Goal: Task Accomplishment & Management: Manage account settings

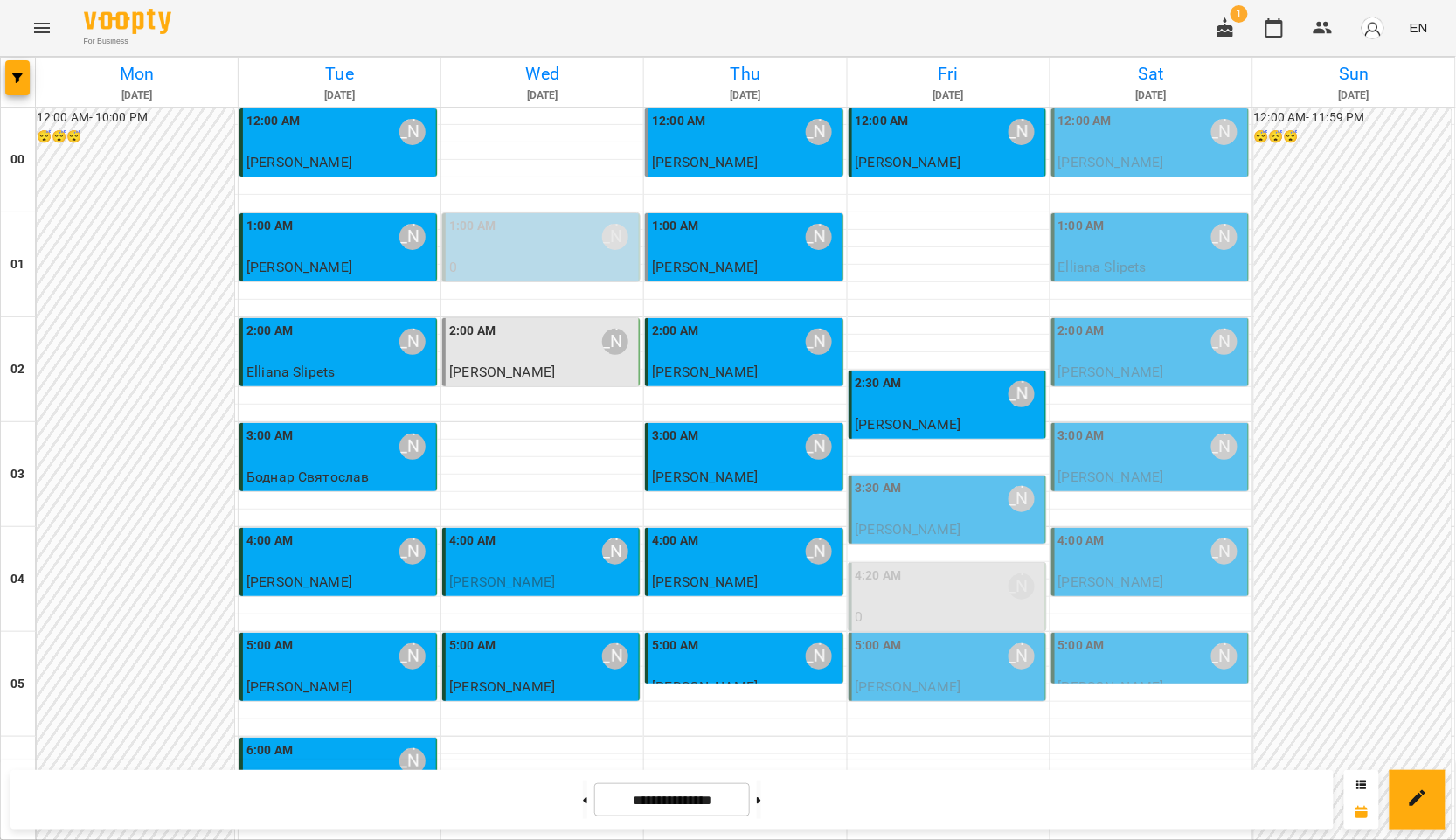
click at [968, 500] on div "3:30 AM [PERSON_NAME]" at bounding box center [948, 499] width 186 height 40
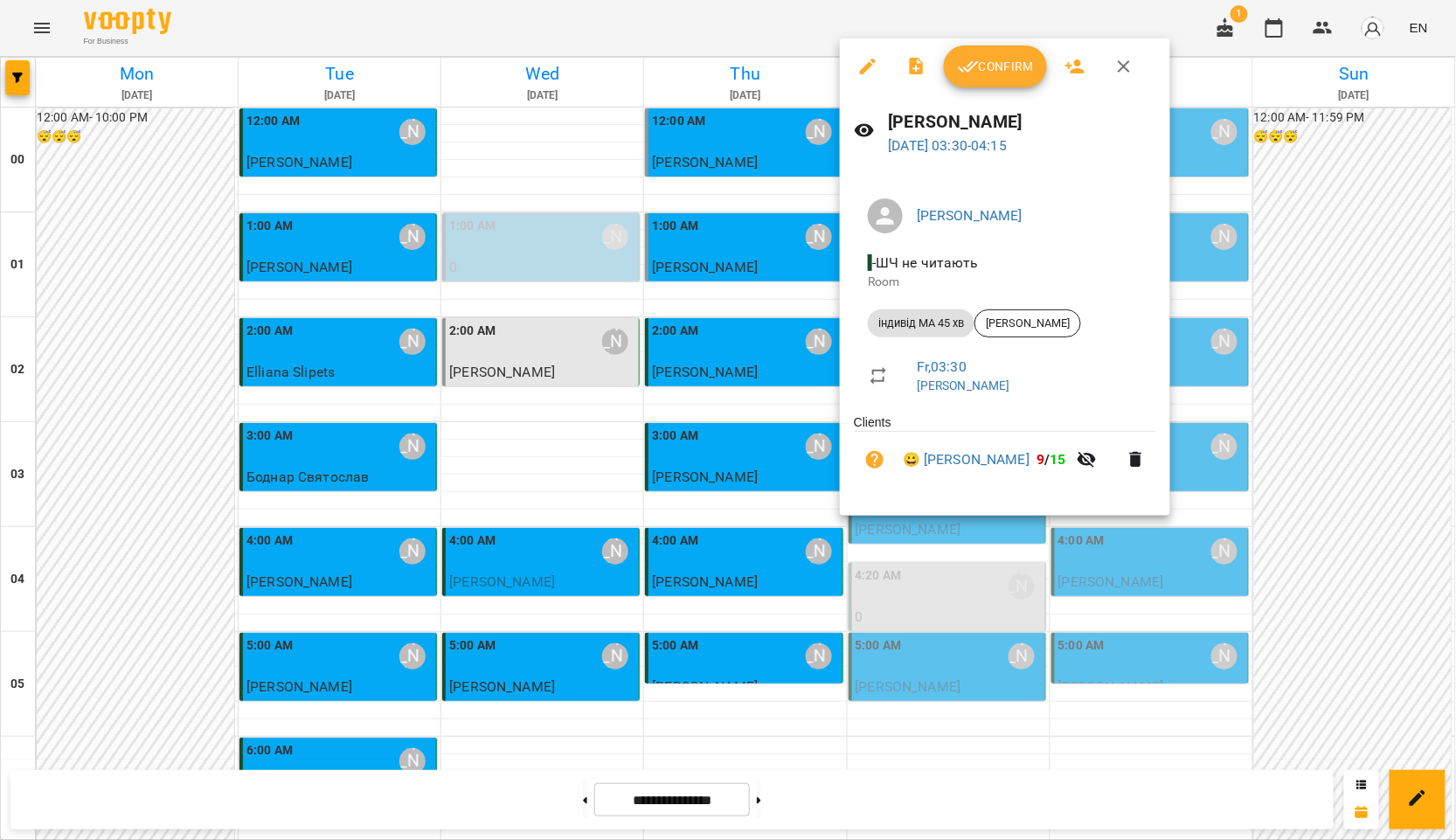
click at [998, 69] on span "Confirm" at bounding box center [995, 67] width 75 height 21
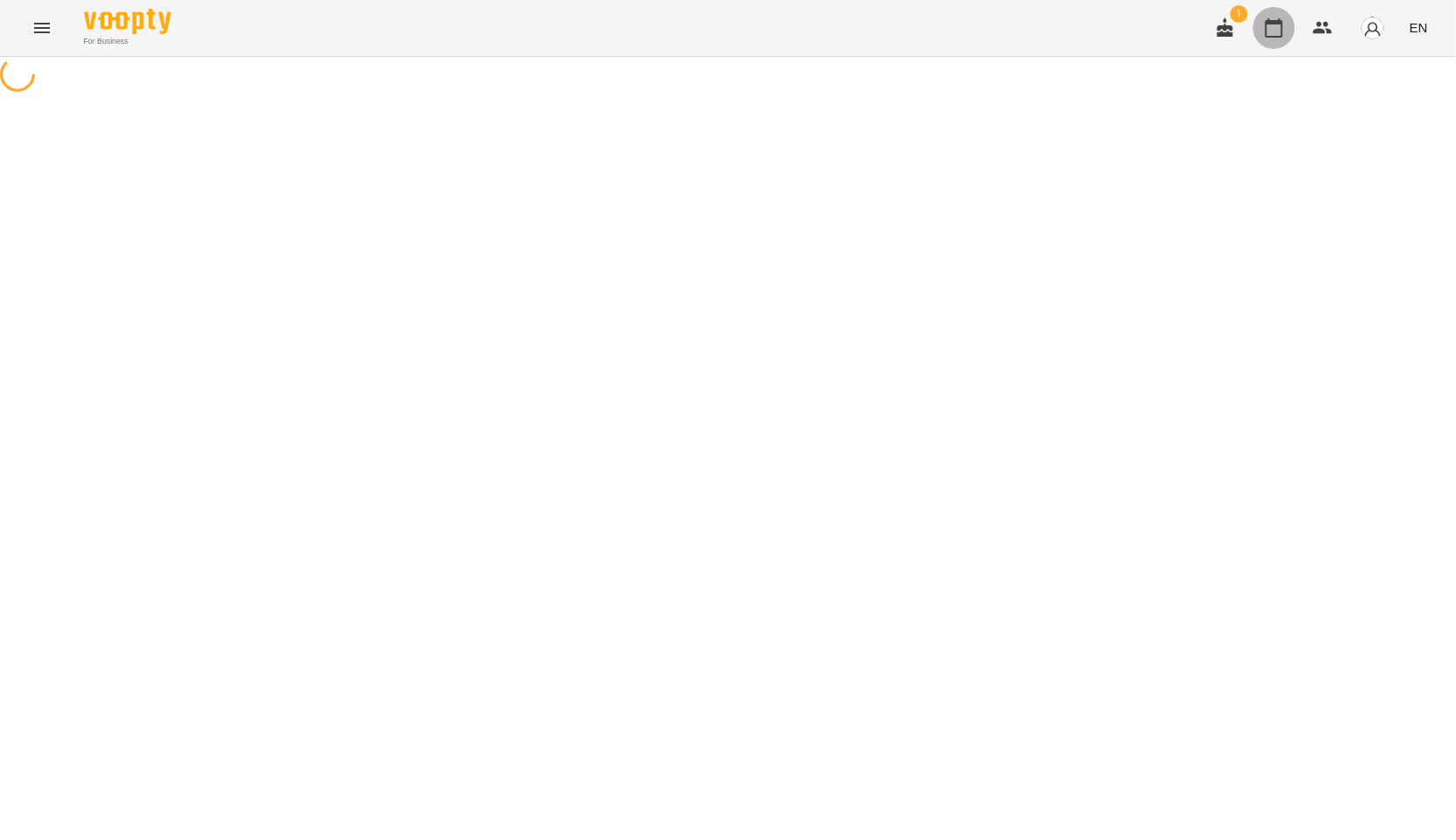
click at [1269, 31] on icon "button" at bounding box center [1275, 28] width 21 height 21
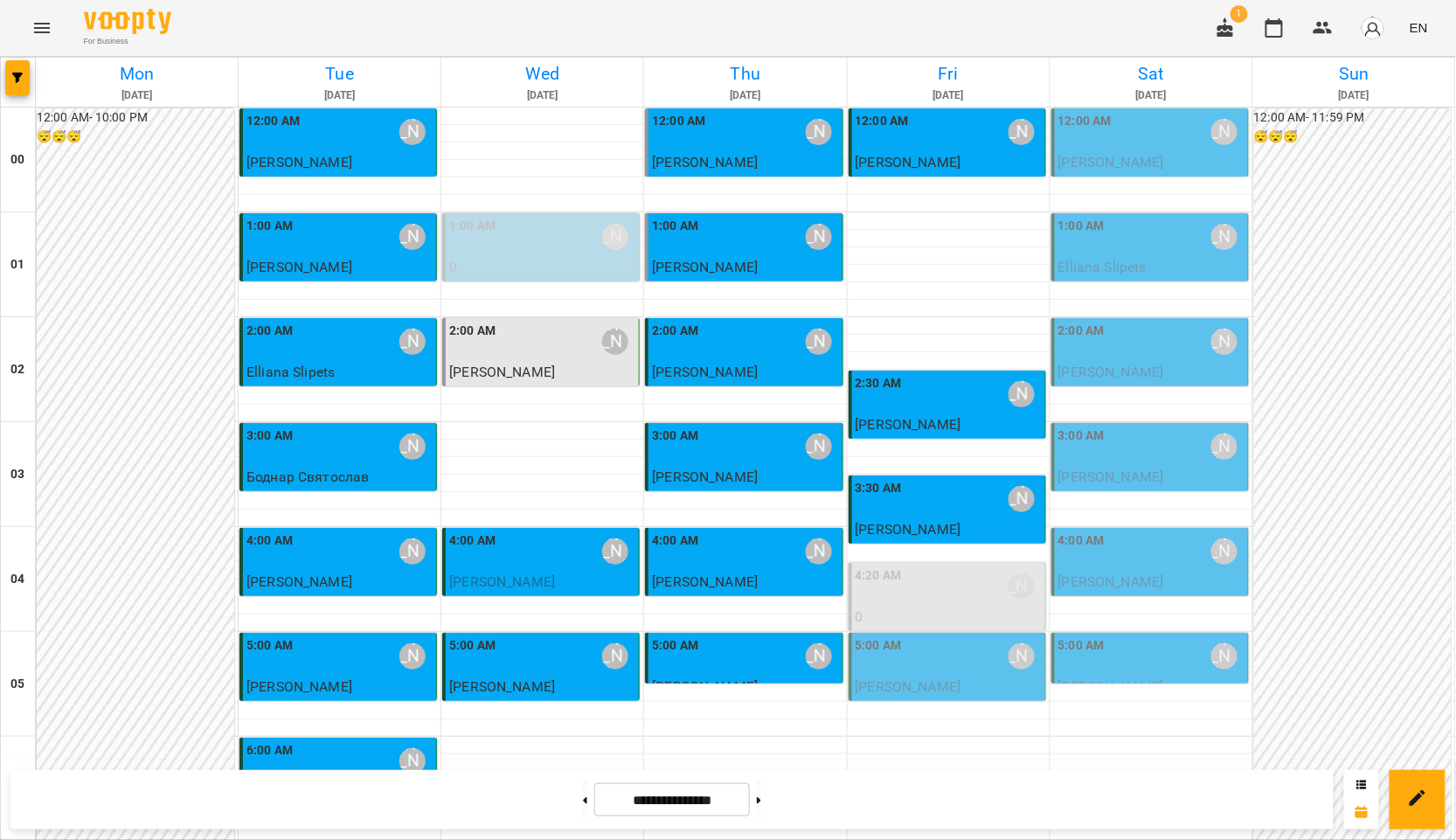
scroll to position [1863, 0]
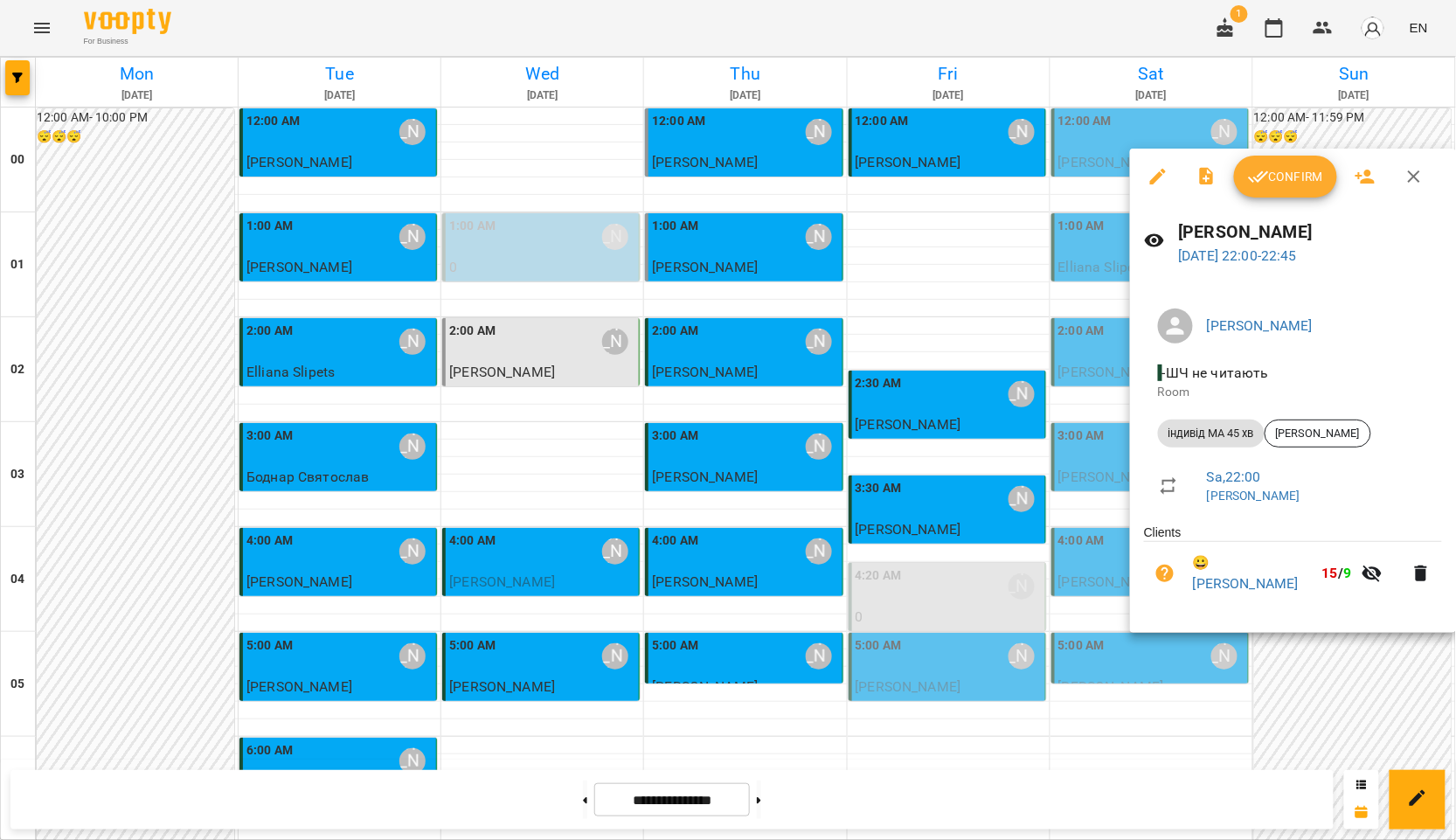
click at [970, 476] on div at bounding box center [728, 420] width 1456 height 840
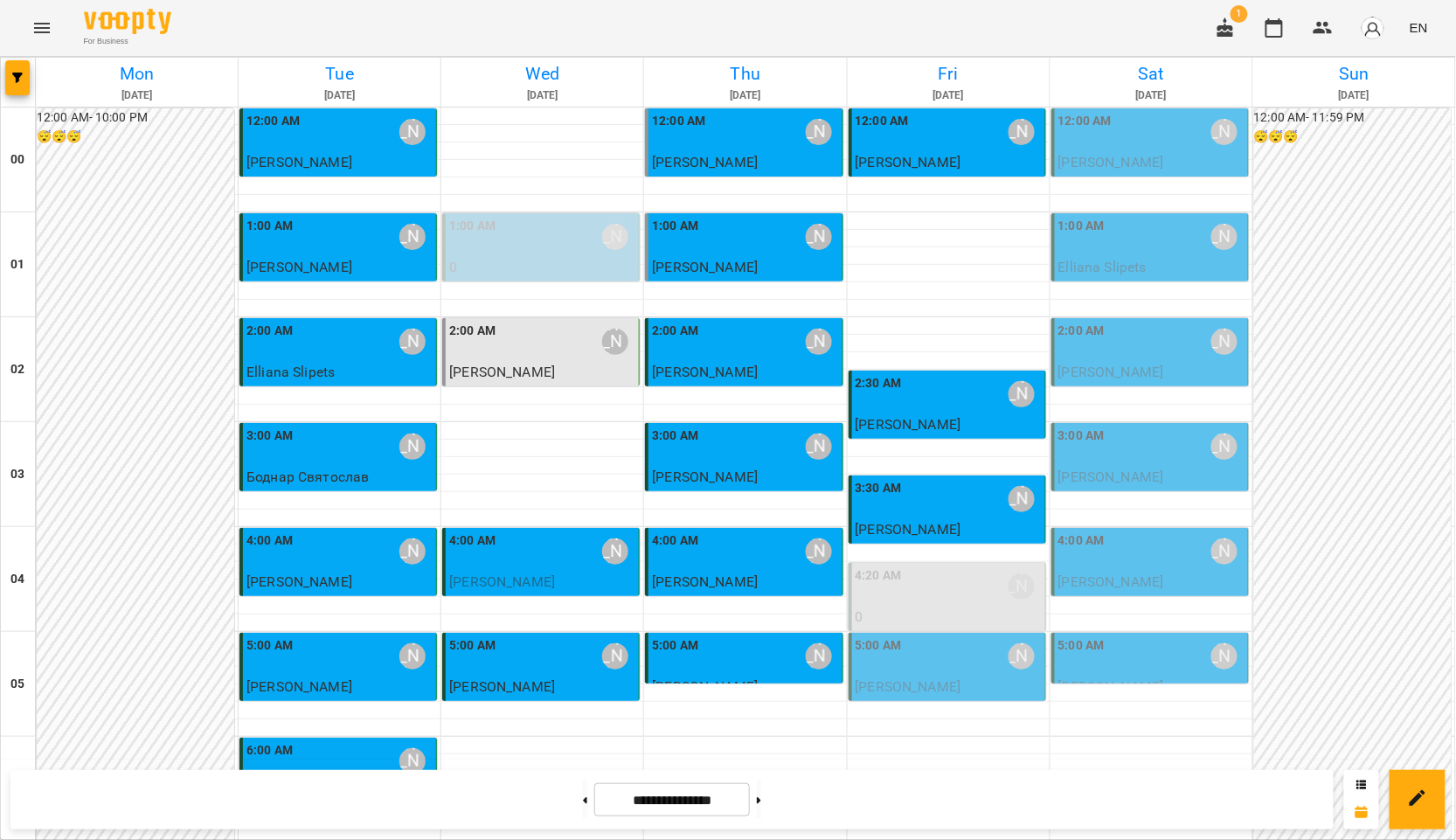
scroll to position [97, 0]
click at [971, 677] on p "[PERSON_NAME]" at bounding box center [948, 687] width 186 height 21
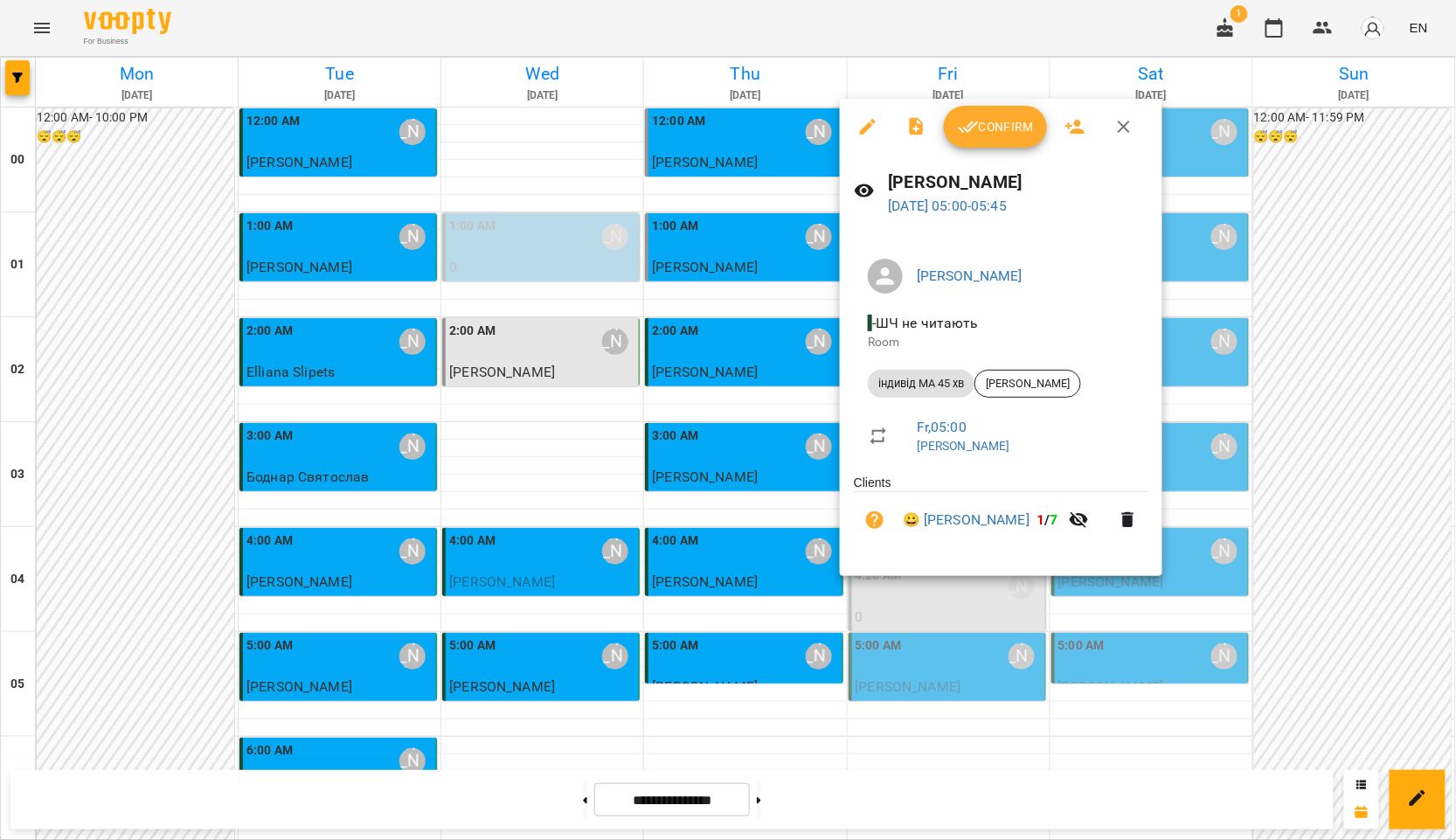
drag, startPoint x: 1386, startPoint y: 422, endPoint x: 1248, endPoint y: 316, distance: 174.0
click at [1386, 422] on div at bounding box center [728, 420] width 1456 height 840
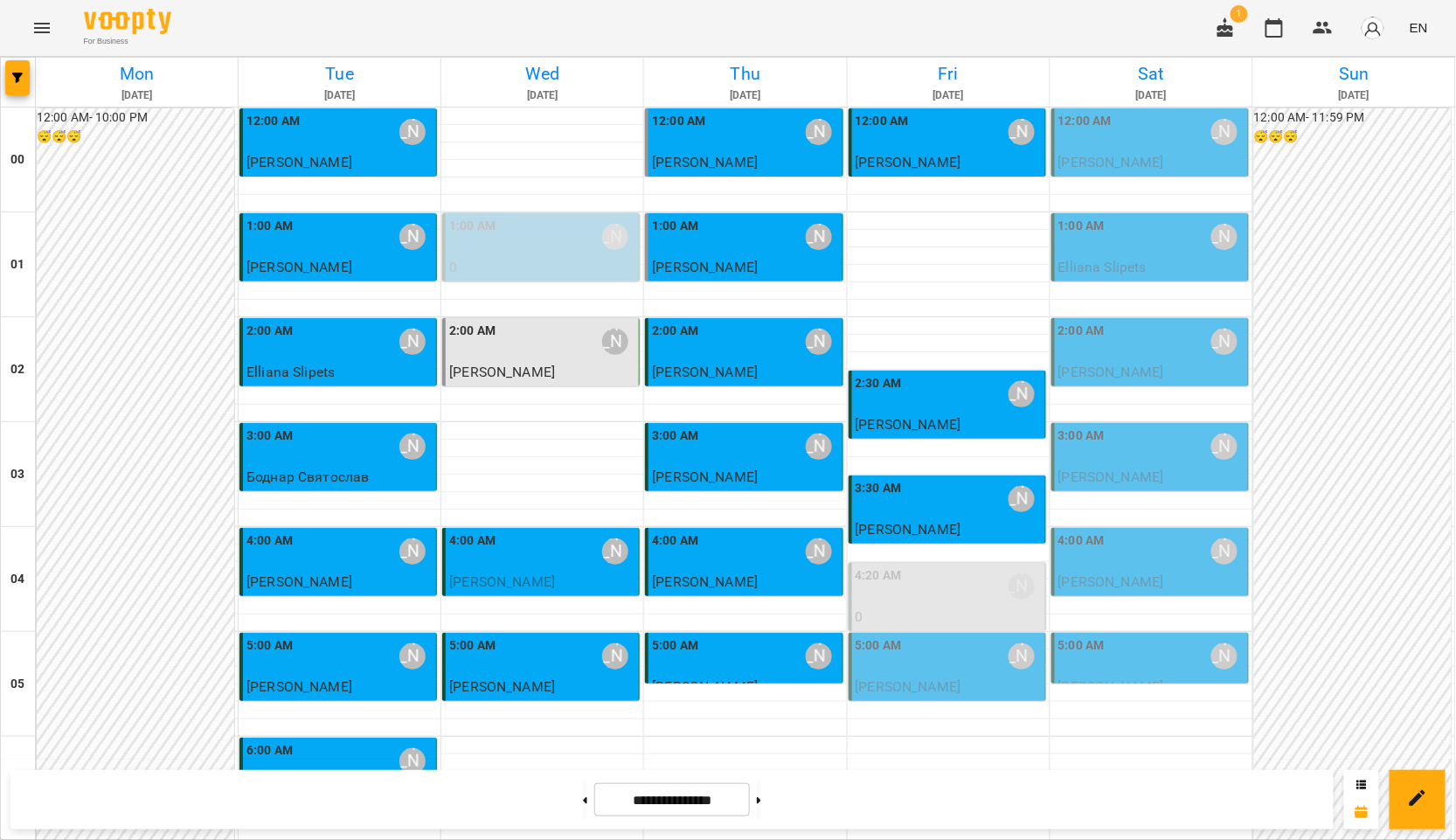
scroll to position [1863, 0]
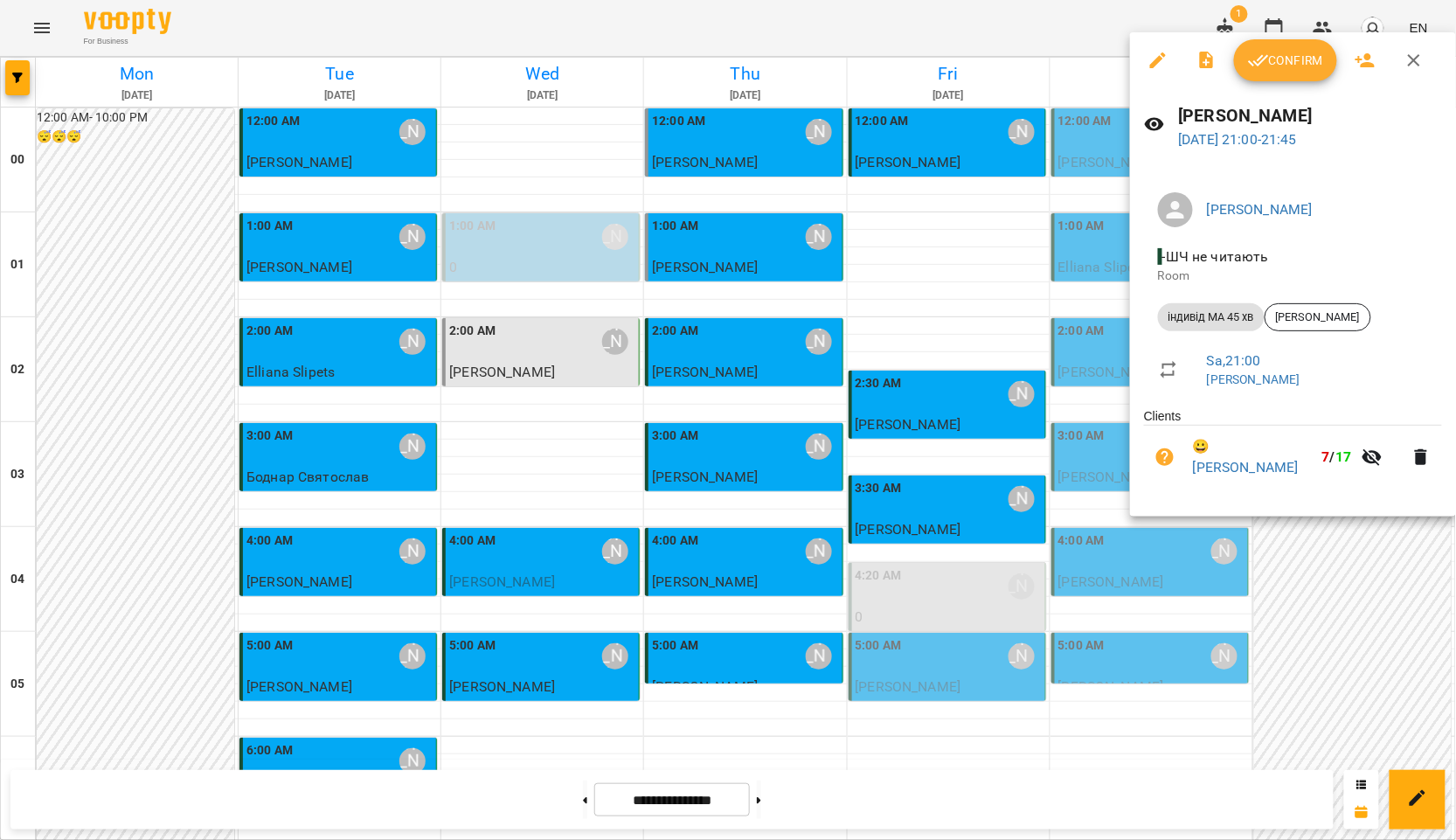
click at [973, 505] on div at bounding box center [728, 420] width 1456 height 840
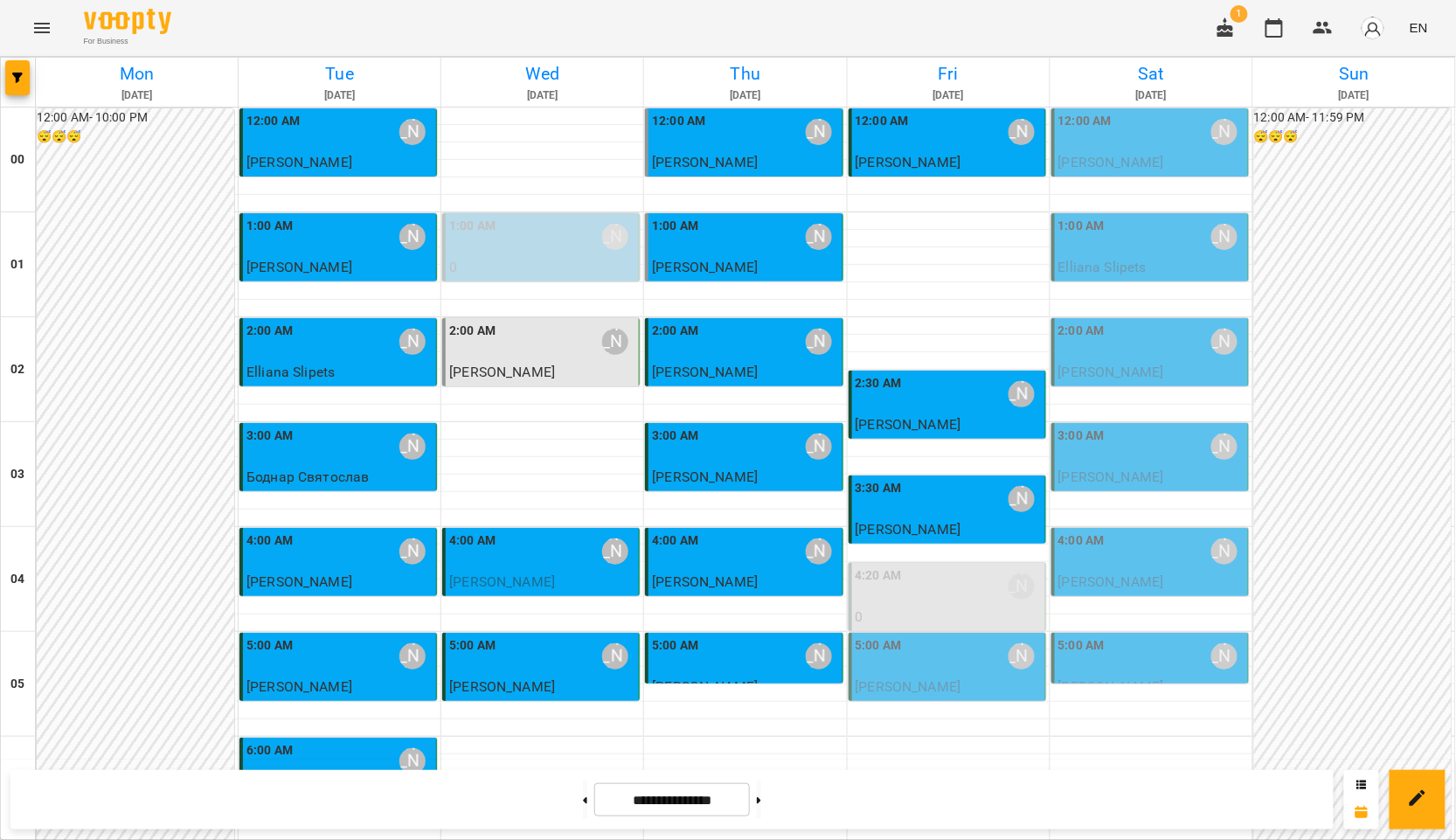
scroll to position [0, 0]
click at [943, 681] on span "[PERSON_NAME]" at bounding box center [908, 686] width 106 height 16
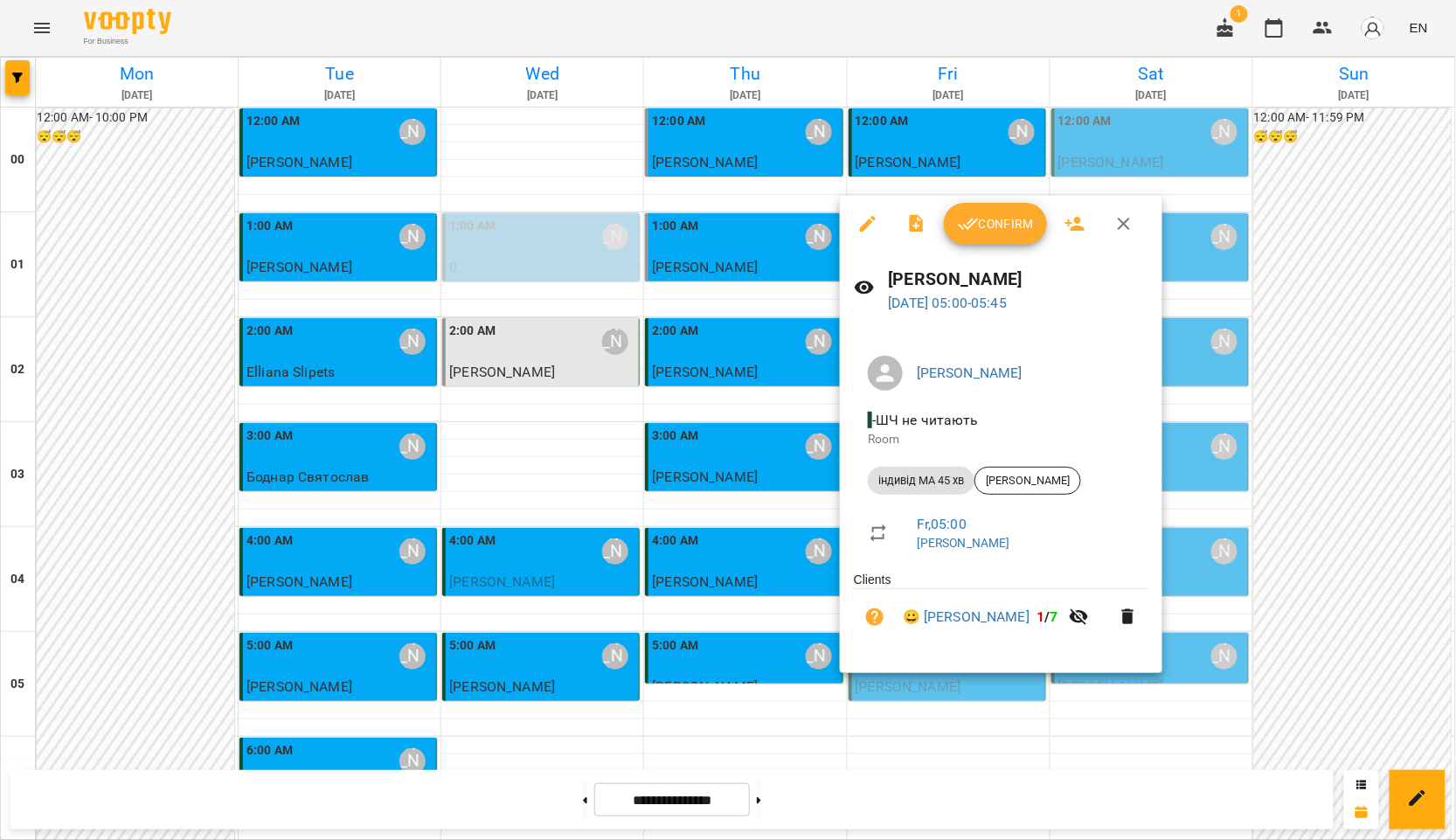
click at [1001, 220] on span "Confirm" at bounding box center [995, 224] width 75 height 21
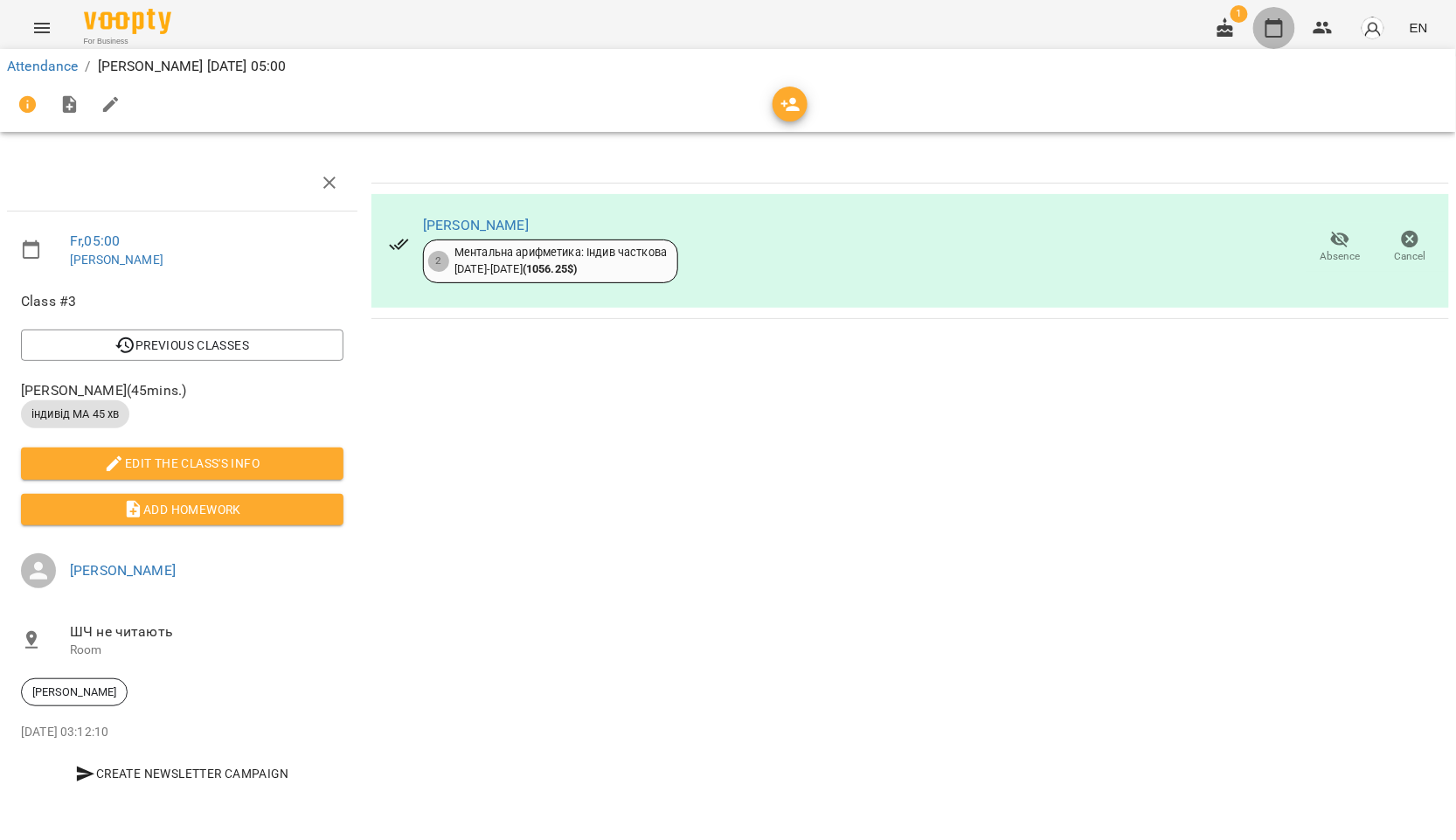
click at [1273, 26] on icon "button" at bounding box center [1275, 28] width 21 height 21
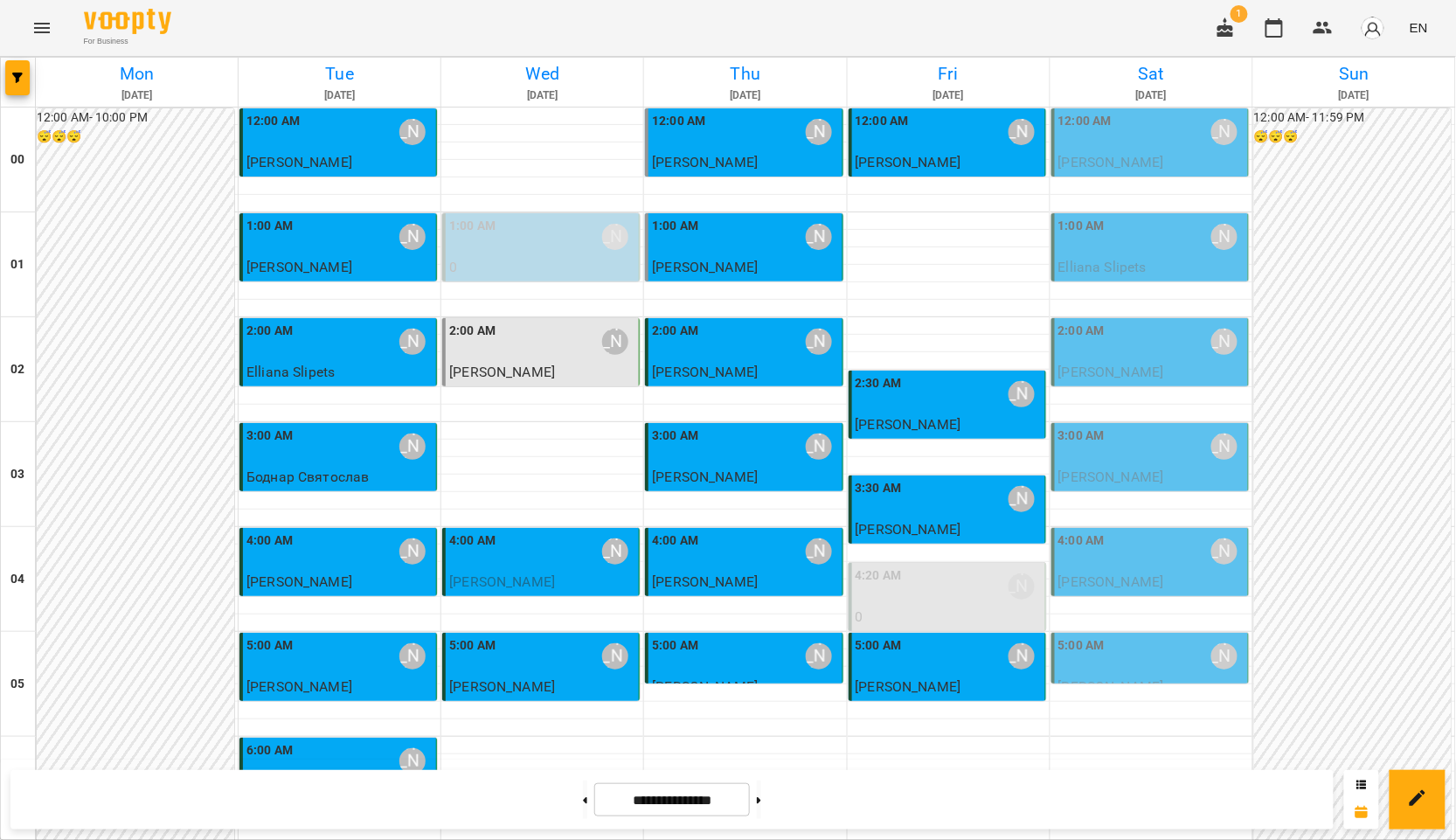
click at [1169, 152] on p "[PERSON_NAME]" at bounding box center [1151, 162] width 186 height 21
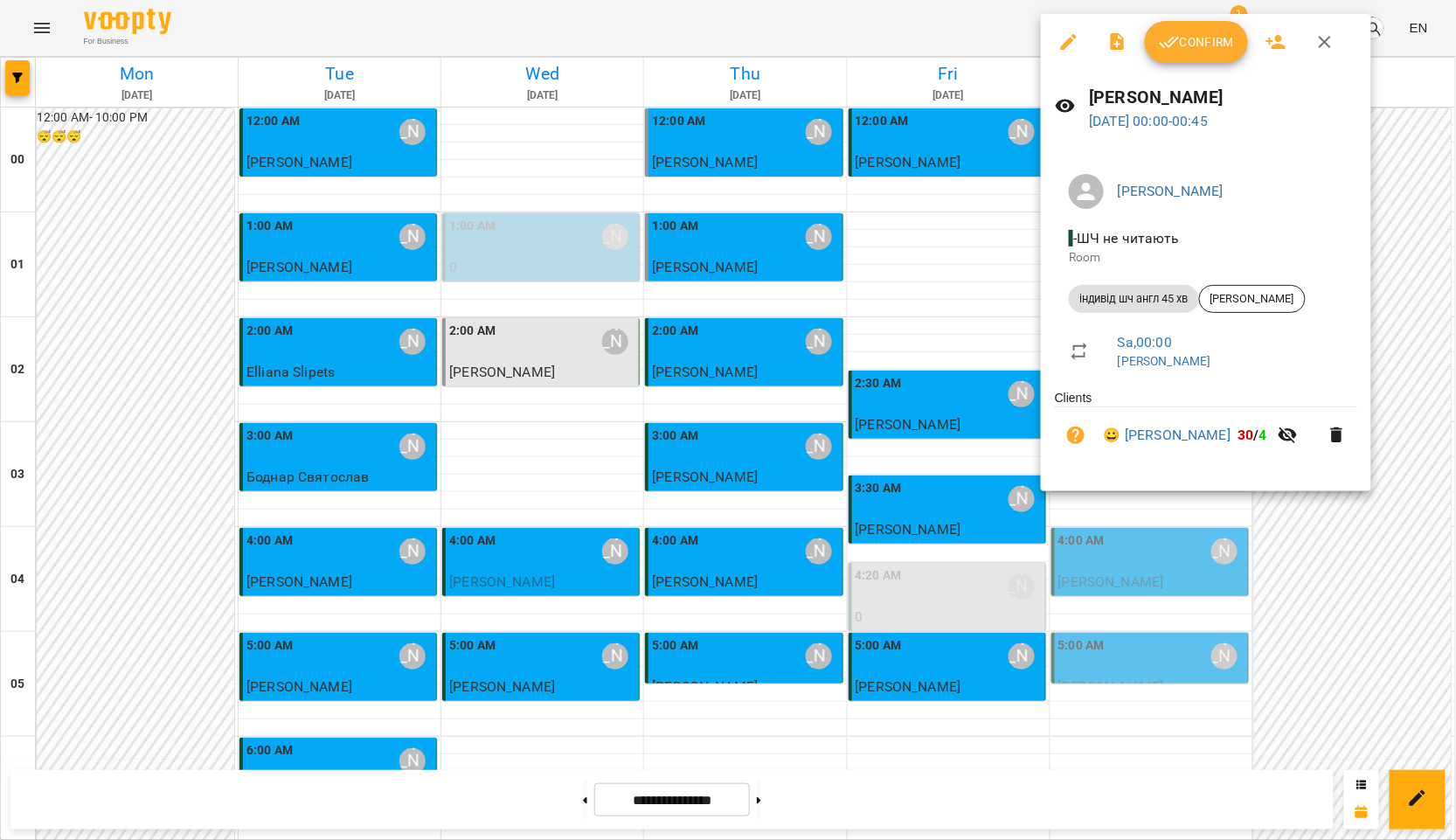
click at [1213, 32] on span "Confirm" at bounding box center [1196, 42] width 75 height 21
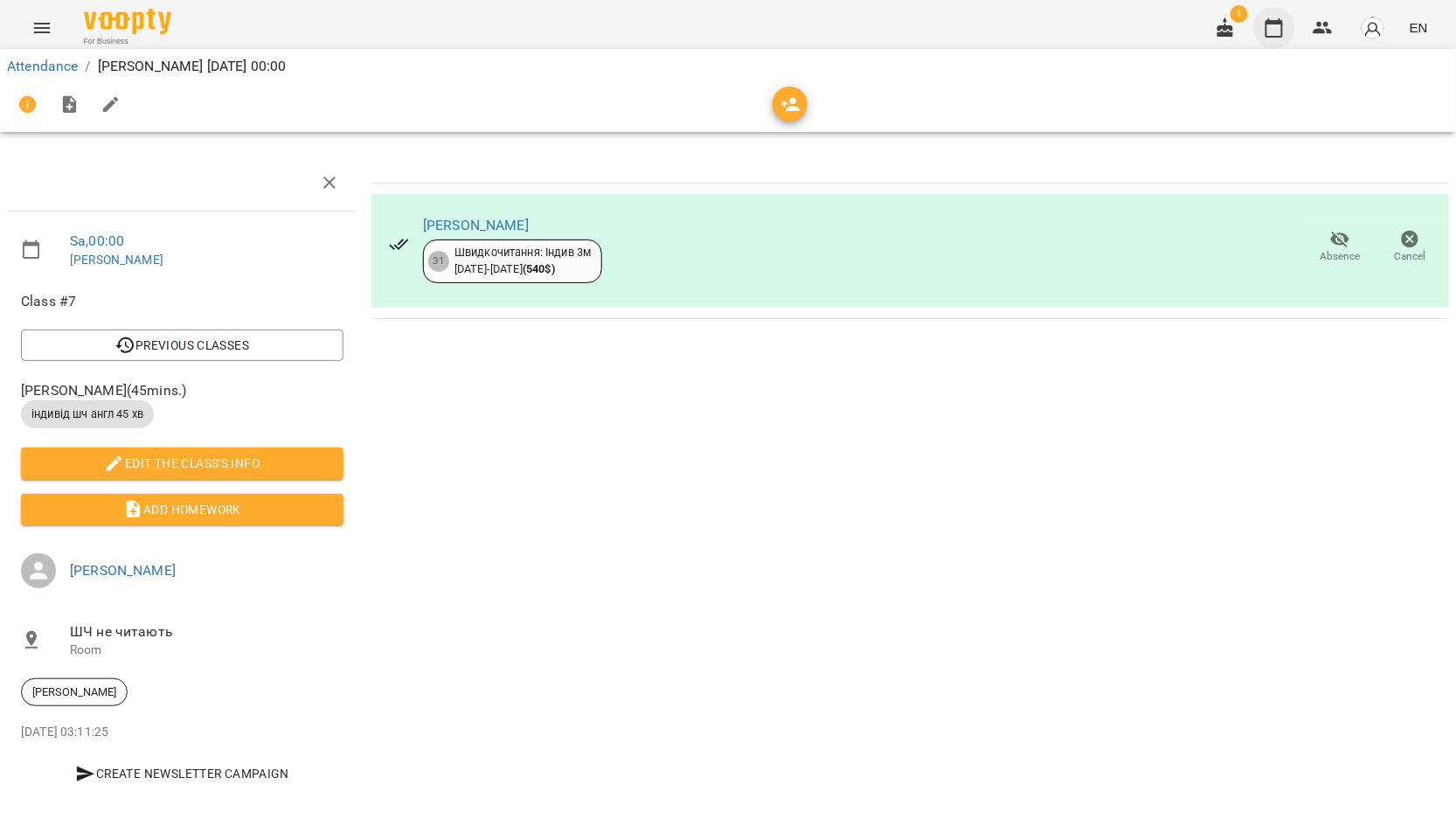
click at [1273, 28] on icon "button" at bounding box center [1275, 28] width 21 height 21
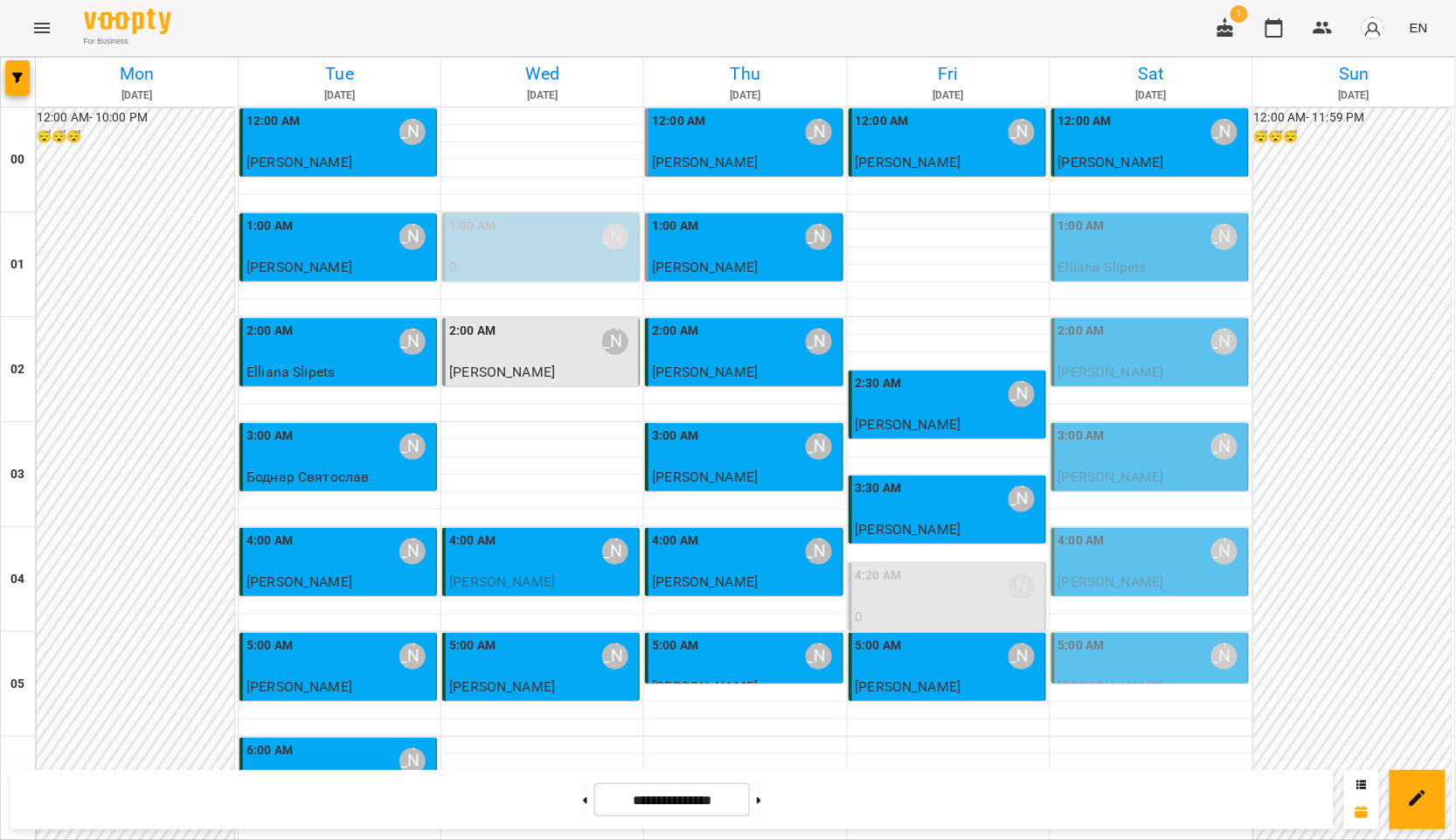
click at [1165, 461] on div "3:00 AM Курбанова Софія" at bounding box center [1151, 447] width 186 height 40
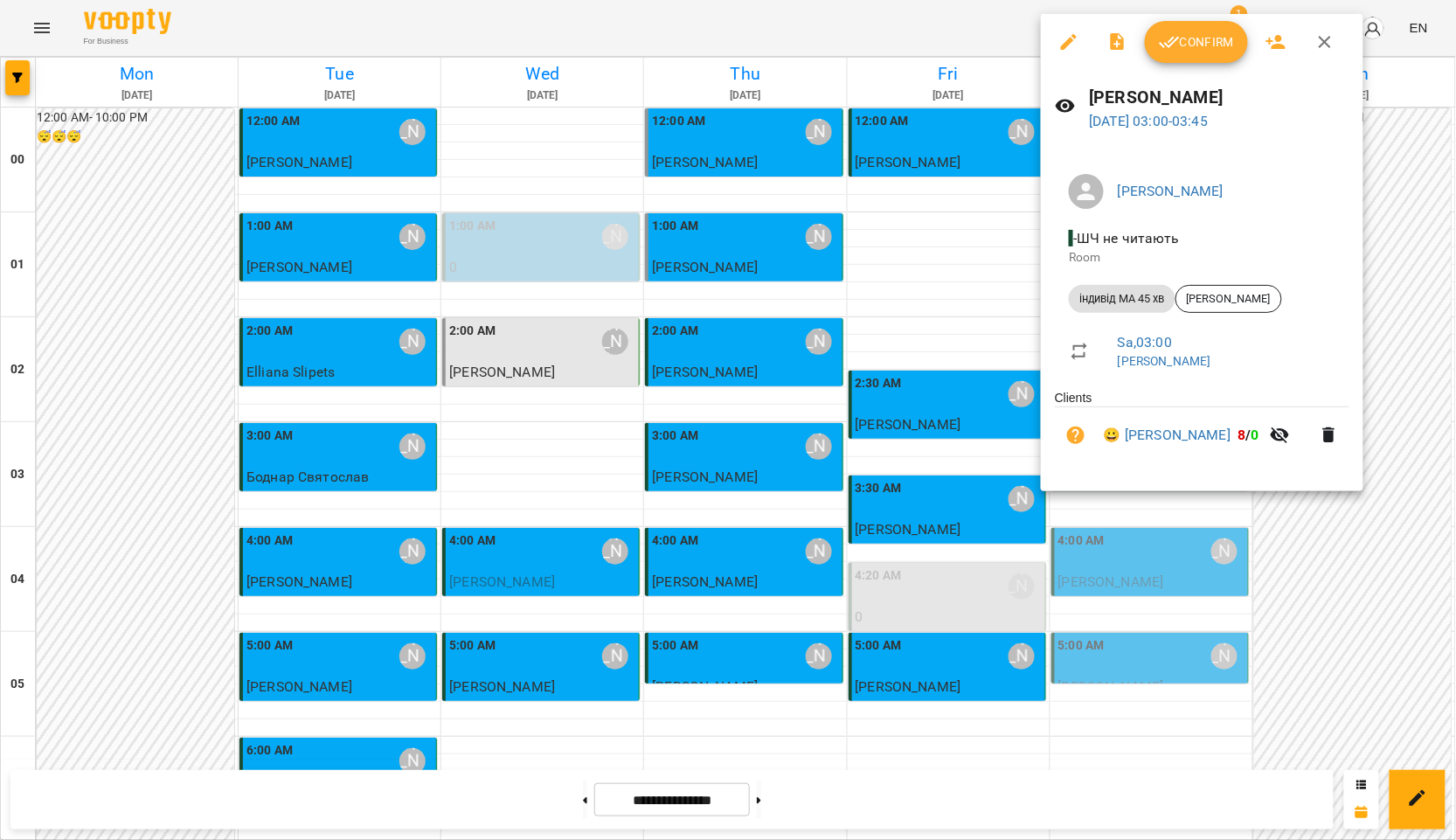
drag, startPoint x: 1192, startPoint y: 49, endPoint x: 959, endPoint y: 7, distance: 236.8
click at [1192, 48] on span "Confirm" at bounding box center [1196, 42] width 75 height 21
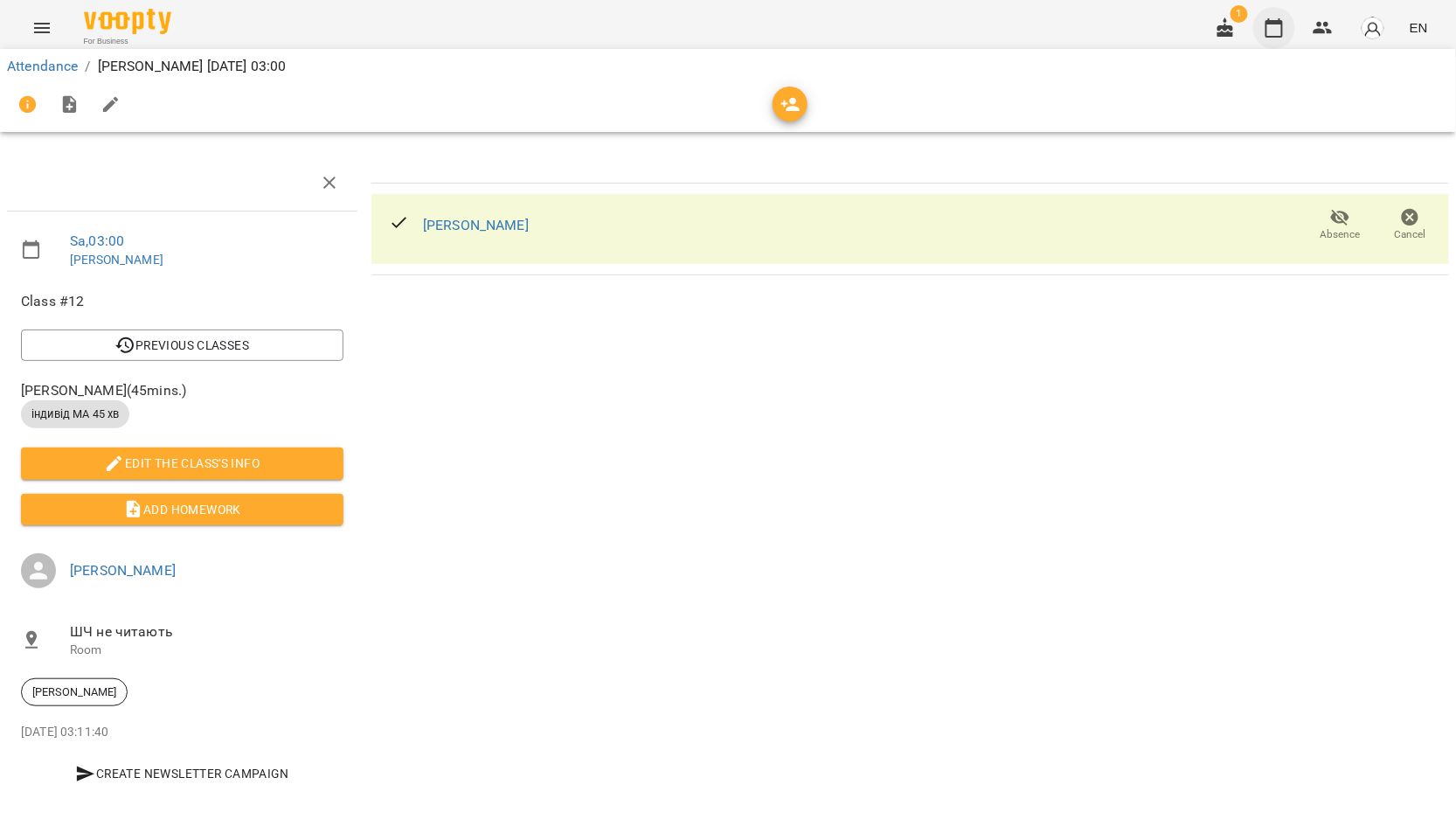
click at [1280, 22] on icon "button" at bounding box center [1274, 28] width 17 height 19
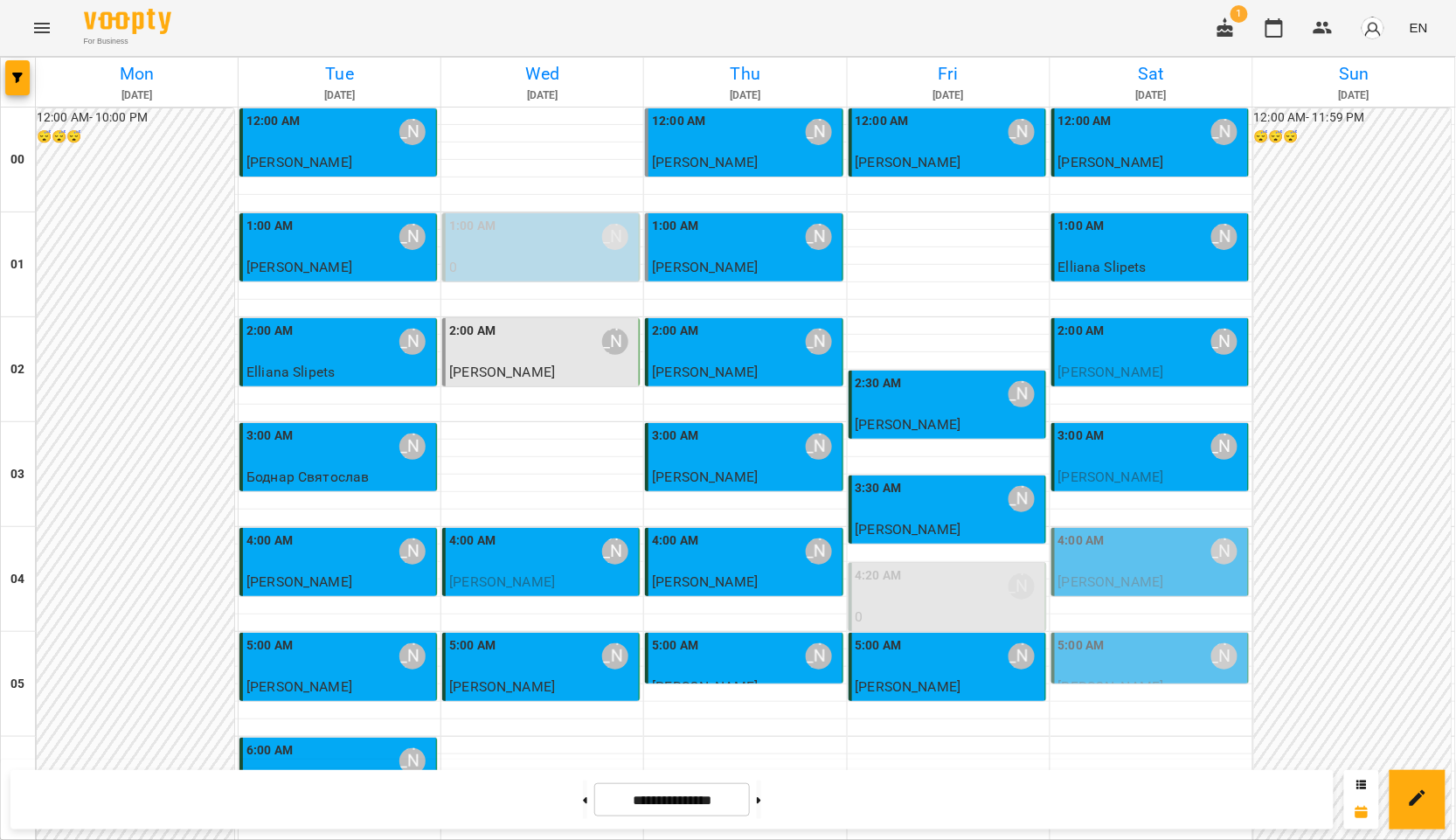
scroll to position [1554, 0]
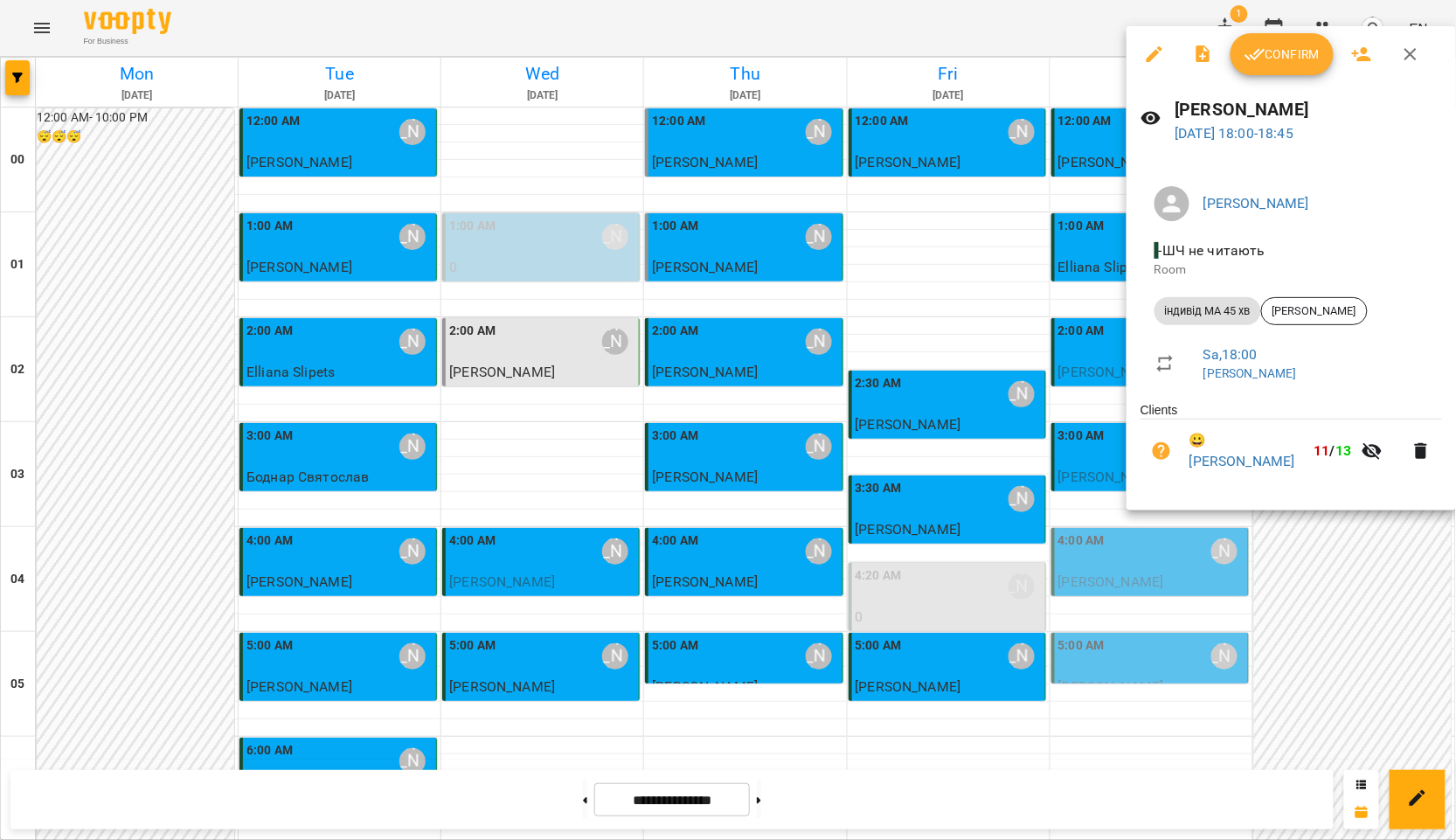
click at [1282, 57] on span "Confirm" at bounding box center [1281, 54] width 75 height 21
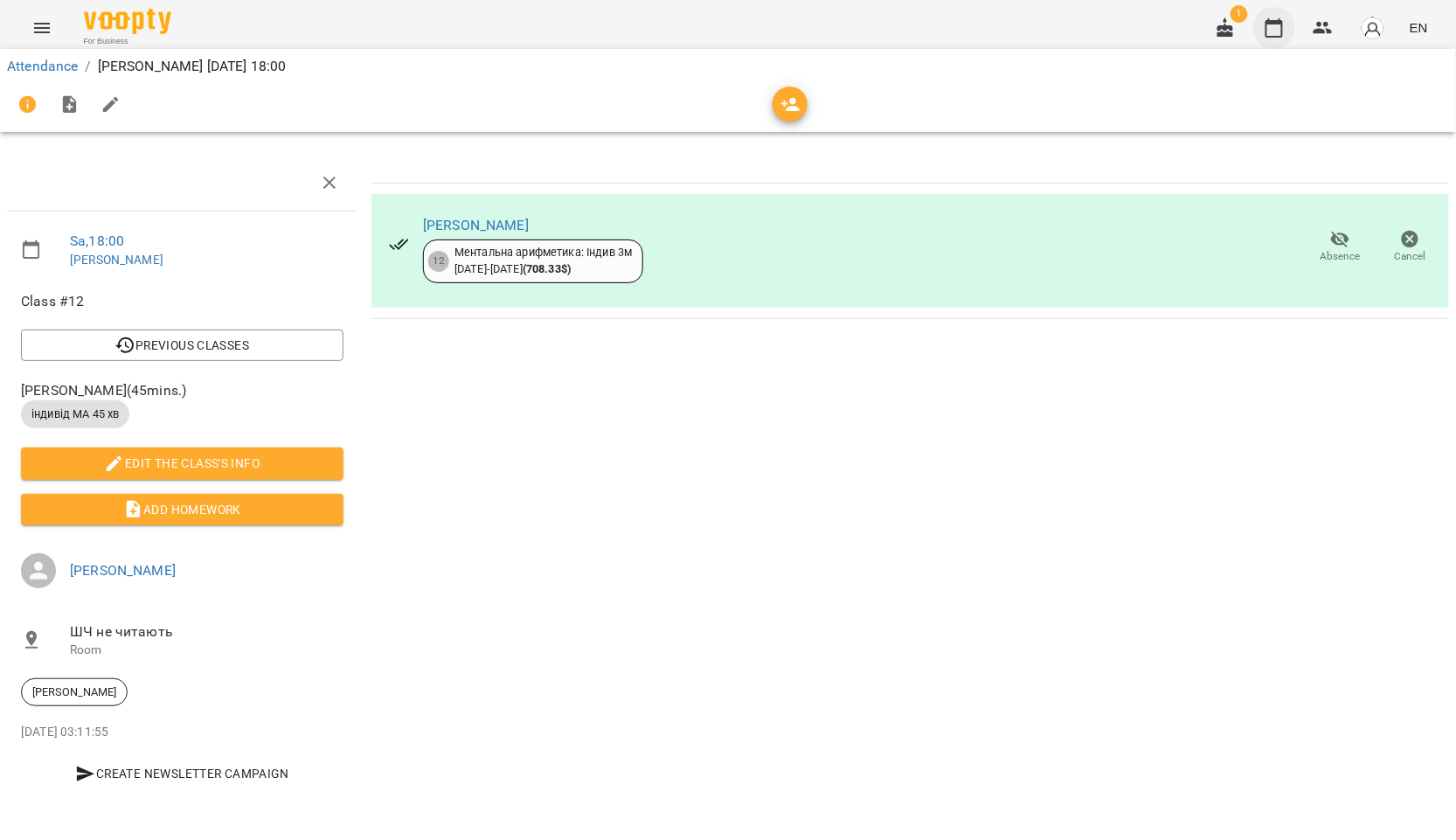
click at [1276, 23] on icon "button" at bounding box center [1274, 28] width 17 height 19
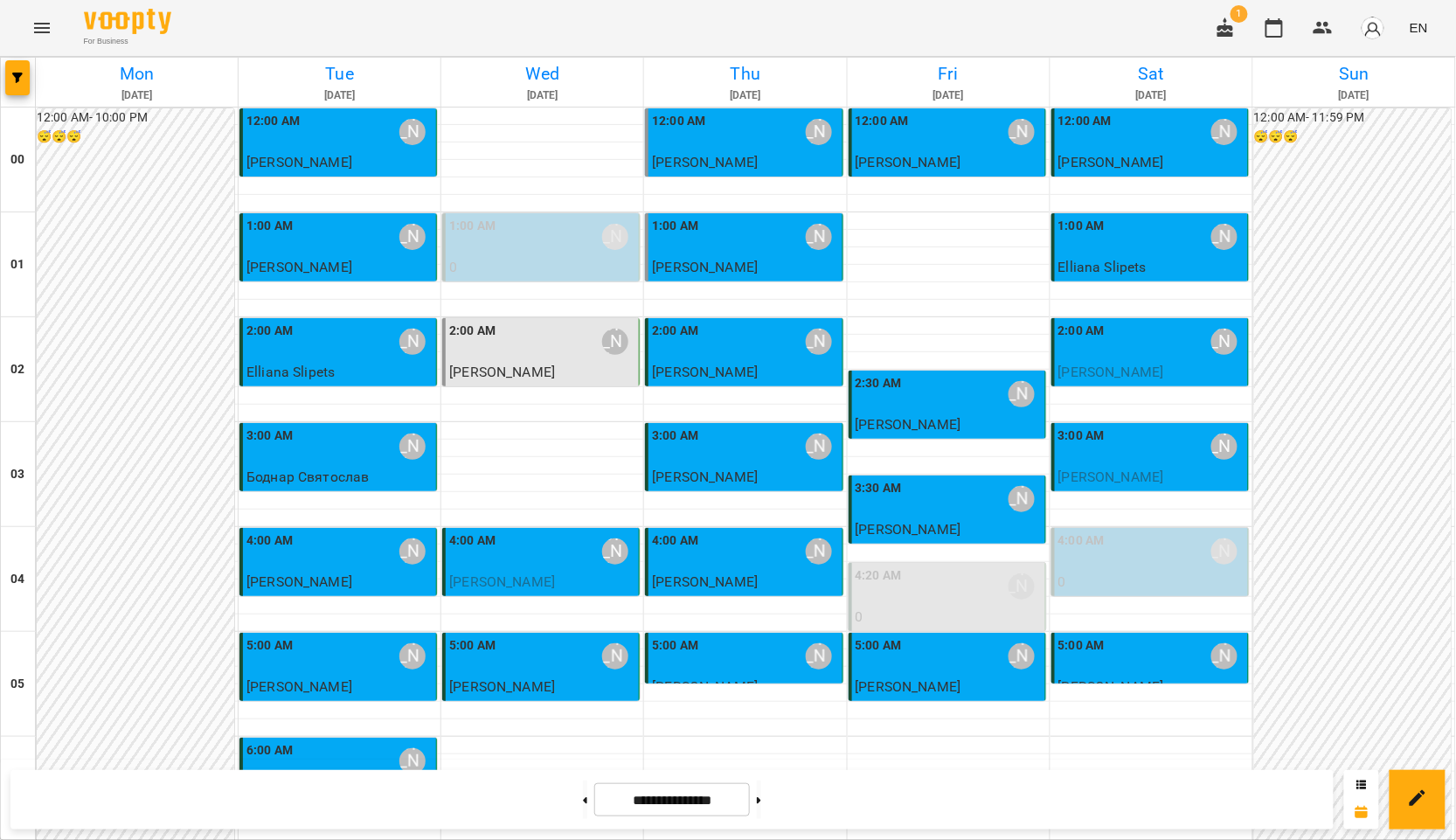
scroll to position [1846, 0]
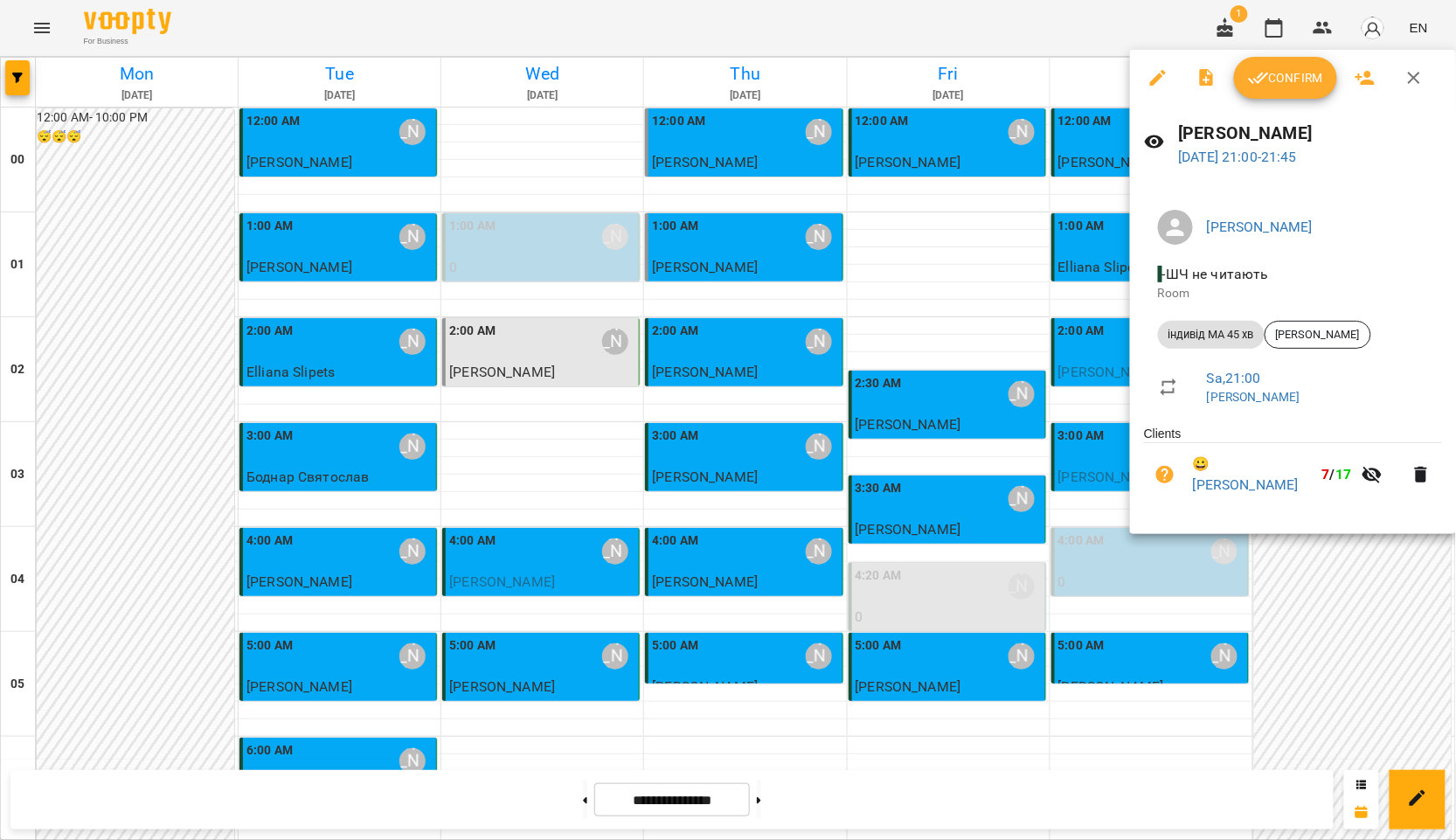
drag, startPoint x: 1259, startPoint y: 76, endPoint x: 1162, endPoint y: 125, distance: 108.7
click at [1259, 76] on icon "button" at bounding box center [1258, 78] width 20 height 11
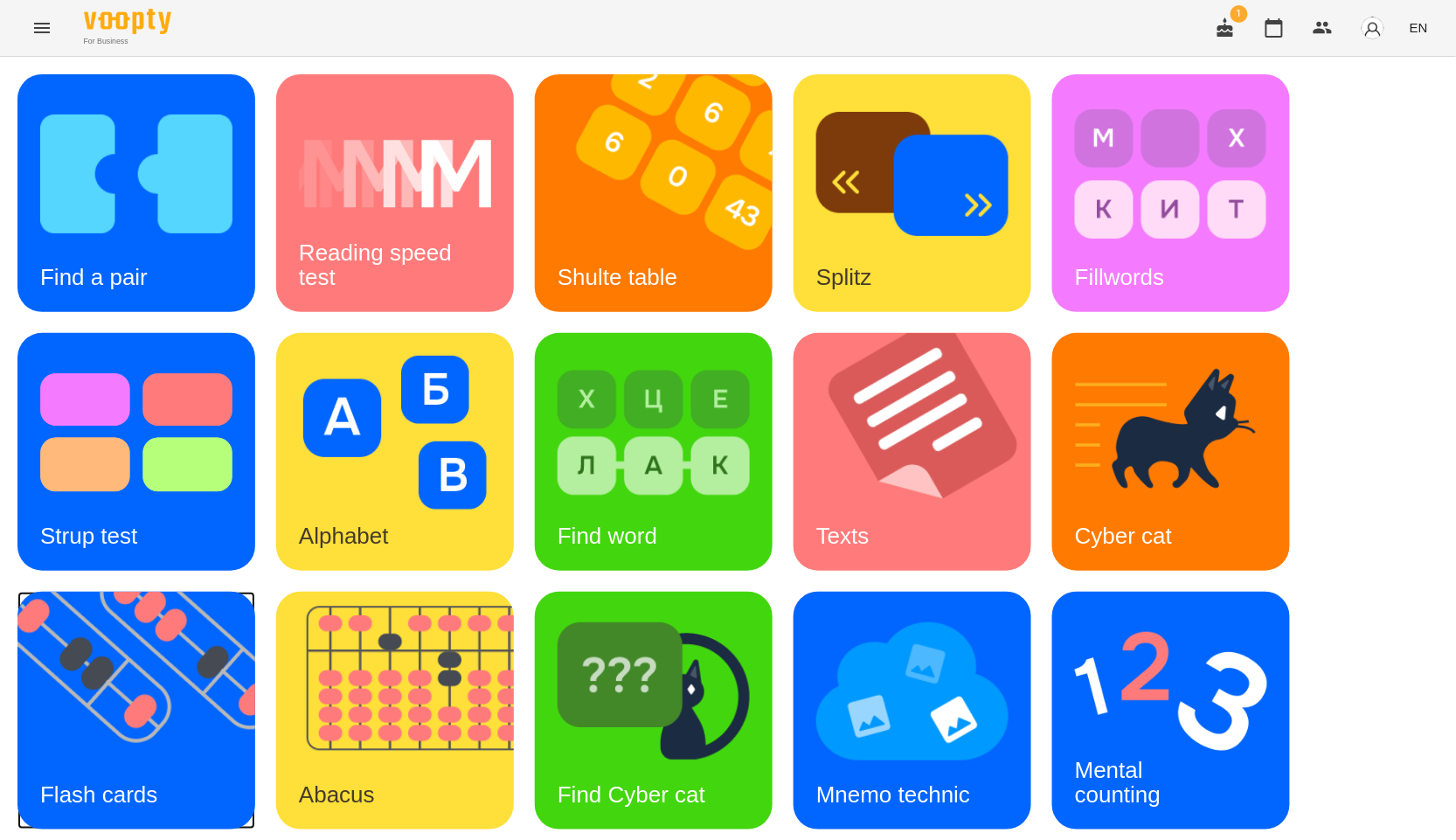
click at [125, 665] on img at bounding box center [147, 710] width 260 height 238
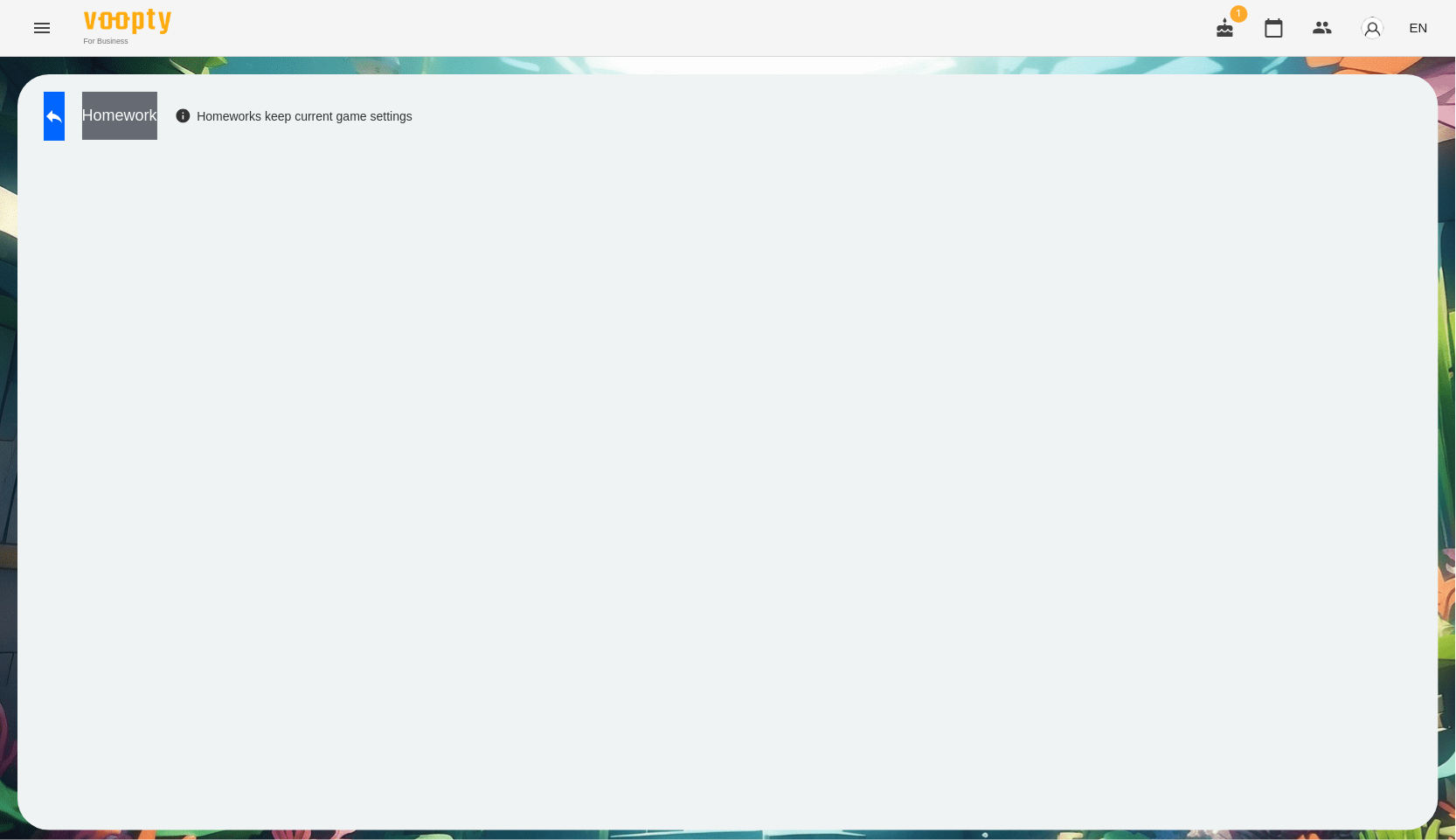
click at [157, 99] on button "Homework" at bounding box center [119, 116] width 75 height 48
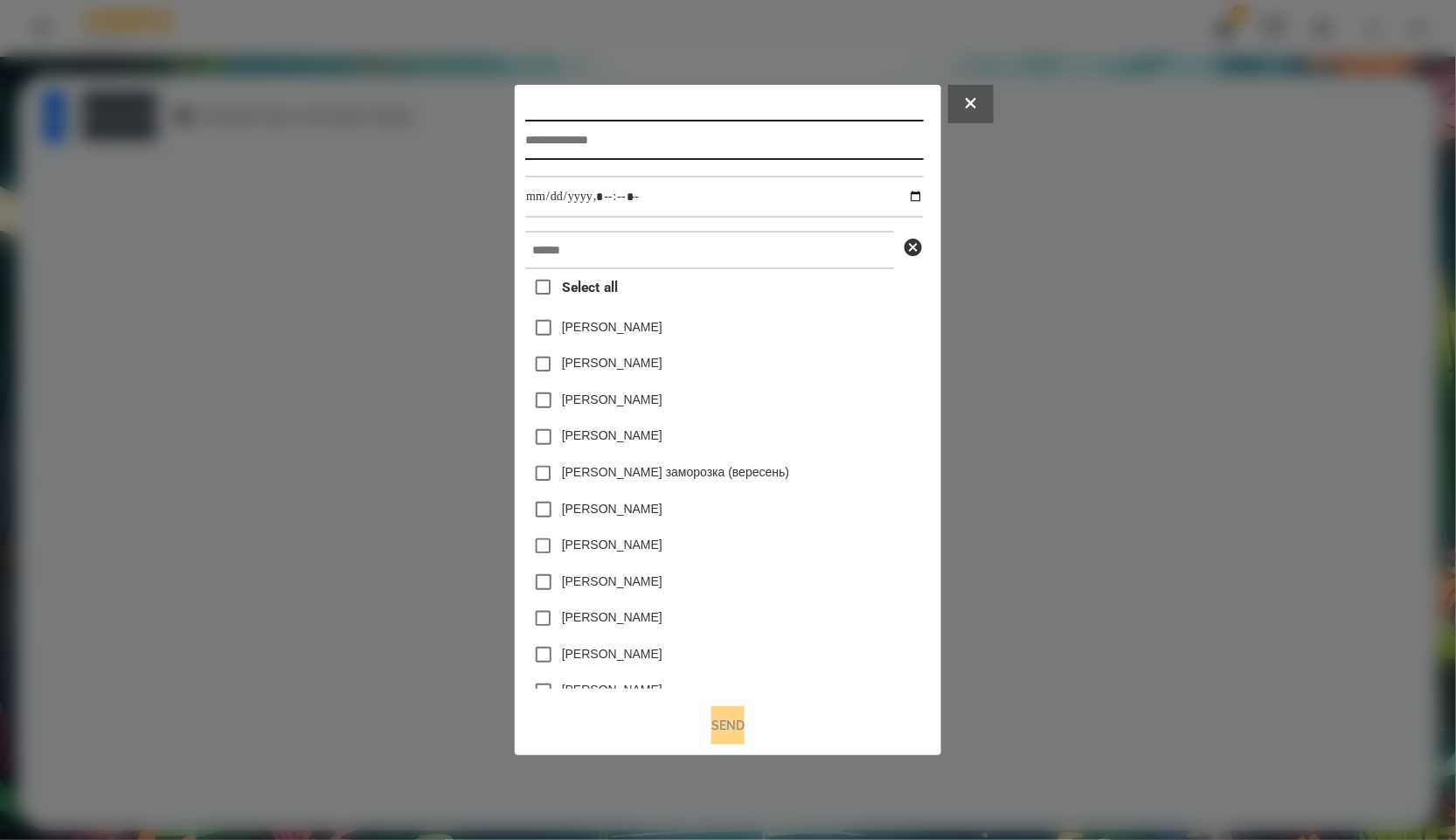
click at [590, 131] on input "text" at bounding box center [724, 140] width 398 height 40
type input "*"
drag, startPoint x: 628, startPoint y: 136, endPoint x: 467, endPoint y: 144, distance: 161.2
click at [467, 144] on div "Homework title ********* Select all [PERSON_NAME] [PERSON_NAME] [PERSON_NAME] […" at bounding box center [728, 420] width 1456 height 840
type input "*********"
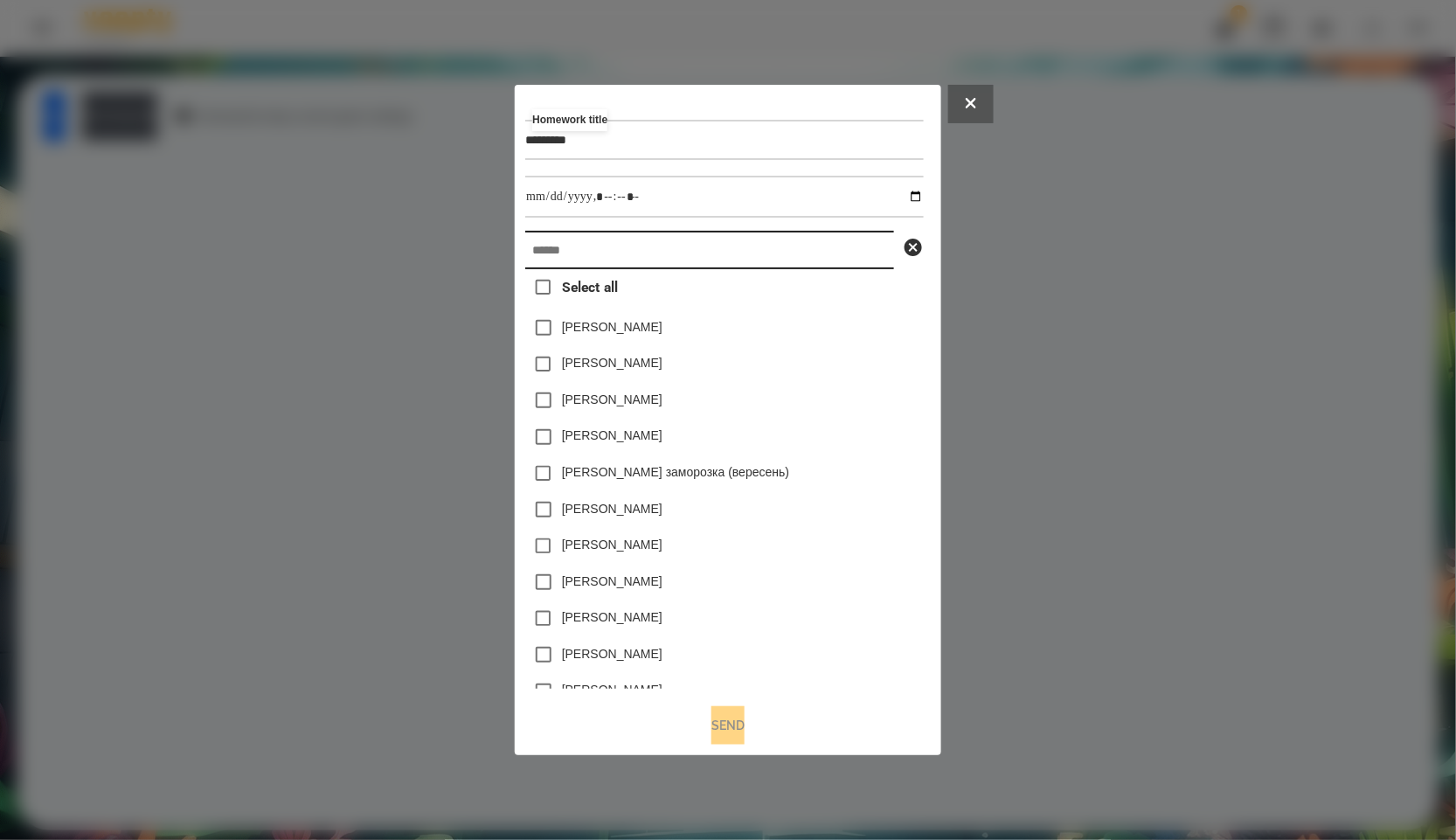
click at [579, 265] on input "text" at bounding box center [710, 250] width 369 height 38
paste input "*********"
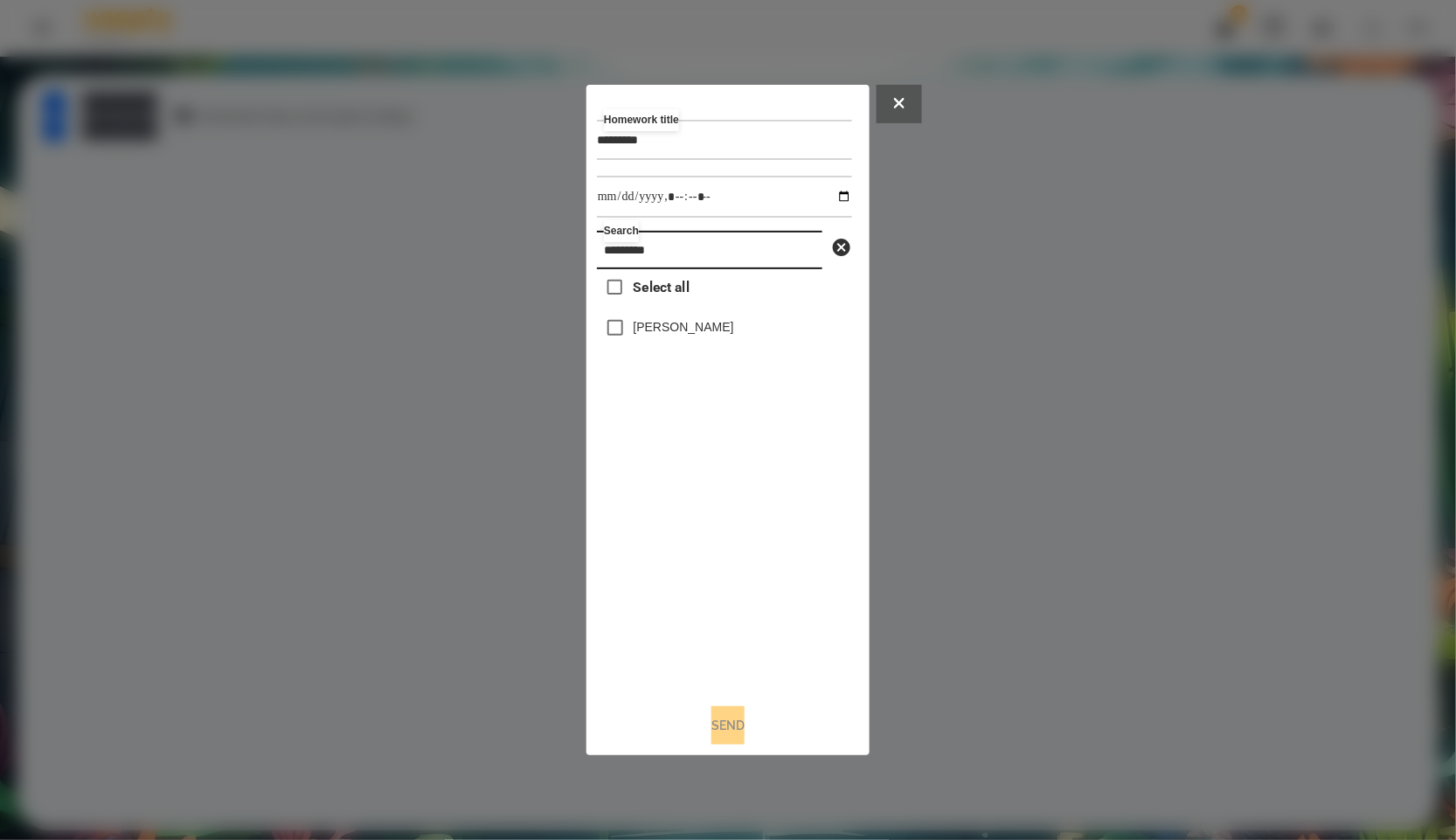
type input "*********"
click at [651, 326] on label "[PERSON_NAME]" at bounding box center [683, 326] width 100 height 17
click at [824, 200] on input "datetime-local" at bounding box center [724, 197] width 255 height 42
click at [828, 193] on input "datetime-local" at bounding box center [724, 197] width 255 height 42
type input "**********"
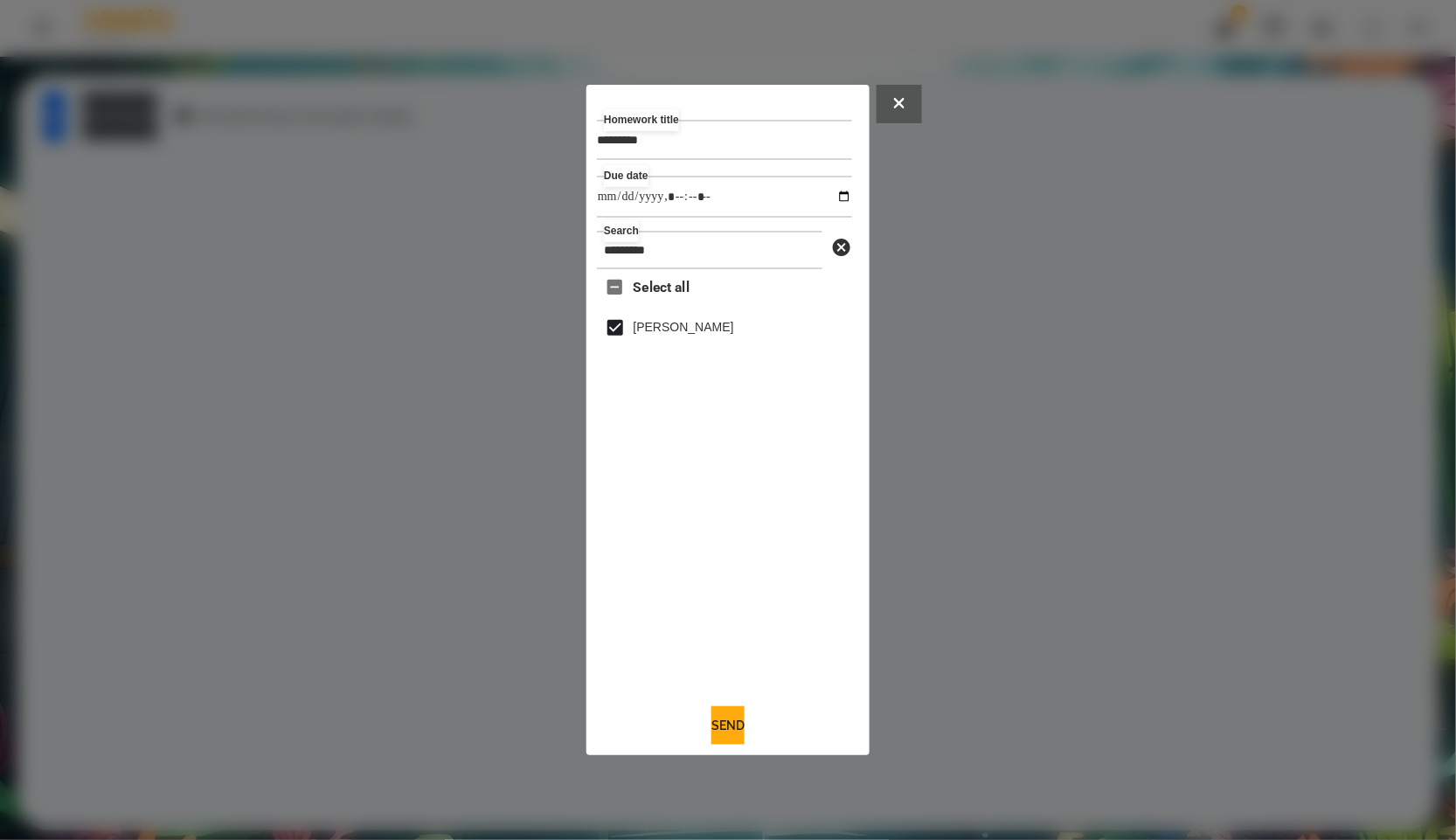
click at [723, 595] on div "Select all [PERSON_NAME]" at bounding box center [724, 479] width 255 height 421
click at [740, 729] on button "Send" at bounding box center [728, 725] width 33 height 38
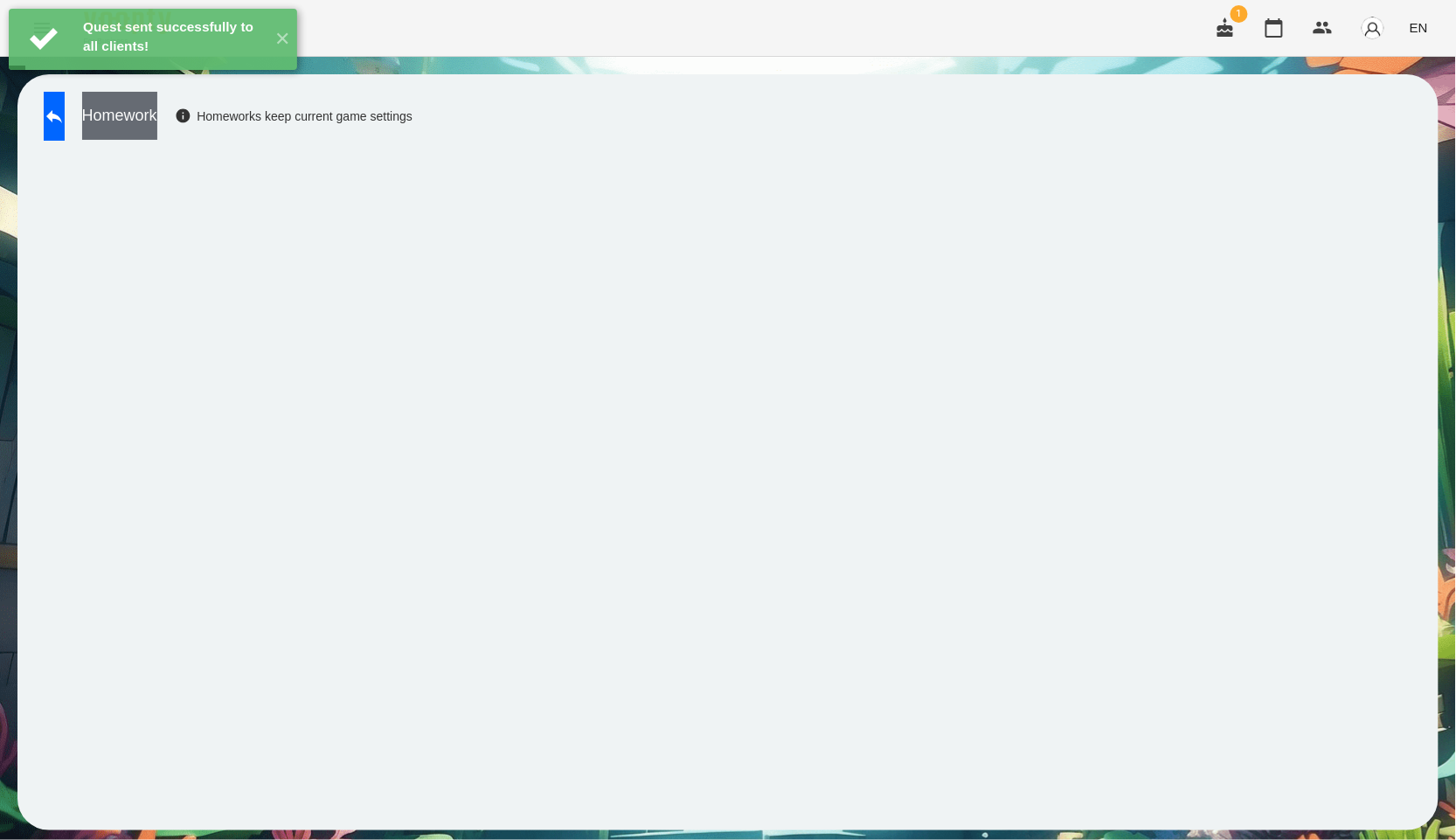
click at [157, 125] on button "Homework" at bounding box center [119, 116] width 75 height 48
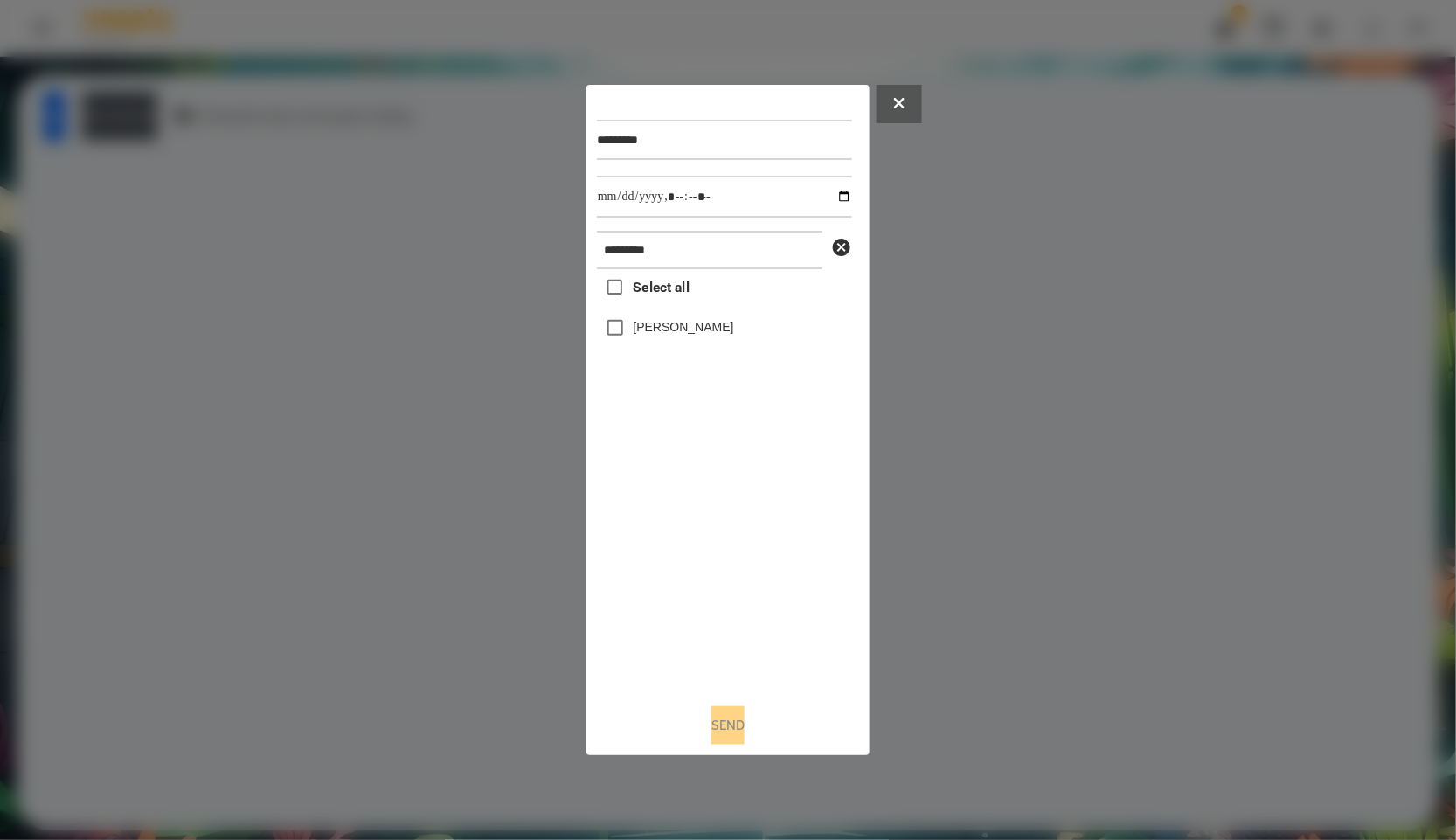
click at [672, 320] on label "[PERSON_NAME]" at bounding box center [683, 326] width 100 height 17
click at [831, 199] on input "datetime-local" at bounding box center [724, 197] width 255 height 42
type input "**********"
drag, startPoint x: 755, startPoint y: 578, endPoint x: 745, endPoint y: 610, distance: 33.5
click at [755, 578] on div "Select all [PERSON_NAME]" at bounding box center [724, 479] width 255 height 421
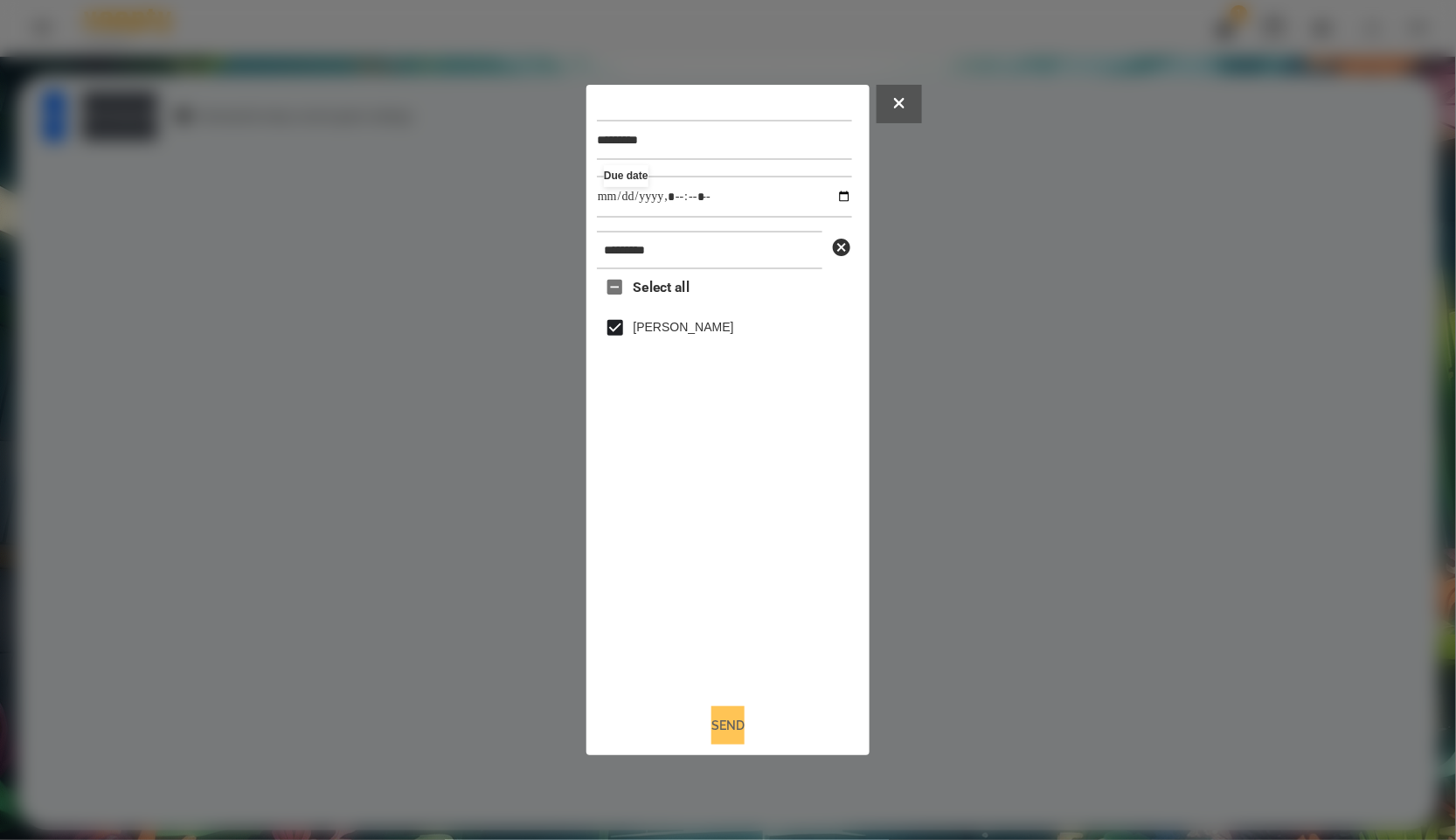
click at [738, 721] on button "Send" at bounding box center [728, 725] width 33 height 38
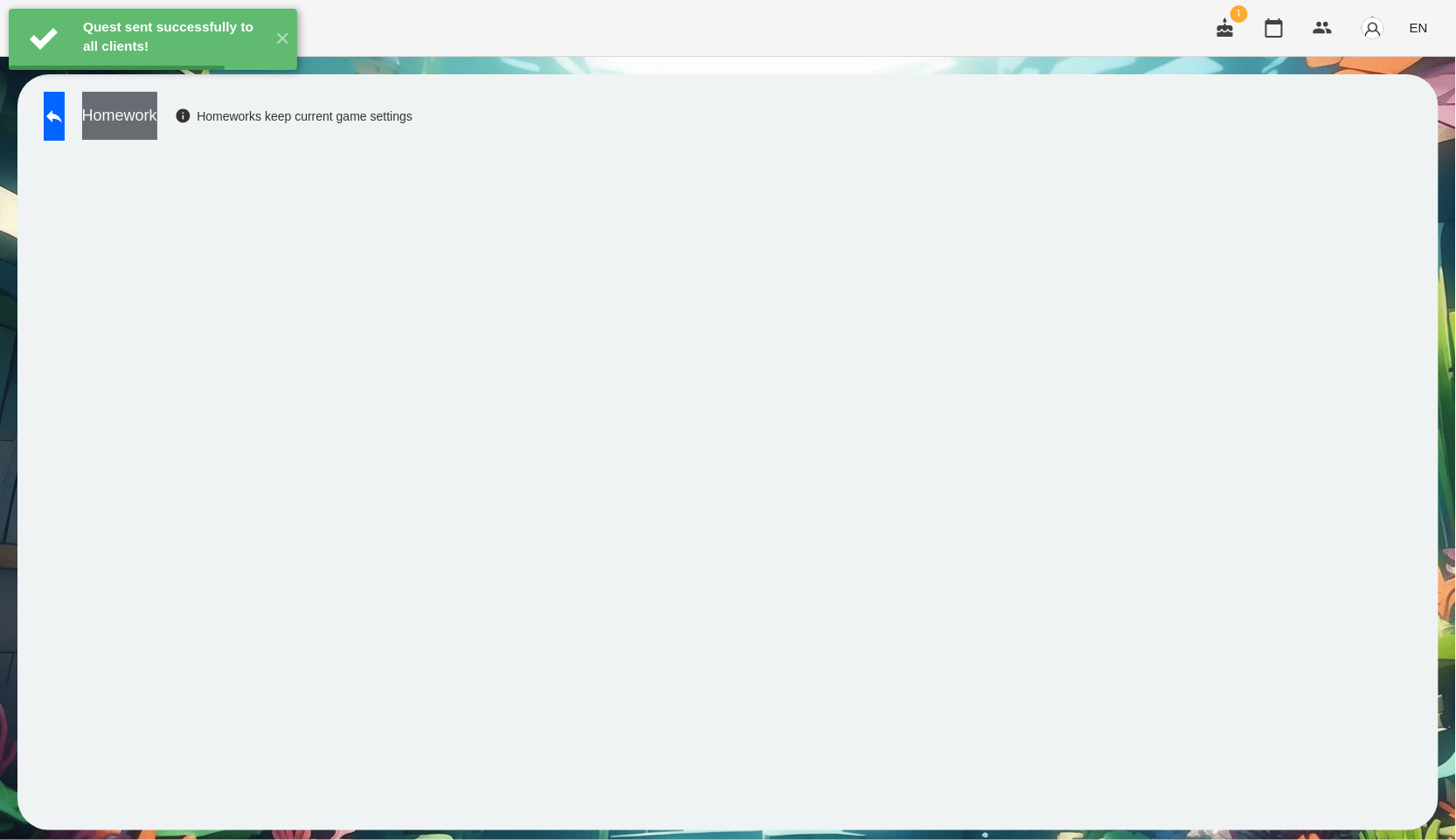
click at [147, 120] on button "Homework" at bounding box center [119, 116] width 75 height 48
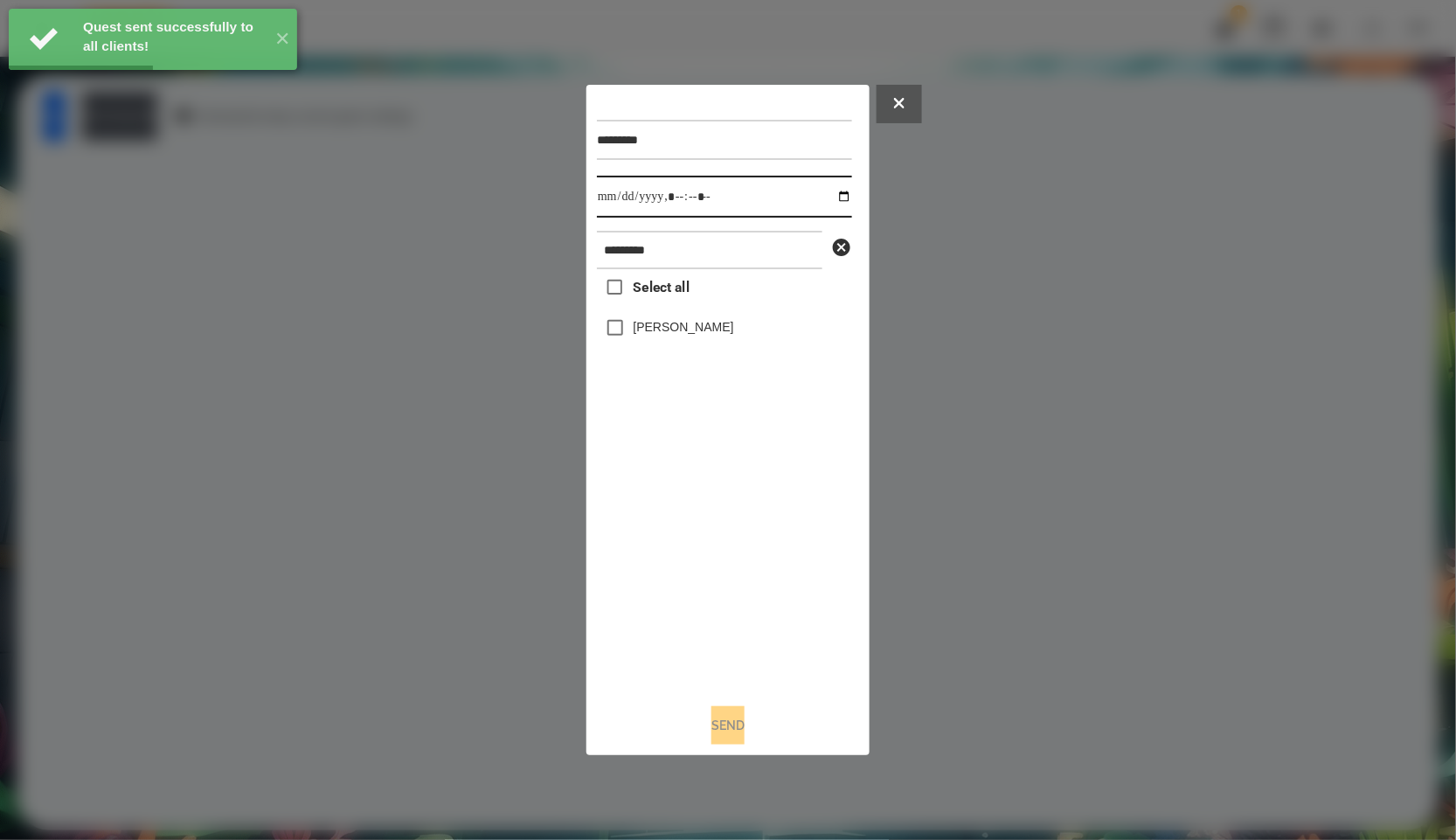
click at [832, 185] on input "datetime-local" at bounding box center [724, 197] width 255 height 42
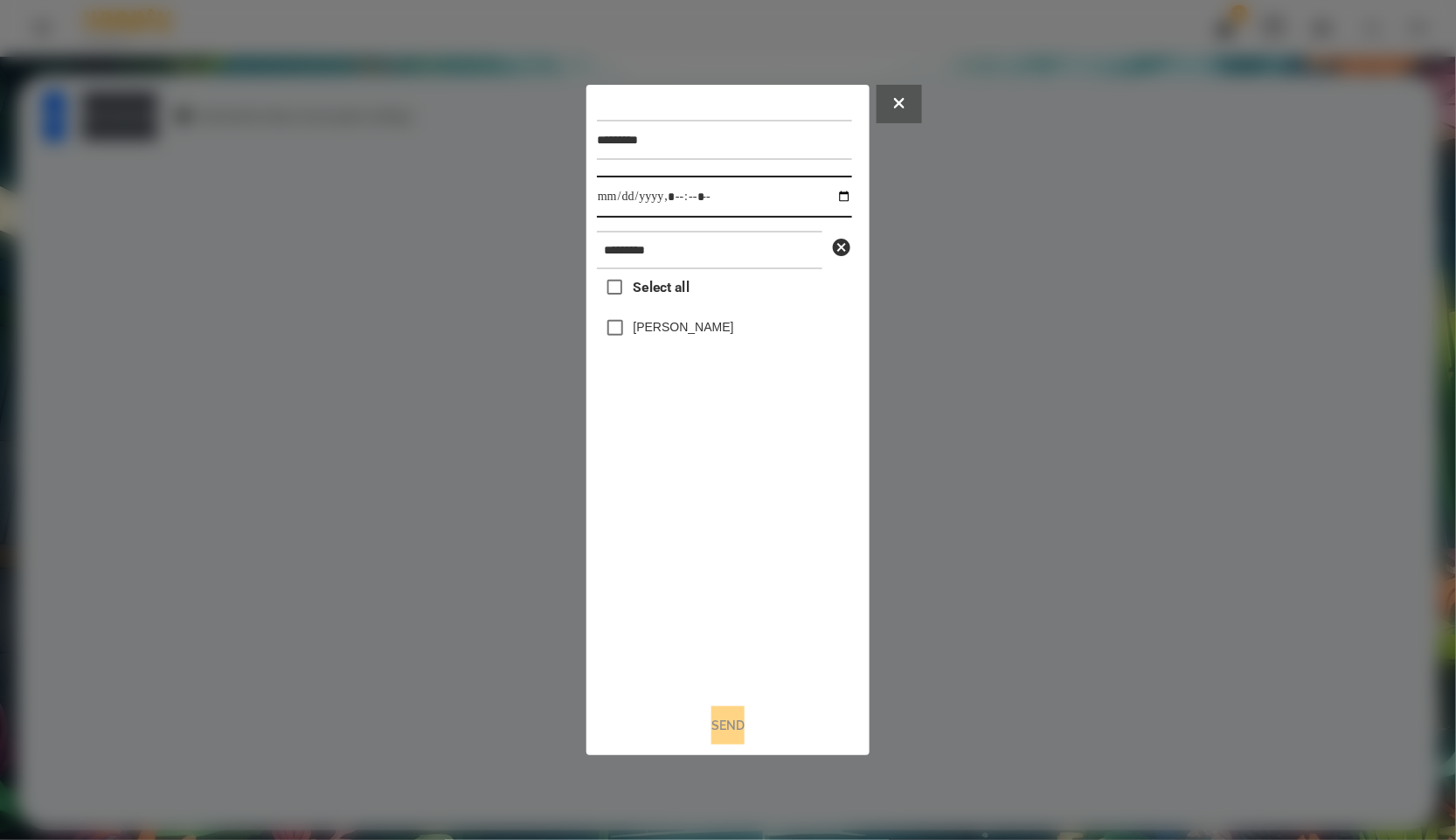
click at [826, 195] on input "datetime-local" at bounding box center [724, 197] width 255 height 42
type input "**********"
drag, startPoint x: 789, startPoint y: 712, endPoint x: 771, endPoint y: 689, distance: 29.2
click at [789, 712] on div "Send" at bounding box center [728, 725] width 262 height 38
click at [682, 340] on div "[PERSON_NAME]" at bounding box center [724, 327] width 255 height 36
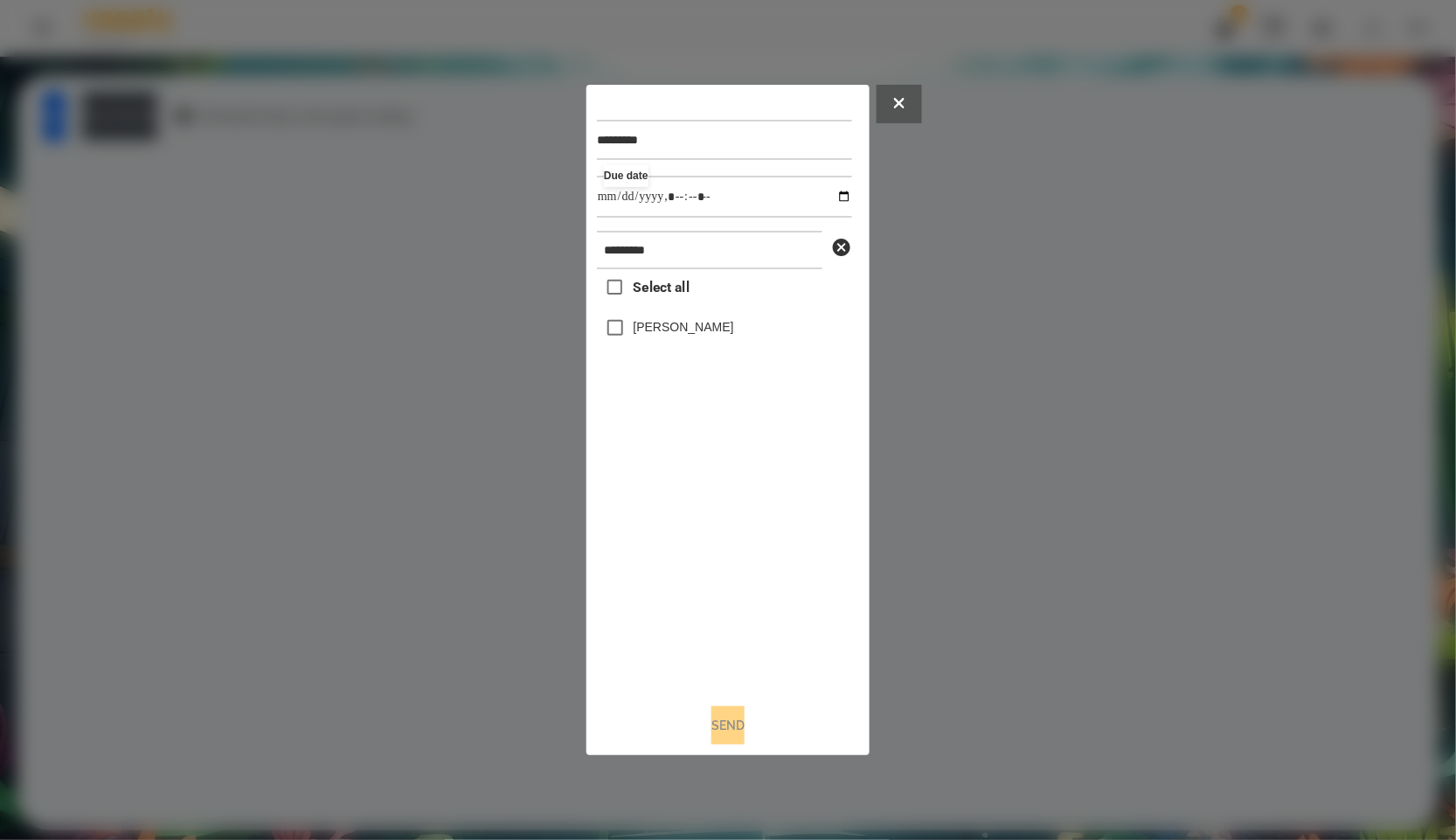
click at [682, 336] on label "[PERSON_NAME]" at bounding box center [683, 326] width 100 height 17
click at [720, 717] on button "Send" at bounding box center [728, 725] width 33 height 38
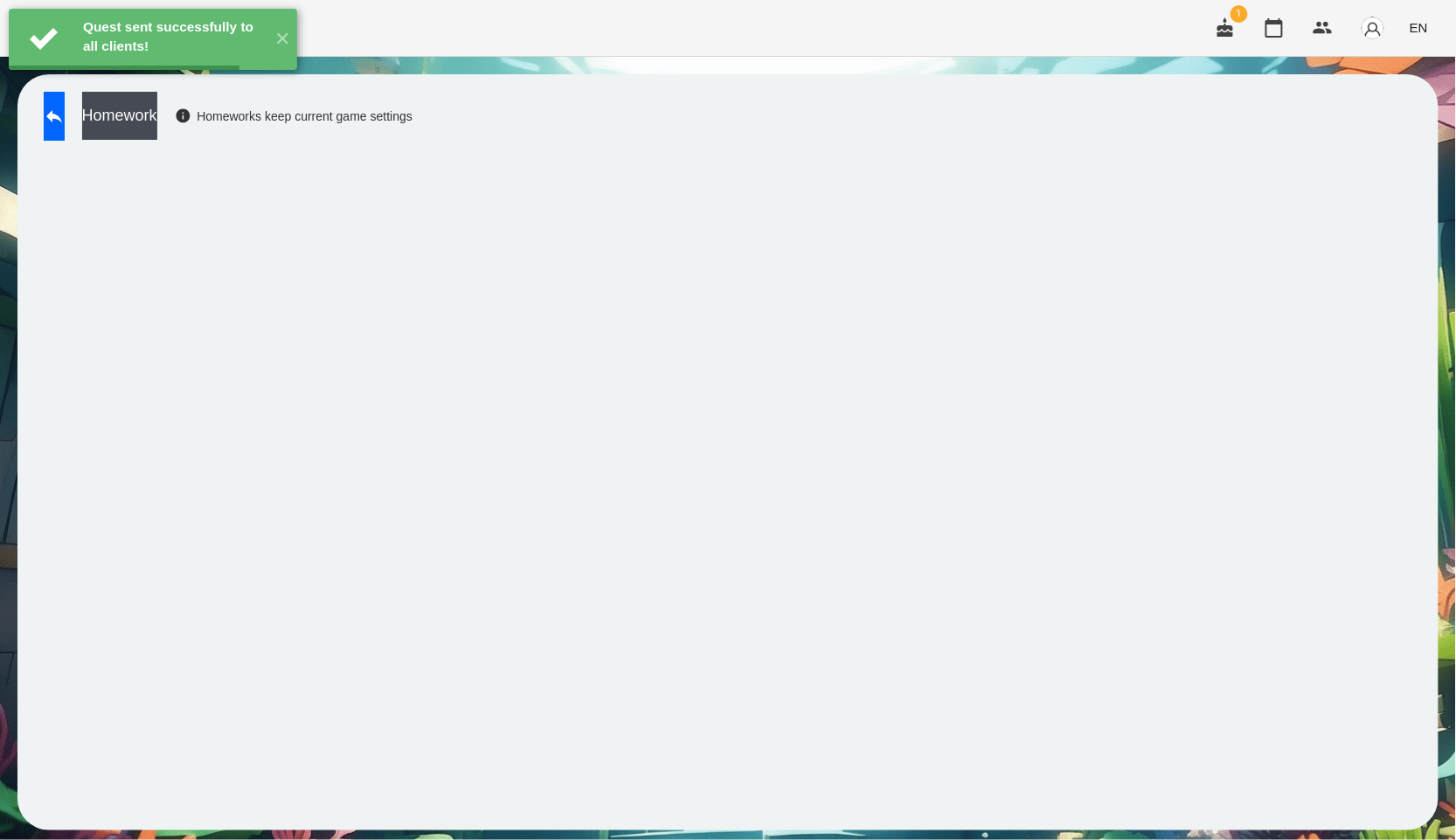
click at [157, 111] on button "Homework" at bounding box center [119, 116] width 75 height 48
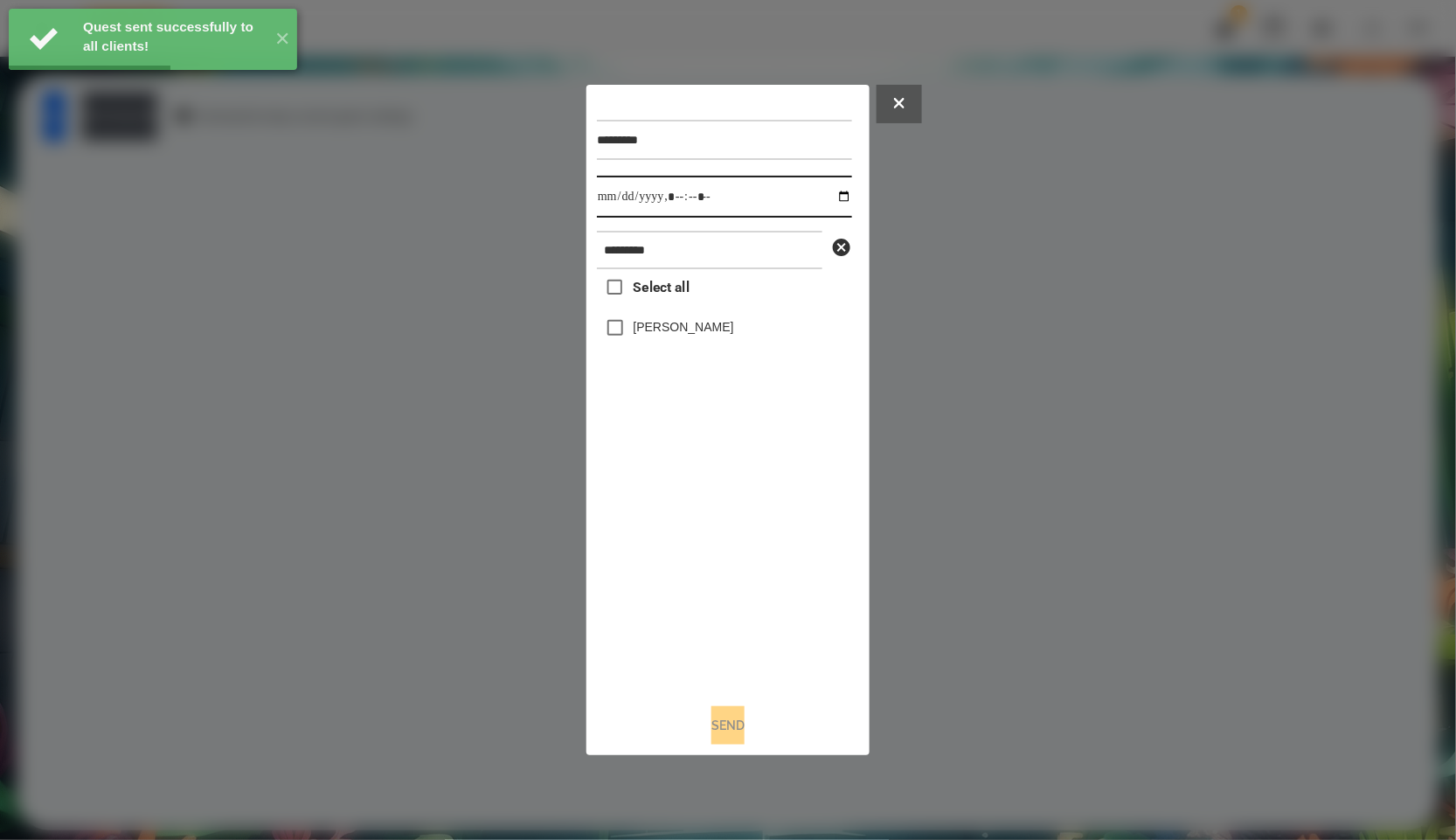
click at [830, 196] on input "datetime-local" at bounding box center [724, 197] width 255 height 42
type input "**********"
click at [765, 561] on div "Select all [PERSON_NAME]" at bounding box center [724, 479] width 255 height 421
click at [684, 326] on label "[PERSON_NAME]" at bounding box center [683, 326] width 100 height 17
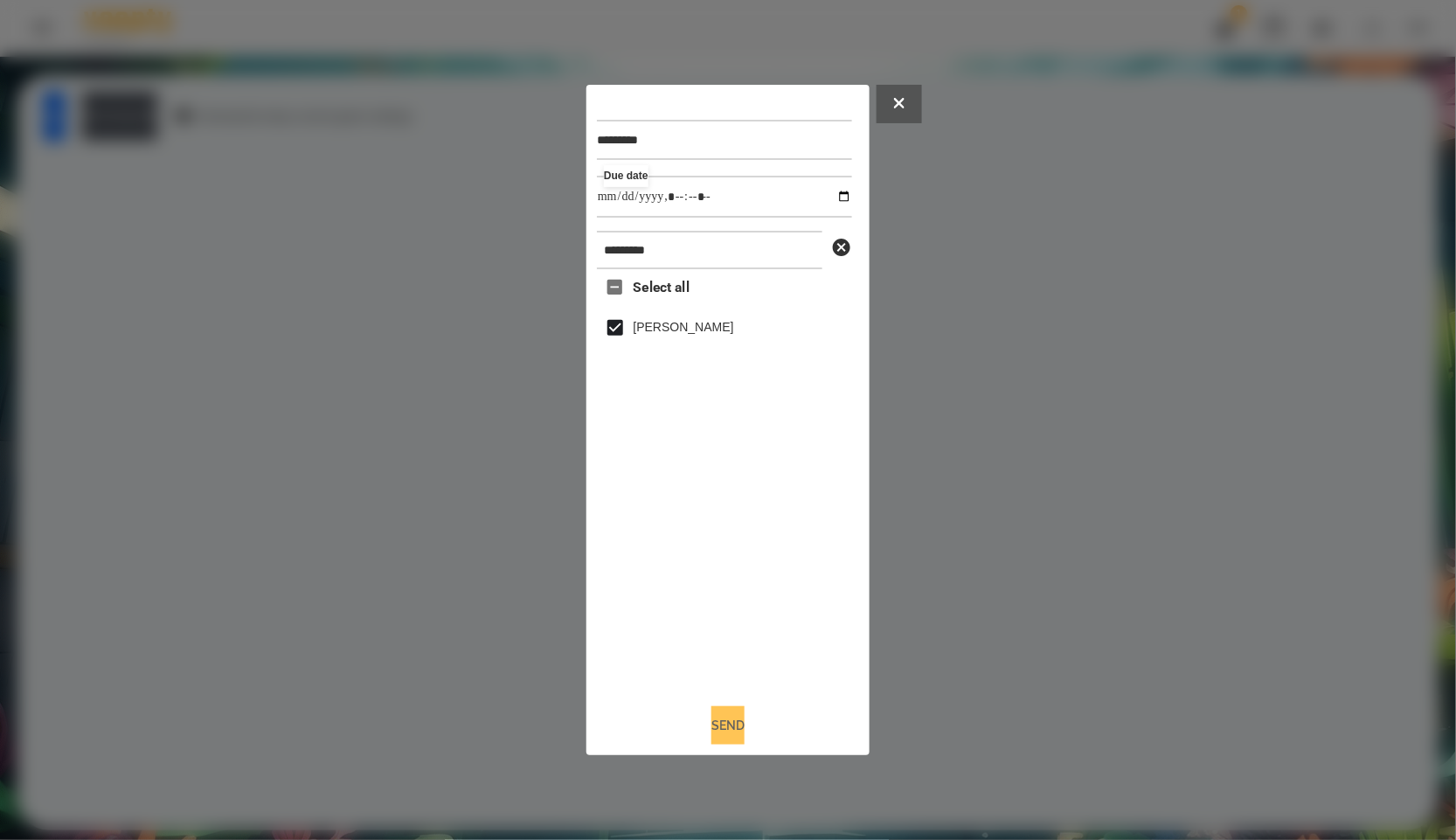
click at [712, 731] on button "Send" at bounding box center [728, 725] width 33 height 38
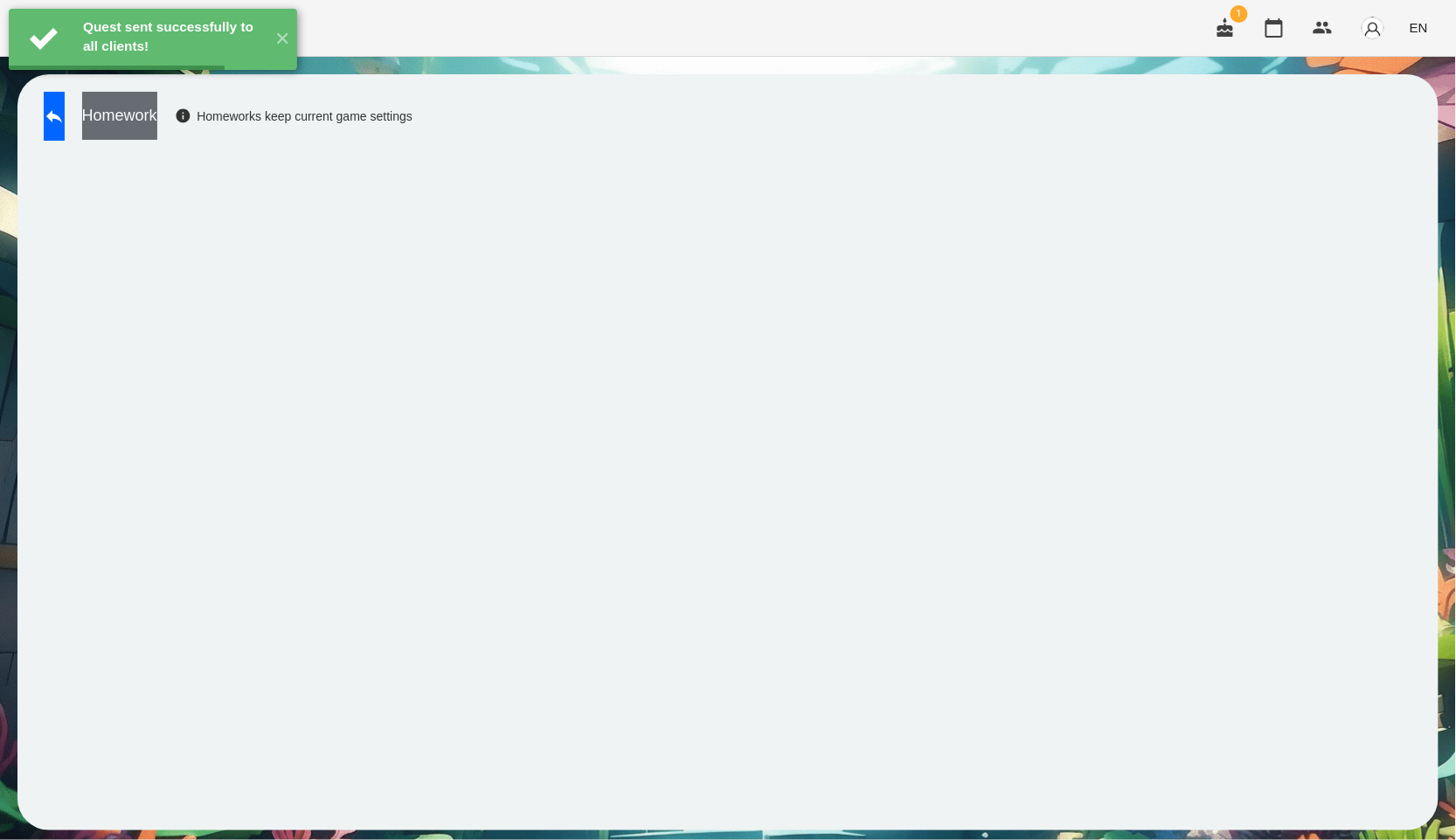
click at [157, 108] on button "Homework" at bounding box center [119, 116] width 75 height 48
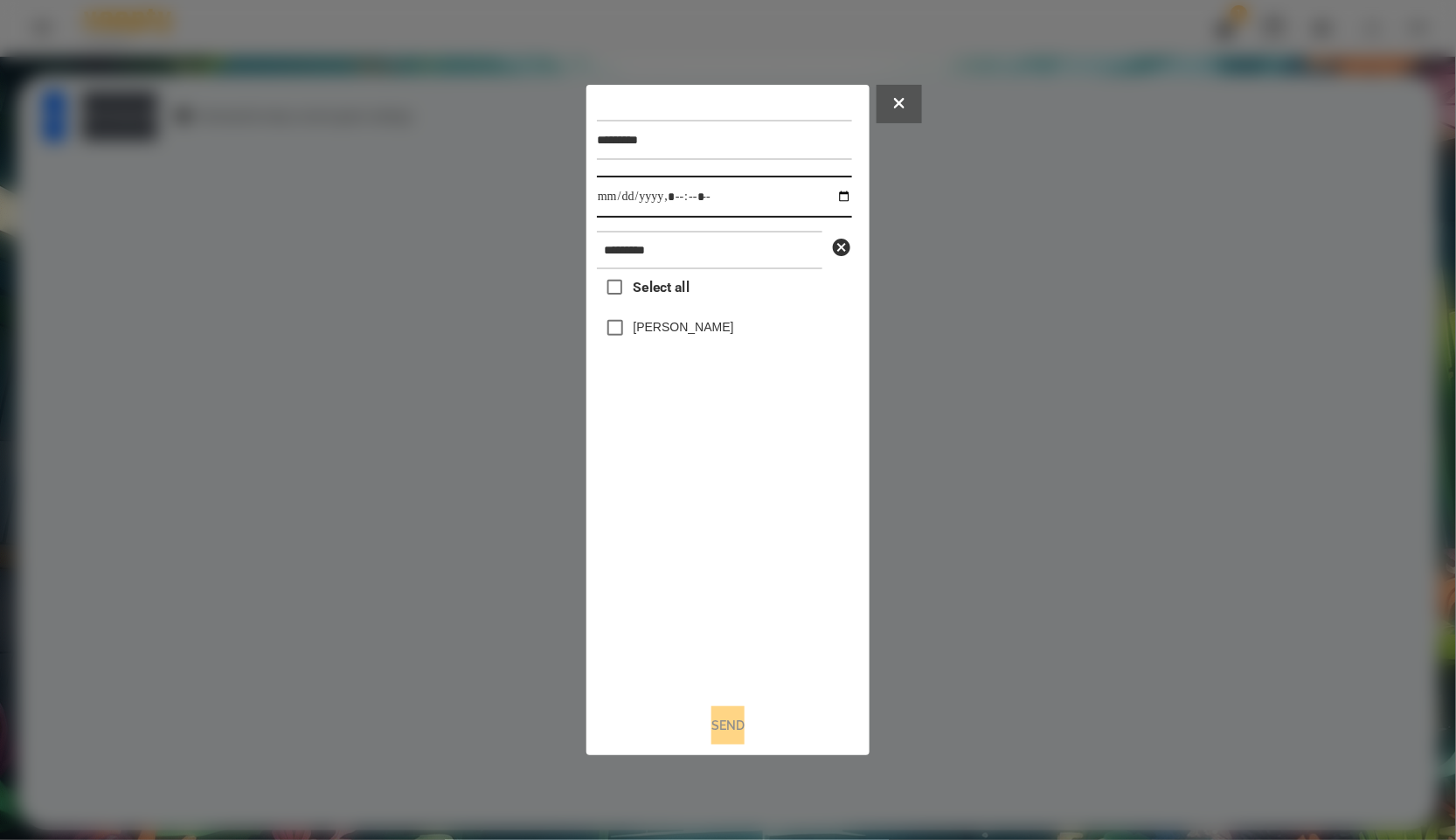
click at [835, 204] on input "datetime-local" at bounding box center [724, 197] width 255 height 42
type input "**********"
click at [800, 712] on div "Send" at bounding box center [728, 725] width 262 height 38
click at [691, 333] on label "[PERSON_NAME]" at bounding box center [683, 326] width 100 height 17
click at [745, 731] on button "Send" at bounding box center [728, 725] width 33 height 38
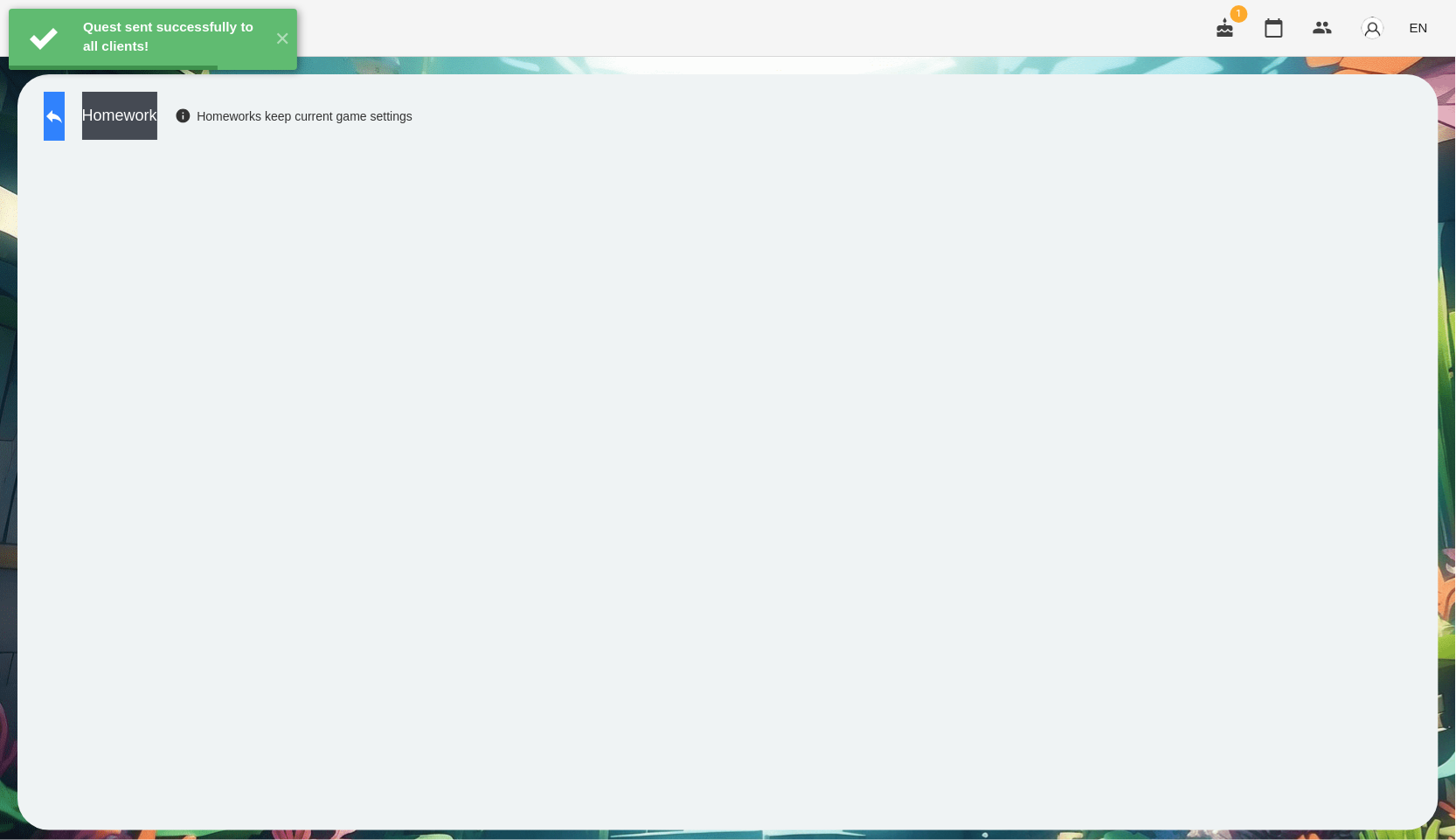
click at [65, 116] on icon at bounding box center [54, 116] width 21 height 21
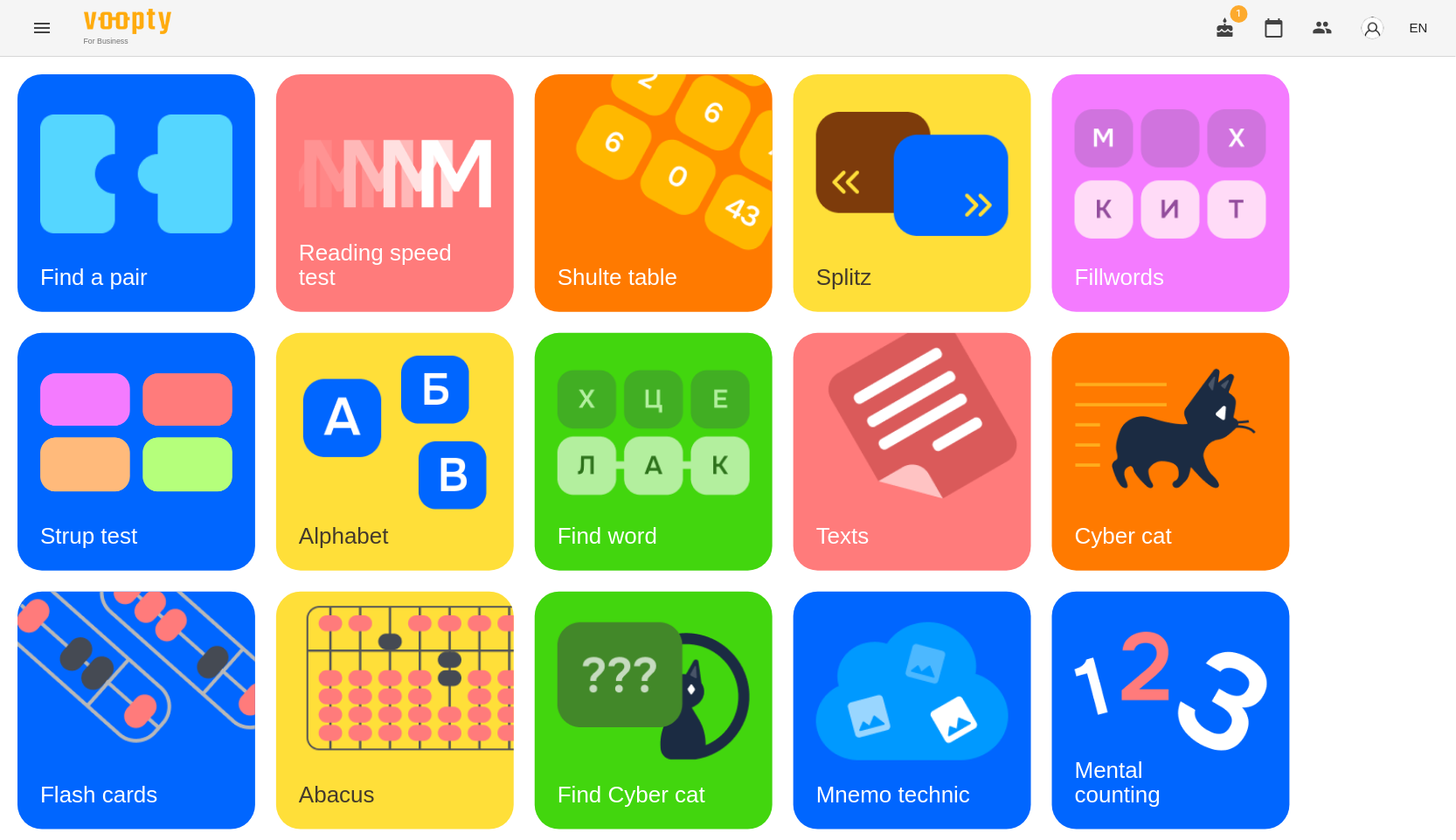
scroll to position [265, 0]
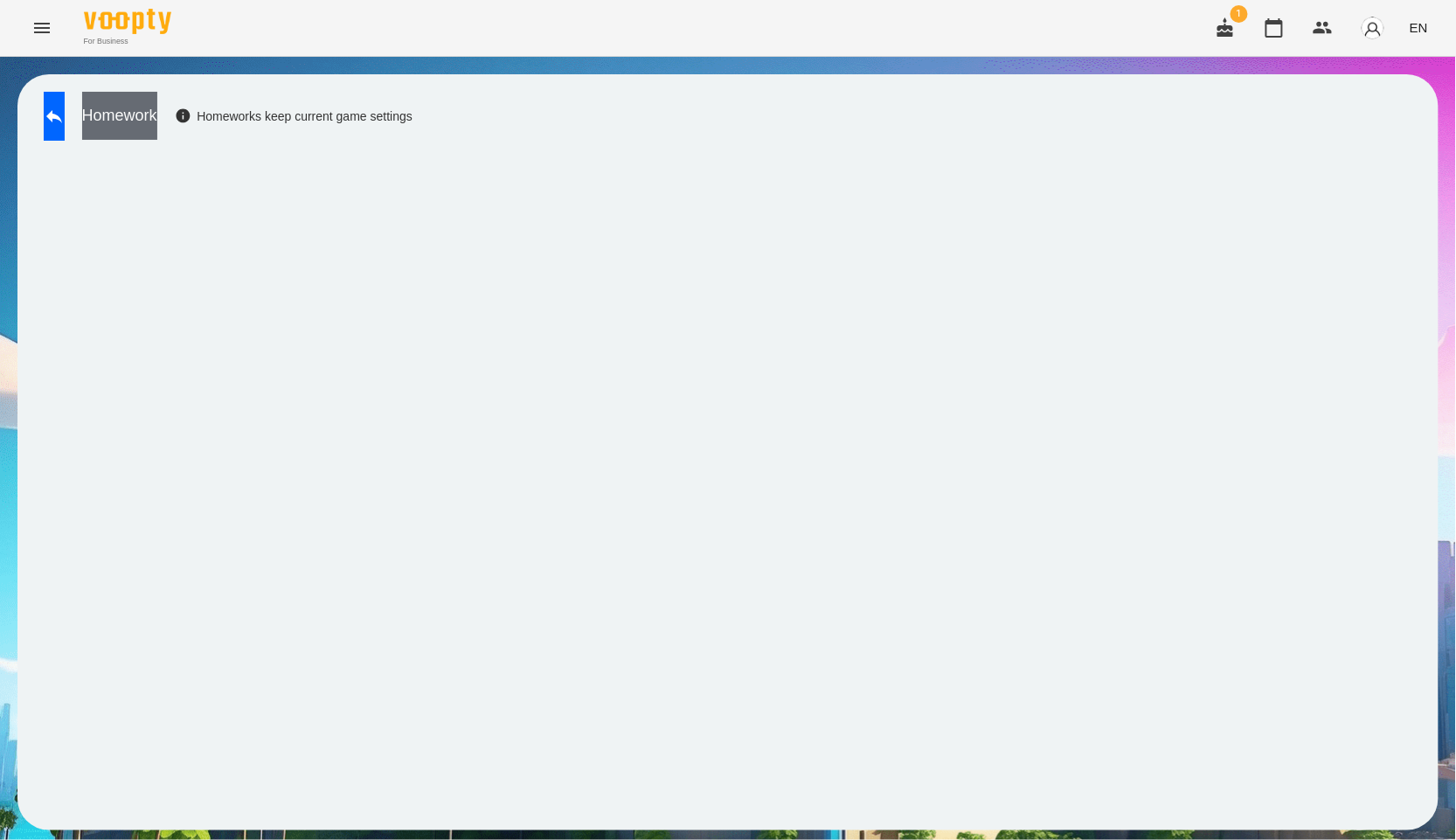
click at [149, 105] on button "Homework" at bounding box center [119, 116] width 75 height 48
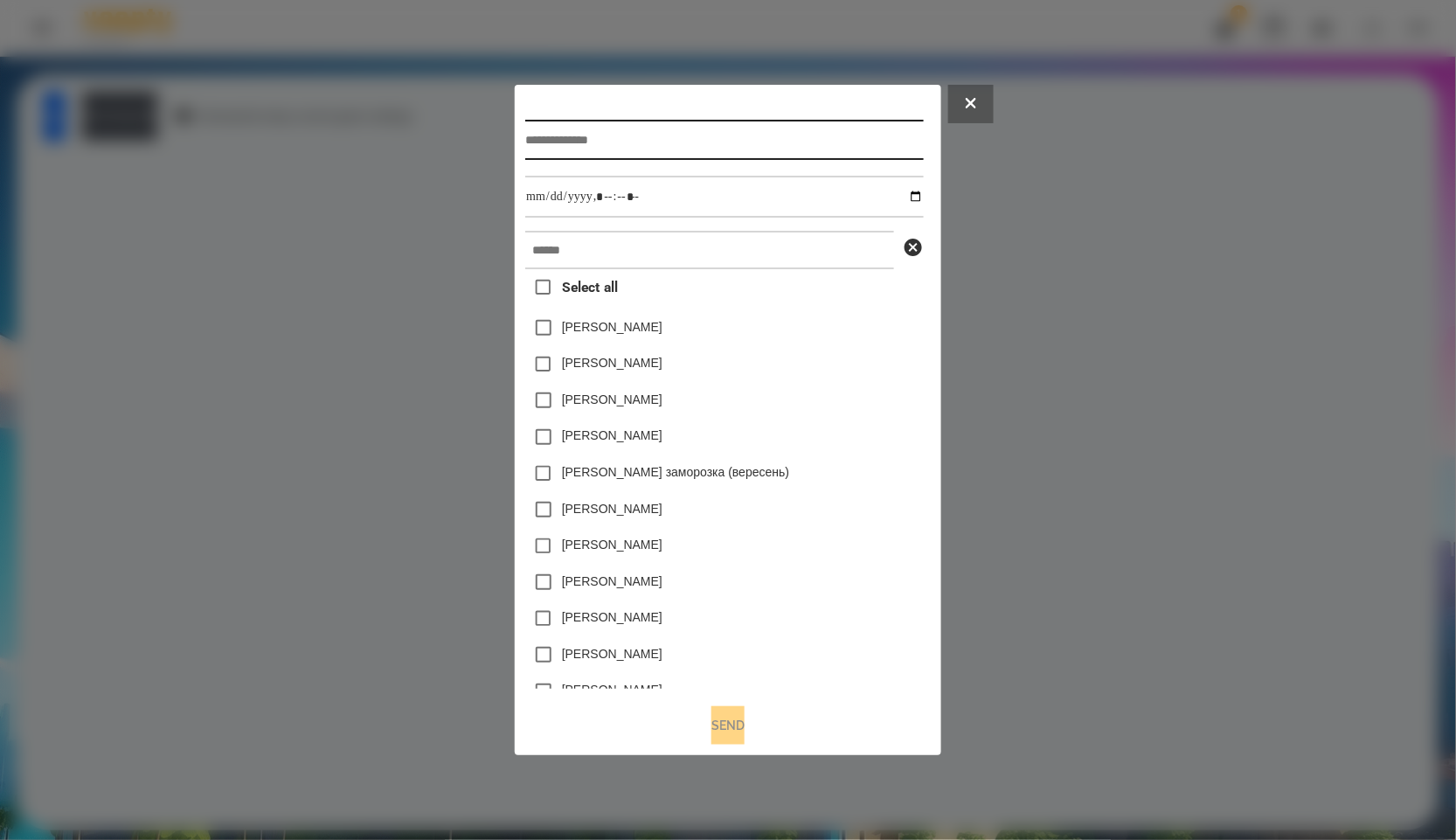
click at [589, 133] on input "text" at bounding box center [724, 140] width 398 height 40
paste input "*********"
type input "*********"
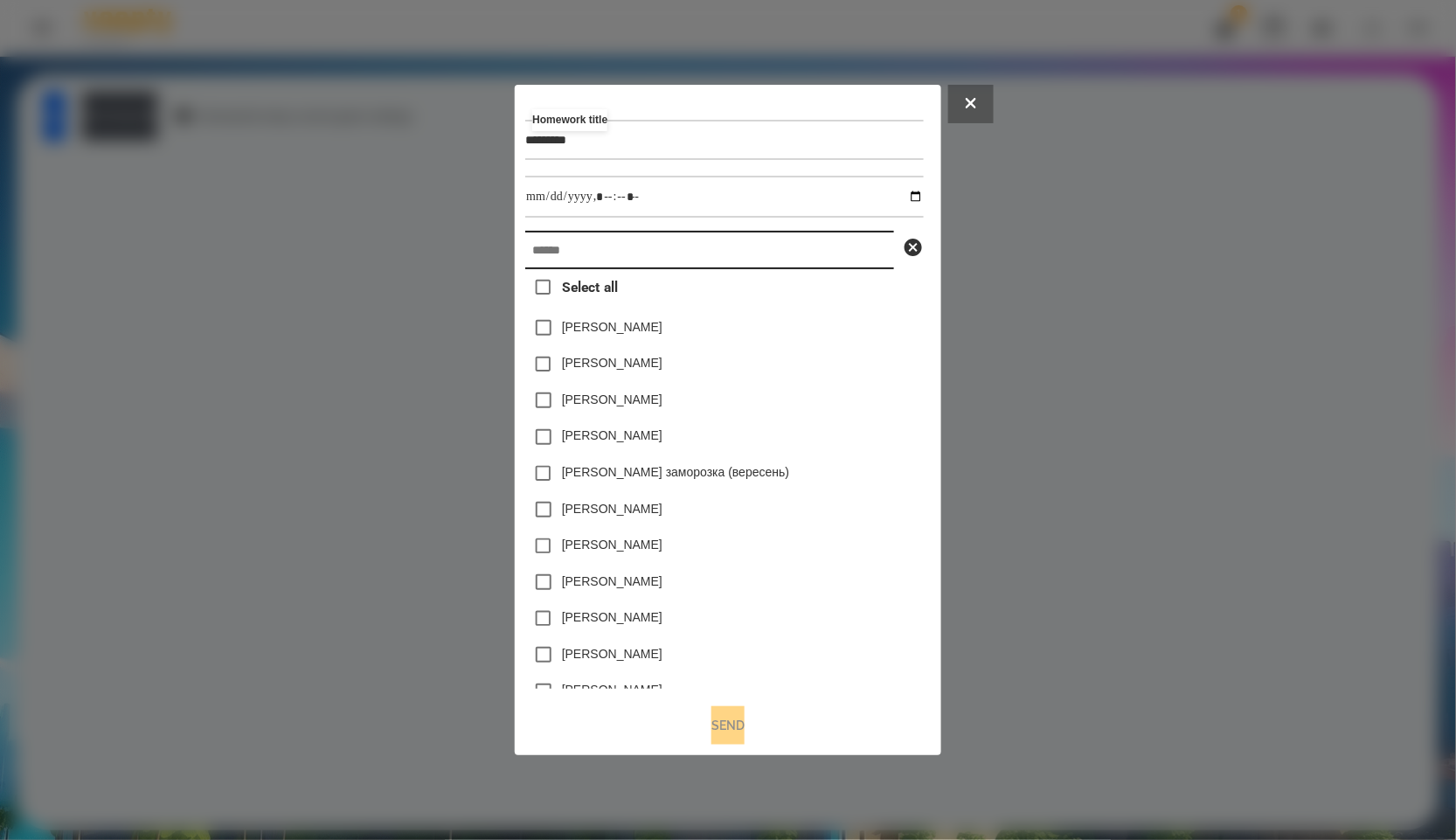
click at [581, 255] on input "text" at bounding box center [710, 250] width 369 height 38
paste input "*********"
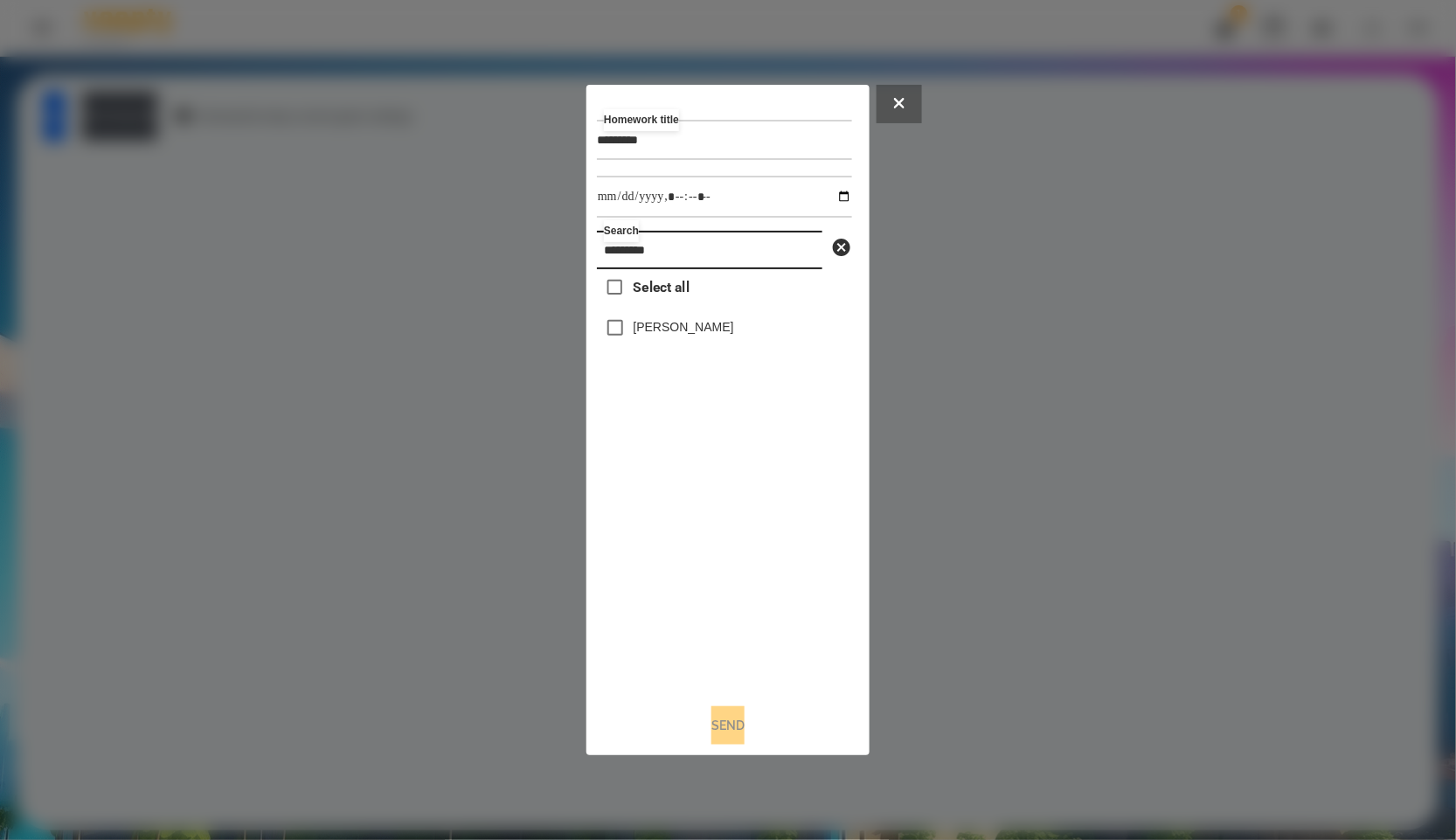
type input "*********"
click at [838, 193] on input "datetime-local" at bounding box center [724, 197] width 255 height 42
type input "**********"
click at [786, 589] on div "Select all [PERSON_NAME]" at bounding box center [724, 479] width 255 height 421
click at [725, 739] on button "Send" at bounding box center [728, 725] width 33 height 38
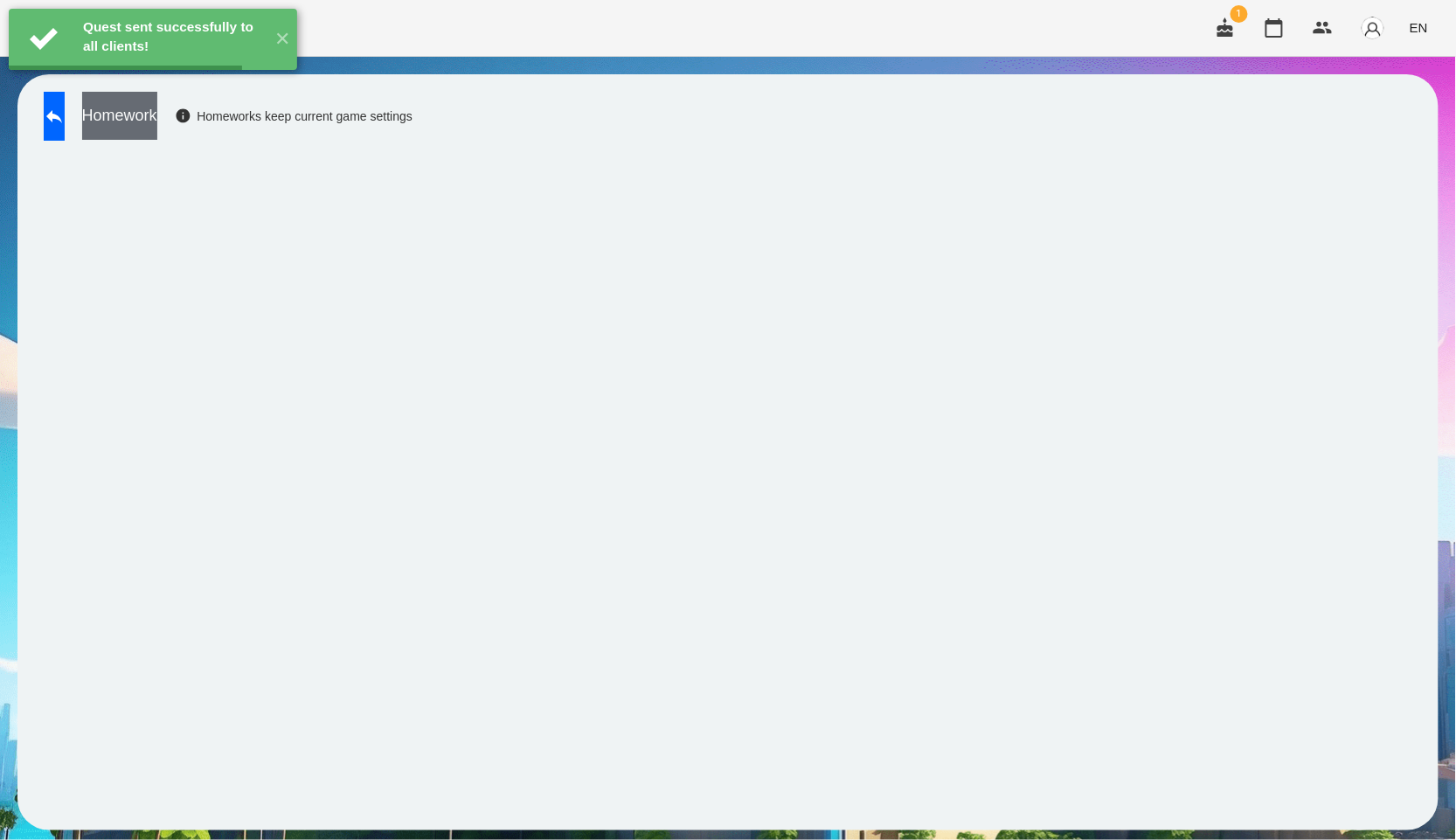
click at [145, 119] on button "Homework" at bounding box center [119, 116] width 75 height 48
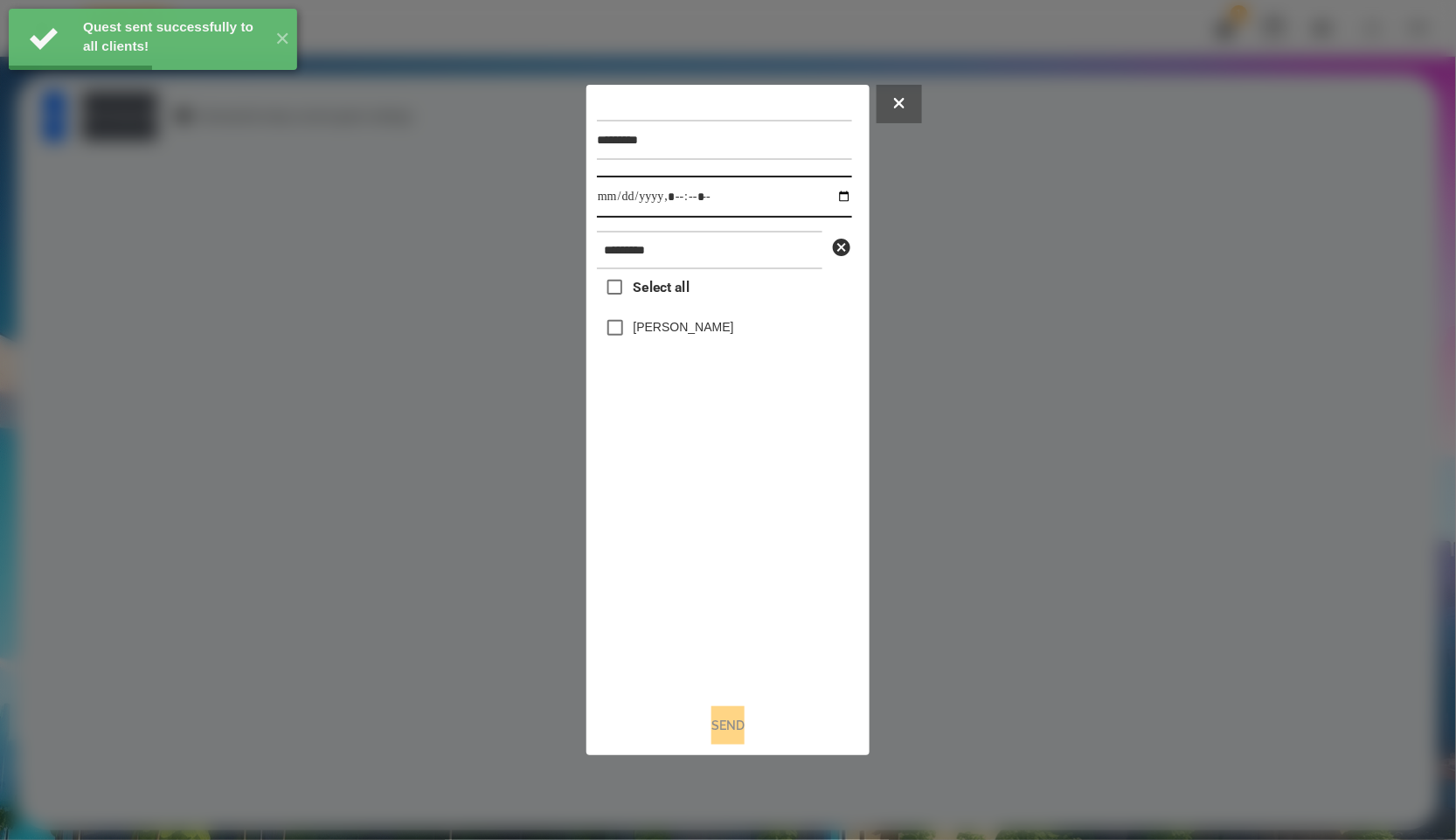
click at [839, 199] on input "datetime-local" at bounding box center [724, 197] width 255 height 42
type input "**********"
click at [770, 643] on div "Select all [PERSON_NAME]" at bounding box center [724, 479] width 255 height 421
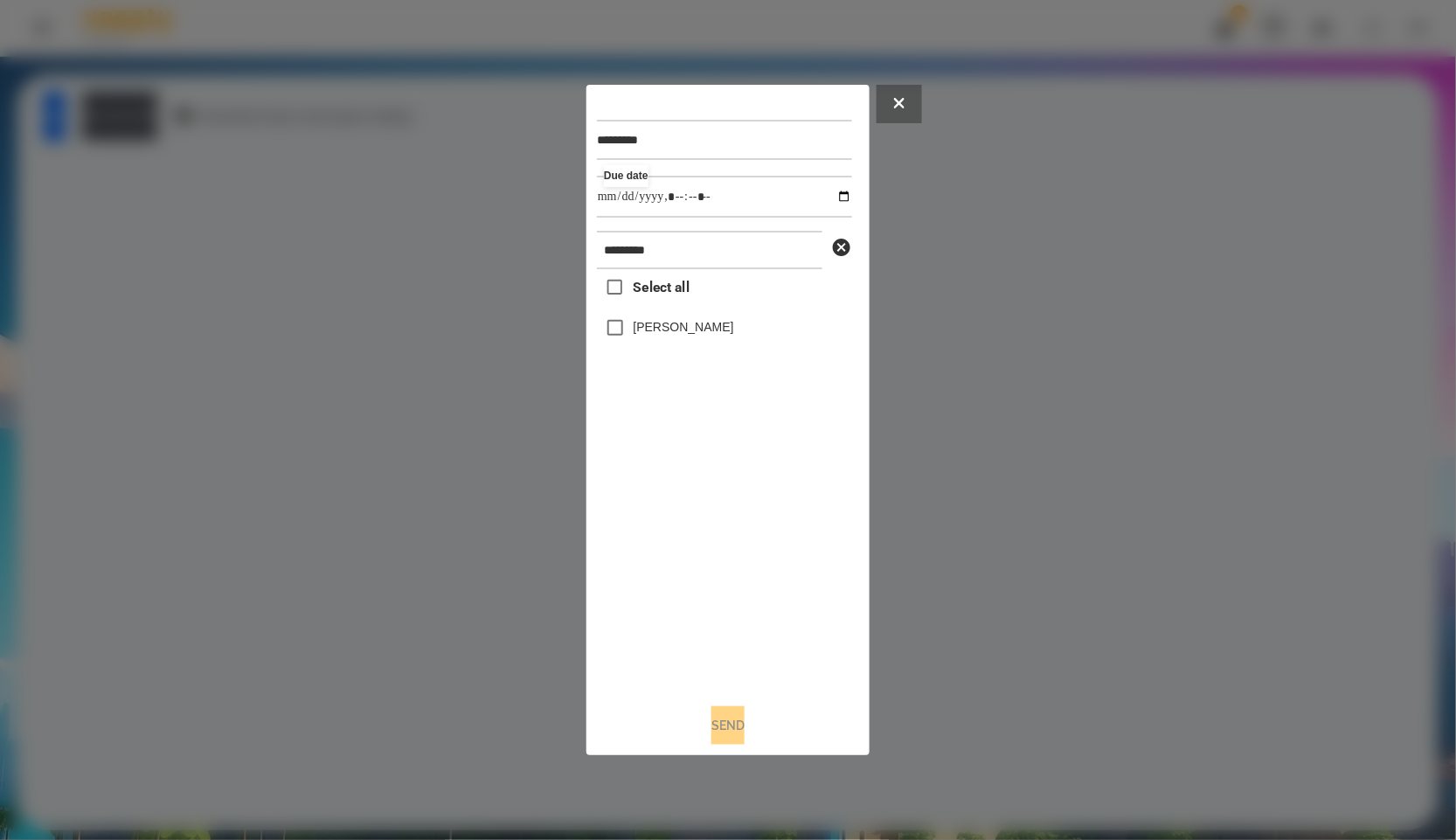
click at [690, 327] on label "[PERSON_NAME]" at bounding box center [683, 326] width 100 height 17
click at [712, 720] on button "Send" at bounding box center [728, 725] width 33 height 38
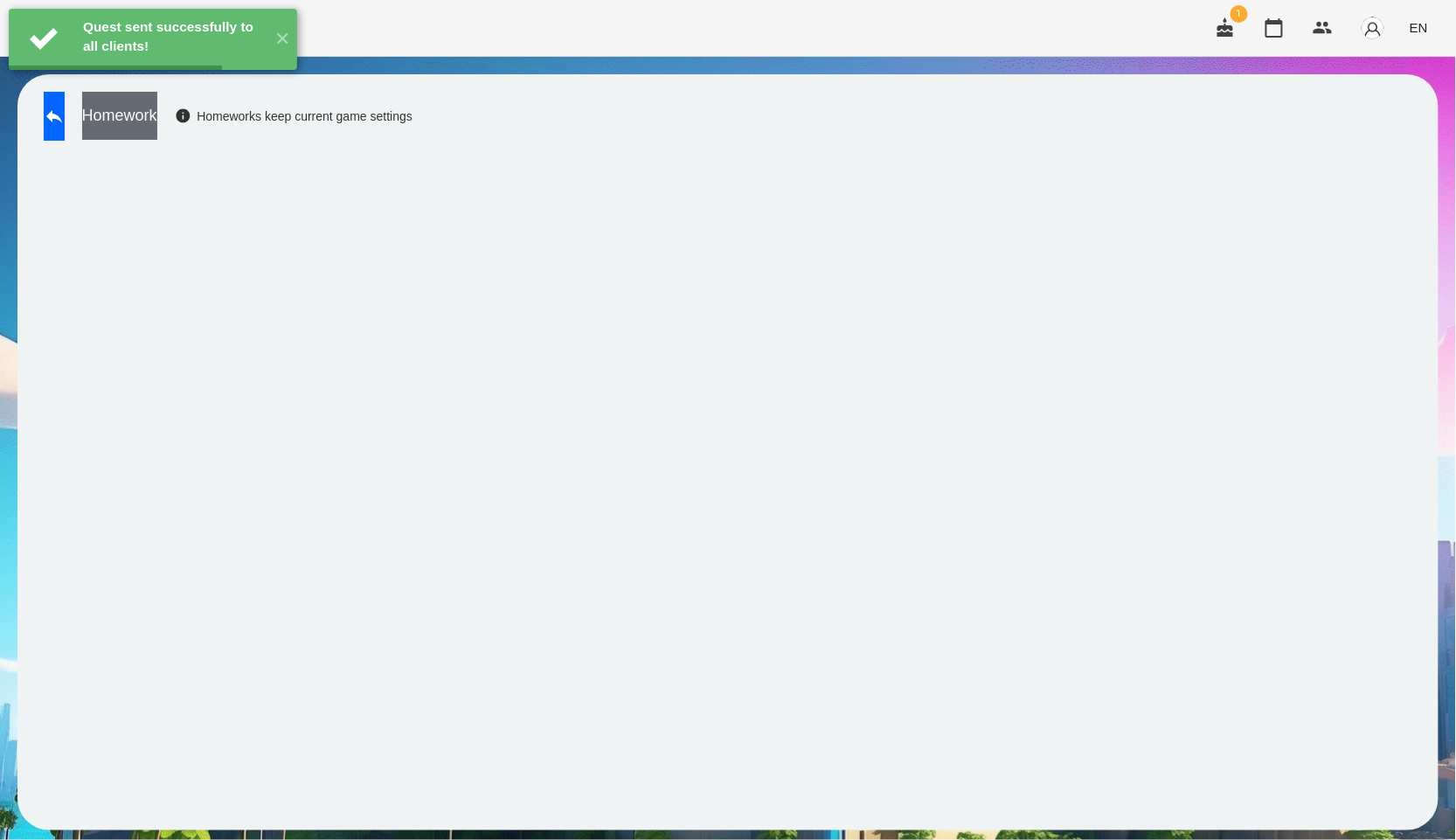
click at [157, 128] on button "Homework" at bounding box center [119, 116] width 75 height 48
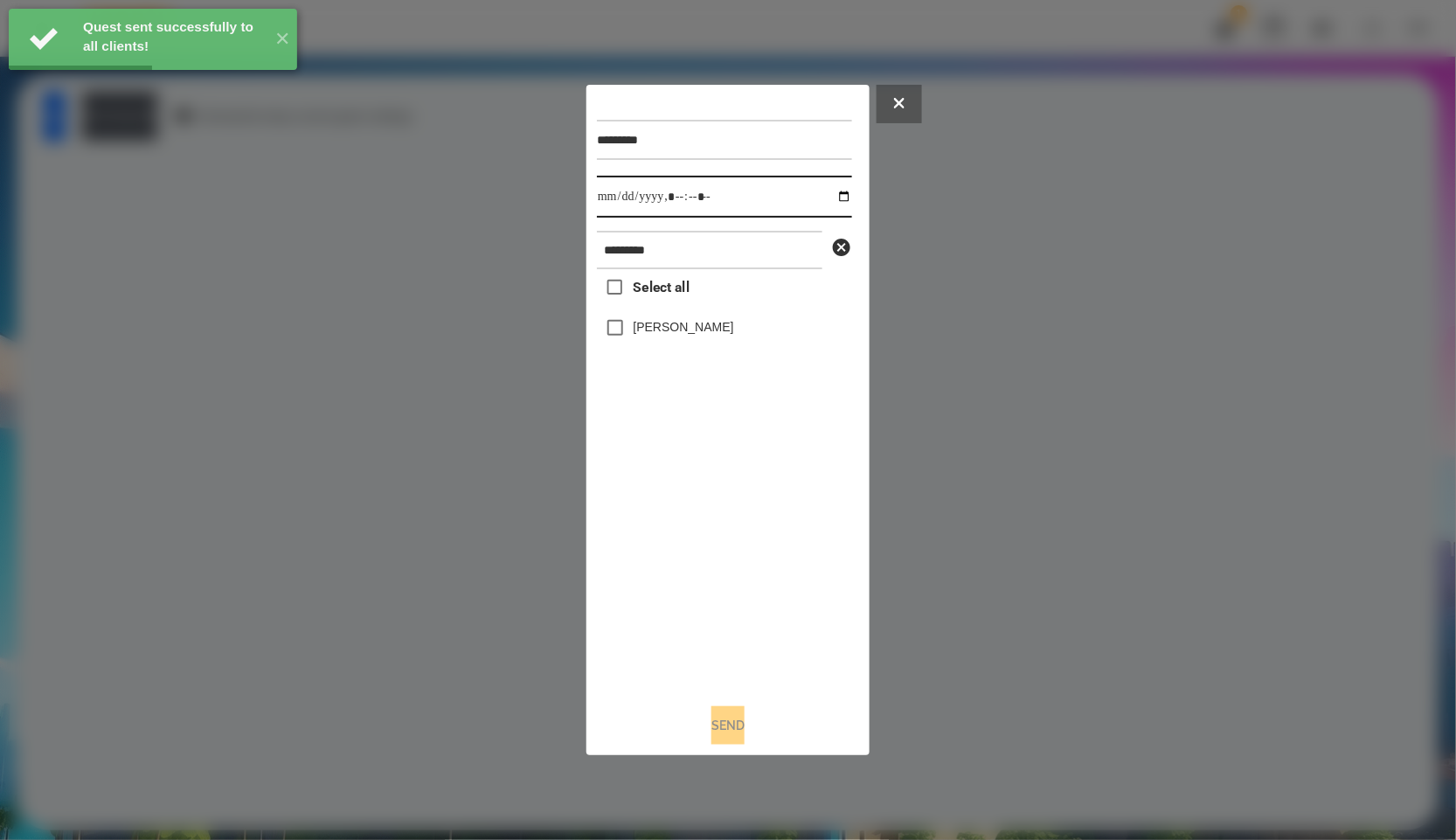
click at [833, 209] on input "datetime-local" at bounding box center [724, 197] width 255 height 42
click at [833, 205] on input "datetime-local" at bounding box center [724, 197] width 255 height 42
click at [836, 186] on input "datetime-local" at bounding box center [724, 197] width 255 height 42
click at [824, 197] on input "datetime-local" at bounding box center [724, 197] width 255 height 42
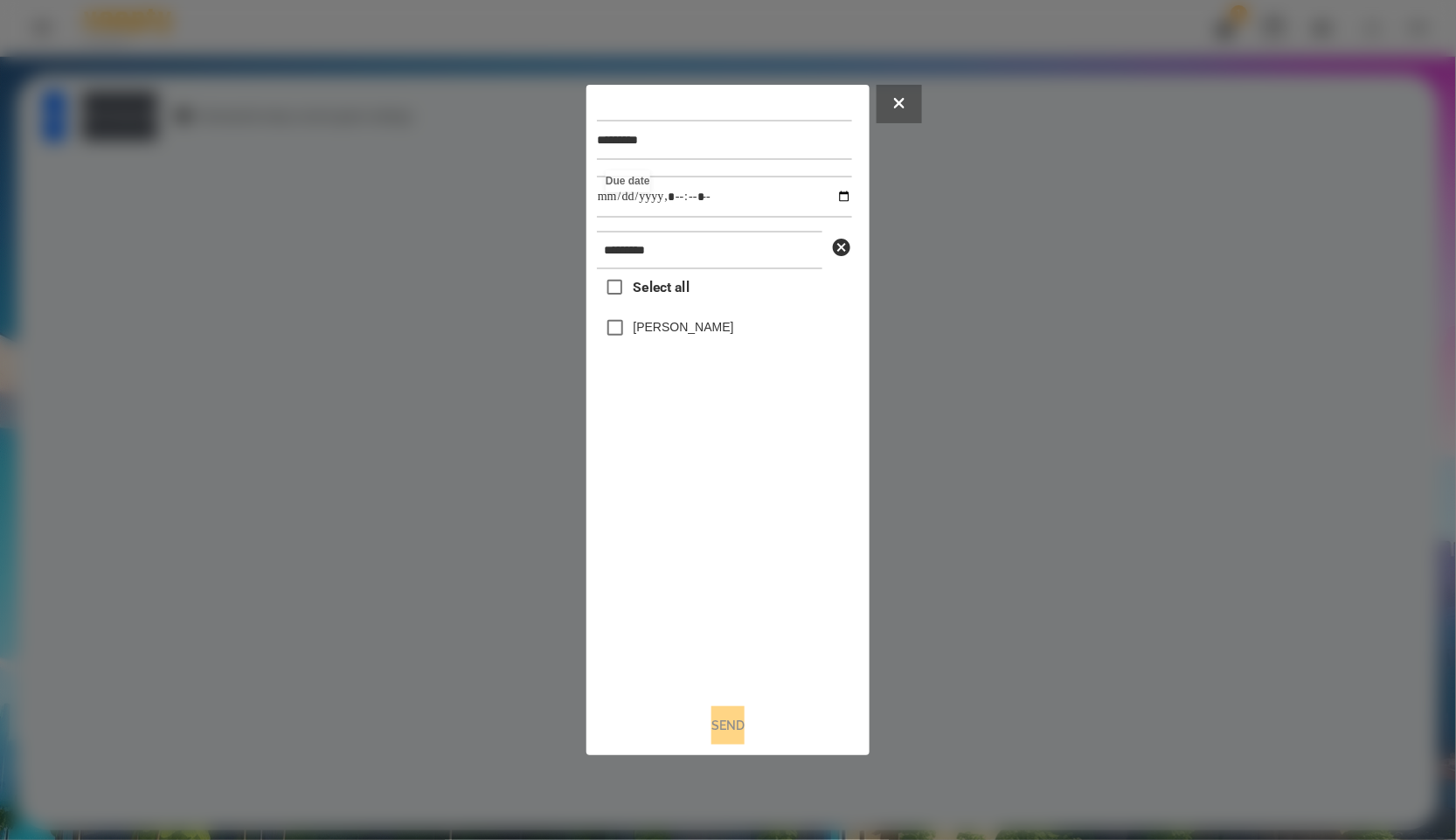
type input "**********"
click at [722, 551] on div "Select all [PERSON_NAME]" at bounding box center [724, 479] width 255 height 421
click at [661, 326] on label "[PERSON_NAME]" at bounding box center [683, 326] width 100 height 17
click at [745, 737] on button "Send" at bounding box center [728, 725] width 33 height 38
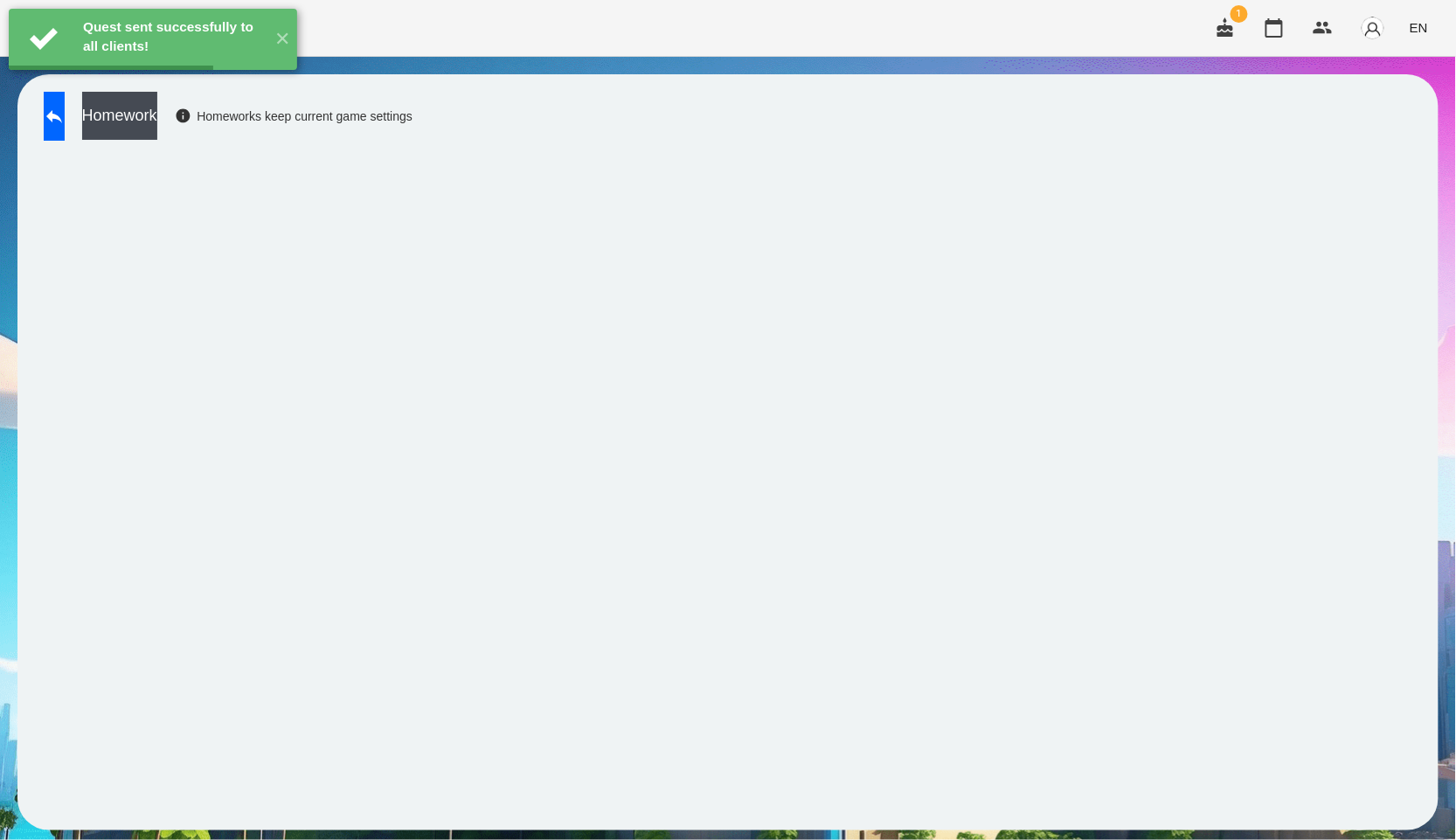
click at [157, 134] on button "Homework" at bounding box center [119, 116] width 75 height 48
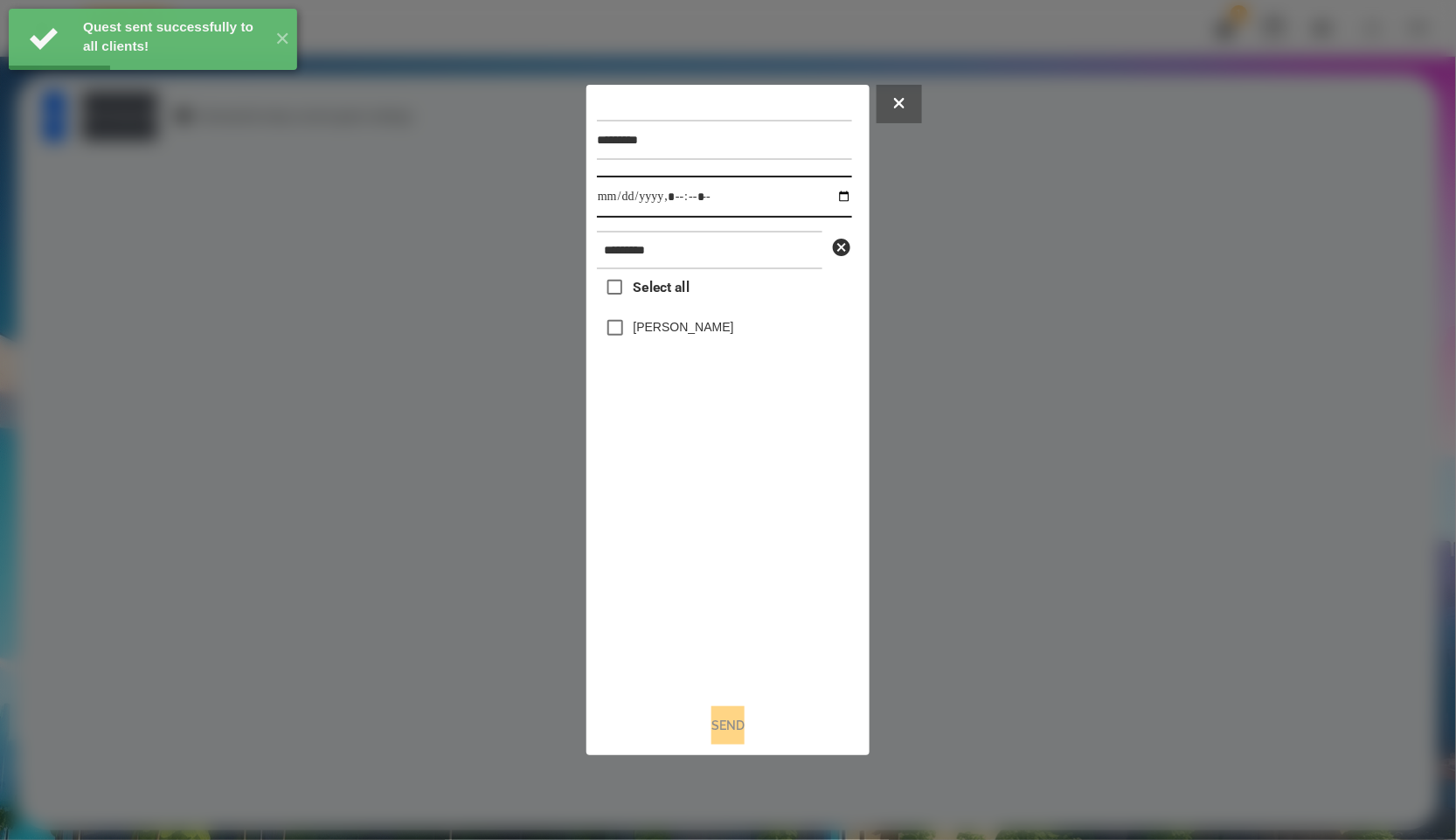
click at [842, 193] on input "datetime-local" at bounding box center [724, 197] width 255 height 42
click at [839, 193] on input "datetime-local" at bounding box center [724, 197] width 255 height 42
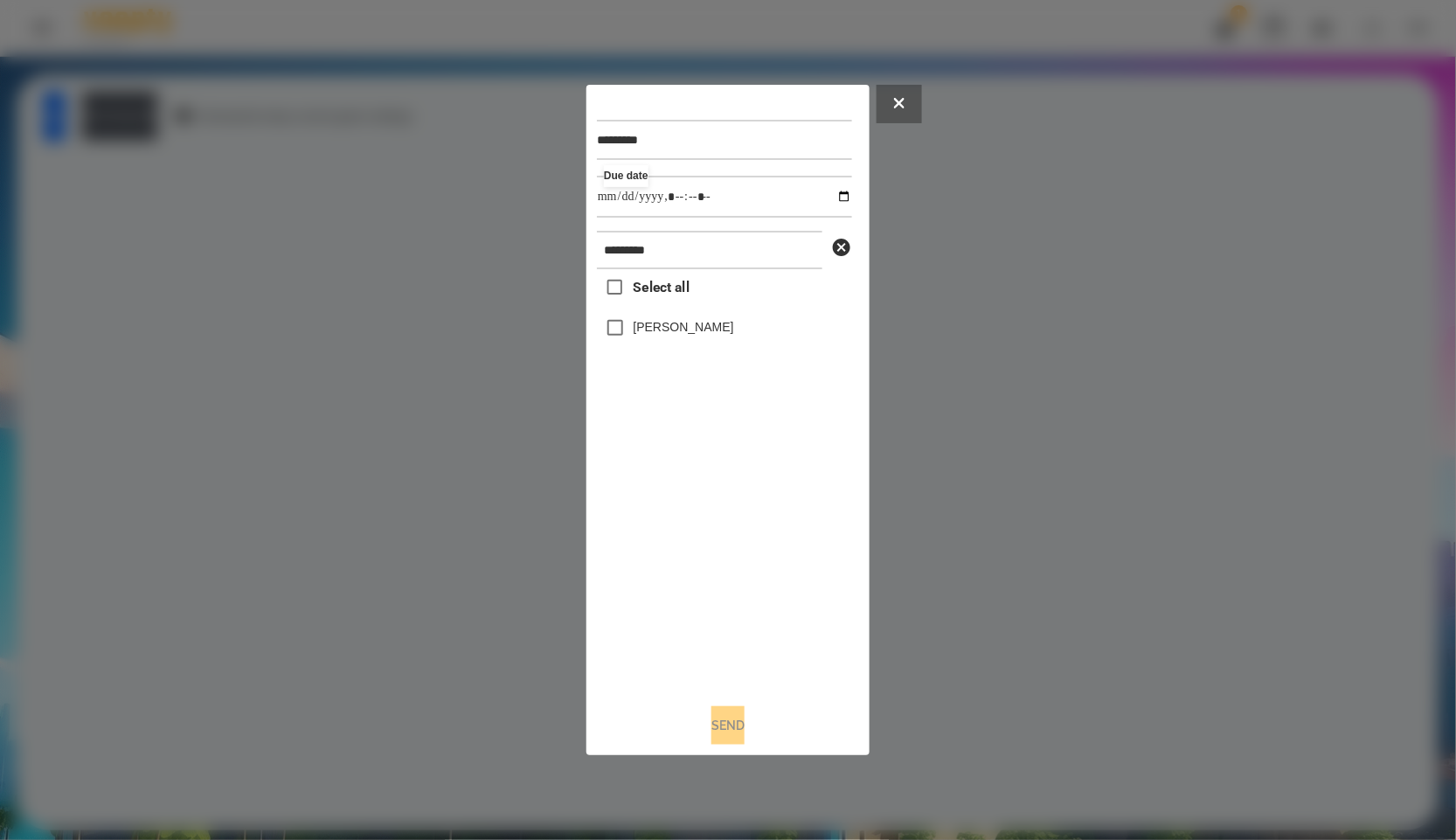
type input "**********"
click at [828, 608] on div "Select all [PERSON_NAME]" at bounding box center [724, 479] width 255 height 421
click at [696, 341] on div "[PERSON_NAME]" at bounding box center [724, 327] width 255 height 36
click at [686, 328] on label "[PERSON_NAME]" at bounding box center [683, 326] width 100 height 17
click at [728, 729] on button "Send" at bounding box center [728, 725] width 33 height 38
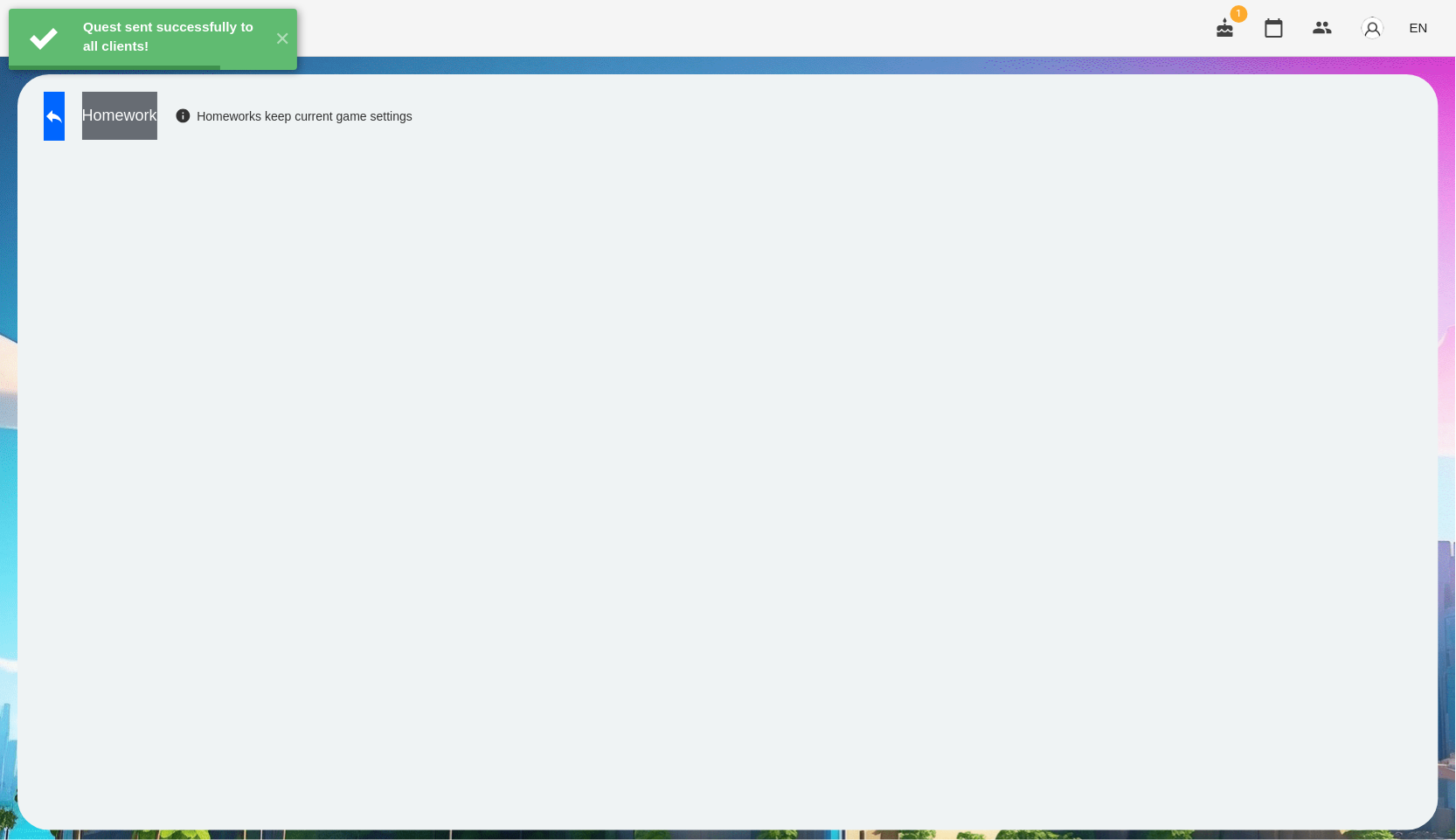
click at [157, 130] on button "Homework" at bounding box center [119, 116] width 75 height 48
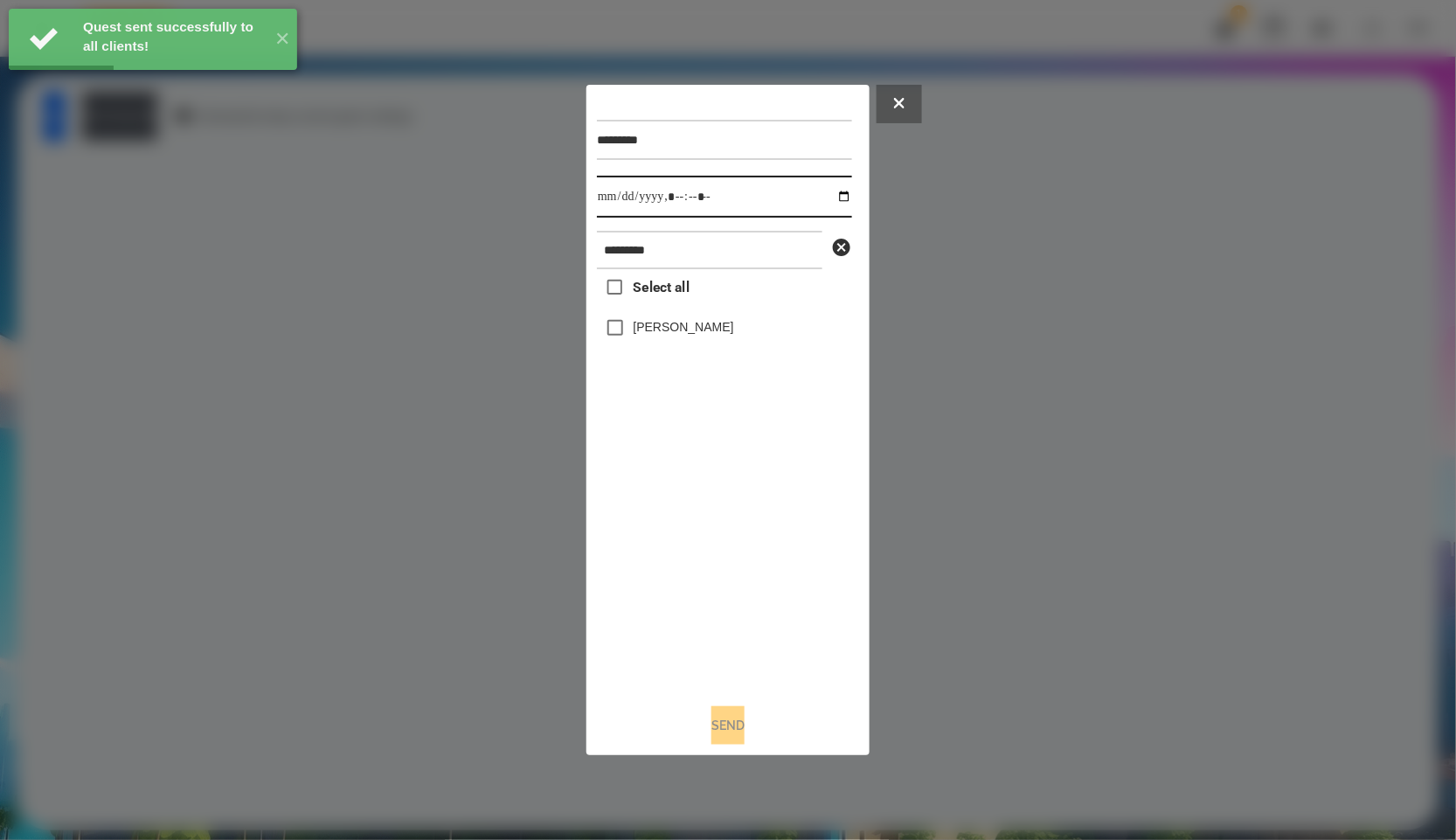
click at [824, 185] on input "datetime-local" at bounding box center [724, 197] width 255 height 42
click at [826, 185] on input "datetime-local" at bounding box center [724, 197] width 255 height 42
click at [827, 200] on input "datetime-local" at bounding box center [724, 197] width 255 height 42
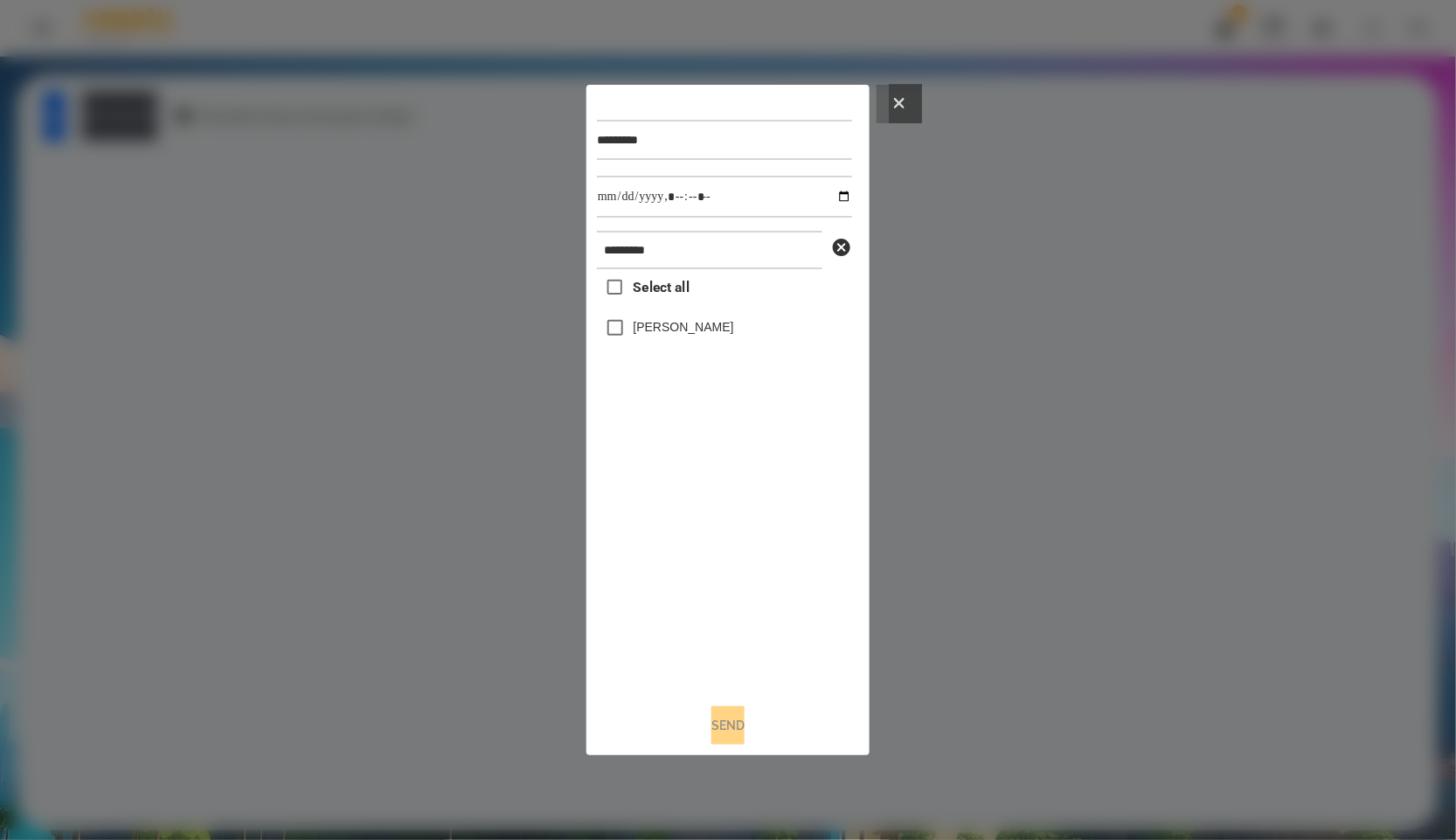
click at [914, 95] on button at bounding box center [900, 104] width 46 height 38
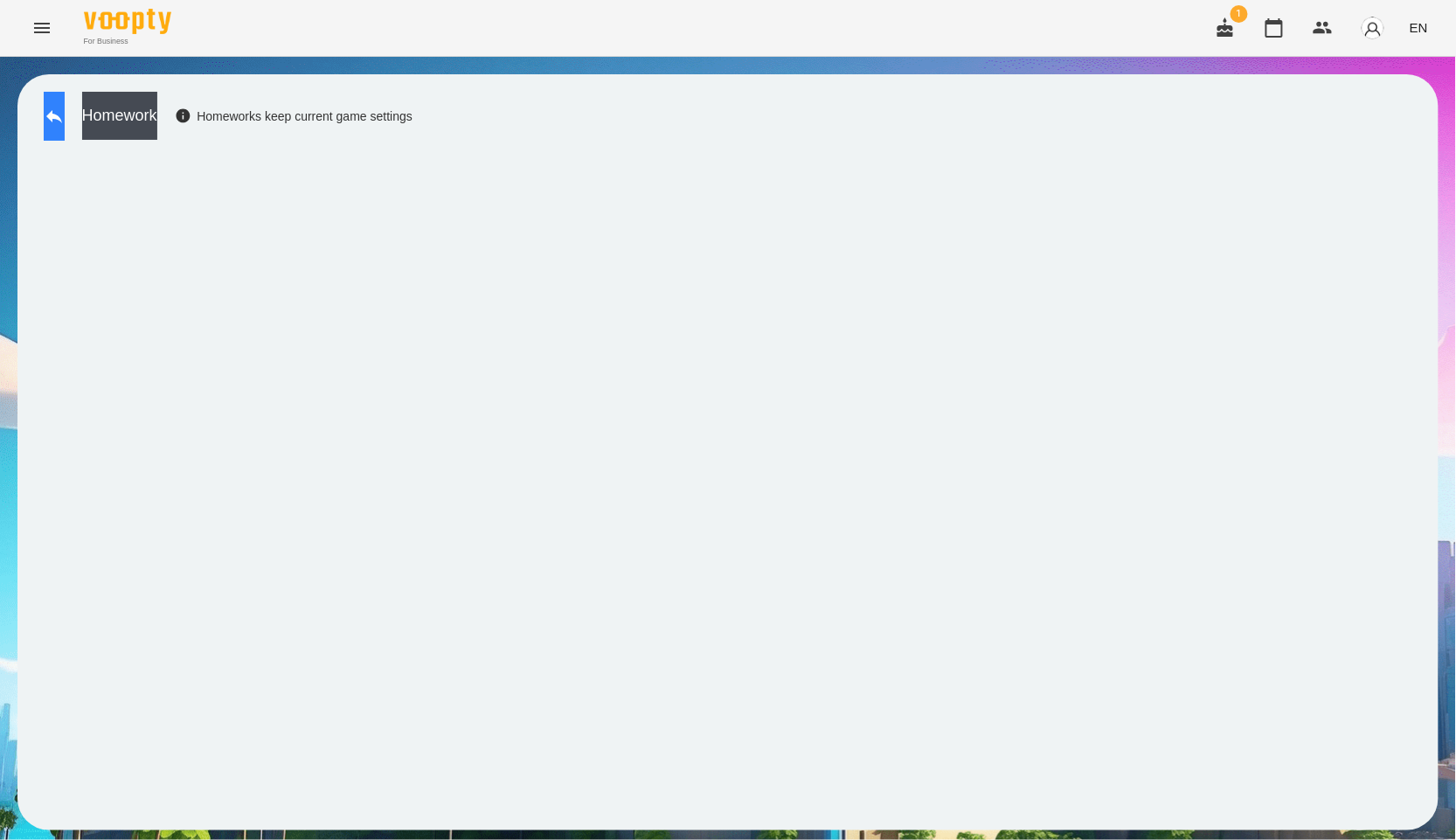
click at [62, 116] on icon at bounding box center [54, 116] width 15 height 13
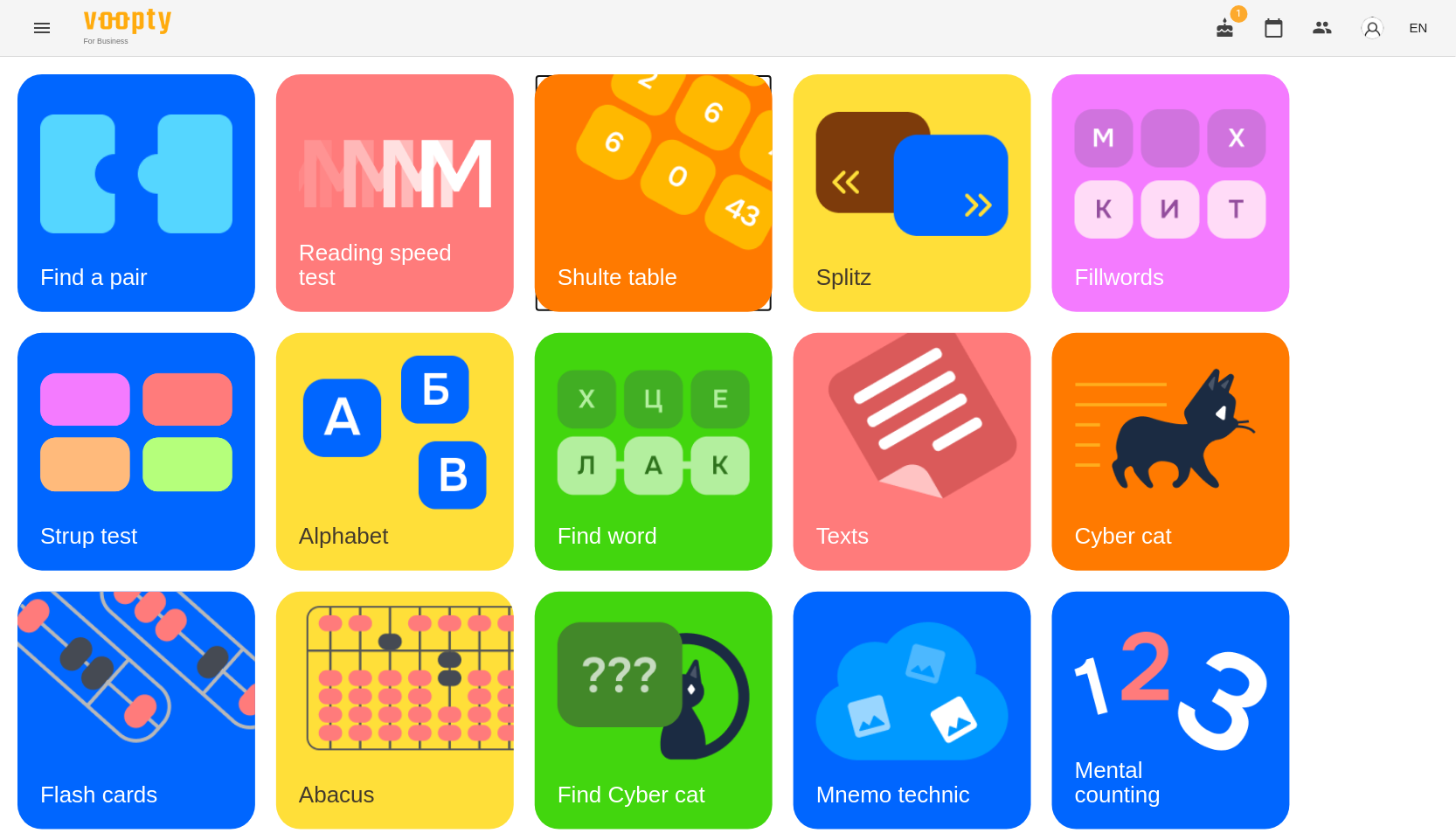
click at [568, 207] on img at bounding box center [665, 193] width 260 height 238
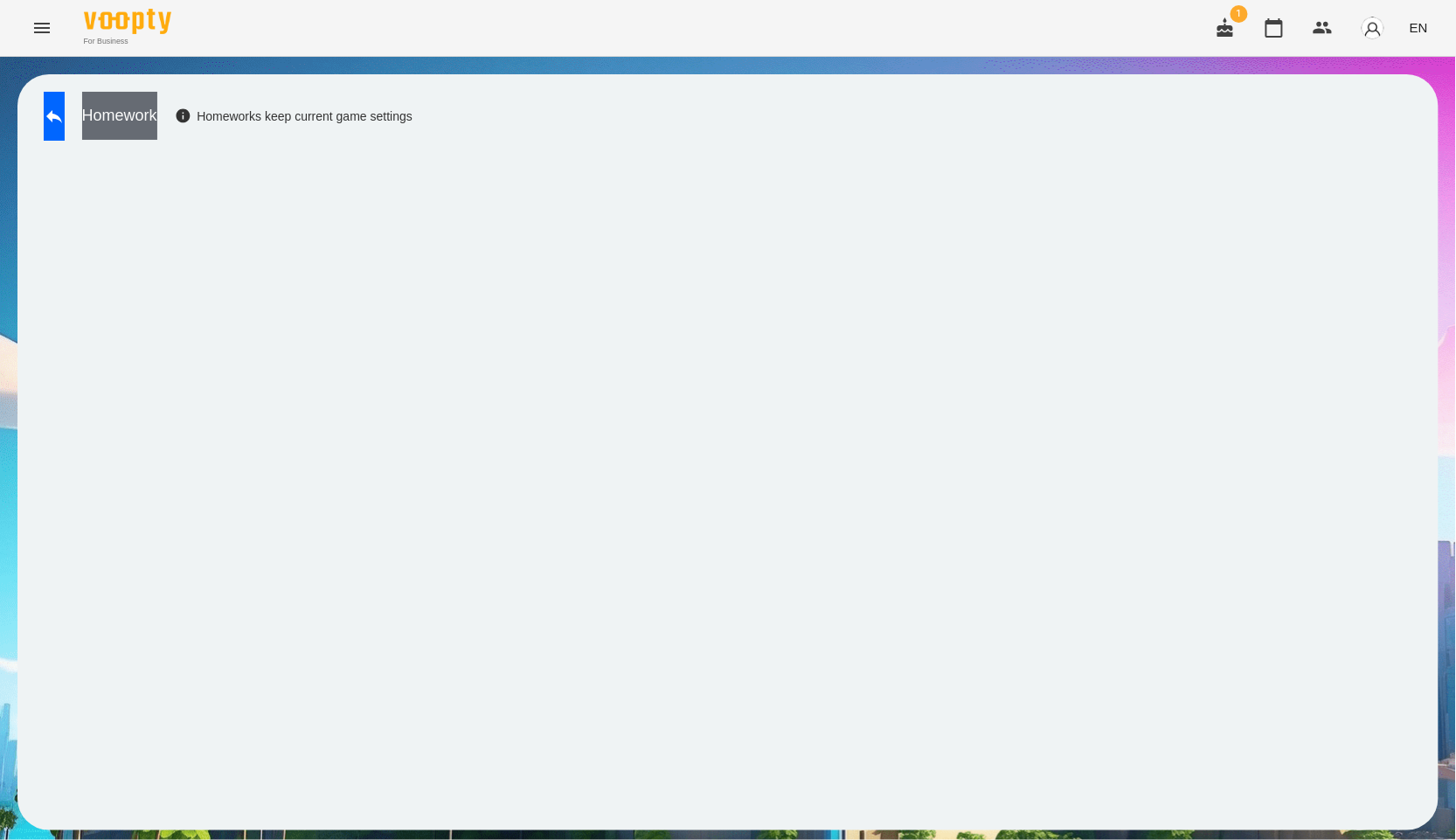
click at [157, 118] on button "Homework" at bounding box center [119, 116] width 75 height 48
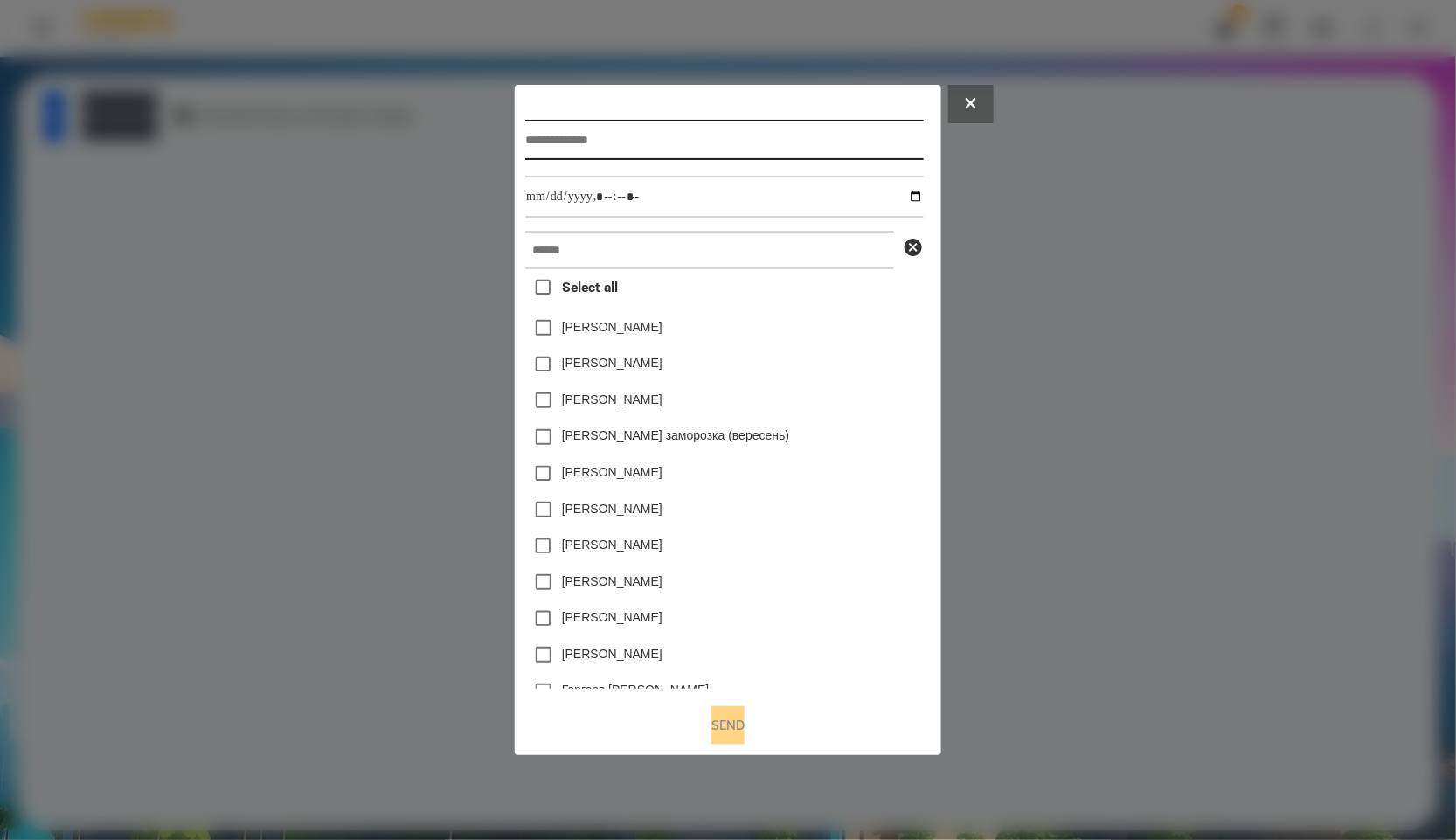
click at [622, 141] on input "text" at bounding box center [724, 140] width 398 height 40
paste input "*********"
type input "*********"
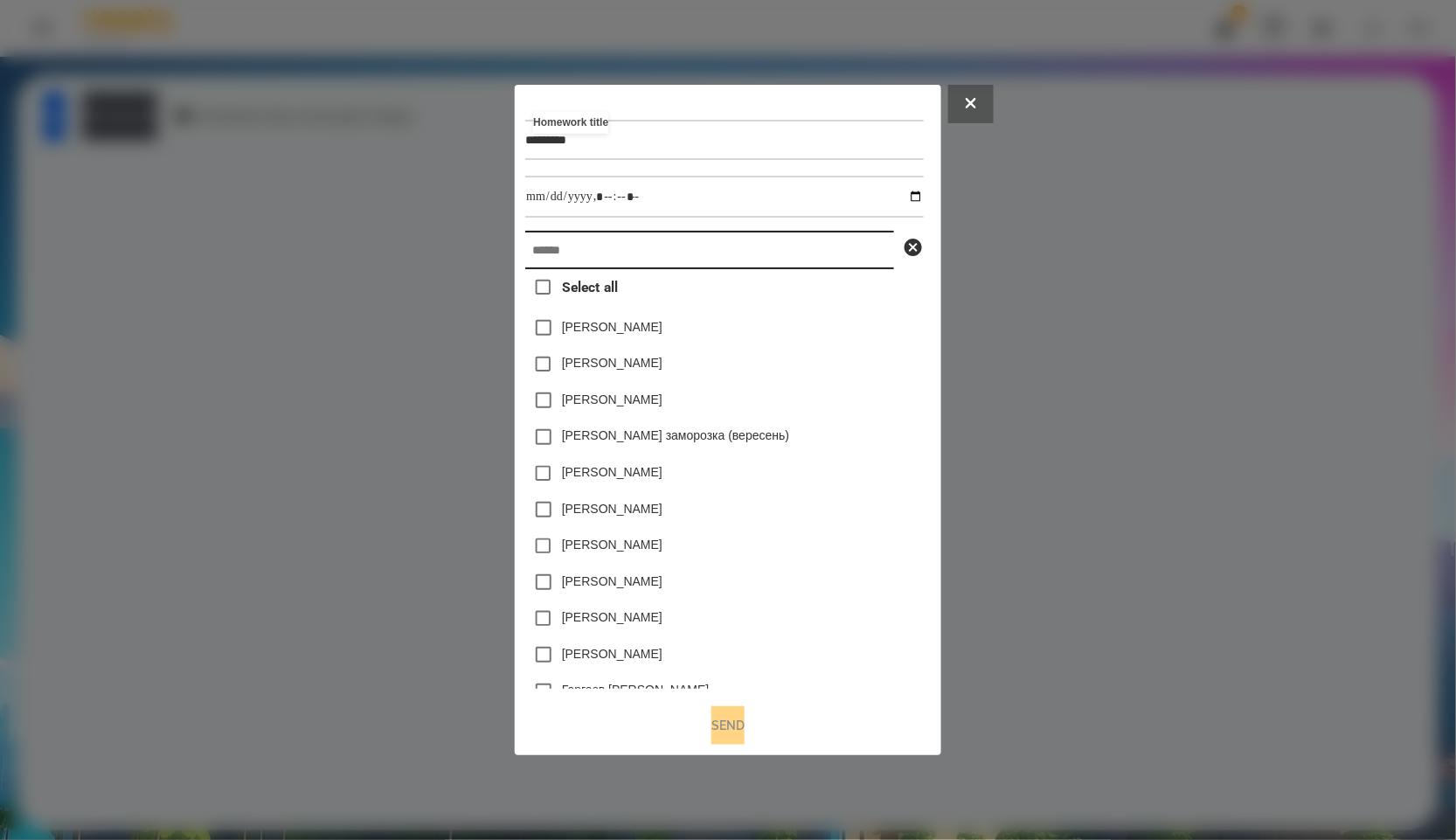
click at [608, 258] on input "text" at bounding box center [710, 250] width 369 height 38
paste input "*********"
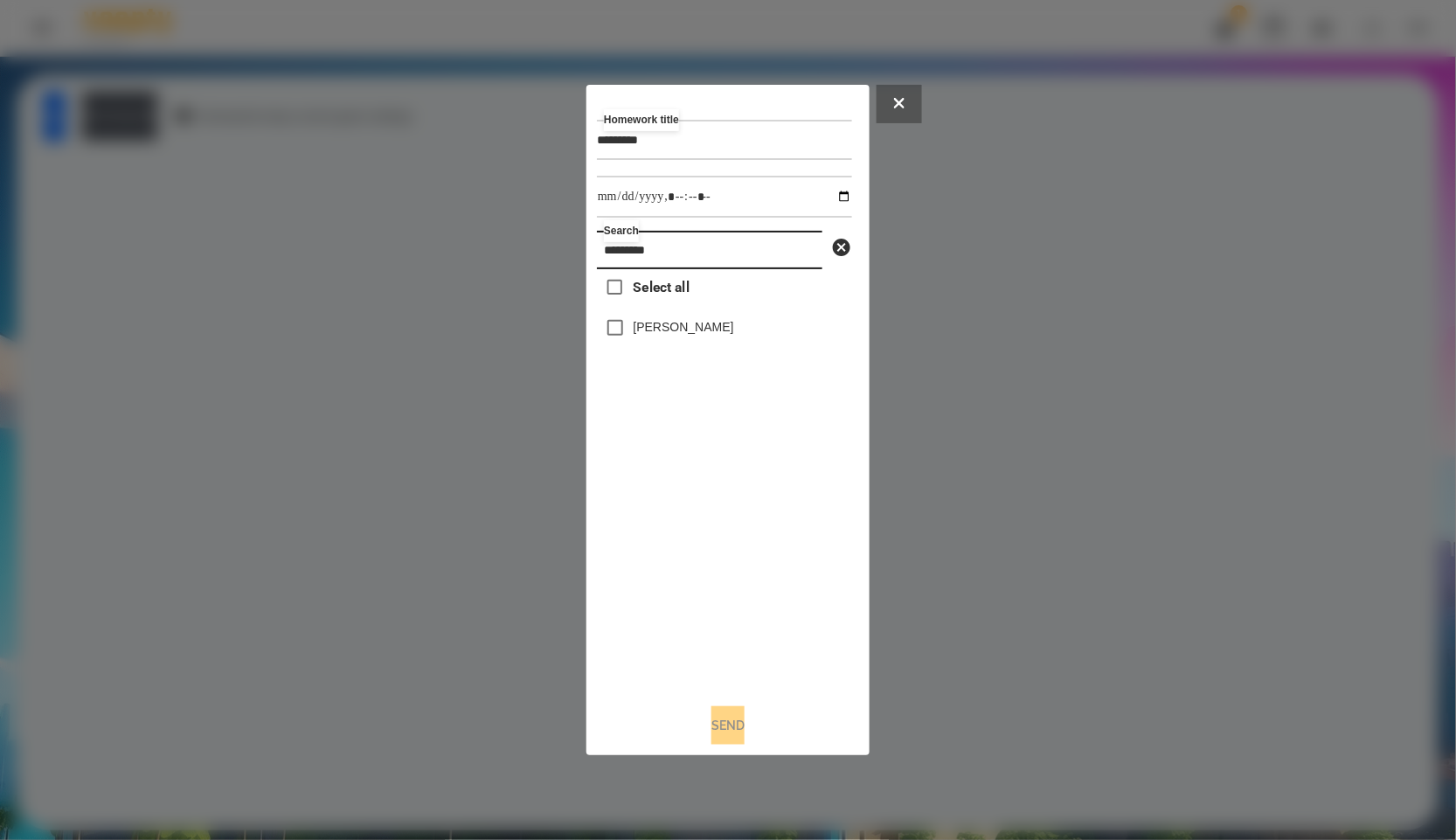
type input "*********"
click at [828, 190] on input "datetime-local" at bounding box center [724, 197] width 255 height 42
type input "**********"
drag, startPoint x: 780, startPoint y: 628, endPoint x: 758, endPoint y: 653, distance: 33.3
click at [780, 628] on div "Select all [PERSON_NAME]" at bounding box center [724, 479] width 255 height 421
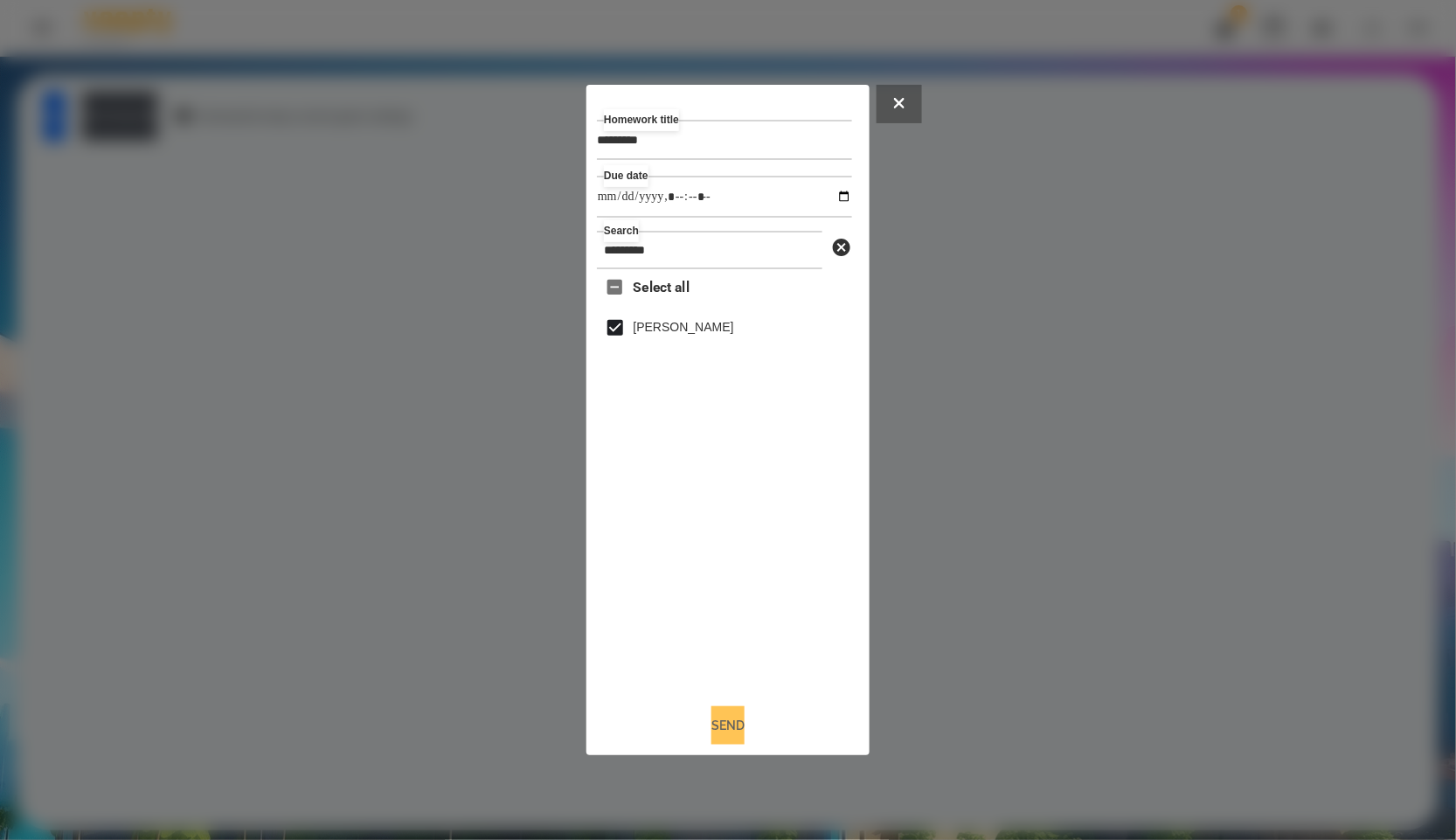
click at [724, 738] on button "Send" at bounding box center [728, 725] width 33 height 38
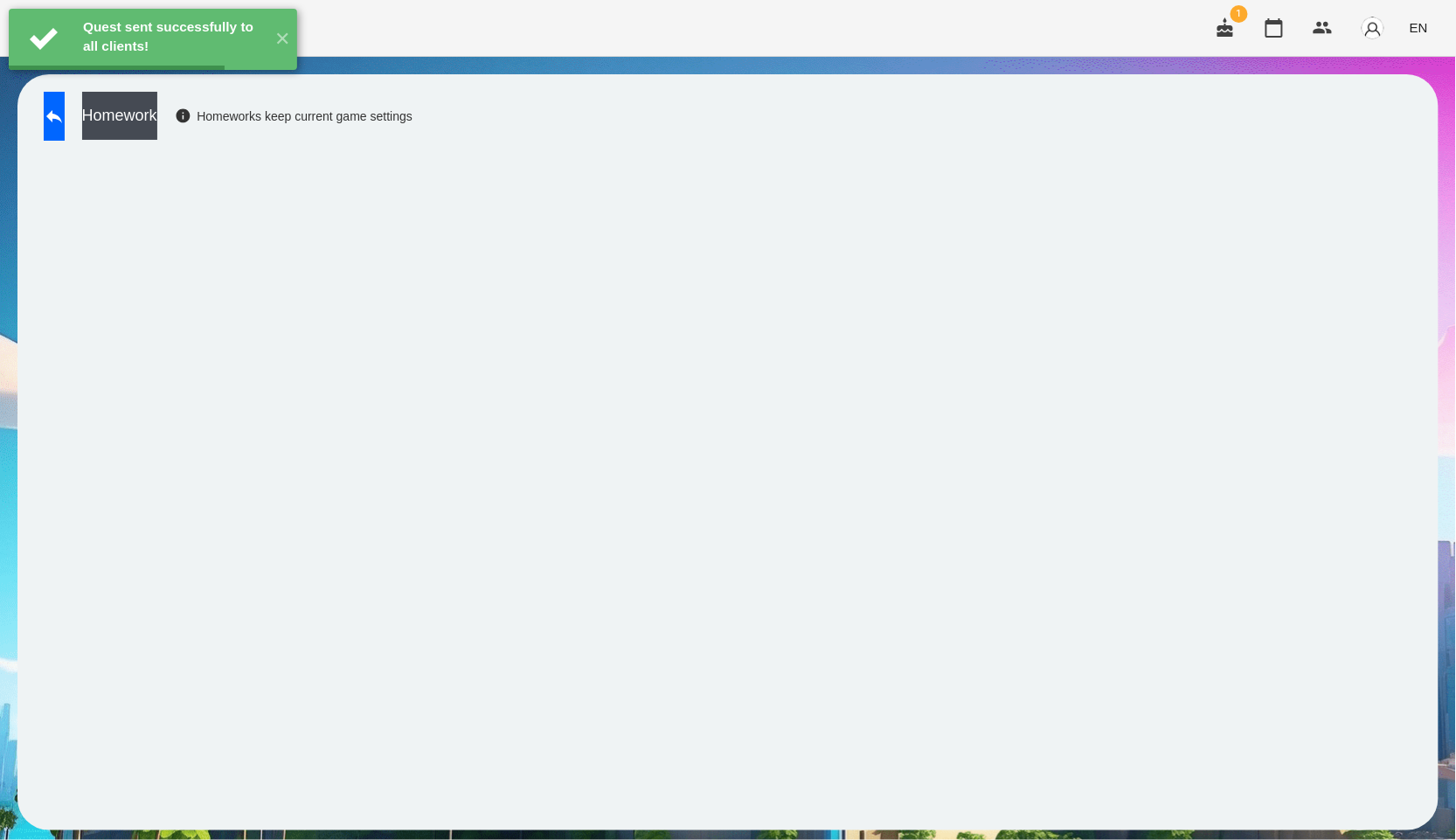
click at [157, 122] on button "Homework" at bounding box center [119, 116] width 75 height 48
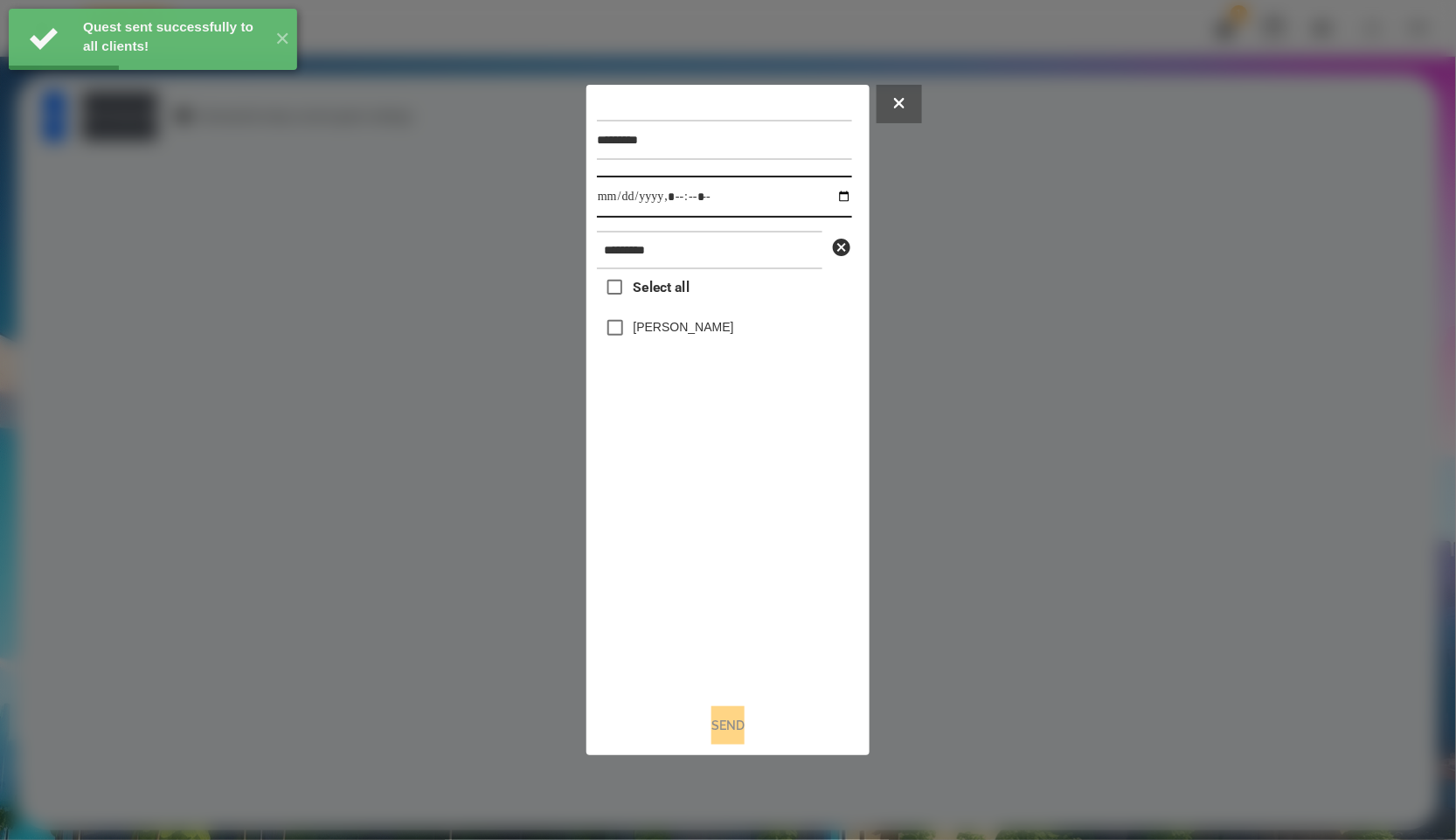
click at [832, 195] on input "datetime-local" at bounding box center [724, 197] width 255 height 42
type input "**********"
drag, startPoint x: 741, startPoint y: 536, endPoint x: 654, endPoint y: 401, distance: 160.6
click at [741, 536] on div "Select all [PERSON_NAME]" at bounding box center [724, 479] width 255 height 421
click at [648, 330] on label "[PERSON_NAME]" at bounding box center [683, 326] width 100 height 17
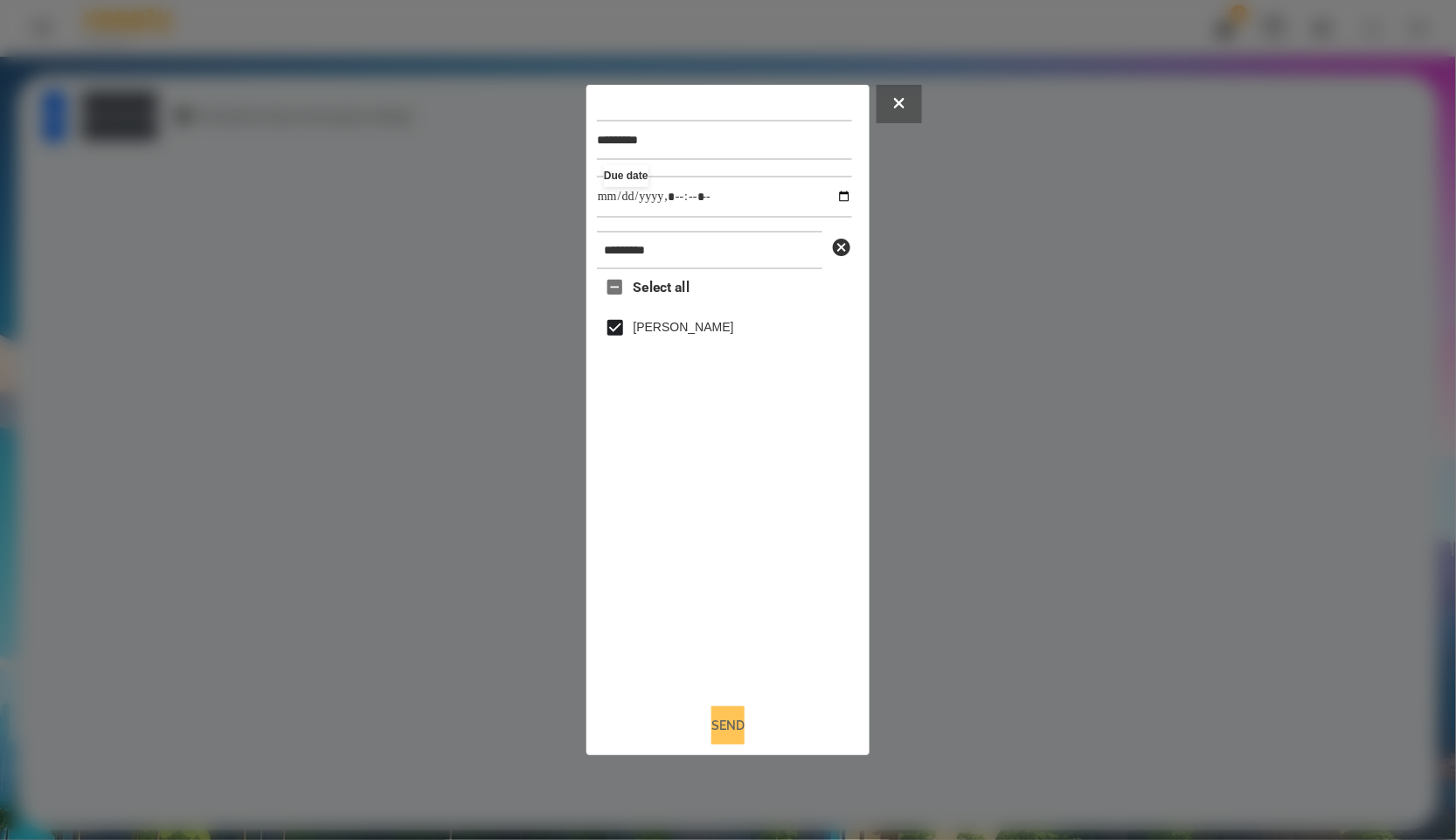
click at [733, 719] on button "Send" at bounding box center [728, 725] width 33 height 38
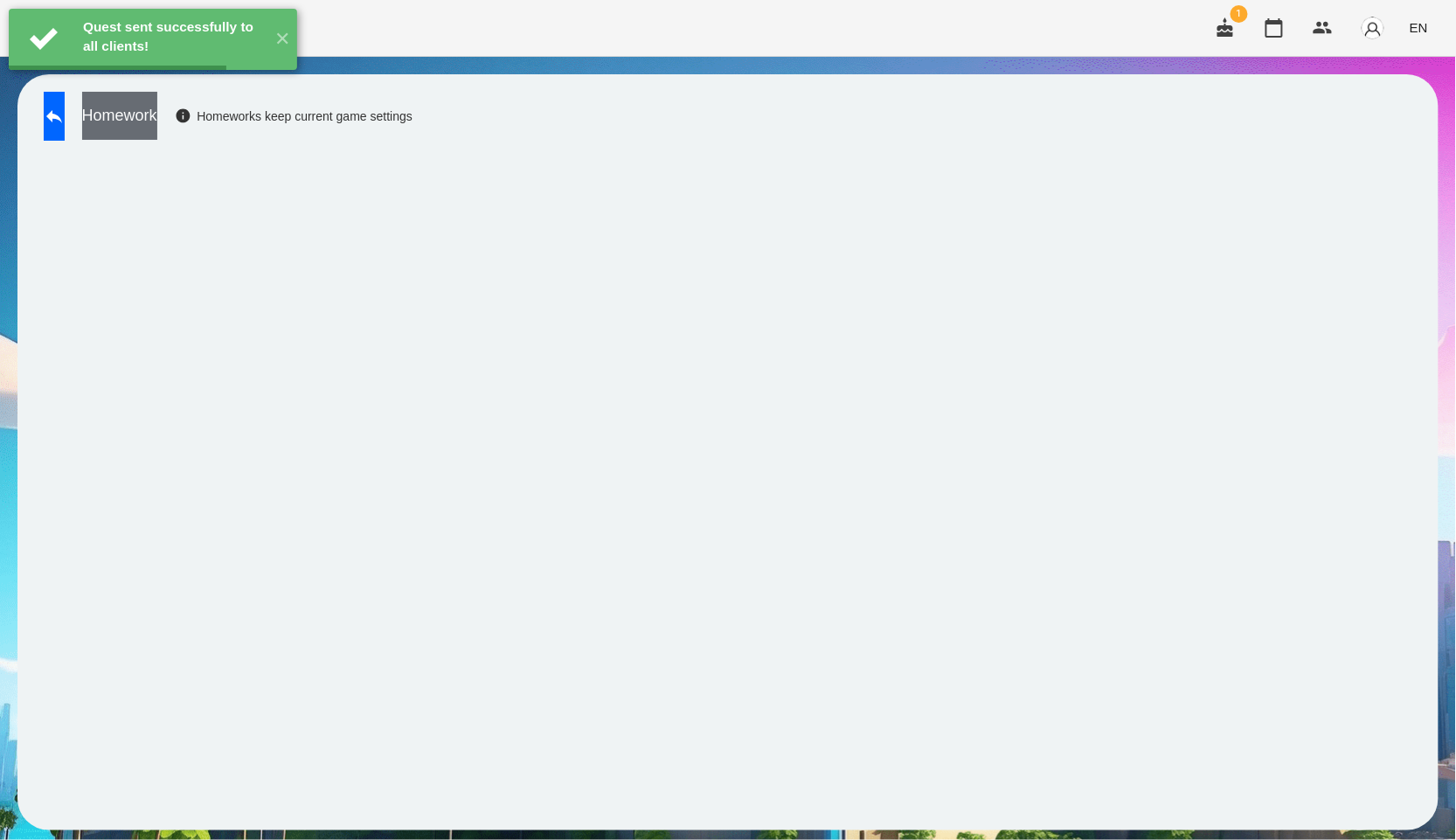
click at [157, 132] on button "Homework" at bounding box center [119, 116] width 75 height 48
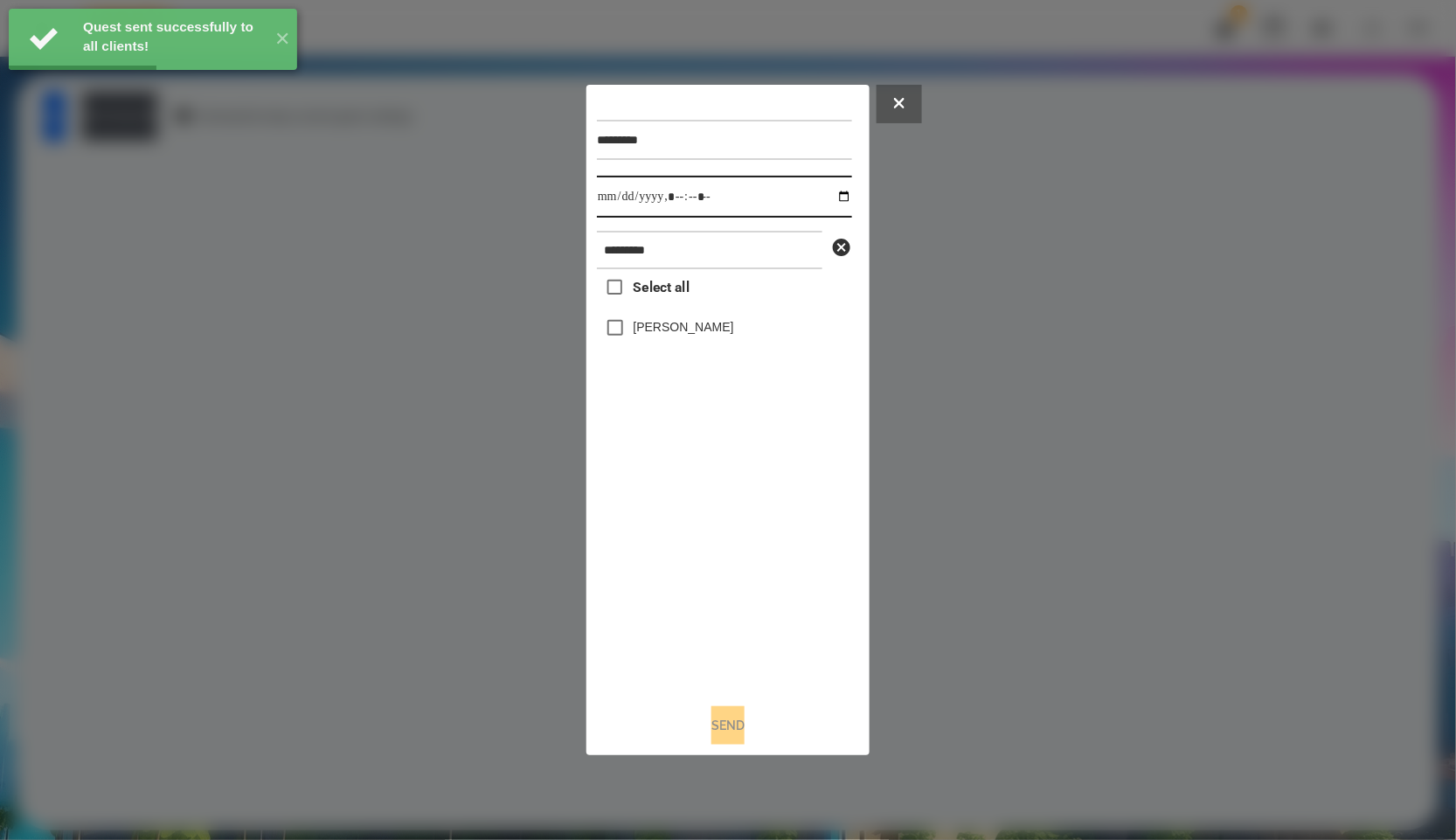
click at [833, 194] on input "datetime-local" at bounding box center [724, 197] width 255 height 42
type input "**********"
click at [714, 560] on div "Select all [PERSON_NAME]" at bounding box center [724, 479] width 255 height 421
click at [687, 341] on div "[PERSON_NAME]" at bounding box center [724, 327] width 255 height 36
drag, startPoint x: 686, startPoint y: 326, endPoint x: 688, endPoint y: 337, distance: 11.2
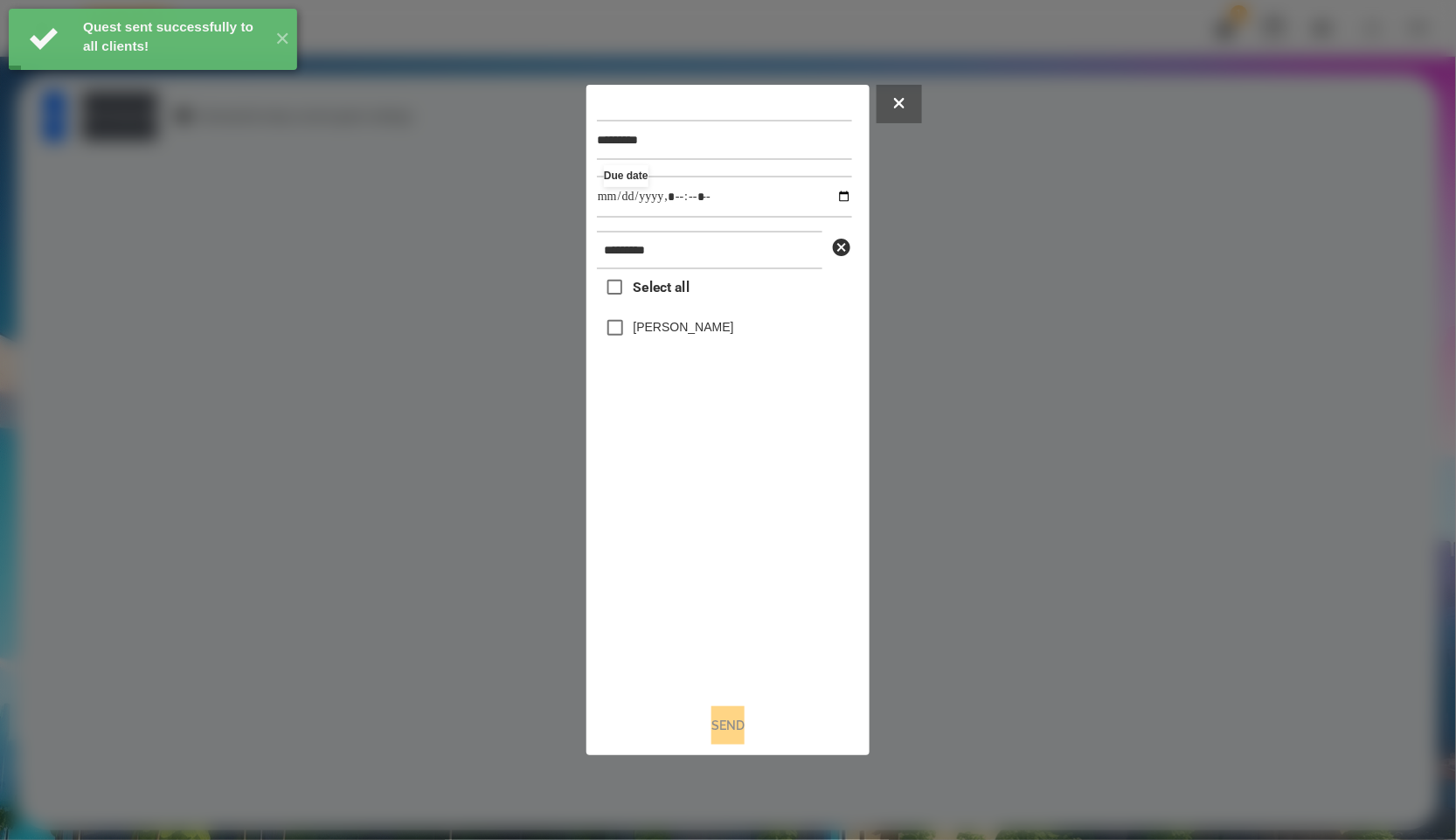
click at [686, 326] on label "[PERSON_NAME]" at bounding box center [683, 326] width 100 height 17
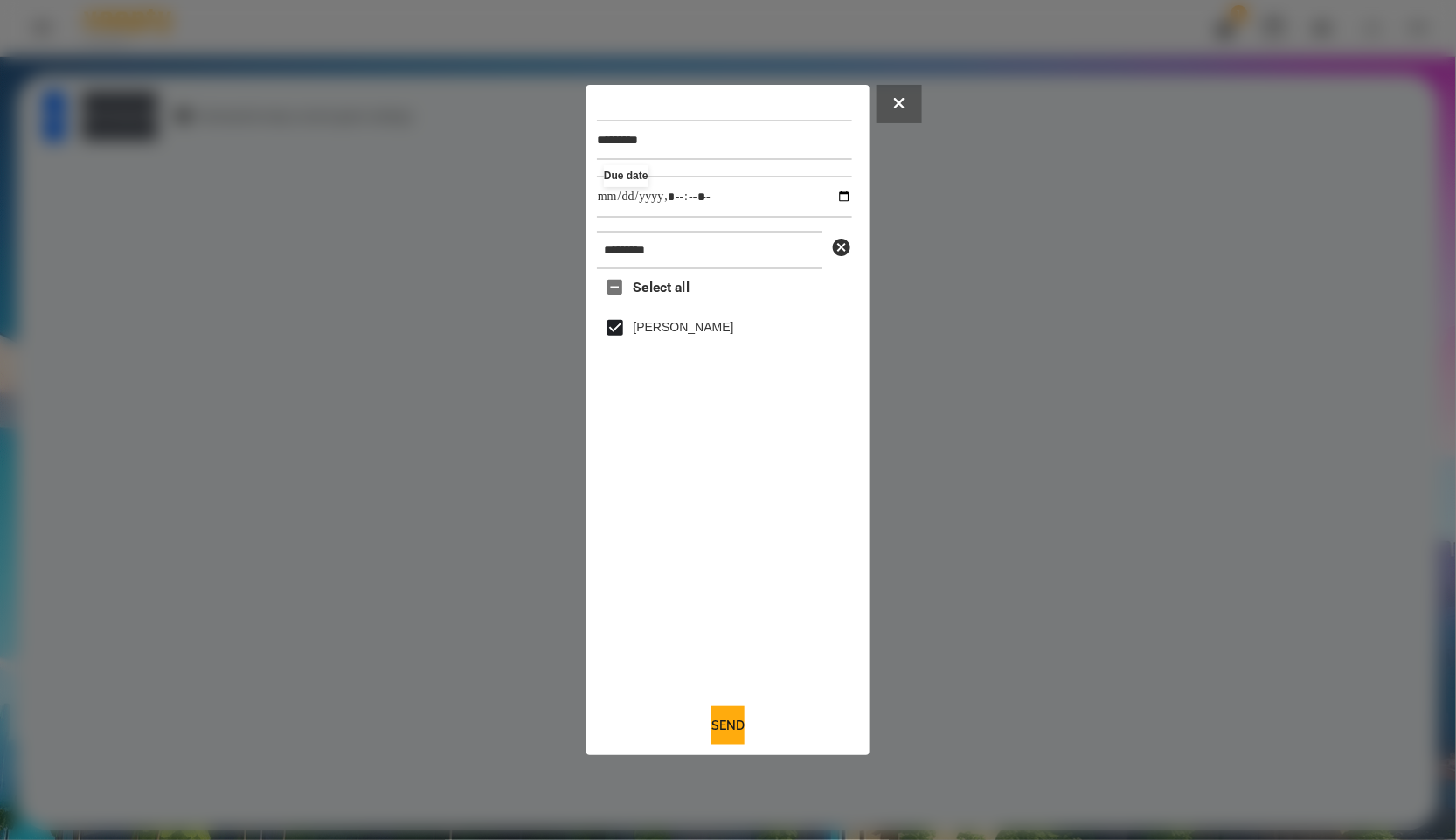
click at [745, 735] on button "Send" at bounding box center [728, 725] width 33 height 38
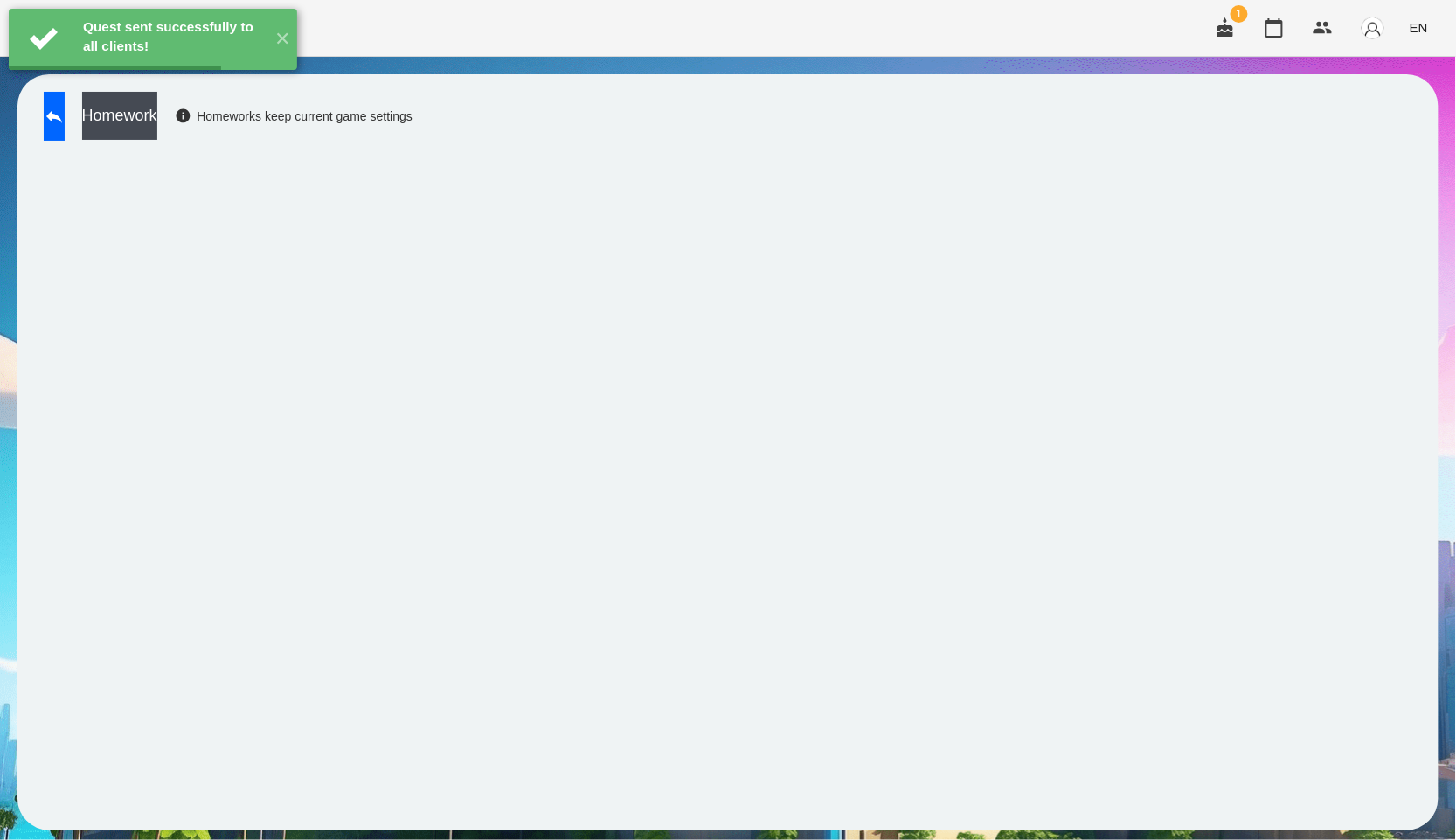
click at [156, 144] on div "Homework Homeworks keep current game settings" at bounding box center [224, 120] width 378 height 57
click at [157, 122] on button "Homework" at bounding box center [119, 116] width 75 height 48
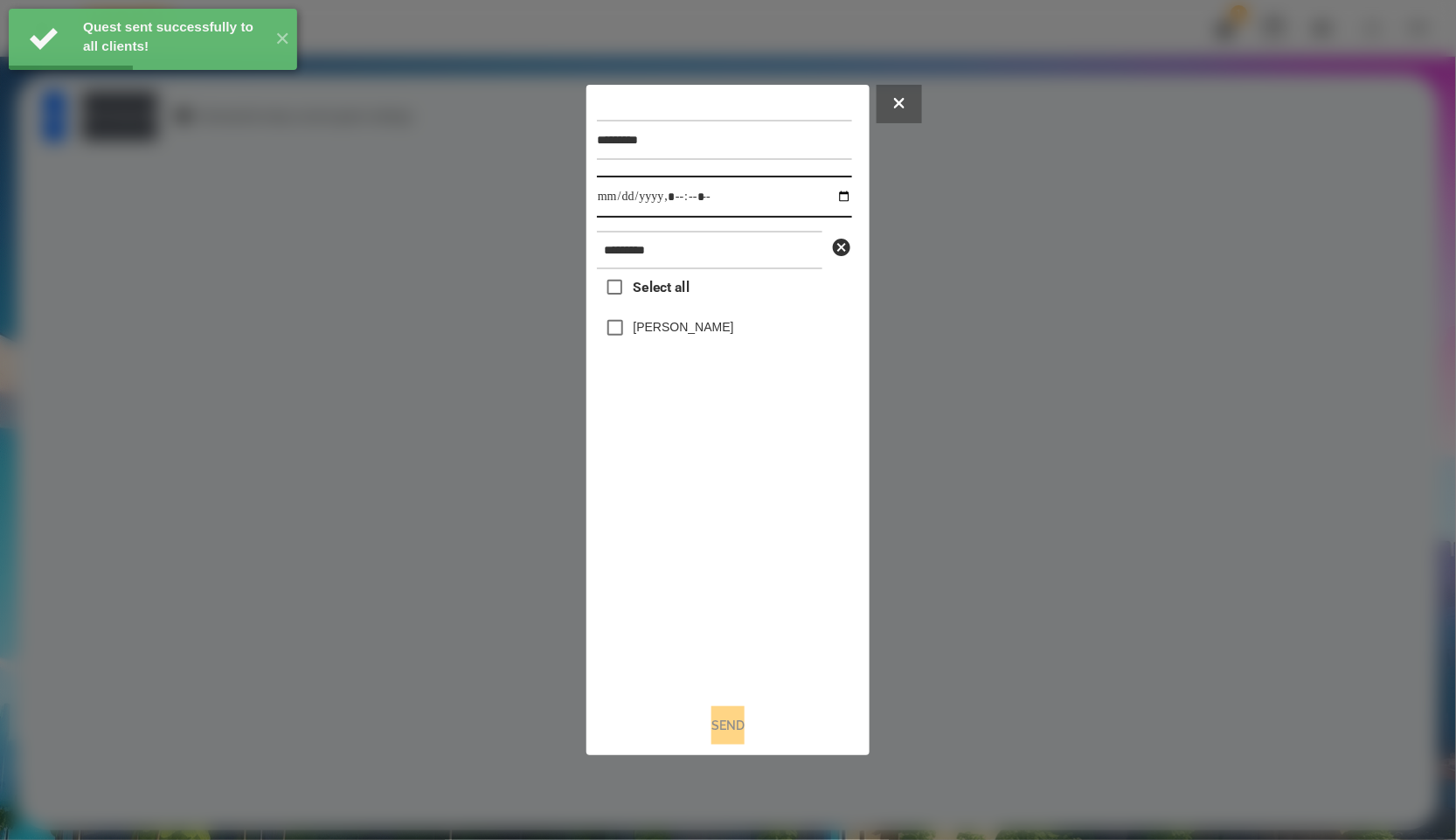
click at [827, 193] on input "datetime-local" at bounding box center [724, 197] width 255 height 42
type input "**********"
drag, startPoint x: 724, startPoint y: 579, endPoint x: 670, endPoint y: 469, distance: 122.5
click at [724, 579] on div "Select all [PERSON_NAME]" at bounding box center [724, 479] width 255 height 421
click at [667, 341] on div "[PERSON_NAME]" at bounding box center [724, 327] width 255 height 36
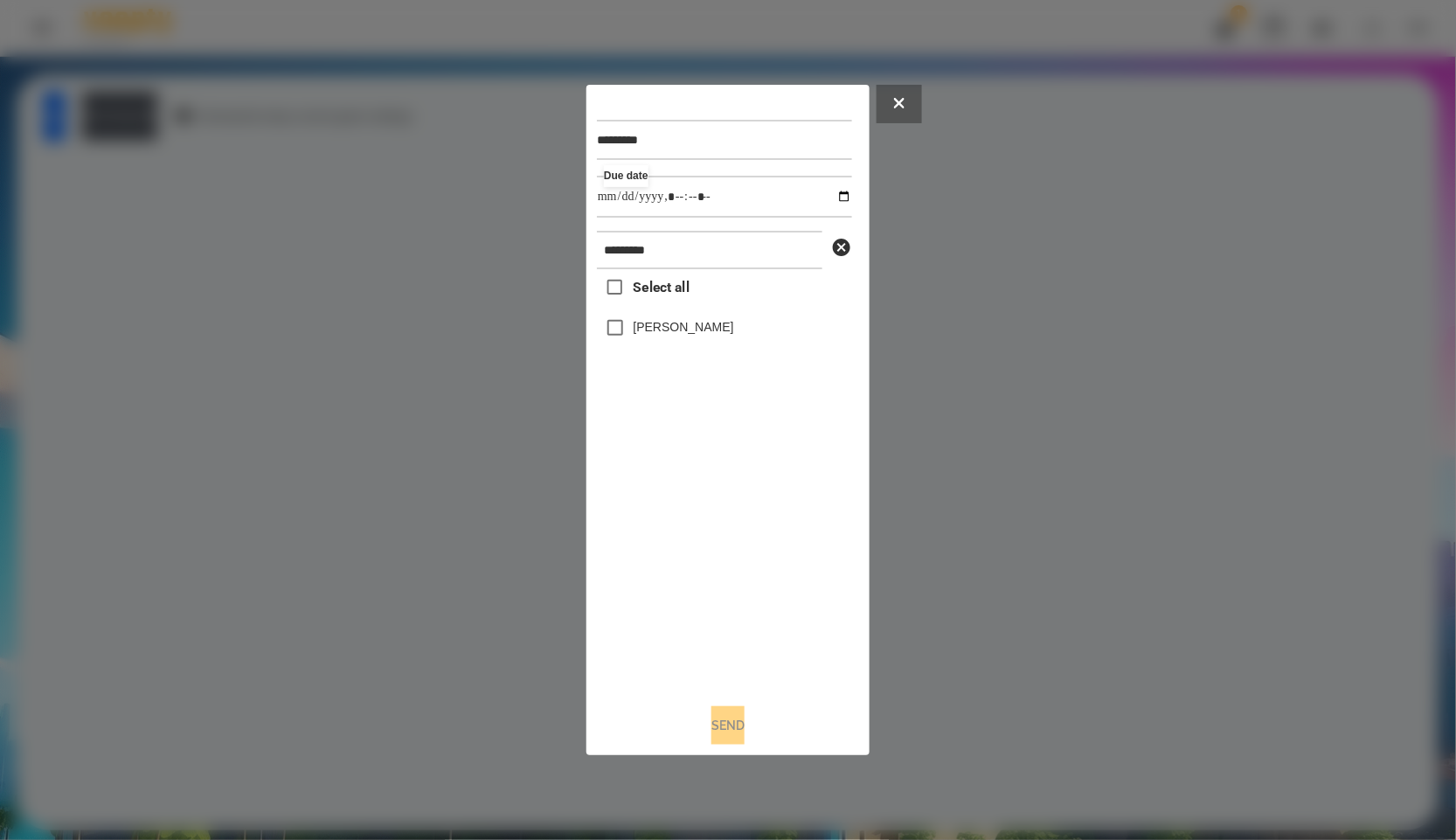
click at [661, 329] on label "[PERSON_NAME]" at bounding box center [683, 326] width 100 height 17
click at [745, 735] on button "Send" at bounding box center [728, 725] width 33 height 38
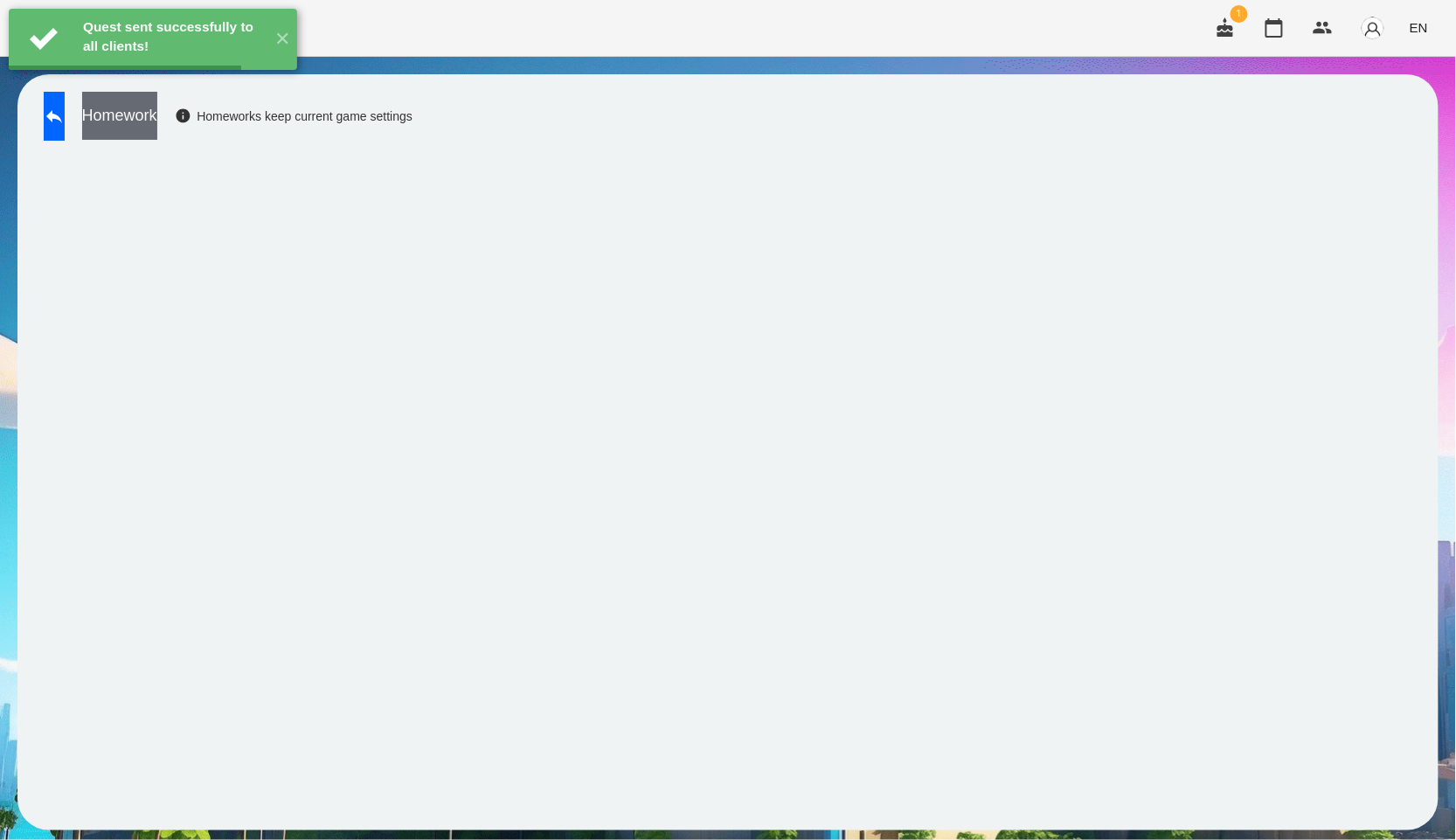
click at [157, 114] on button "Homework" at bounding box center [119, 116] width 75 height 48
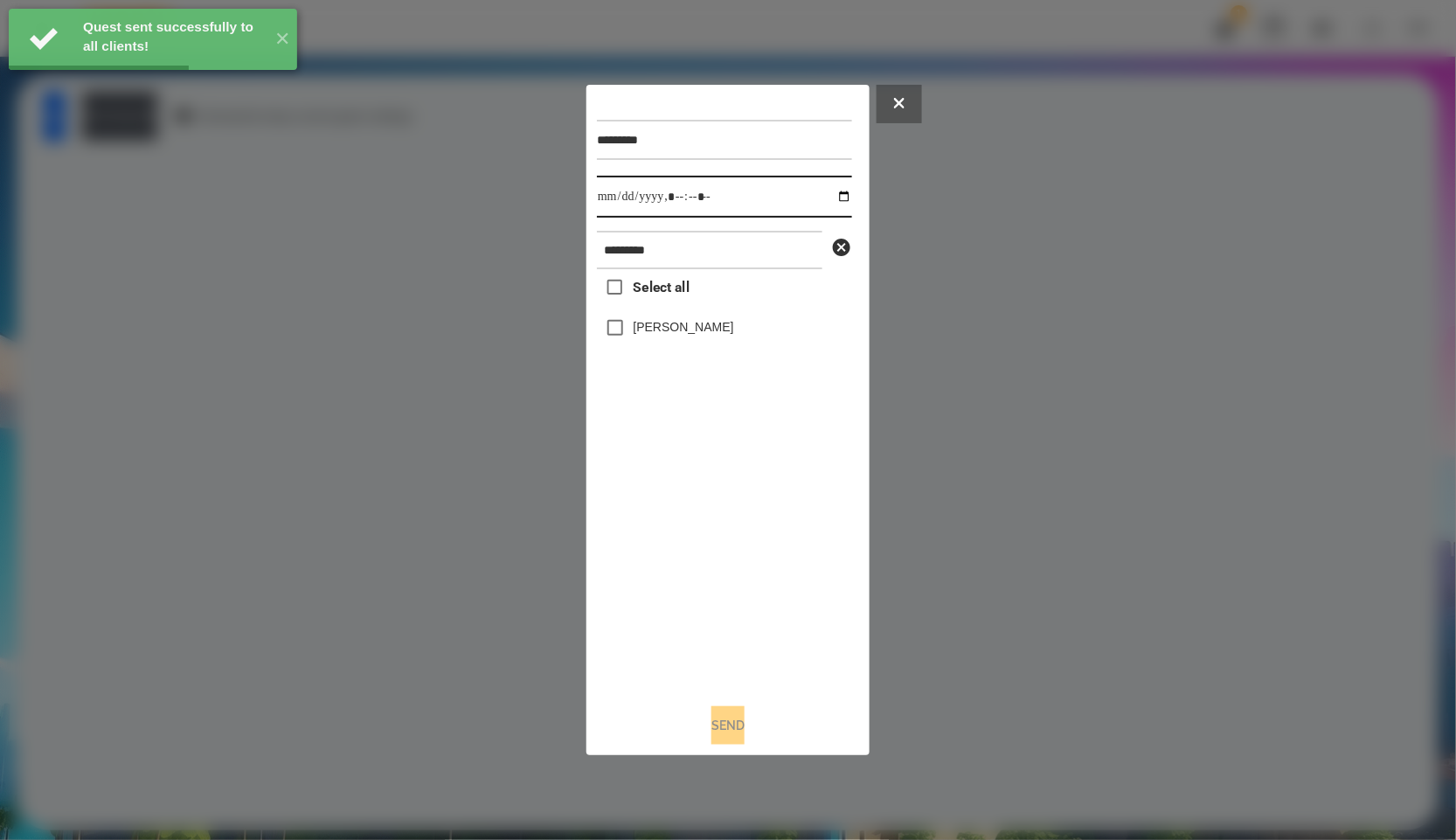
click at [828, 195] on input "datetime-local" at bounding box center [724, 197] width 255 height 42
type input "**********"
drag, startPoint x: 703, startPoint y: 661, endPoint x: 692, endPoint y: 629, distance: 33.8
click at [703, 659] on div "Select all [PERSON_NAME]" at bounding box center [724, 479] width 255 height 421
click at [712, 724] on button "Send" at bounding box center [728, 725] width 33 height 38
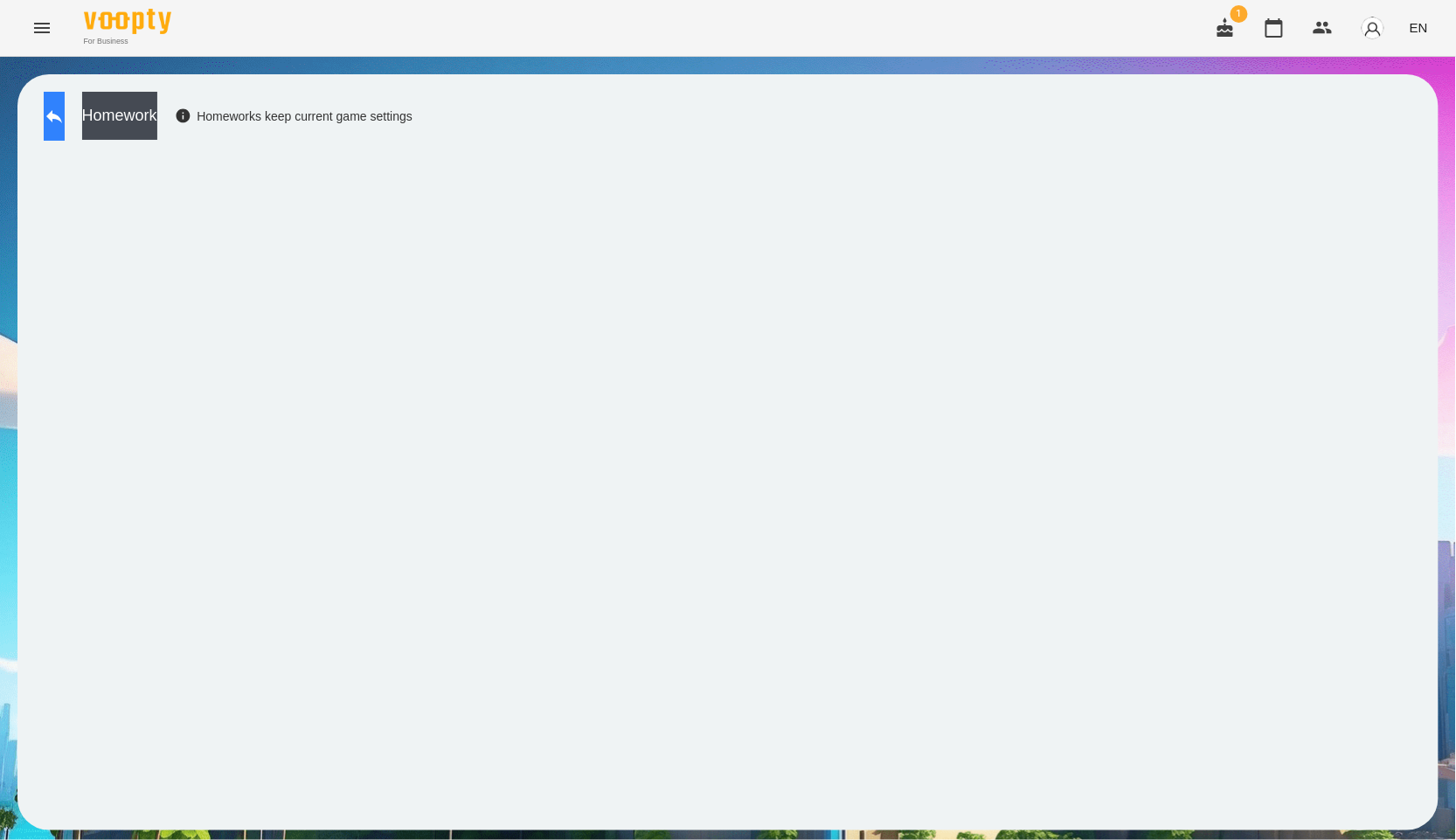
click at [65, 111] on icon at bounding box center [54, 116] width 21 height 21
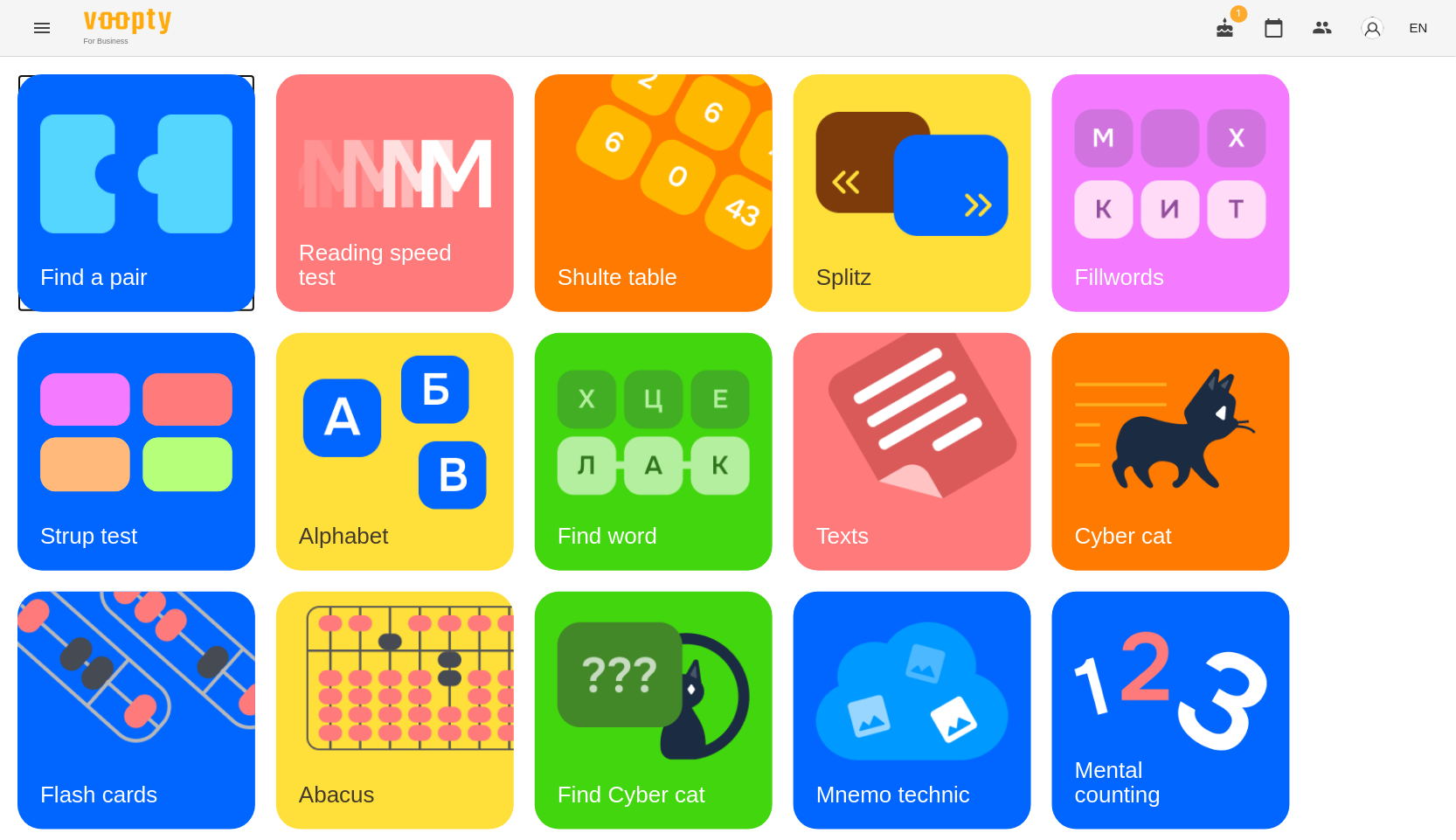
click at [157, 139] on img at bounding box center [136, 174] width 193 height 154
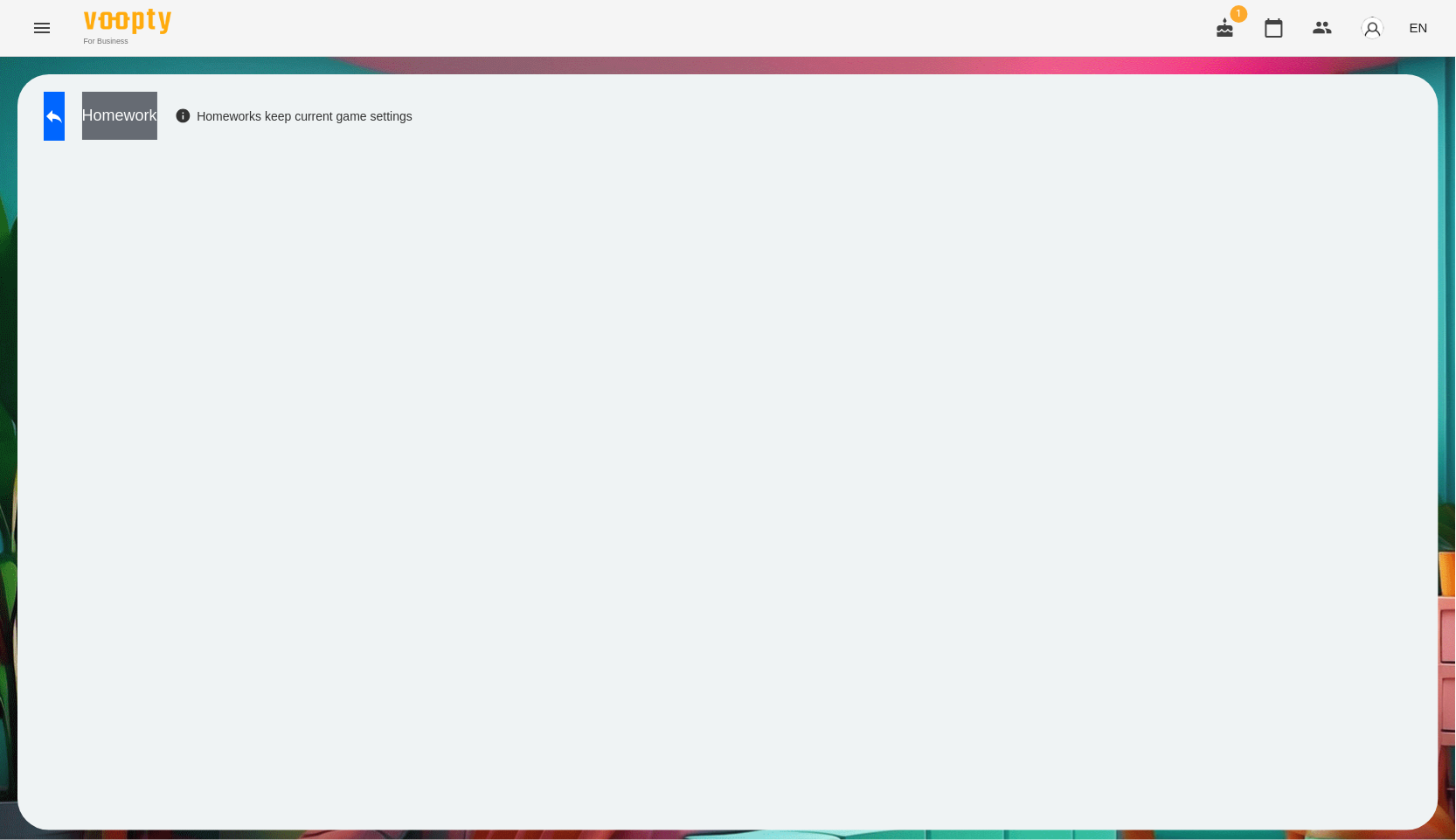
click at [157, 101] on button "Homework" at bounding box center [119, 116] width 75 height 48
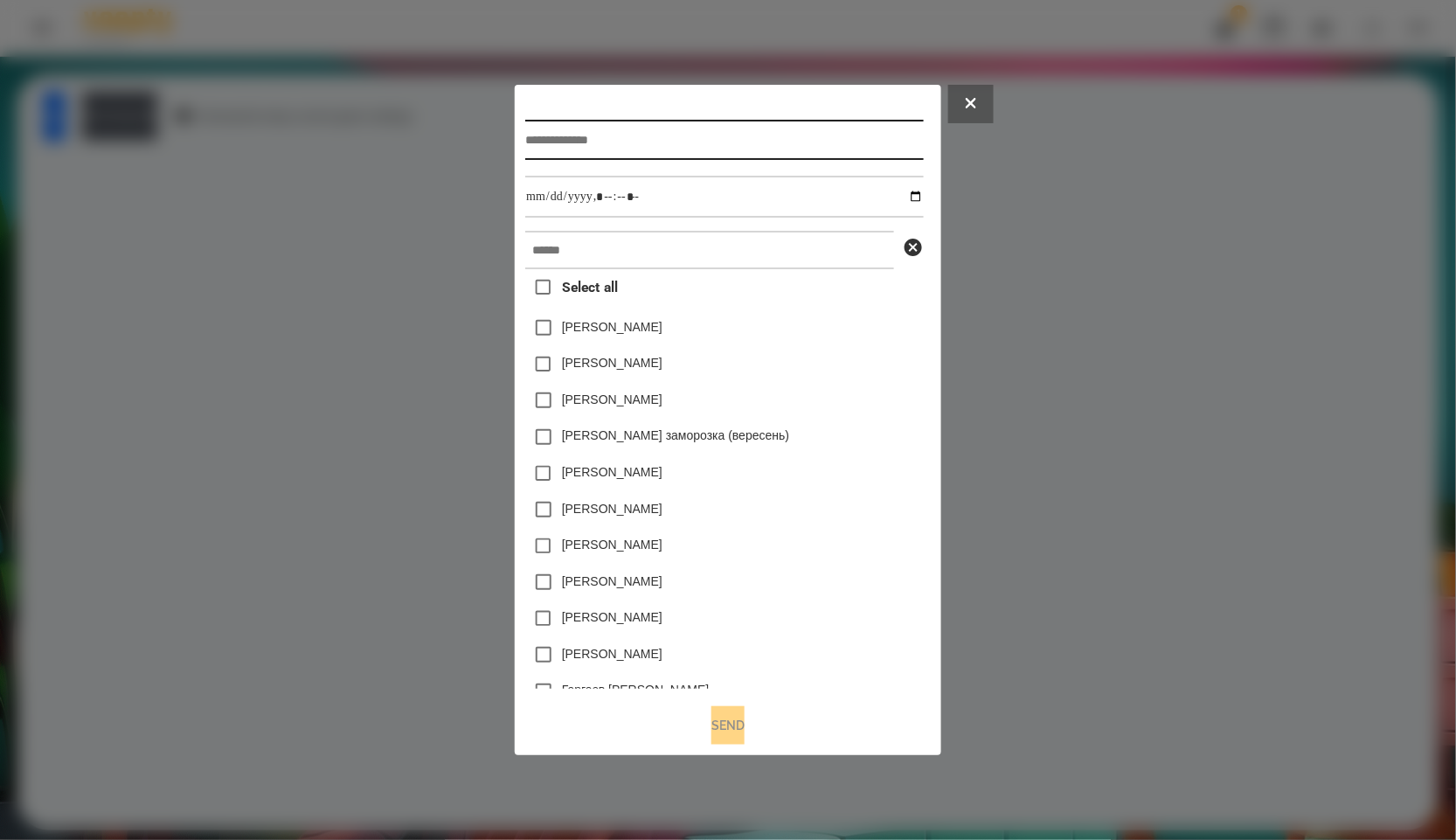
click at [542, 137] on input "text" at bounding box center [724, 140] width 398 height 40
paste input "*********"
type input "*********"
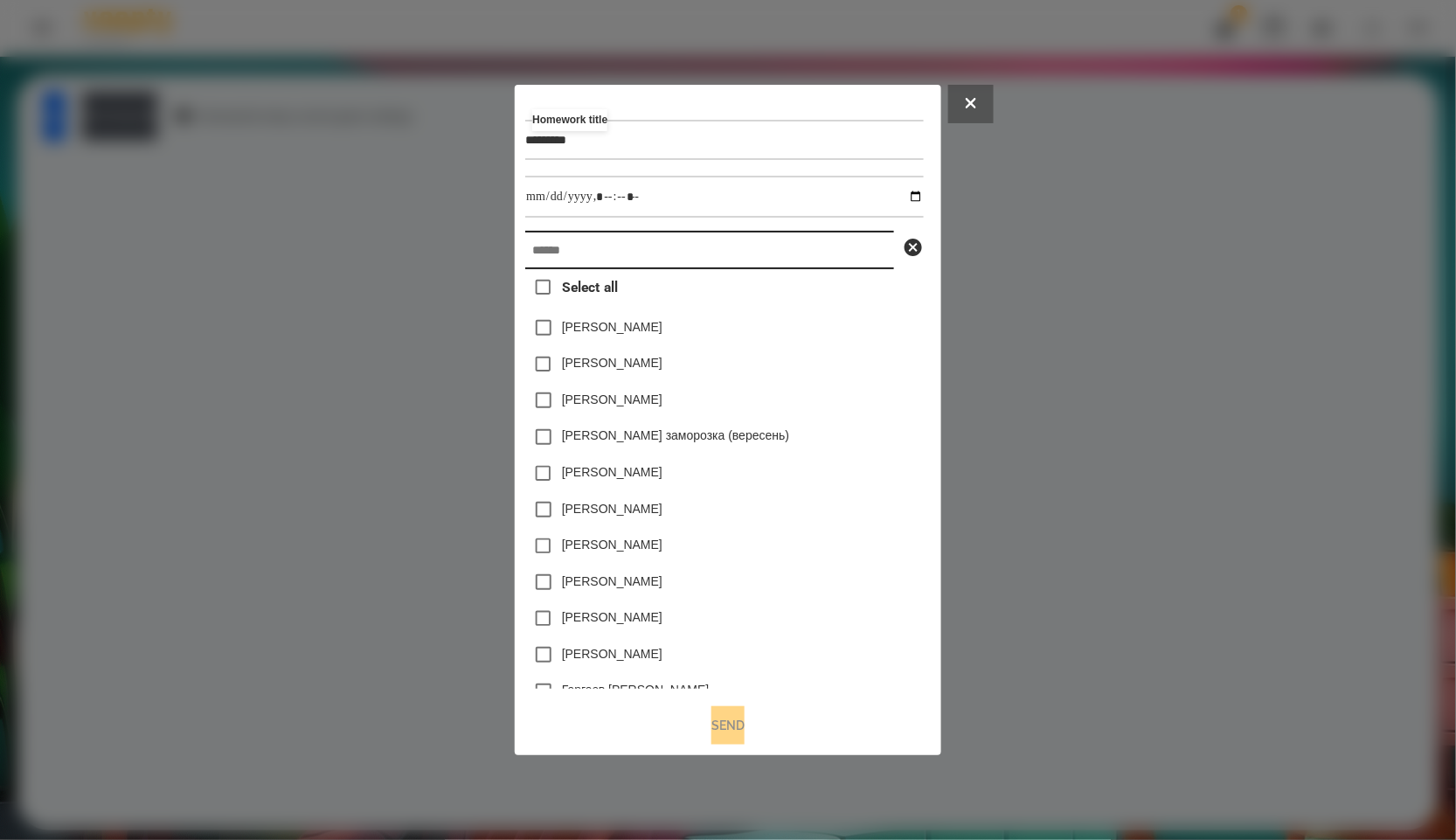
click at [622, 246] on input "text" at bounding box center [710, 250] width 369 height 38
paste input "*********"
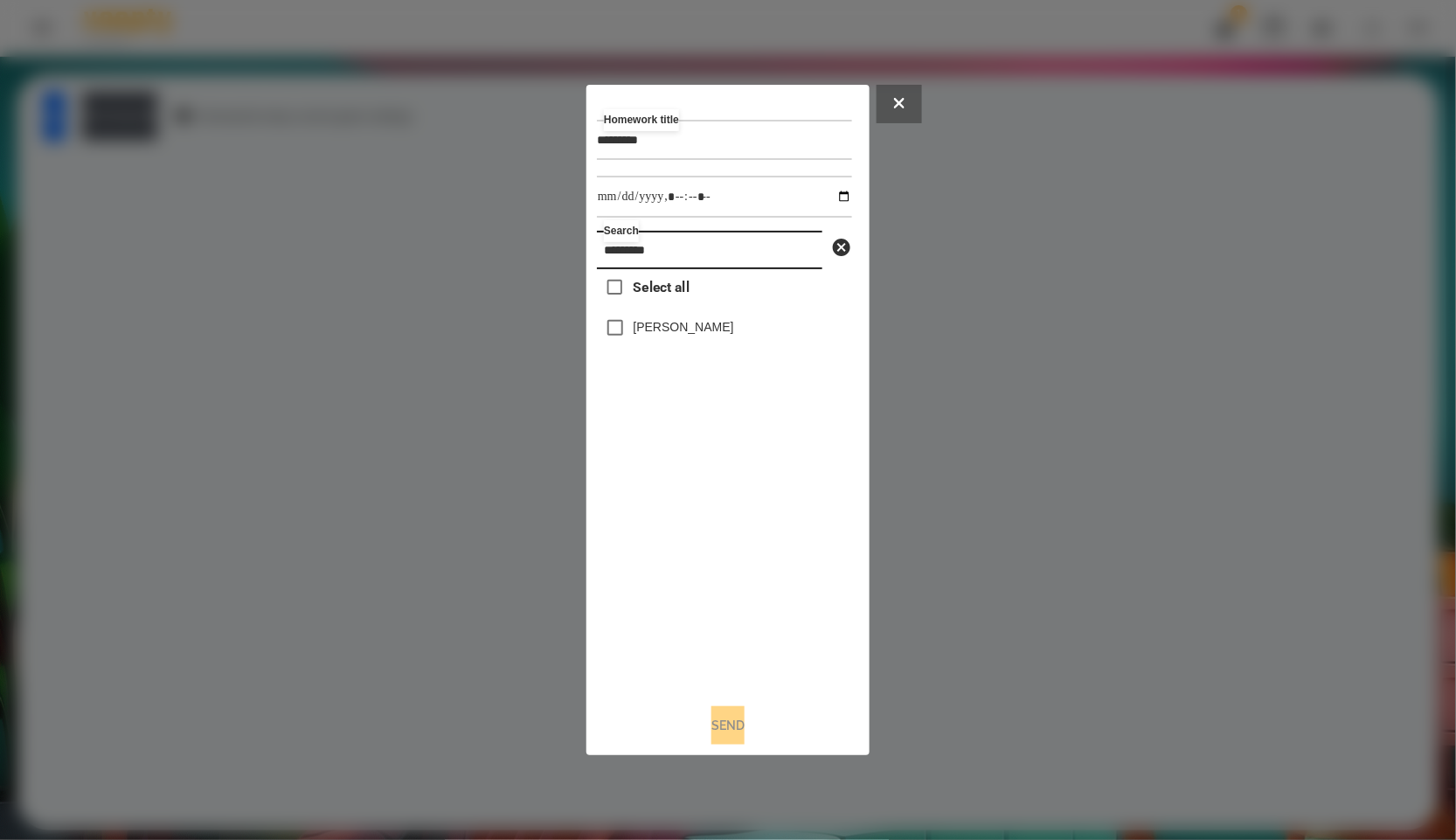
type input "*********"
click at [688, 336] on label "[PERSON_NAME]" at bounding box center [683, 326] width 100 height 17
click at [845, 200] on input "datetime-local" at bounding box center [724, 197] width 255 height 42
click at [837, 197] on input "datetime-local" at bounding box center [724, 197] width 255 height 42
type input "**********"
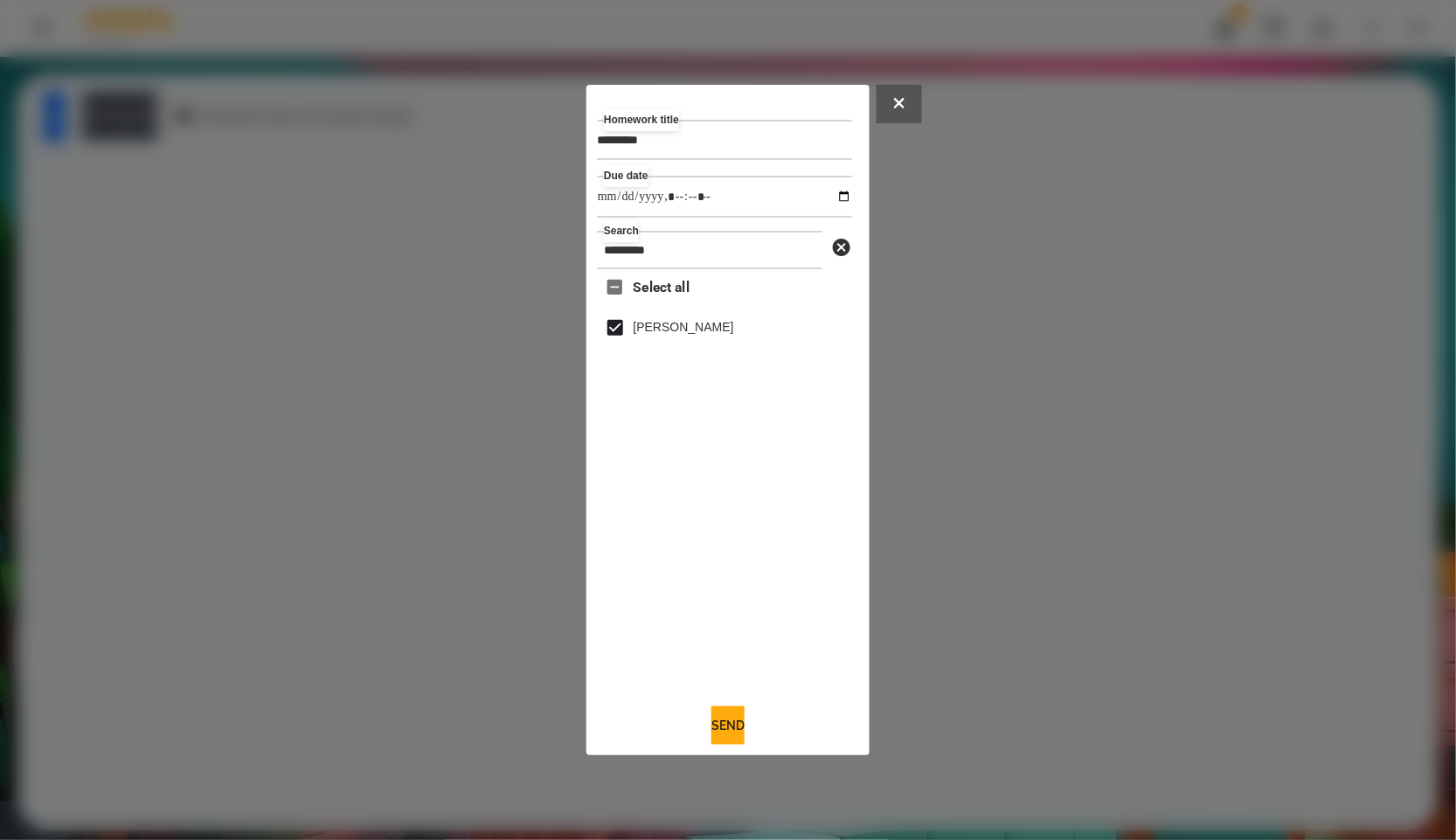
click at [792, 578] on div "Select all [PERSON_NAME]" at bounding box center [724, 479] width 255 height 421
click at [739, 743] on button "Send" at bounding box center [728, 725] width 33 height 38
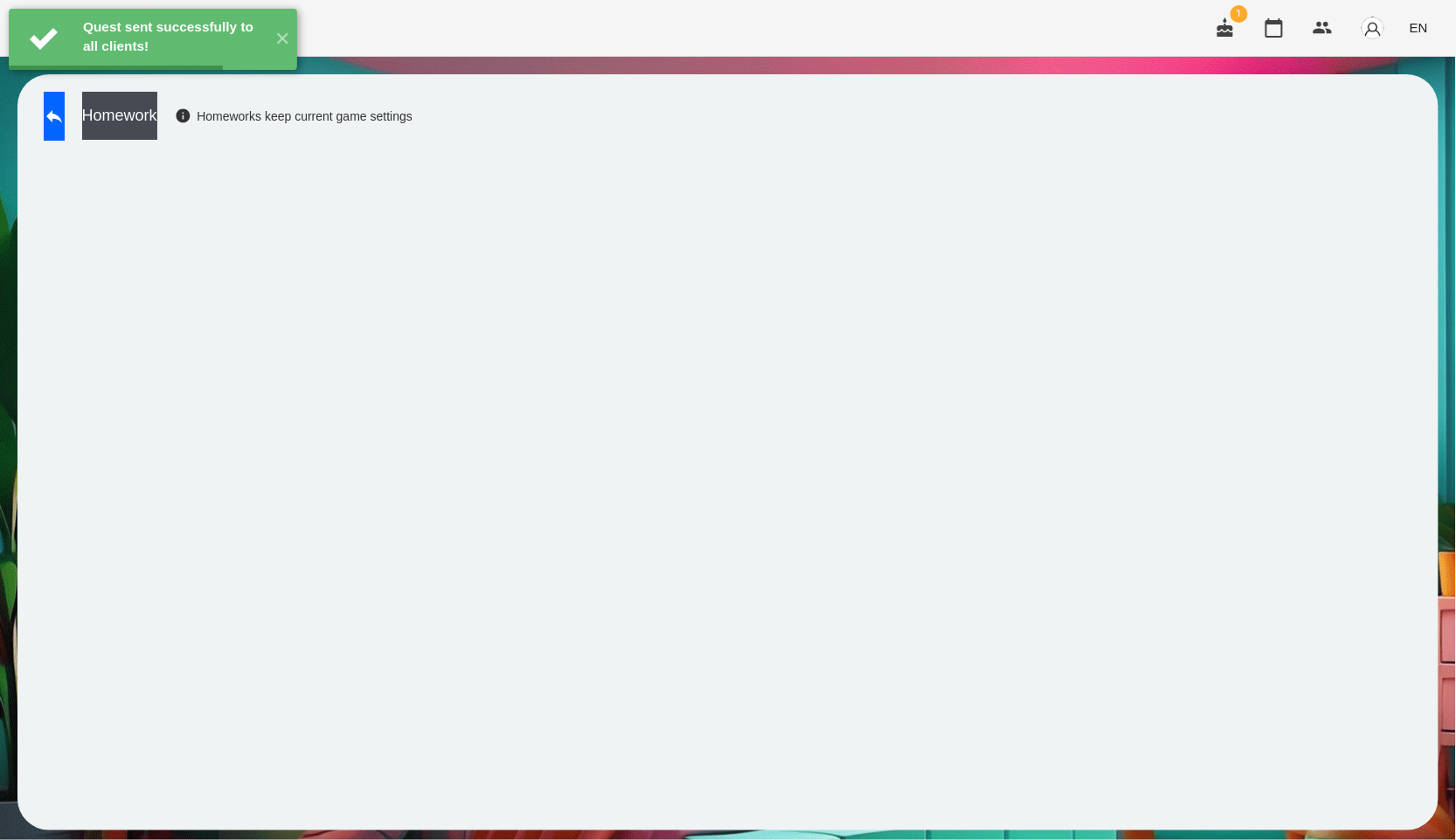
click at [157, 118] on button "Homework" at bounding box center [119, 116] width 75 height 48
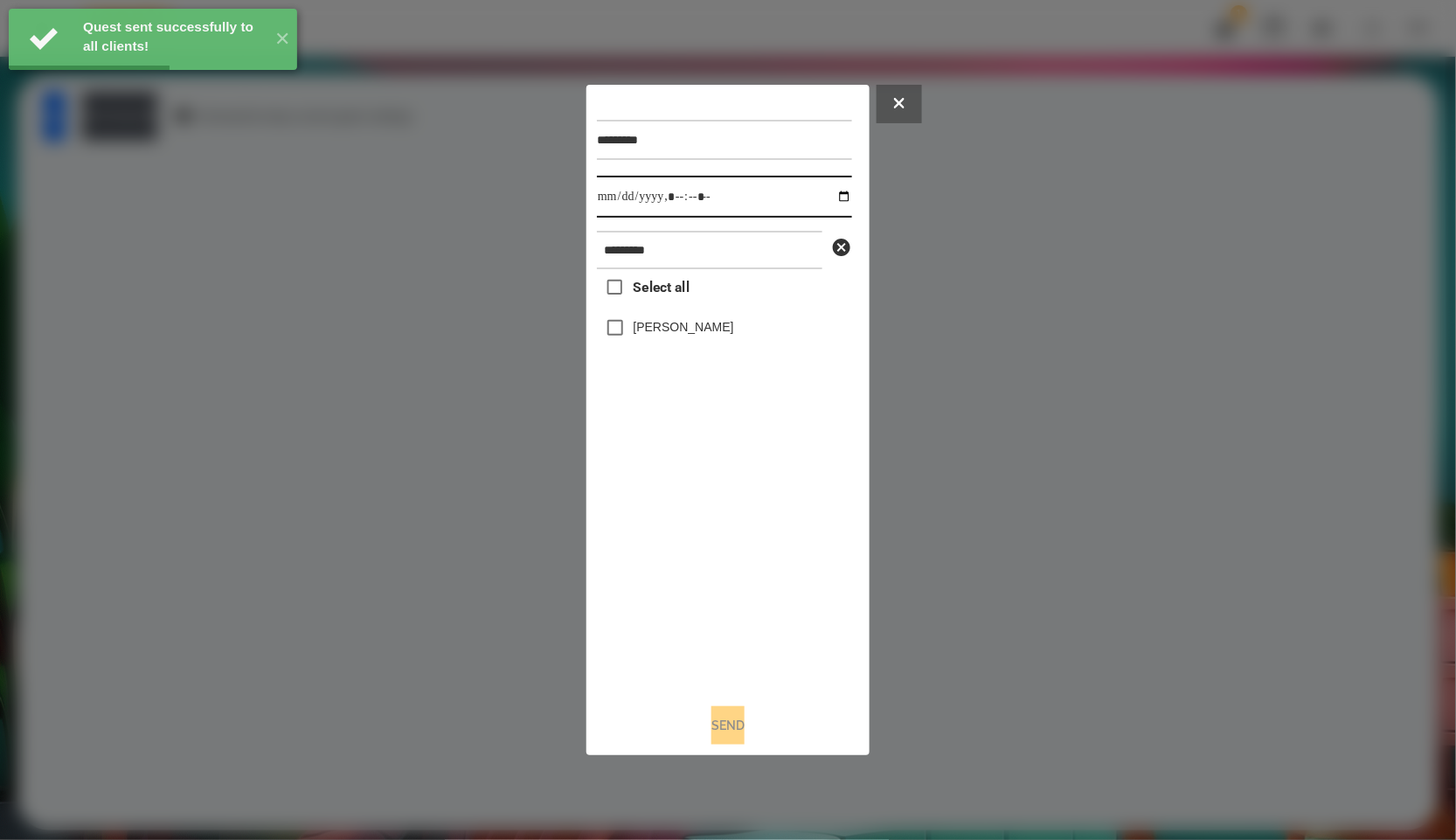
click at [839, 198] on input "datetime-local" at bounding box center [724, 197] width 255 height 42
type input "**********"
drag, startPoint x: 696, startPoint y: 518, endPoint x: 697, endPoint y: 350, distance: 168.0
click at [696, 518] on div "Select all [PERSON_NAME]" at bounding box center [724, 479] width 255 height 421
click at [682, 321] on label "[PERSON_NAME]" at bounding box center [683, 326] width 100 height 17
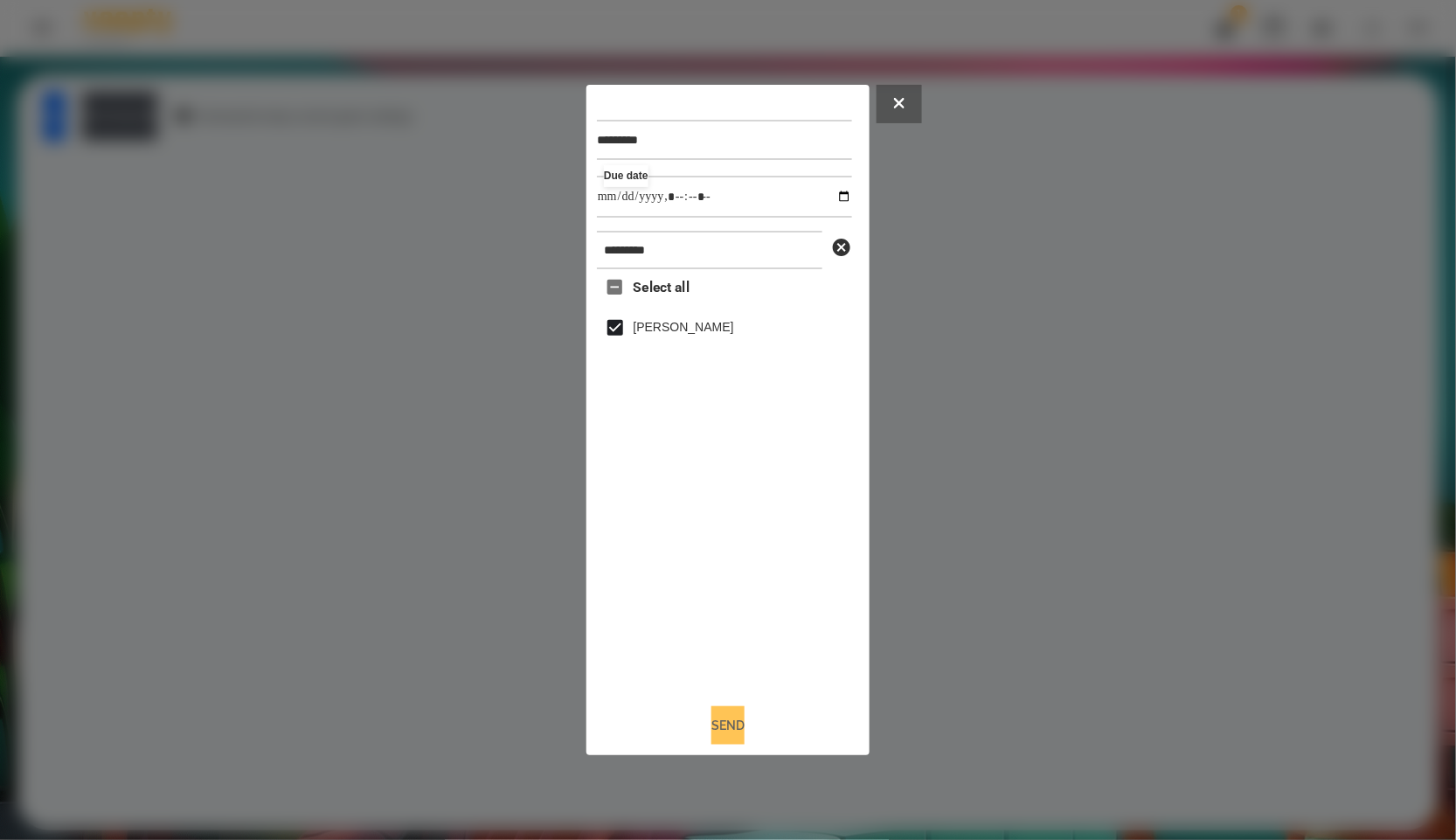
click at [712, 726] on button "Send" at bounding box center [728, 725] width 33 height 38
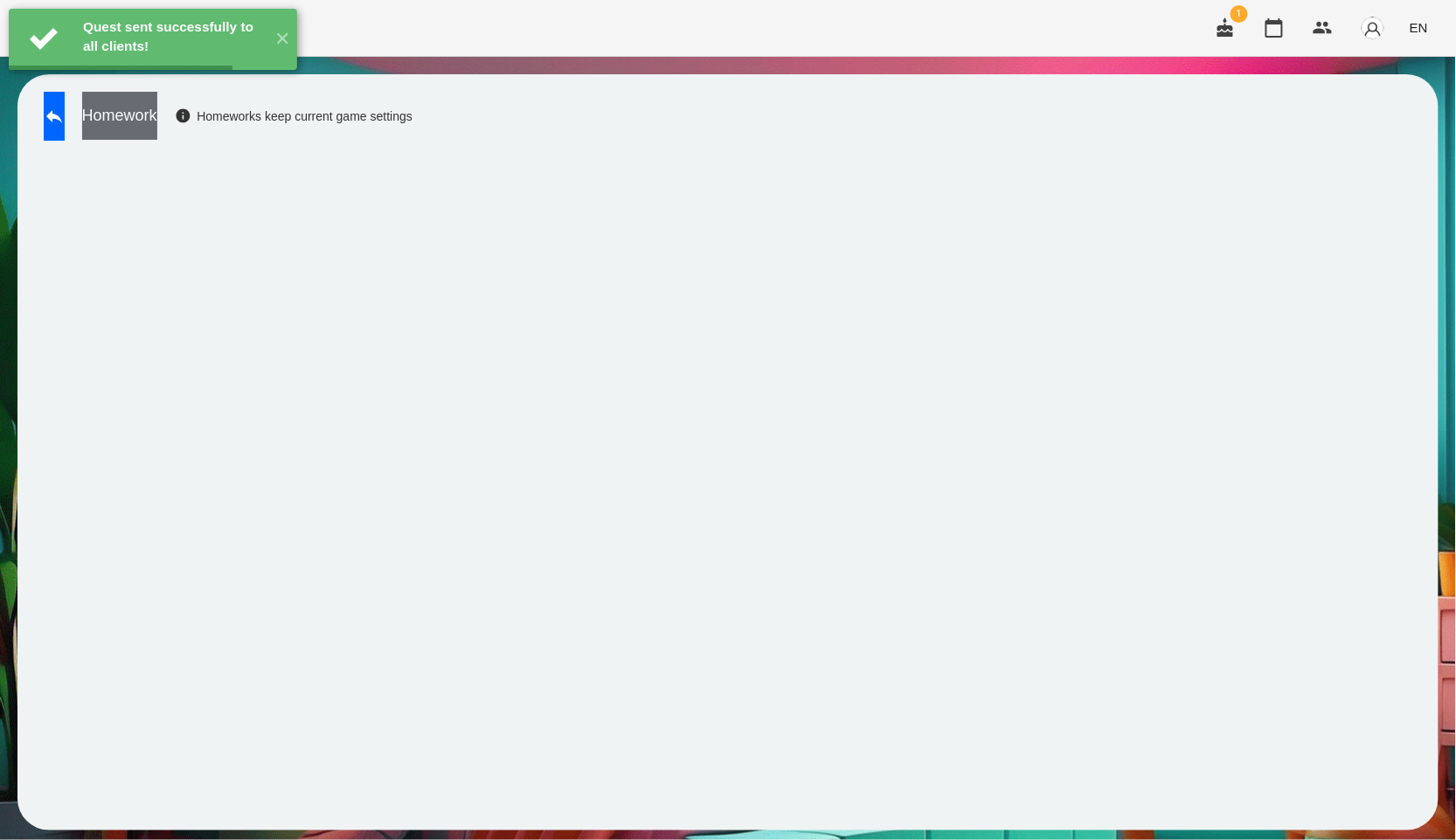
click at [157, 126] on button "Homework" at bounding box center [119, 116] width 75 height 48
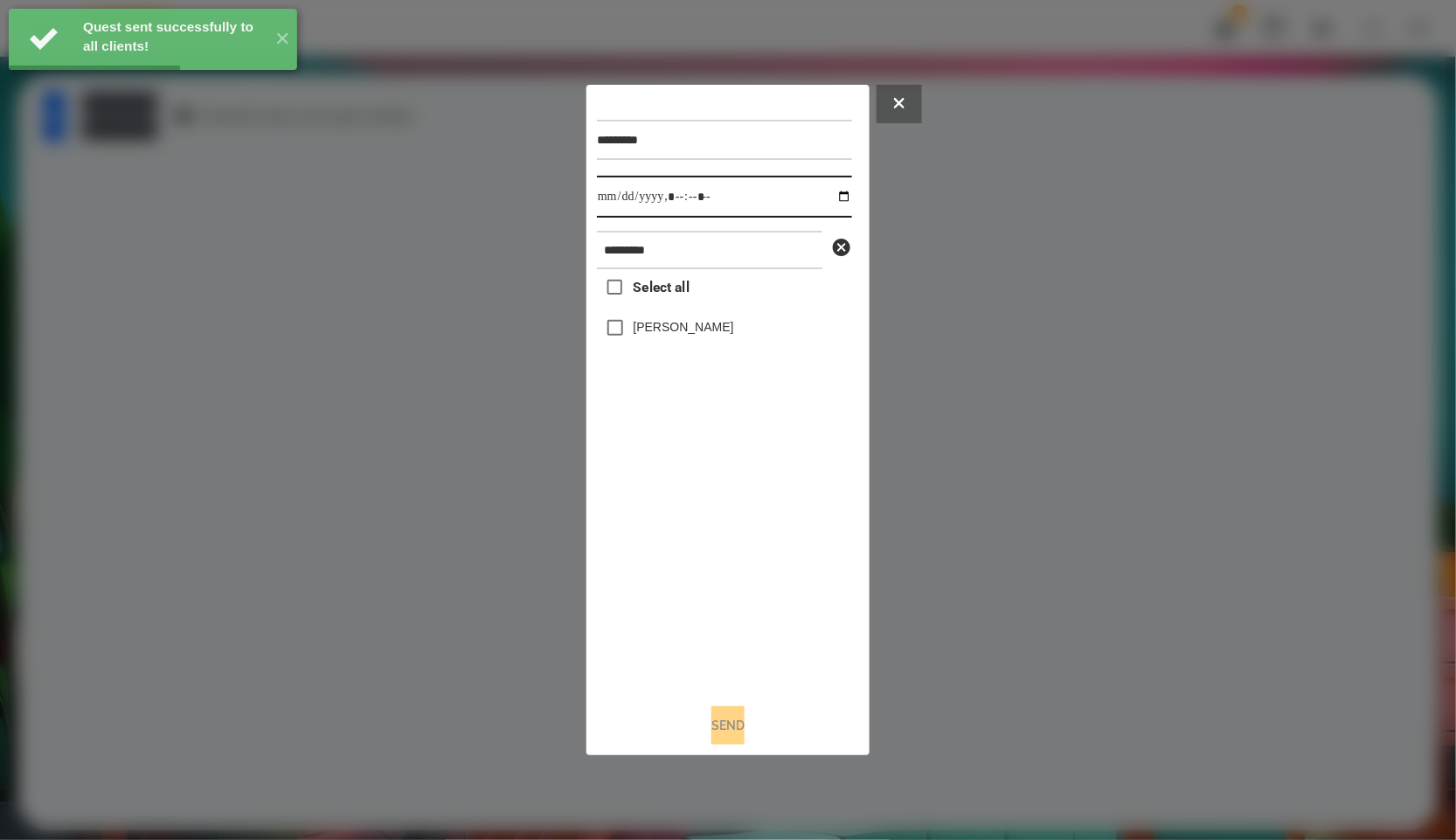
click at [844, 205] on input "datetime-local" at bounding box center [724, 197] width 255 height 42
click at [841, 201] on input "datetime-local" at bounding box center [724, 197] width 255 height 42
click at [823, 193] on input "datetime-local" at bounding box center [724, 197] width 255 height 42
type input "**********"
drag, startPoint x: 744, startPoint y: 556, endPoint x: 729, endPoint y: 494, distance: 63.8
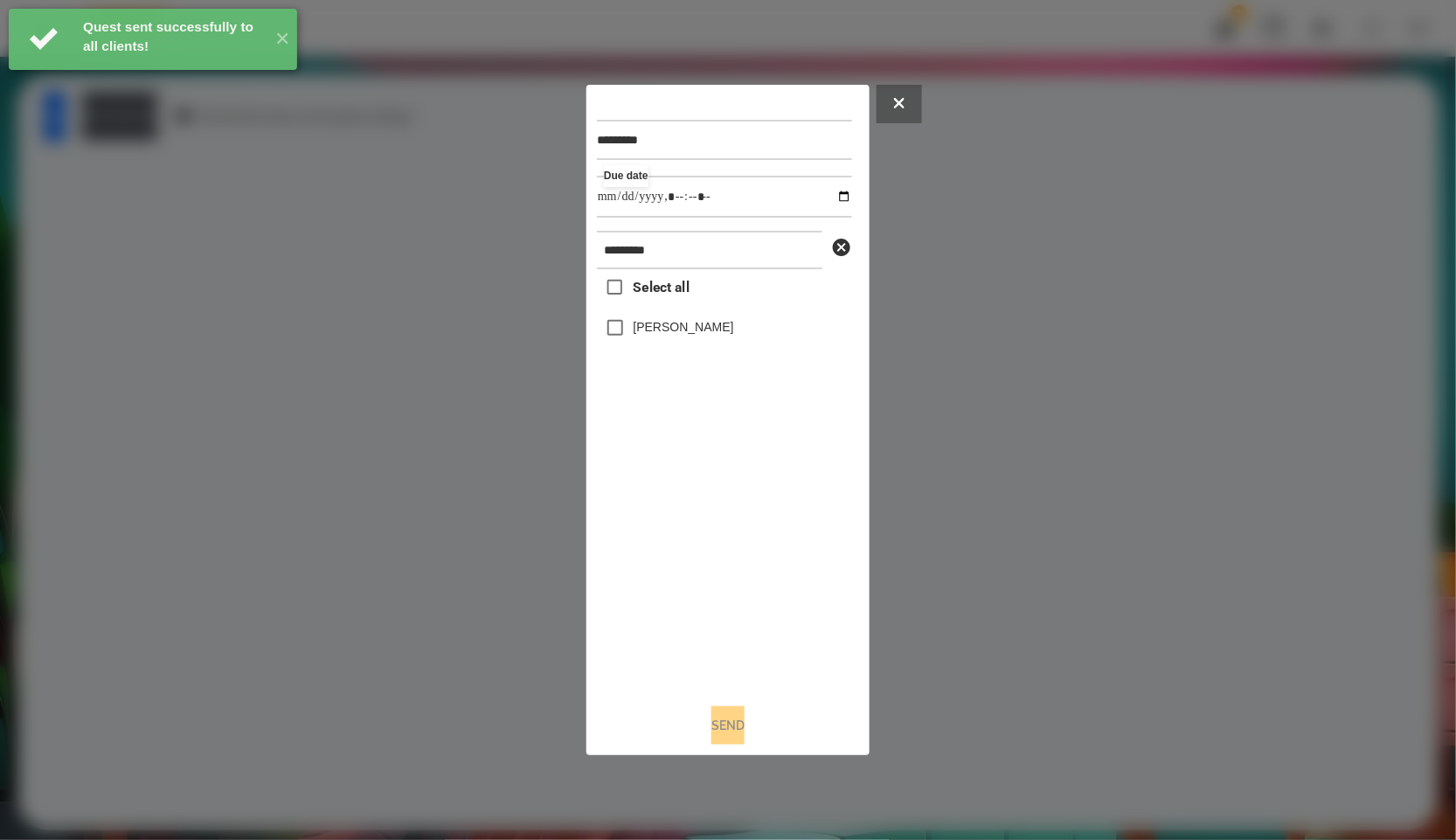
click at [744, 556] on div "Select all [PERSON_NAME]" at bounding box center [724, 479] width 255 height 421
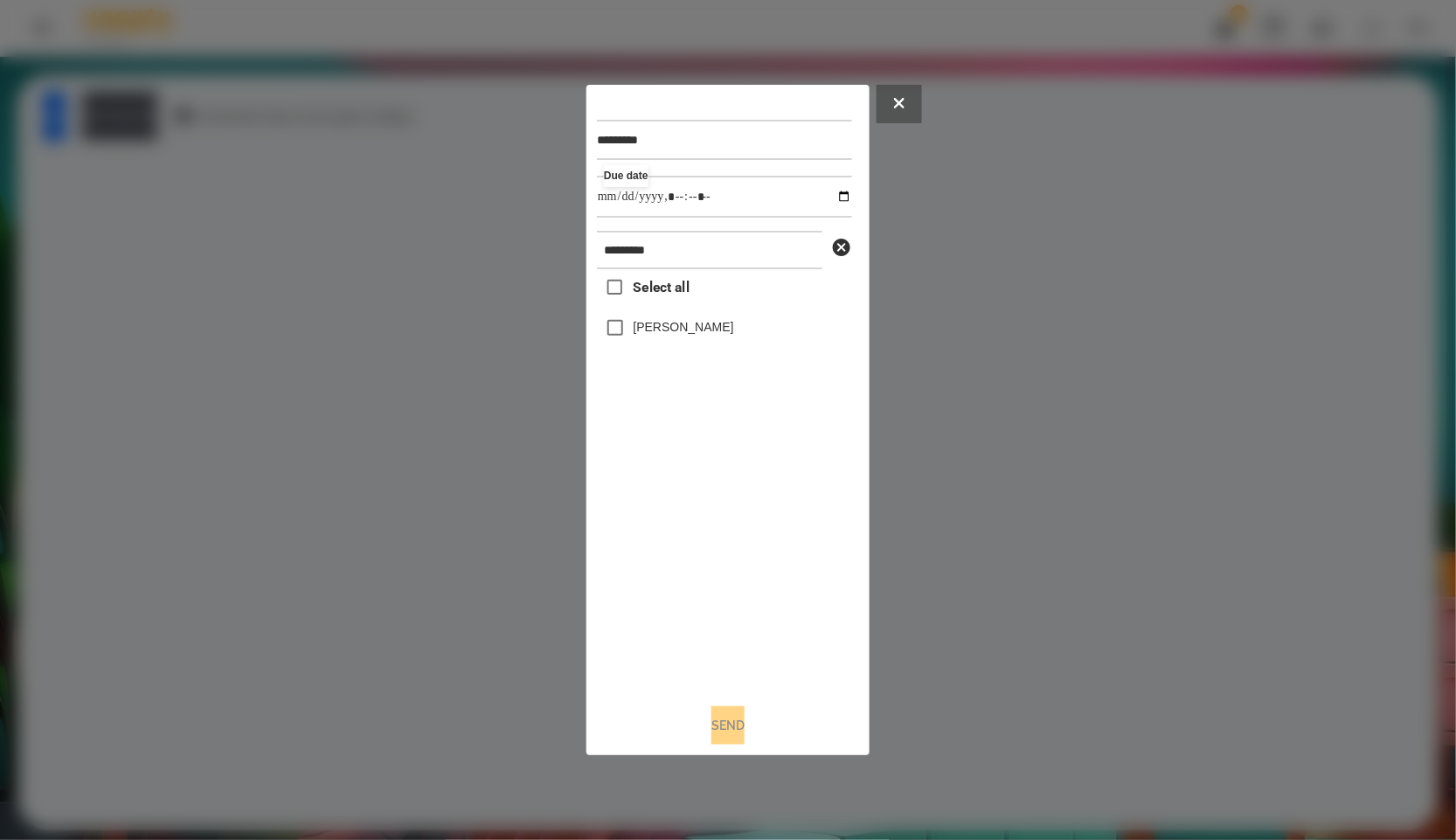
click at [667, 322] on label "[PERSON_NAME]" at bounding box center [683, 326] width 100 height 17
click at [719, 721] on button "Send" at bounding box center [728, 725] width 33 height 38
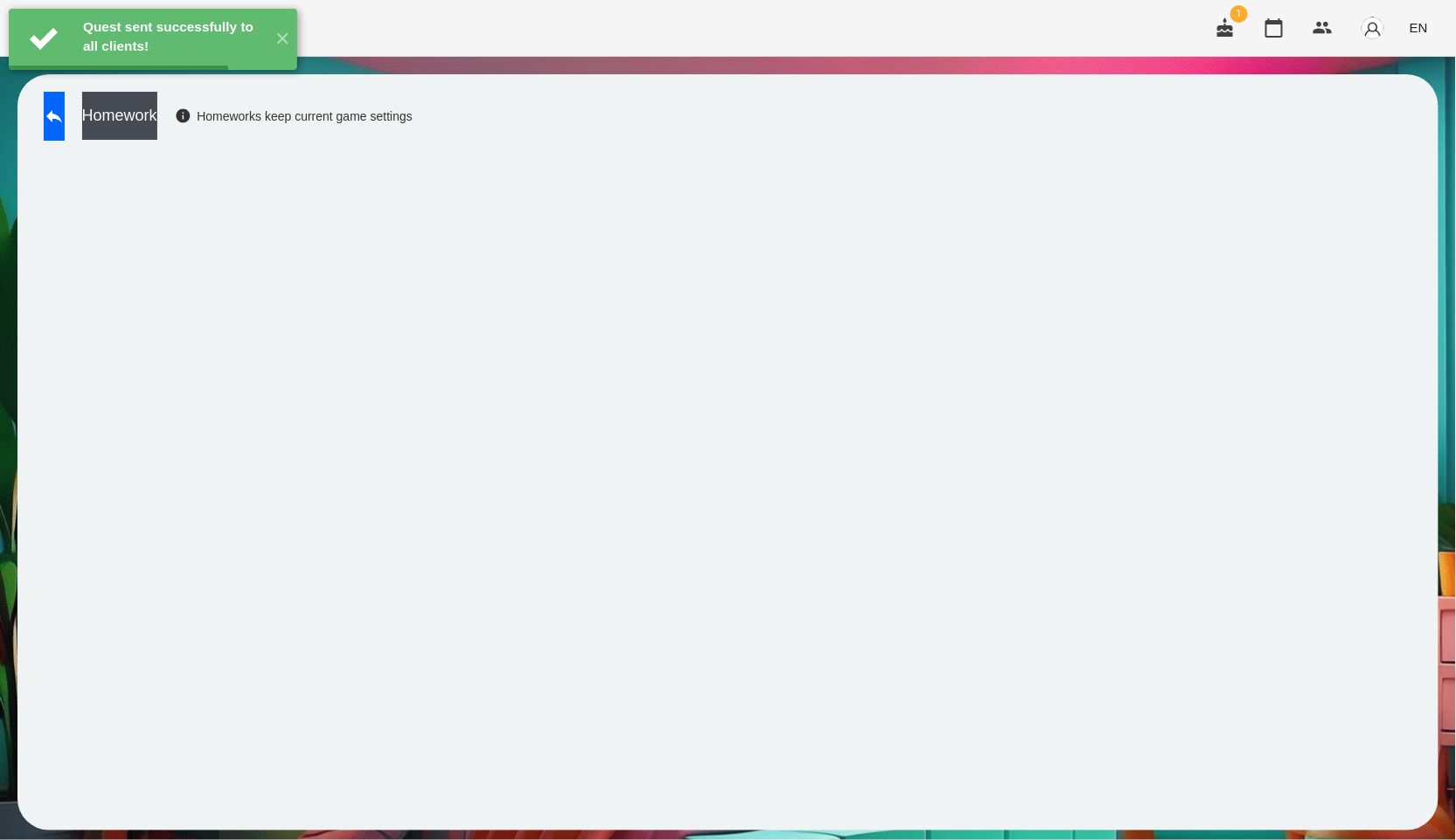
click at [157, 121] on button "Homework" at bounding box center [119, 116] width 75 height 48
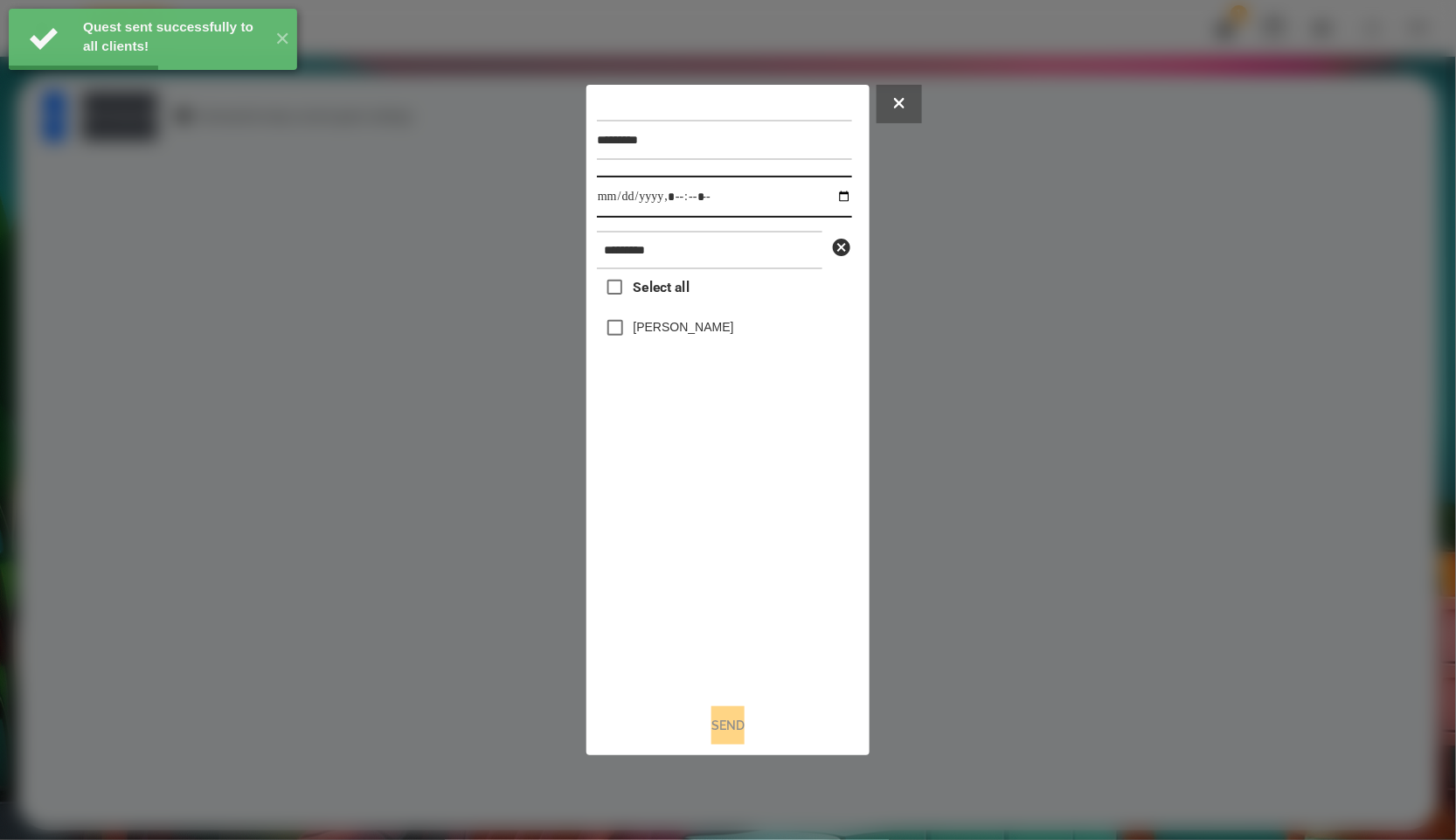
click at [828, 199] on input "datetime-local" at bounding box center [724, 197] width 255 height 42
type input "**********"
click at [776, 610] on div "Select all [PERSON_NAME]" at bounding box center [724, 479] width 255 height 421
click at [634, 314] on div "[PERSON_NAME]" at bounding box center [724, 327] width 255 height 36
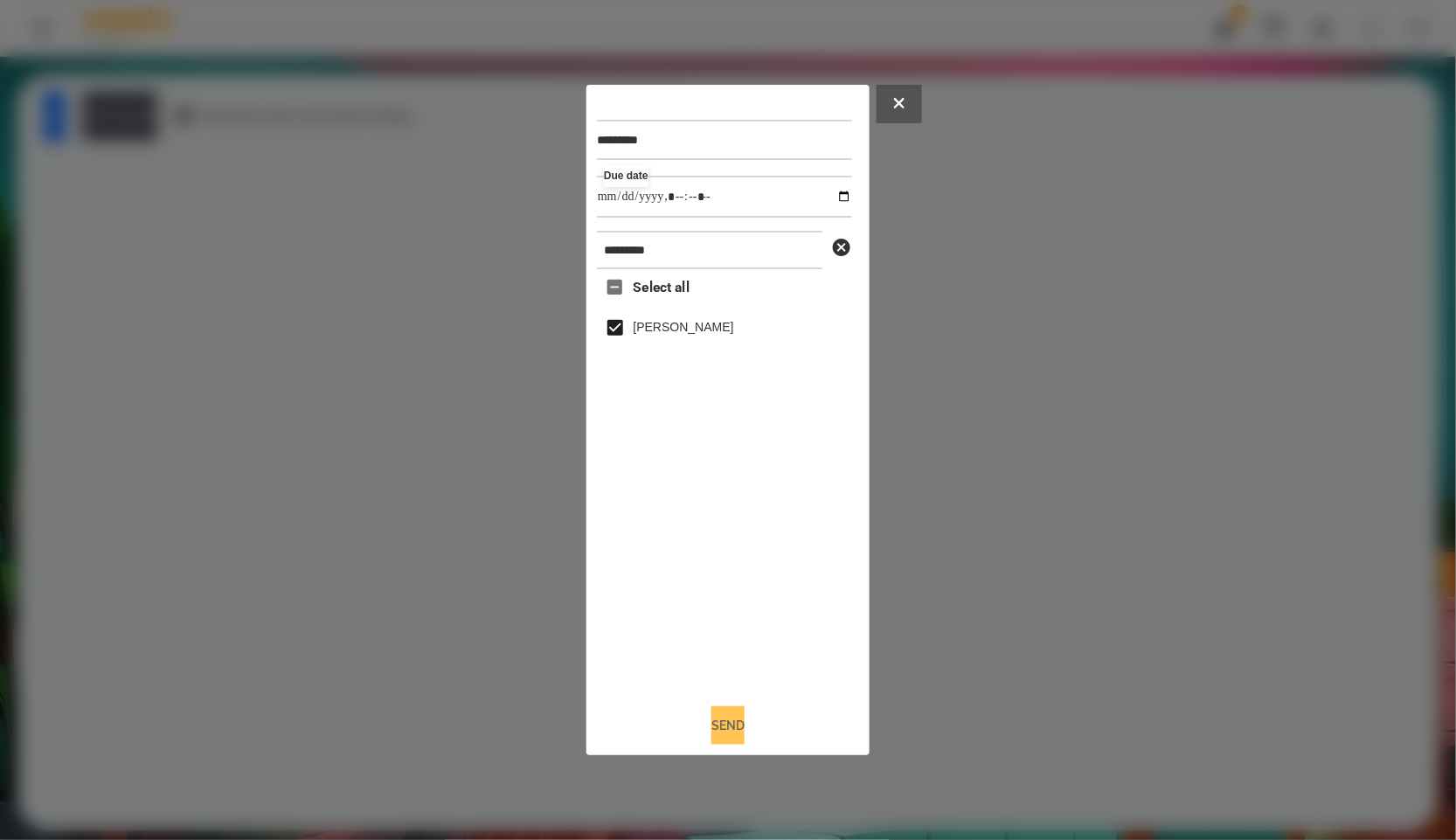
click at [718, 724] on button "Send" at bounding box center [728, 725] width 33 height 38
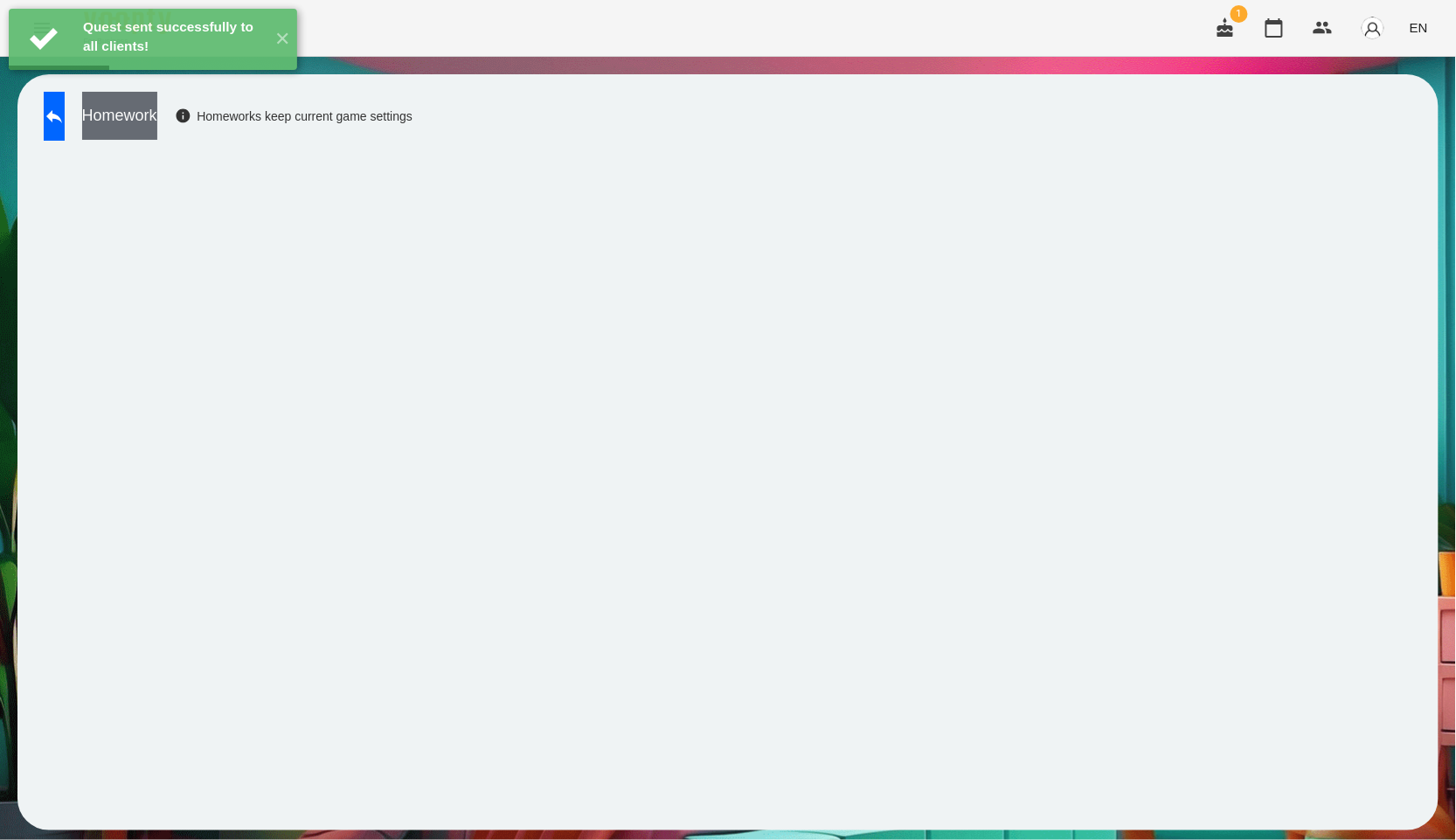
click at [157, 116] on button "Homework" at bounding box center [119, 116] width 75 height 48
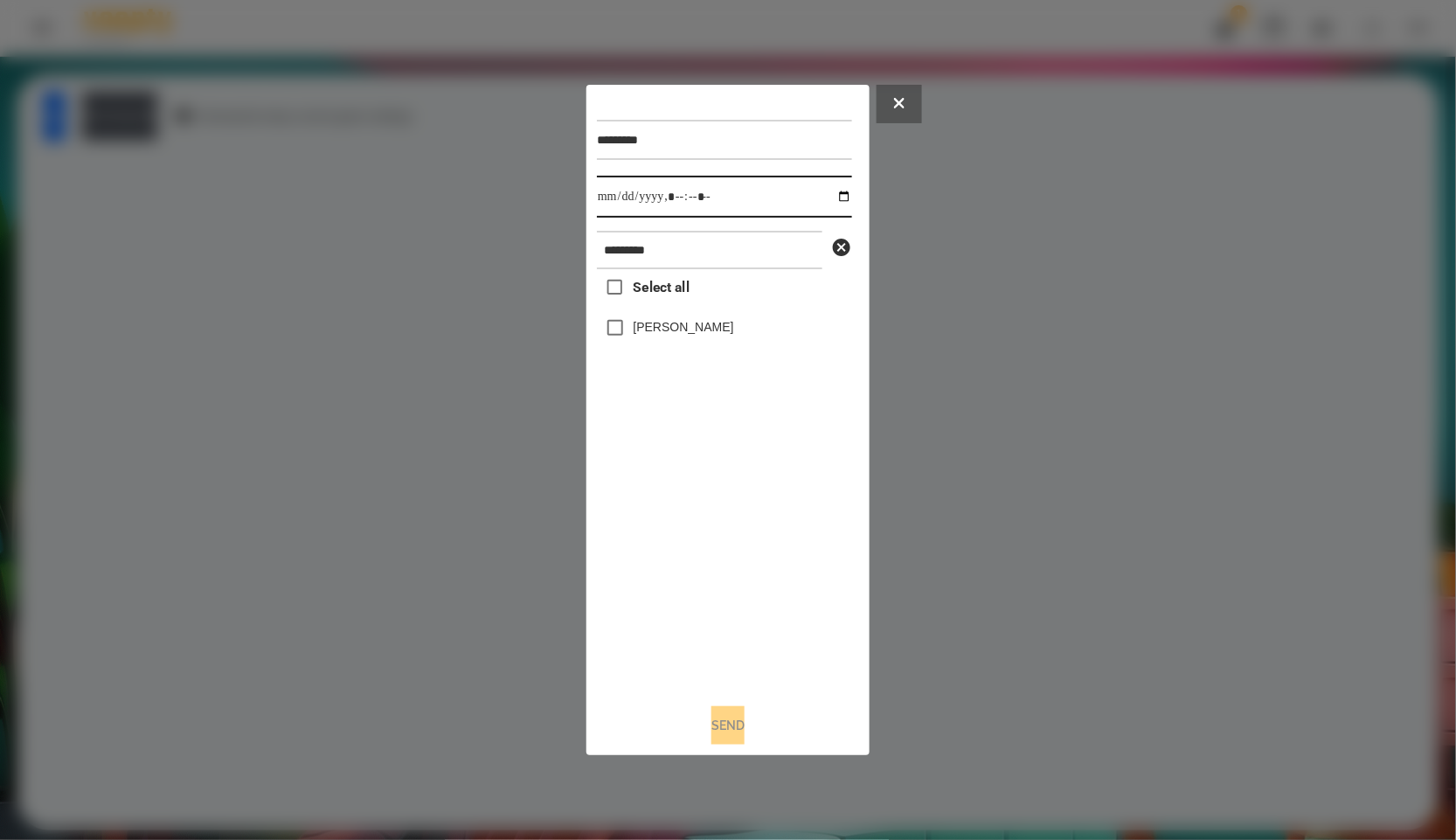
click at [836, 195] on input "datetime-local" at bounding box center [724, 197] width 255 height 42
drag, startPoint x: 750, startPoint y: 539, endPoint x: 727, endPoint y: 513, distance: 34.7
click at [750, 539] on div "Select all [PERSON_NAME]" at bounding box center [724, 479] width 255 height 421
click at [52, 116] on div at bounding box center [728, 420] width 1456 height 840
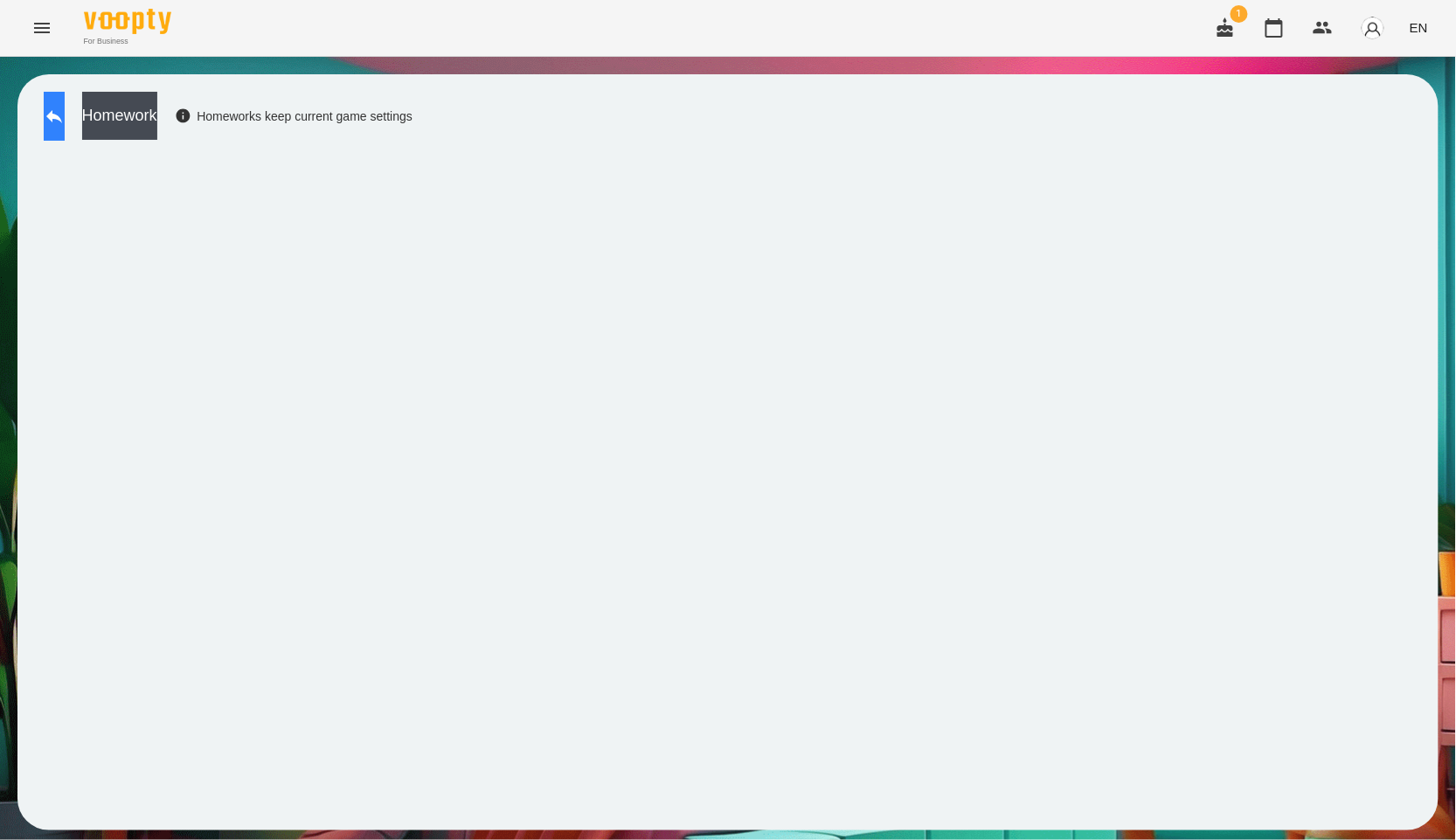
click at [62, 120] on icon at bounding box center [54, 116] width 21 height 21
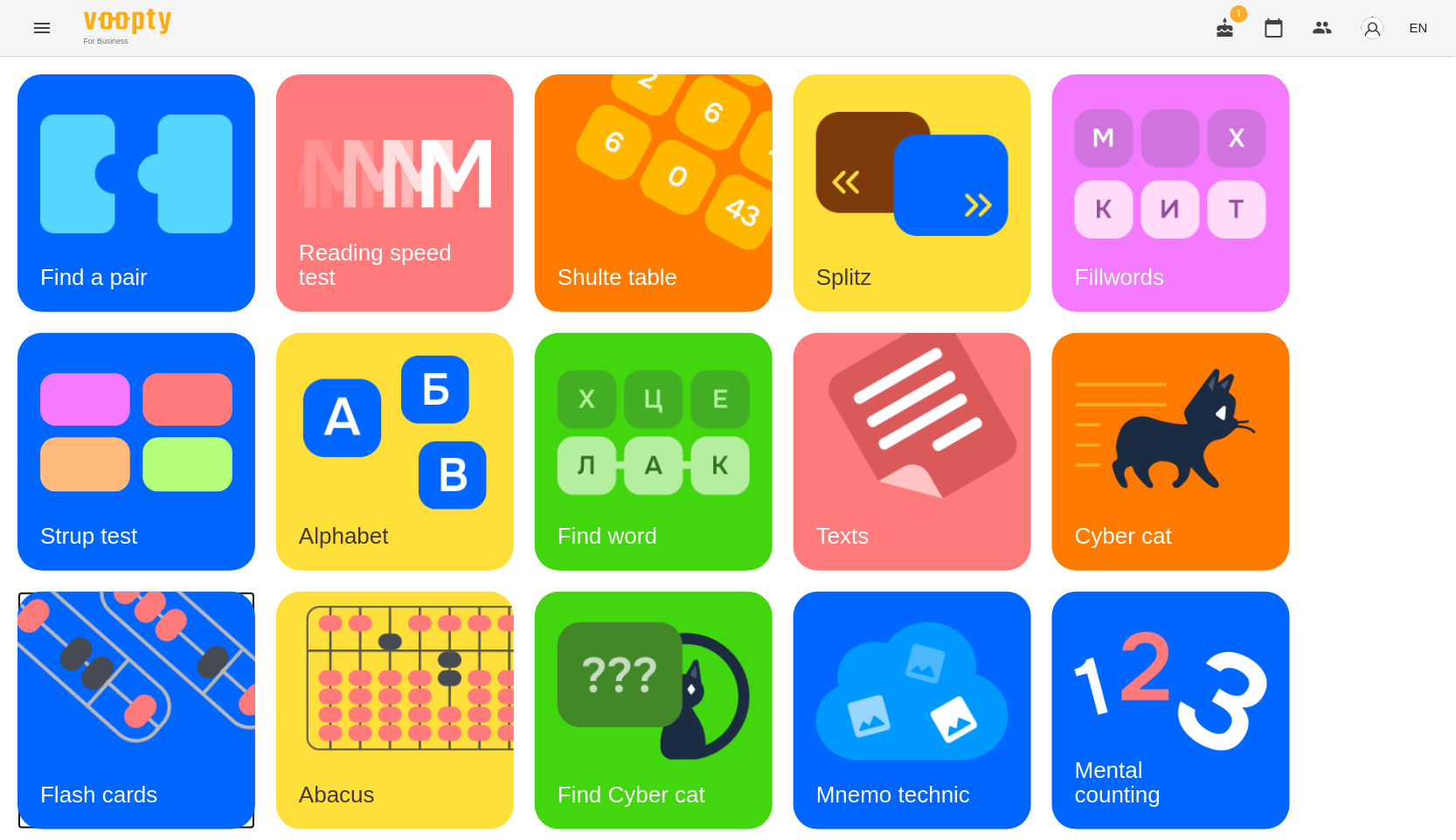
click at [215, 687] on img at bounding box center [147, 710] width 260 height 238
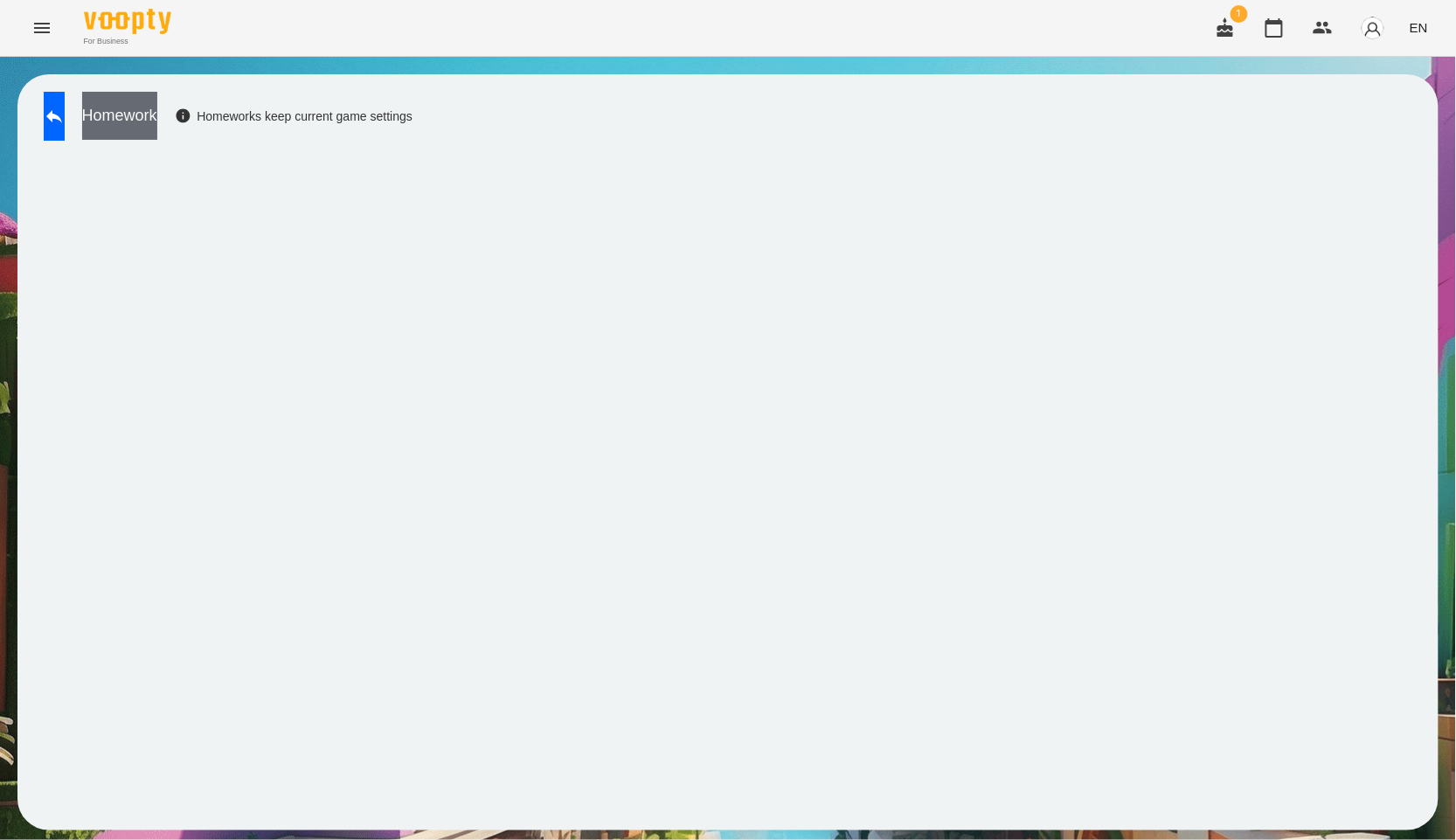
click at [156, 115] on button "Homework" at bounding box center [119, 116] width 75 height 48
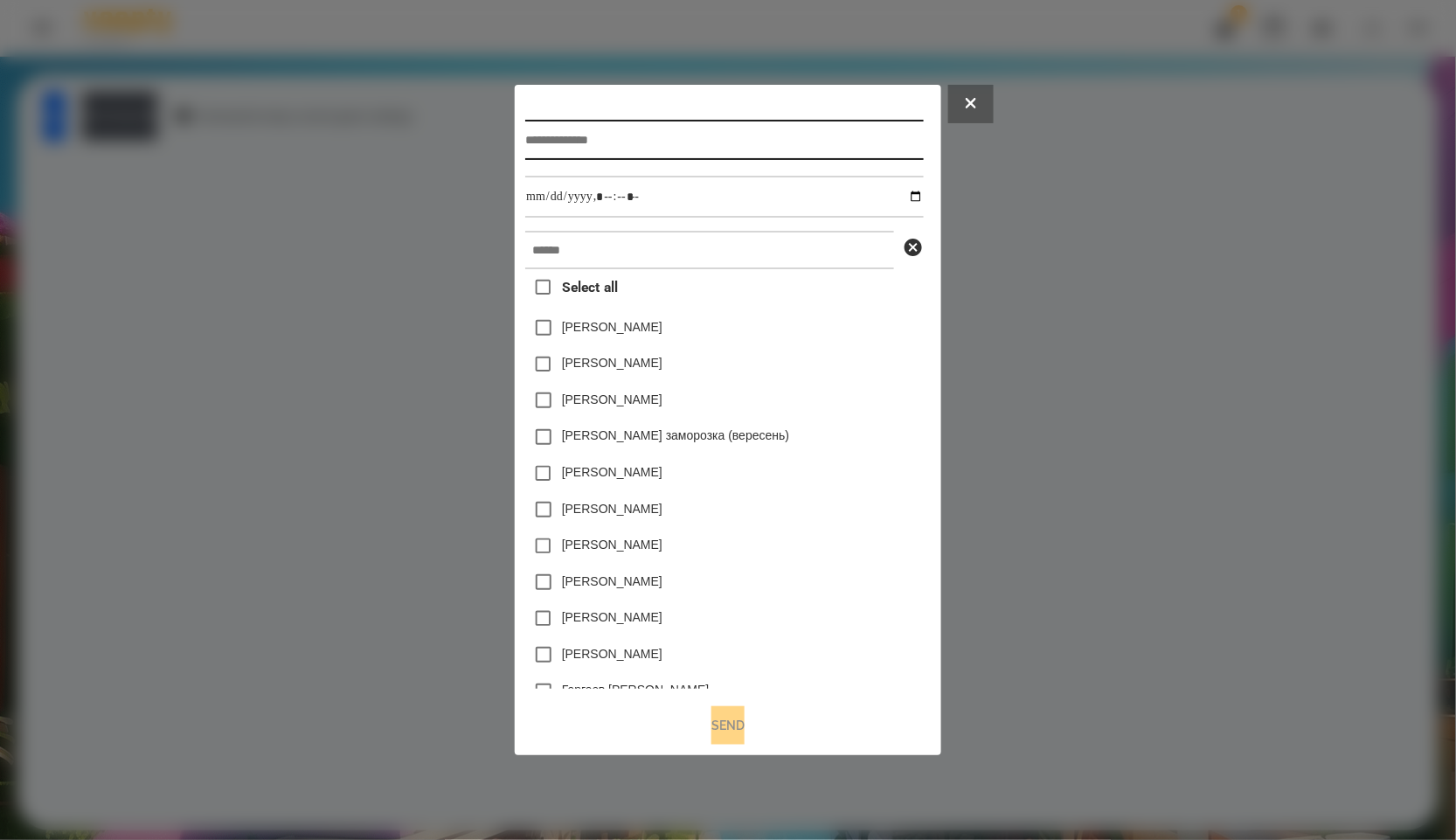
click at [616, 136] on input "text" at bounding box center [724, 140] width 398 height 40
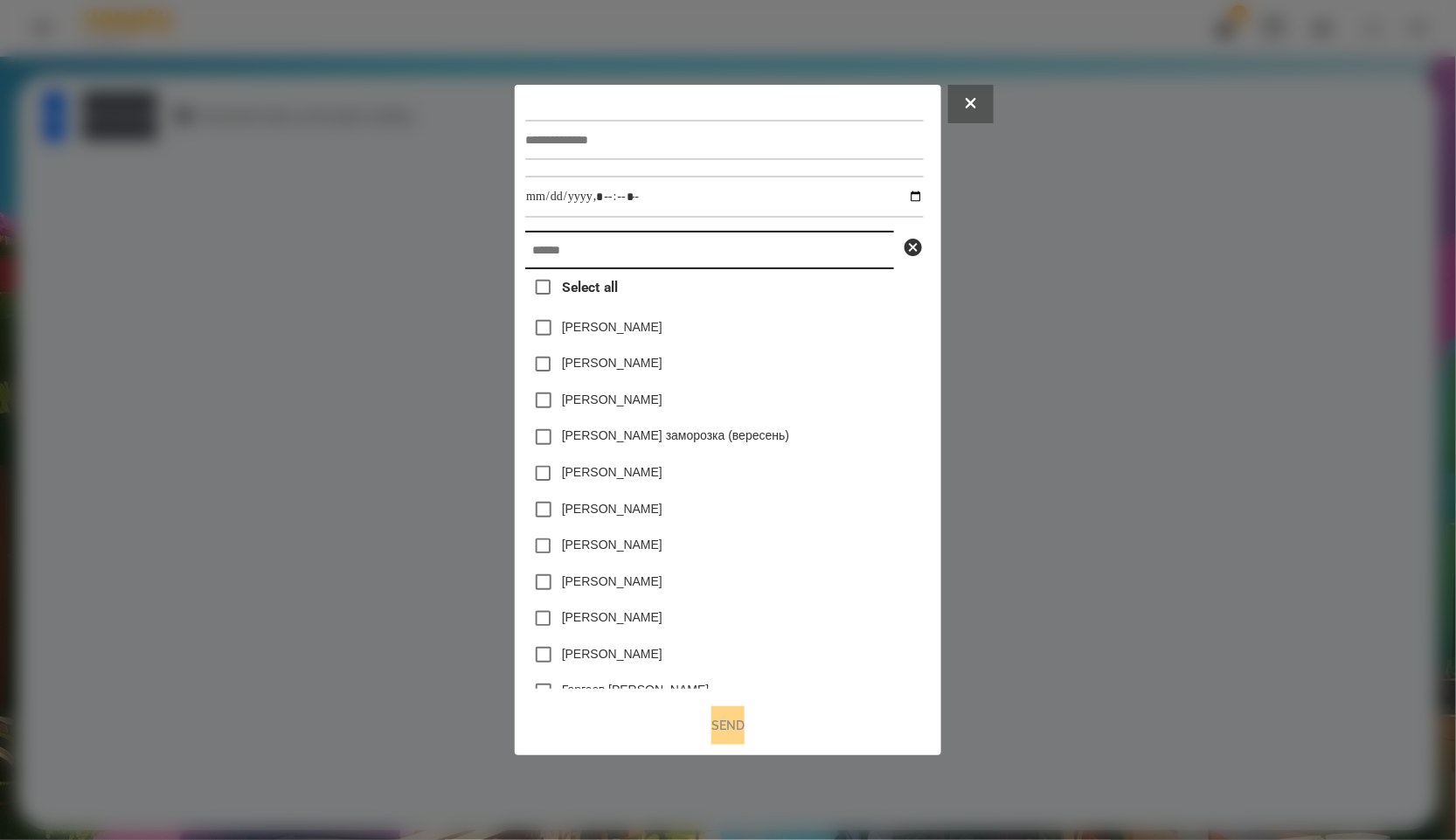
click at [591, 241] on input "text" at bounding box center [710, 250] width 369 height 38
type input "*"
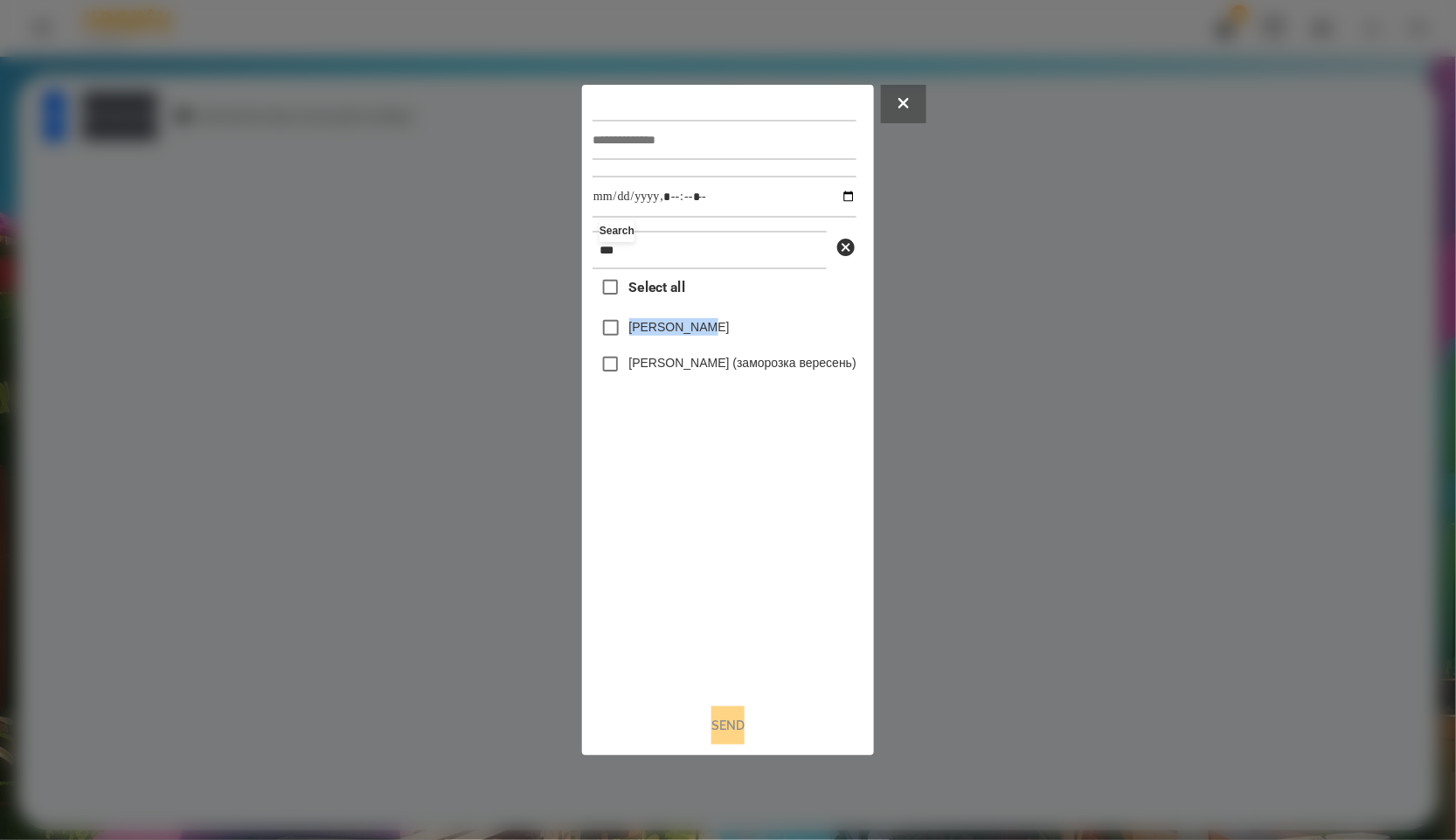
drag, startPoint x: 714, startPoint y: 318, endPoint x: 597, endPoint y: 328, distance: 117.4
click at [597, 328] on div "[PERSON_NAME]" at bounding box center [724, 327] width 264 height 36
copy label "[PERSON_NAME]"
click at [645, 248] on input "***" at bounding box center [710, 250] width 235 height 38
drag, startPoint x: 644, startPoint y: 248, endPoint x: 530, endPoint y: 248, distance: 114.0
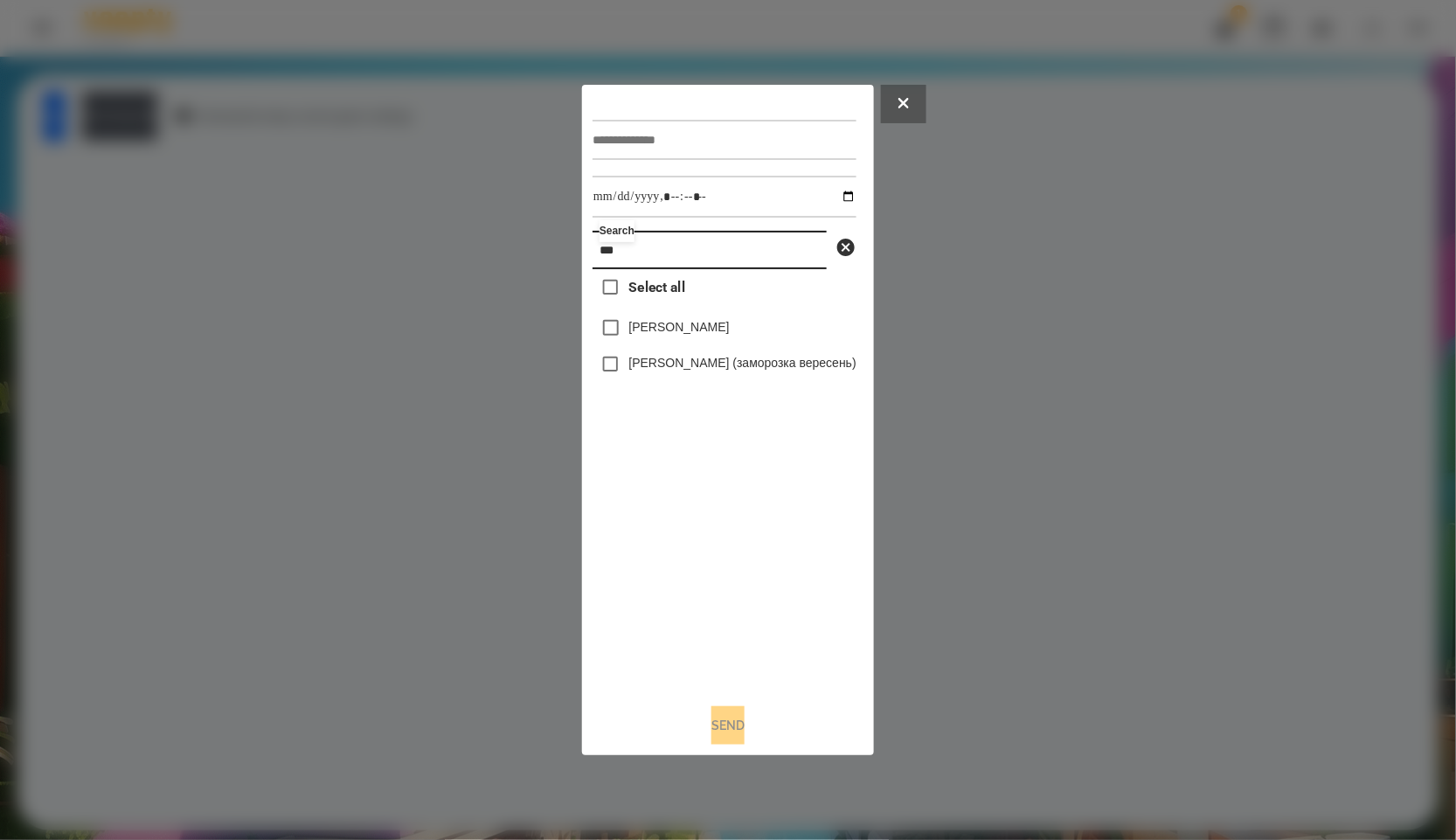
click at [530, 248] on div "Search *** Select all [PERSON_NAME] [PERSON_NAME] (заморозка вересень) Send" at bounding box center [728, 420] width 1456 height 840
paste input "********"
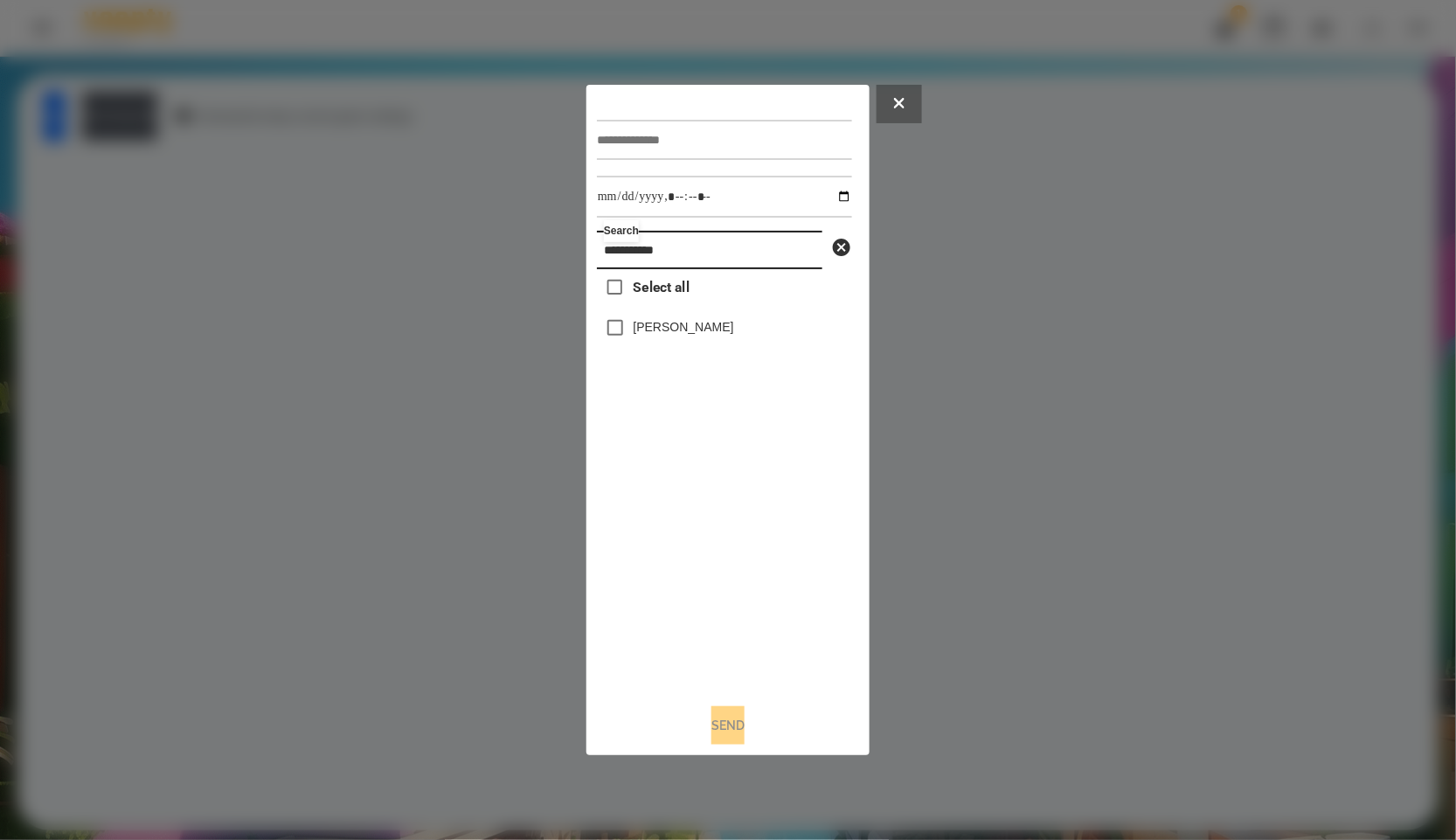
type input "**********"
click at [696, 137] on input "text" at bounding box center [724, 140] width 255 height 40
paste input "**********"
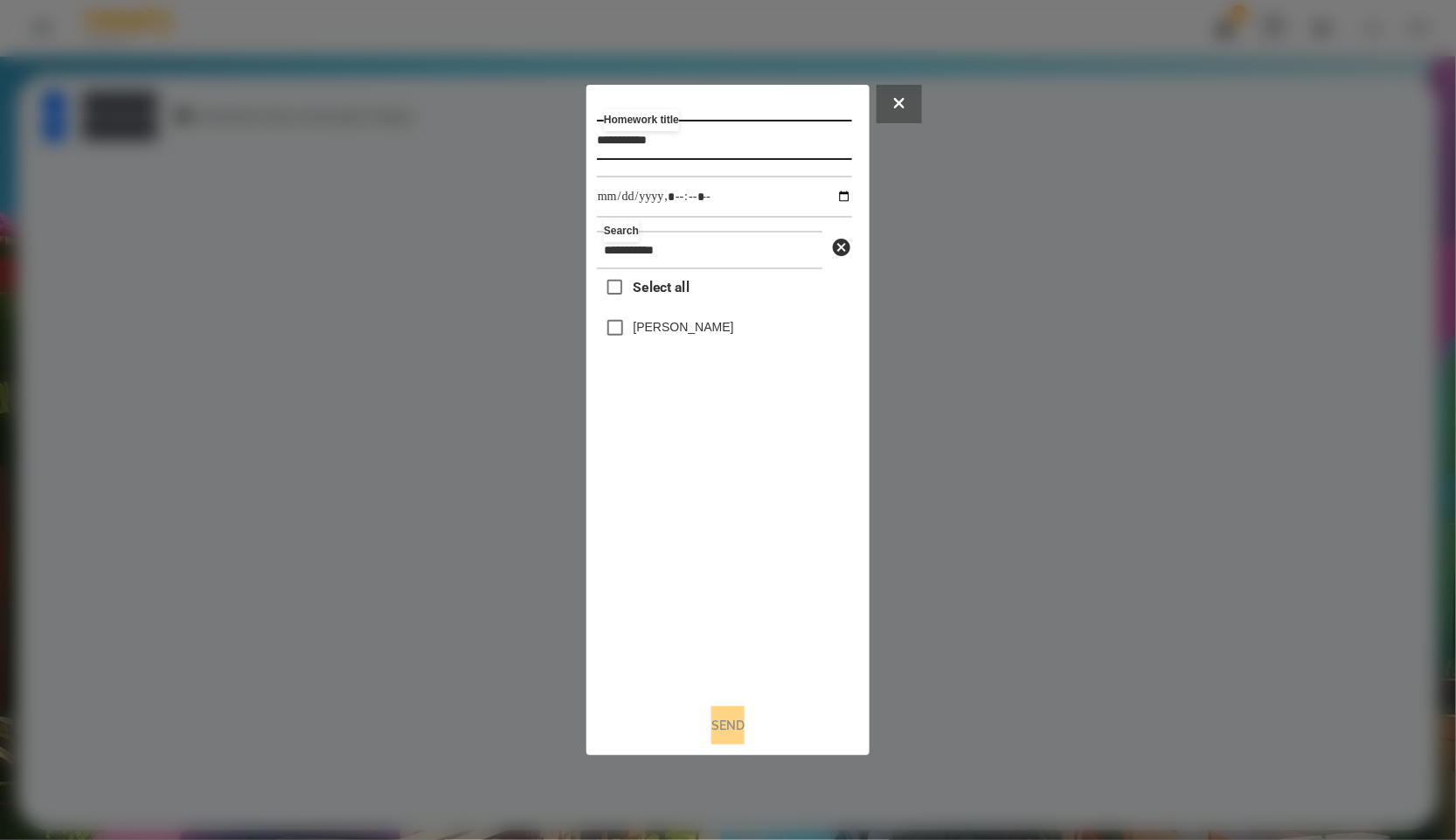
type input "**********"
click at [831, 197] on input "datetime-local" at bounding box center [724, 197] width 255 height 42
type input "**********"
click at [693, 681] on div "Select all [PERSON_NAME]" at bounding box center [724, 479] width 255 height 421
click at [657, 333] on label "[PERSON_NAME]" at bounding box center [683, 326] width 100 height 17
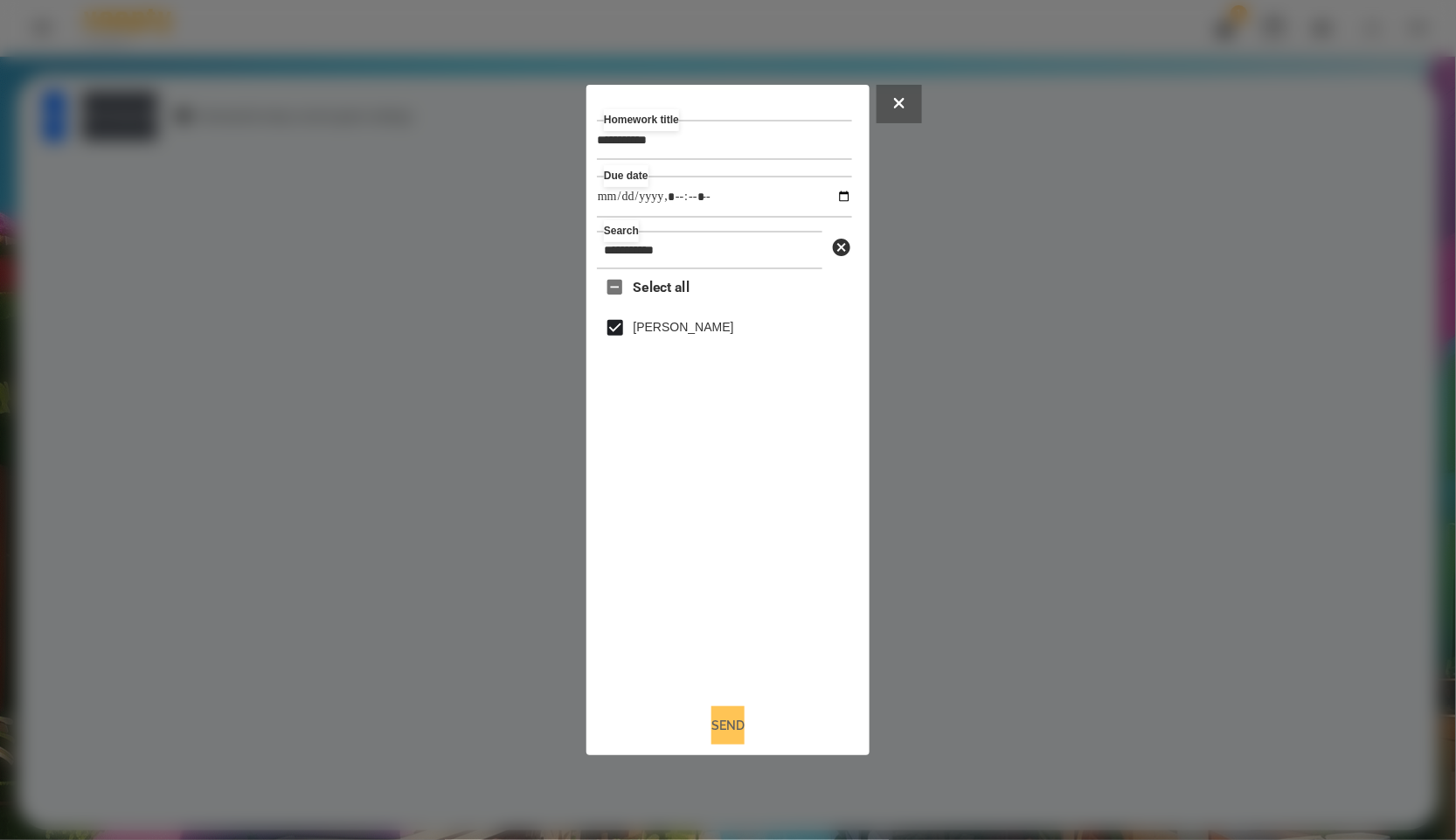
click at [725, 718] on button "Send" at bounding box center [728, 725] width 33 height 38
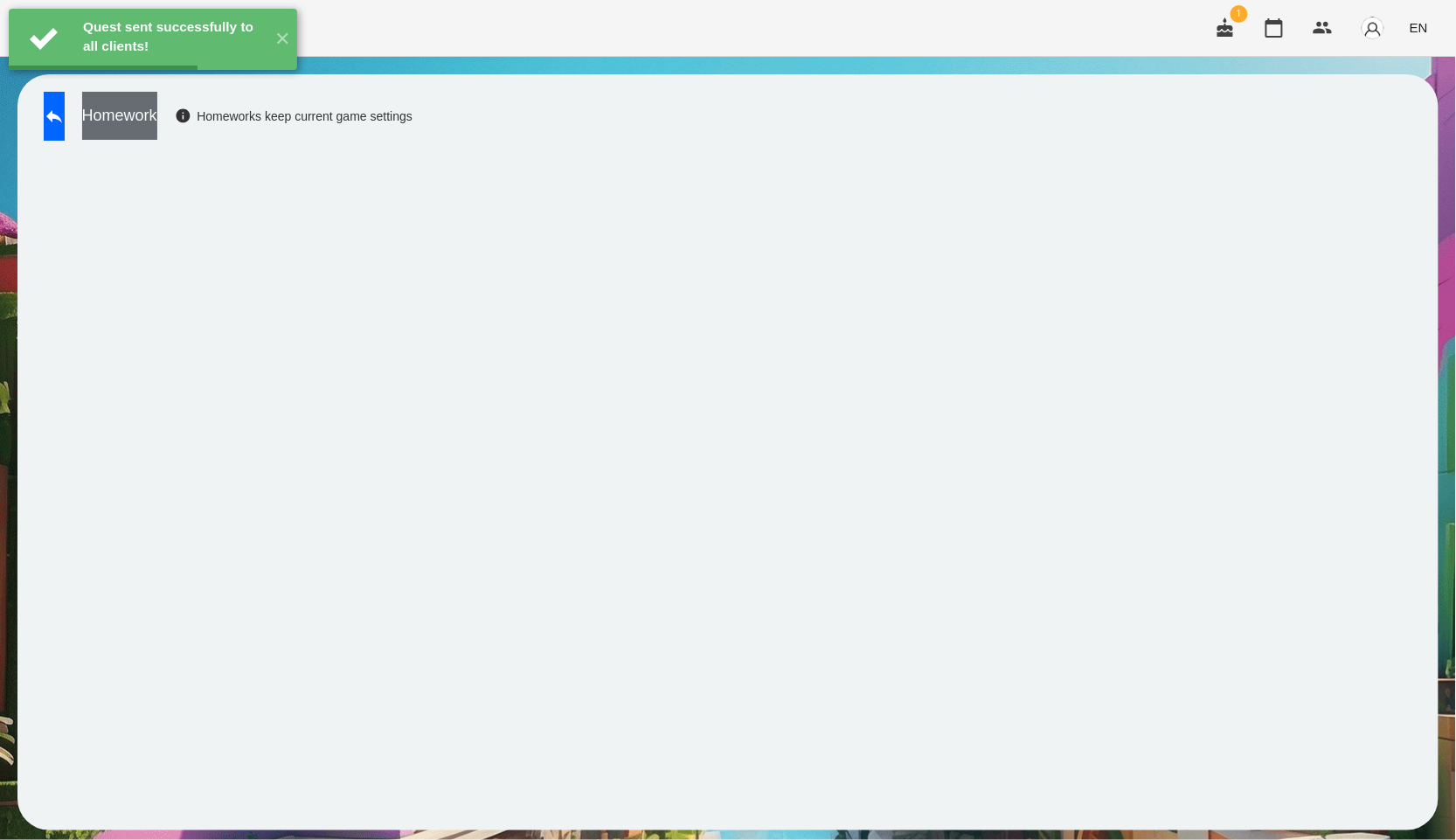
click at [157, 128] on button "Homework" at bounding box center [119, 116] width 75 height 48
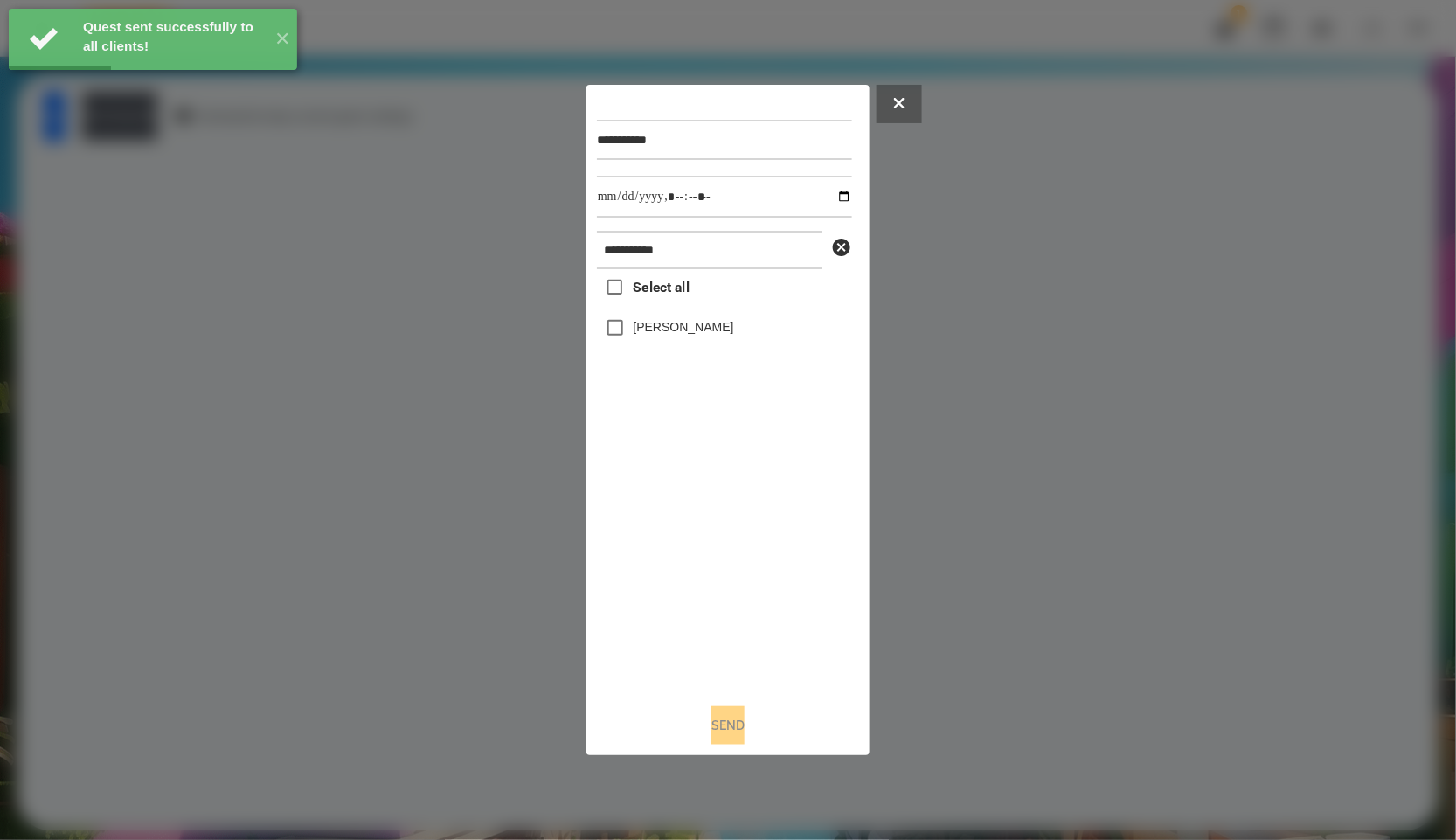
click at [698, 332] on label "[PERSON_NAME]" at bounding box center [683, 326] width 100 height 17
click at [831, 200] on input "datetime-local" at bounding box center [724, 197] width 255 height 42
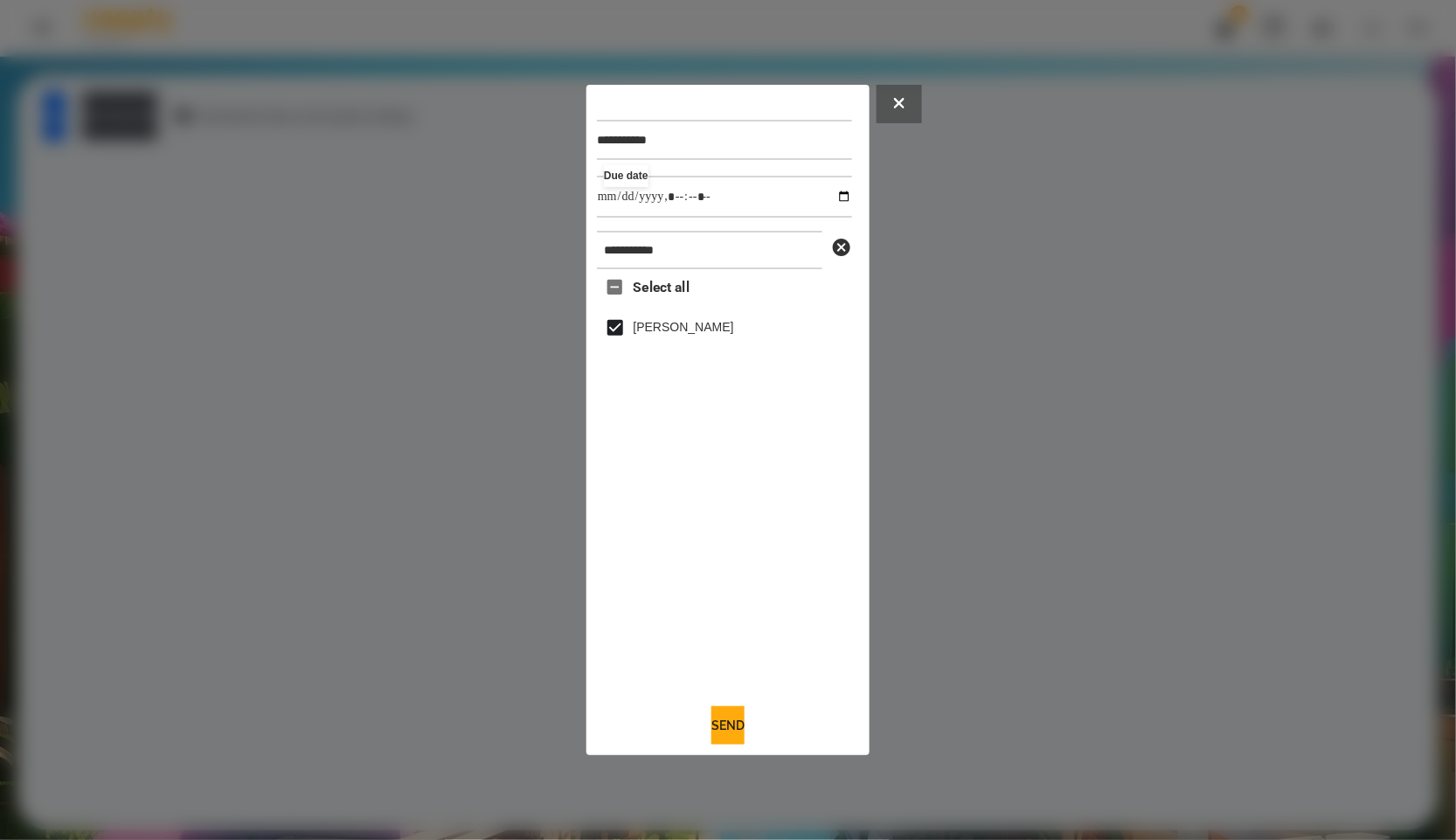
type input "**********"
click at [714, 525] on div "Select all [PERSON_NAME]" at bounding box center [724, 479] width 255 height 421
click at [735, 735] on button "Send" at bounding box center [728, 725] width 33 height 38
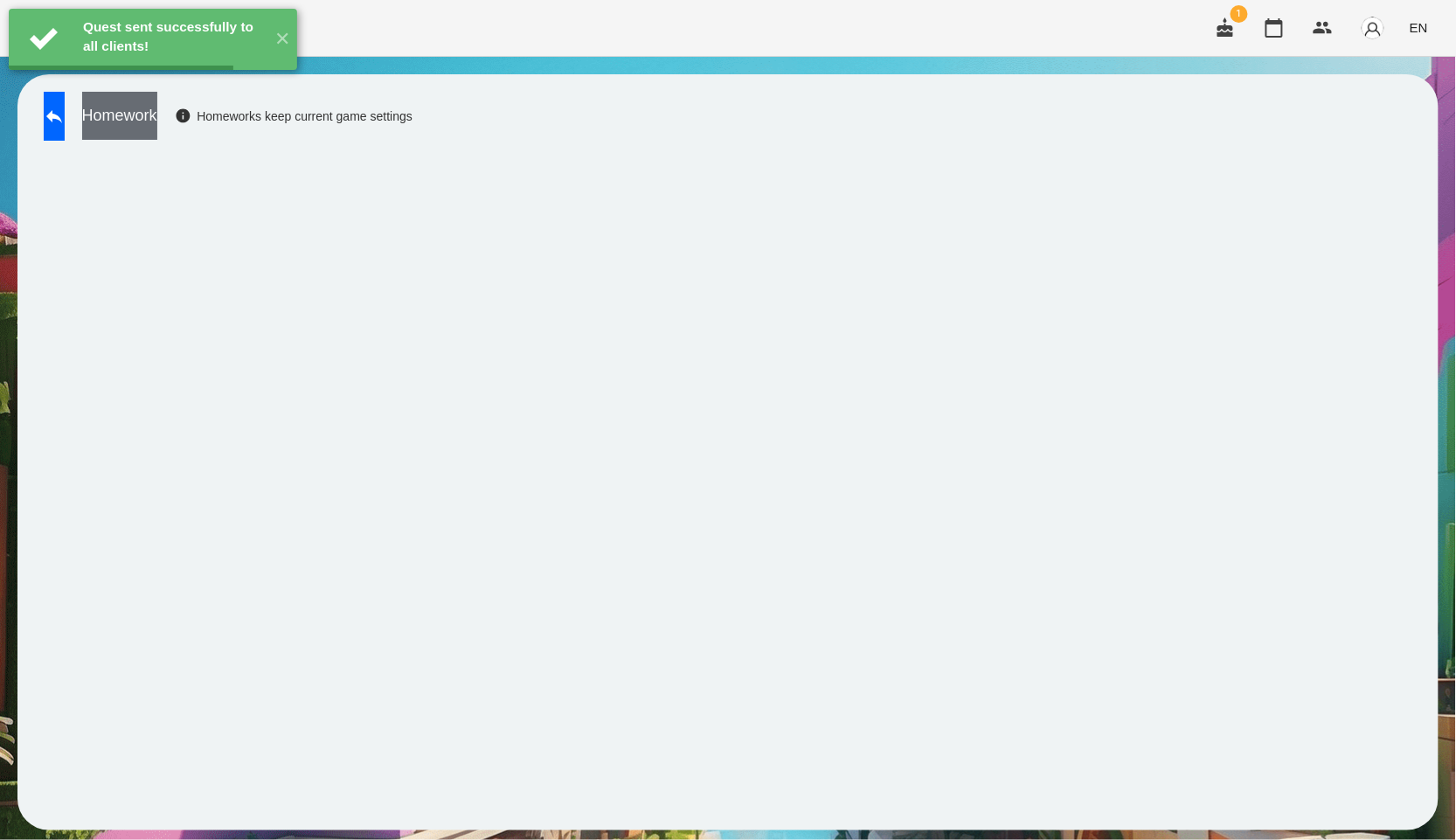
click at [157, 117] on button "Homework" at bounding box center [119, 116] width 75 height 48
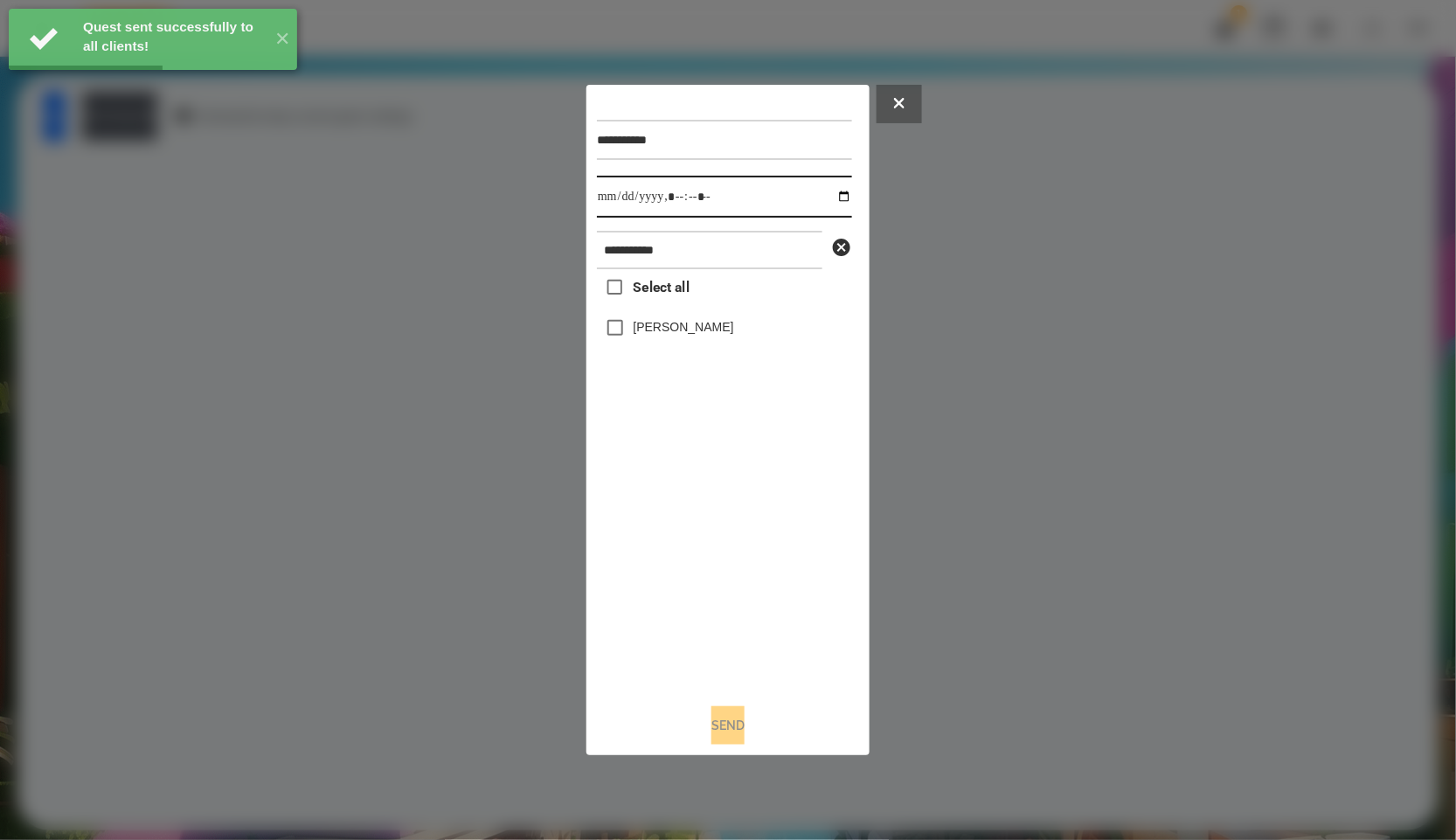
click at [822, 191] on input "datetime-local" at bounding box center [724, 197] width 255 height 42
click at [833, 195] on input "datetime-local" at bounding box center [724, 197] width 255 height 42
type input "**********"
click at [785, 614] on div "Select all [PERSON_NAME]" at bounding box center [724, 479] width 255 height 421
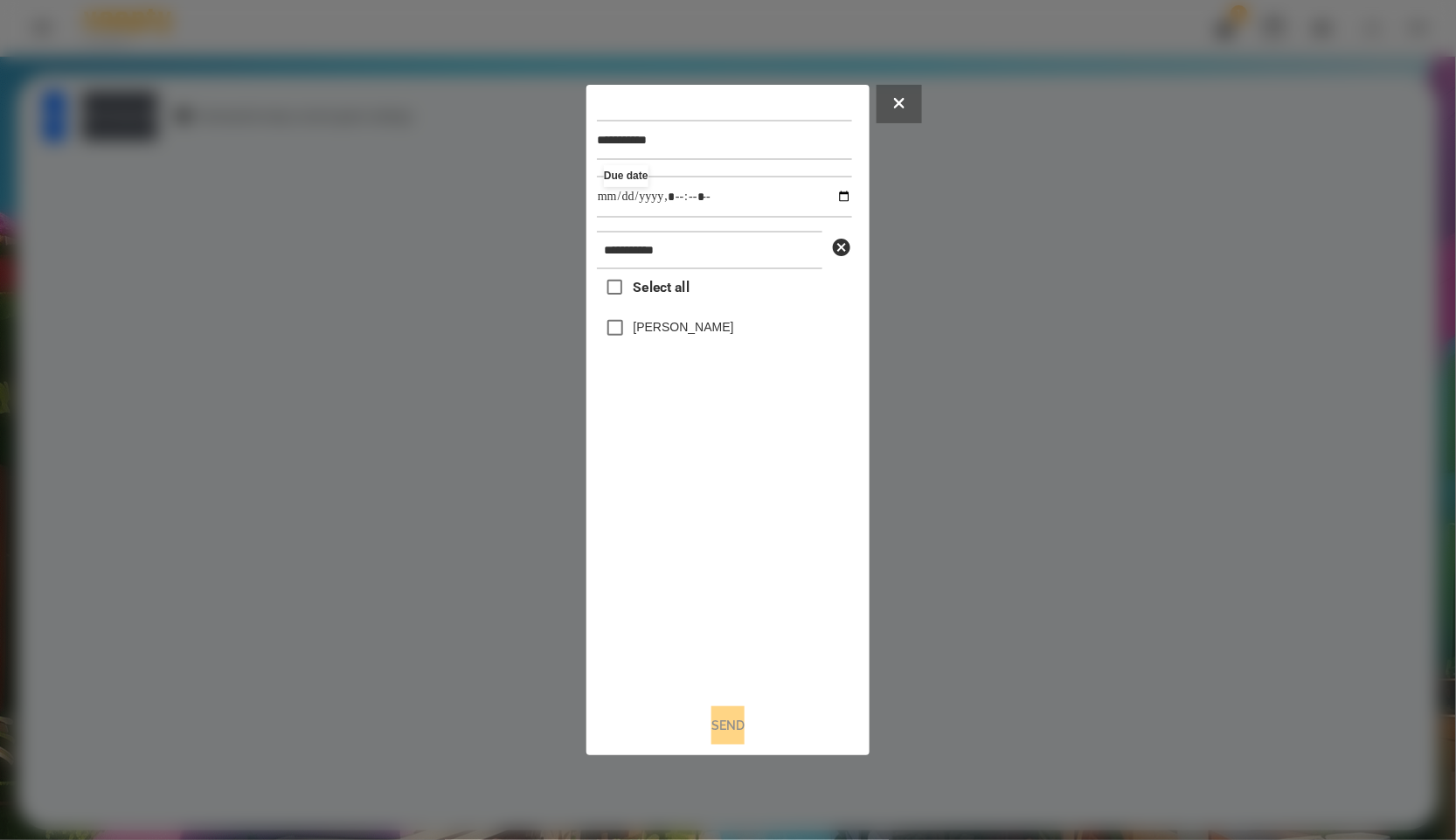
click at [682, 329] on label "[PERSON_NAME]" at bounding box center [683, 326] width 100 height 17
click at [730, 724] on button "Send" at bounding box center [728, 725] width 33 height 38
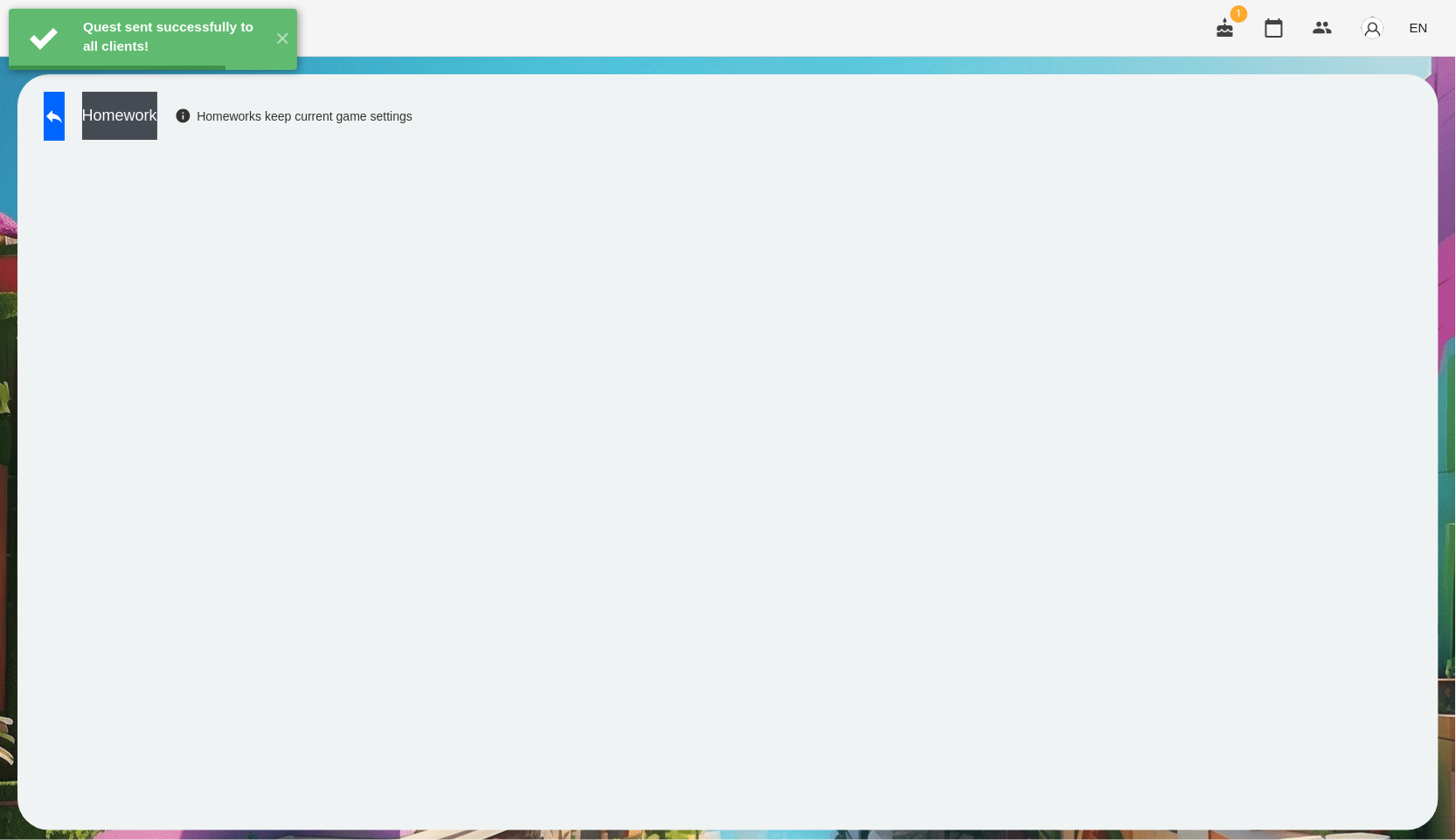
click at [157, 114] on button "Homework" at bounding box center [119, 116] width 75 height 48
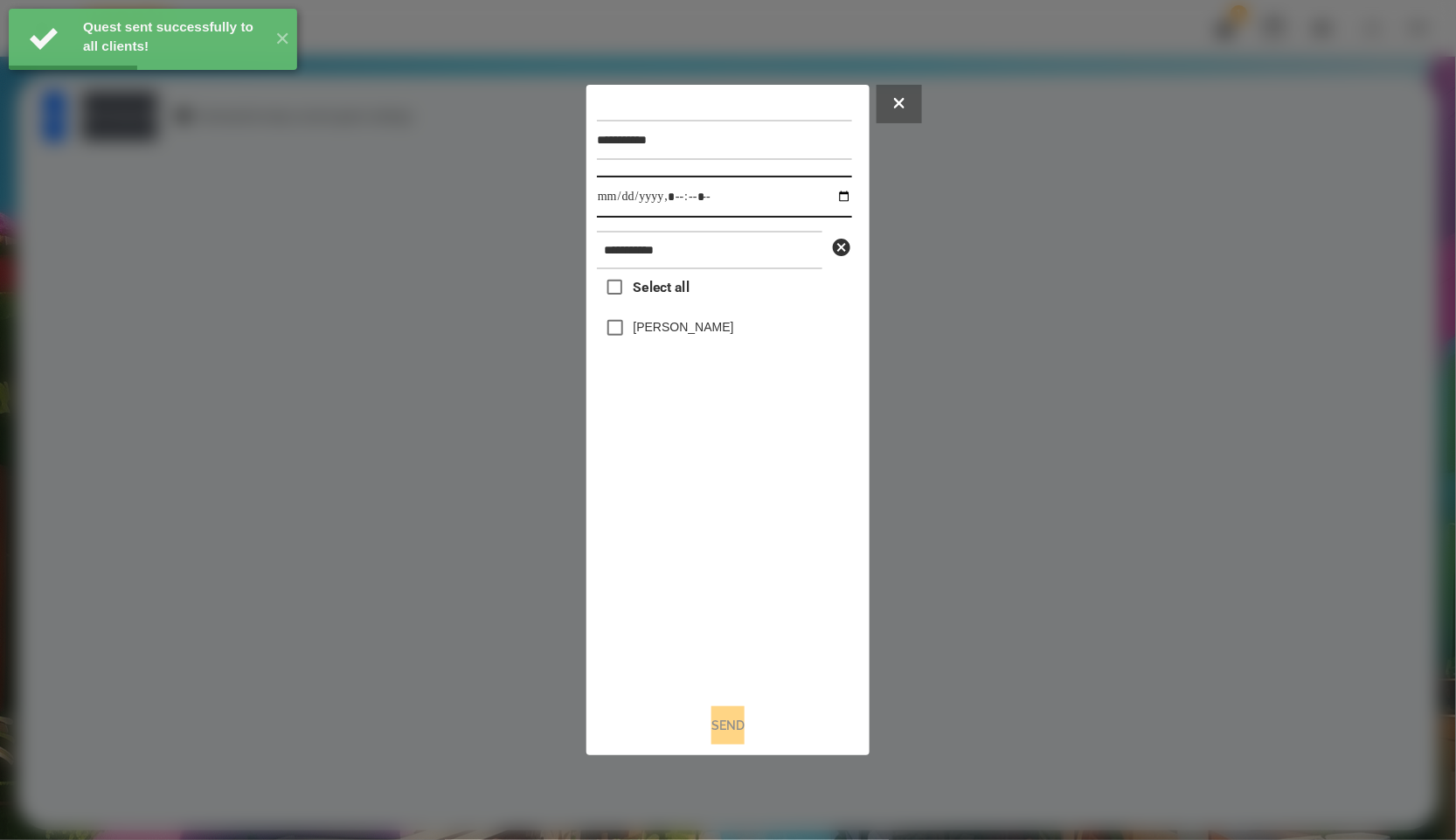
click at [835, 195] on input "datetime-local" at bounding box center [724, 197] width 255 height 42
type input "**********"
click at [768, 517] on div "Select all [PERSON_NAME]" at bounding box center [724, 479] width 255 height 421
click at [704, 326] on label "[PERSON_NAME]" at bounding box center [683, 326] width 100 height 17
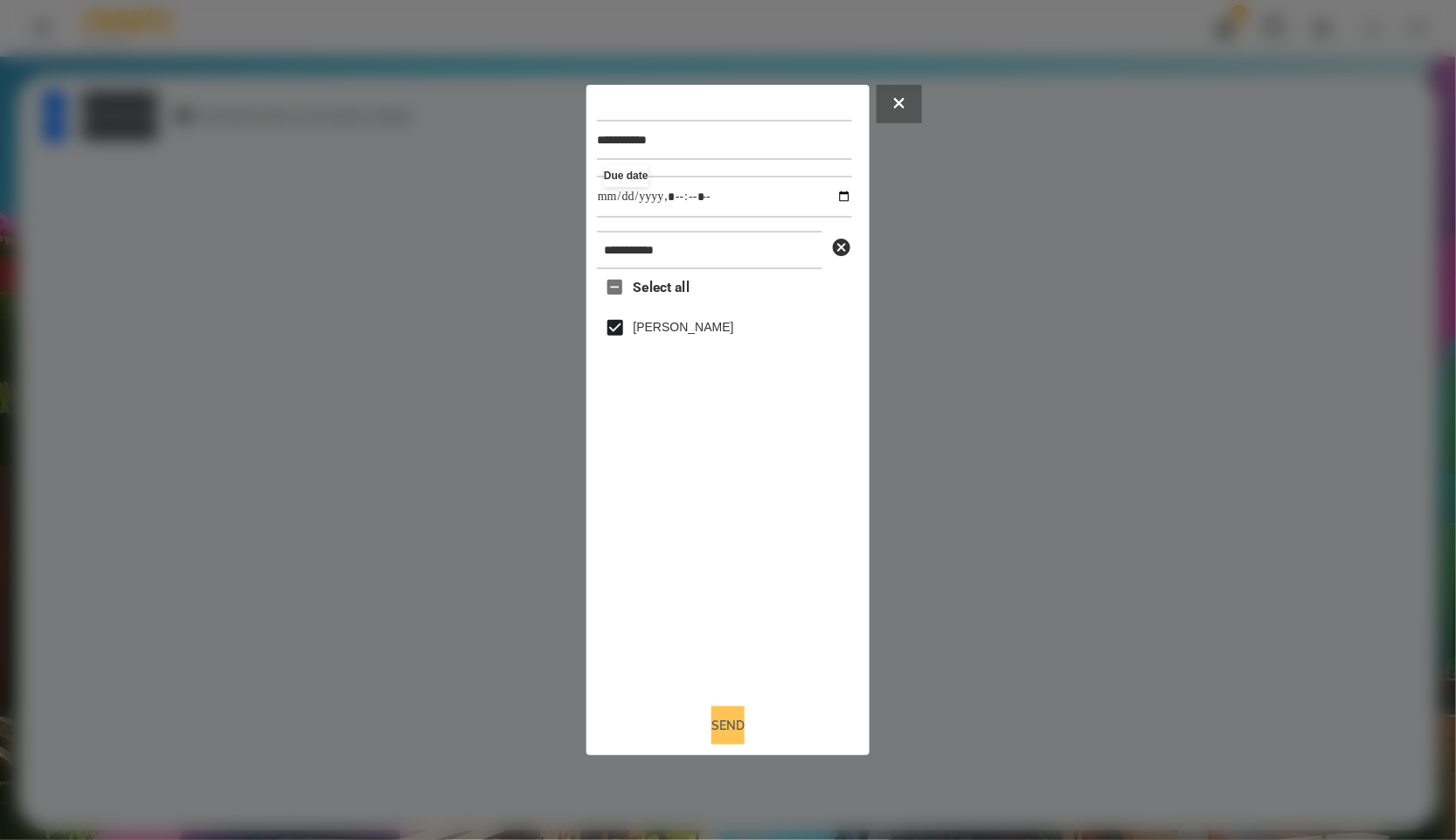
click at [744, 740] on button "Send" at bounding box center [728, 725] width 33 height 38
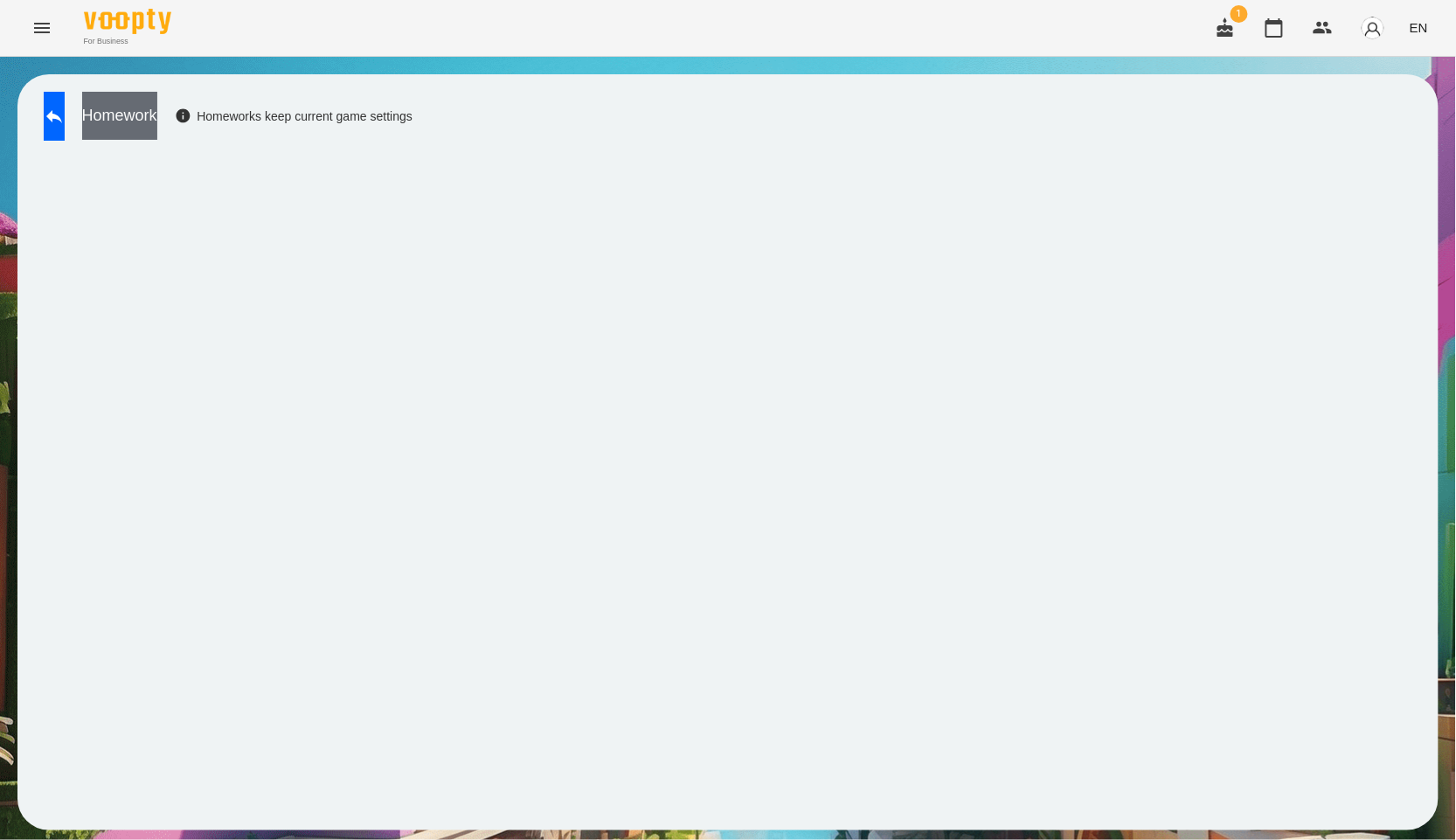
click at [157, 122] on button "Homework" at bounding box center [119, 116] width 75 height 48
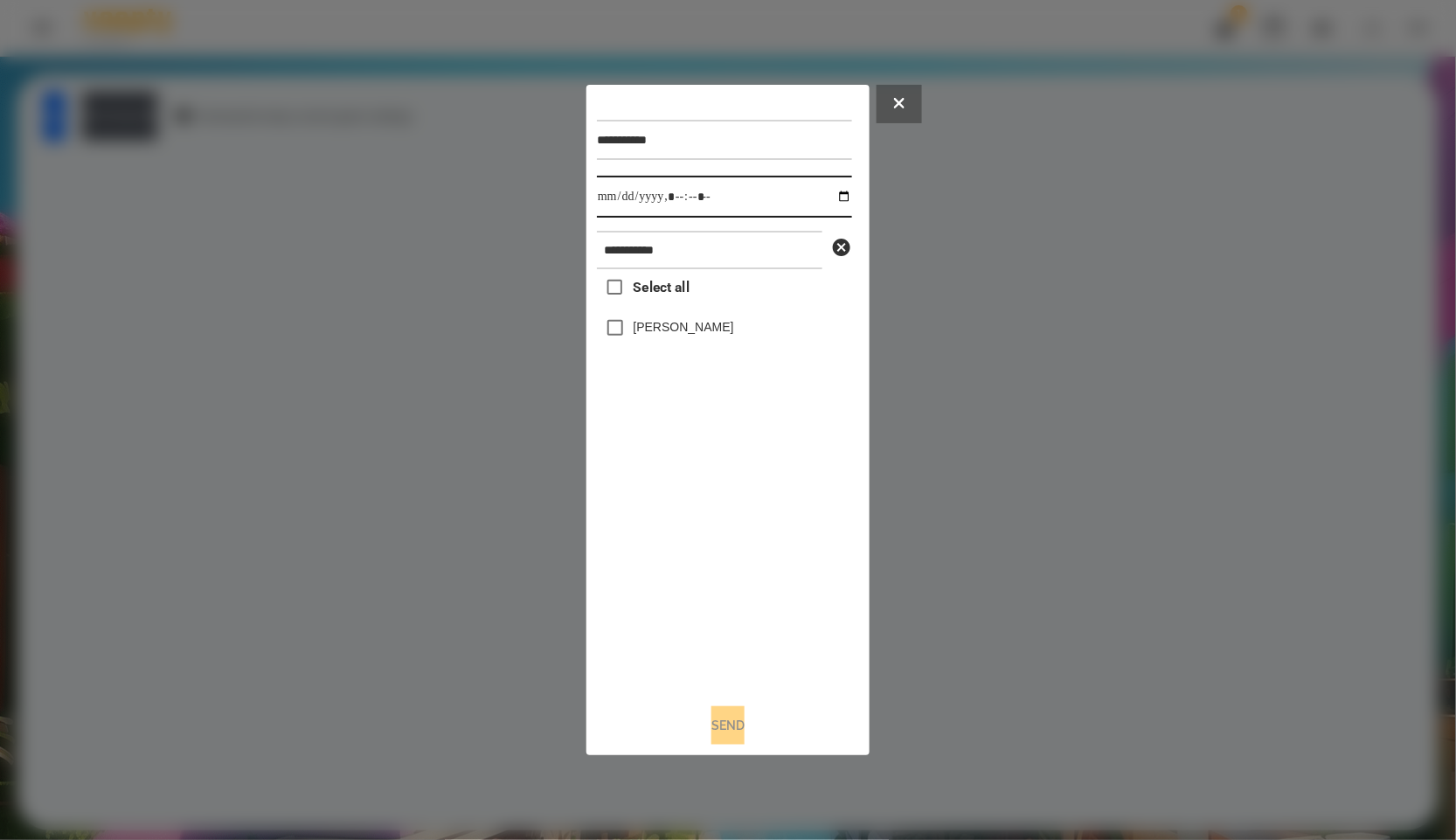
click at [832, 198] on input "datetime-local" at bounding box center [724, 197] width 255 height 42
type input "**********"
click at [697, 559] on div "Select all [PERSON_NAME]" at bounding box center [724, 479] width 255 height 421
click at [643, 341] on div "[PERSON_NAME]" at bounding box center [724, 327] width 255 height 36
click at [640, 328] on label "[PERSON_NAME]" at bounding box center [683, 326] width 100 height 17
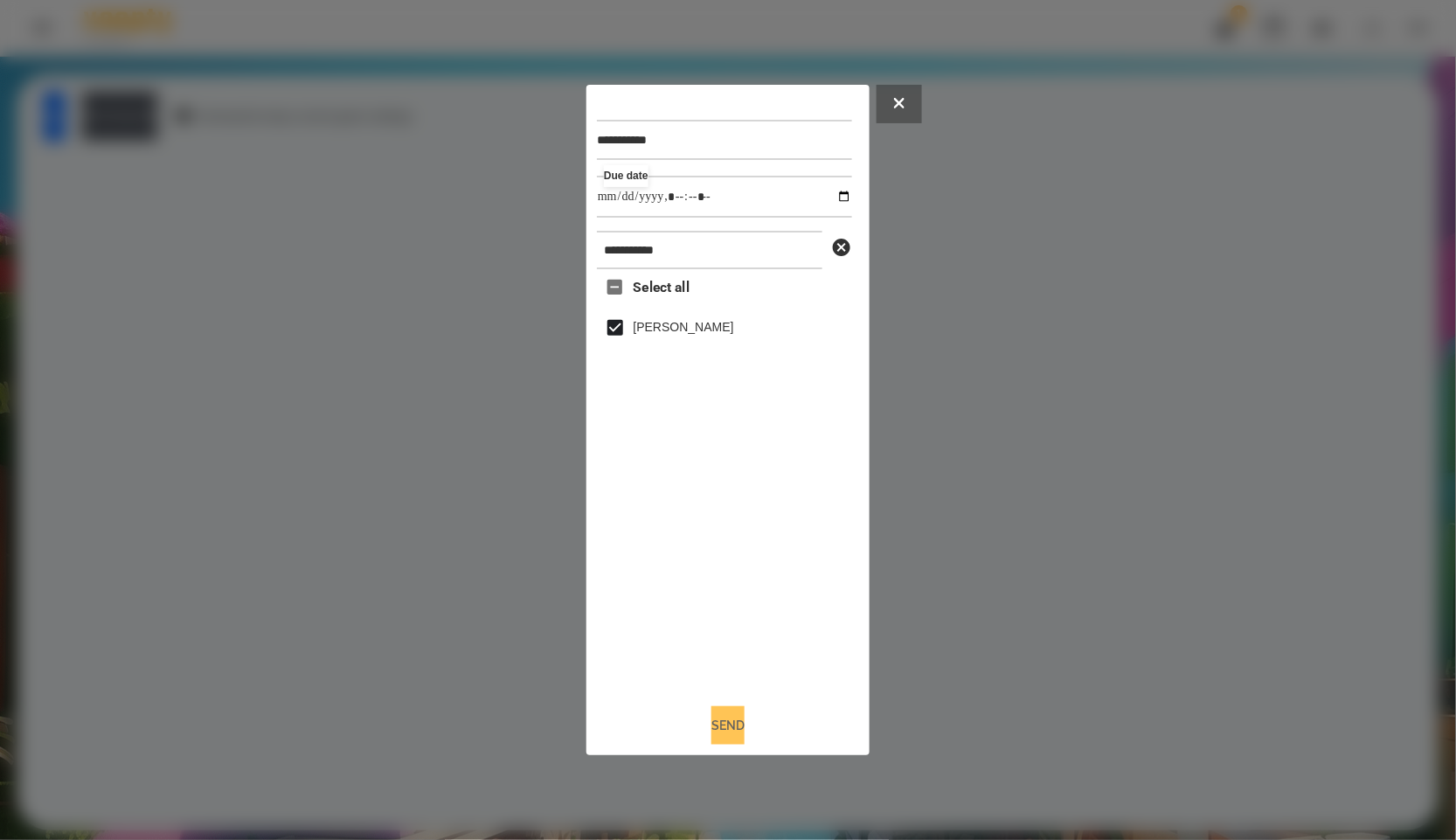
click at [745, 736] on button "Send" at bounding box center [728, 725] width 33 height 38
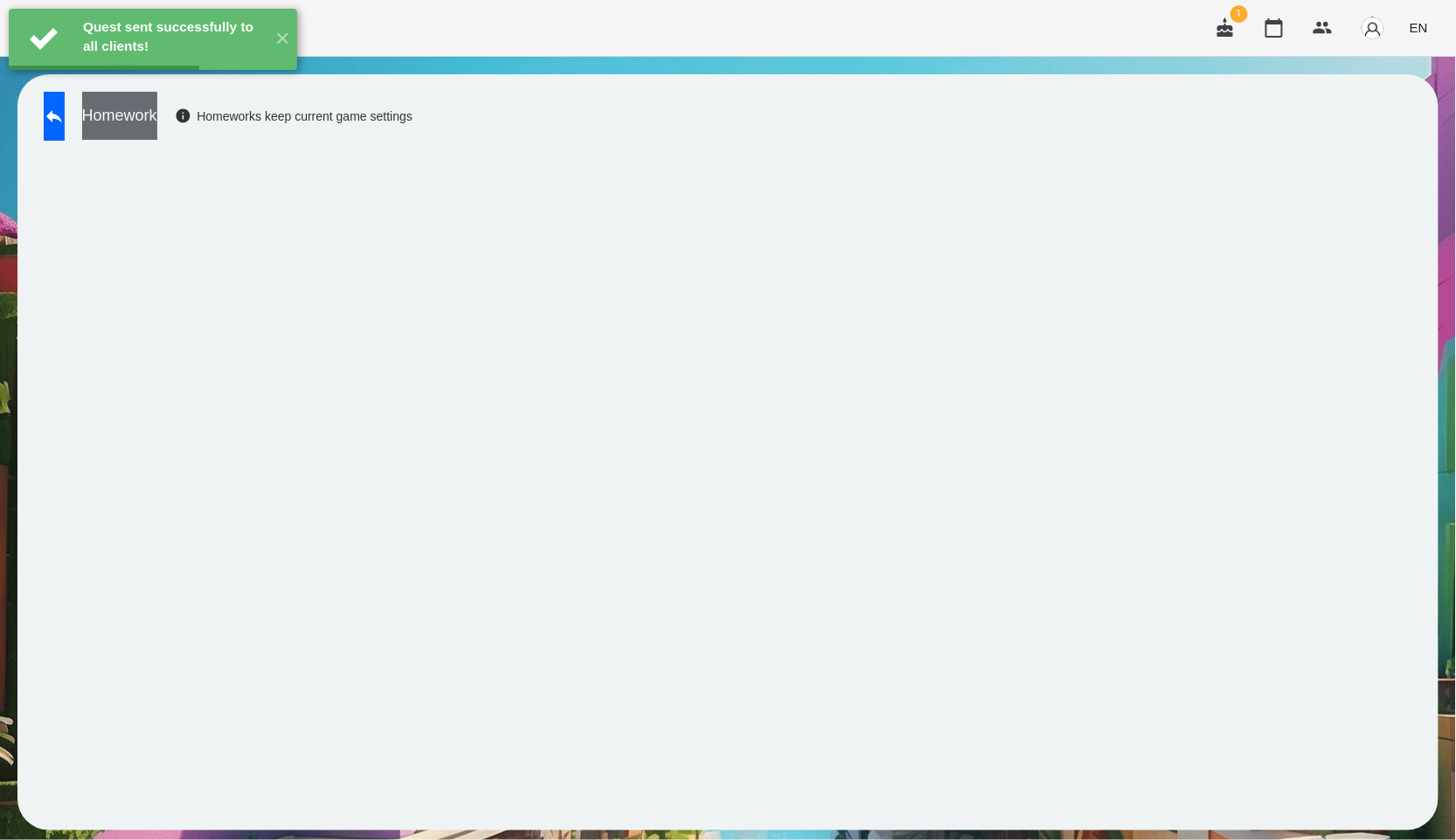
click at [157, 116] on button "Homework" at bounding box center [119, 116] width 75 height 48
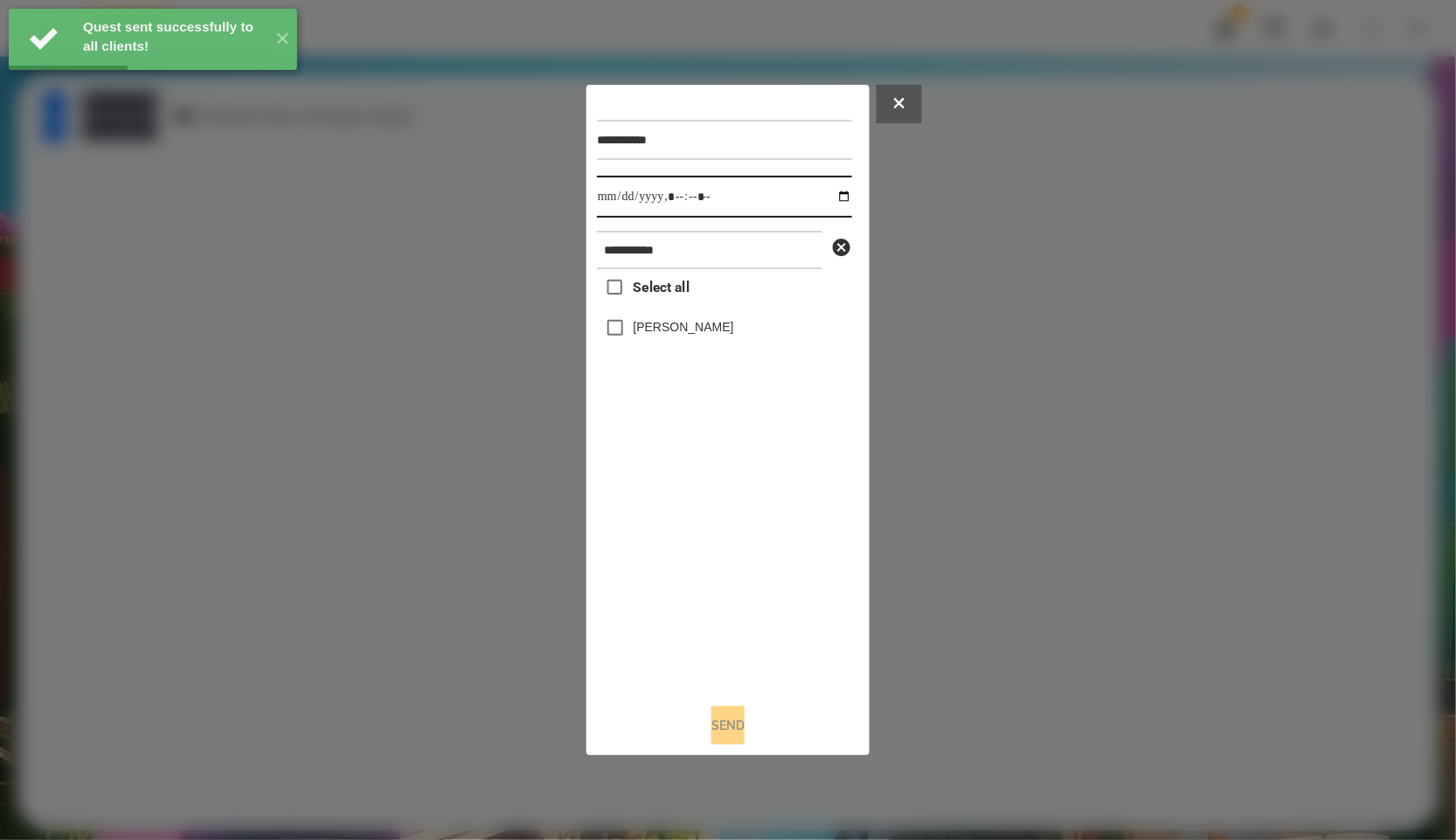
click at [839, 198] on input "datetime-local" at bounding box center [724, 197] width 255 height 42
type input "**********"
click at [708, 579] on div "Select all [PERSON_NAME]" at bounding box center [724, 479] width 255 height 421
click at [636, 311] on div "Select all [PERSON_NAME]" at bounding box center [724, 479] width 255 height 421
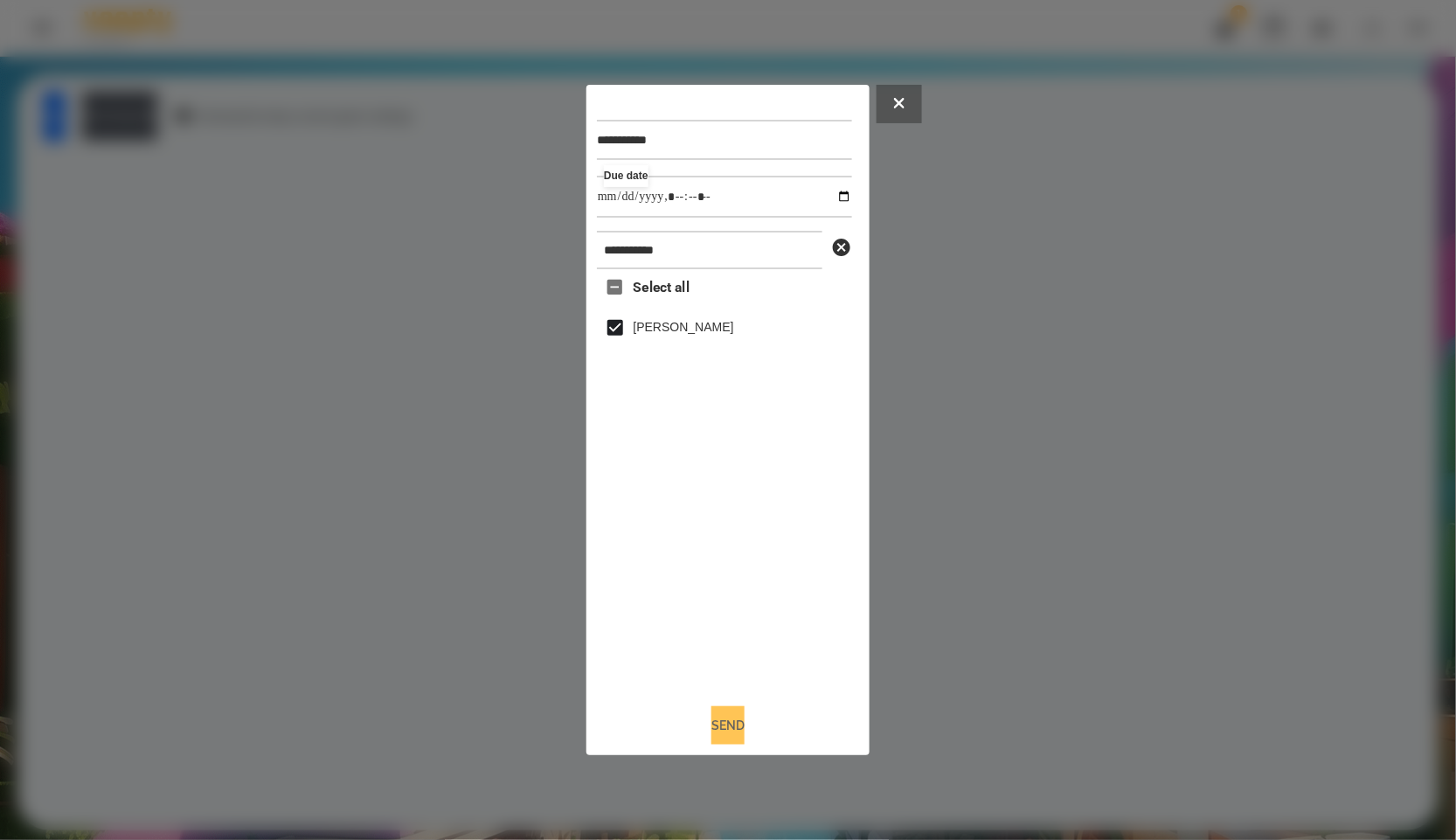
click at [732, 716] on button "Send" at bounding box center [728, 725] width 33 height 38
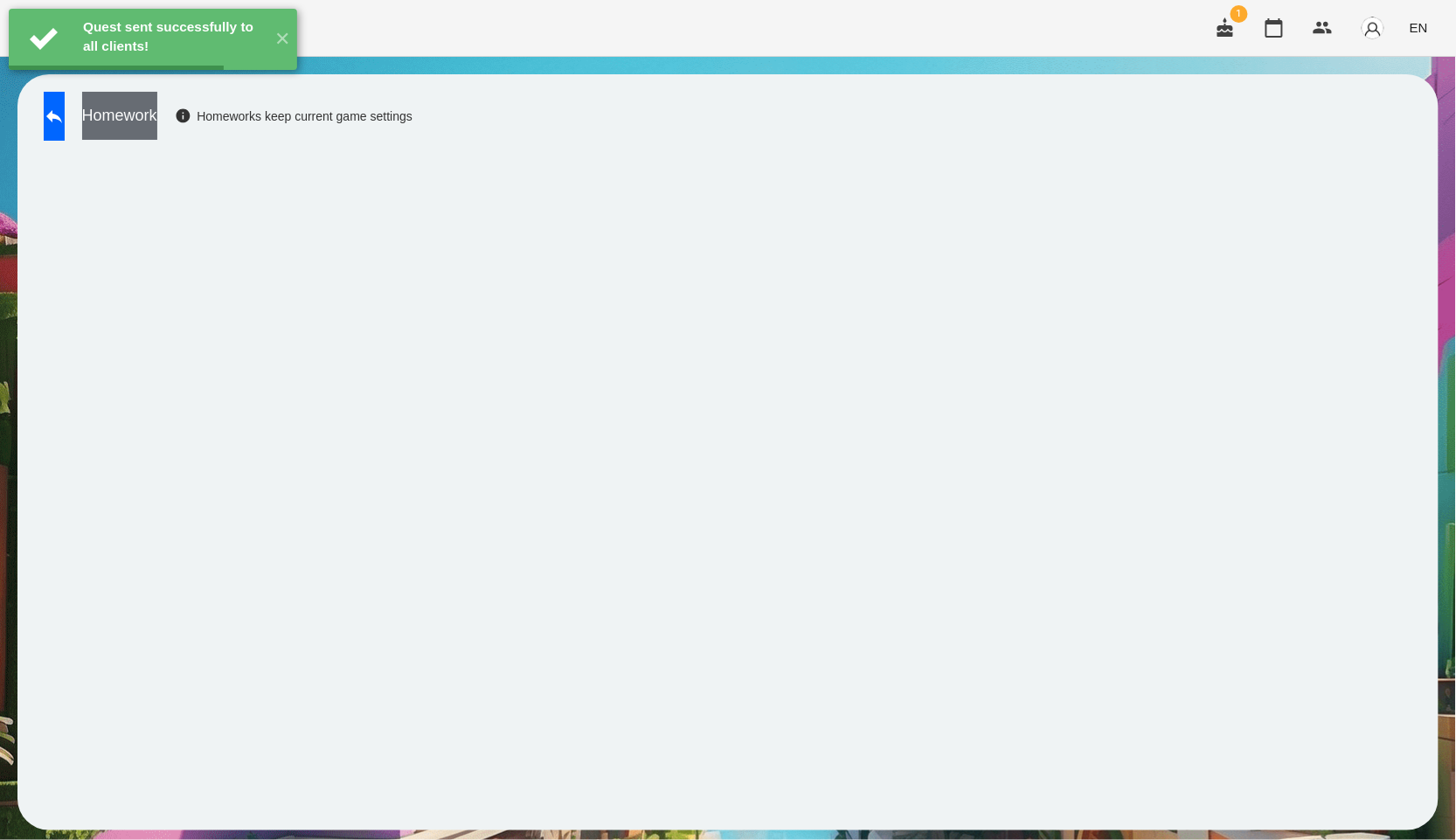
click at [157, 133] on button "Homework" at bounding box center [119, 116] width 75 height 48
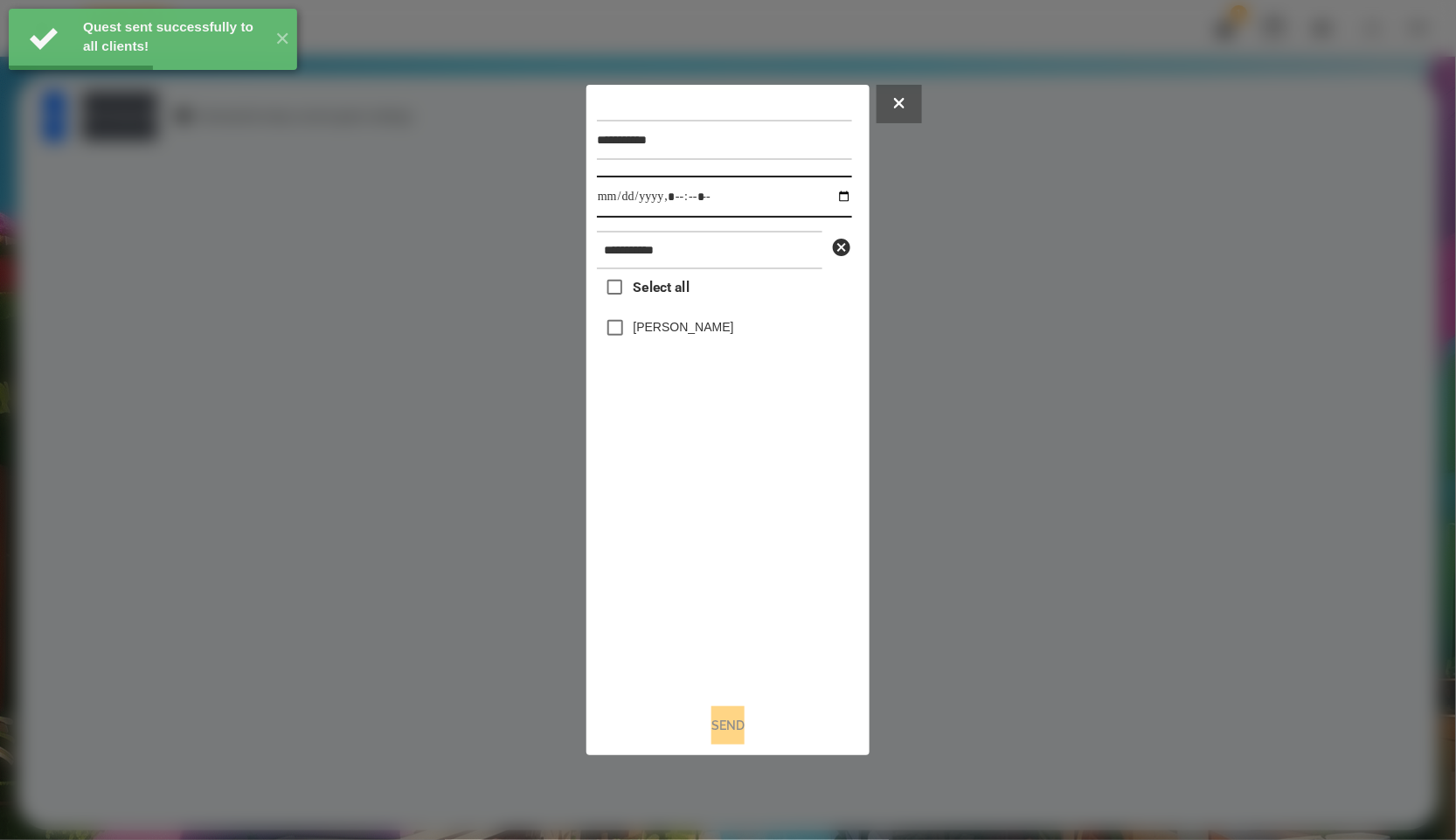
drag, startPoint x: 841, startPoint y: 182, endPoint x: 835, endPoint y: 198, distance: 17.1
click at [837, 193] on input "datetime-local" at bounding box center [724, 197] width 255 height 42
click at [835, 199] on input "datetime-local" at bounding box center [724, 197] width 255 height 42
type input "**********"
drag, startPoint x: 758, startPoint y: 520, endPoint x: 699, endPoint y: 368, distance: 163.0
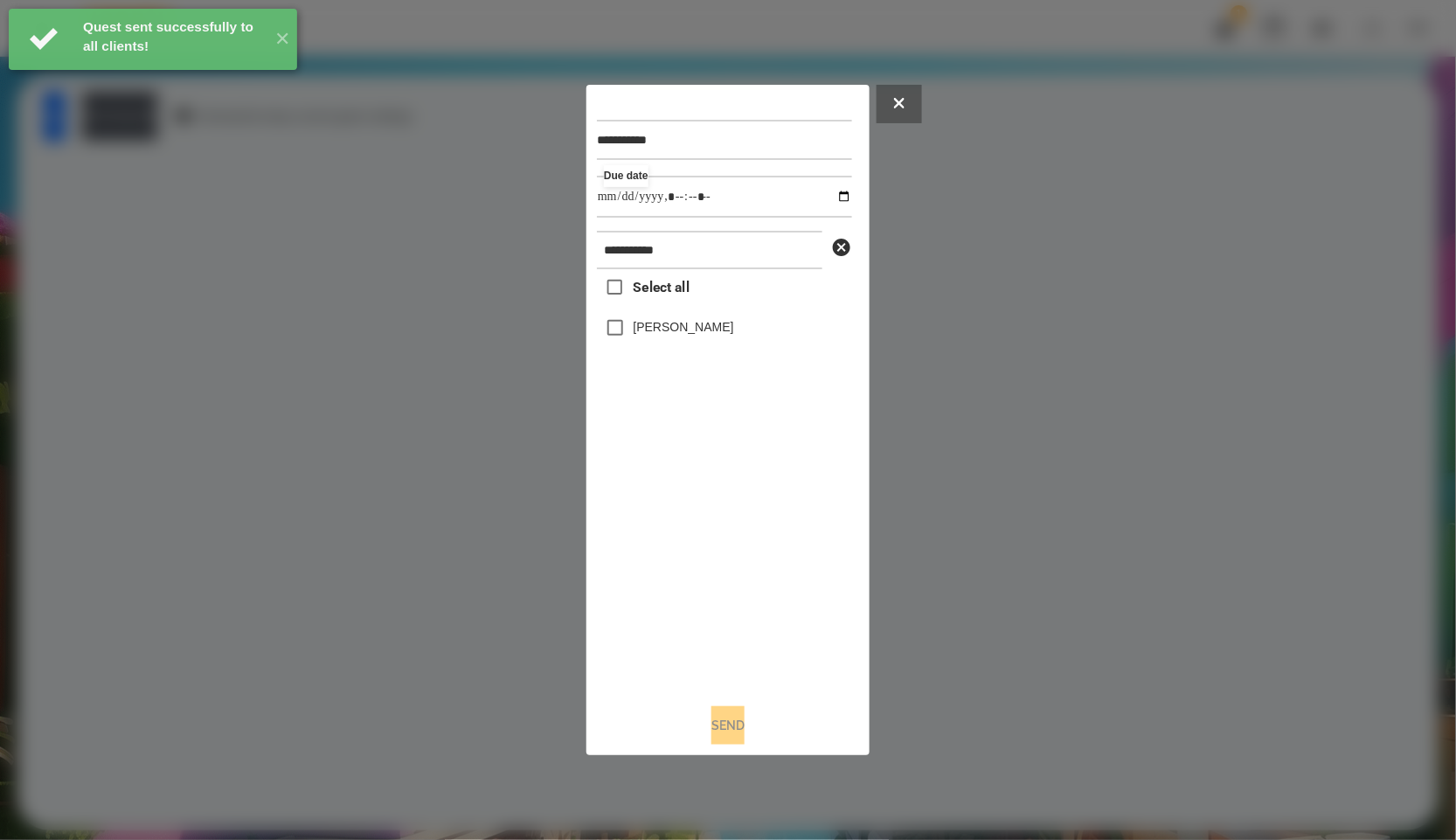
click at [758, 521] on div "Select all [PERSON_NAME]" at bounding box center [724, 479] width 255 height 421
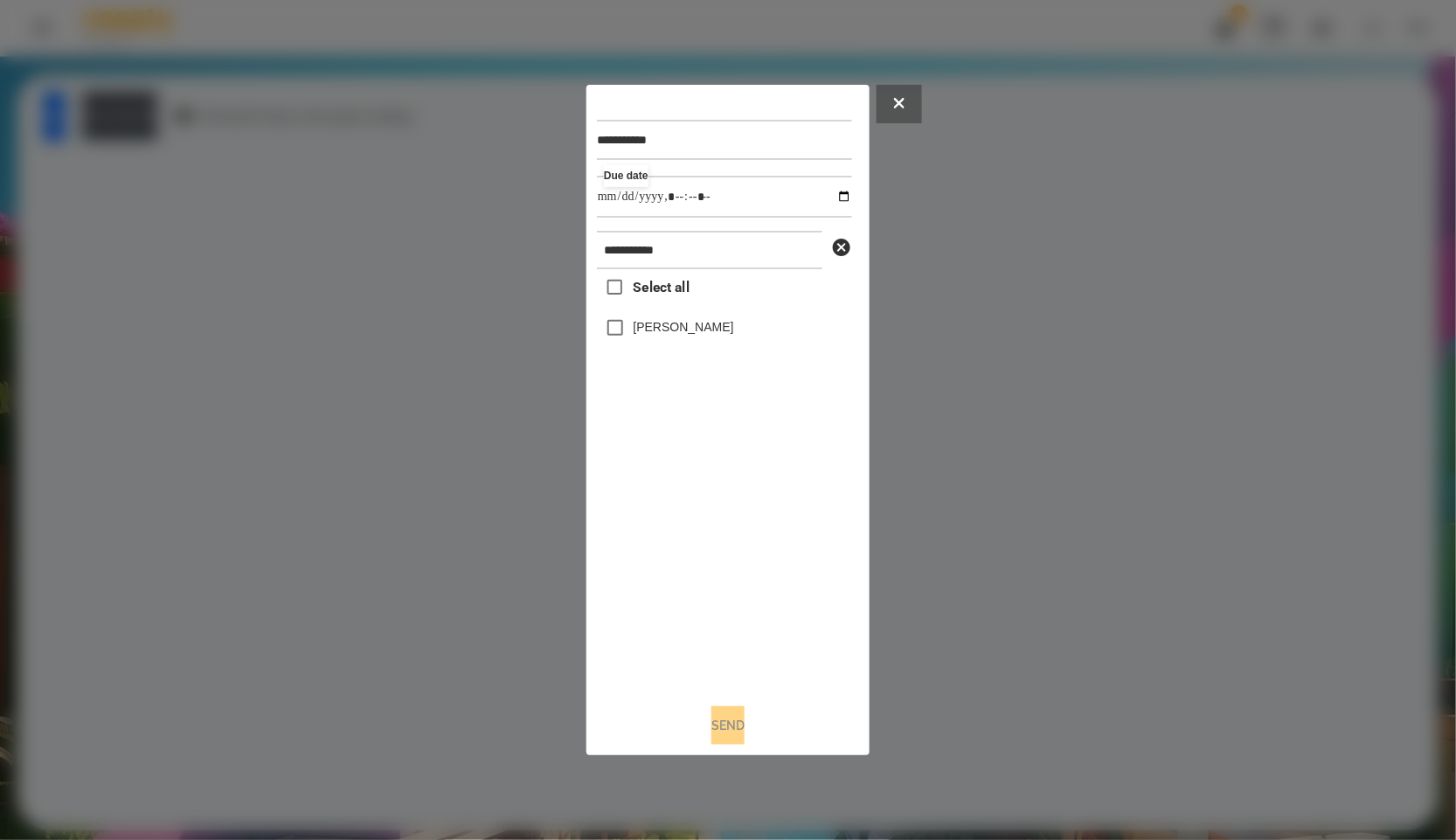
click at [680, 330] on label "[PERSON_NAME]" at bounding box center [683, 326] width 100 height 17
click at [725, 724] on button "Send" at bounding box center [728, 725] width 33 height 38
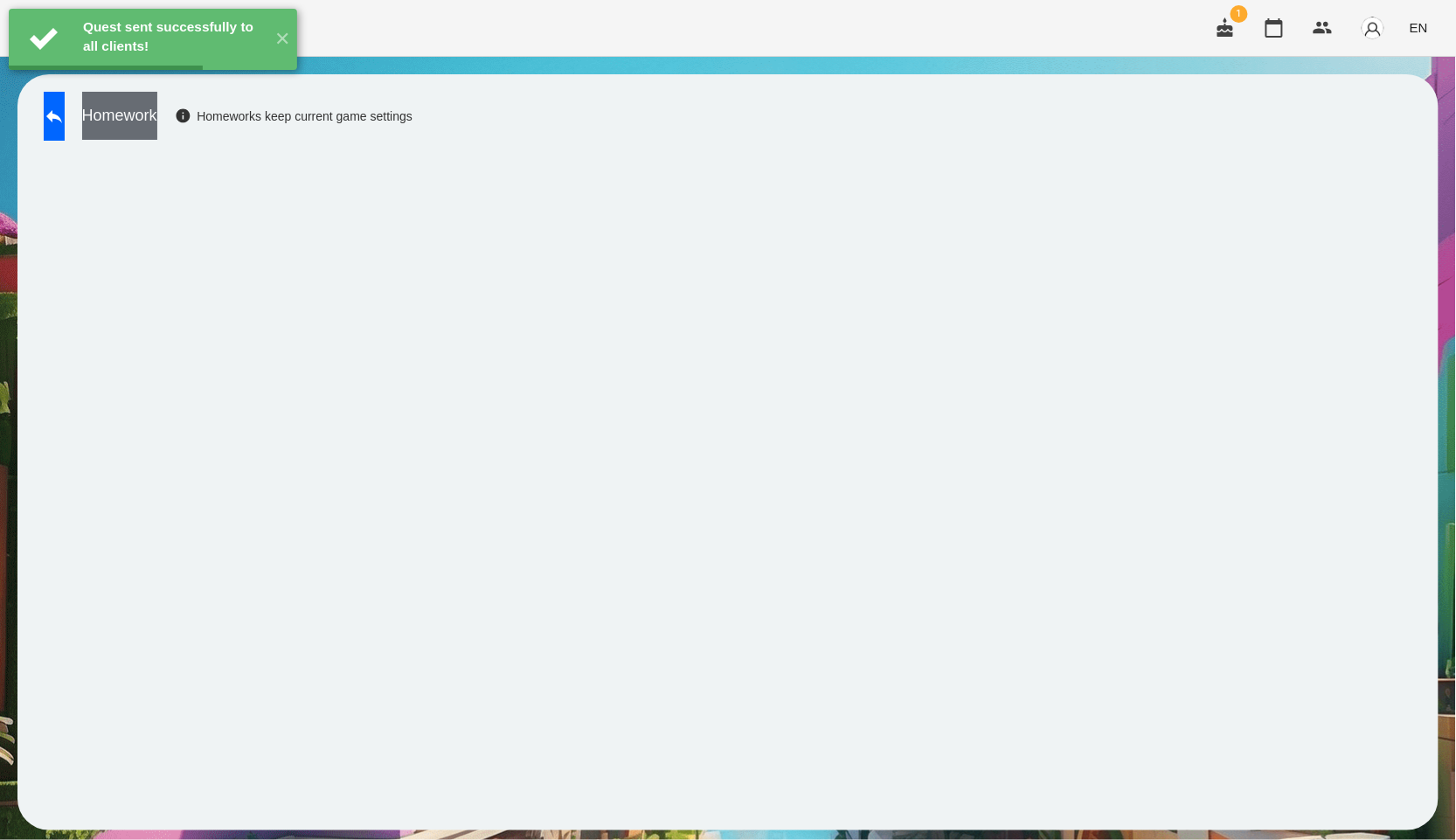
click at [157, 119] on button "Homework" at bounding box center [119, 116] width 75 height 48
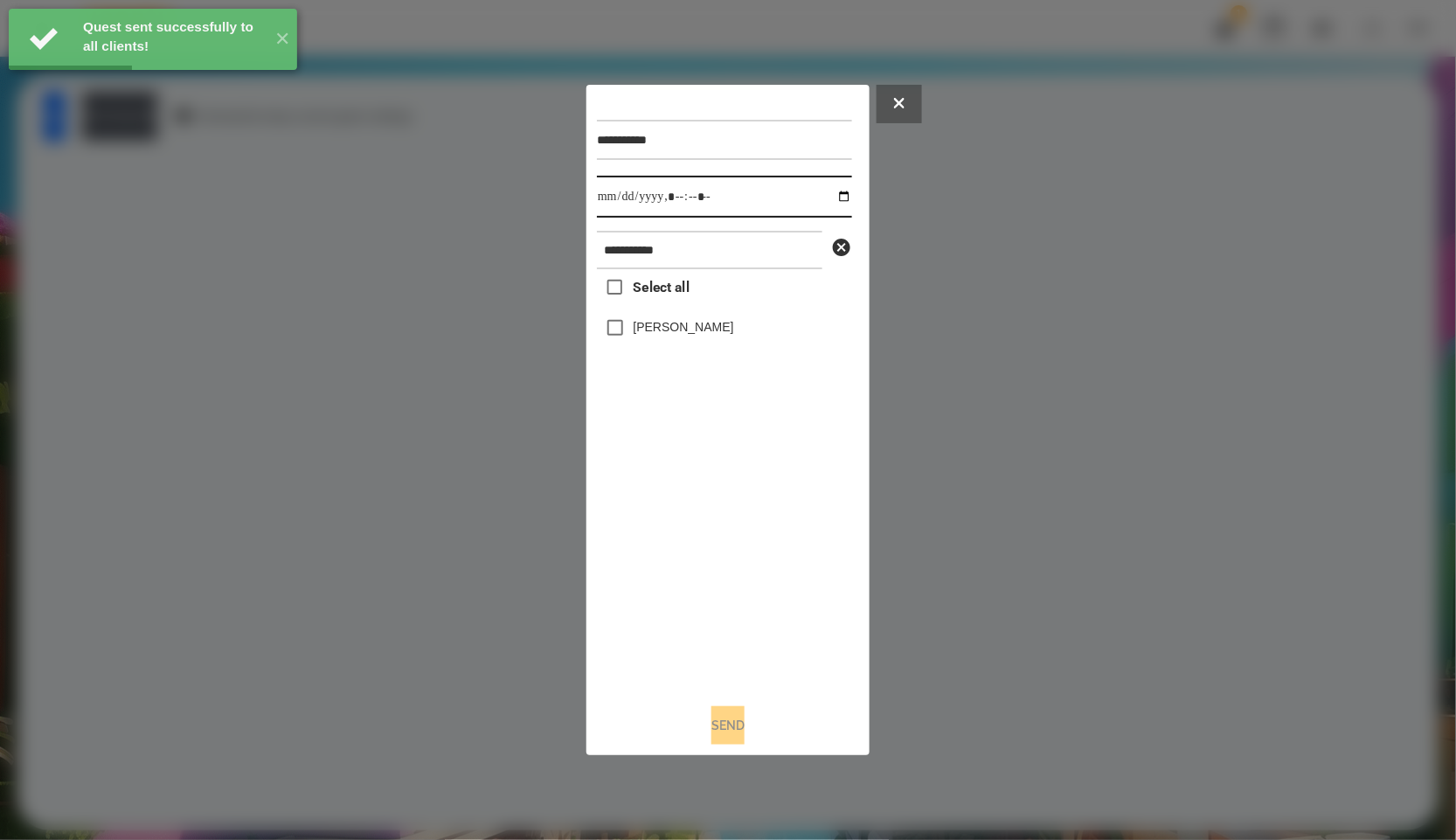
click at [834, 197] on input "datetime-local" at bounding box center [724, 197] width 255 height 42
type input "**********"
click at [743, 559] on div "Select all [PERSON_NAME]" at bounding box center [724, 479] width 255 height 421
click at [662, 336] on label "[PERSON_NAME]" at bounding box center [683, 326] width 100 height 17
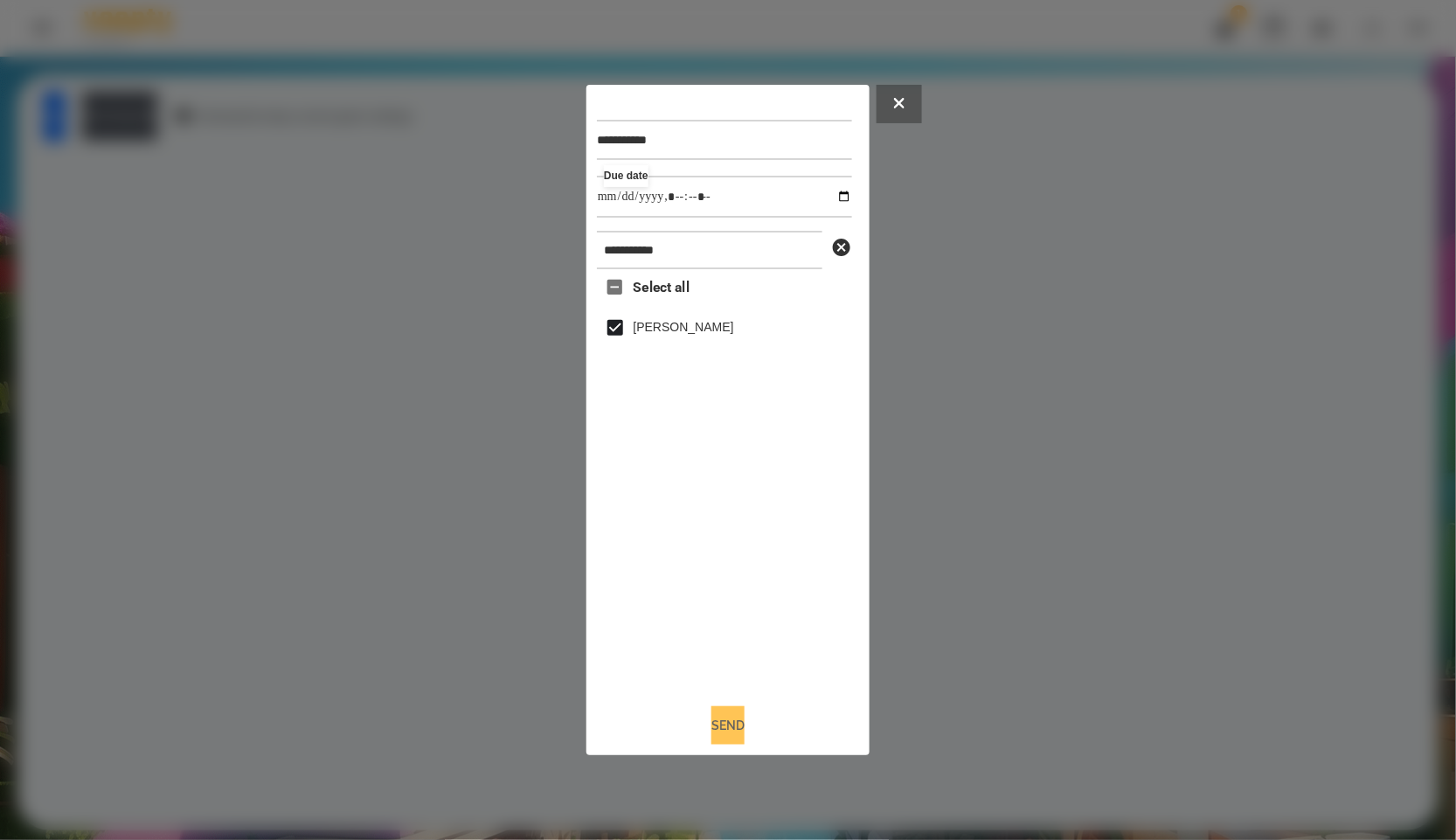
click at [745, 730] on button "Send" at bounding box center [728, 725] width 33 height 38
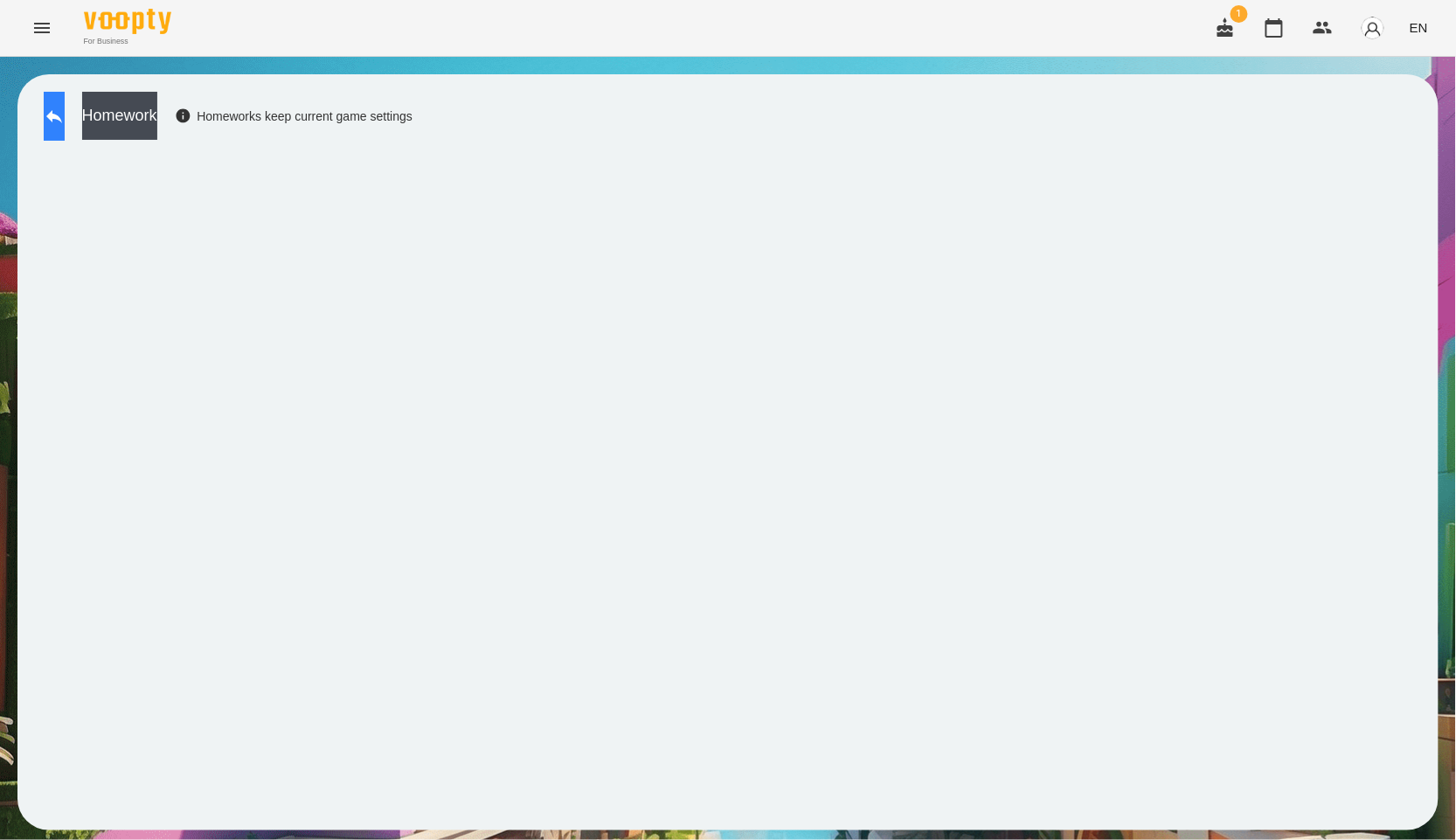
click at [65, 118] on button at bounding box center [54, 116] width 21 height 49
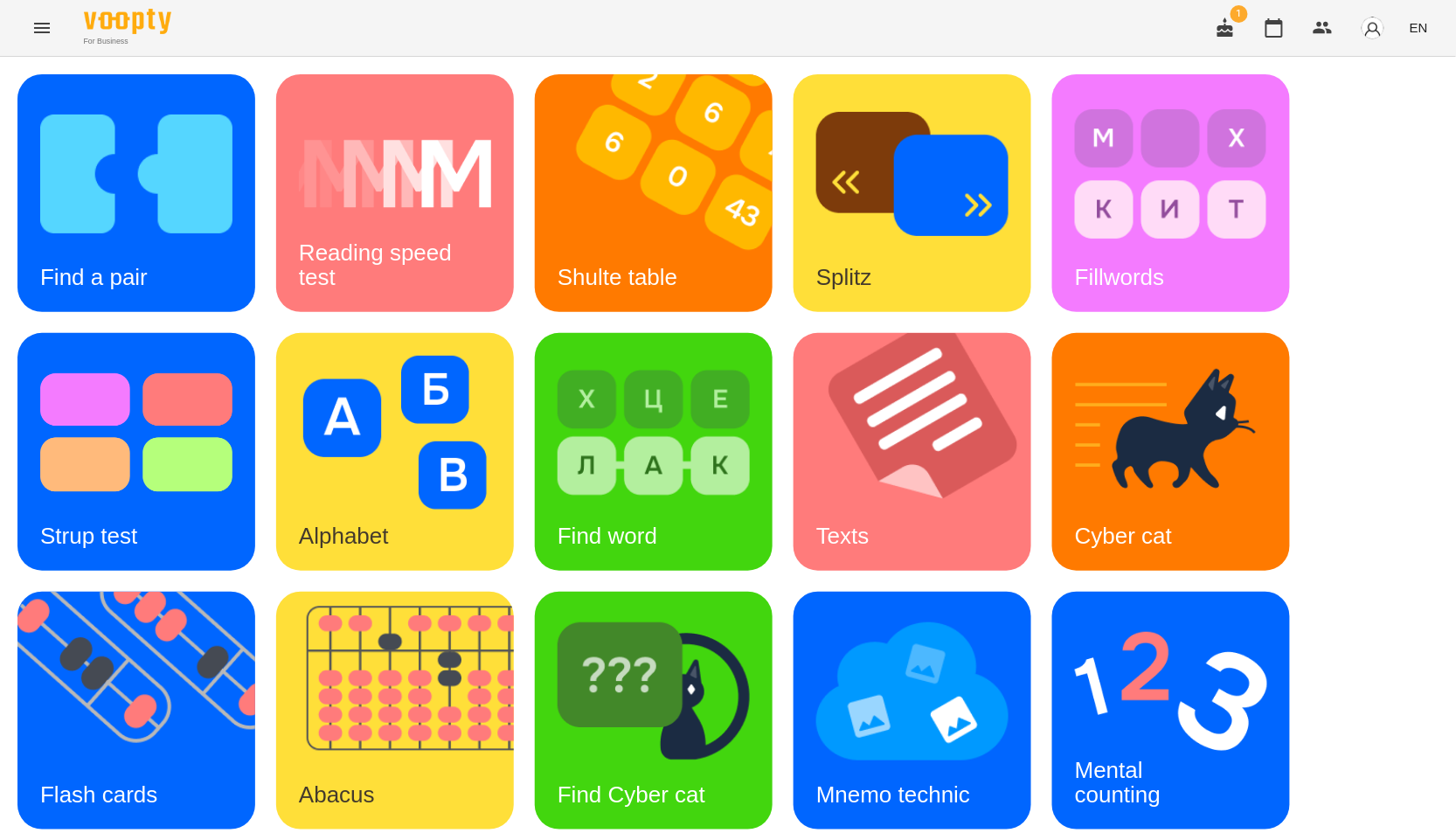
scroll to position [265, 0]
click at [1202, 609] on div "Find a pair Reading speed test Shulte table Splitz Fillwords Strup test Alphabe…" at bounding box center [728, 581] width 1422 height 1015
click at [1161, 615] on img at bounding box center [1172, 691] width 193 height 154
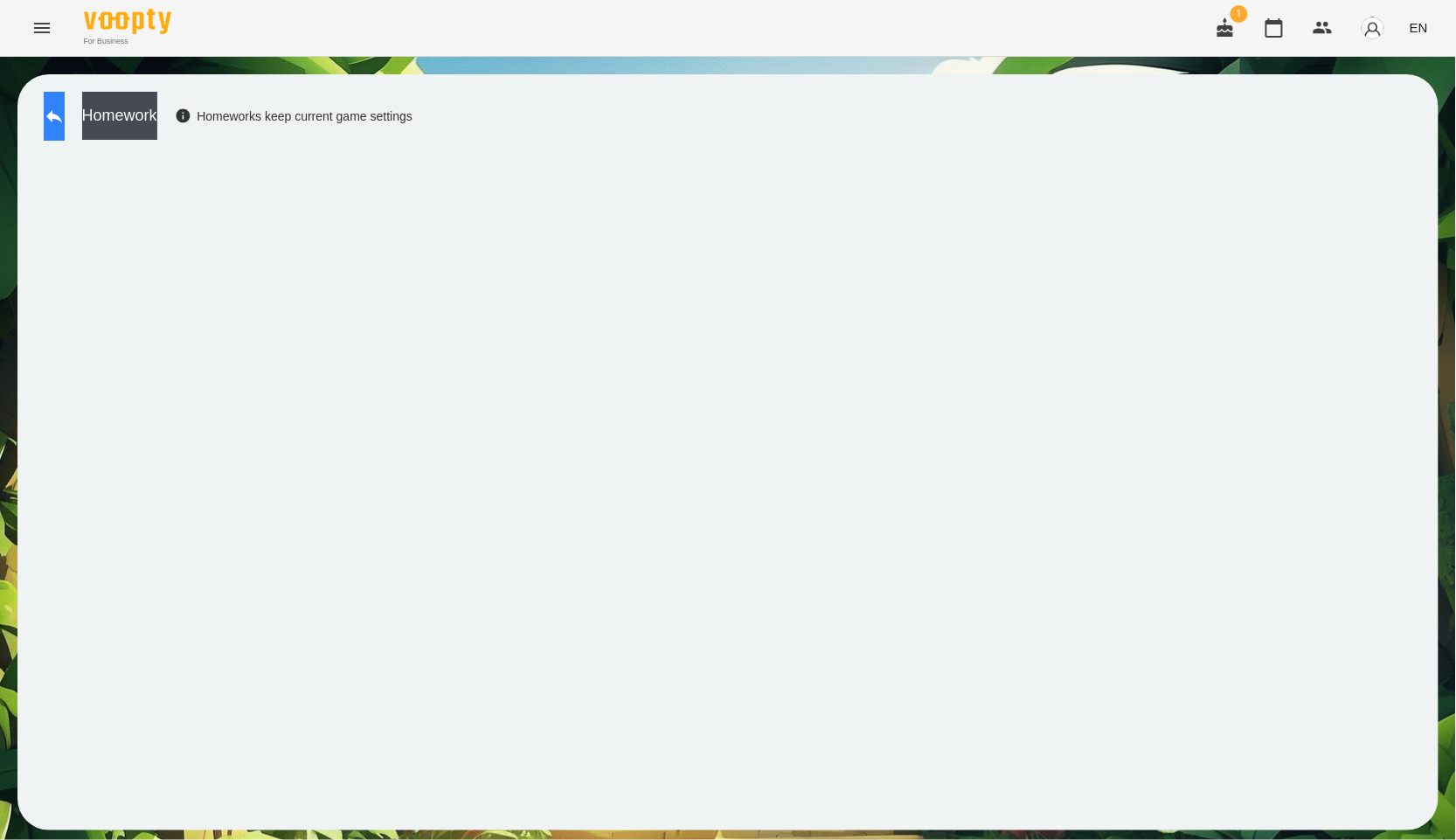
click at [48, 119] on button at bounding box center [54, 116] width 21 height 49
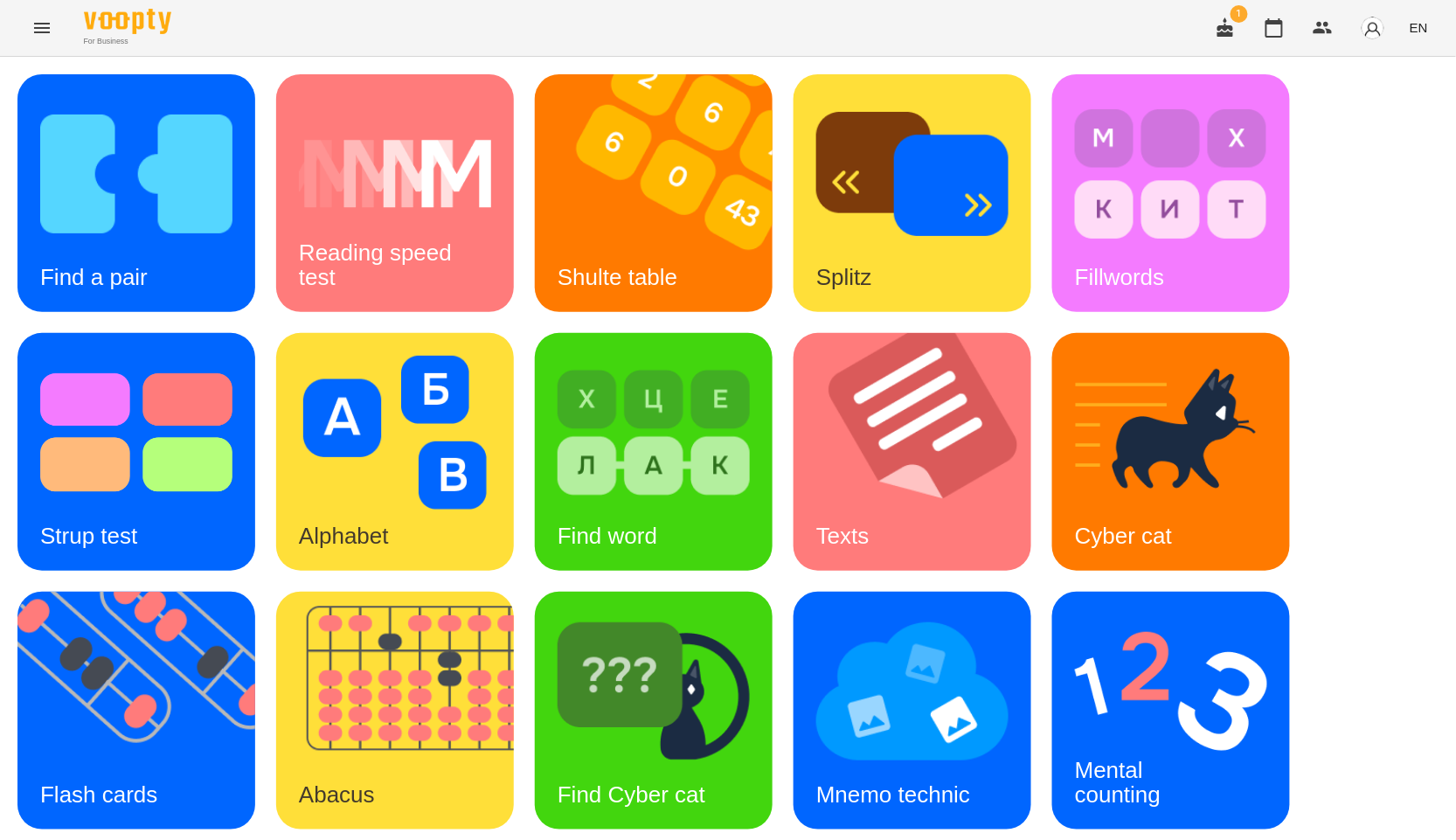
scroll to position [265, 0]
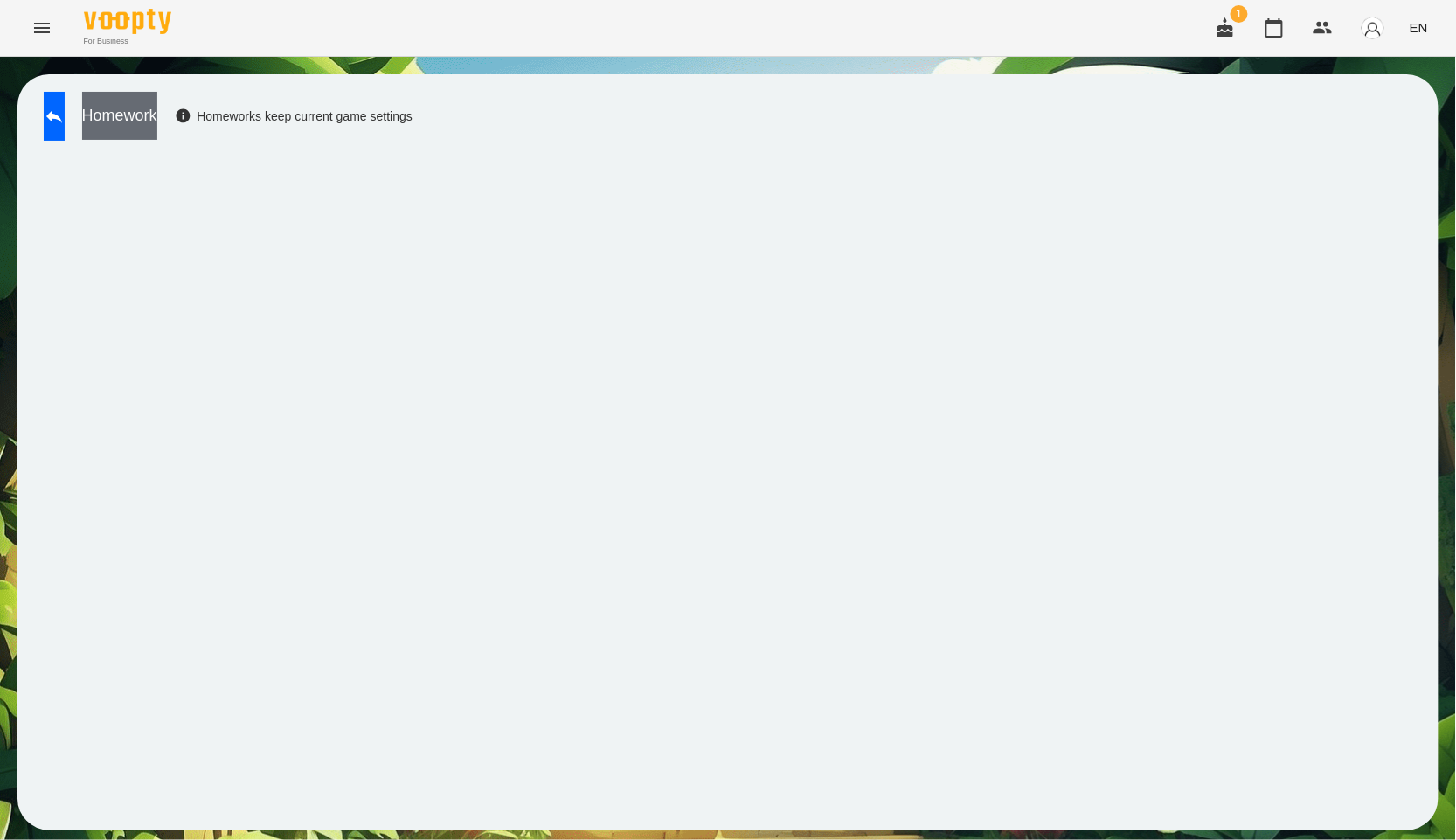
click at [157, 105] on button "Homework" at bounding box center [119, 116] width 75 height 48
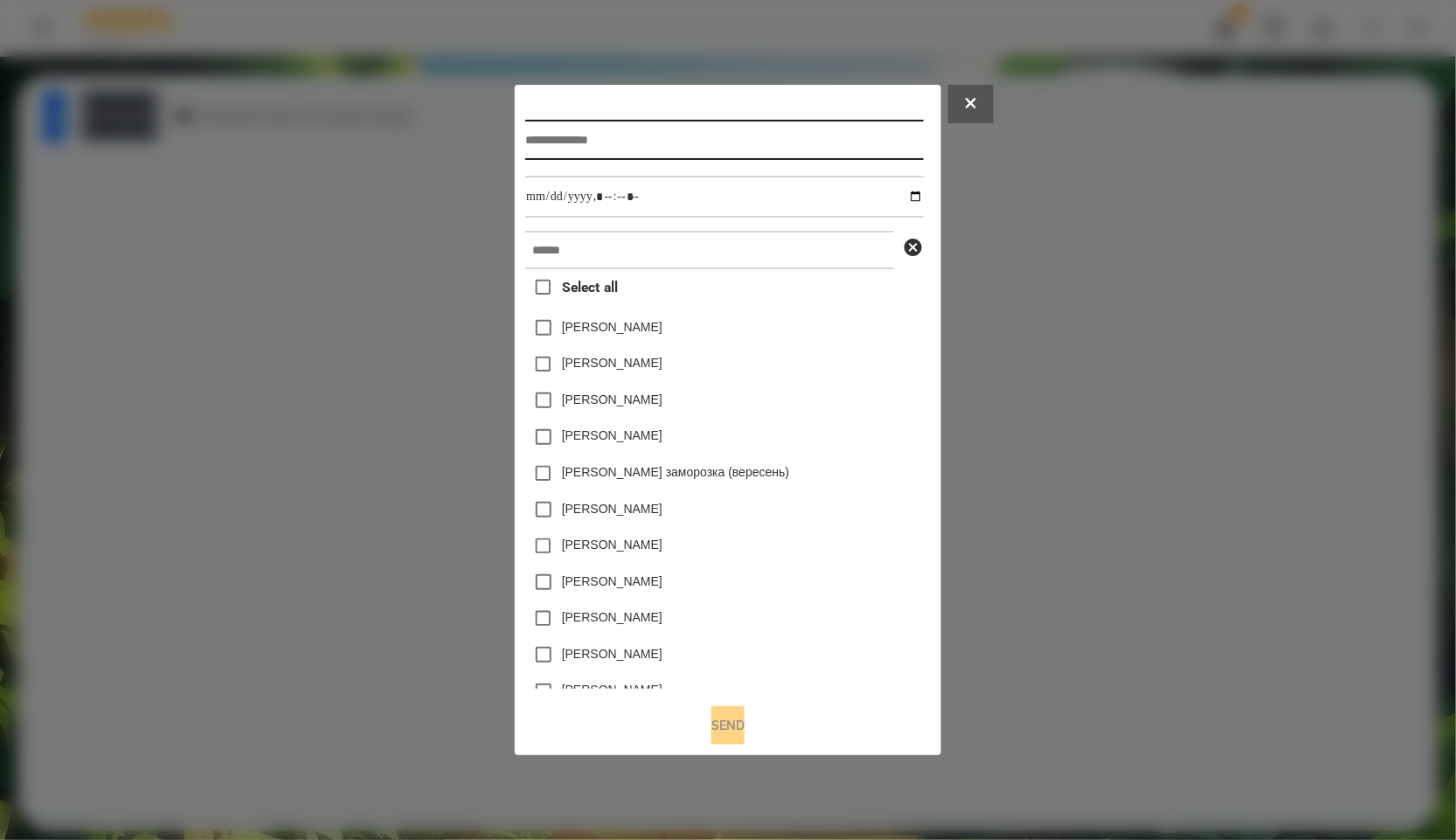
click at [563, 126] on input "text" at bounding box center [724, 140] width 398 height 40
paste input "**********"
type input "**********"
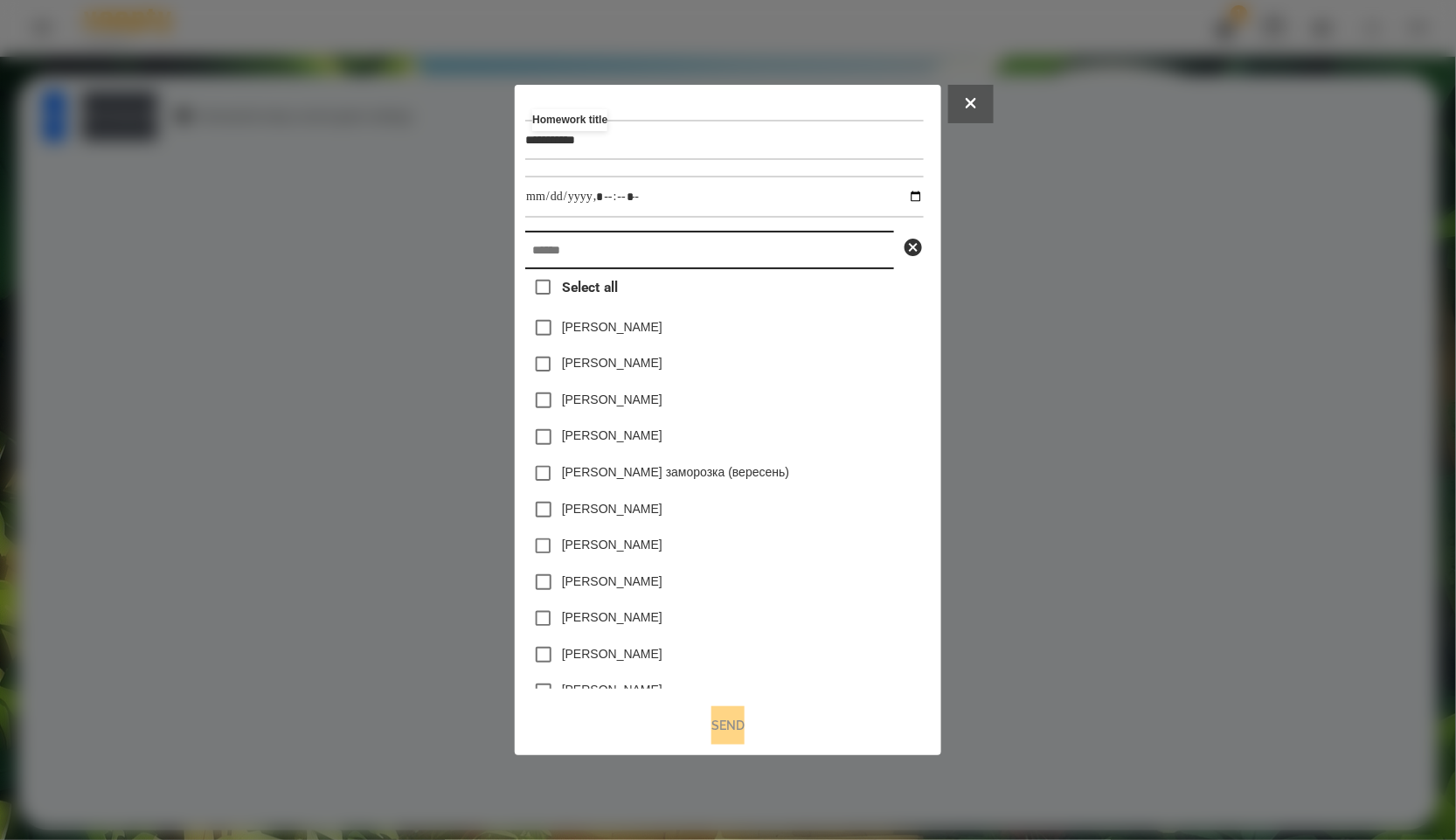
click at [581, 256] on input "text" at bounding box center [710, 250] width 369 height 38
paste input "**********"
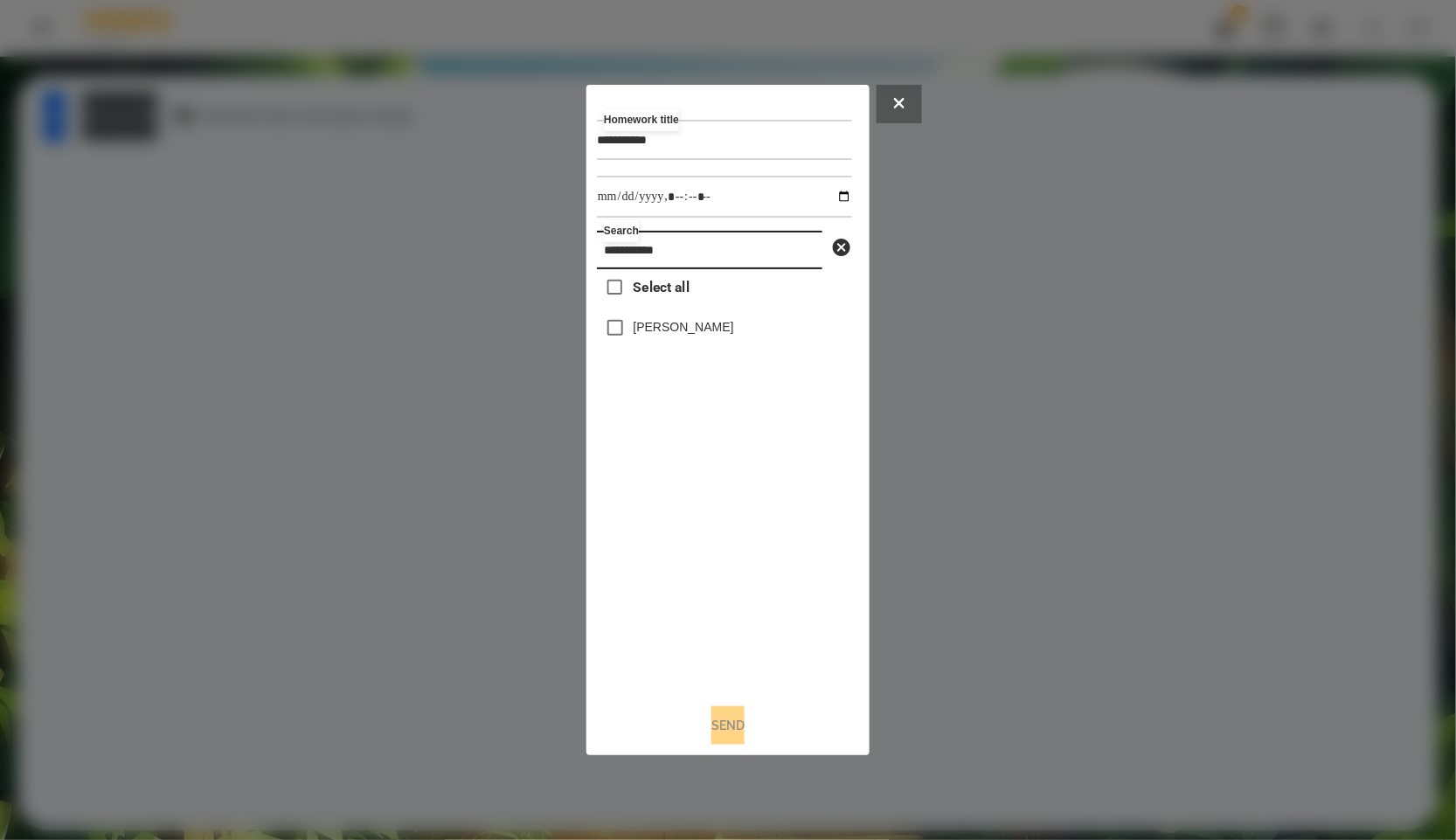
type input "**********"
click at [651, 325] on label "[PERSON_NAME]" at bounding box center [683, 326] width 100 height 17
click at [829, 193] on input "datetime-local" at bounding box center [724, 197] width 255 height 42
type input "**********"
click at [808, 704] on div "**********" at bounding box center [728, 421] width 262 height 651
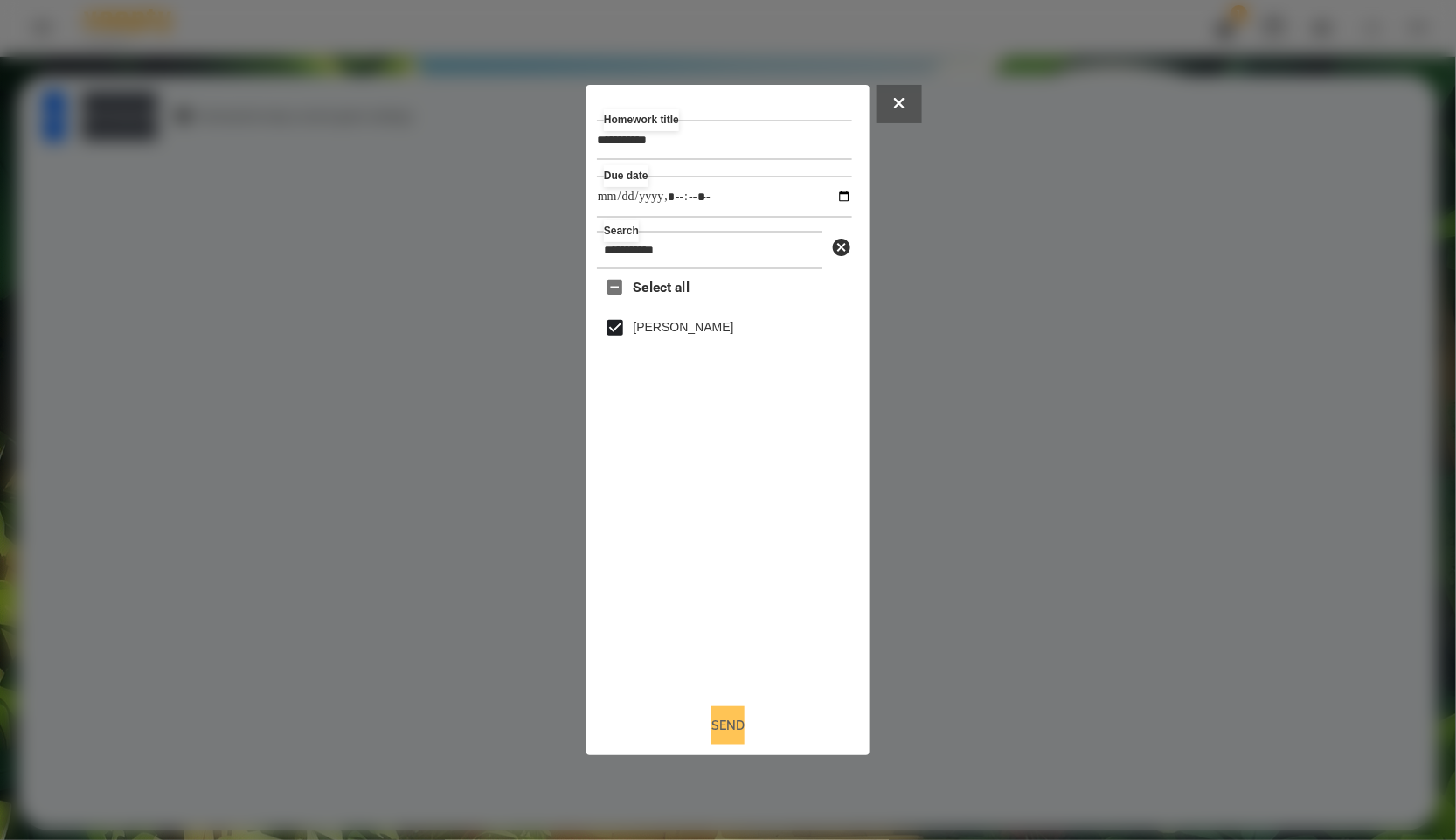
click at [735, 720] on button "Send" at bounding box center [728, 725] width 33 height 38
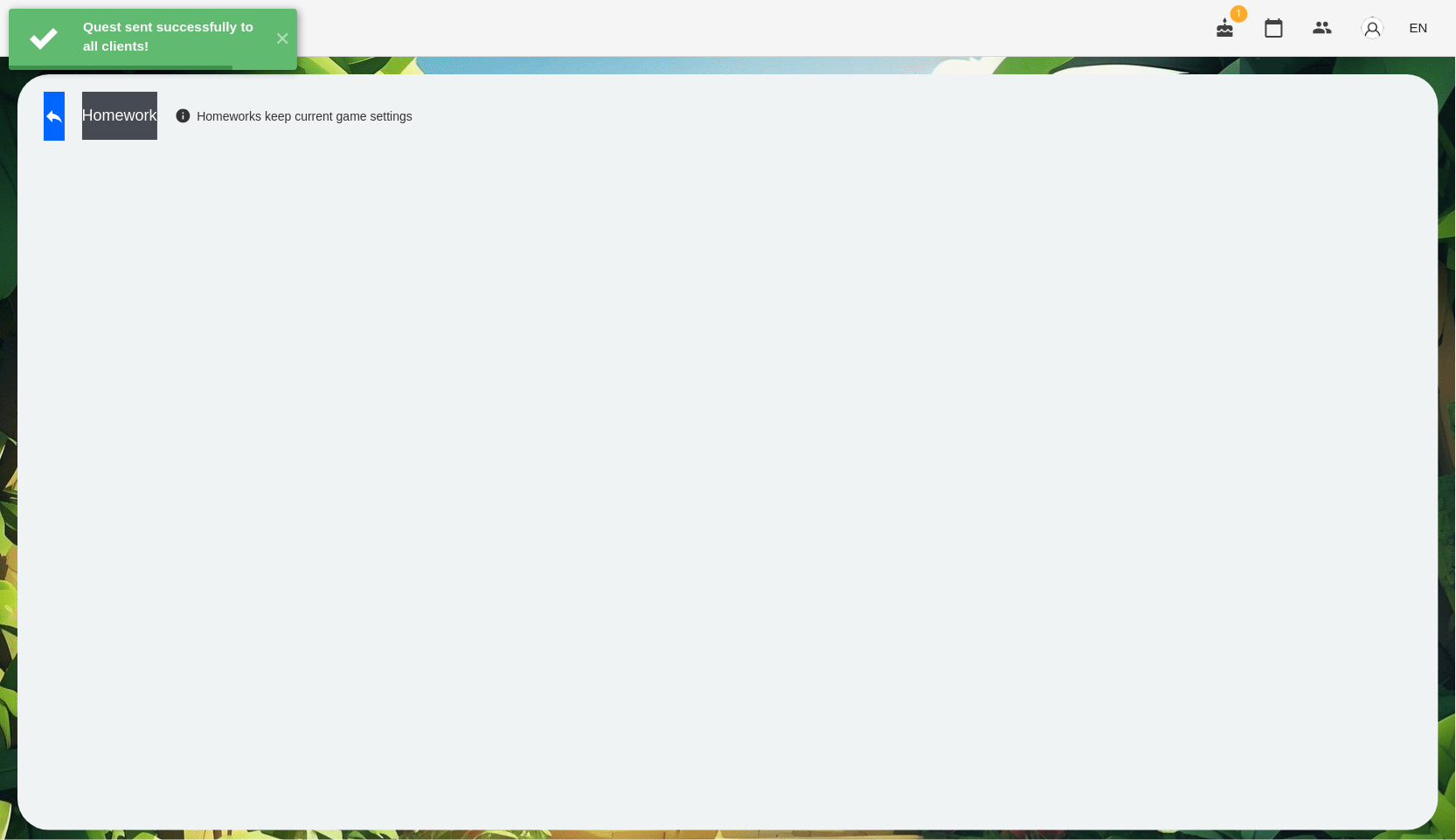
click at [157, 127] on button "Homework" at bounding box center [119, 116] width 75 height 48
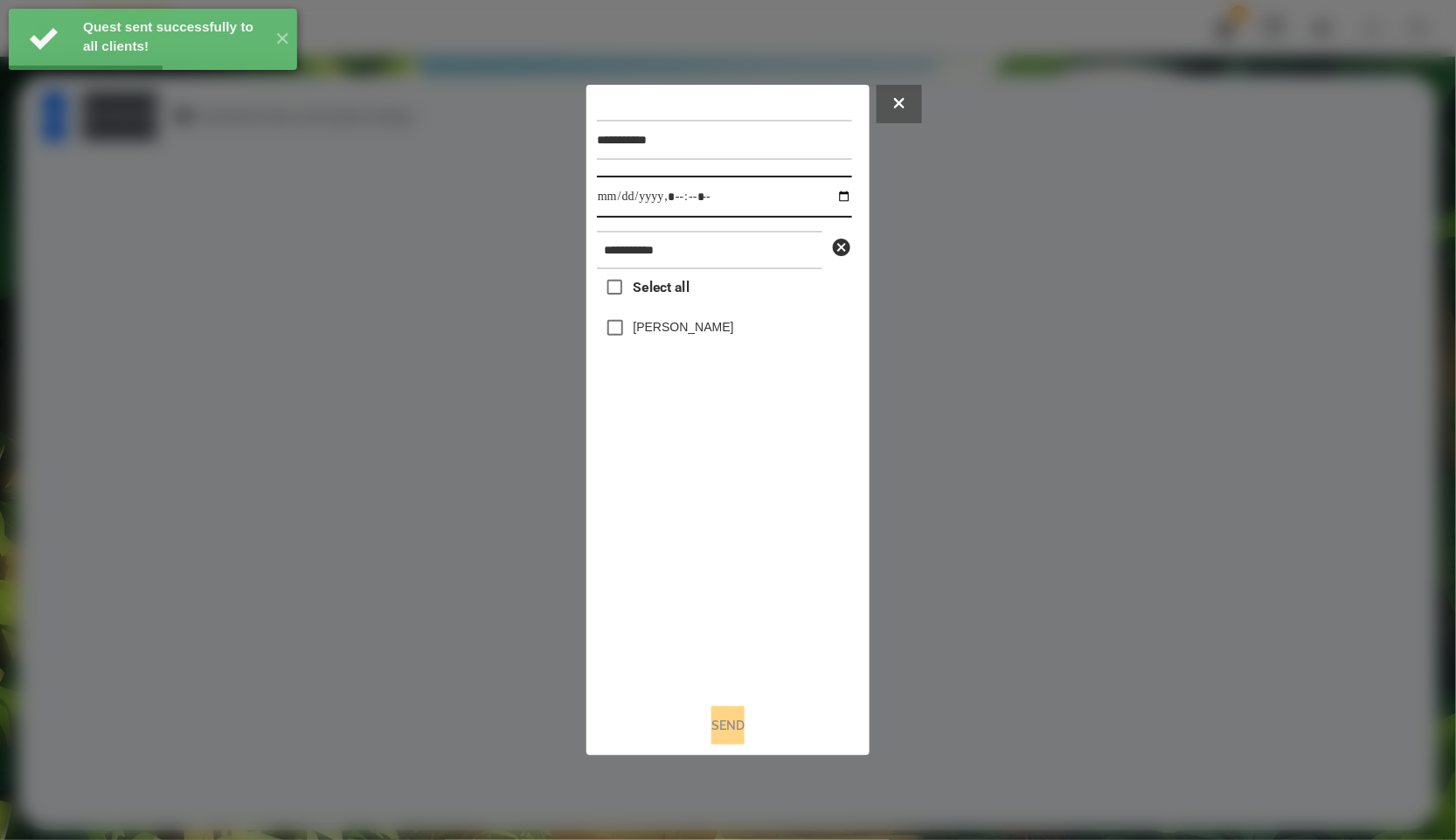
click at [823, 196] on input "datetime-local" at bounding box center [724, 197] width 255 height 42
type input "**********"
drag, startPoint x: 730, startPoint y: 546, endPoint x: 721, endPoint y: 582, distance: 37.1
click at [730, 546] on div "Select all [PERSON_NAME]" at bounding box center [724, 479] width 255 height 421
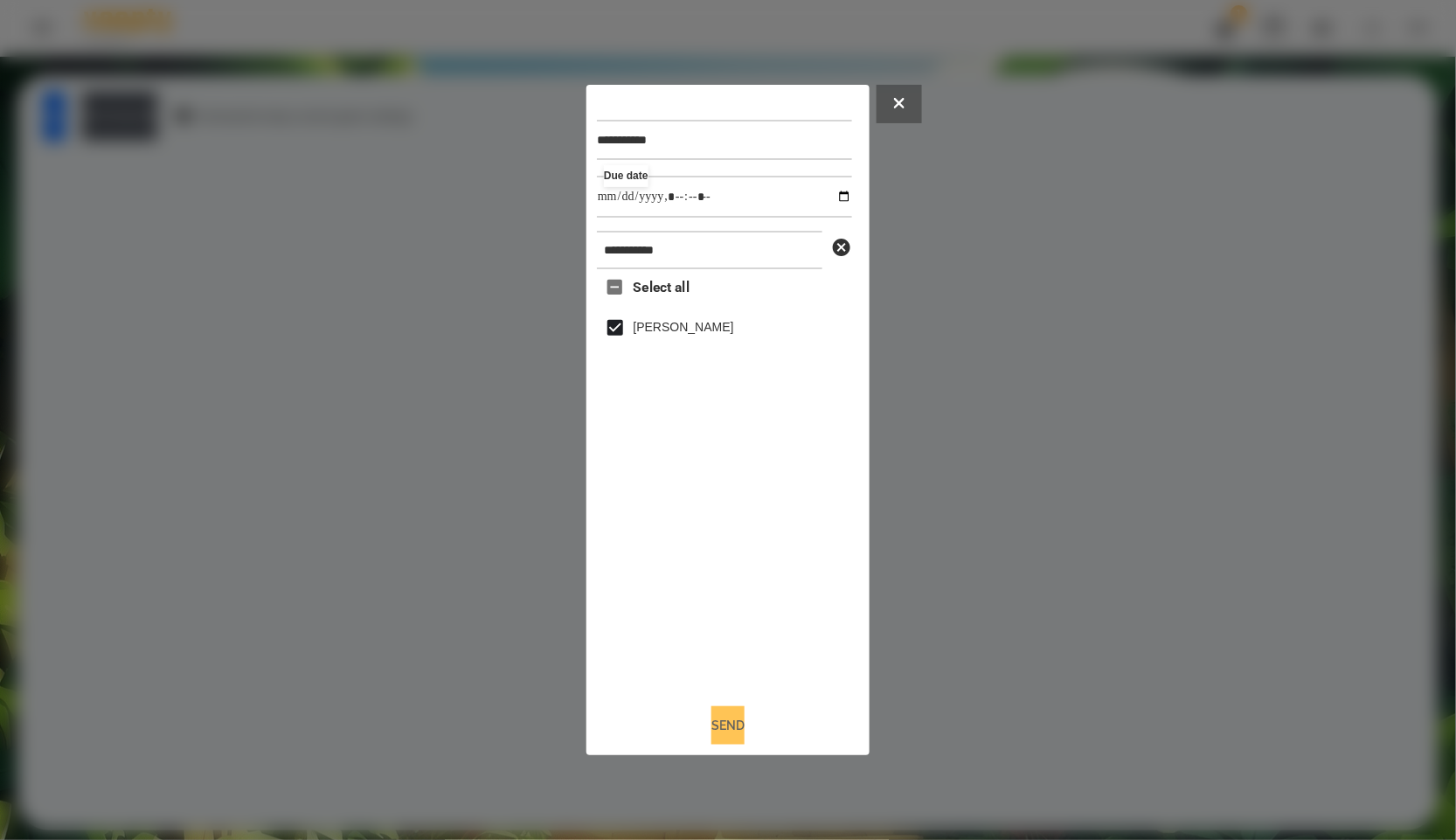
click at [731, 714] on button "Send" at bounding box center [728, 725] width 33 height 38
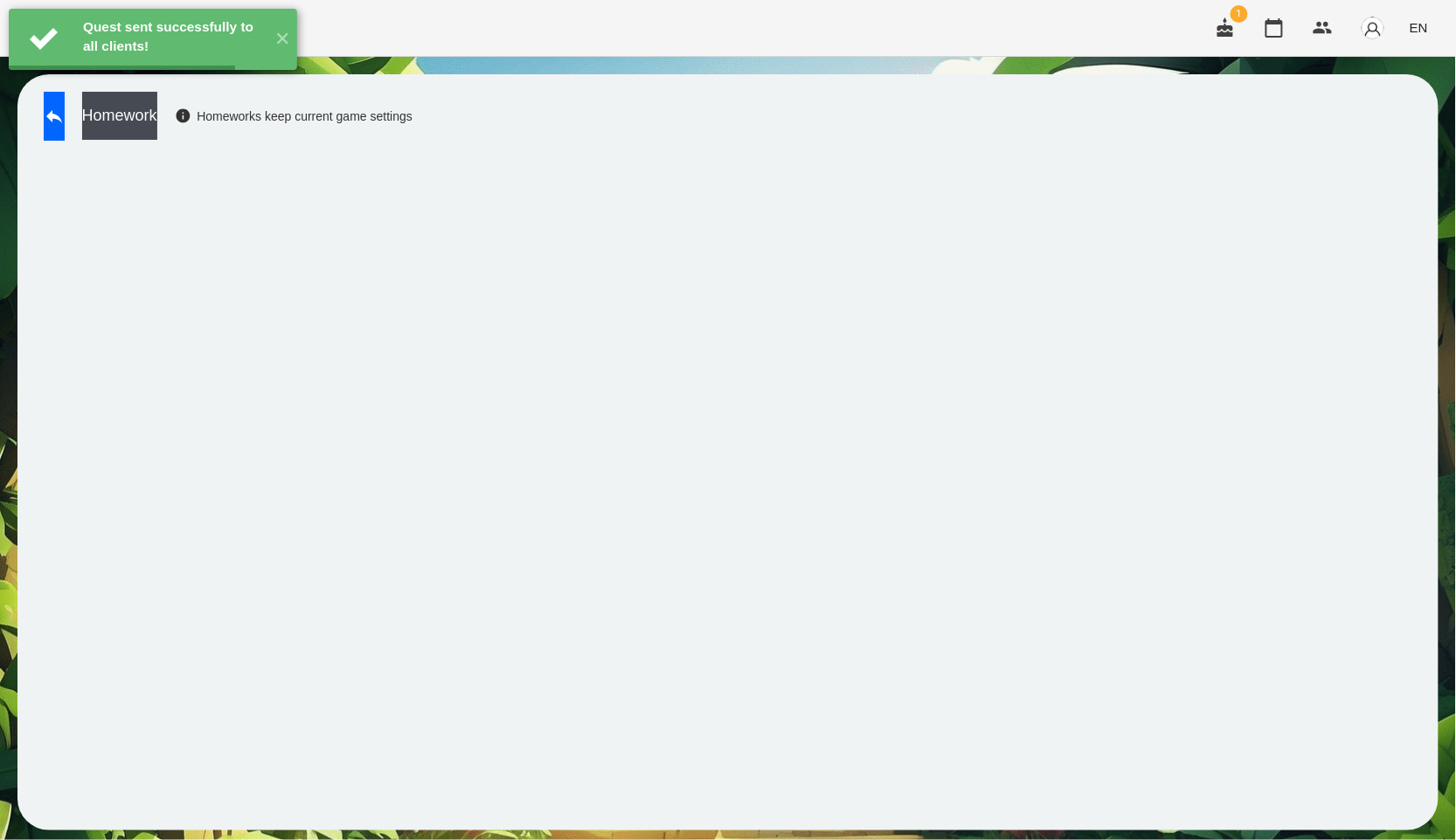
click at [157, 122] on button "Homework" at bounding box center [119, 116] width 75 height 48
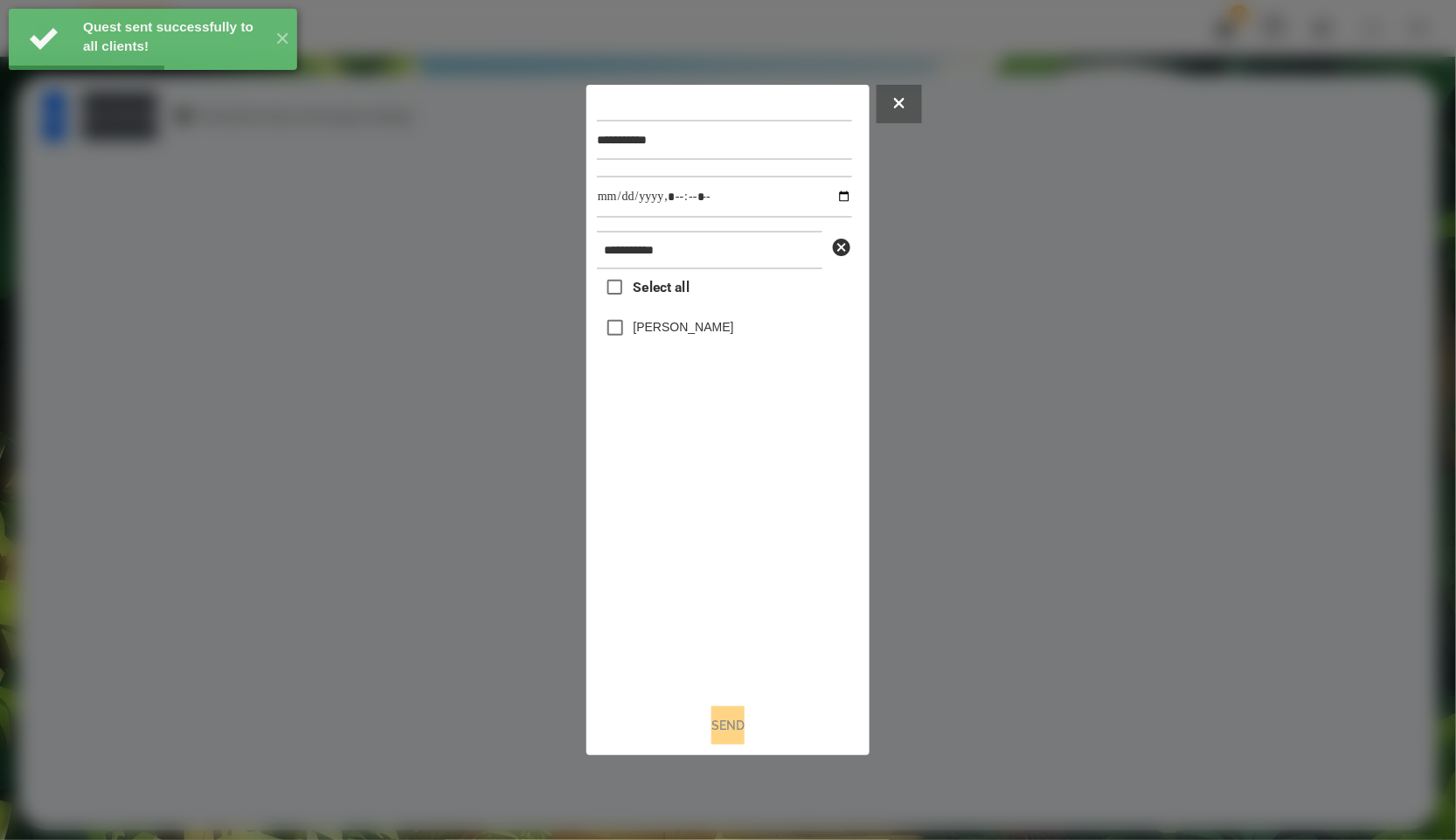
click at [852, 199] on div "**********" at bounding box center [728, 392] width 262 height 595
click at [830, 190] on input "datetime-local" at bounding box center [724, 197] width 255 height 42
type input "**********"
click at [746, 478] on div "Select all [PERSON_NAME]" at bounding box center [724, 479] width 255 height 421
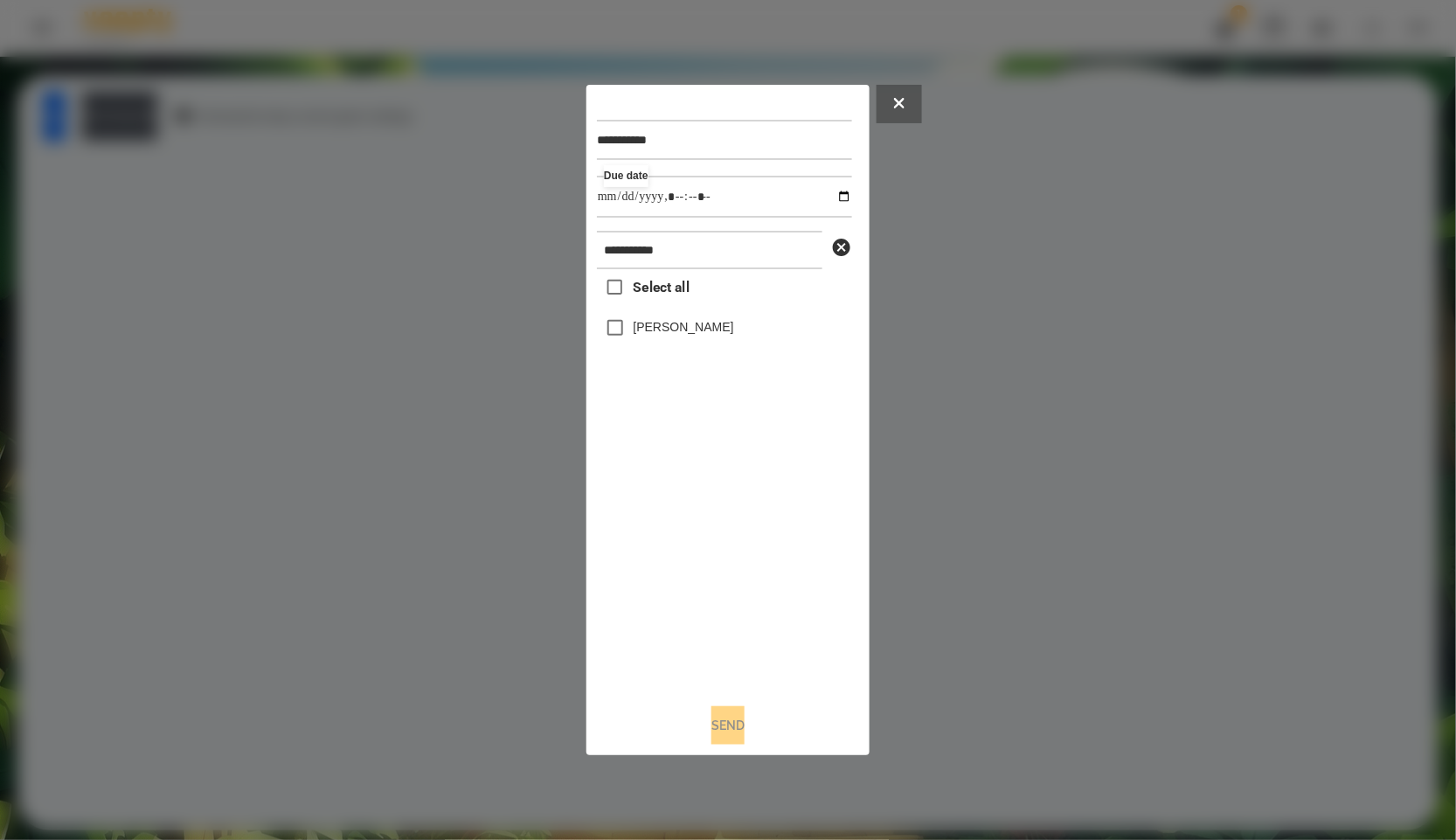
click at [630, 311] on div "Select all [PERSON_NAME]" at bounding box center [724, 479] width 255 height 421
click at [640, 326] on label "[PERSON_NAME]" at bounding box center [683, 326] width 100 height 17
click at [712, 754] on div "**********" at bounding box center [728, 421] width 283 height 672
click at [725, 723] on button "Send" at bounding box center [728, 725] width 33 height 38
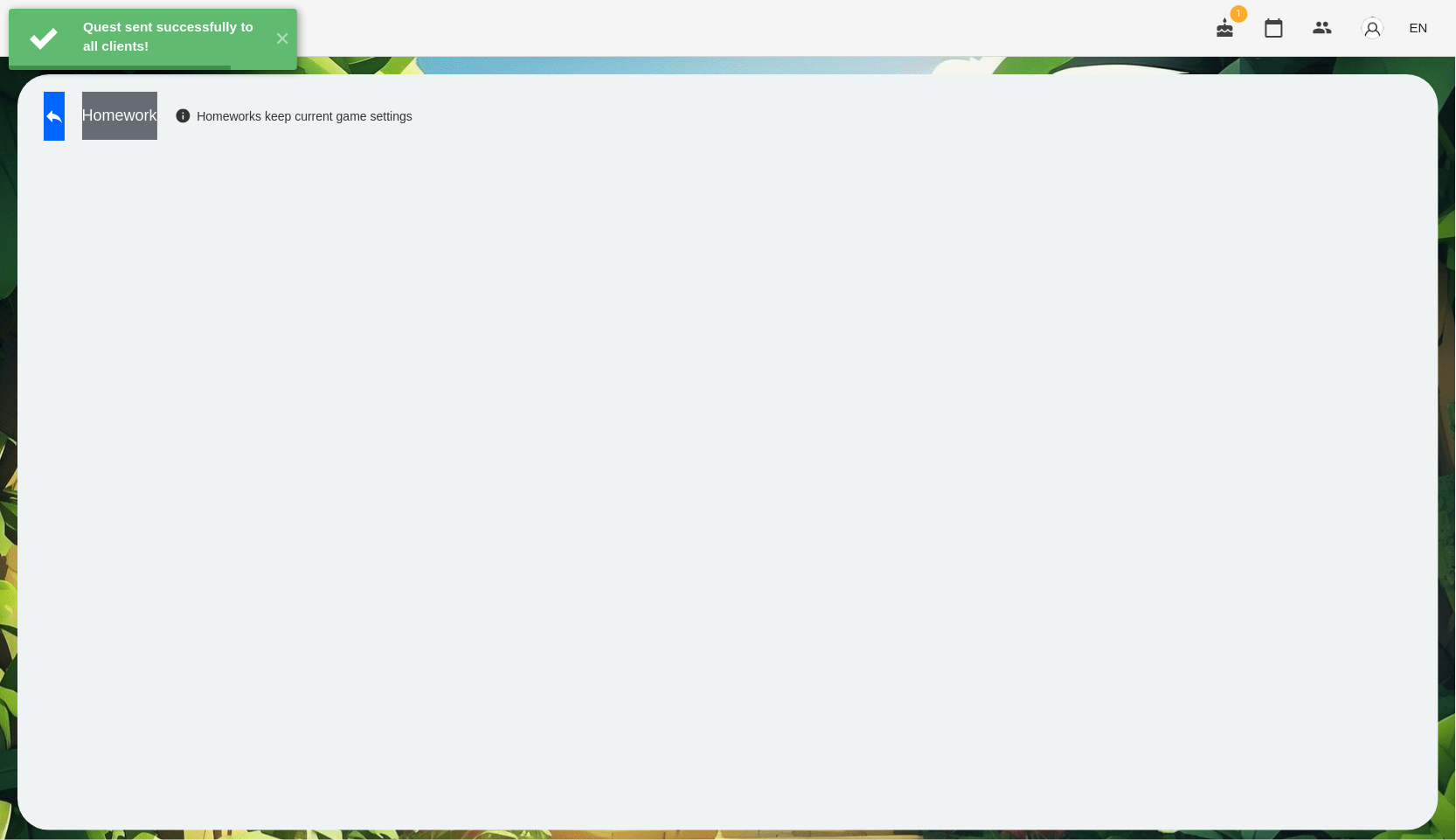
click at [157, 120] on button "Homework" at bounding box center [119, 116] width 75 height 48
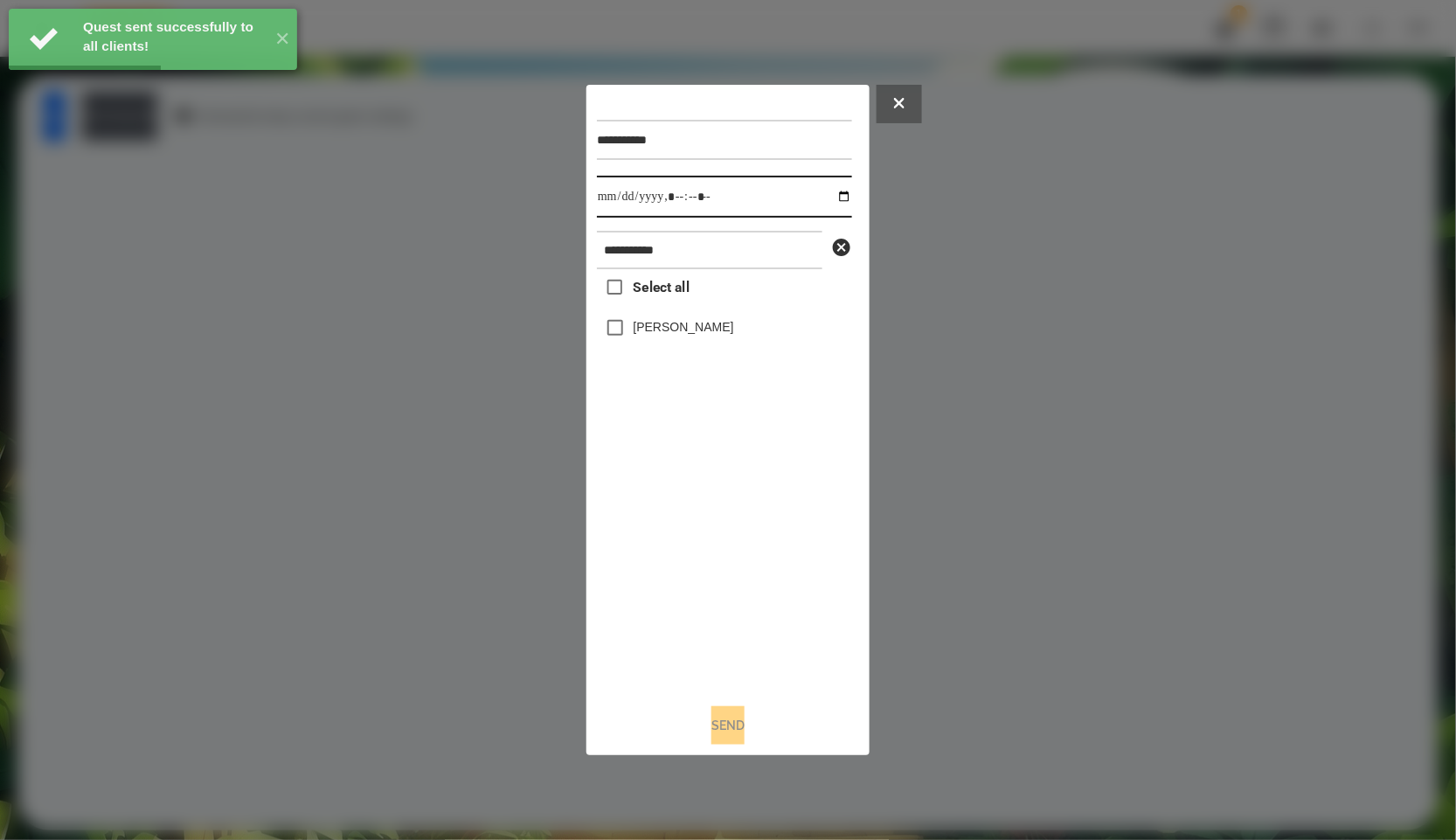
click at [830, 192] on input "datetime-local" at bounding box center [724, 197] width 255 height 42
type input "**********"
click at [768, 574] on div "Select all [PERSON_NAME]" at bounding box center [724, 479] width 255 height 421
click at [730, 719] on button "Send" at bounding box center [728, 725] width 33 height 38
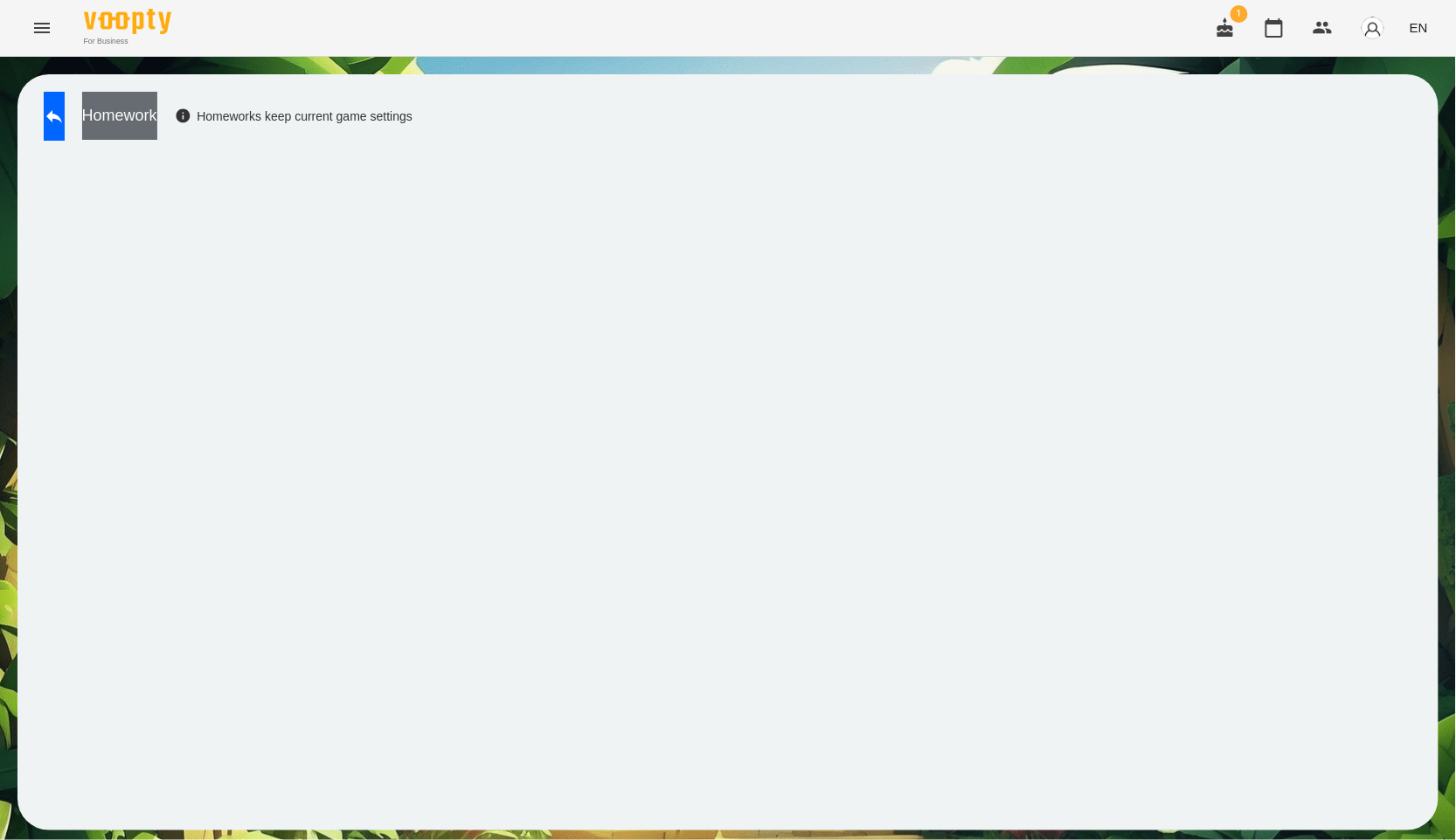
click at [157, 127] on button "Homework" at bounding box center [119, 116] width 75 height 48
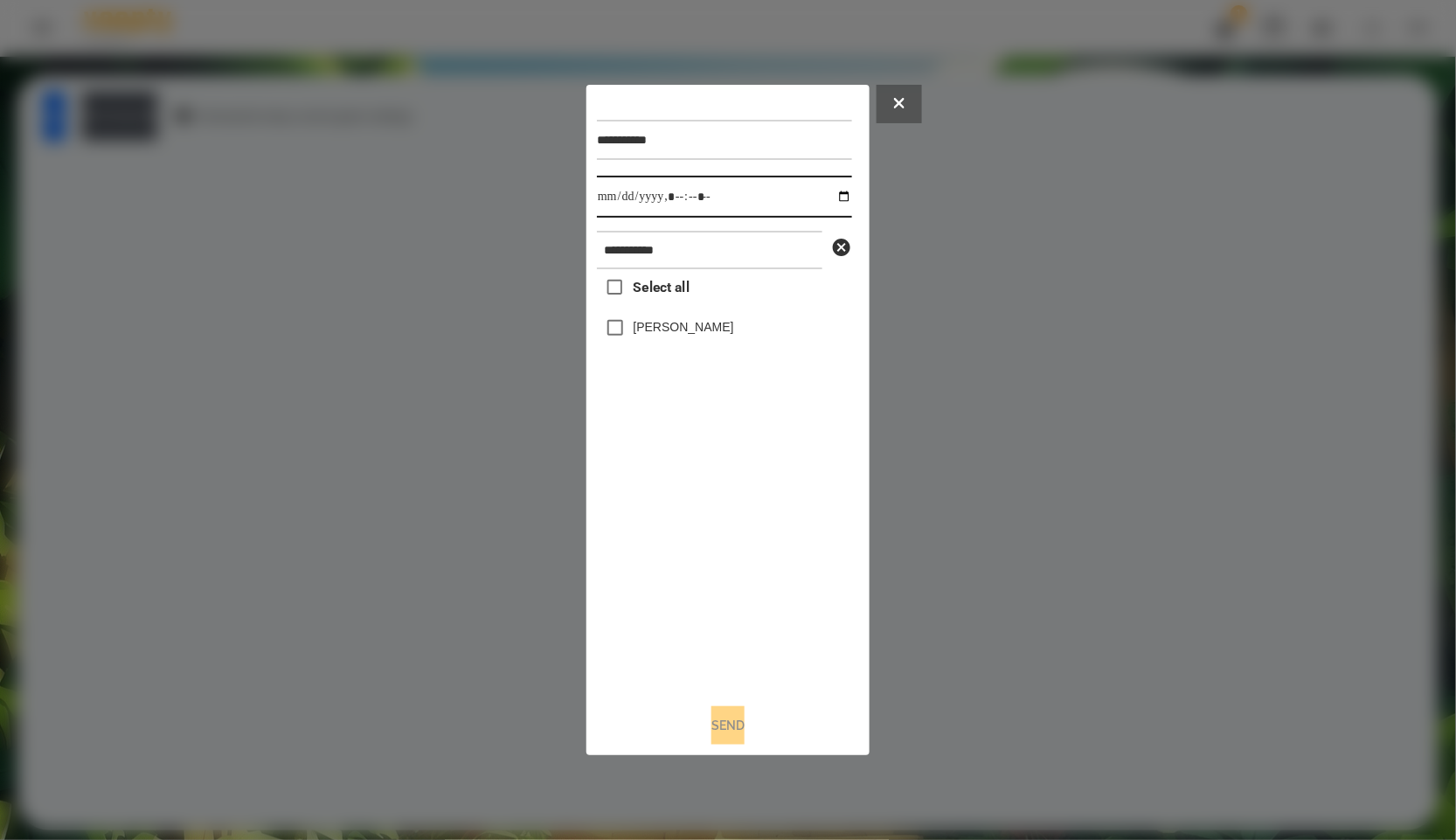
click at [828, 188] on input "datetime-local" at bounding box center [724, 197] width 255 height 42
type input "**********"
click at [705, 496] on div "Select all [PERSON_NAME]" at bounding box center [724, 479] width 255 height 421
click at [642, 316] on div "[PERSON_NAME]" at bounding box center [724, 327] width 255 height 36
click at [640, 325] on label "[PERSON_NAME]" at bounding box center [683, 326] width 100 height 17
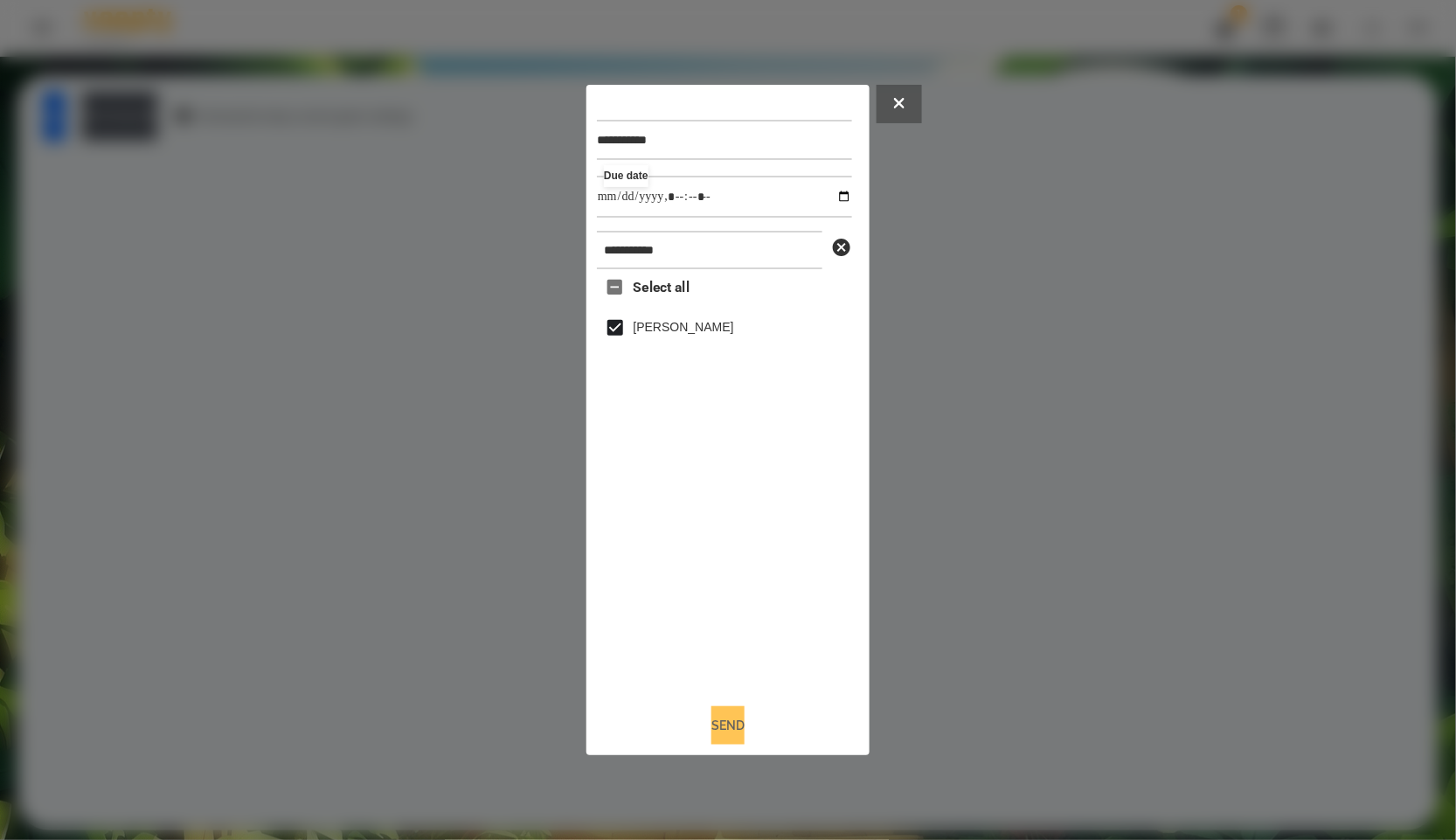
click at [725, 715] on button "Send" at bounding box center [728, 725] width 33 height 38
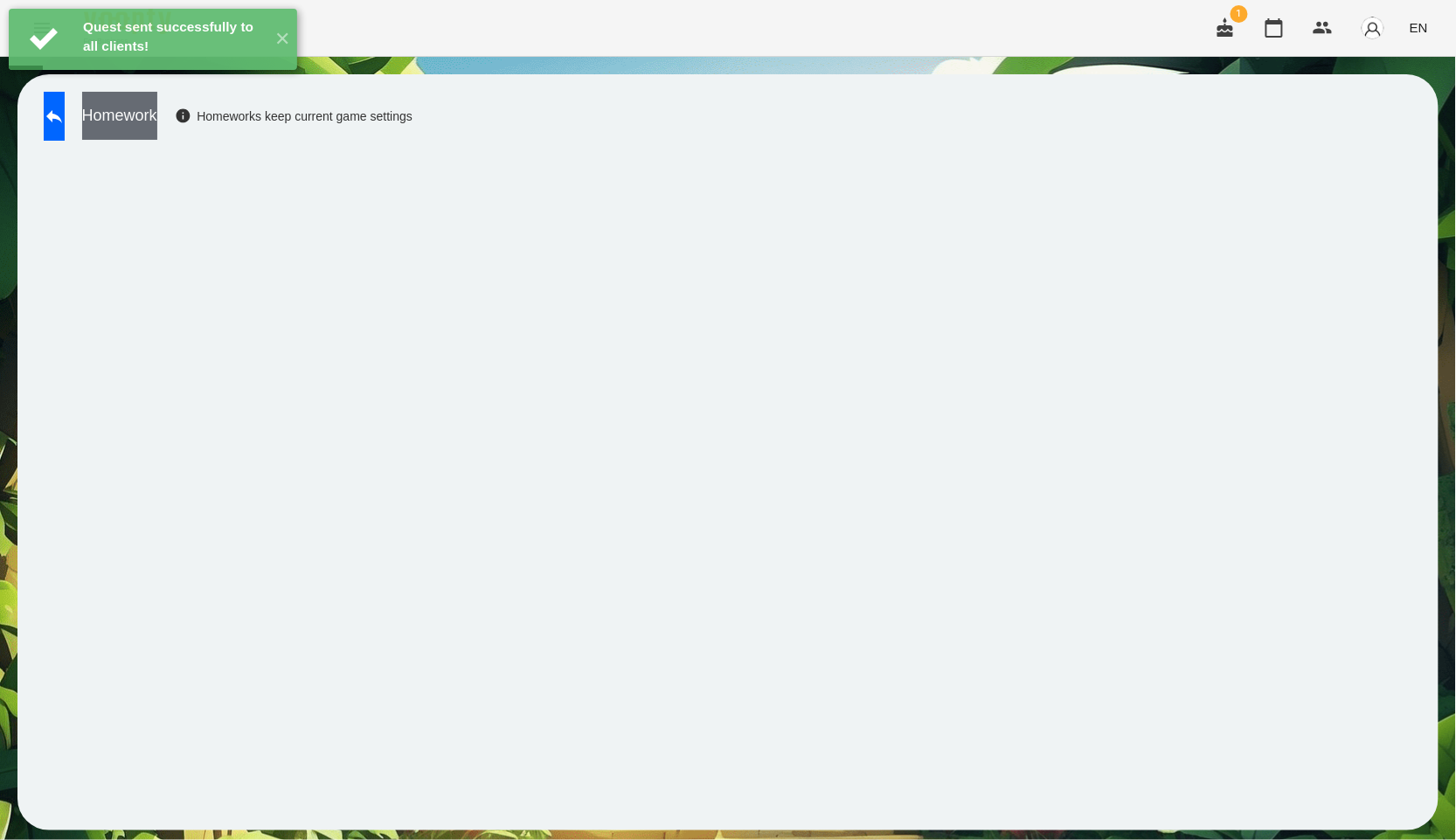
click at [157, 123] on button "Homework" at bounding box center [119, 116] width 75 height 48
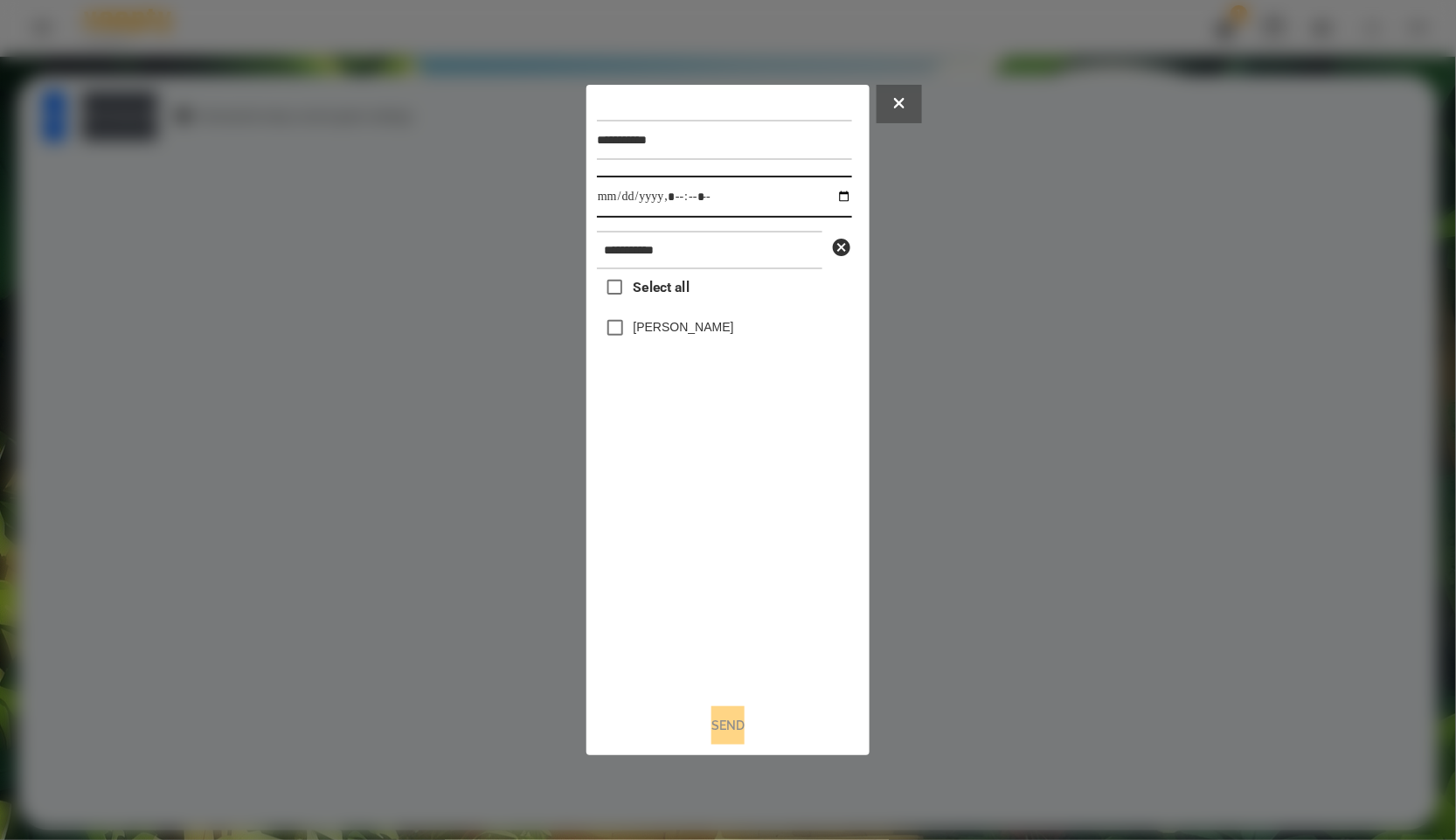
click at [833, 196] on input "datetime-local" at bounding box center [724, 197] width 255 height 42
type input "**********"
click at [735, 490] on div "Select all [PERSON_NAME]" at bounding box center [724, 479] width 255 height 421
click at [656, 330] on label "[PERSON_NAME]" at bounding box center [683, 326] width 100 height 17
click at [738, 723] on button "Send" at bounding box center [728, 725] width 33 height 38
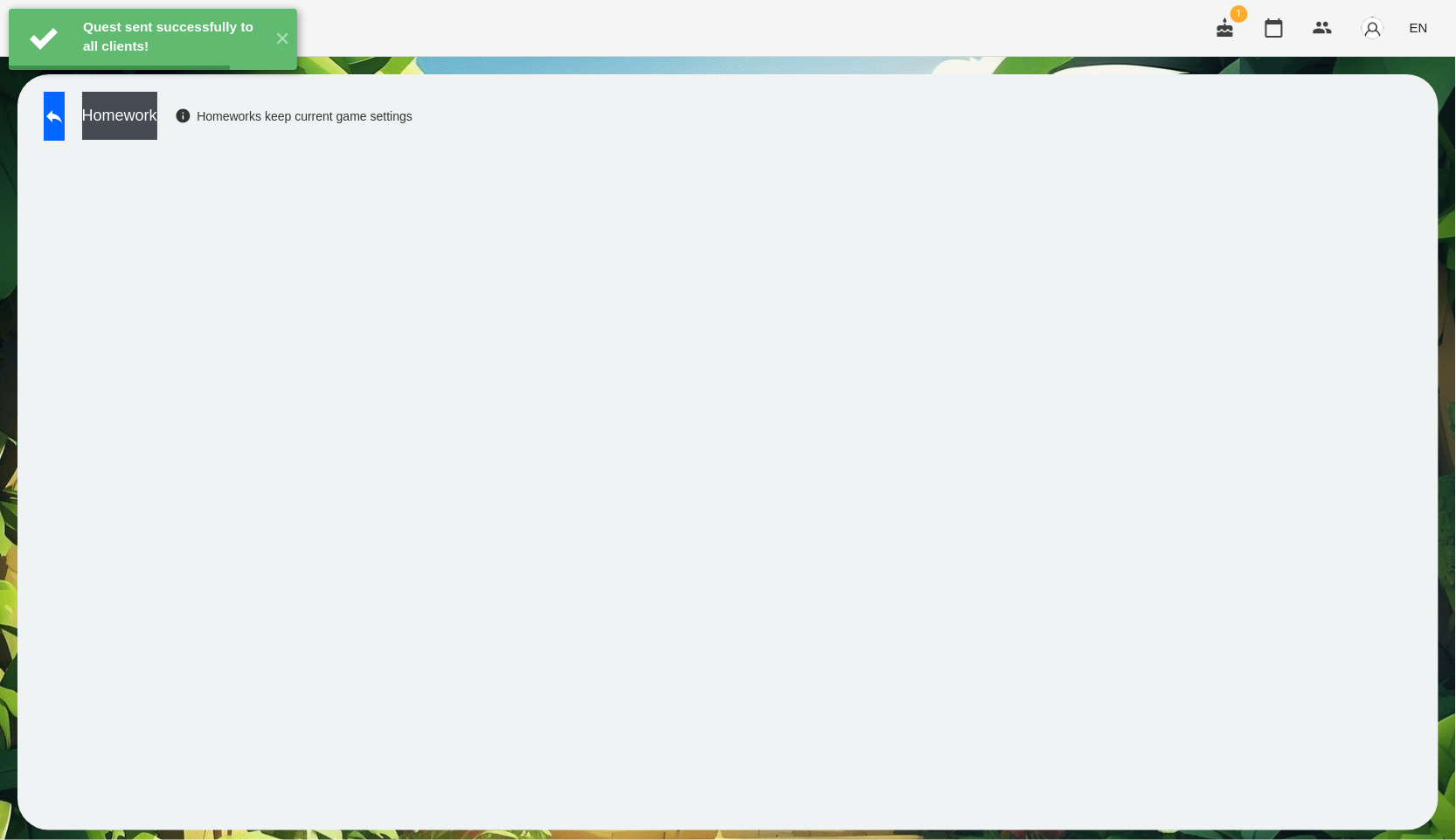
click at [157, 120] on button "Homework" at bounding box center [119, 116] width 75 height 48
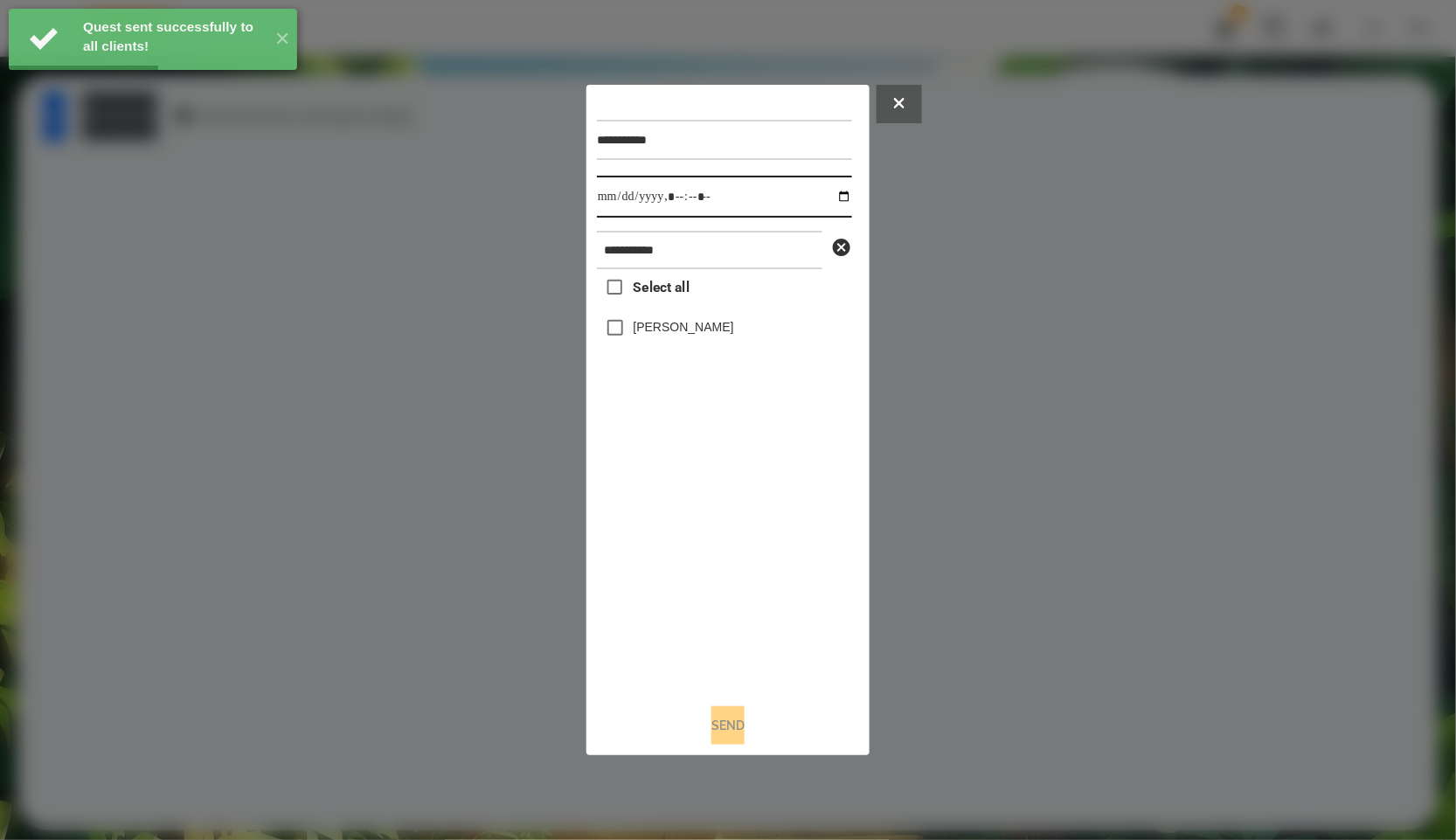
click at [841, 202] on input "datetime-local" at bounding box center [724, 197] width 255 height 42
click at [836, 200] on input "datetime-local" at bounding box center [724, 197] width 255 height 42
type input "**********"
click at [750, 553] on div "Select all [PERSON_NAME]" at bounding box center [724, 479] width 255 height 421
click at [676, 326] on label "[PERSON_NAME]" at bounding box center [683, 326] width 100 height 17
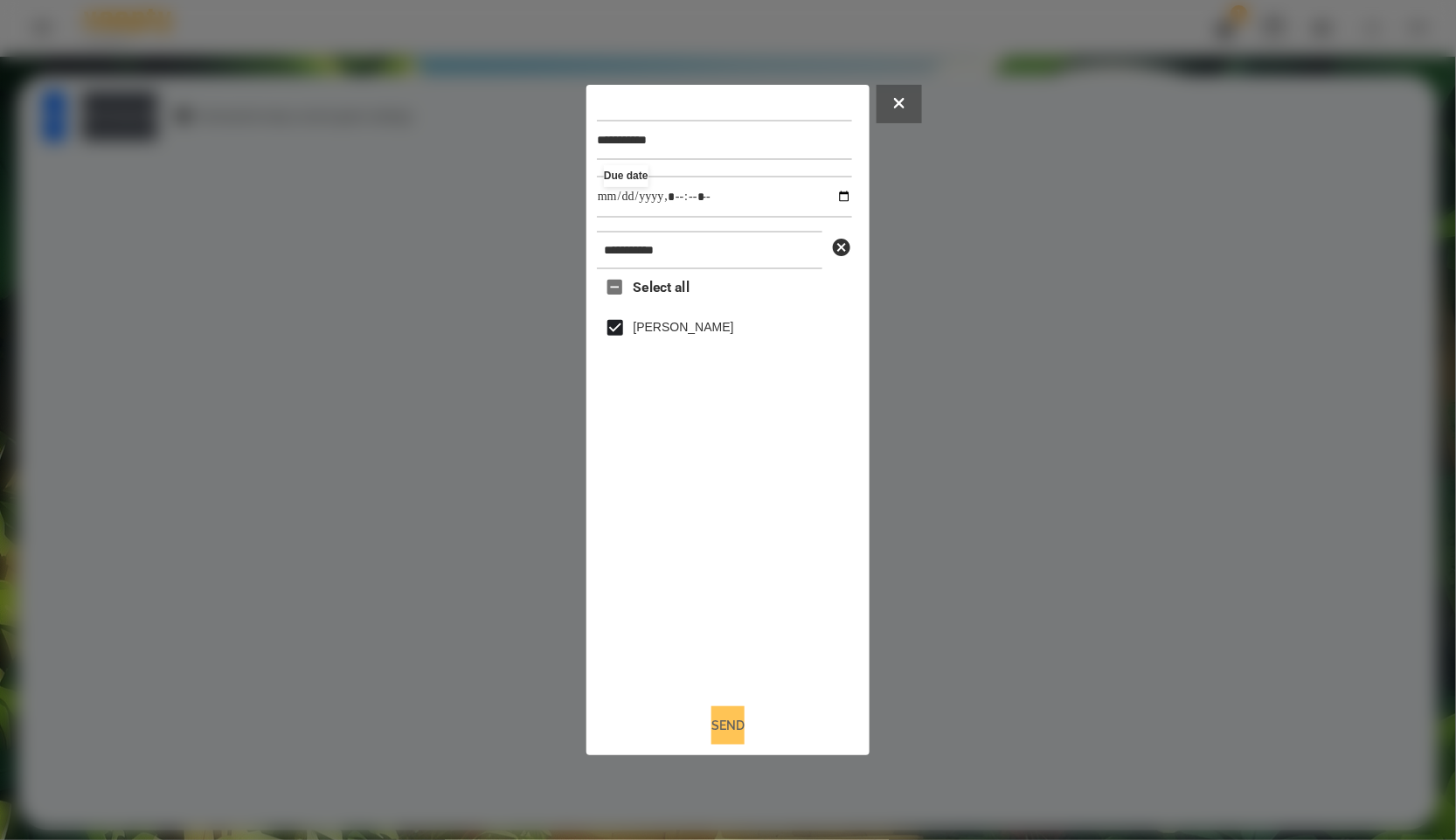
click at [740, 730] on button "Send" at bounding box center [728, 725] width 33 height 38
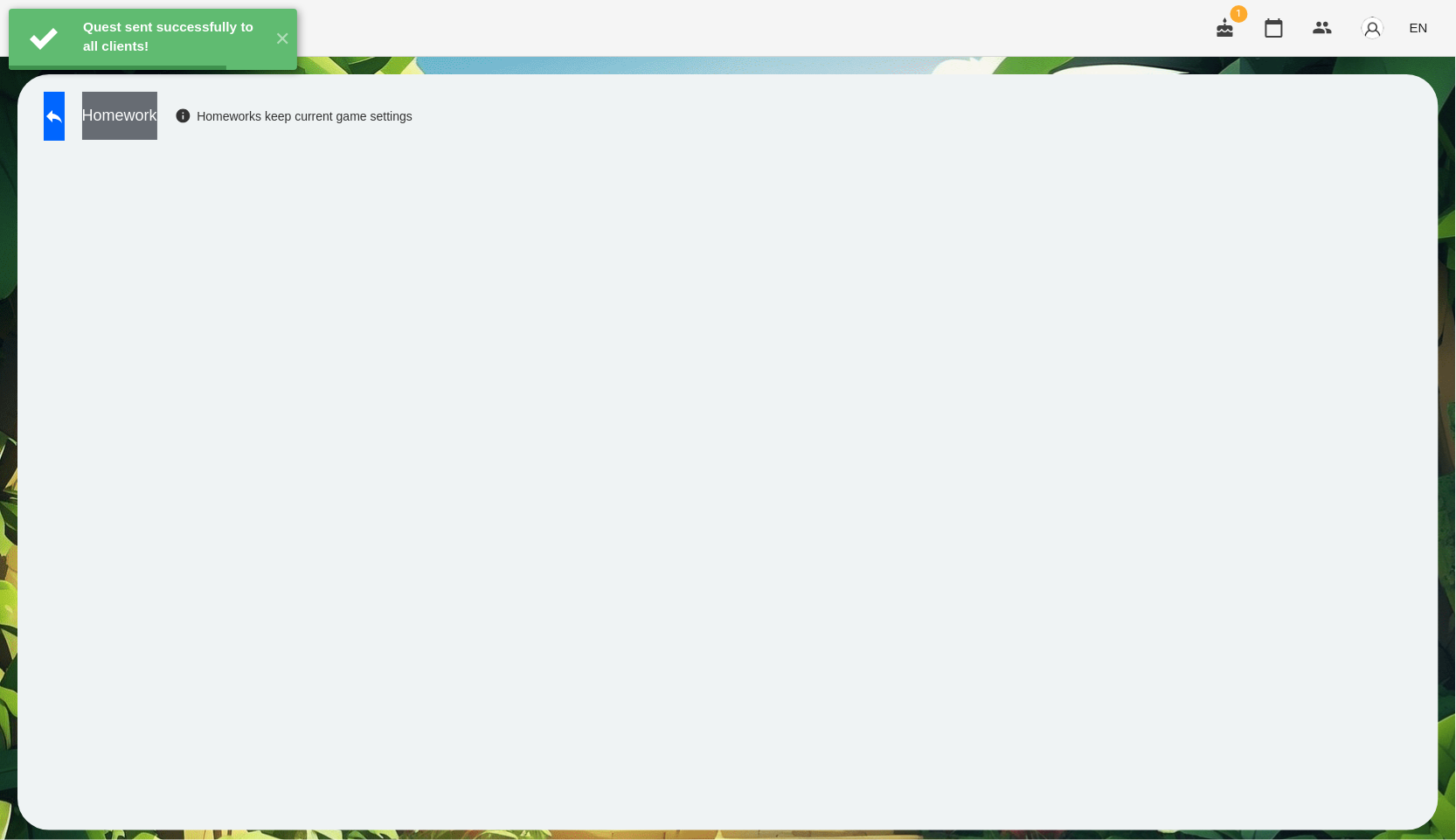
click at [157, 123] on button "Homework" at bounding box center [119, 116] width 75 height 48
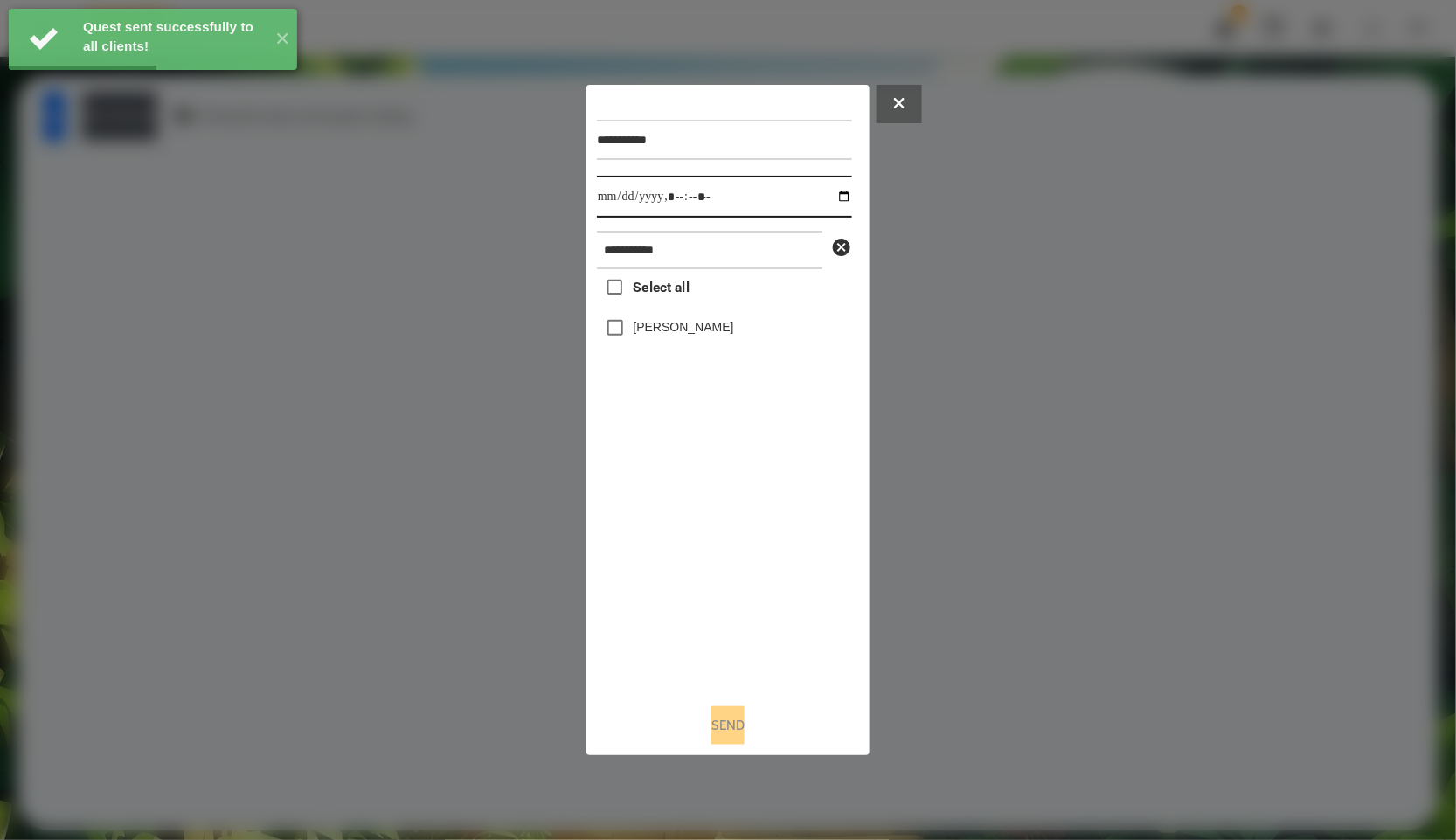
click at [835, 197] on input "datetime-local" at bounding box center [724, 197] width 255 height 42
type input "**********"
click at [720, 588] on div "Select all [PERSON_NAME]" at bounding box center [724, 479] width 255 height 421
click at [667, 324] on label "[PERSON_NAME]" at bounding box center [683, 326] width 100 height 17
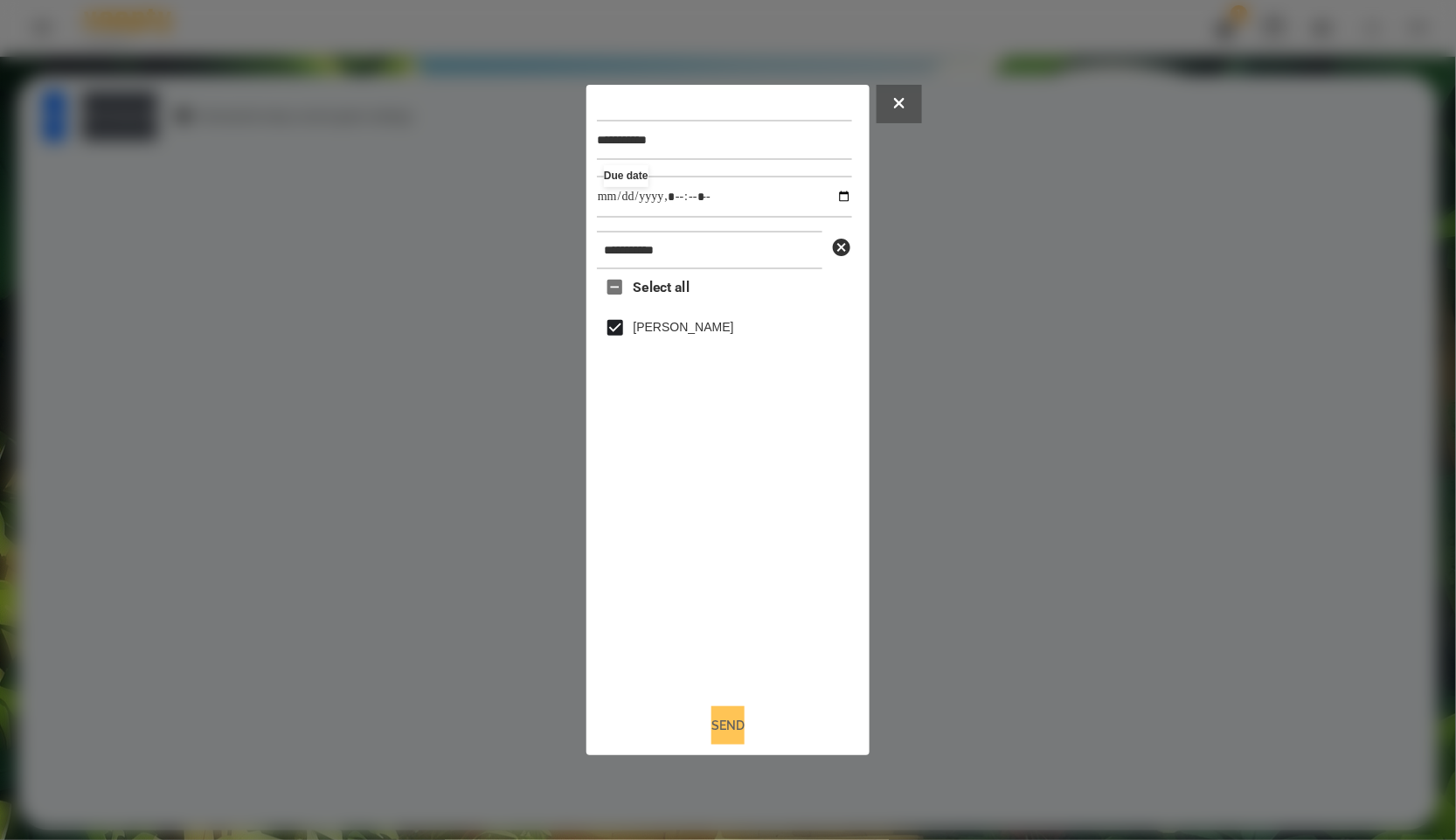
click at [735, 736] on button "Send" at bounding box center [728, 725] width 33 height 38
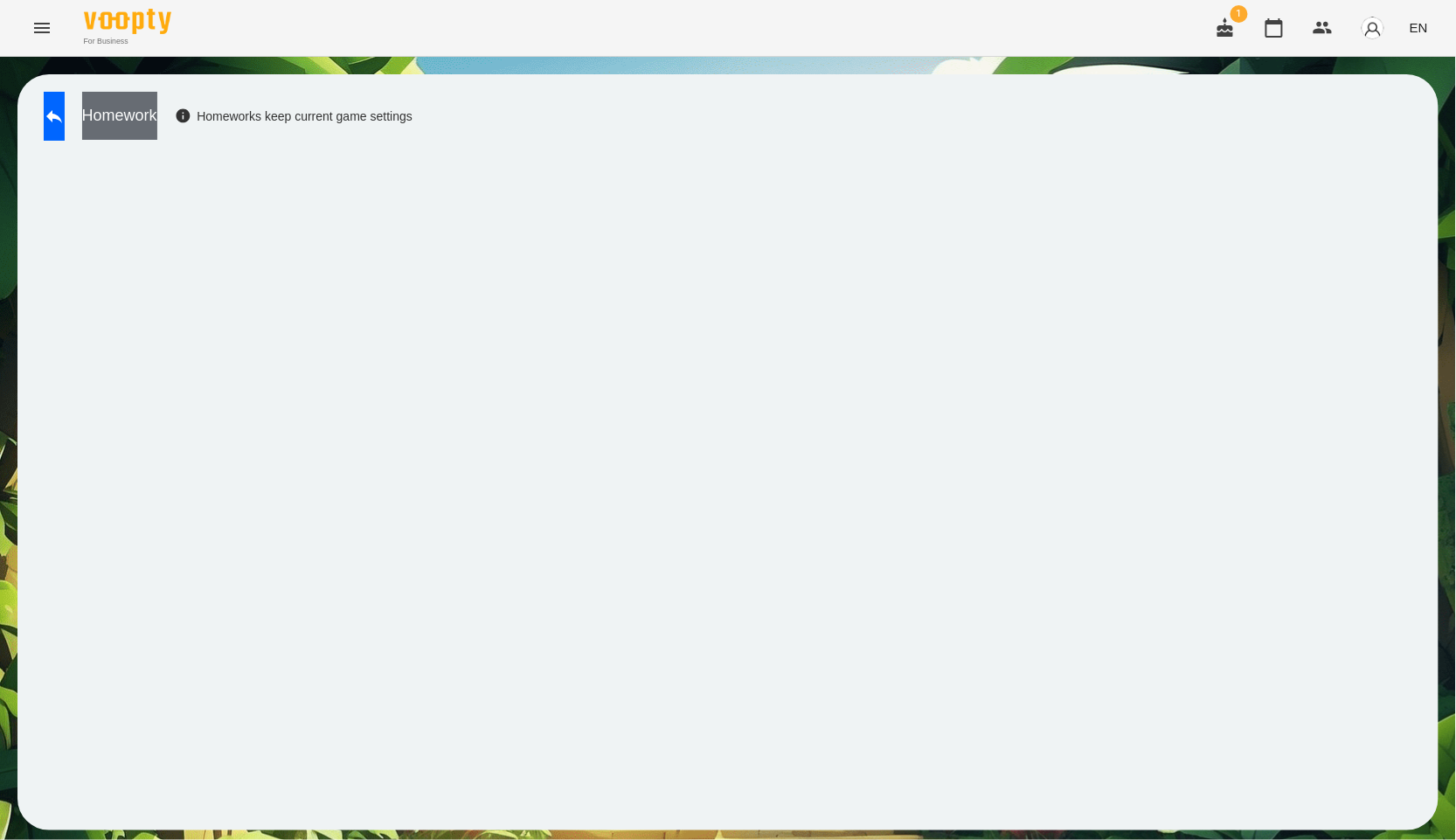
click at [151, 99] on button "Homework" at bounding box center [119, 116] width 75 height 48
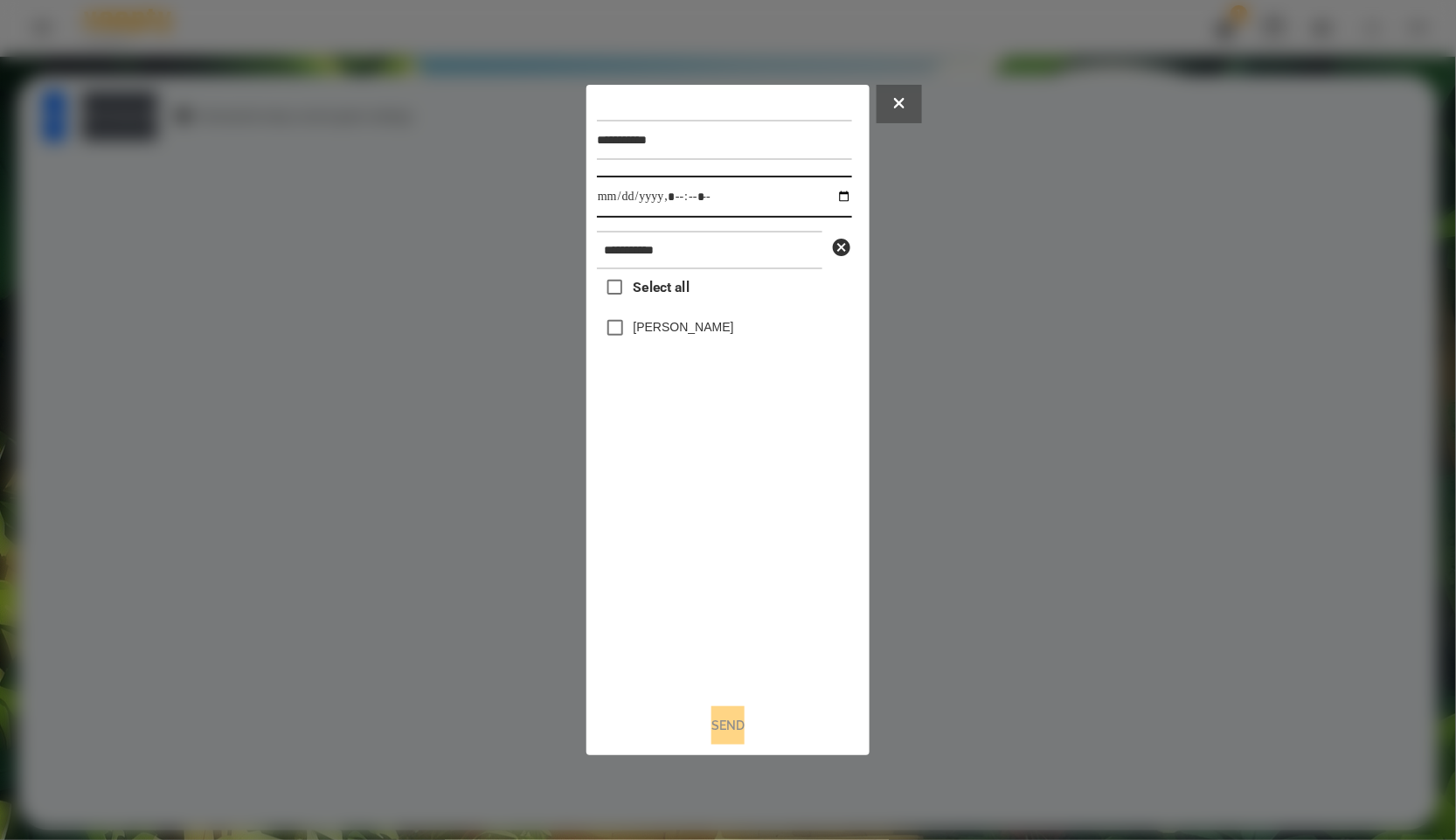
click at [833, 194] on input "datetime-local" at bounding box center [724, 197] width 255 height 42
type input "**********"
click at [740, 515] on div "Select all [PERSON_NAME]" at bounding box center [724, 479] width 255 height 421
click at [905, 97] on button at bounding box center [900, 104] width 46 height 38
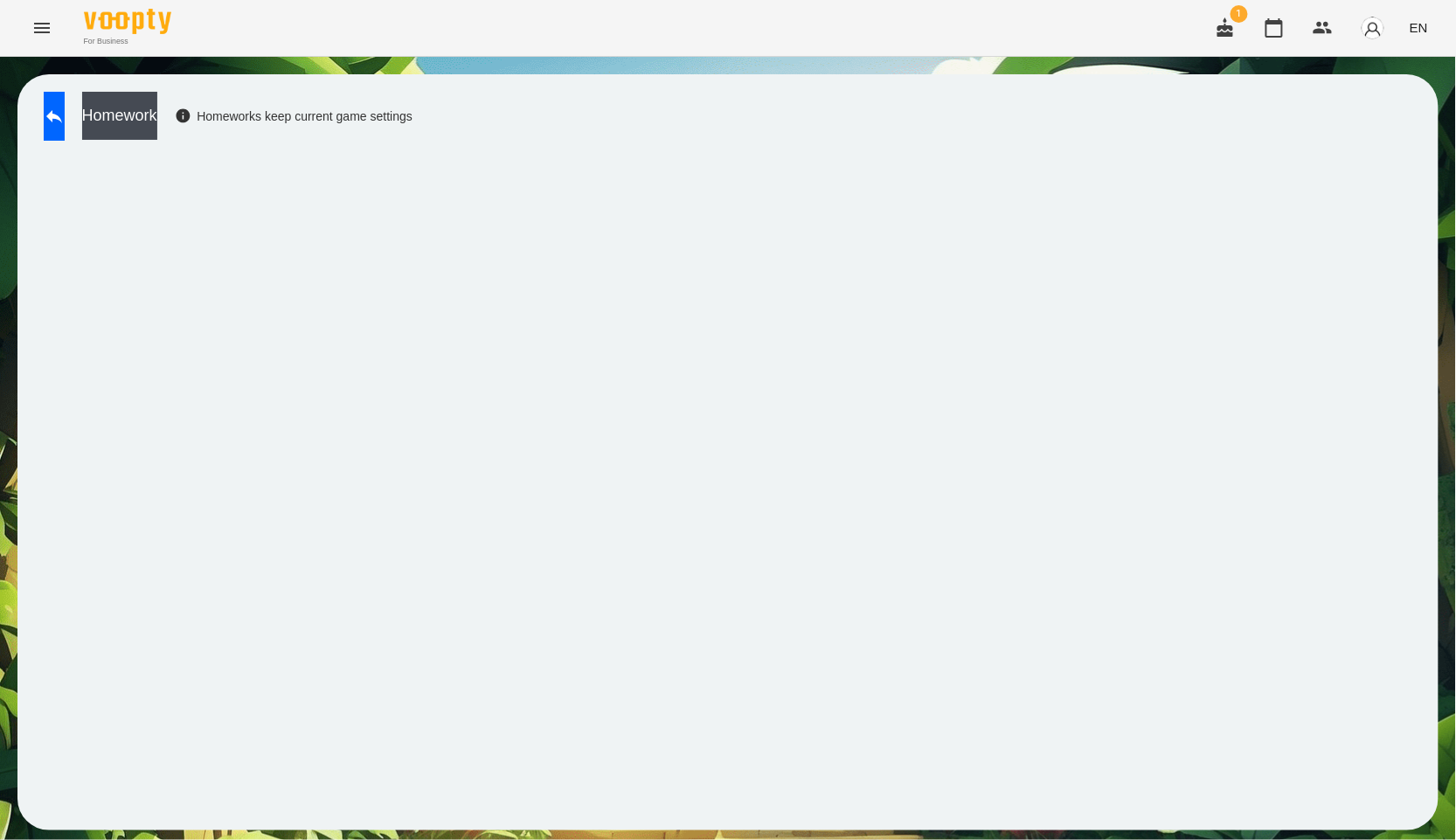
click at [99, 120] on div "Homework Homeworks keep current game settings" at bounding box center [224, 120] width 378 height 57
click at [65, 129] on button at bounding box center [54, 116] width 21 height 49
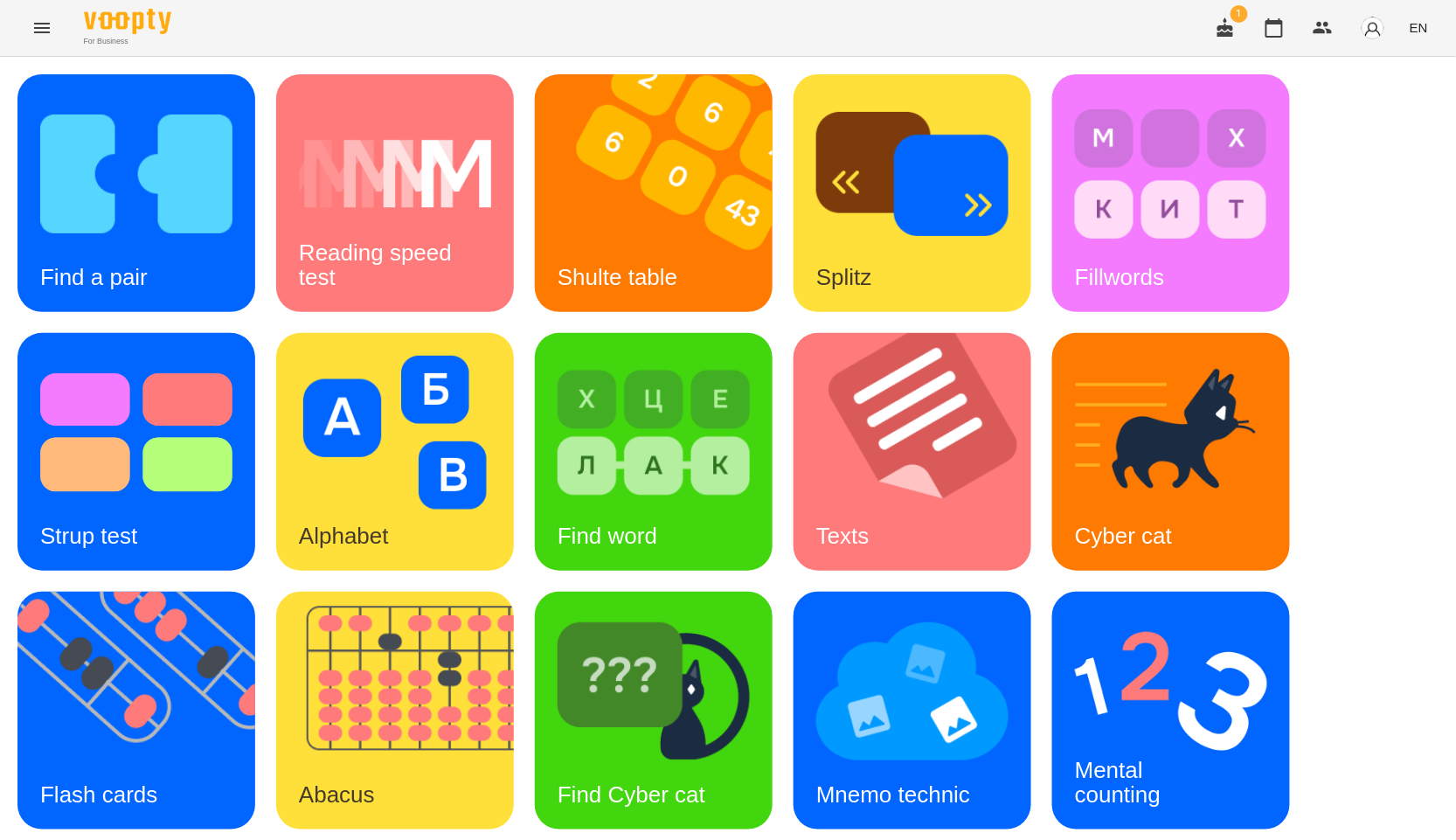
scroll to position [265, 0]
click at [1203, 615] on img at bounding box center [1172, 691] width 193 height 154
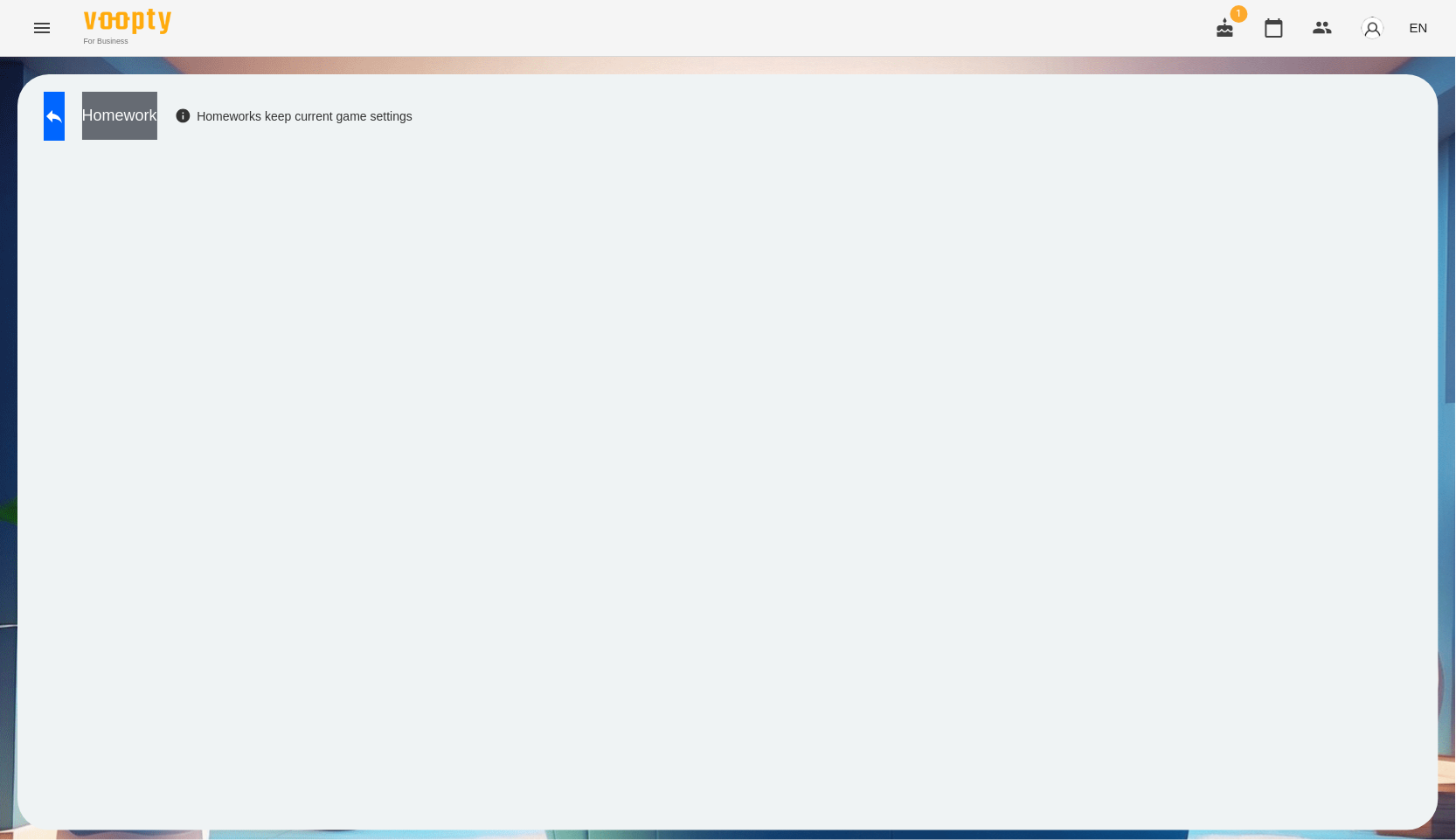
click at [157, 115] on button "Homework" at bounding box center [119, 116] width 75 height 48
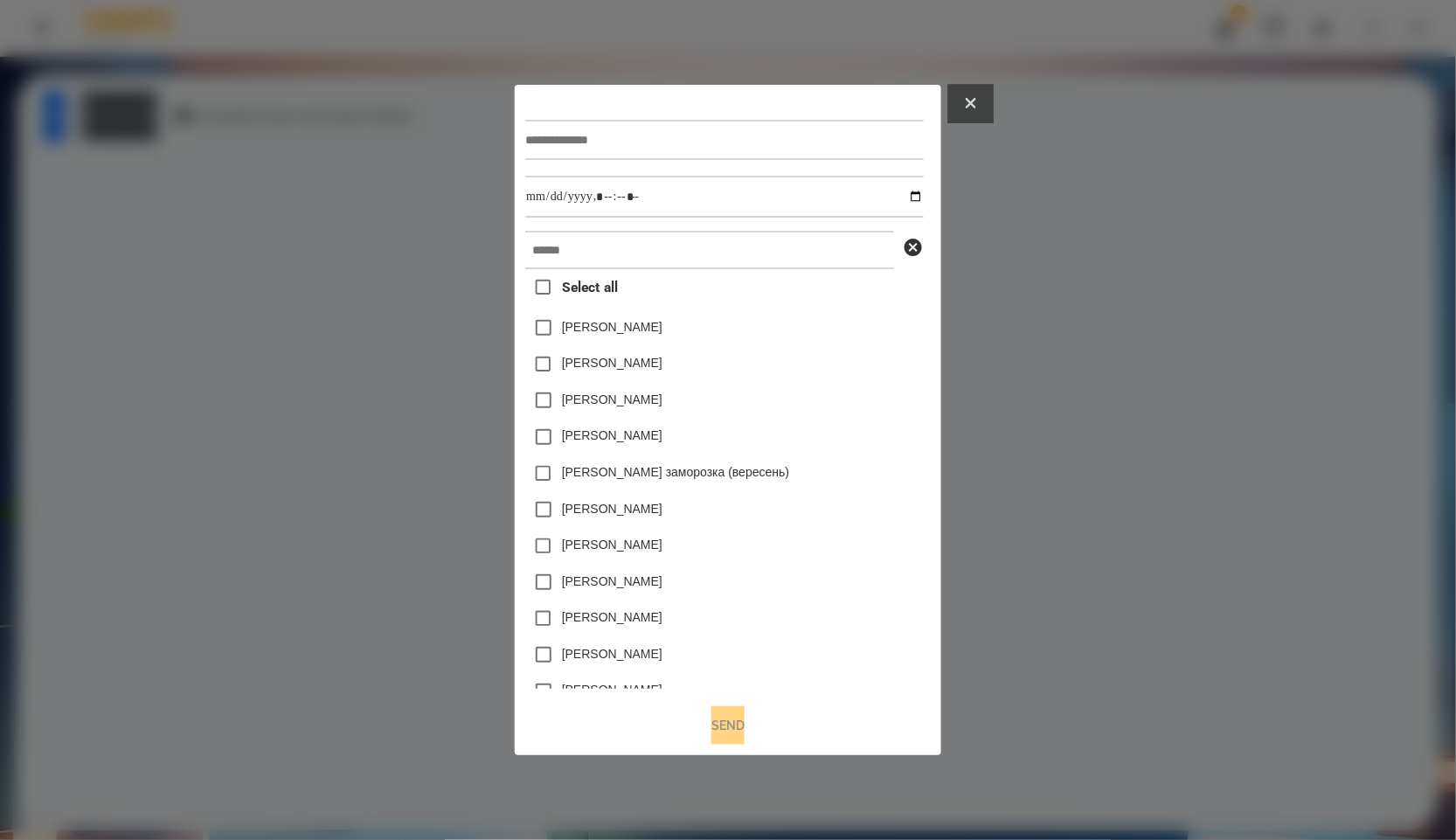
click at [994, 110] on button at bounding box center [971, 104] width 46 height 38
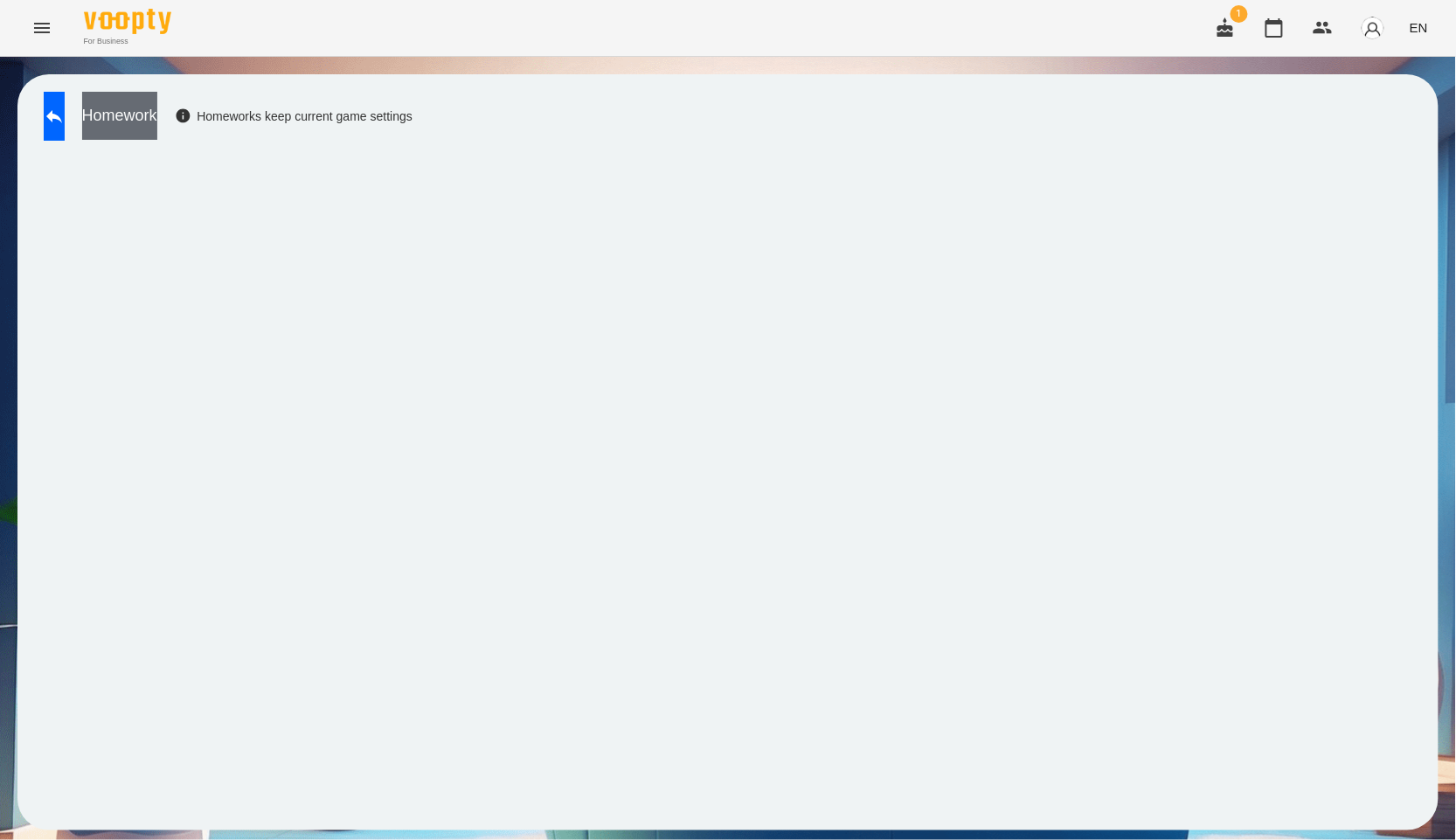
click at [157, 99] on button "Homework" at bounding box center [119, 116] width 75 height 48
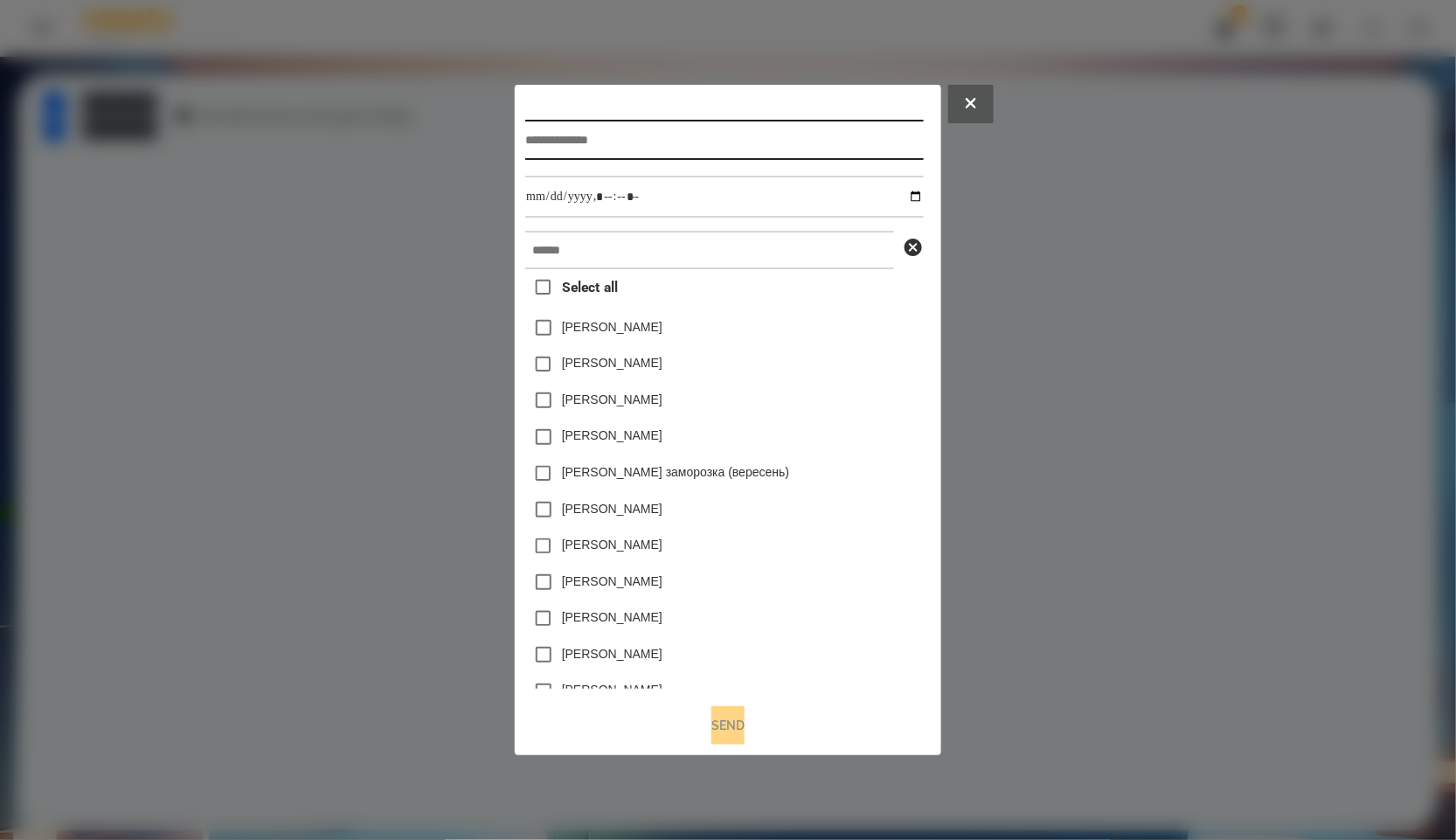
click at [714, 151] on input "text" at bounding box center [724, 140] width 398 height 40
paste input "**********"
type input "**********"
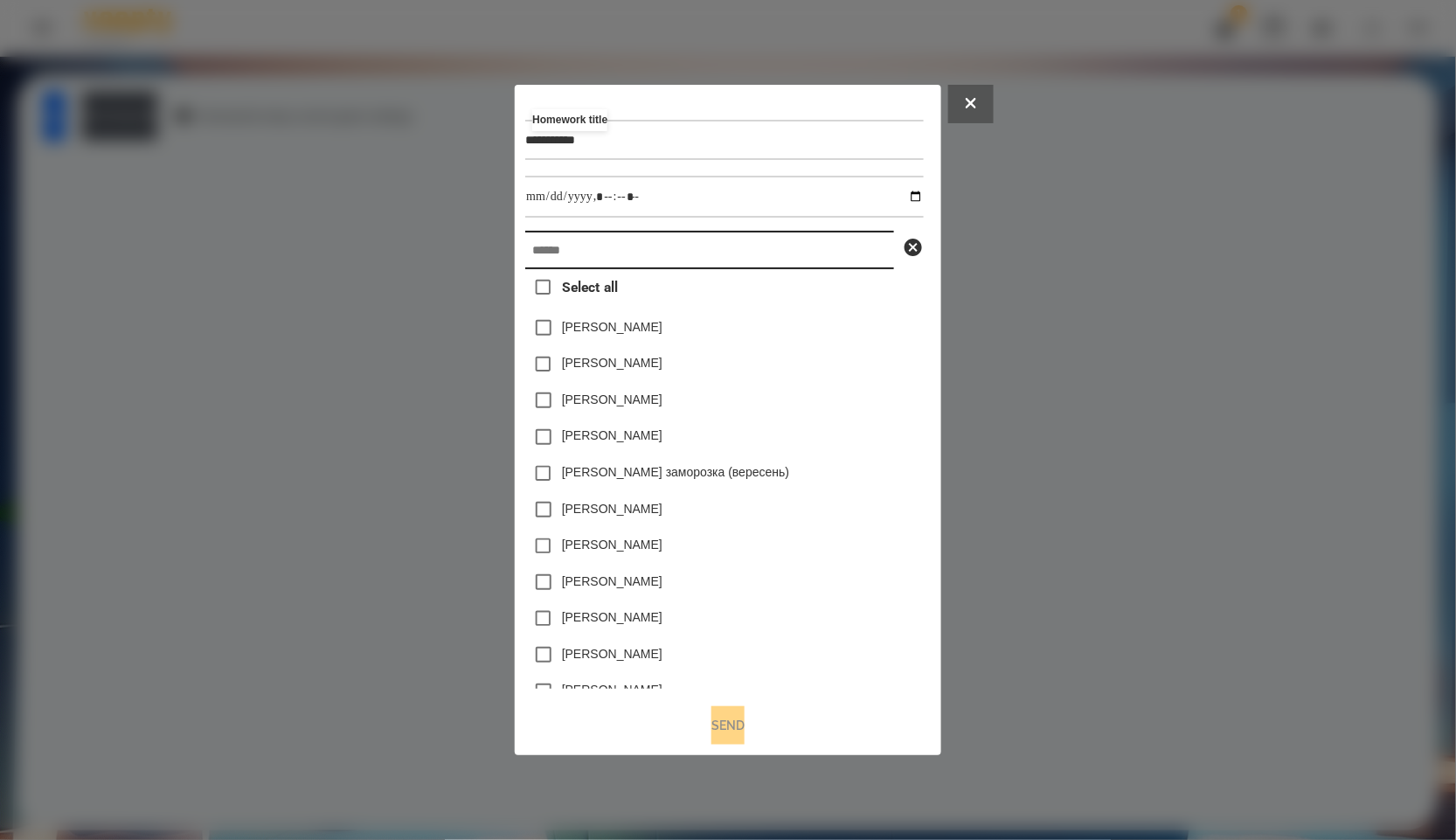
click at [686, 252] on input "text" at bounding box center [710, 250] width 369 height 38
paste input "**********"
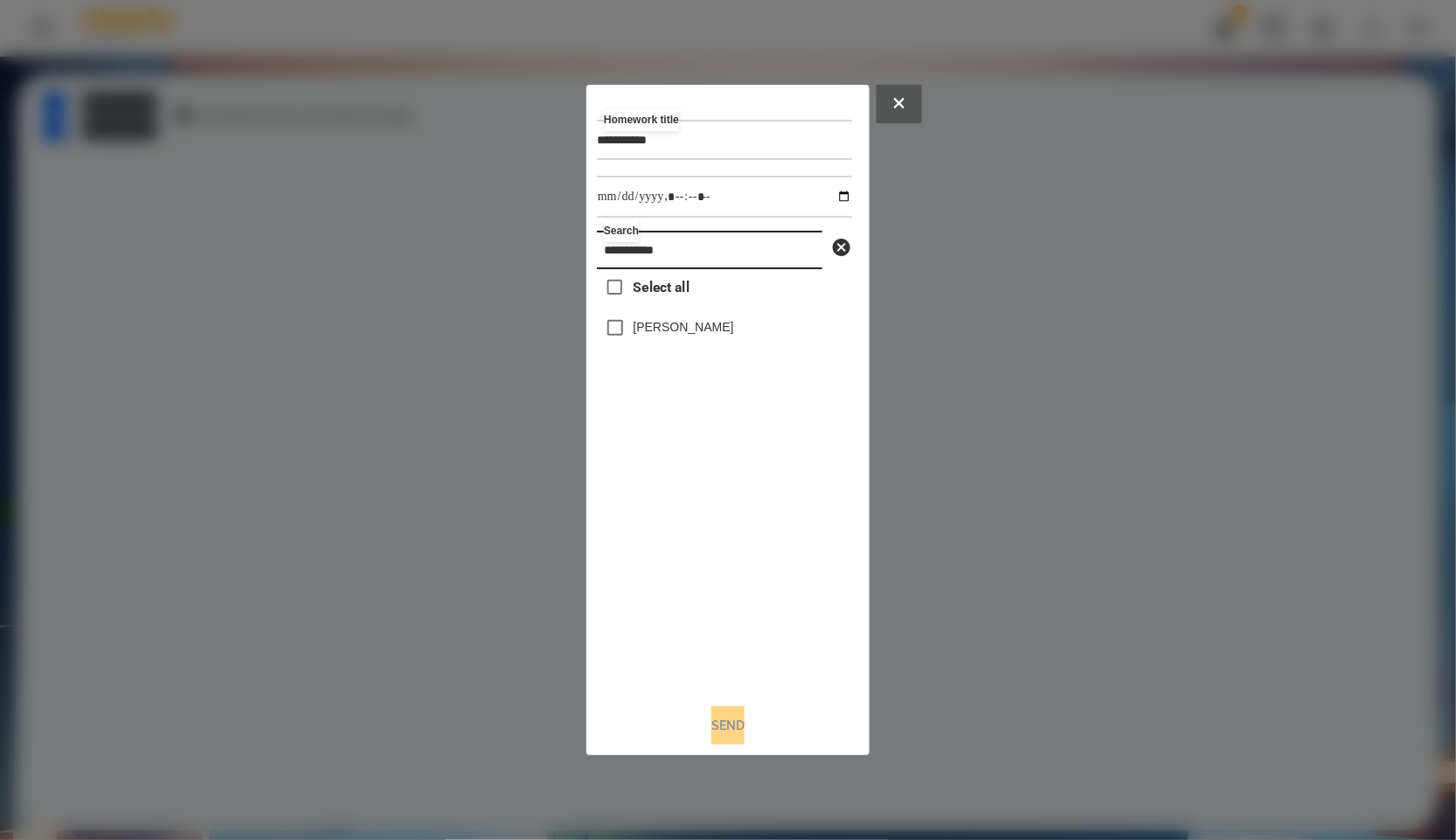
type input "**********"
click at [672, 321] on label "[PERSON_NAME]" at bounding box center [683, 326] width 100 height 17
click at [703, 165] on div "**********" at bounding box center [724, 139] width 255 height 72
click at [704, 191] on input "datetime-local" at bounding box center [724, 197] width 255 height 42
click at [835, 190] on input "datetime-local" at bounding box center [724, 197] width 255 height 42
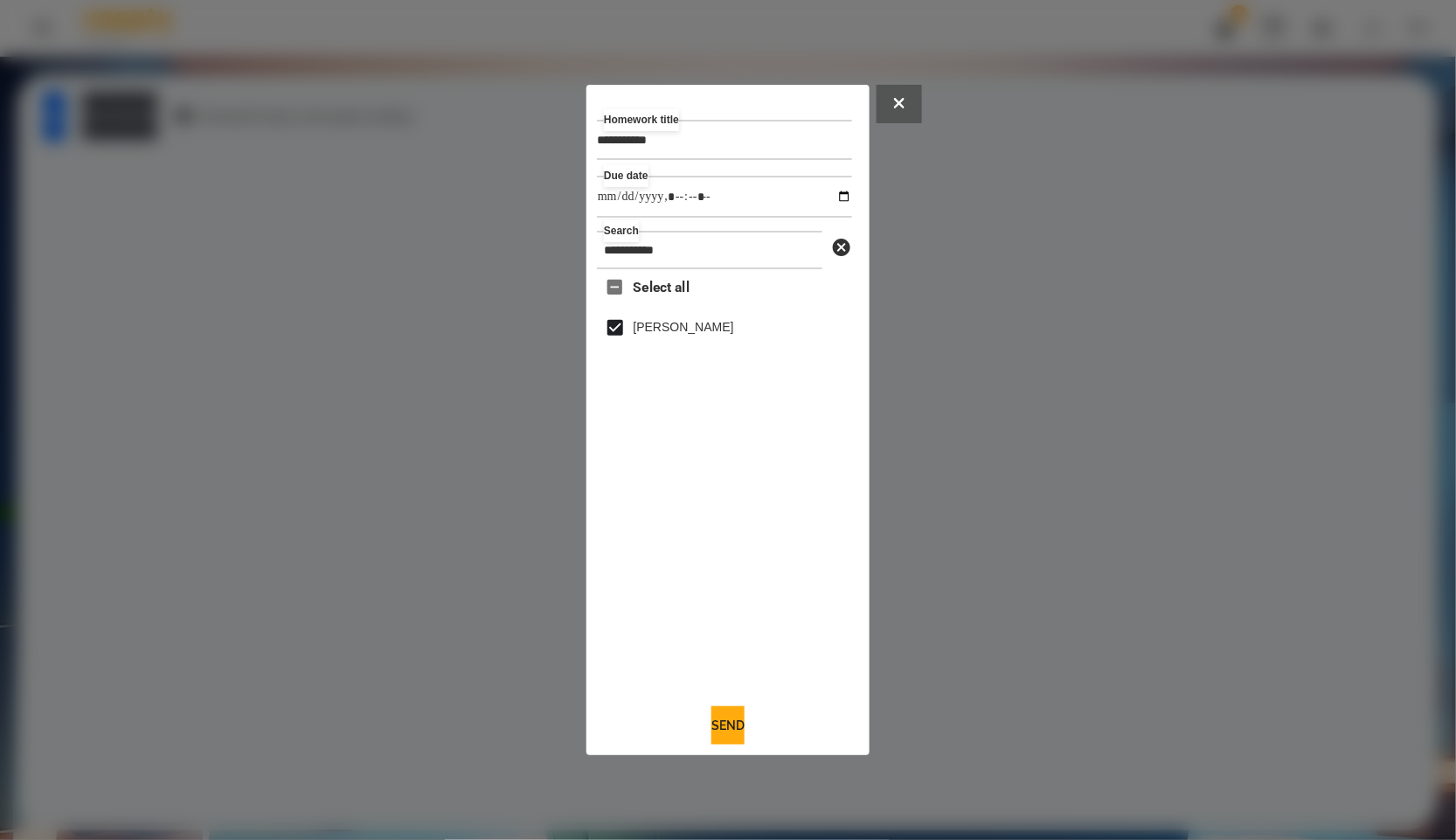
type input "**********"
click at [740, 610] on div "Select all [PERSON_NAME]" at bounding box center [724, 479] width 255 height 421
click at [712, 729] on button "Send" at bounding box center [728, 725] width 33 height 38
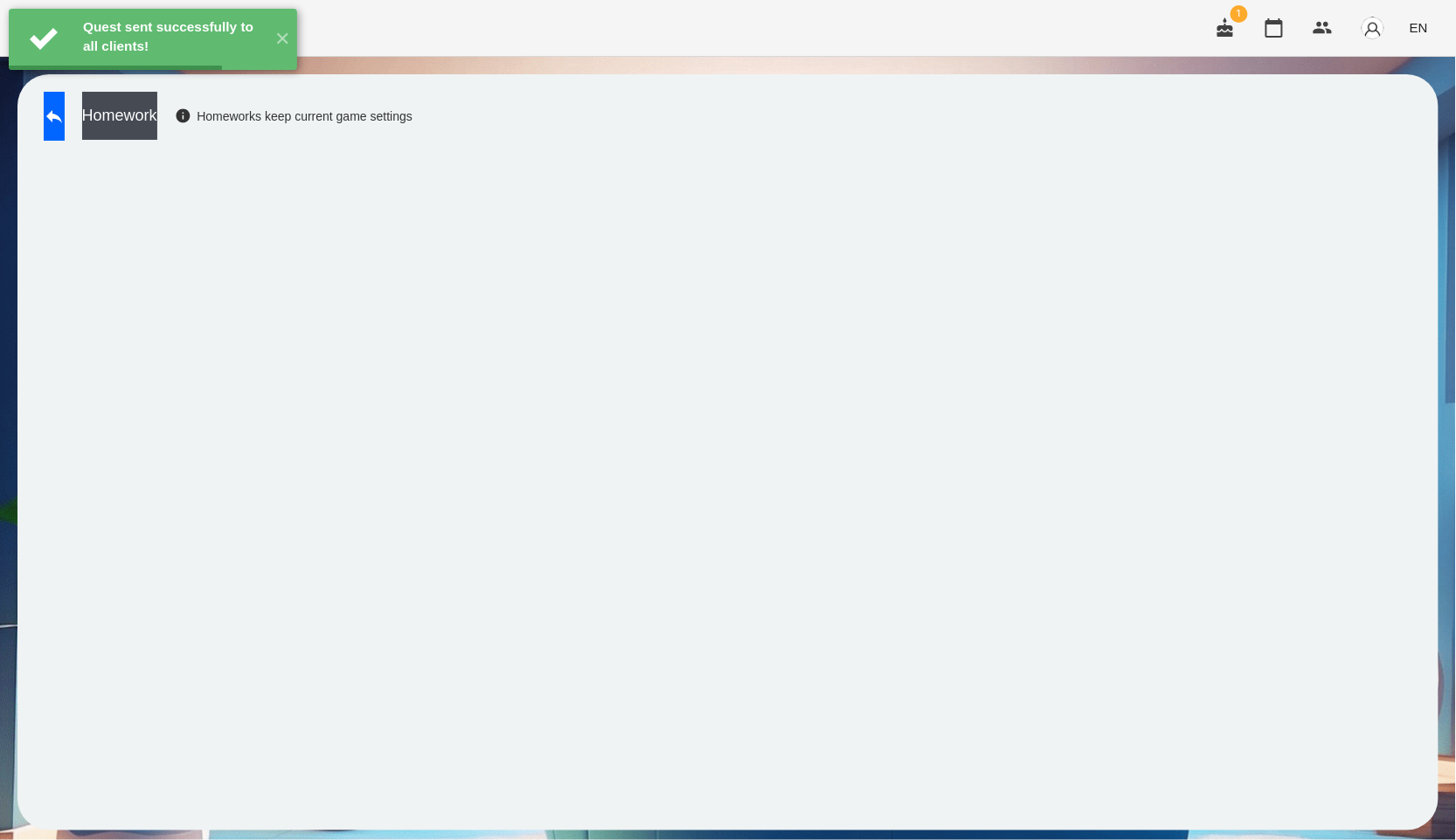
click at [157, 108] on button "Homework" at bounding box center [119, 116] width 75 height 48
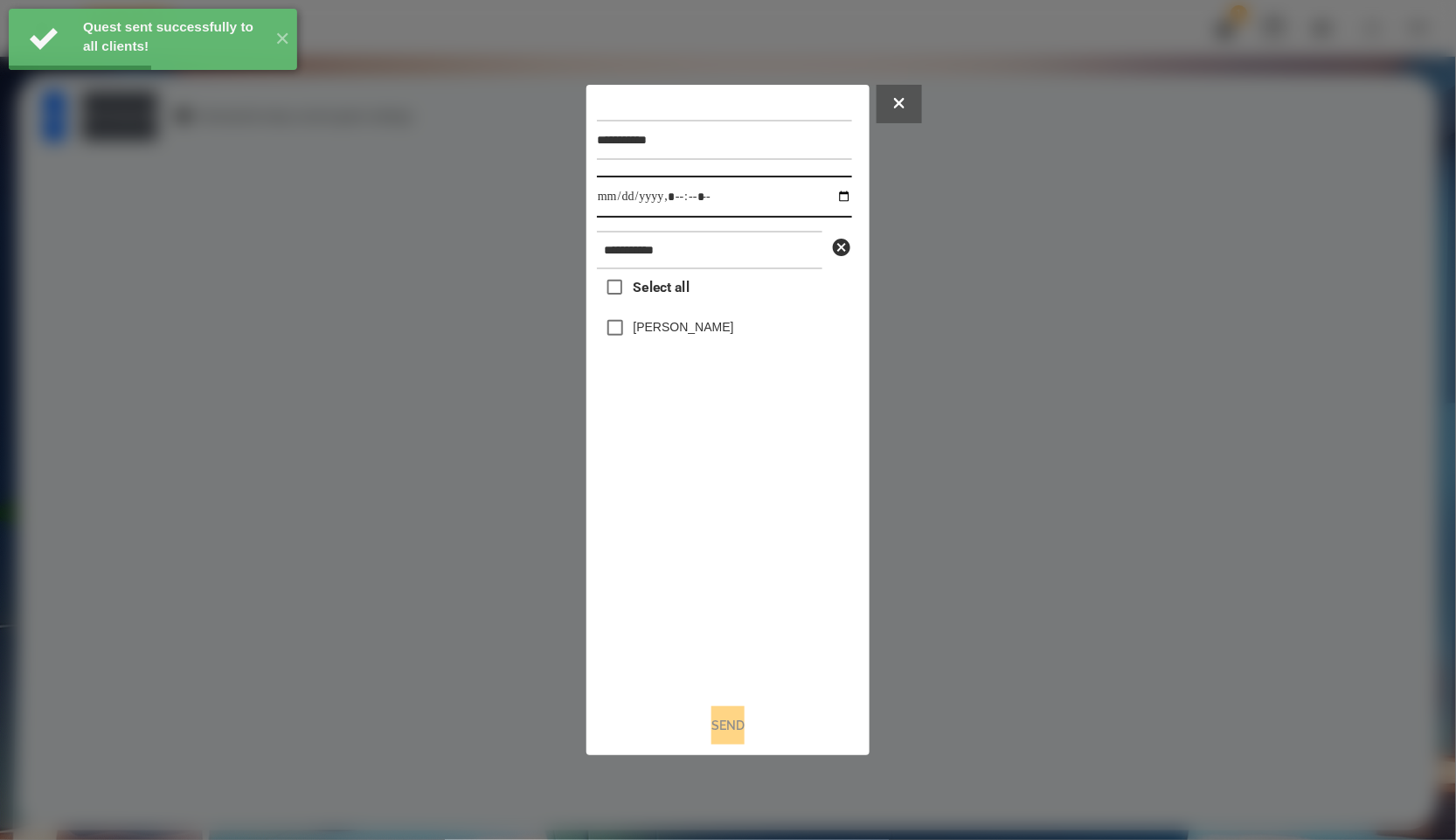
click at [837, 197] on input "datetime-local" at bounding box center [724, 197] width 255 height 42
type input "**********"
click at [714, 528] on div "Select all [PERSON_NAME]" at bounding box center [724, 479] width 255 height 421
click at [652, 336] on label "[PERSON_NAME]" at bounding box center [683, 326] width 100 height 17
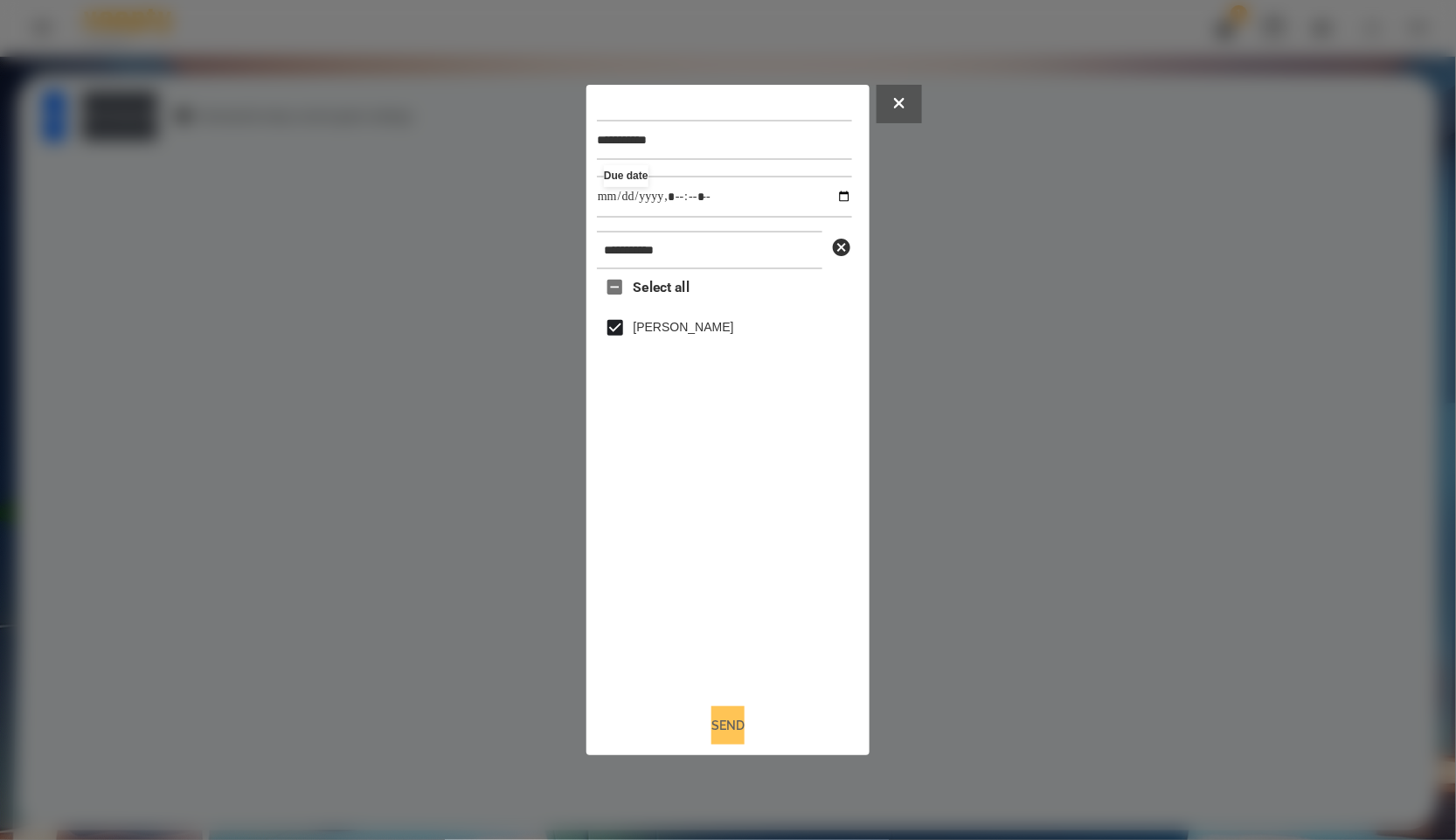
click at [726, 740] on button "Send" at bounding box center [728, 725] width 33 height 38
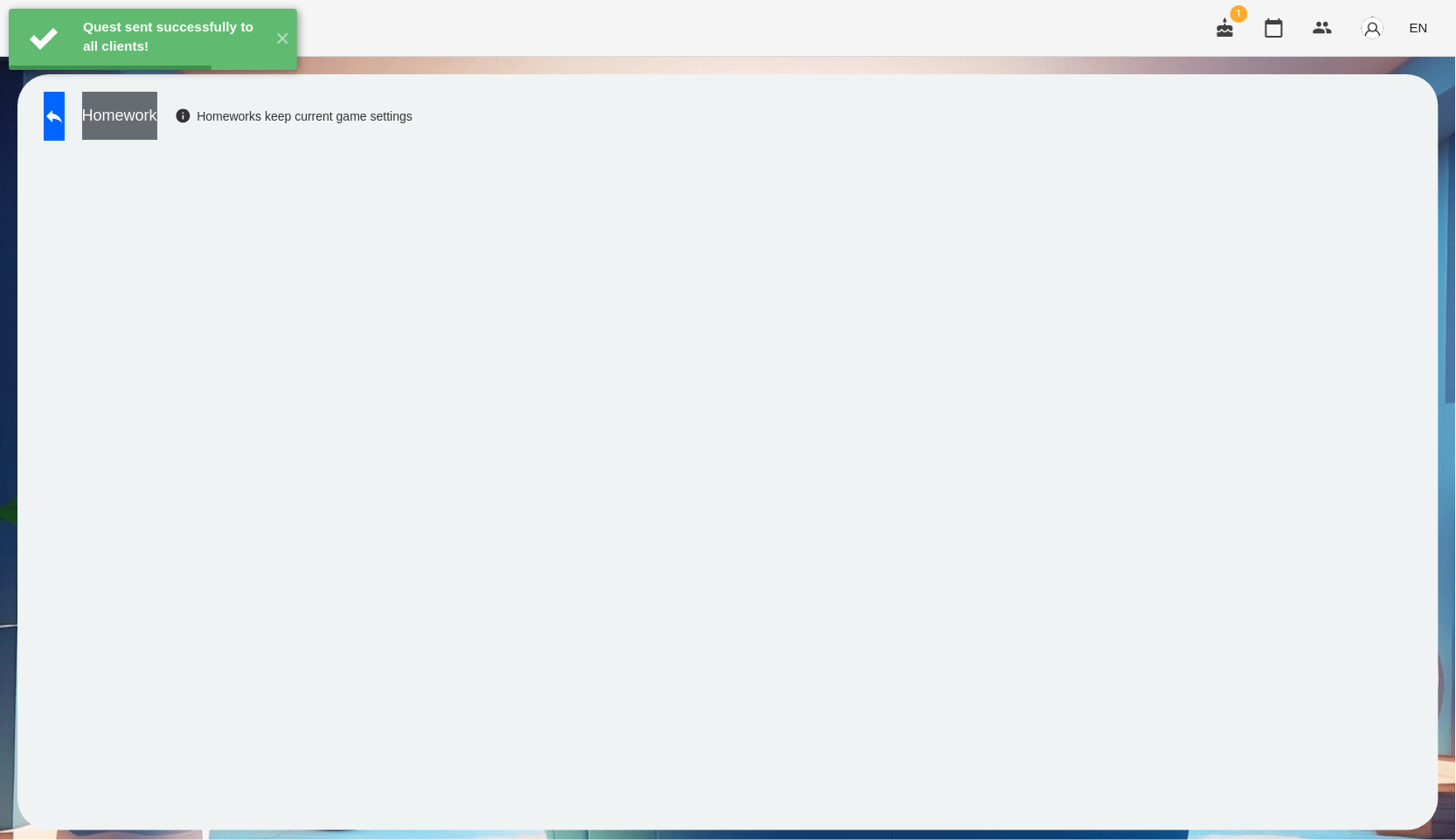
click at [157, 124] on button "Homework" at bounding box center [119, 116] width 75 height 48
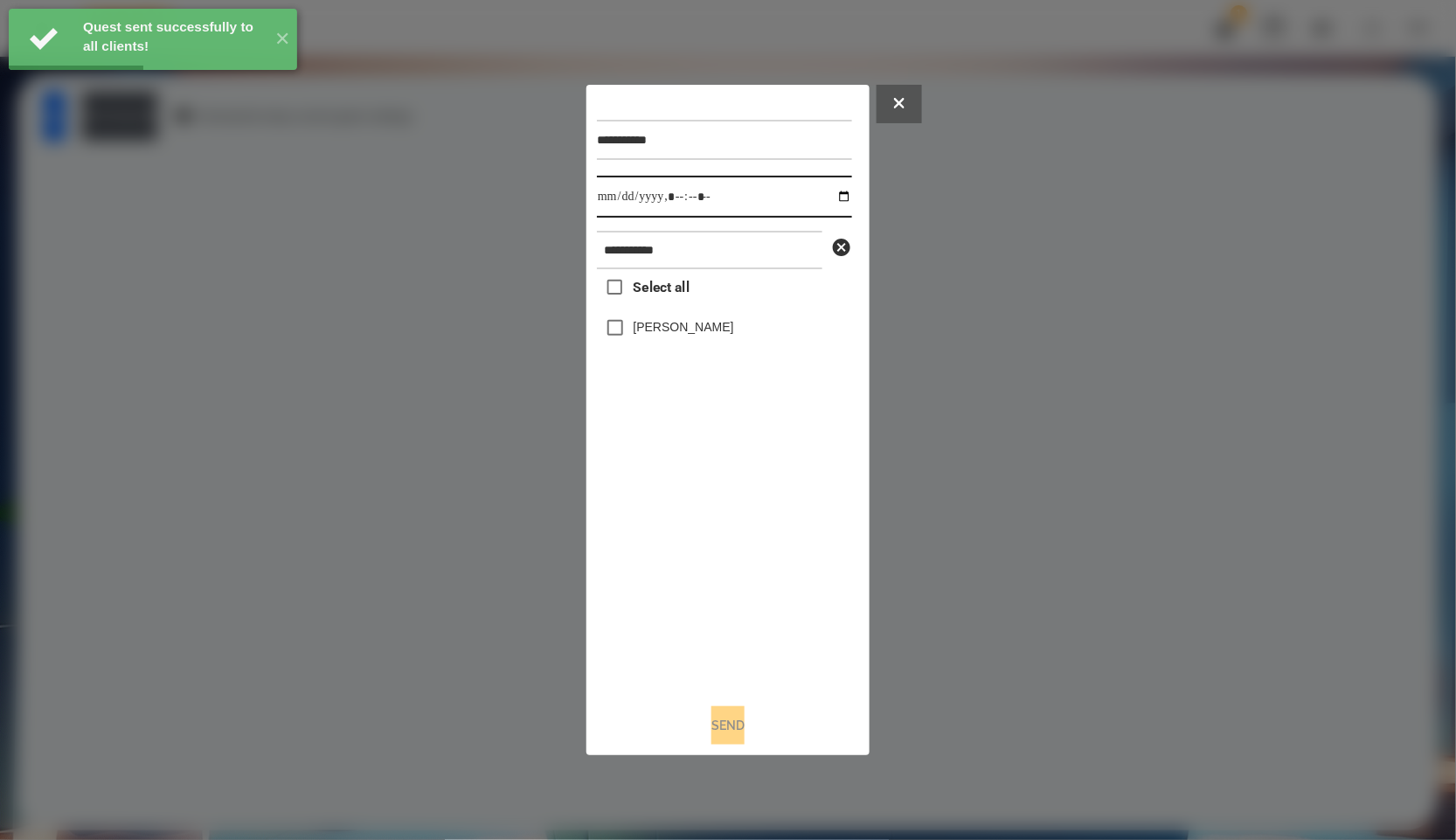
click at [830, 200] on input "datetime-local" at bounding box center [724, 197] width 255 height 42
type input "**********"
drag, startPoint x: 739, startPoint y: 607, endPoint x: 677, endPoint y: 396, distance: 219.9
click at [739, 608] on div "Select all [PERSON_NAME]" at bounding box center [724, 479] width 255 height 421
click at [679, 328] on label "[PERSON_NAME]" at bounding box center [683, 326] width 100 height 17
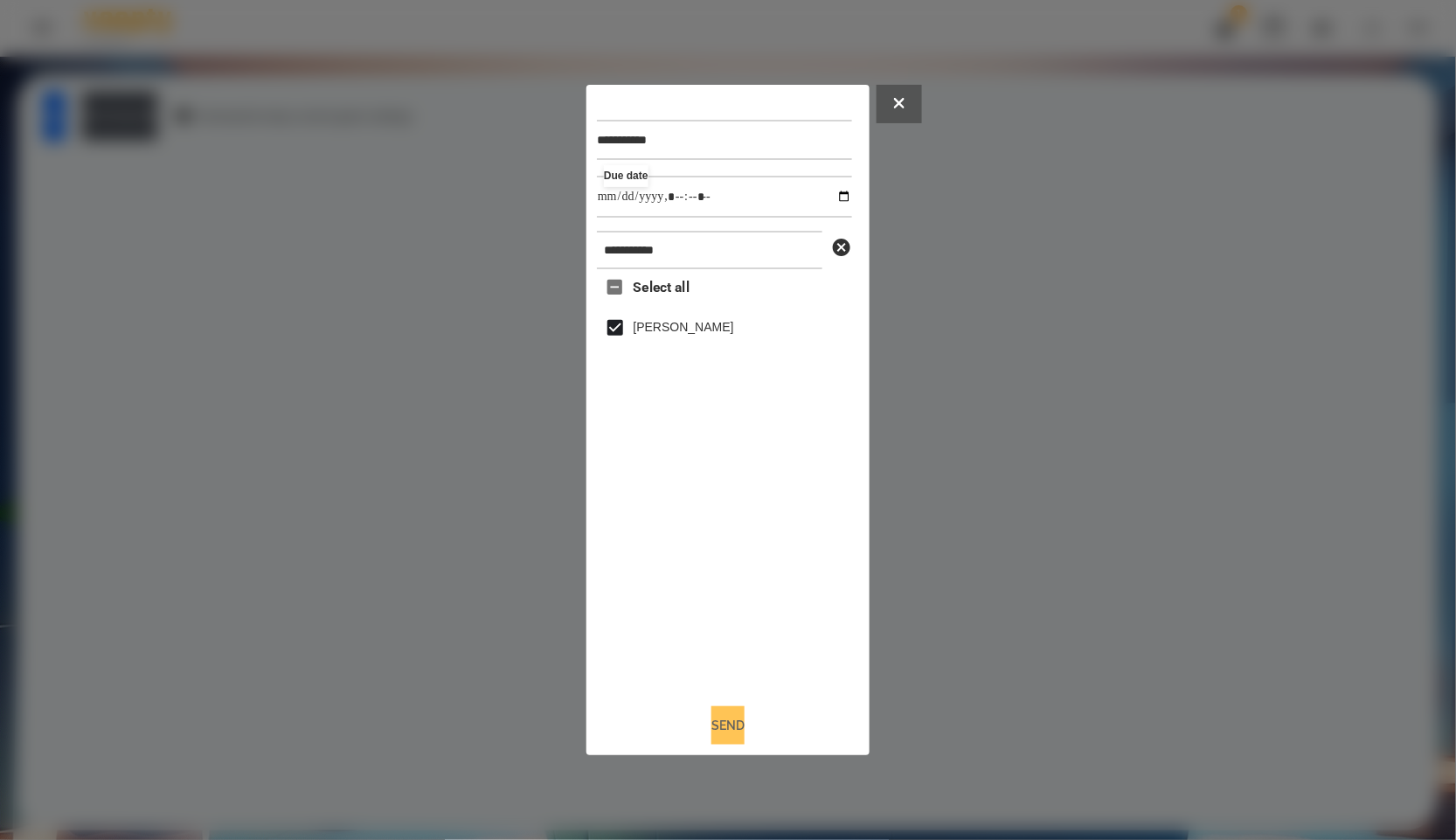
click at [745, 732] on button "Send" at bounding box center [728, 725] width 33 height 38
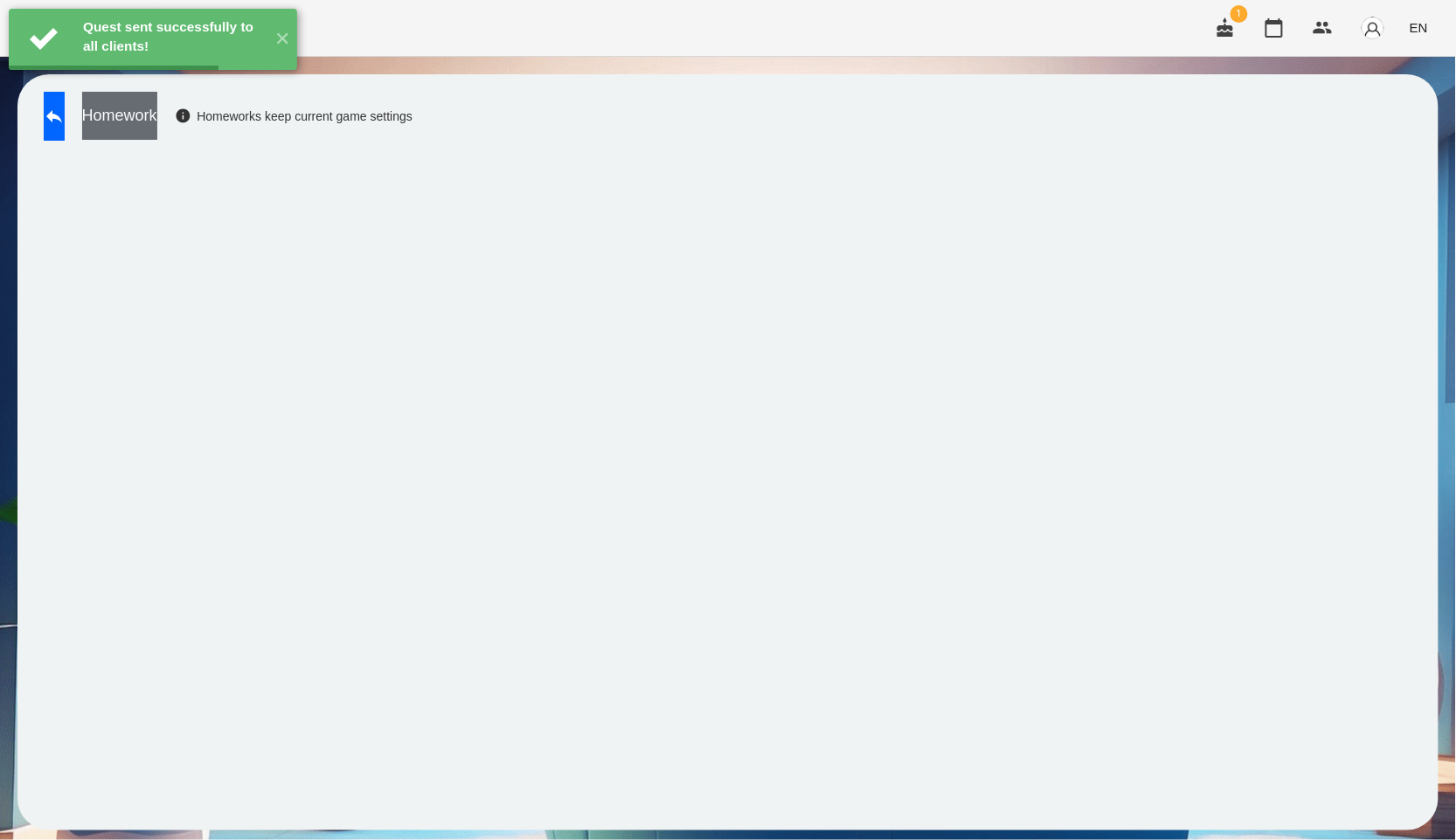
click at [157, 112] on button "Homework" at bounding box center [119, 116] width 75 height 48
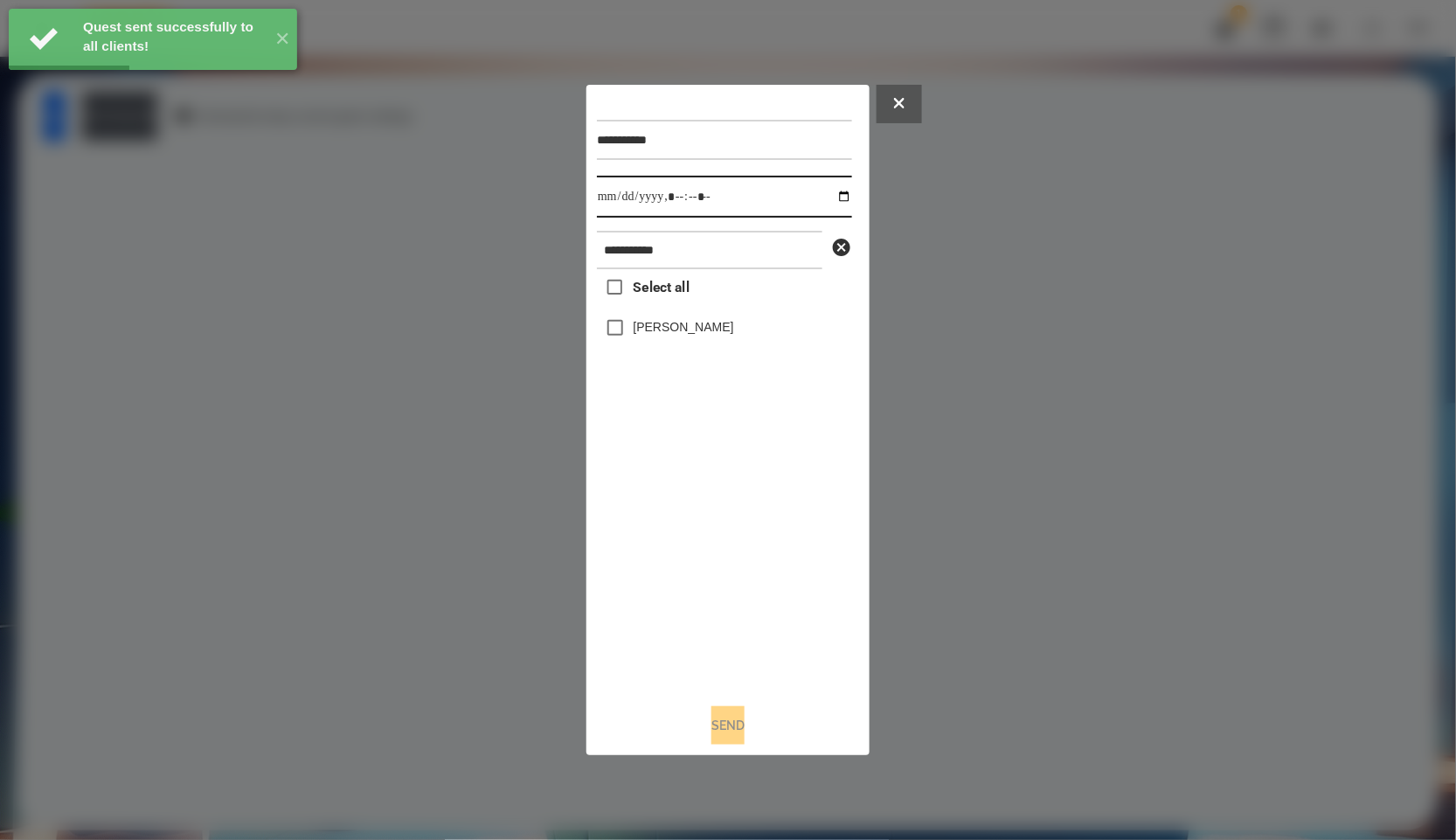
click at [830, 187] on input "datetime-local" at bounding box center [724, 197] width 255 height 42
type input "**********"
click at [796, 570] on div "Select all [PERSON_NAME]" at bounding box center [724, 479] width 255 height 421
click at [678, 326] on label "[PERSON_NAME]" at bounding box center [683, 326] width 100 height 17
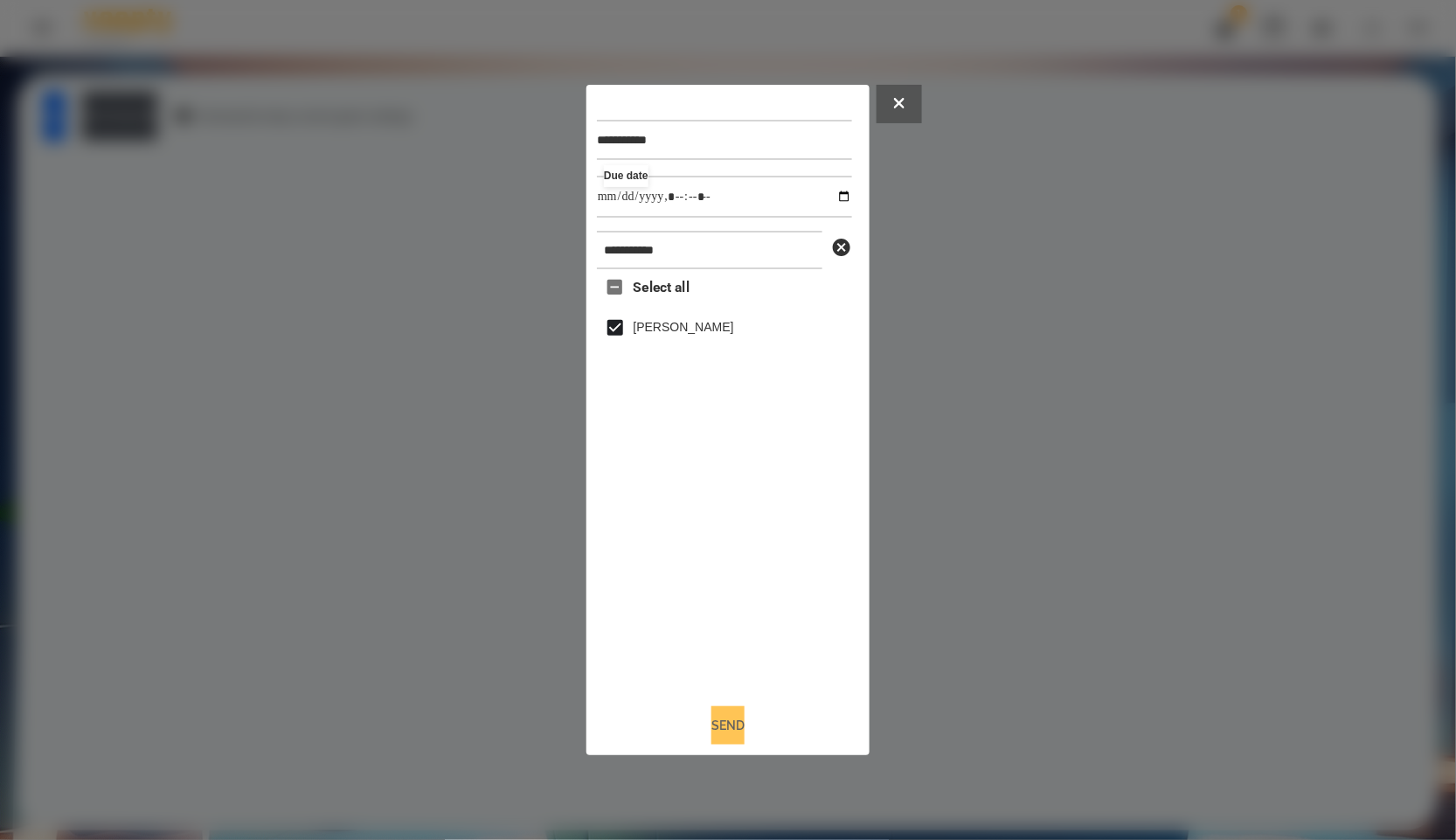
click at [731, 716] on button "Send" at bounding box center [728, 725] width 33 height 38
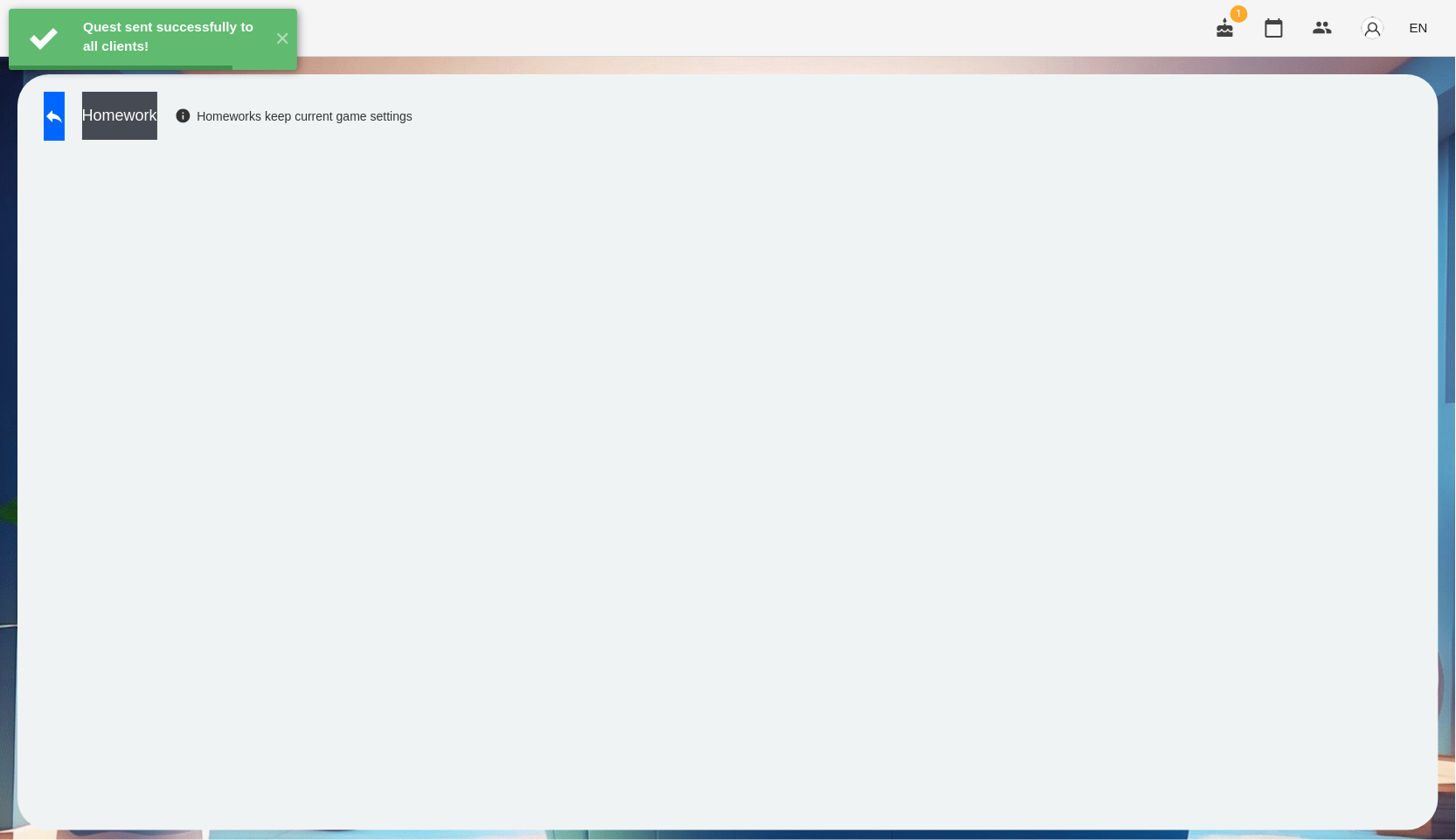
click at [157, 121] on button "Homework" at bounding box center [119, 116] width 75 height 48
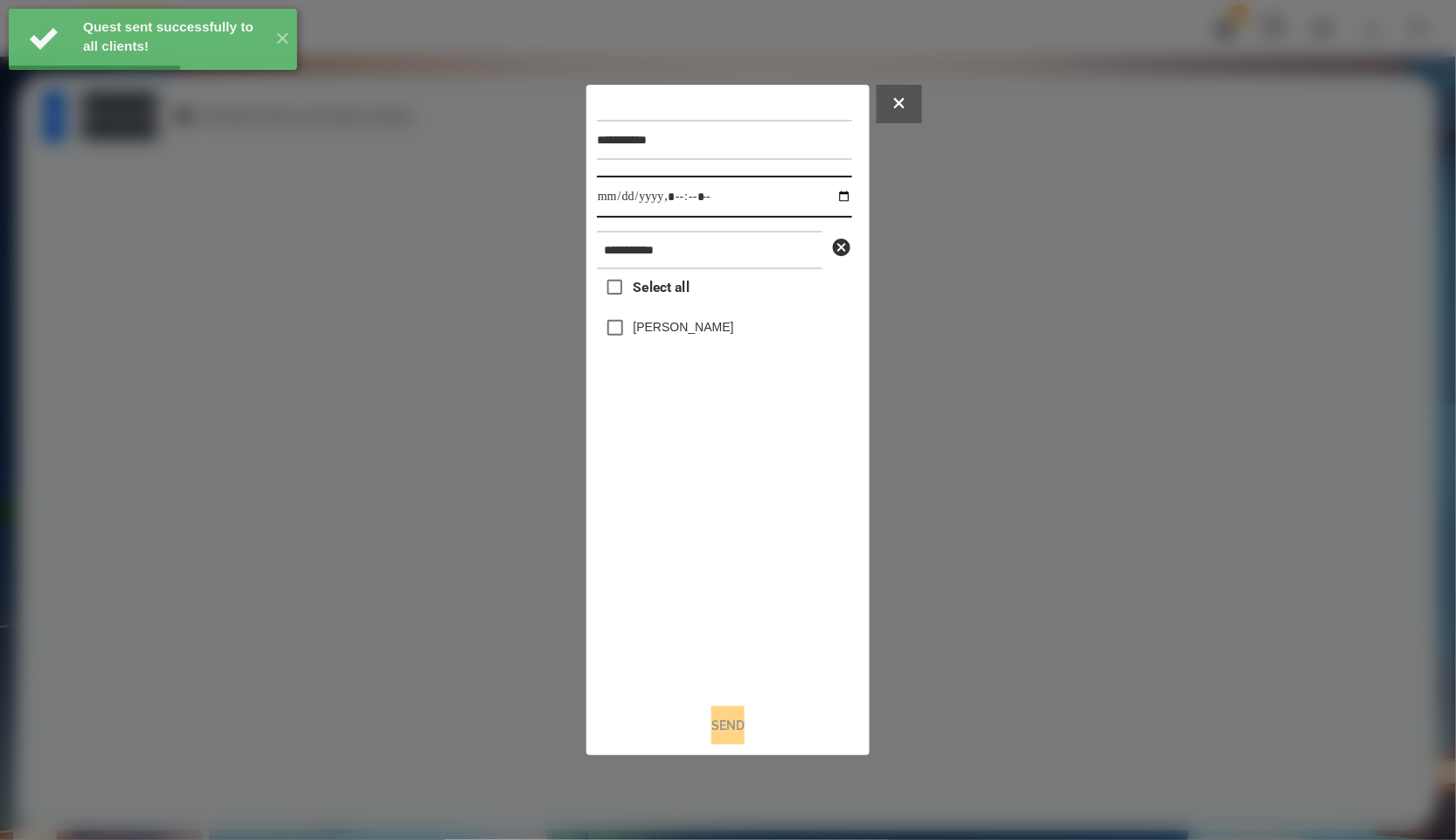
click at [828, 200] on input "datetime-local" at bounding box center [724, 197] width 255 height 42
type input "**********"
click at [702, 598] on div "Select all [PERSON_NAME]" at bounding box center [724, 479] width 255 height 421
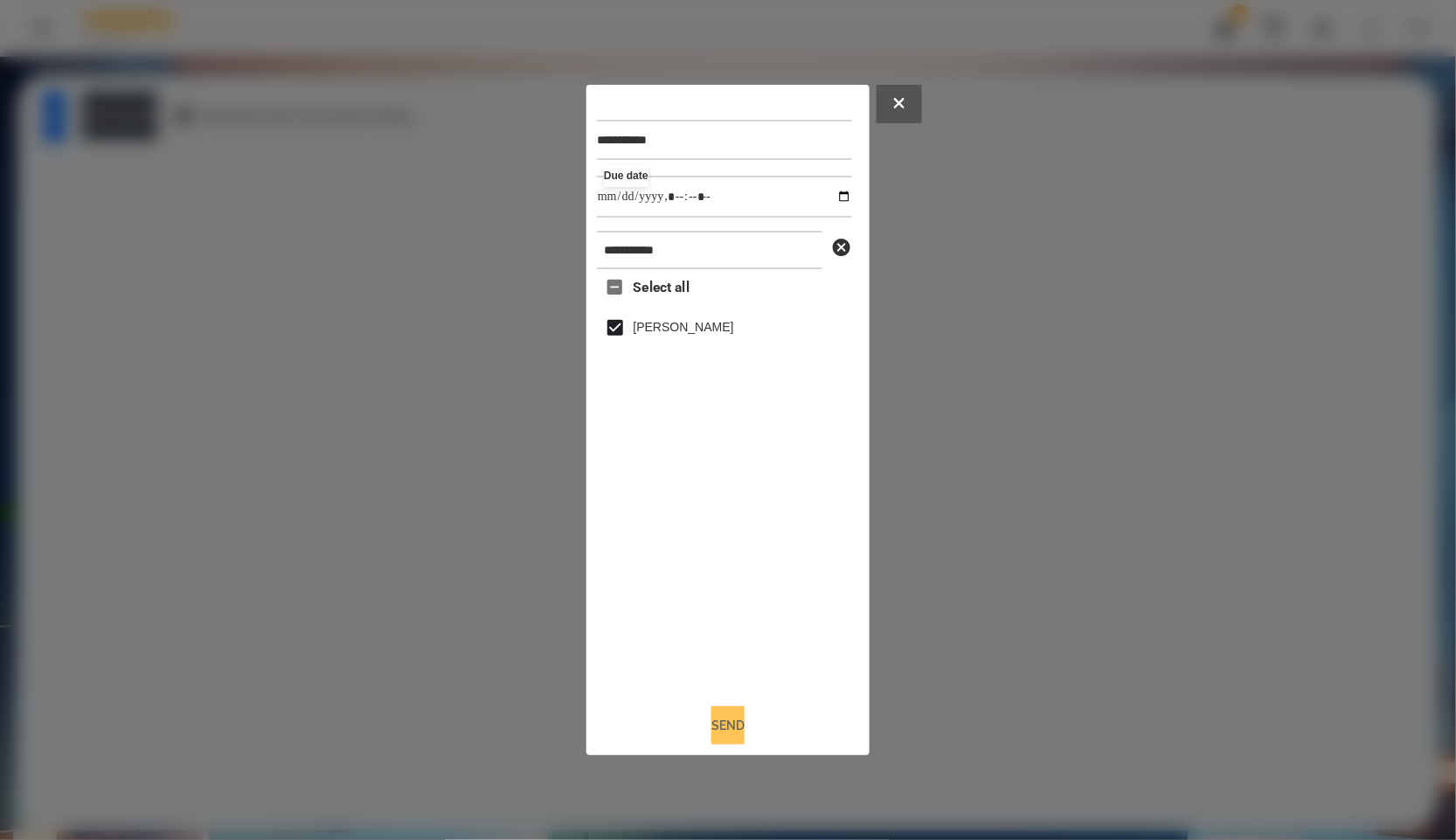
click at [716, 727] on button "Send" at bounding box center [728, 725] width 33 height 38
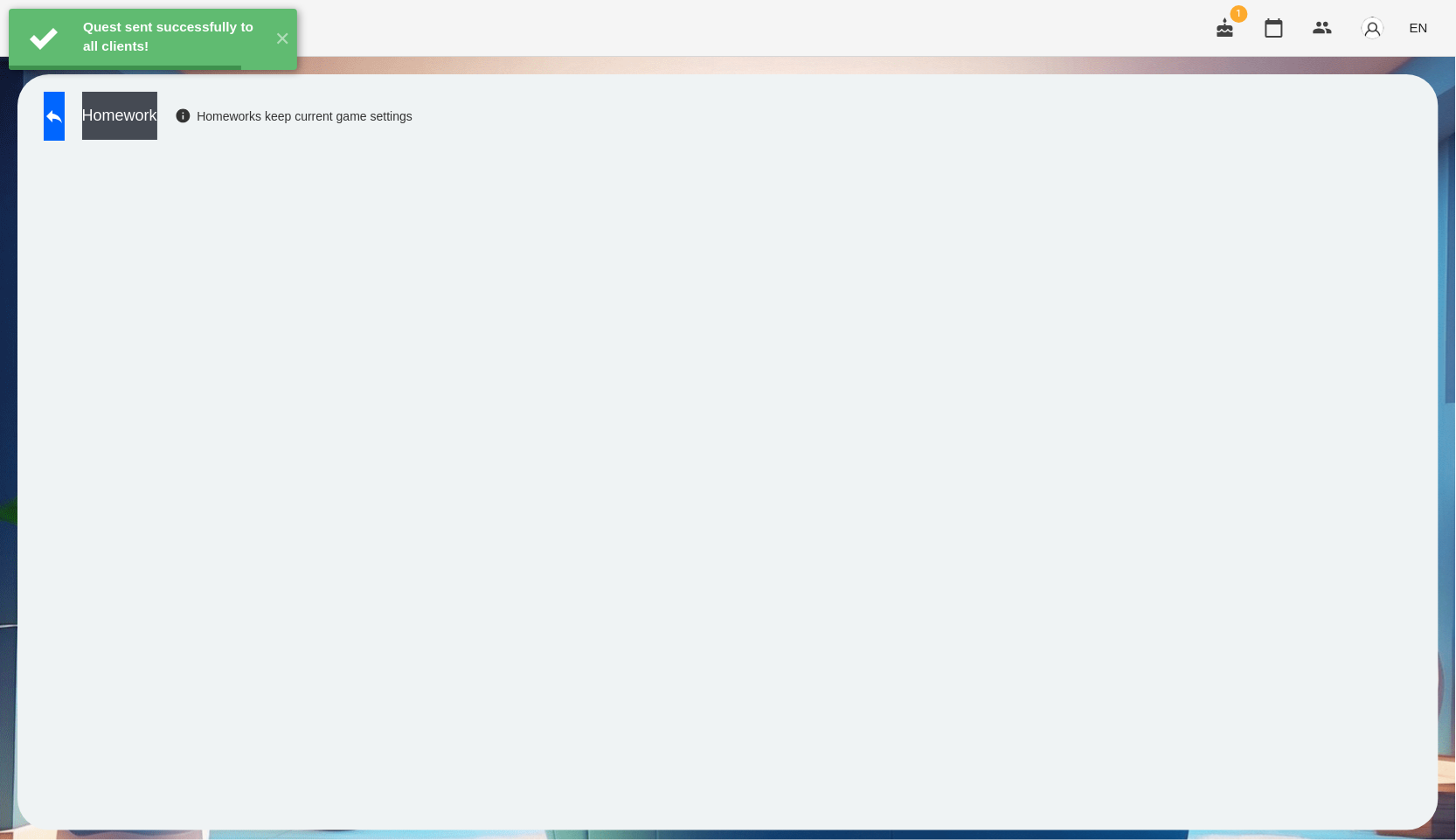
click at [157, 133] on button "Homework" at bounding box center [119, 116] width 75 height 48
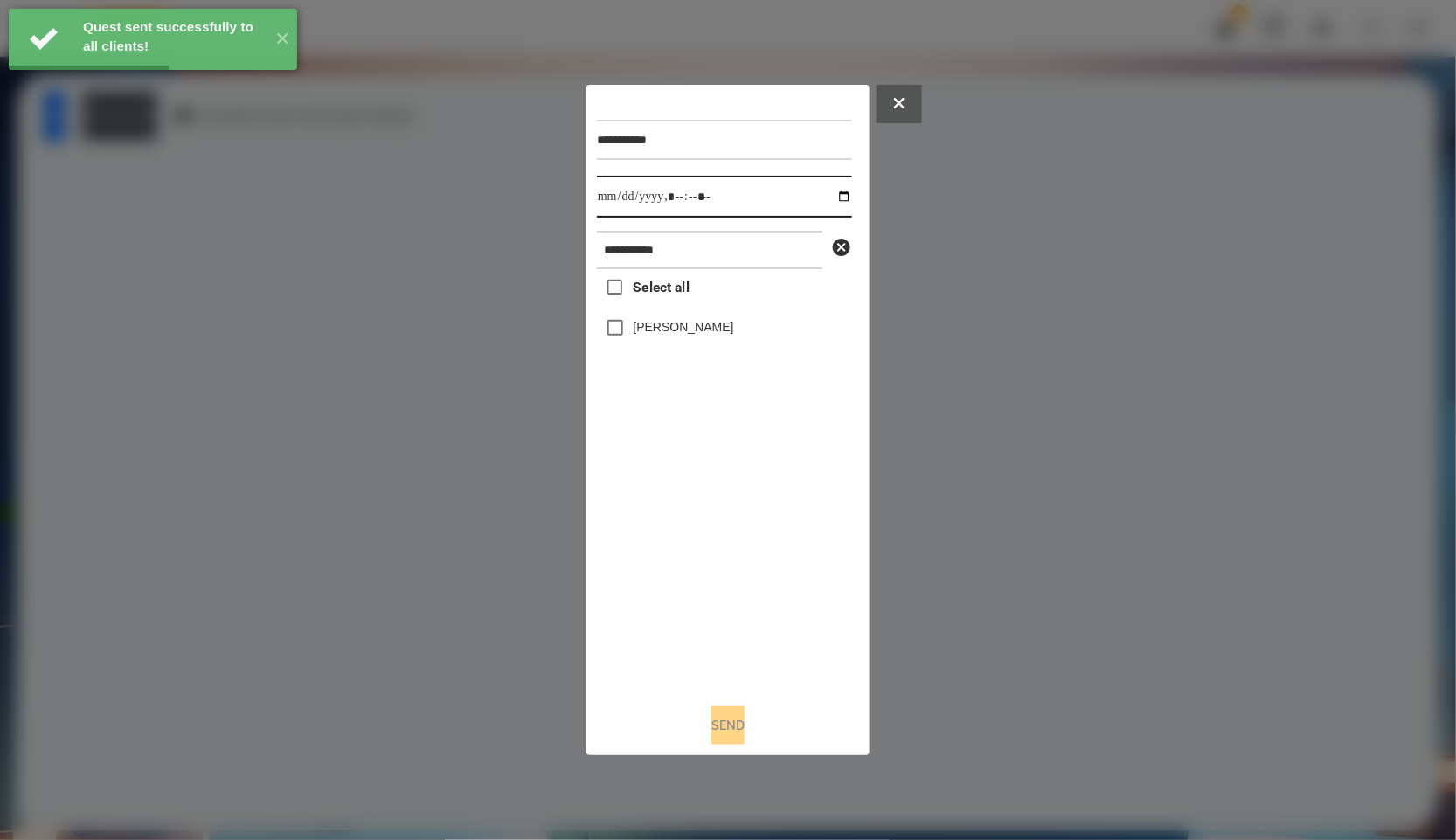
click at [832, 203] on input "datetime-local" at bounding box center [724, 197] width 255 height 42
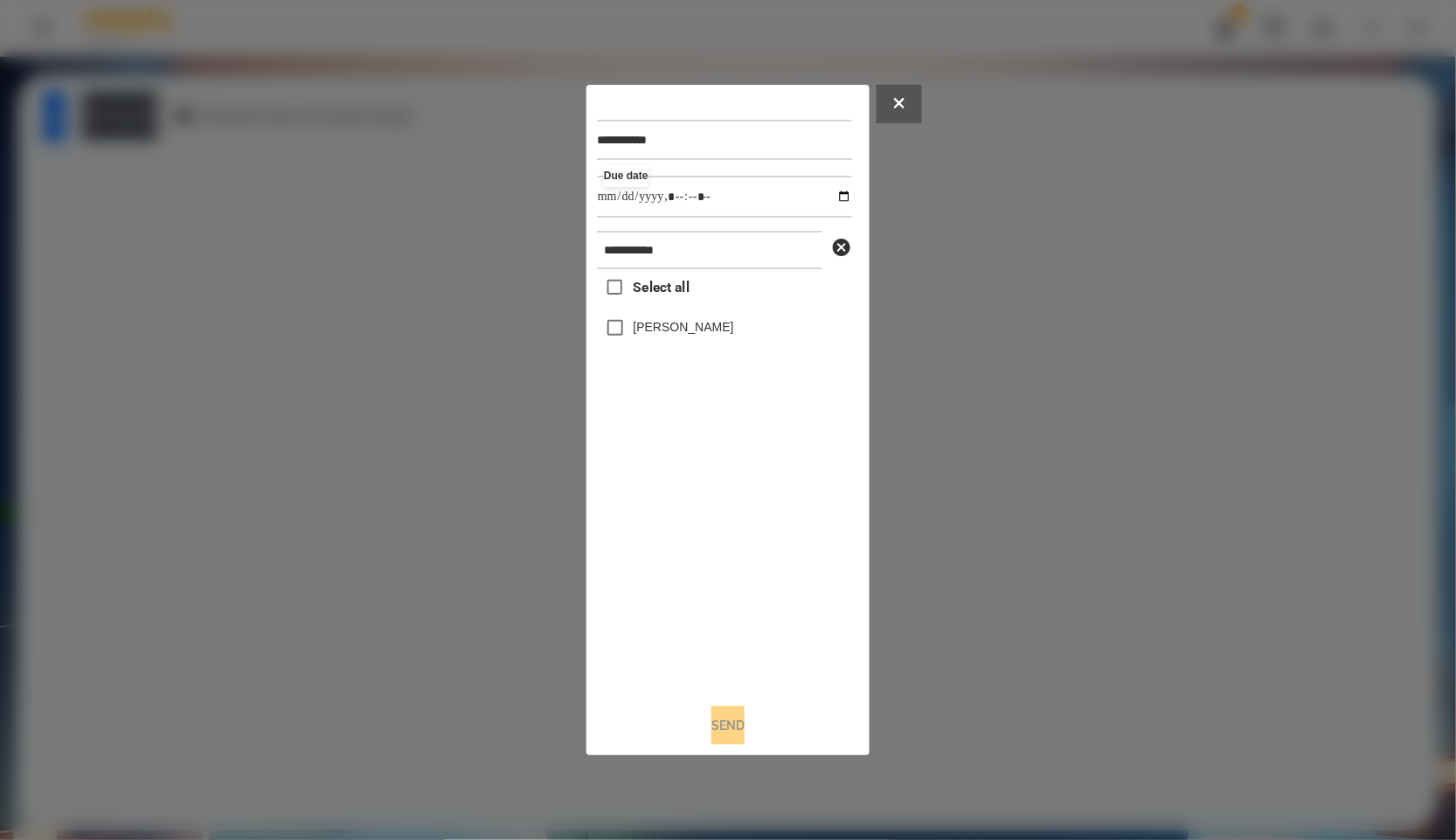
type input "**********"
drag, startPoint x: 773, startPoint y: 630, endPoint x: 744, endPoint y: 599, distance: 42.4
click at [773, 630] on div "Select all [PERSON_NAME]" at bounding box center [724, 479] width 255 height 421
click at [723, 715] on button "Send" at bounding box center [728, 725] width 33 height 38
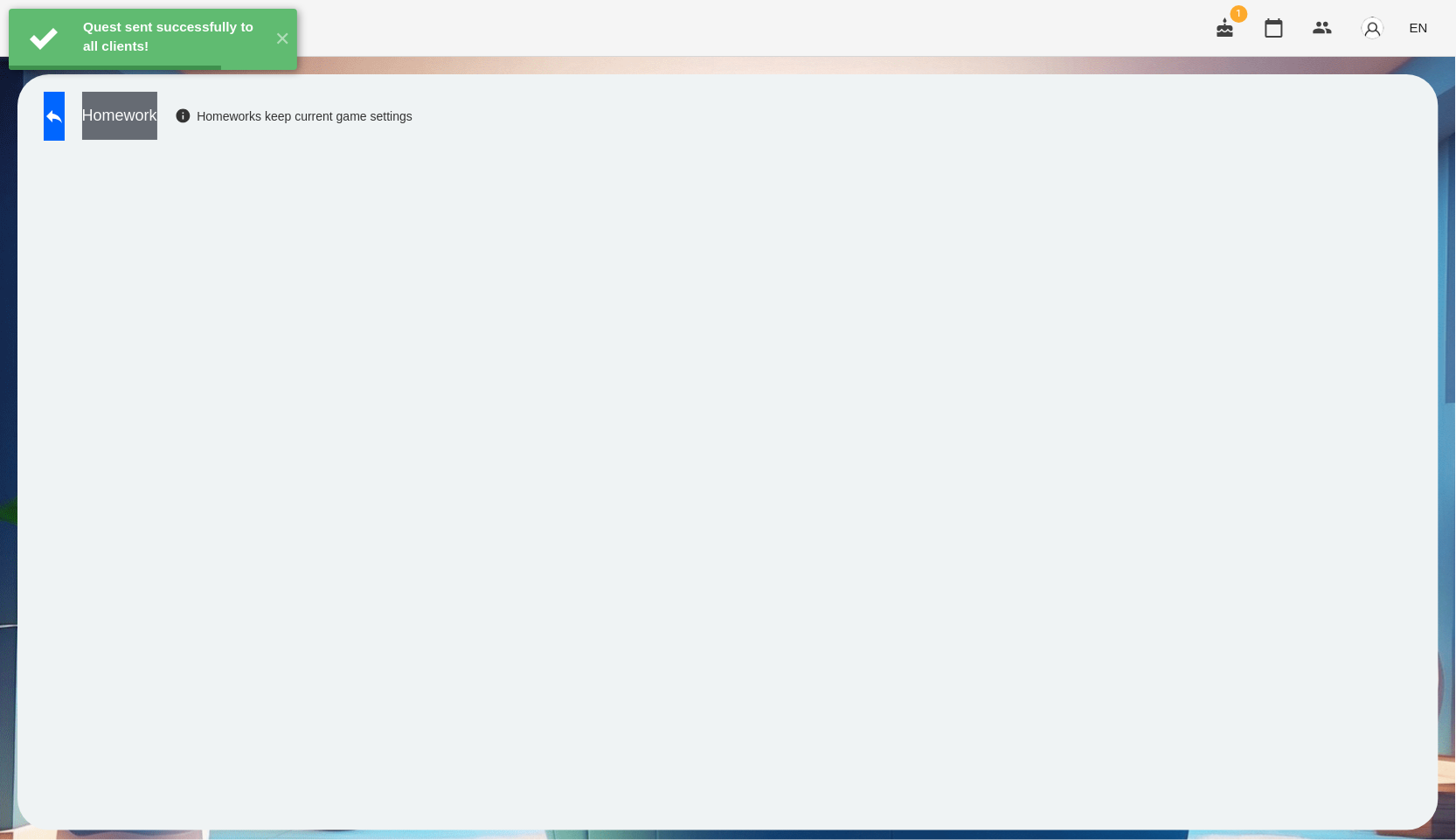
click at [151, 115] on button "Homework" at bounding box center [119, 116] width 75 height 48
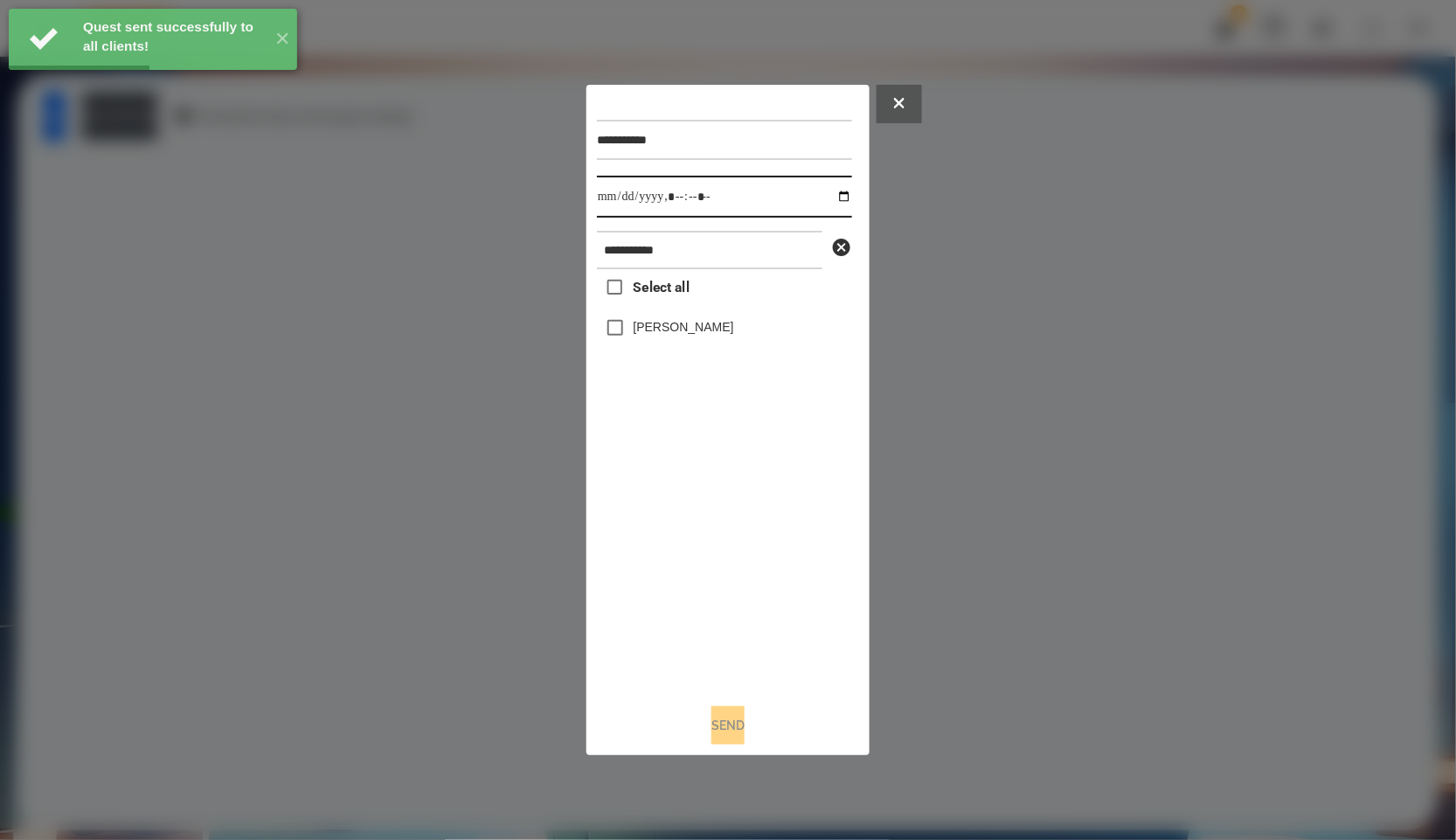
click at [829, 193] on input "datetime-local" at bounding box center [724, 197] width 255 height 42
type input "**********"
click at [744, 543] on div "Select all [PERSON_NAME]" at bounding box center [724, 479] width 255 height 421
click at [687, 323] on label "[PERSON_NAME]" at bounding box center [683, 326] width 100 height 17
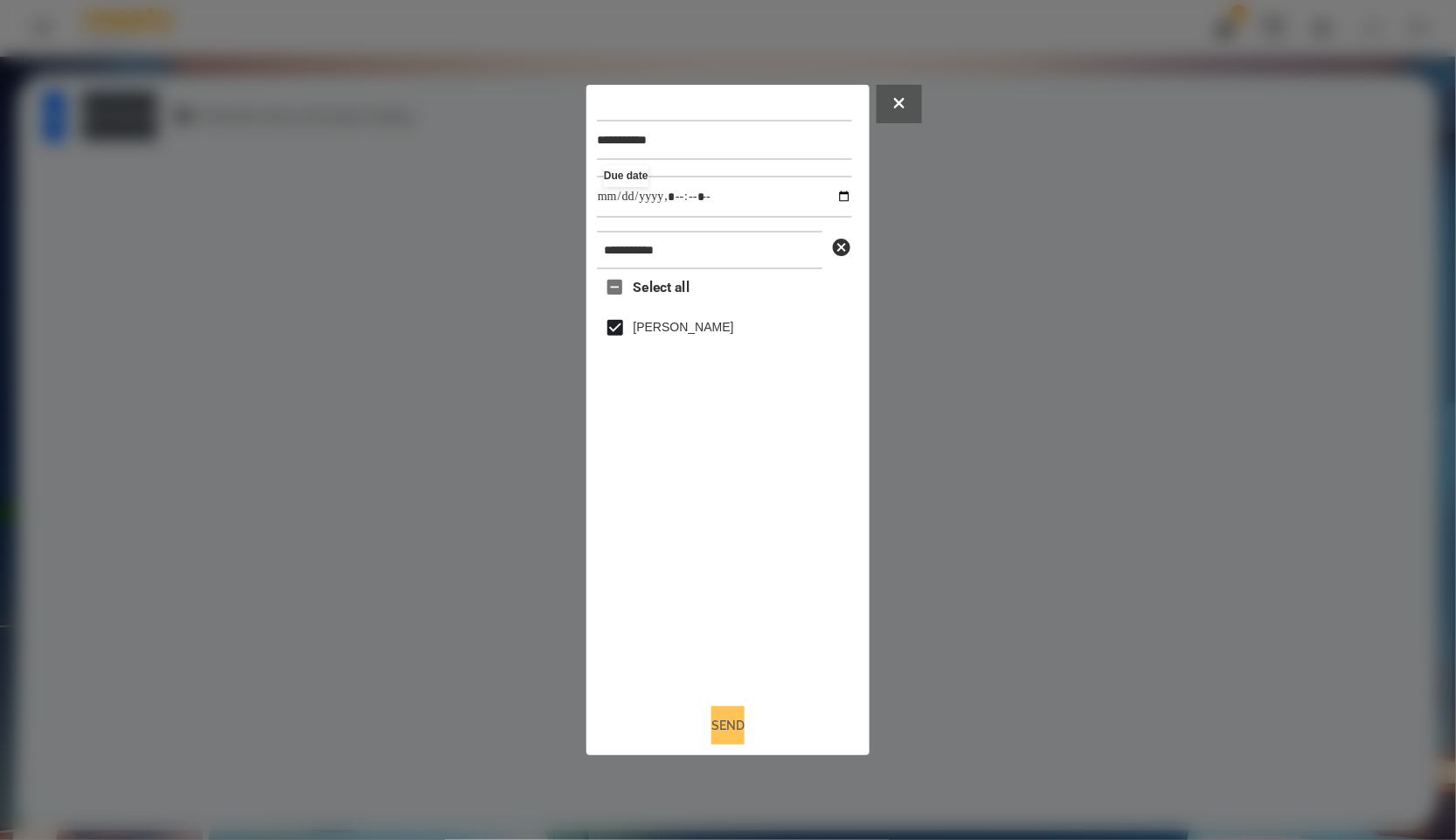
click at [731, 713] on button "Send" at bounding box center [728, 725] width 33 height 38
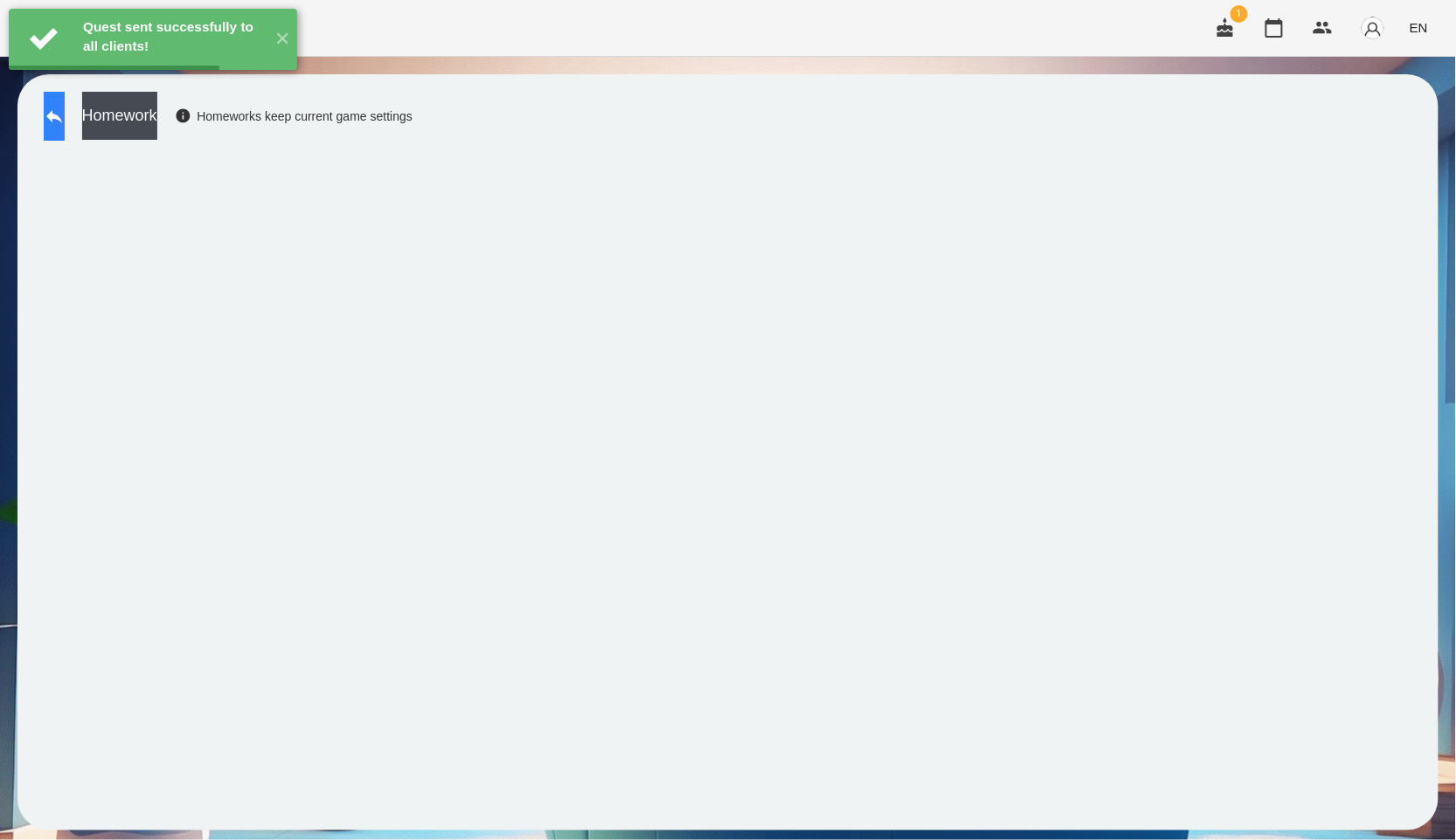
click at [62, 113] on icon at bounding box center [54, 116] width 15 height 13
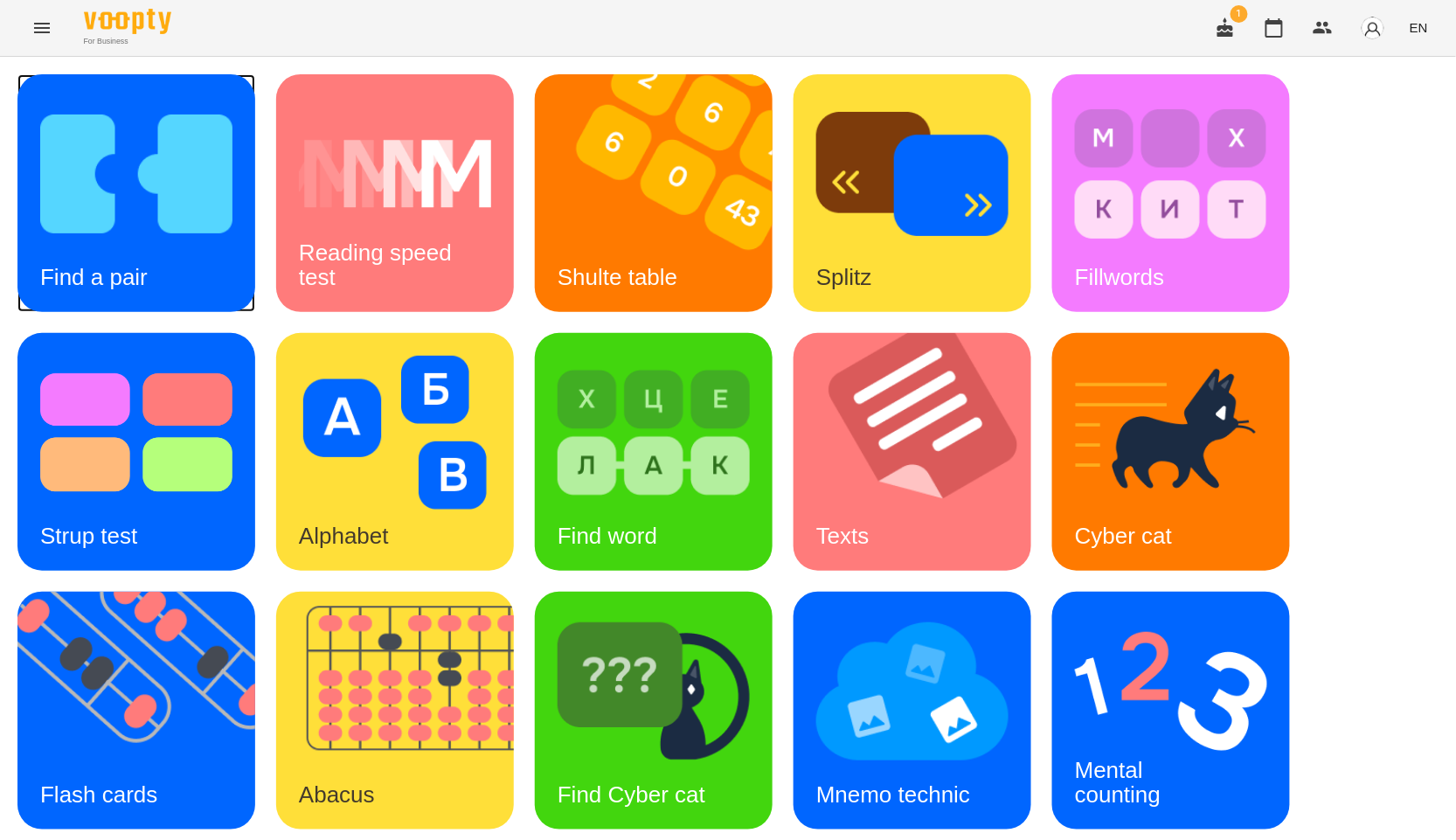
click at [163, 241] on img at bounding box center [136, 174] width 193 height 154
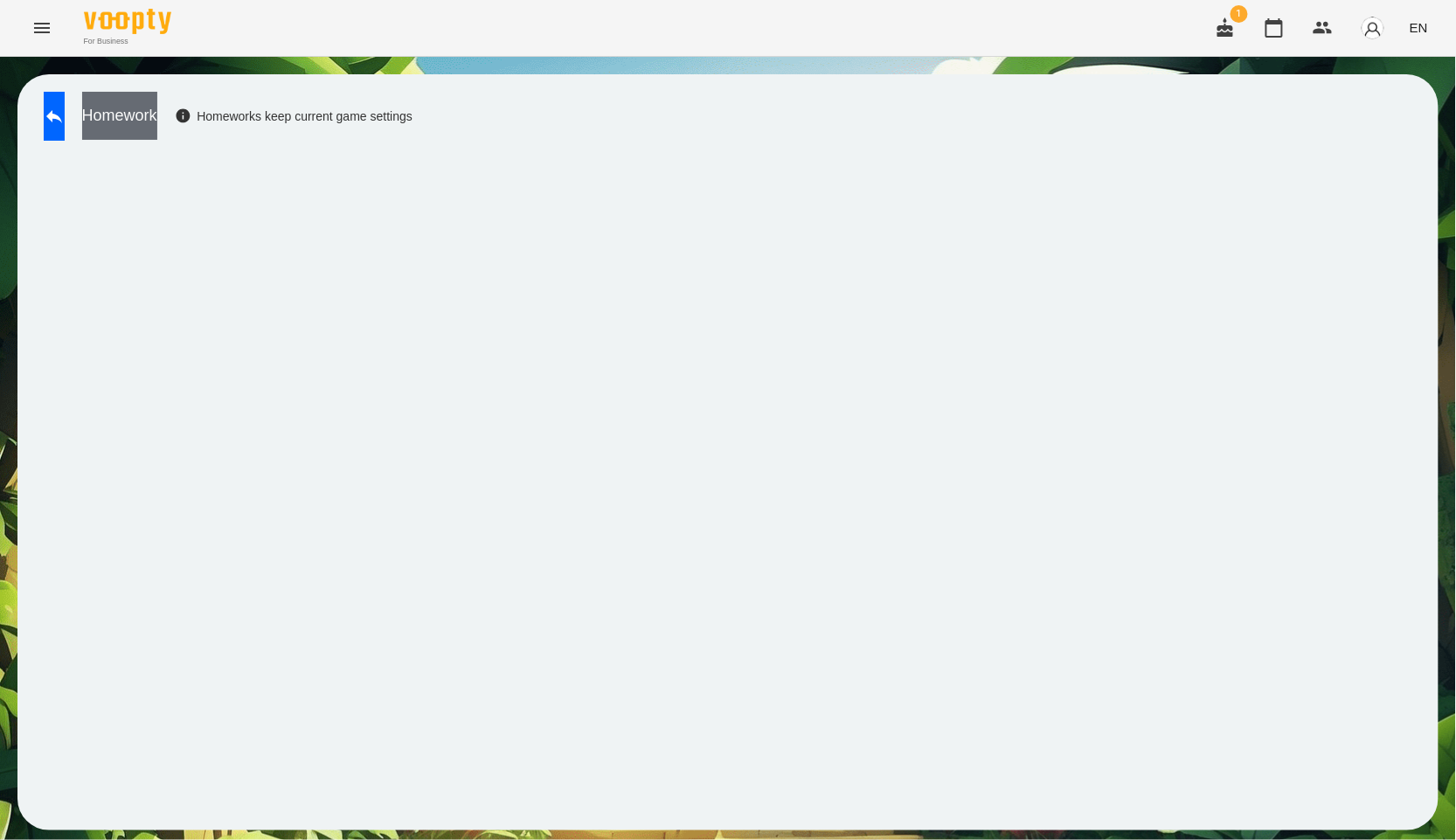
click at [157, 98] on button "Homework" at bounding box center [119, 116] width 75 height 48
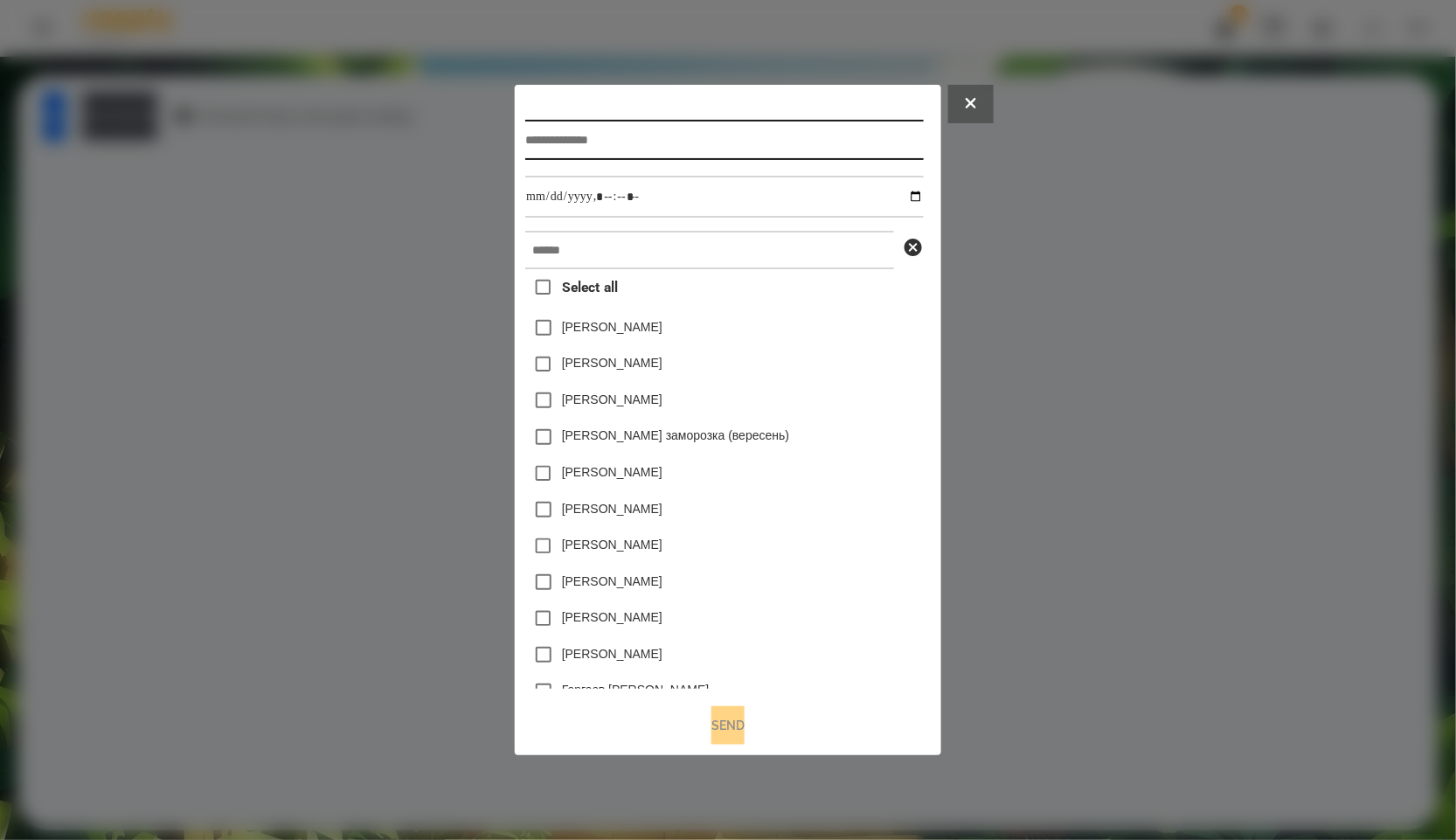
click at [631, 146] on input "text" at bounding box center [724, 140] width 398 height 40
paste input "**********"
type input "**********"
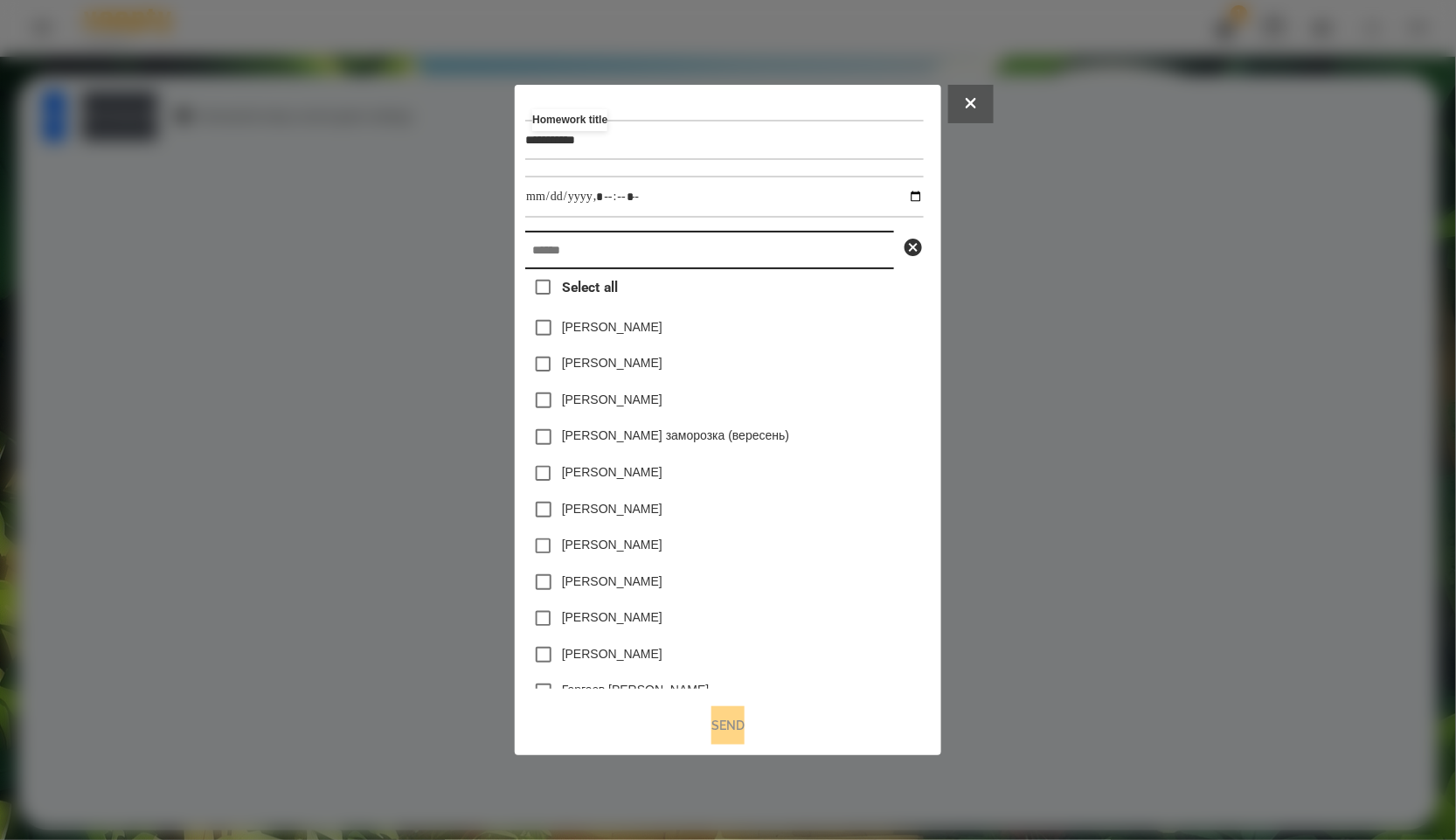
click at [642, 248] on input "text" at bounding box center [710, 250] width 369 height 38
paste input "**********"
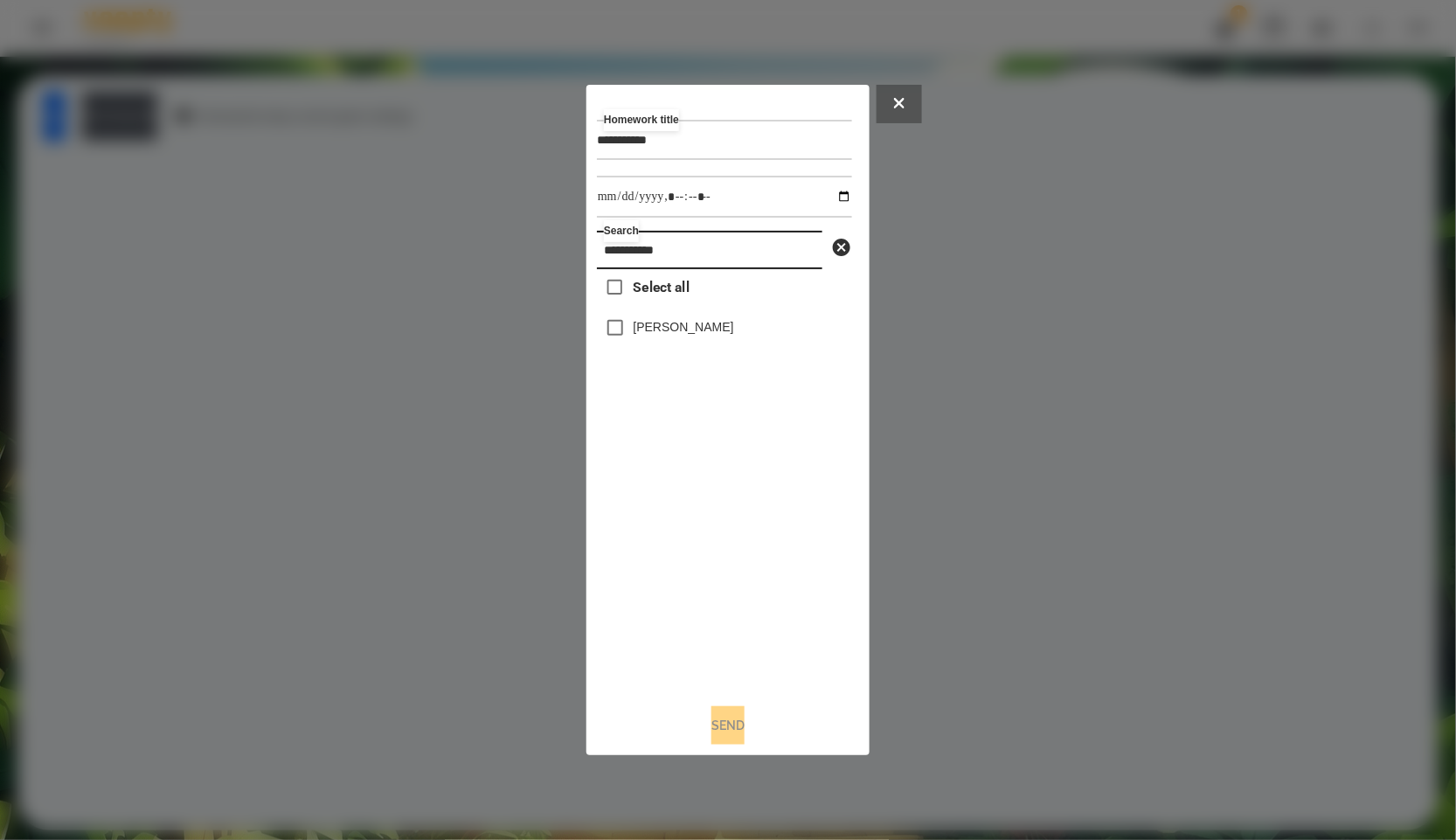
type input "**********"
click at [637, 326] on label "[PERSON_NAME]" at bounding box center [683, 326] width 100 height 17
click at [820, 194] on input "datetime-local" at bounding box center [724, 197] width 255 height 42
click at [835, 183] on input "datetime-local" at bounding box center [724, 197] width 255 height 42
click at [831, 195] on input "datetime-local" at bounding box center [724, 197] width 255 height 42
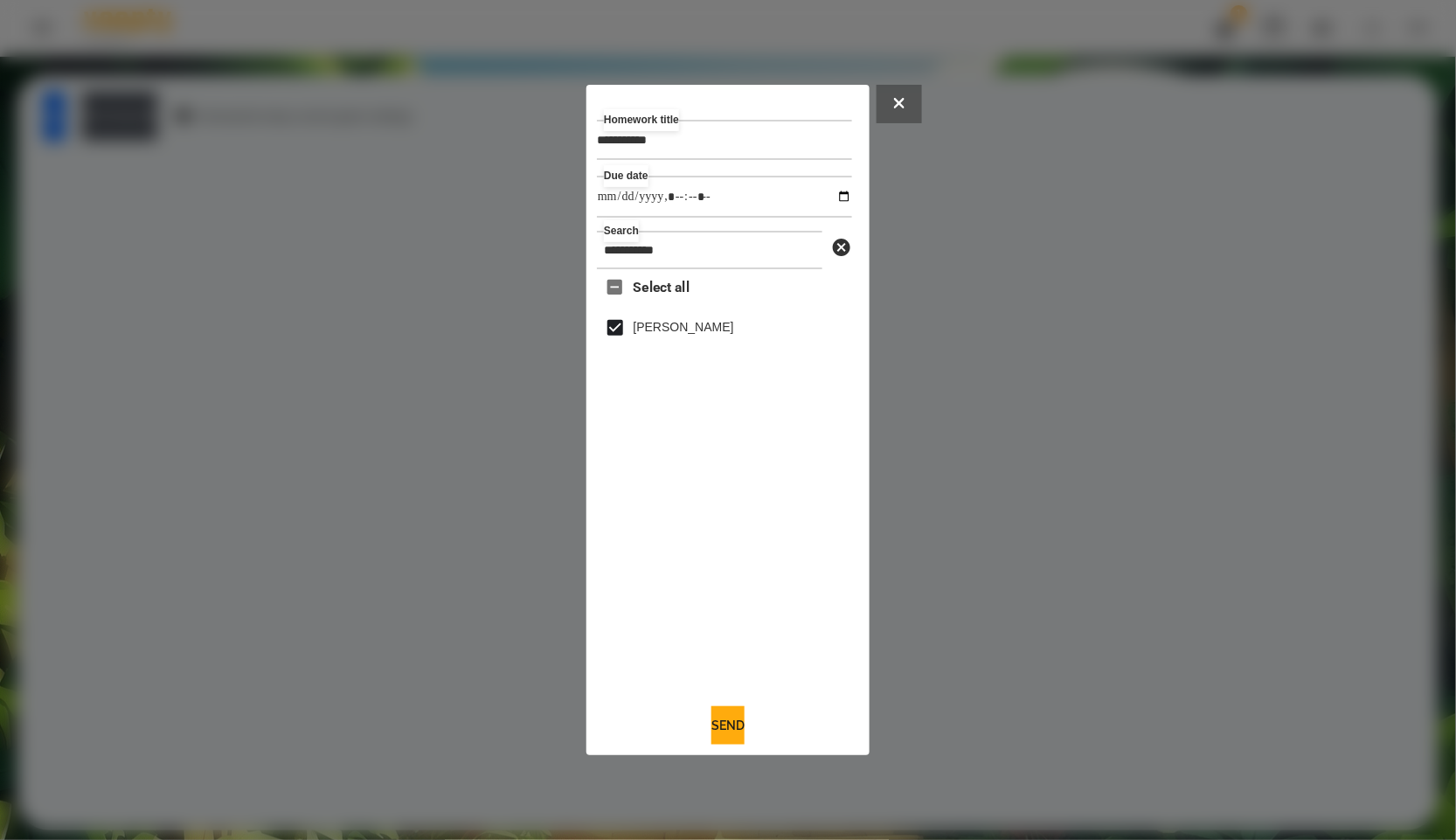
type input "**********"
click at [758, 550] on div "Select all [PERSON_NAME]" at bounding box center [724, 479] width 255 height 421
click at [735, 730] on button "Send" at bounding box center [728, 725] width 33 height 38
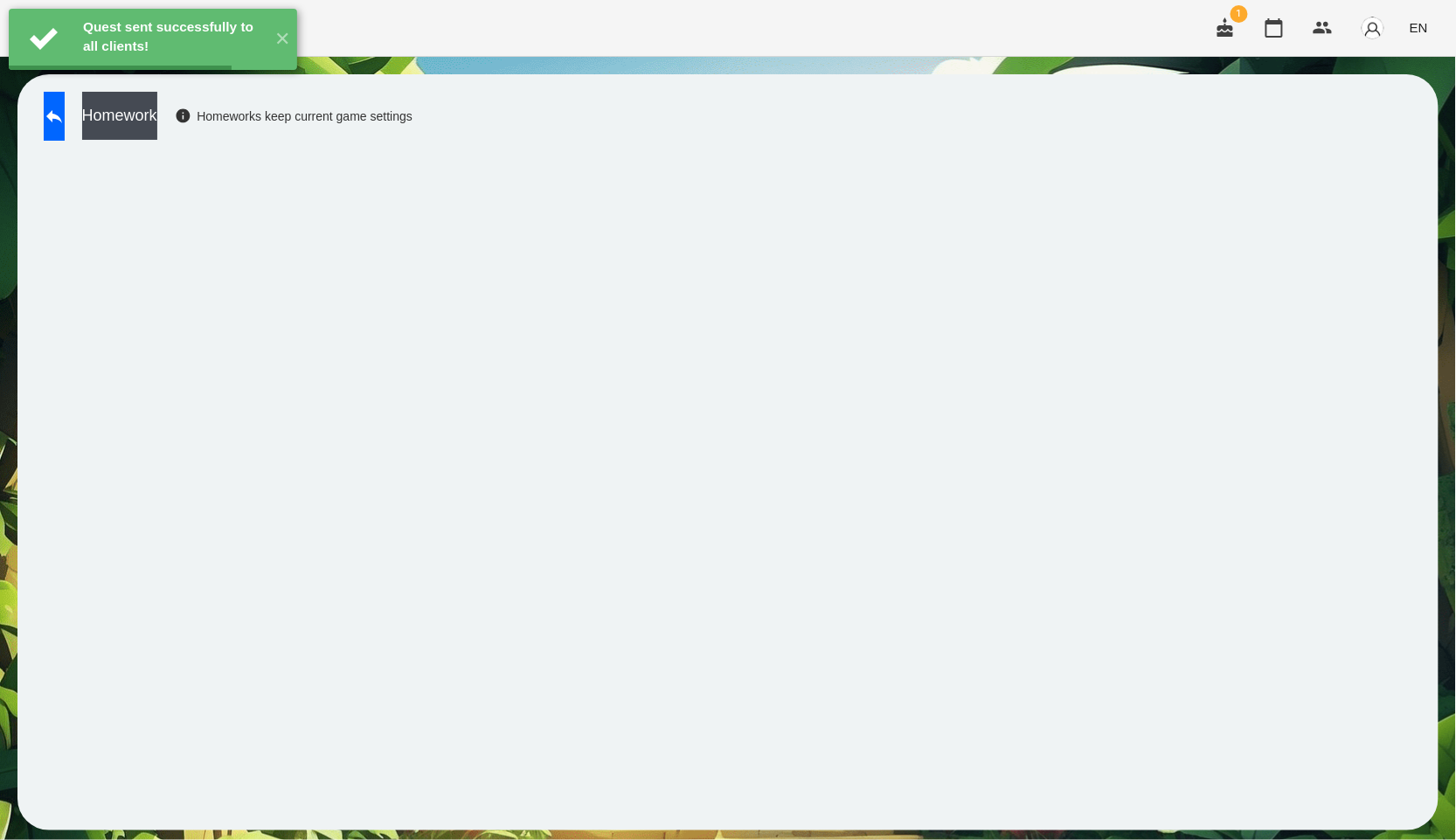
click at [157, 112] on button "Homework" at bounding box center [119, 116] width 75 height 48
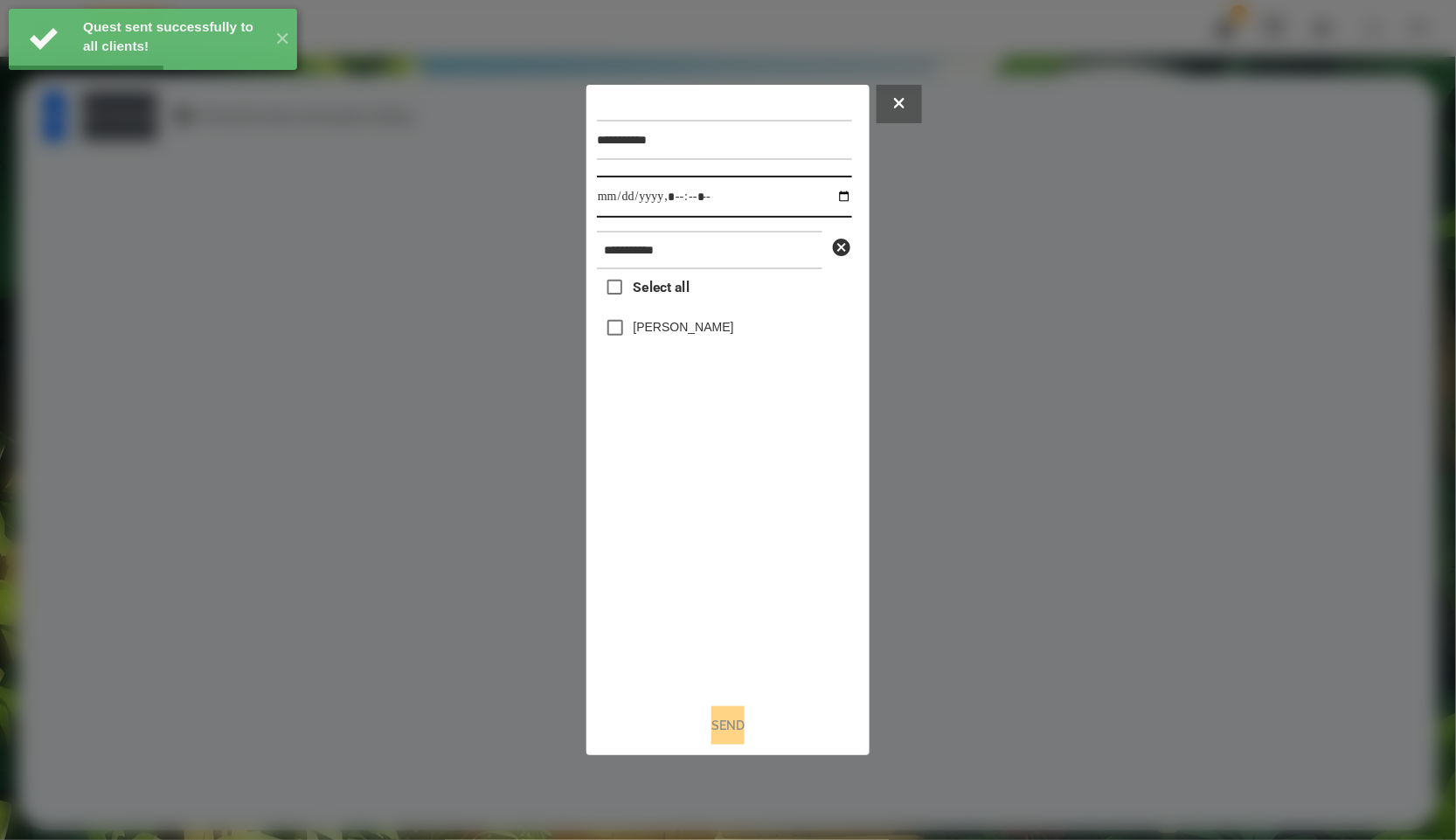
click at [835, 206] on input "datetime-local" at bounding box center [724, 197] width 255 height 42
click at [833, 201] on input "datetime-local" at bounding box center [724, 197] width 255 height 42
type input "**********"
click at [693, 540] on div "Select all [PERSON_NAME]" at bounding box center [724, 479] width 255 height 421
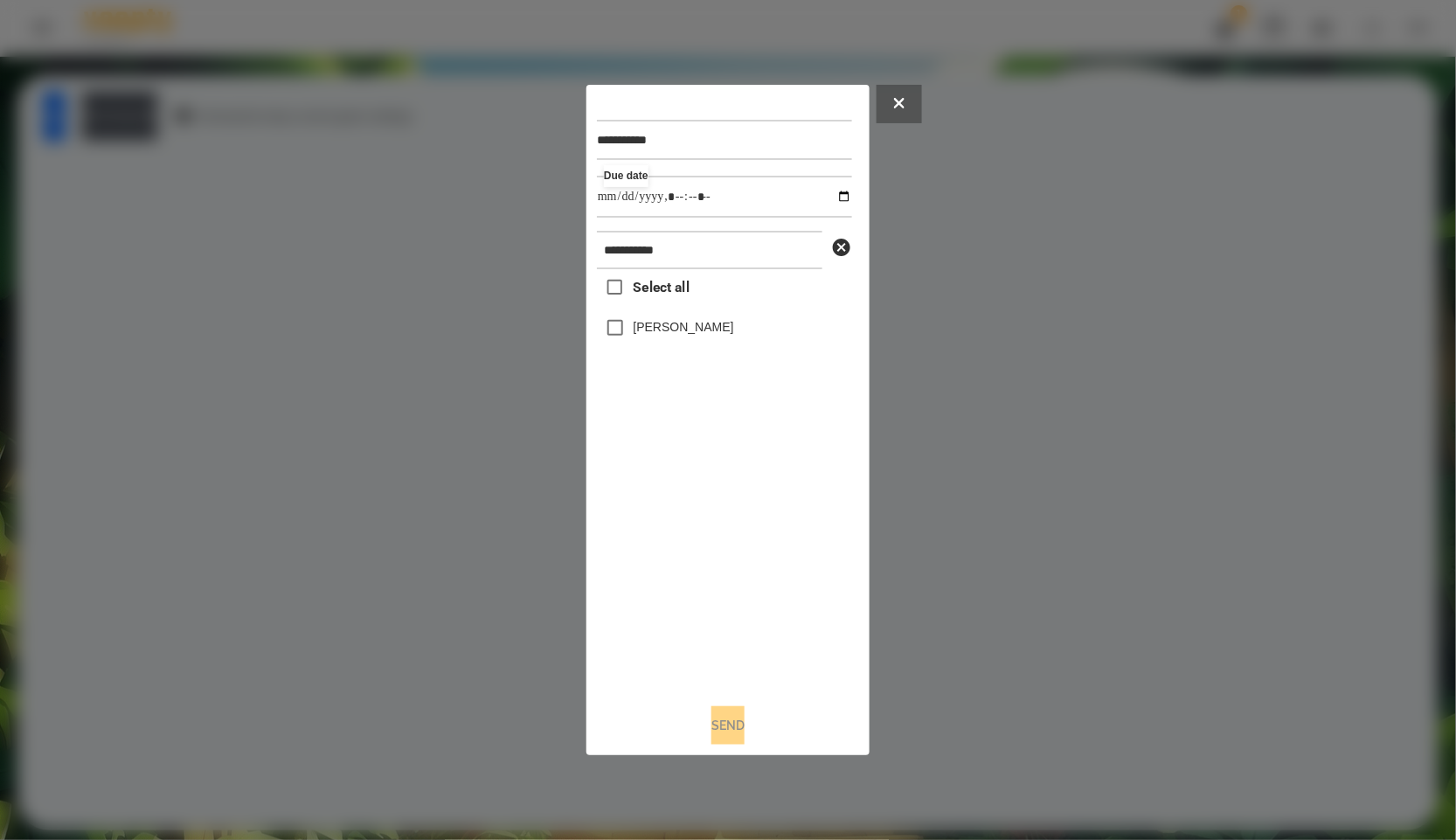
click at [682, 333] on label "[PERSON_NAME]" at bounding box center [683, 326] width 100 height 17
click at [727, 744] on button "Send" at bounding box center [728, 725] width 33 height 38
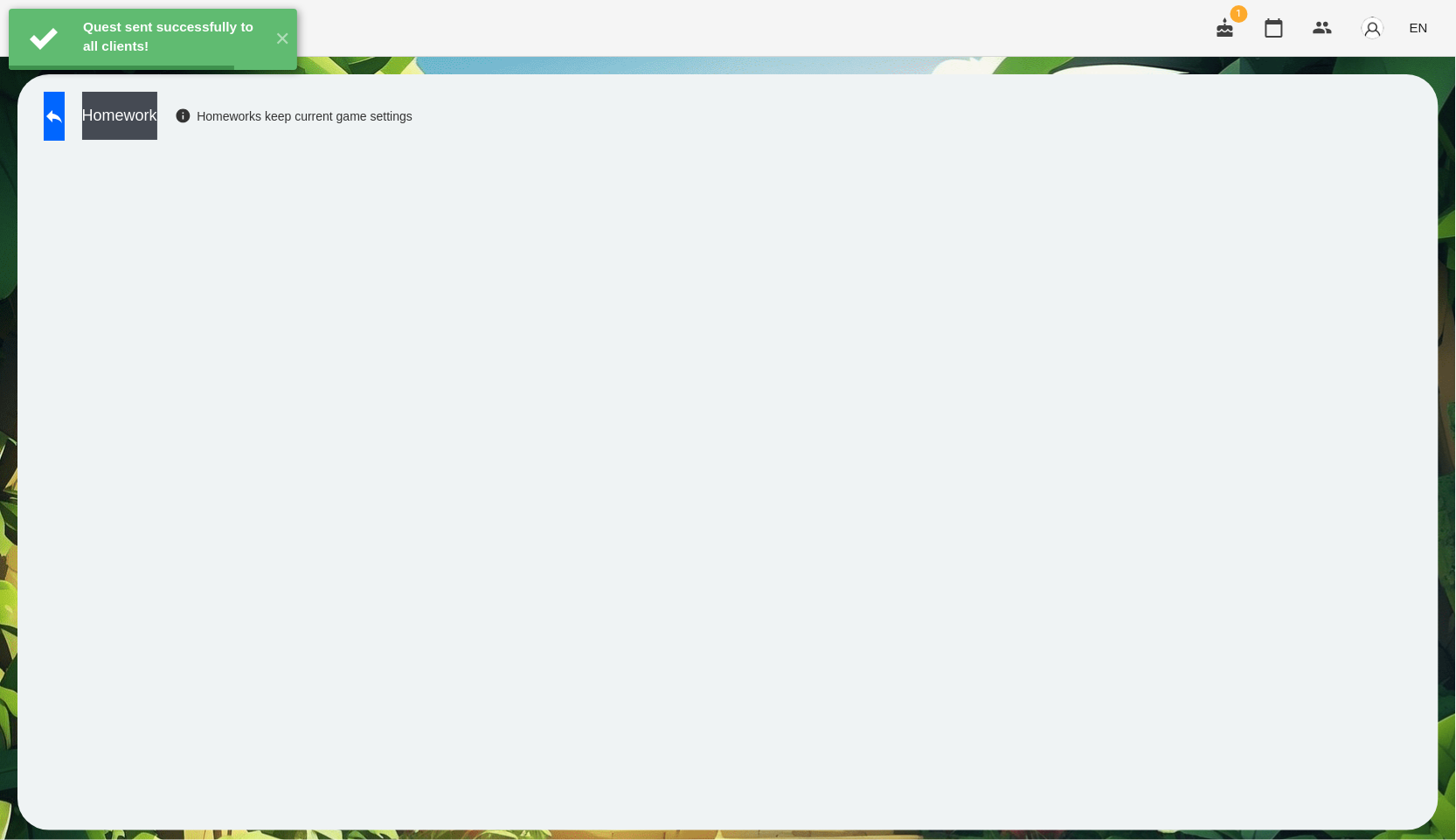
click at [157, 116] on button "Homework" at bounding box center [119, 116] width 75 height 48
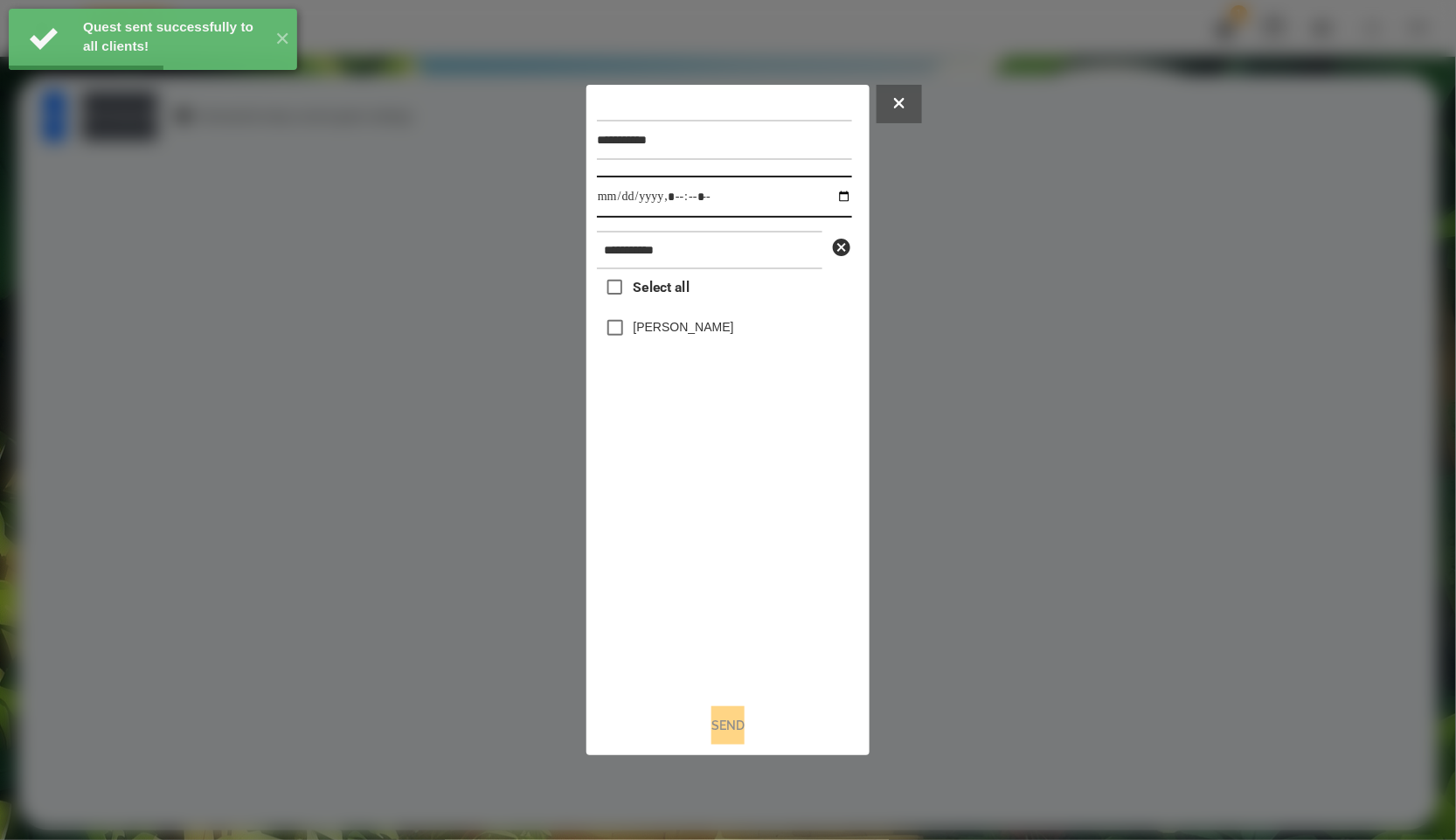
click at [837, 203] on input "datetime-local" at bounding box center [724, 197] width 255 height 42
type input "**********"
click at [758, 628] on div "Select all [PERSON_NAME]" at bounding box center [724, 479] width 255 height 421
click at [694, 333] on label "[PERSON_NAME]" at bounding box center [683, 326] width 100 height 17
click at [721, 731] on button "Send" at bounding box center [728, 725] width 33 height 38
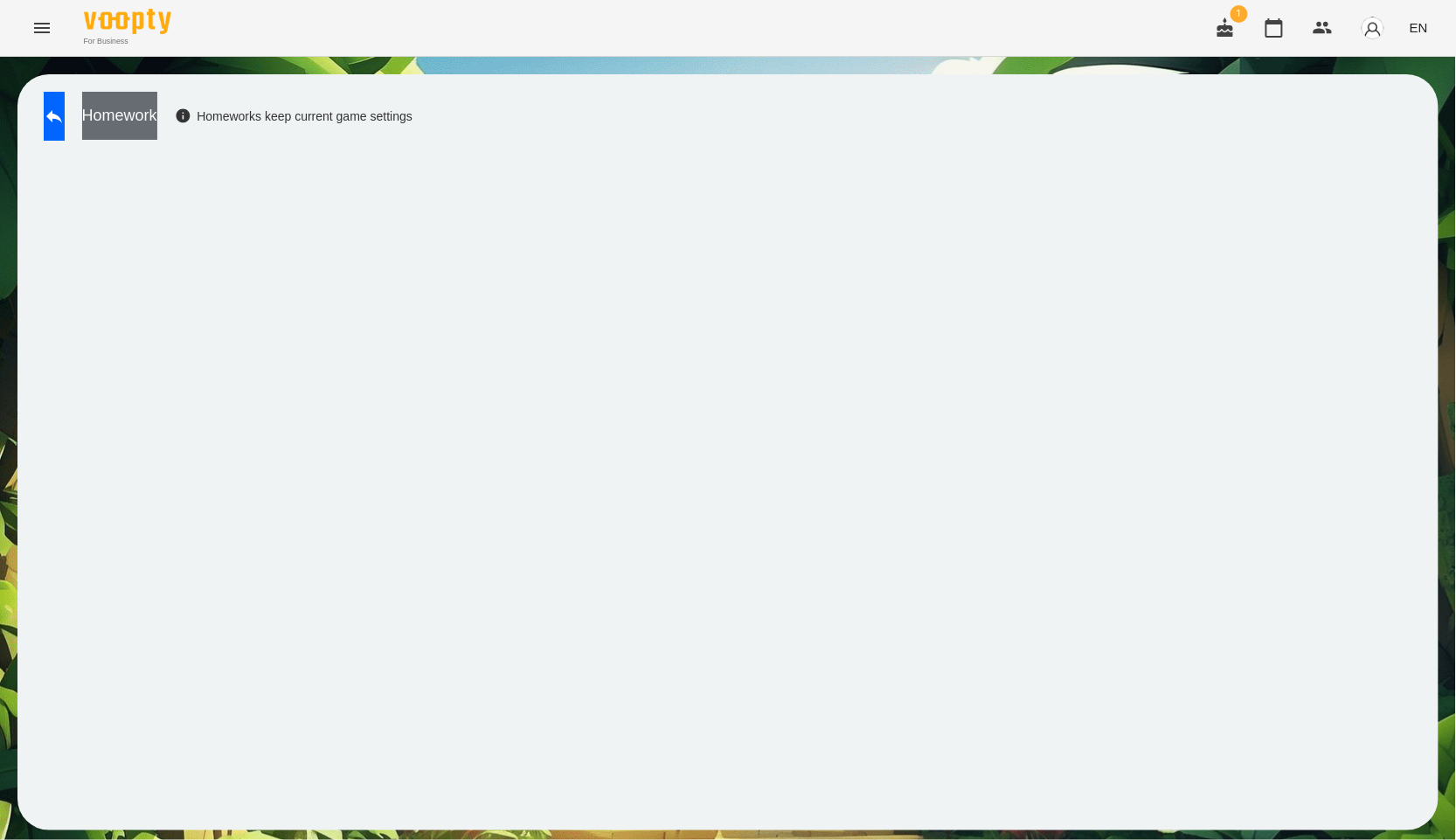
click at [156, 108] on button "Homework" at bounding box center [119, 116] width 75 height 48
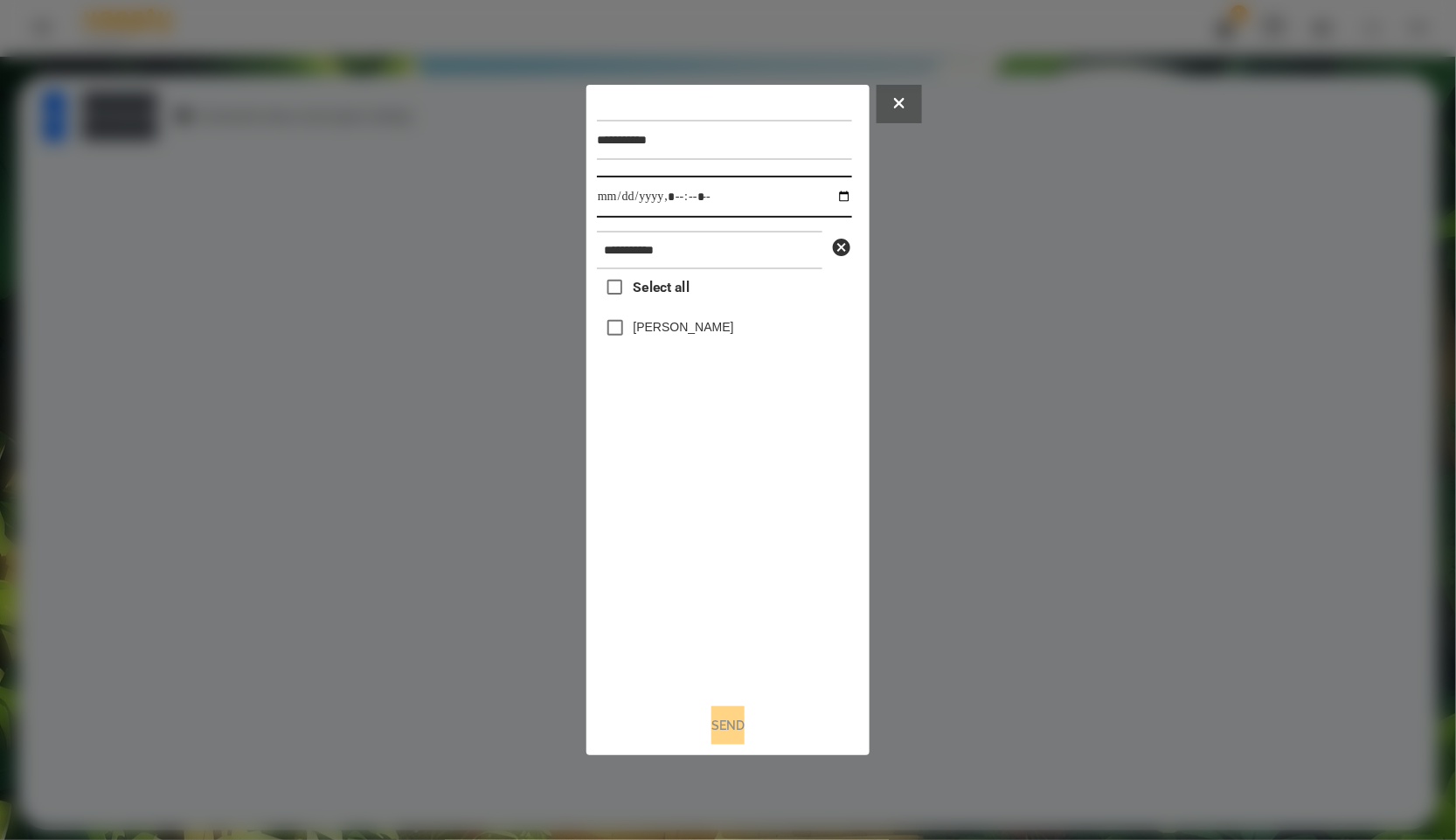
click at [839, 201] on input "datetime-local" at bounding box center [724, 197] width 255 height 42
type input "**********"
drag, startPoint x: 741, startPoint y: 565, endPoint x: 683, endPoint y: 395, distance: 179.6
click at [741, 565] on div "Select all [PERSON_NAME]" at bounding box center [724, 479] width 255 height 421
click at [660, 329] on label "[PERSON_NAME]" at bounding box center [683, 326] width 100 height 17
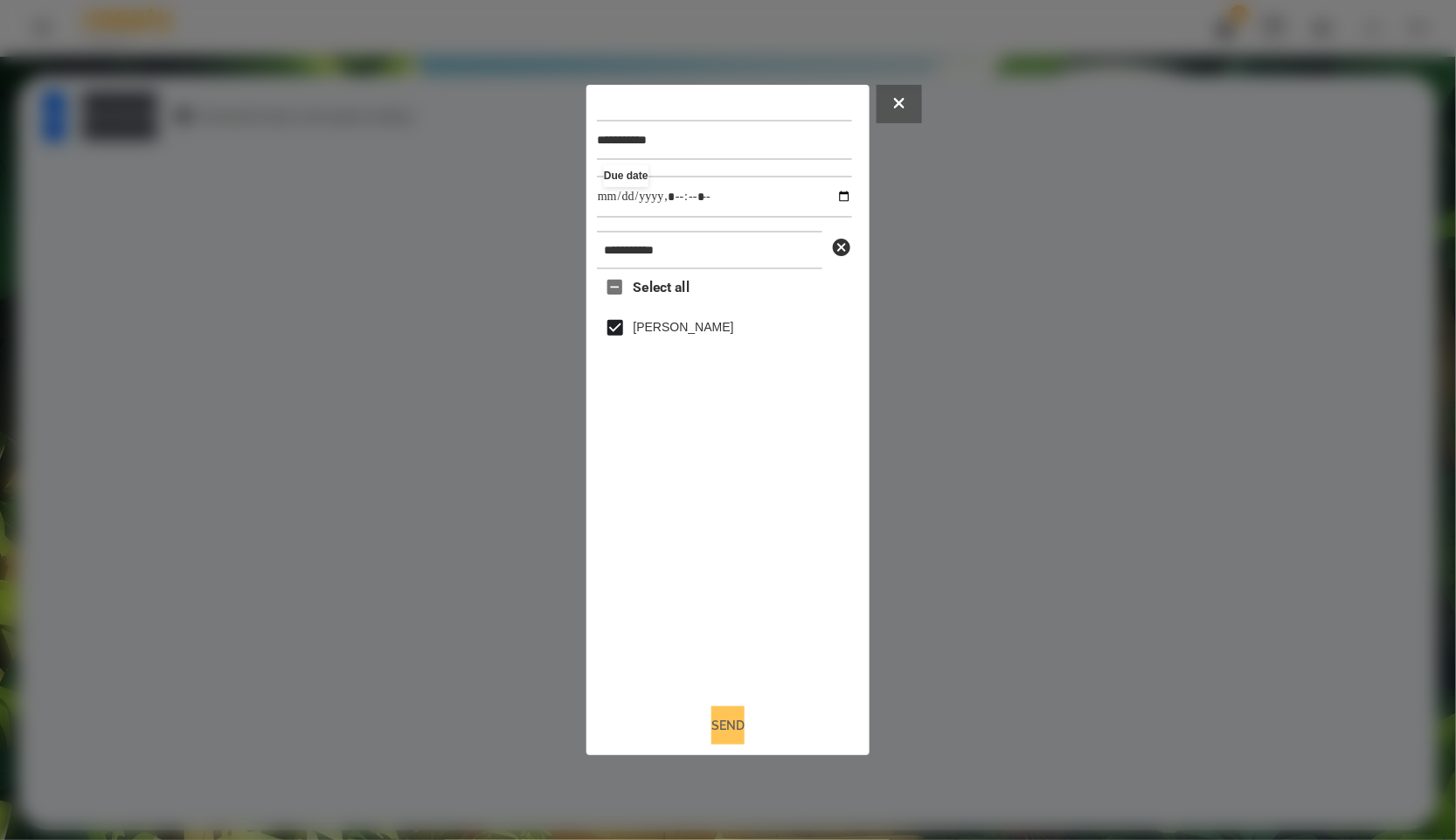
click at [730, 721] on button "Send" at bounding box center [728, 725] width 33 height 38
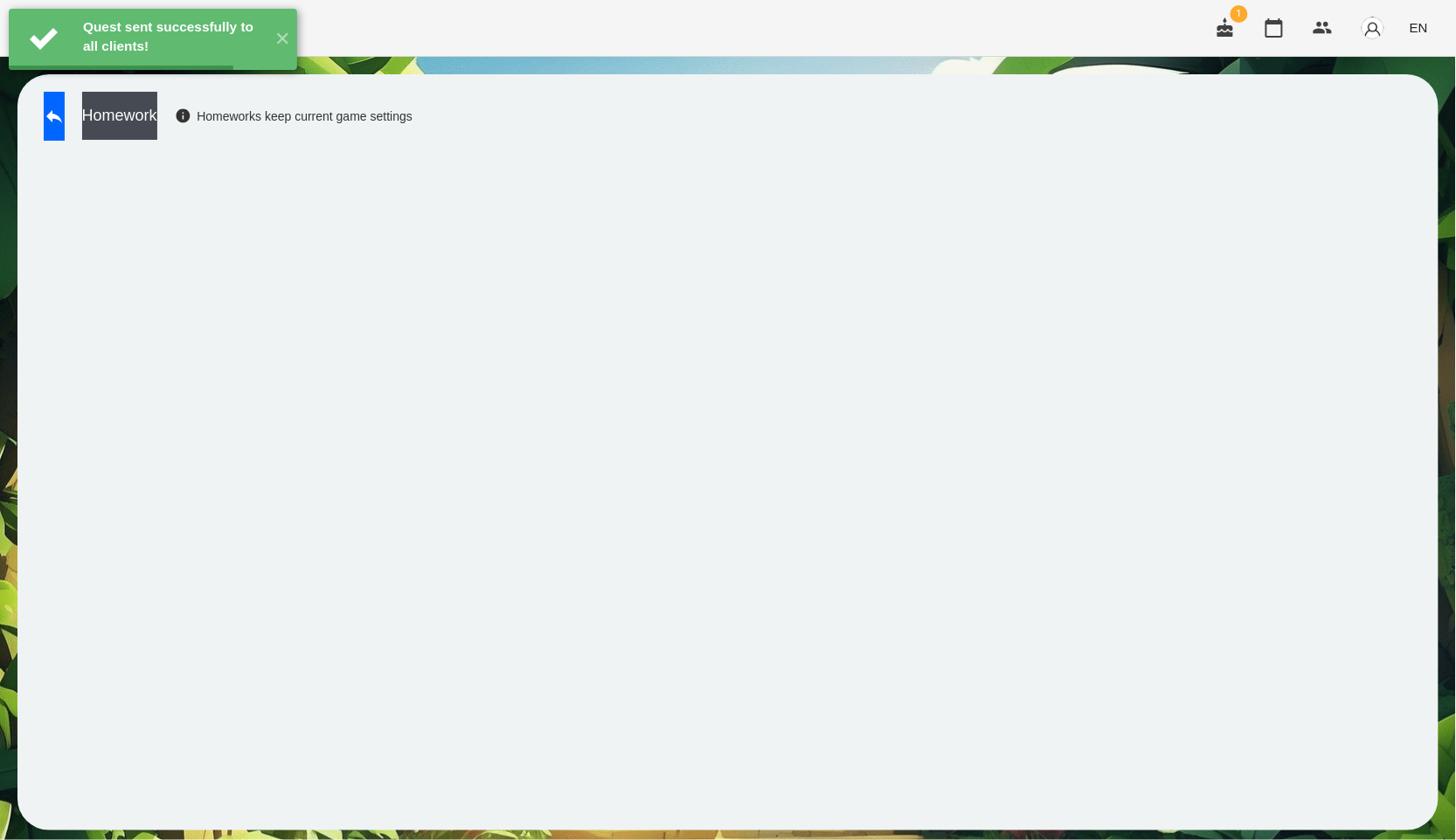
click at [157, 122] on button "Homework" at bounding box center [119, 116] width 75 height 48
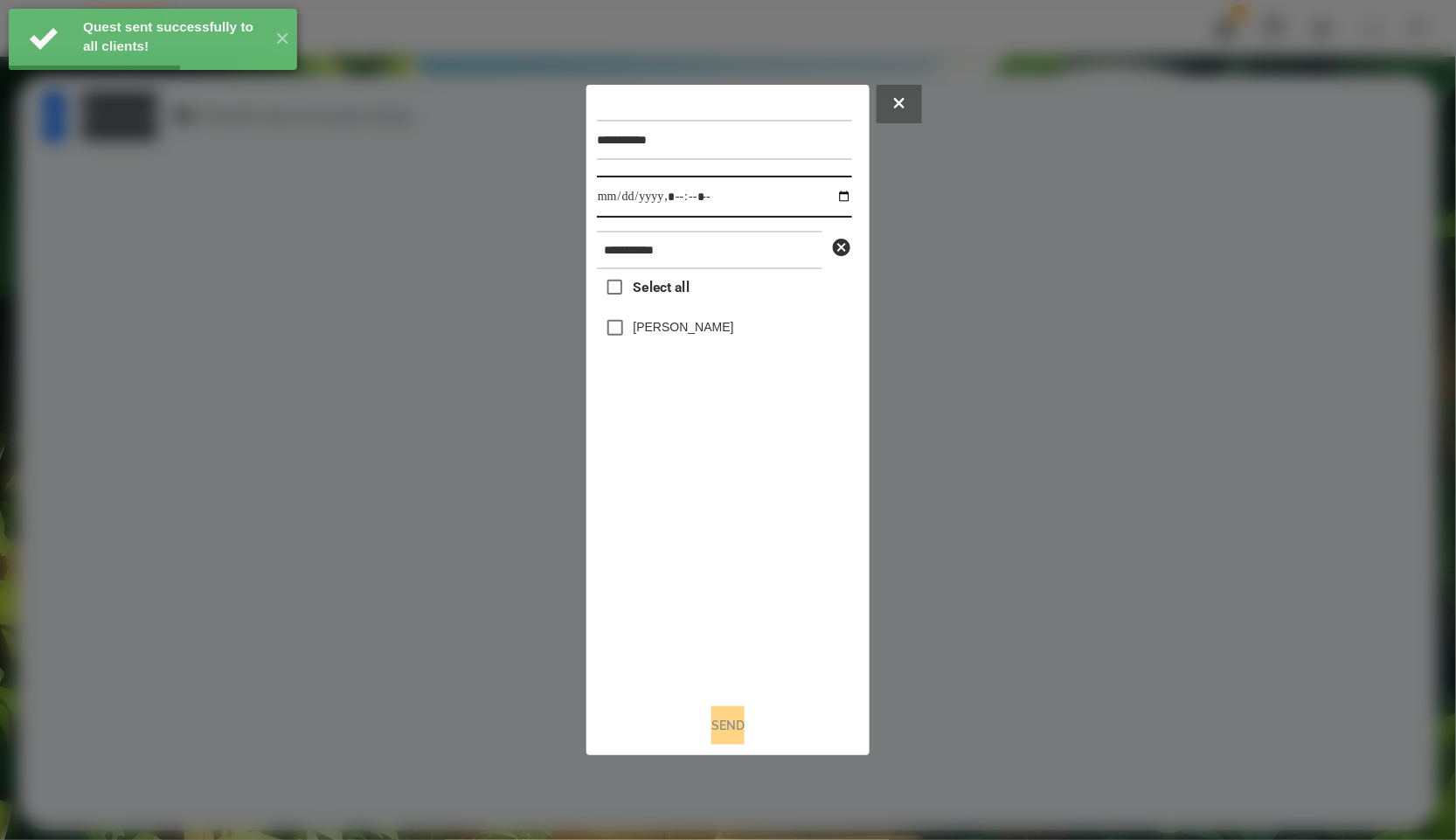
click at [840, 197] on input "datetime-local" at bounding box center [724, 197] width 255 height 42
type input "**********"
click at [703, 588] on div "Select all [PERSON_NAME]" at bounding box center [724, 479] width 255 height 421
click at [722, 749] on div "**********" at bounding box center [728, 421] width 283 height 672
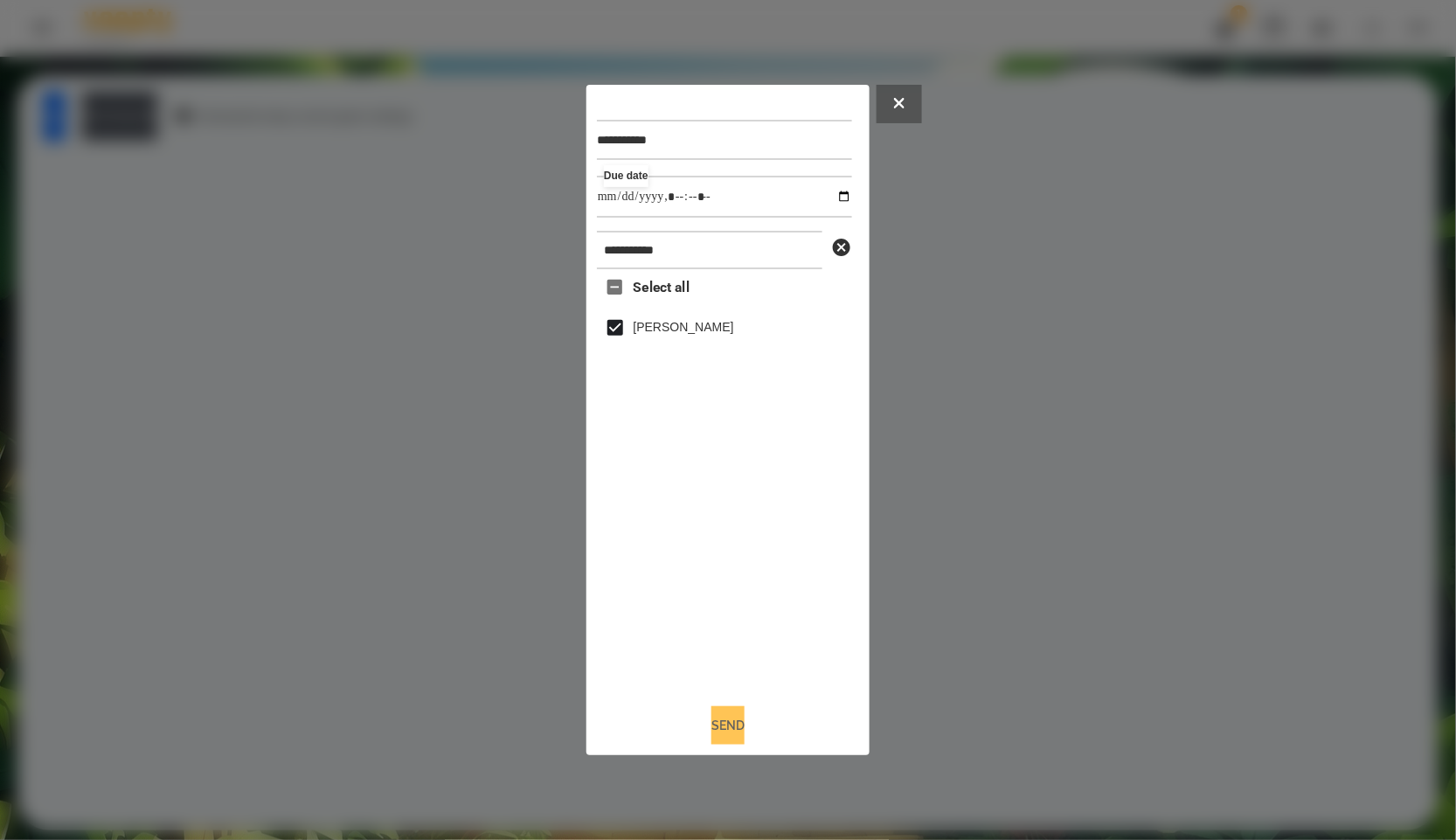
click at [721, 737] on button "Send" at bounding box center [728, 725] width 33 height 38
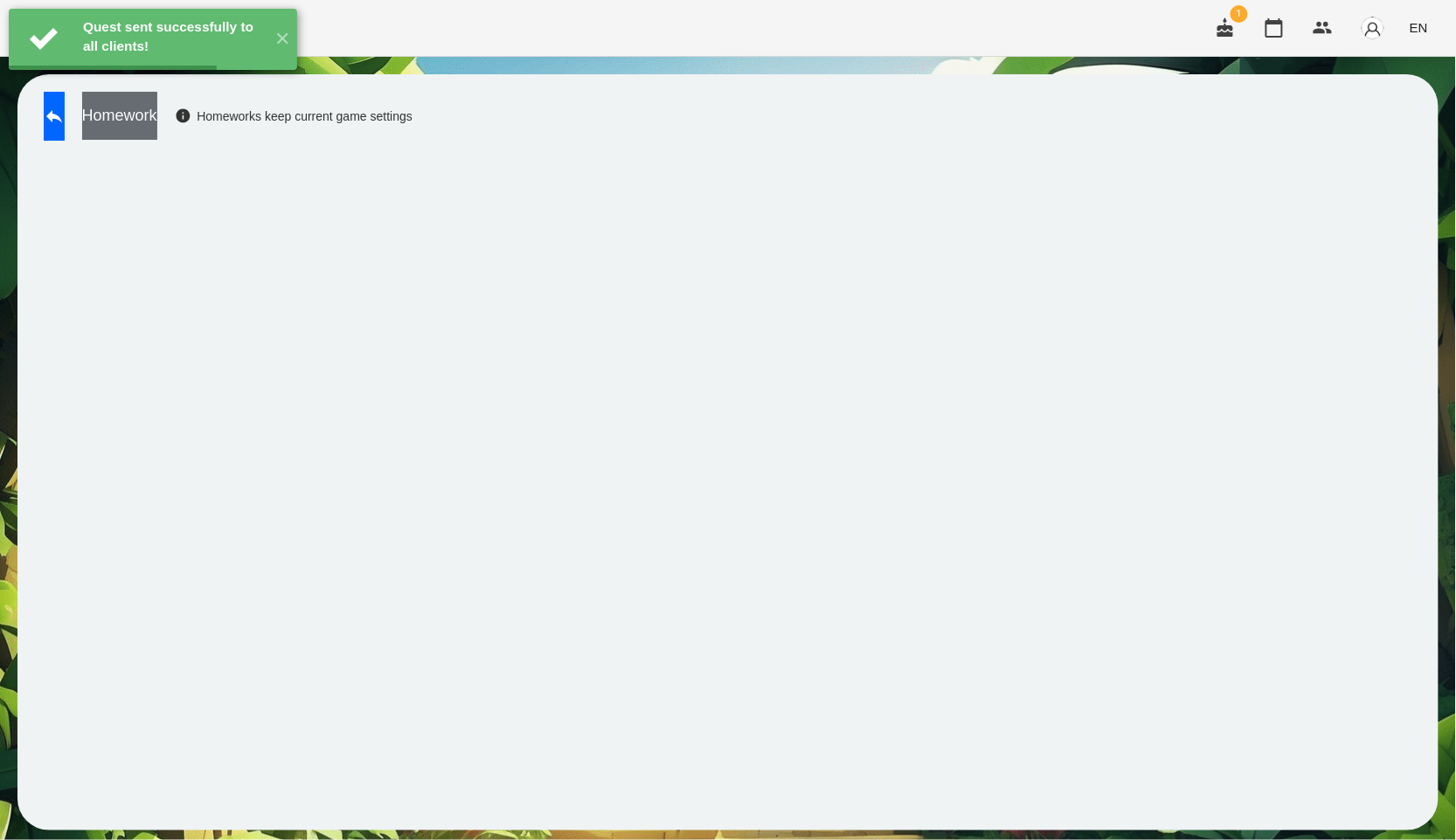
click at [140, 132] on button "Homework" at bounding box center [119, 116] width 75 height 48
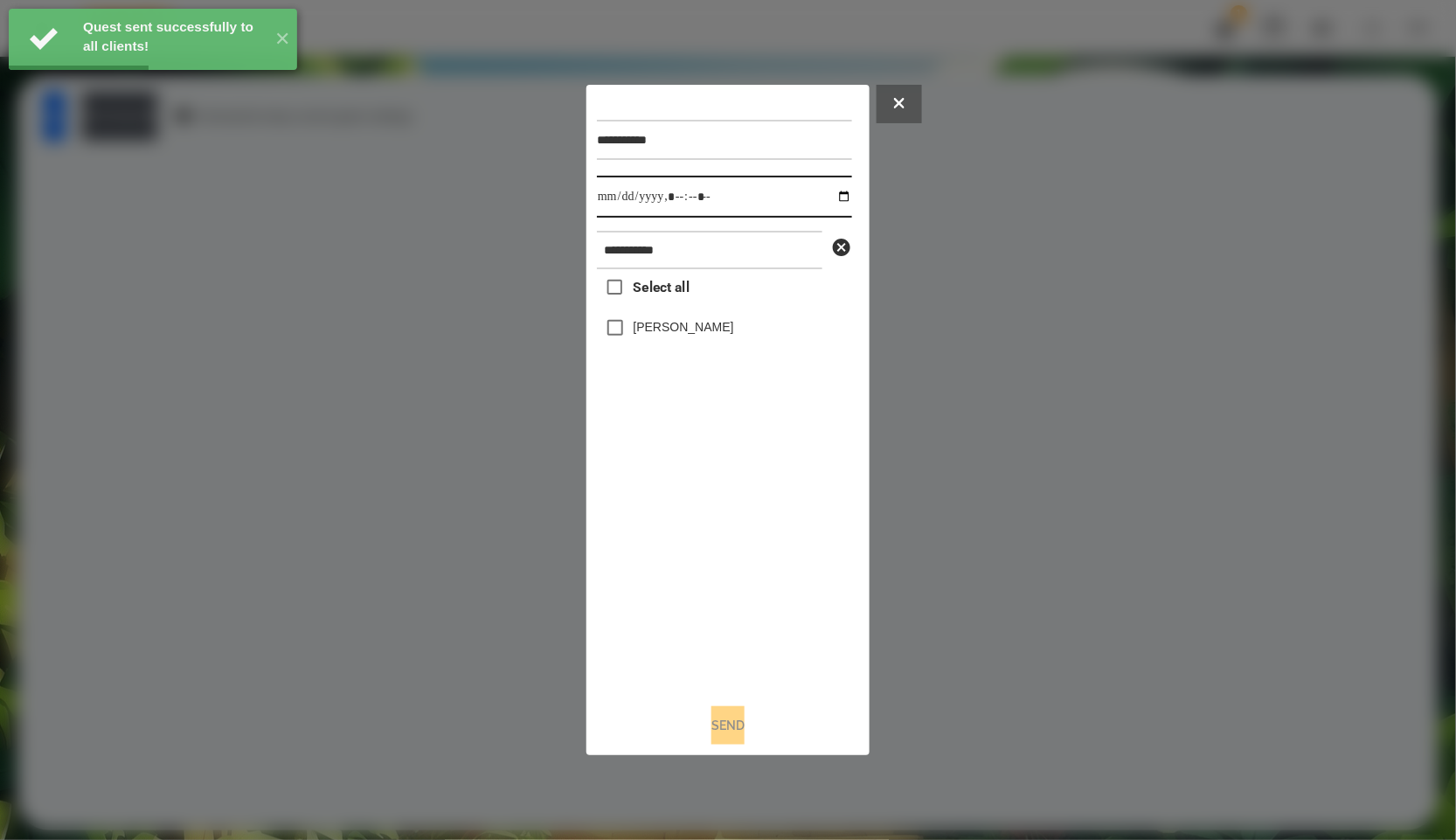
click at [828, 191] on input "datetime-local" at bounding box center [724, 197] width 255 height 42
type input "**********"
drag, startPoint x: 680, startPoint y: 698, endPoint x: 567, endPoint y: 360, distance: 356.4
click at [679, 698] on div "**********" at bounding box center [728, 421] width 262 height 651
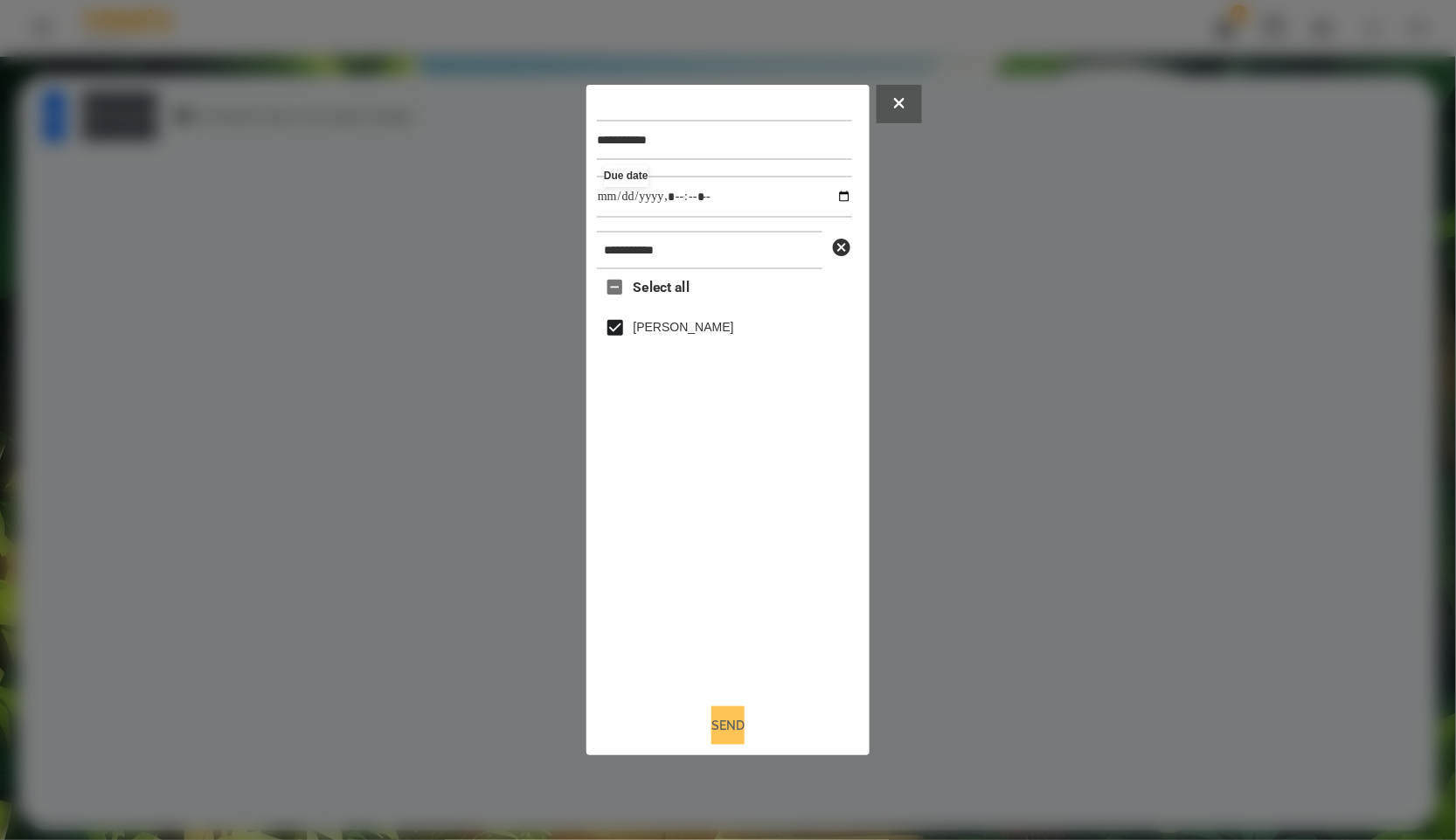
click at [715, 743] on button "Send" at bounding box center [728, 725] width 33 height 38
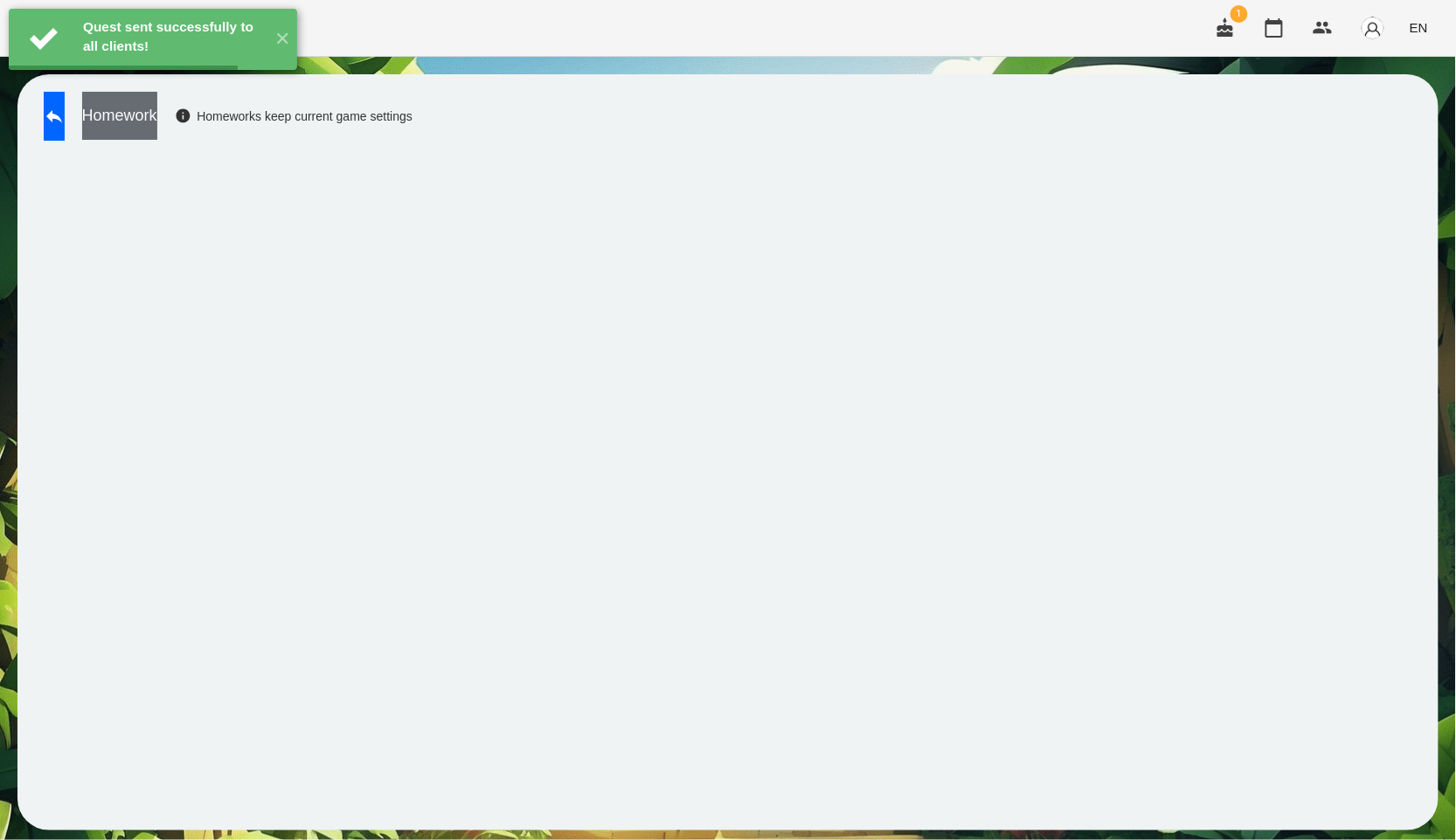
click at [141, 114] on button "Homework" at bounding box center [119, 116] width 75 height 48
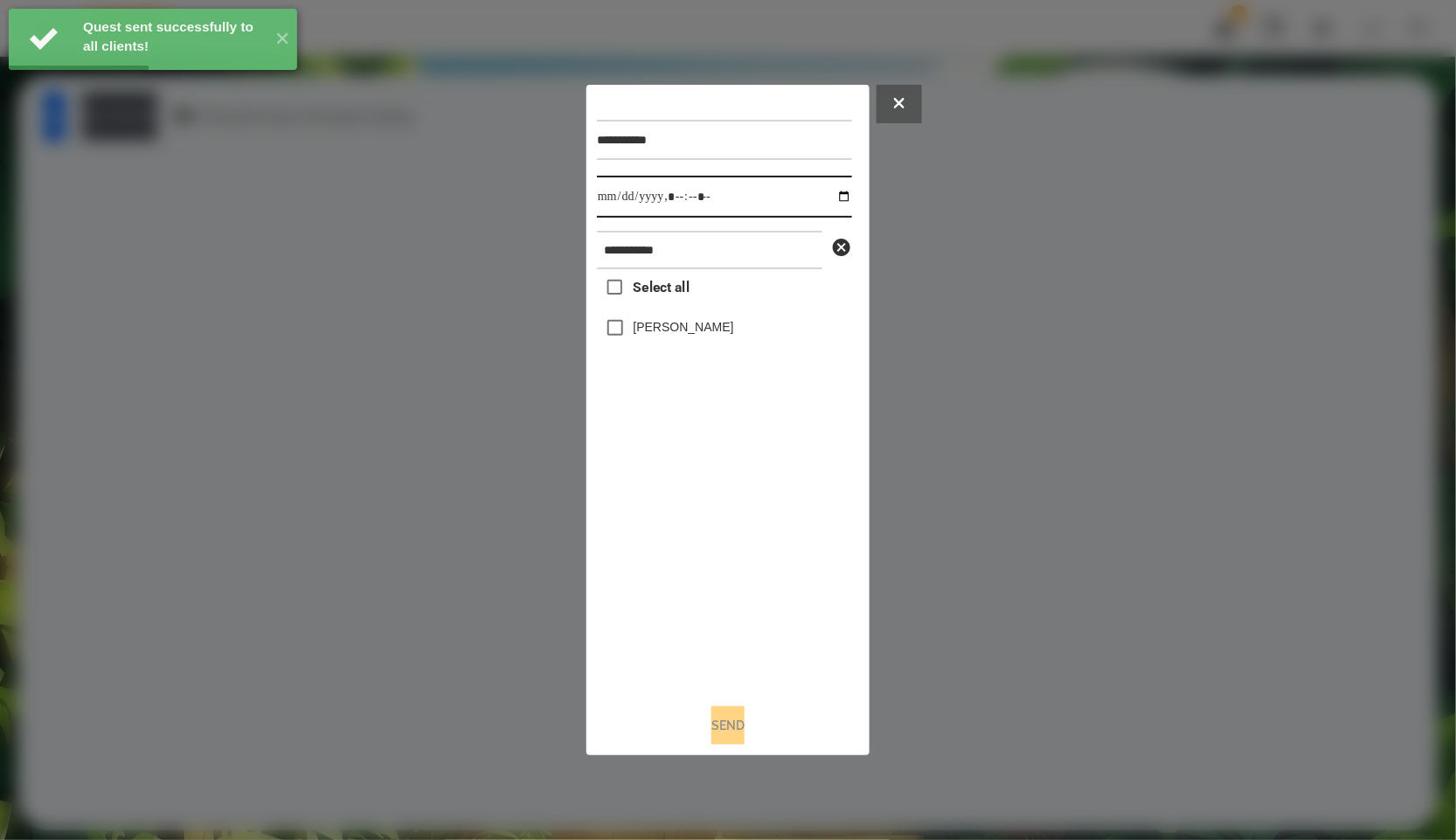
click at [827, 197] on input "datetime-local" at bounding box center [724, 197] width 255 height 42
type input "**********"
click at [778, 588] on div "Select all [PERSON_NAME]" at bounding box center [724, 479] width 255 height 421
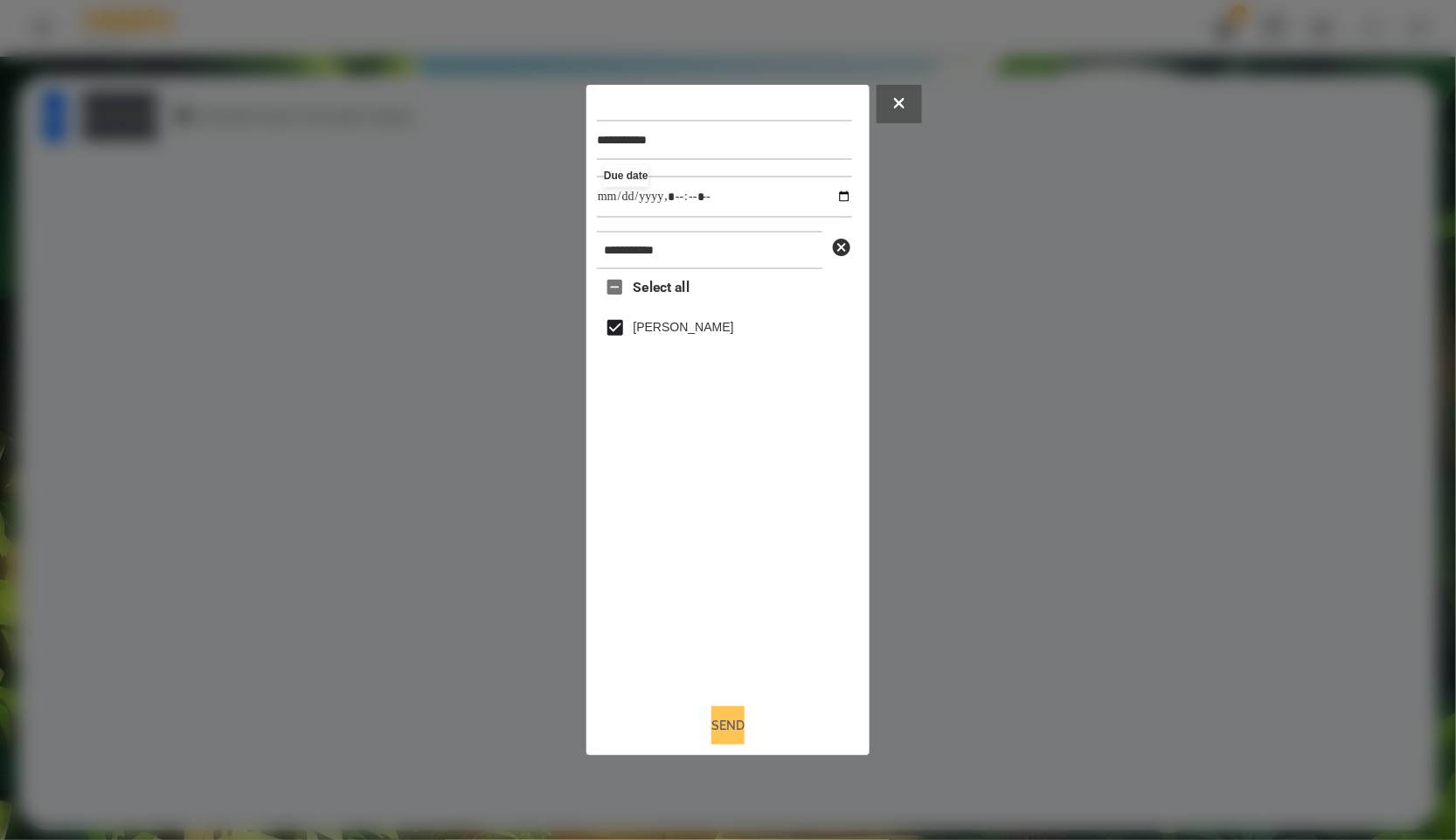
click at [738, 725] on button "Send" at bounding box center [728, 725] width 33 height 38
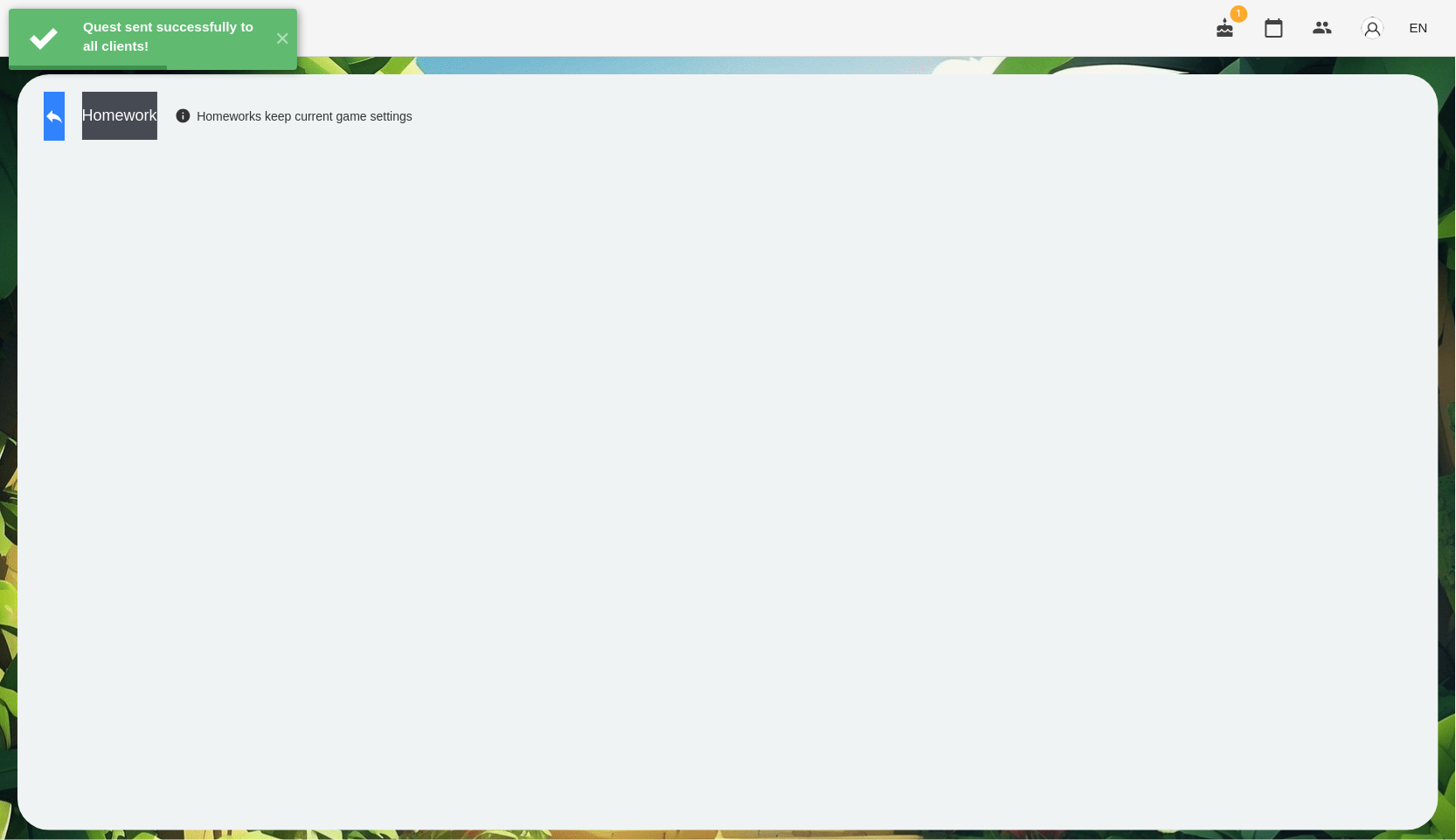
click at [61, 134] on button at bounding box center [54, 116] width 21 height 49
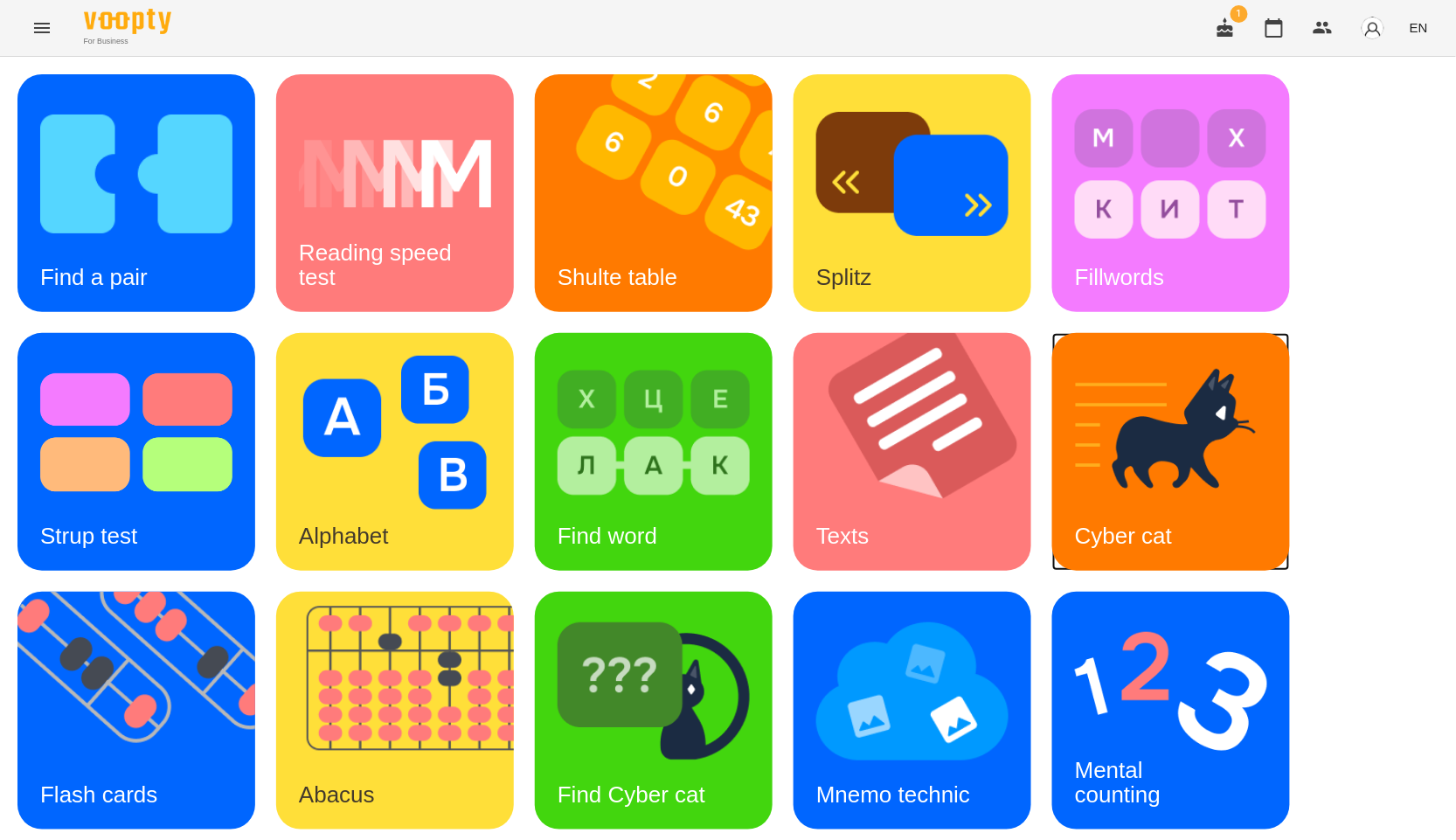
click at [1217, 479] on img at bounding box center [1172, 432] width 193 height 154
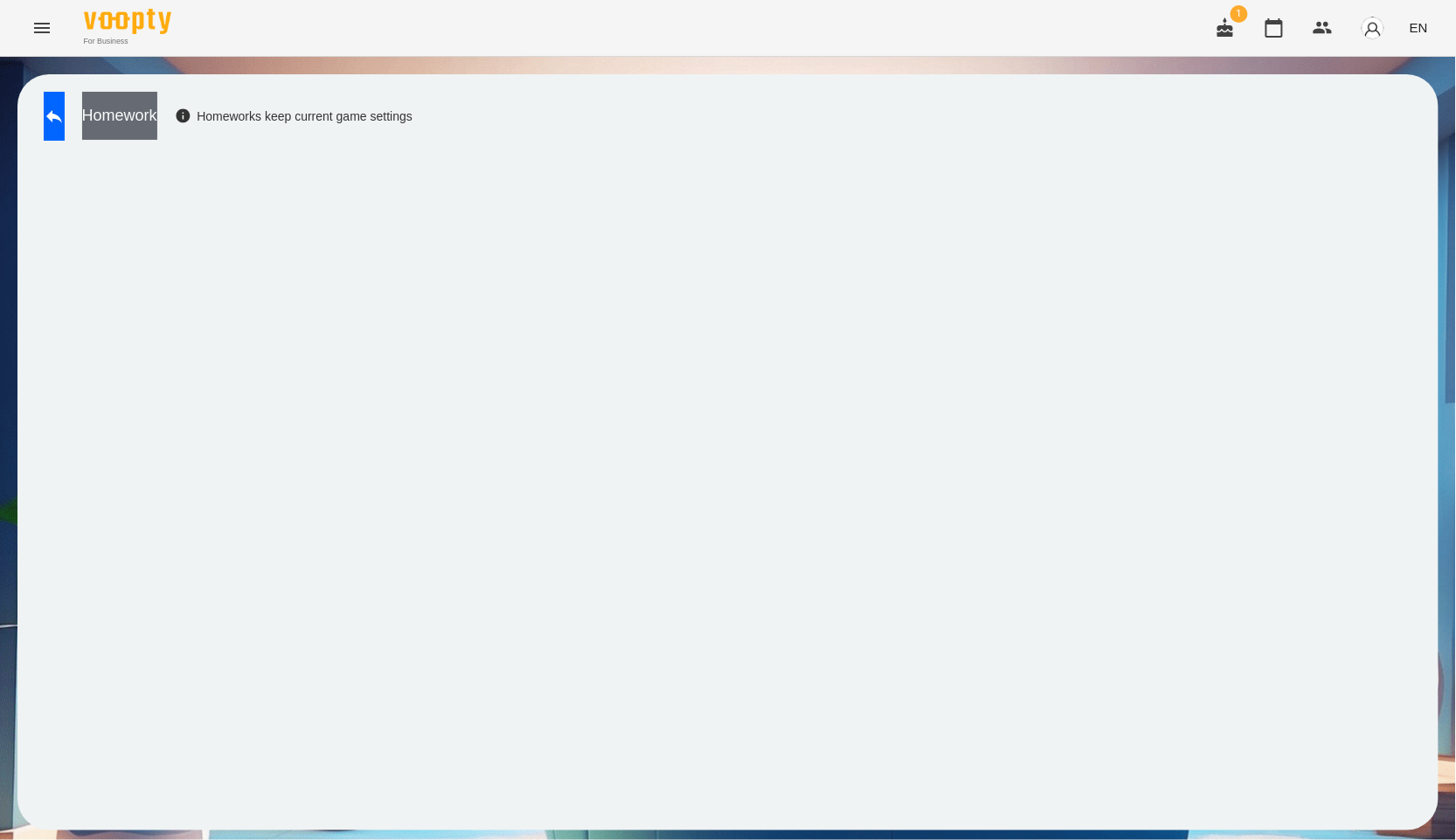
click at [157, 110] on button "Homework" at bounding box center [119, 116] width 75 height 48
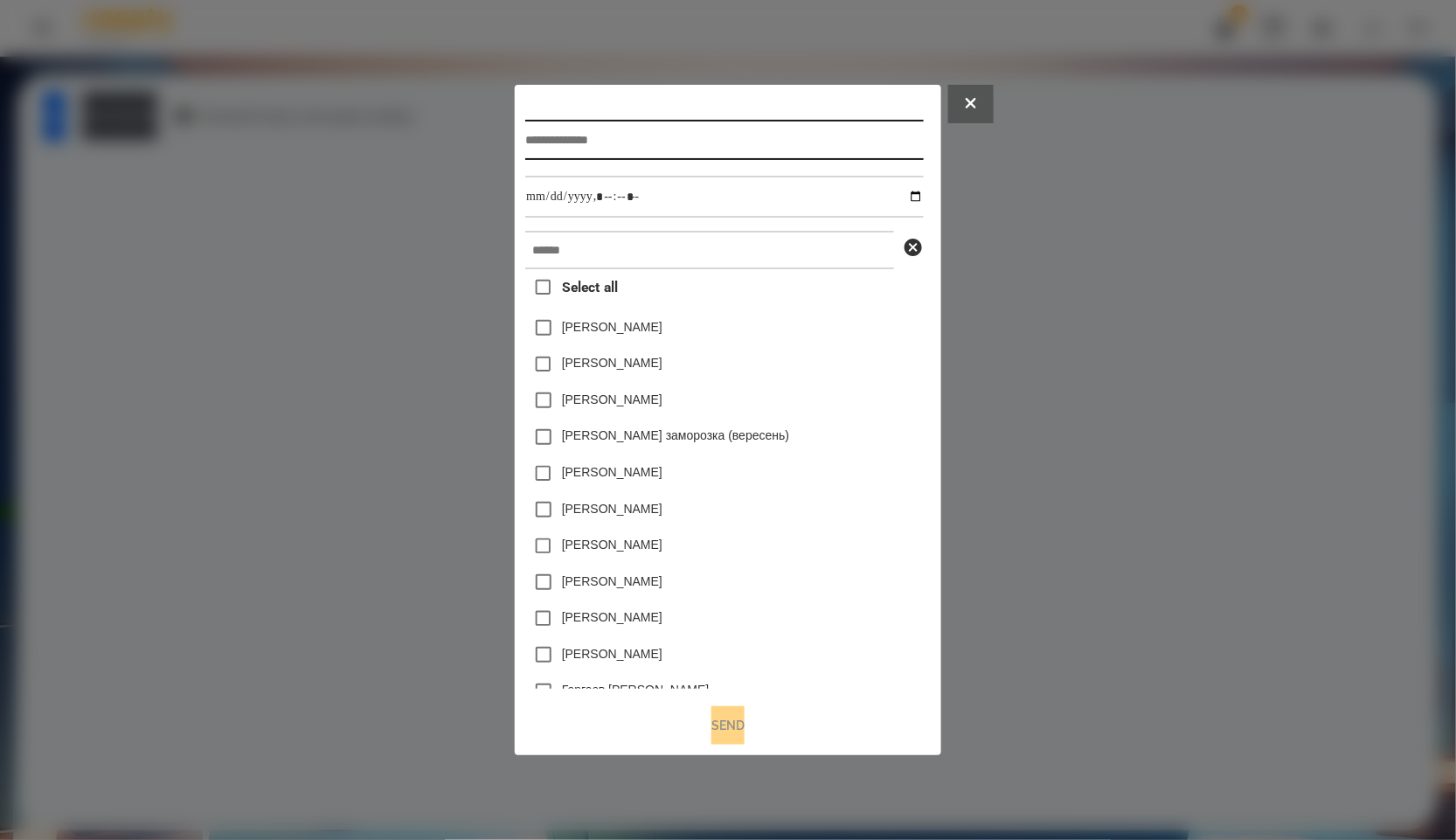
click at [545, 126] on input "text" at bounding box center [724, 140] width 398 height 40
paste input "**********"
type input "**********"
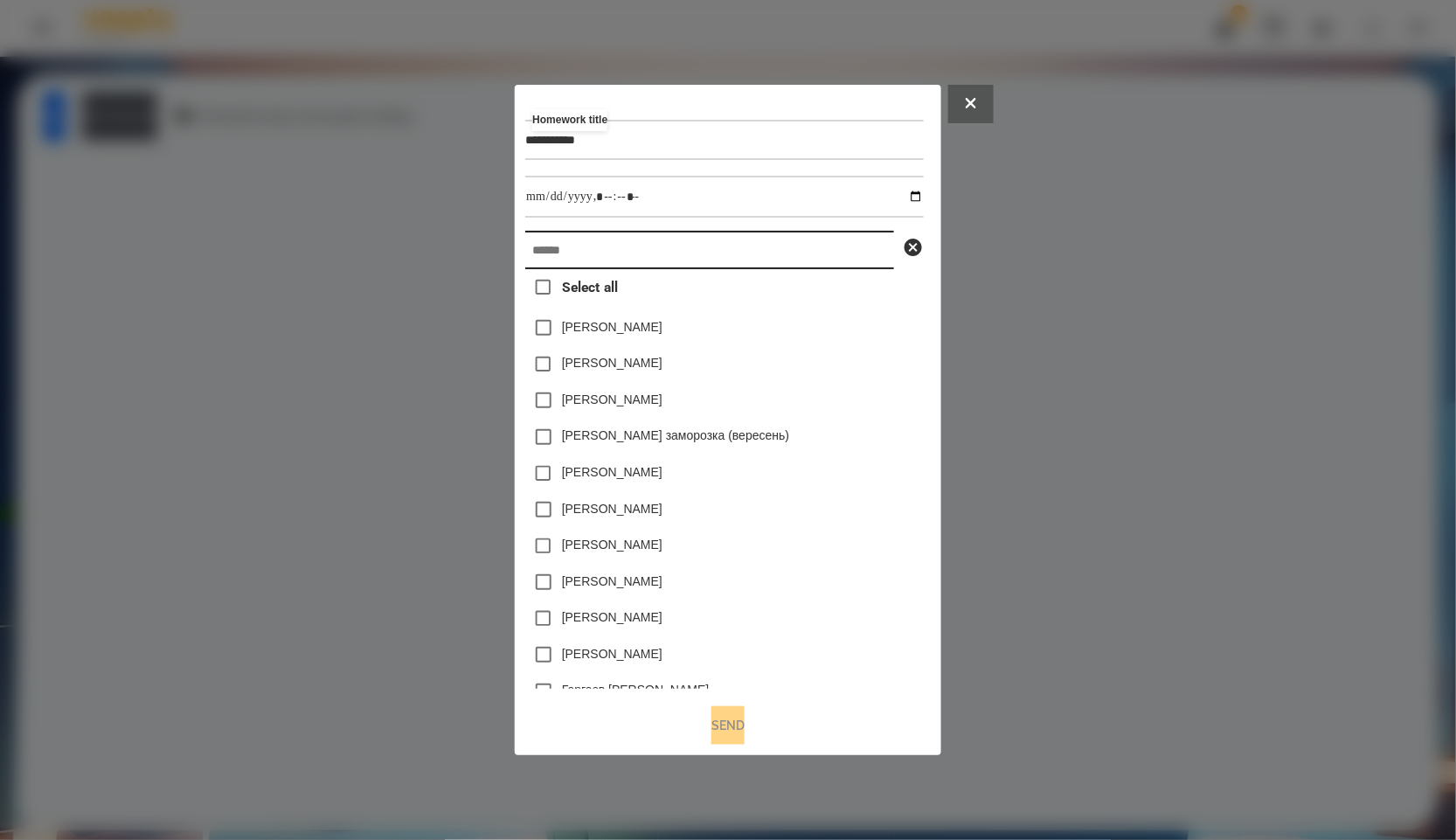
click at [584, 248] on input "text" at bounding box center [710, 250] width 369 height 38
paste input "**********"
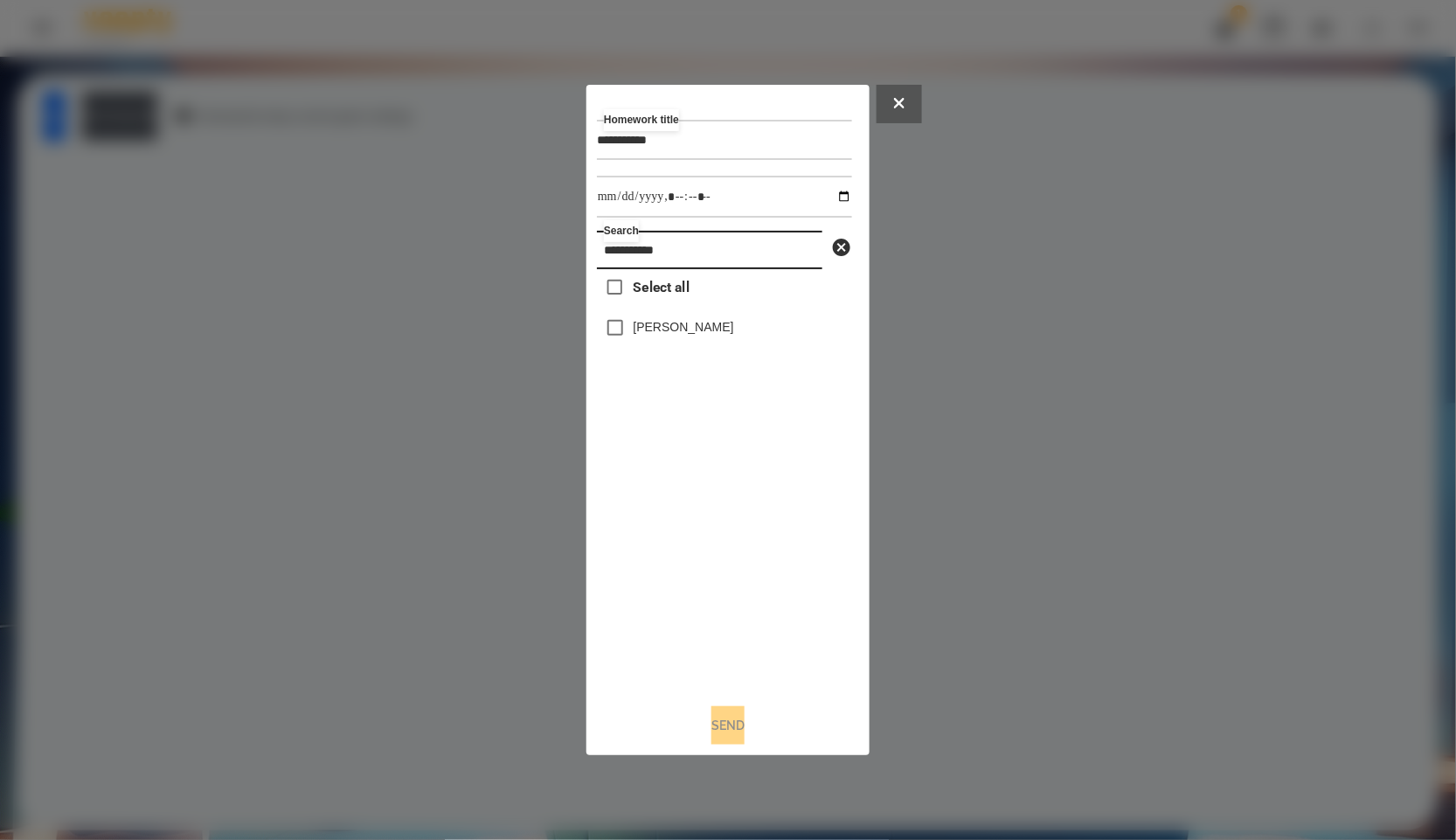
type input "**********"
click at [832, 195] on input "datetime-local" at bounding box center [724, 197] width 255 height 42
type input "**********"
drag, startPoint x: 692, startPoint y: 637, endPoint x: 705, endPoint y: 669, distance: 34.5
click at [692, 637] on div "Select all [PERSON_NAME]" at bounding box center [724, 479] width 255 height 421
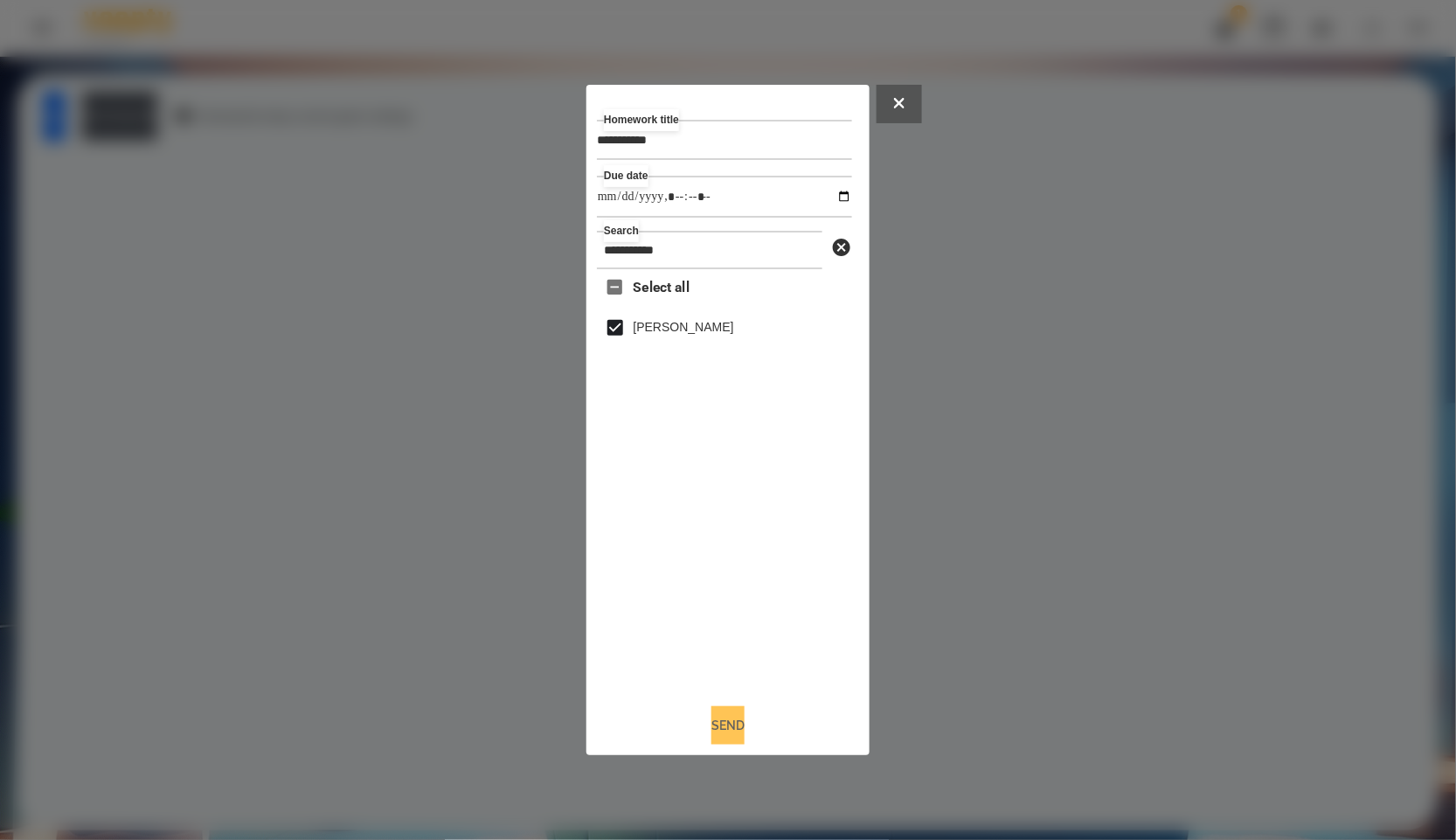
click at [722, 725] on button "Send" at bounding box center [728, 725] width 33 height 38
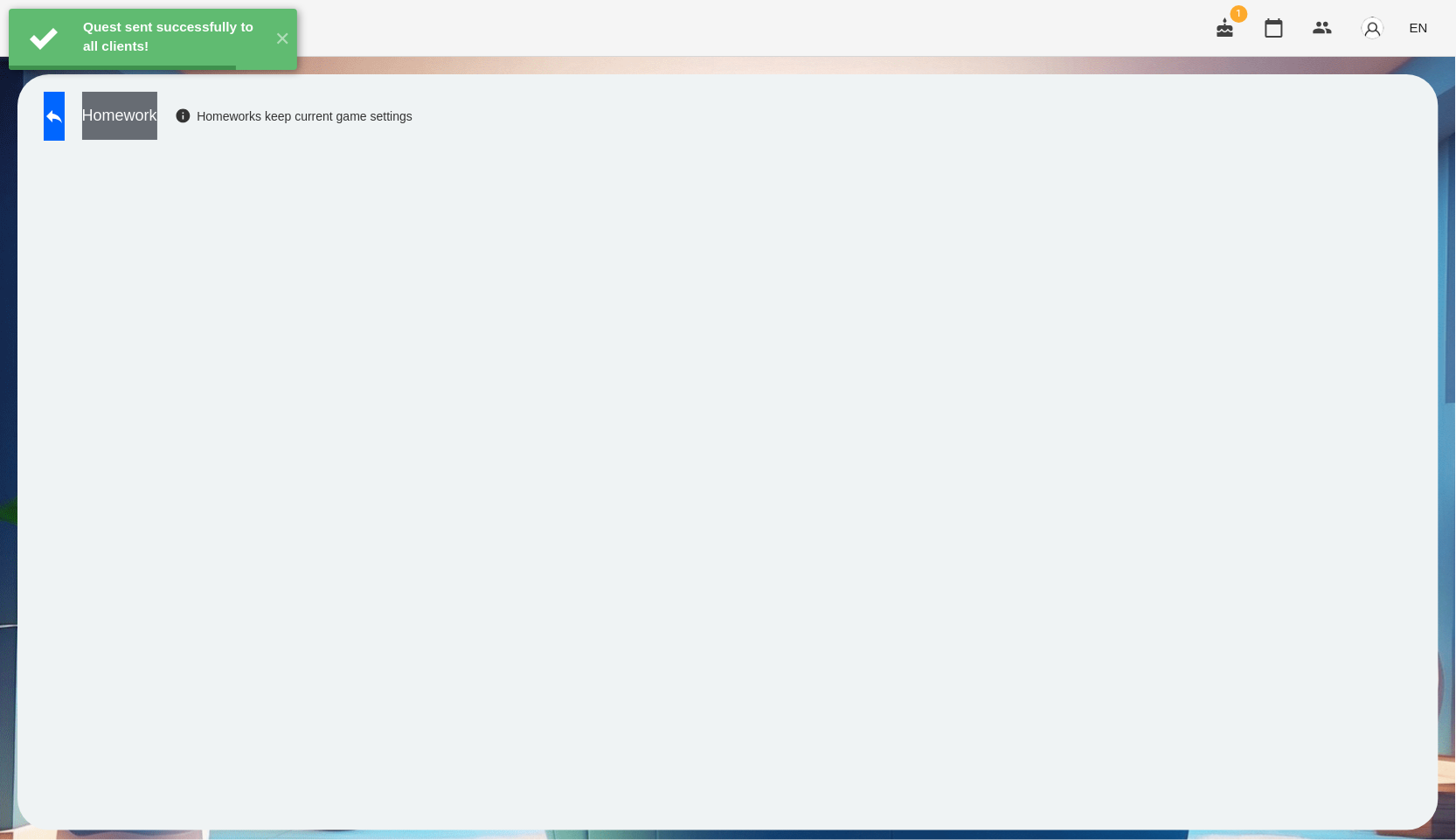
click at [155, 115] on button "Homework" at bounding box center [119, 116] width 75 height 48
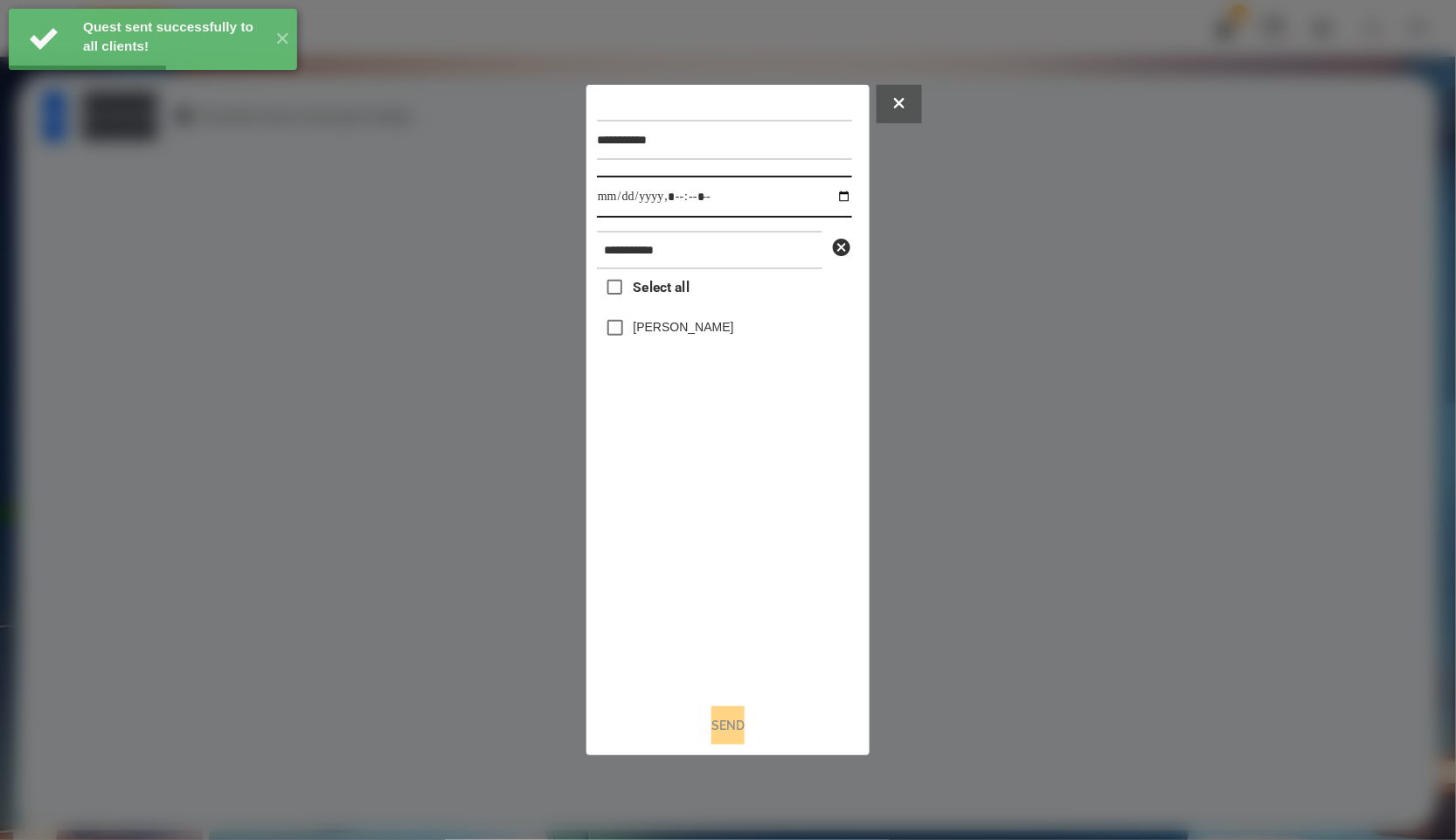
click at [828, 200] on input "datetime-local" at bounding box center [724, 197] width 255 height 42
type input "**********"
click at [732, 657] on div "Select all [PERSON_NAME]" at bounding box center [724, 479] width 255 height 421
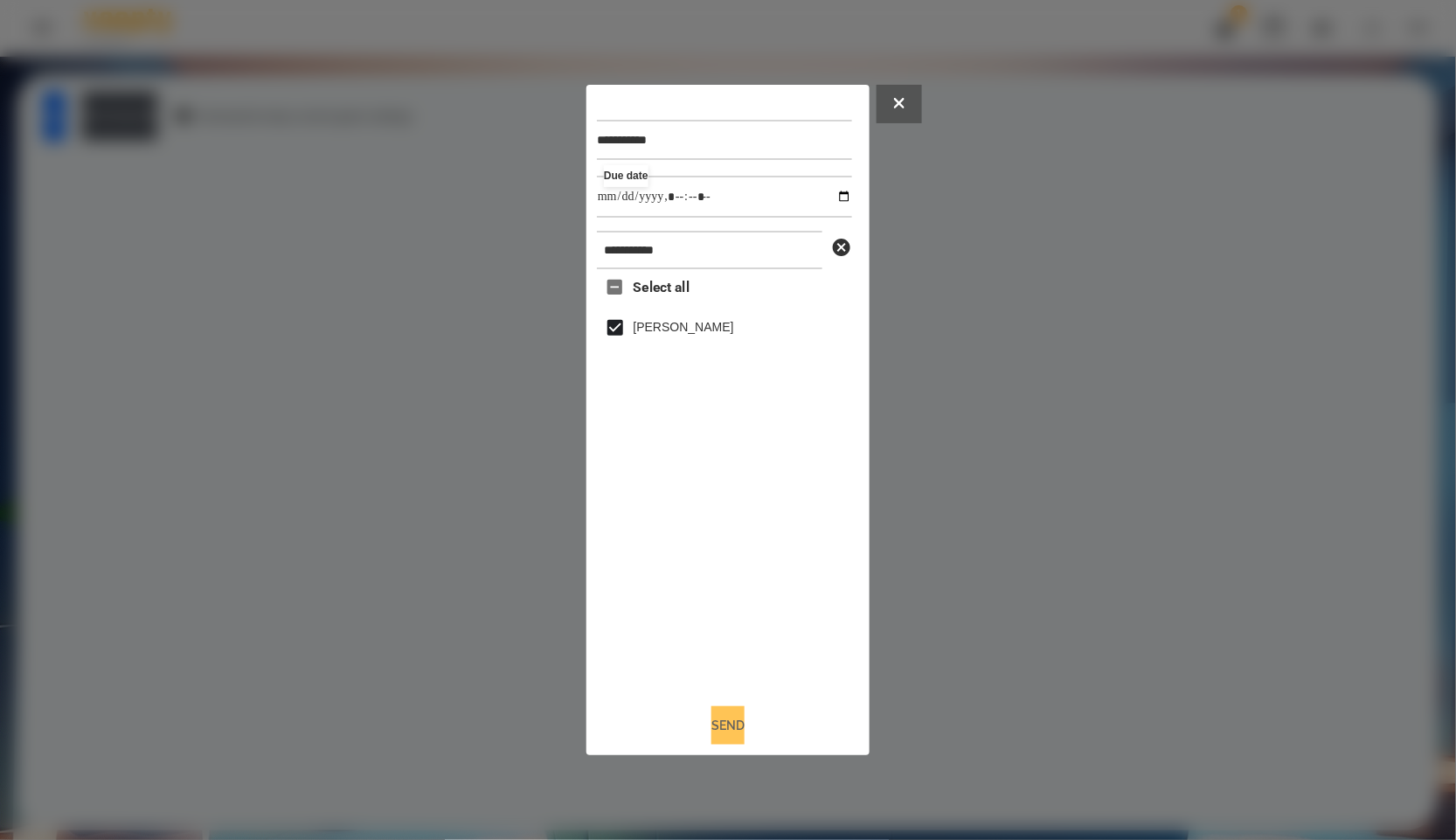
click at [728, 734] on button "Send" at bounding box center [728, 725] width 33 height 38
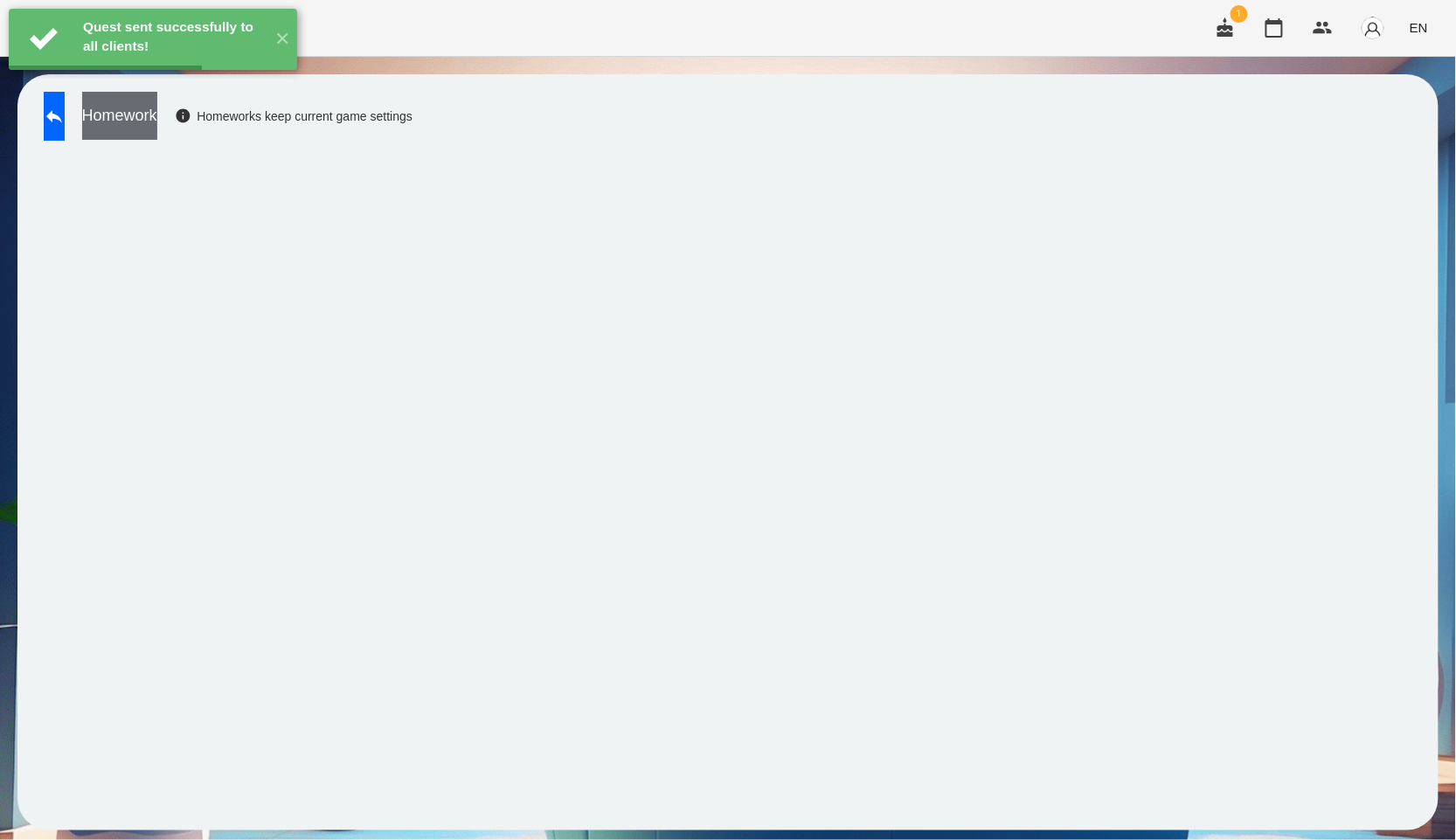
click at [157, 128] on button "Homework" at bounding box center [119, 116] width 75 height 48
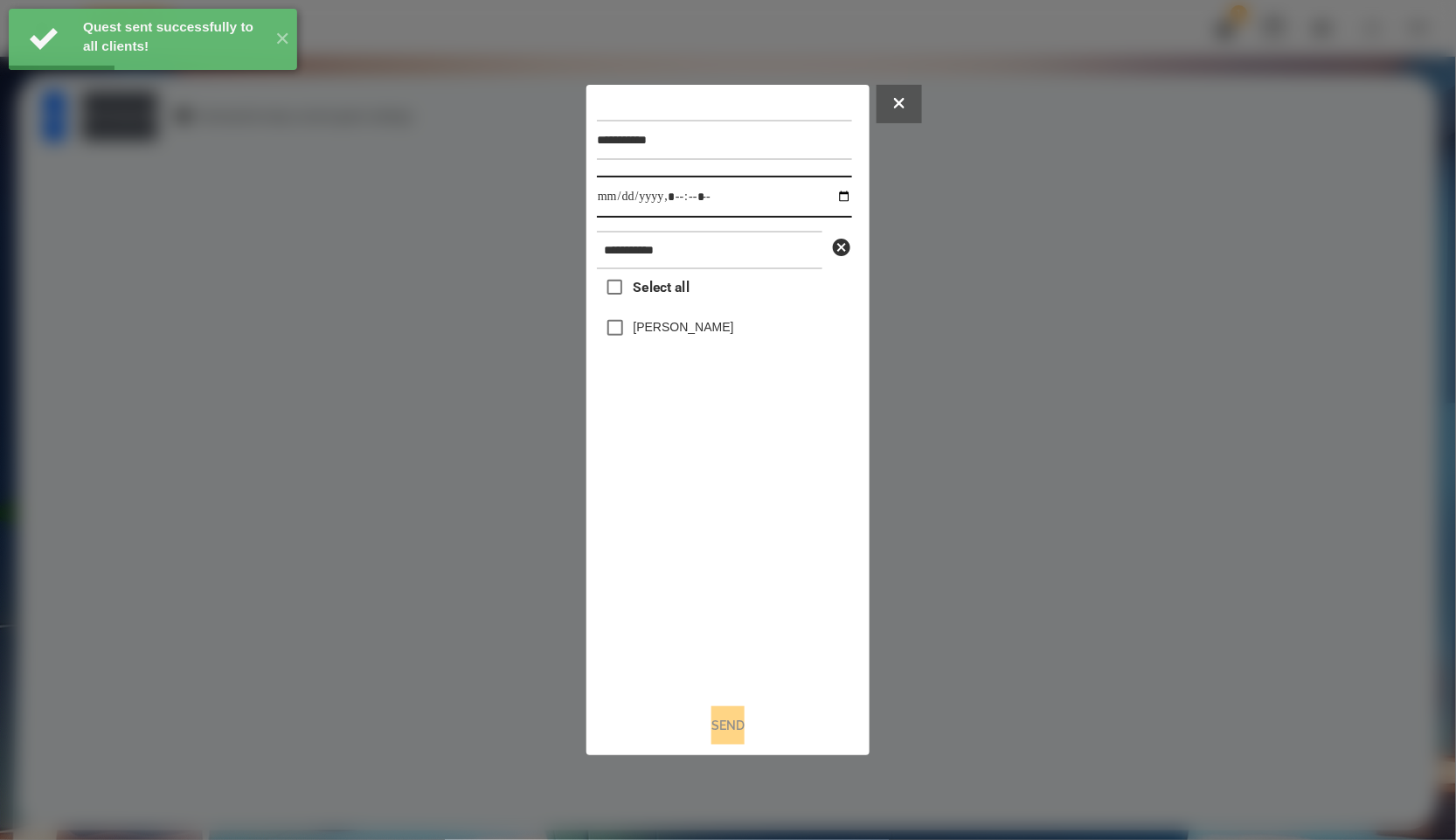
click at [838, 200] on input "datetime-local" at bounding box center [724, 197] width 255 height 42
type input "**********"
click at [738, 578] on div "Select all [PERSON_NAME]" at bounding box center [724, 479] width 255 height 421
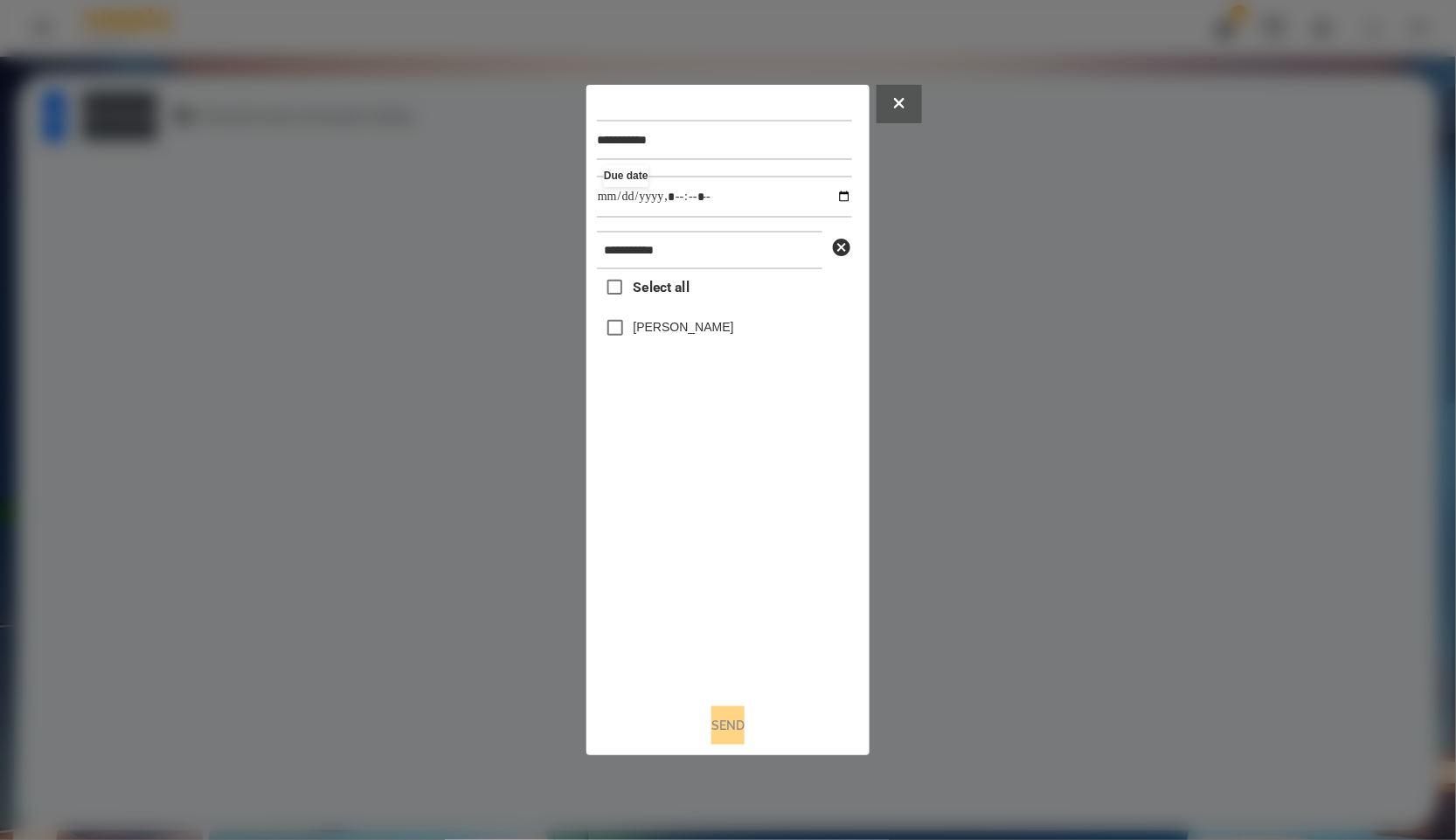
click at [682, 335] on label "[PERSON_NAME]" at bounding box center [683, 326] width 100 height 17
click at [743, 714] on button "Send" at bounding box center [728, 725] width 33 height 38
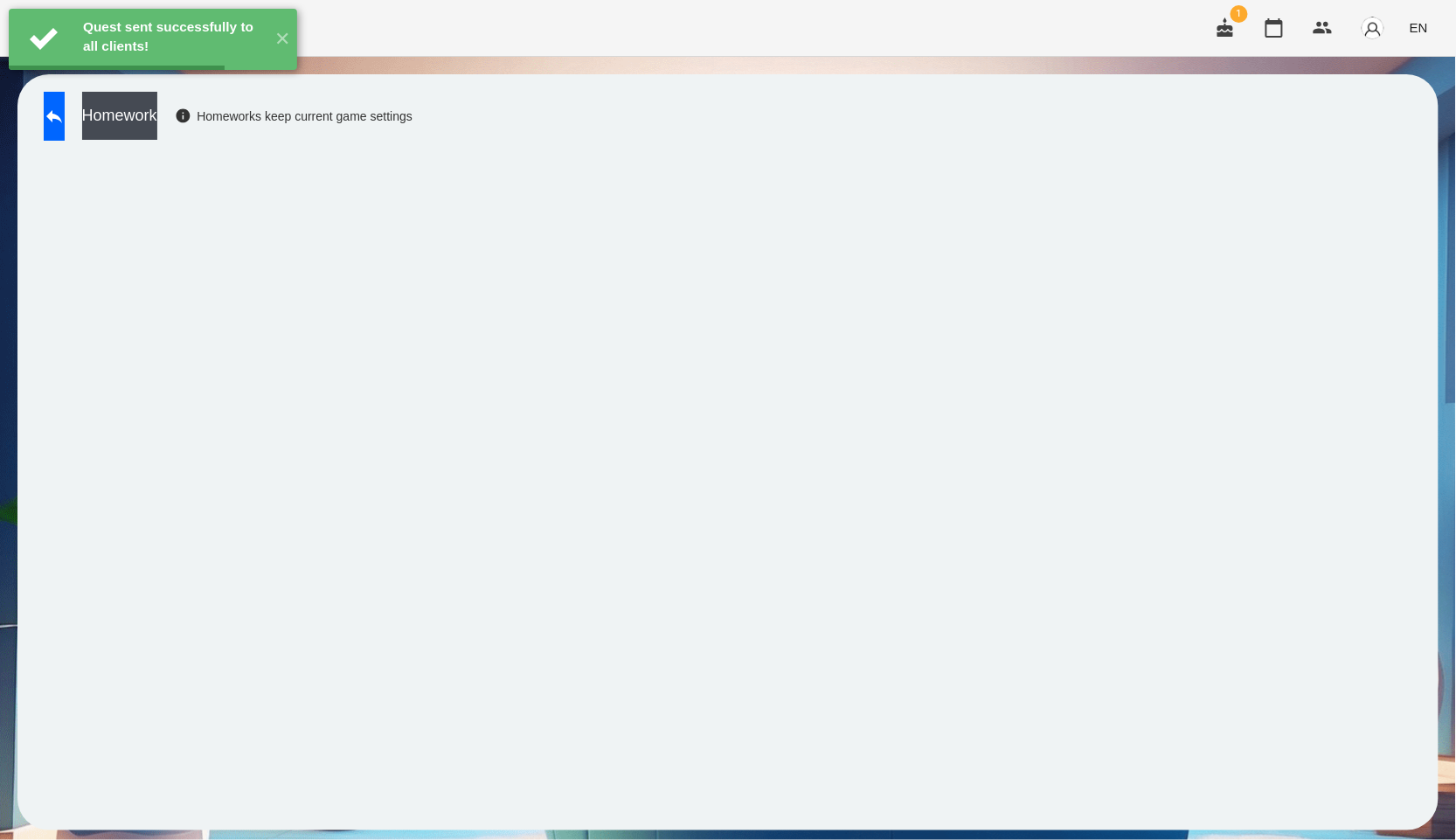
click at [147, 120] on button "Homework" at bounding box center [119, 116] width 75 height 48
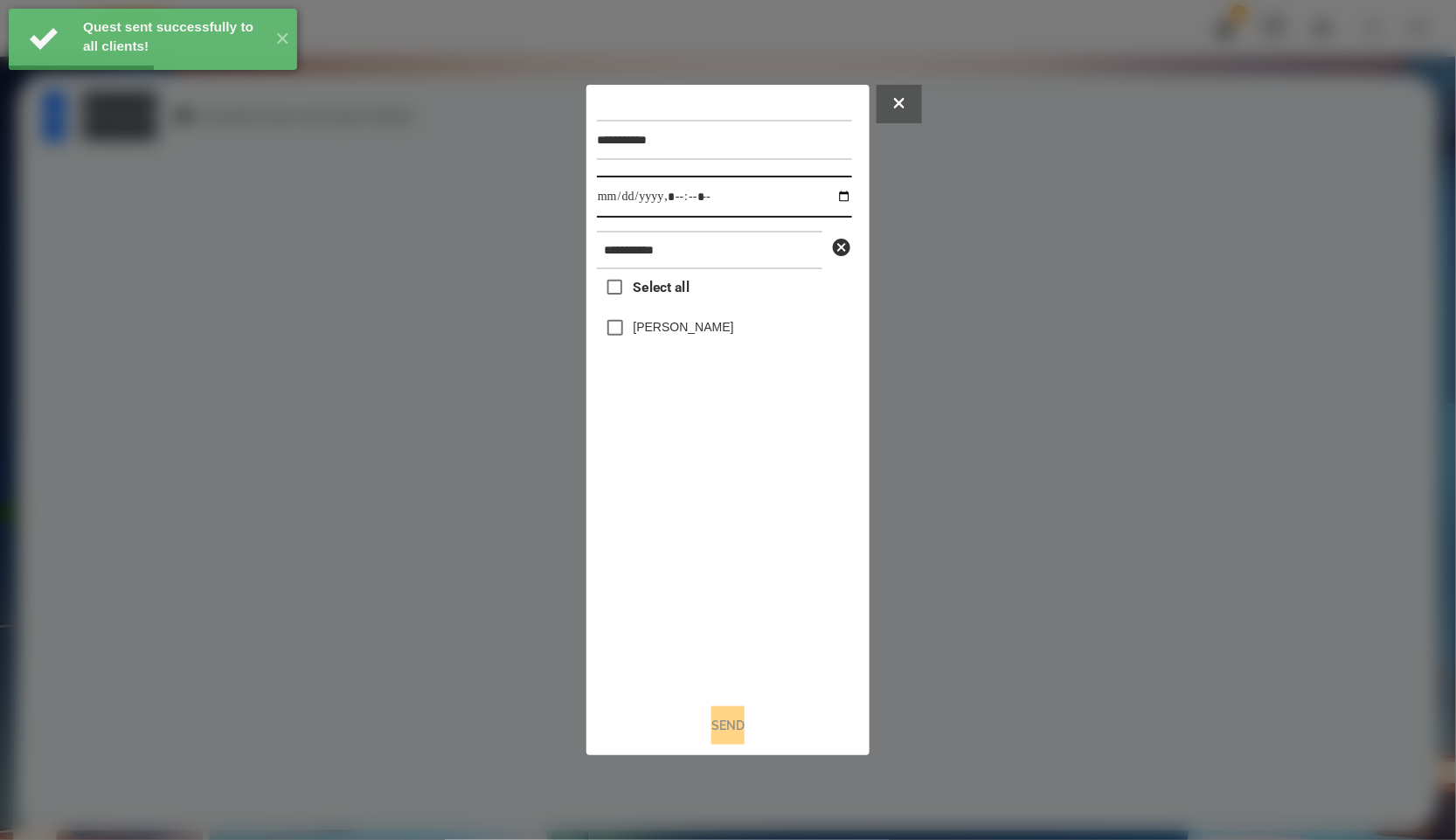
click at [830, 192] on input "datetime-local" at bounding box center [724, 197] width 255 height 42
type input "**********"
click at [695, 468] on div "Select all [PERSON_NAME]" at bounding box center [724, 479] width 255 height 421
click at [674, 320] on label "[PERSON_NAME]" at bounding box center [683, 326] width 100 height 17
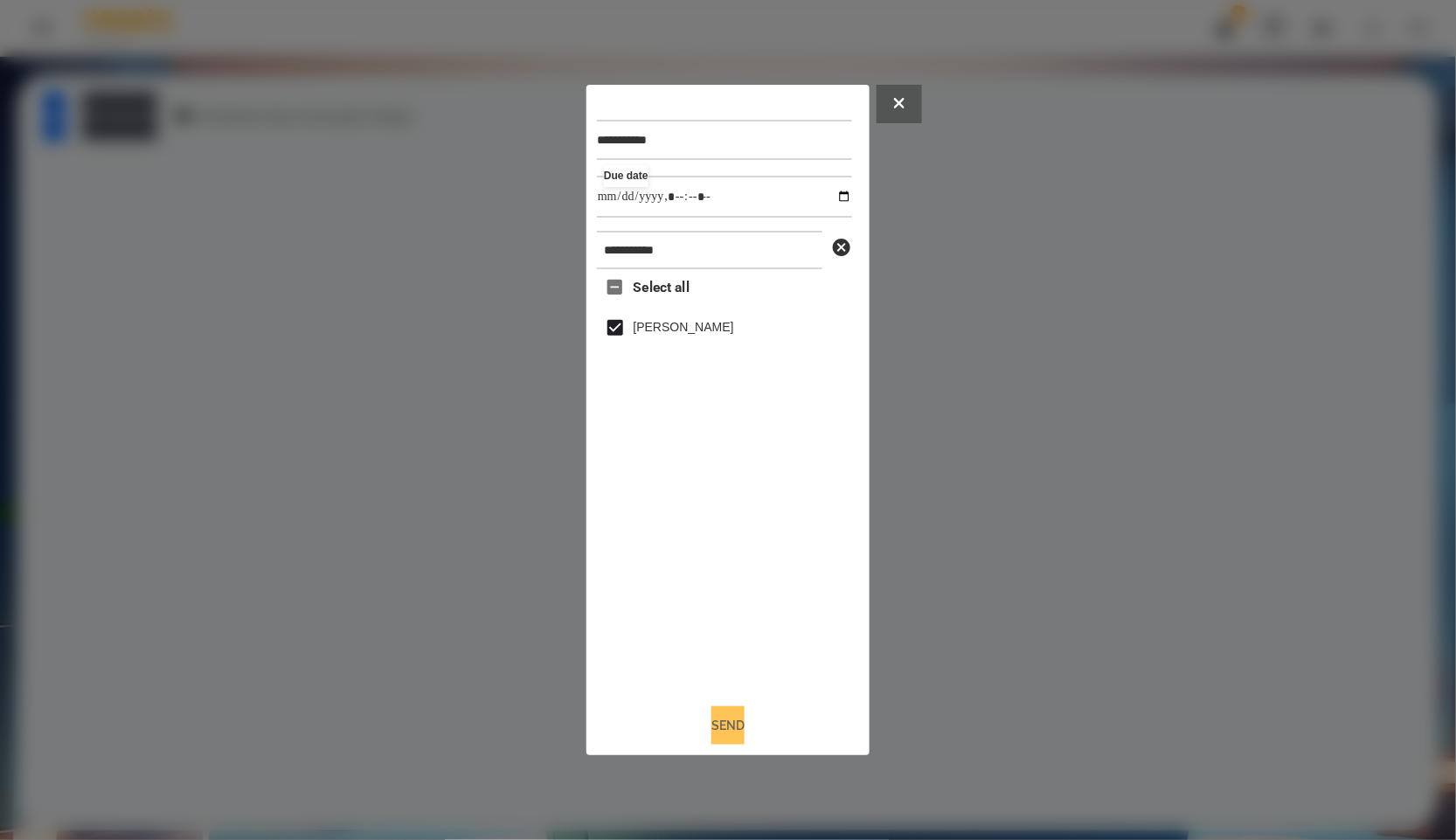
click at [714, 743] on button "Send" at bounding box center [728, 725] width 33 height 38
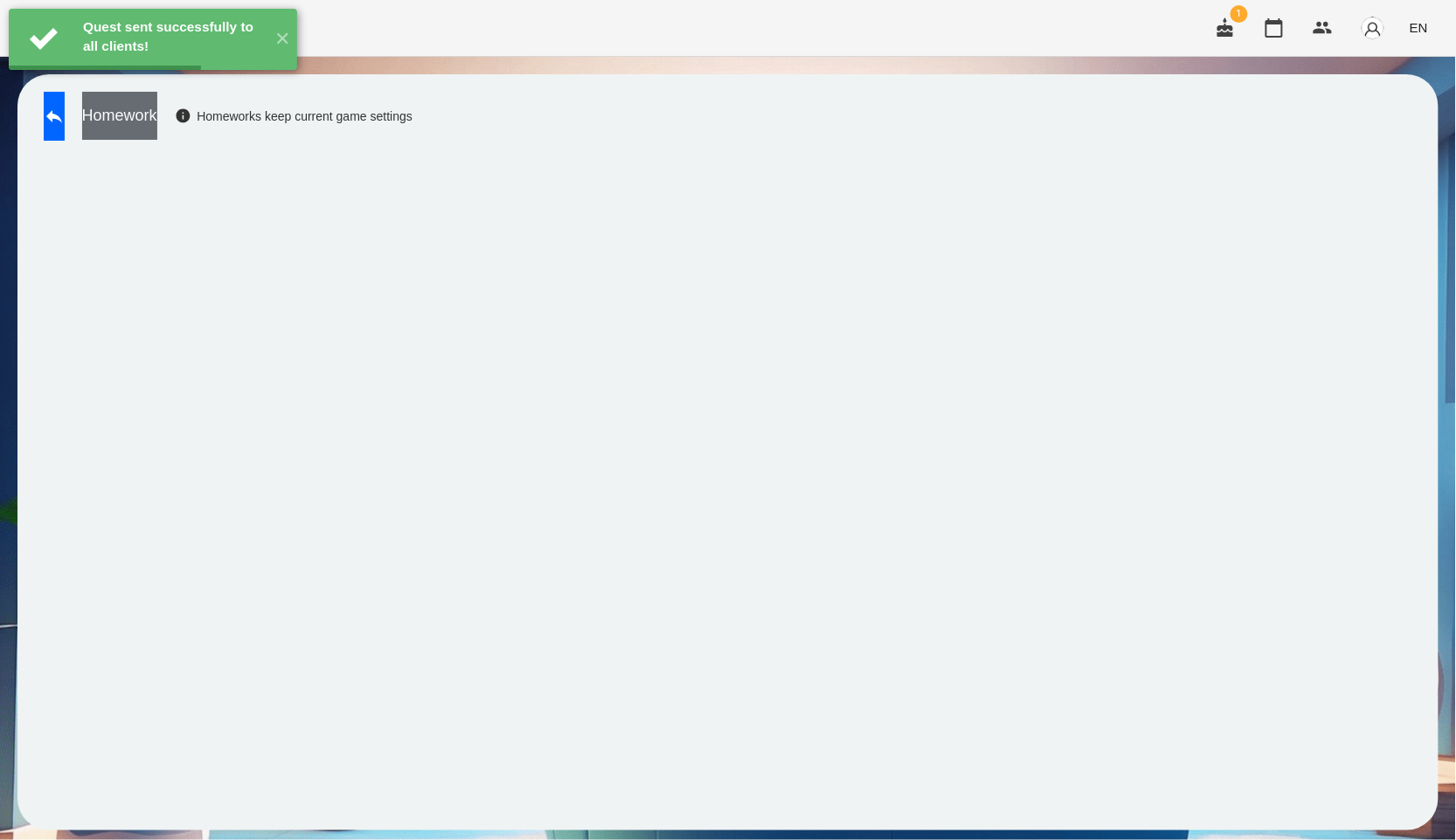
click at [143, 116] on button "Homework" at bounding box center [119, 116] width 75 height 48
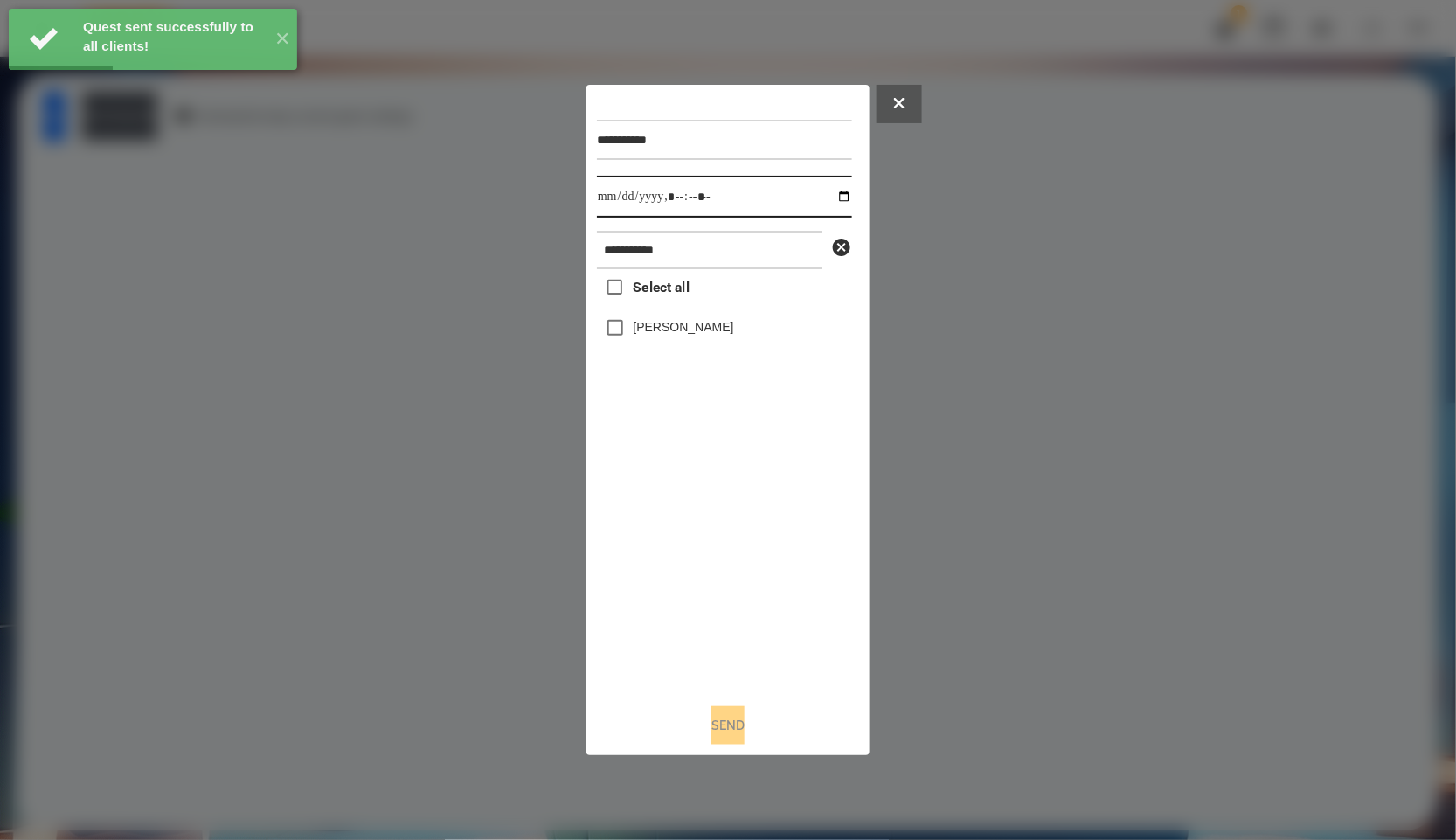
click at [838, 186] on input "datetime-local" at bounding box center [724, 197] width 255 height 42
click at [836, 187] on input "datetime-local" at bounding box center [724, 197] width 255 height 42
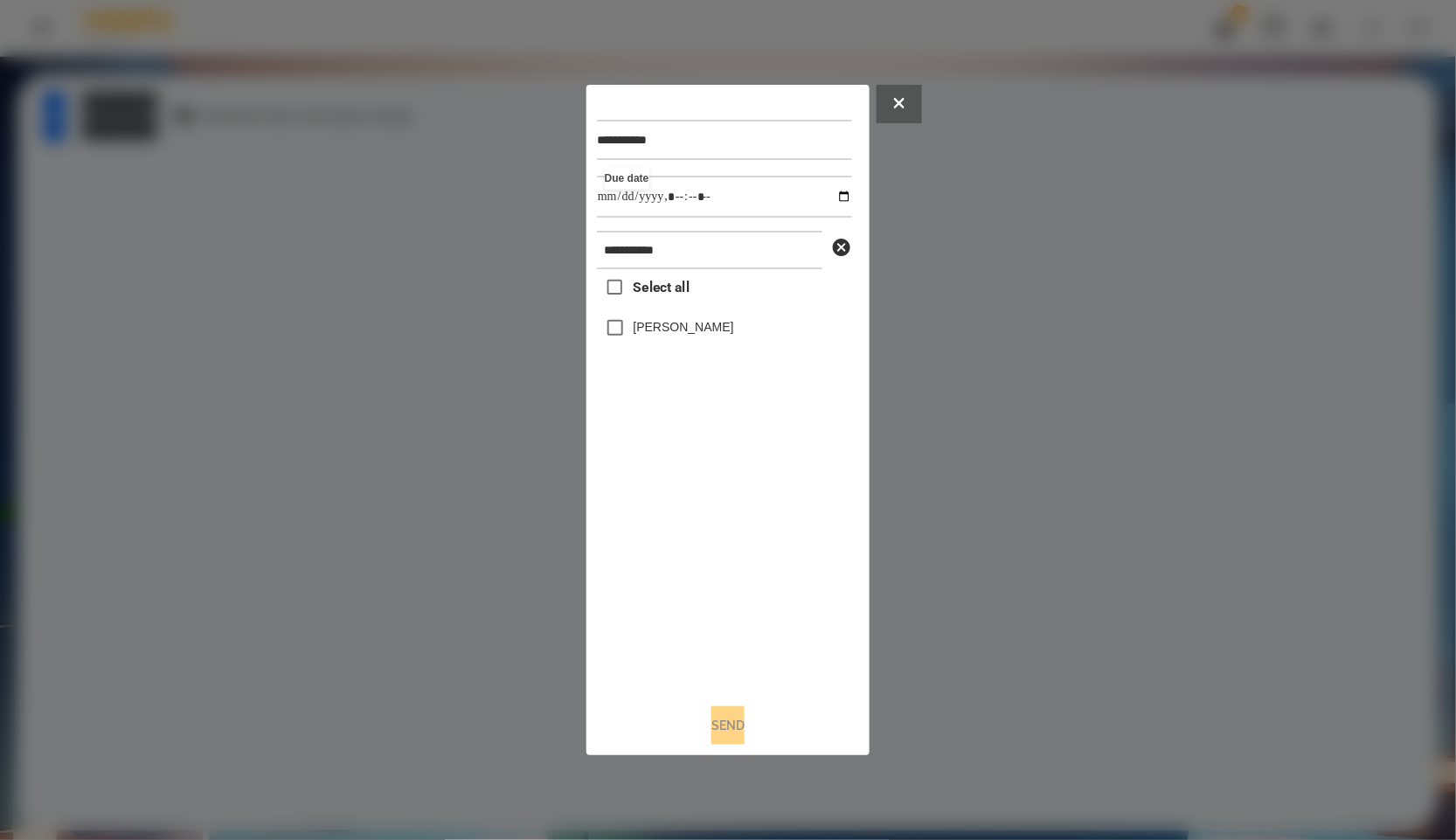
type input "**********"
click at [757, 522] on div "Select all [PERSON_NAME]" at bounding box center [724, 479] width 255 height 421
click at [666, 336] on label "[PERSON_NAME]" at bounding box center [683, 326] width 100 height 17
click at [712, 720] on button "Send" at bounding box center [728, 725] width 33 height 38
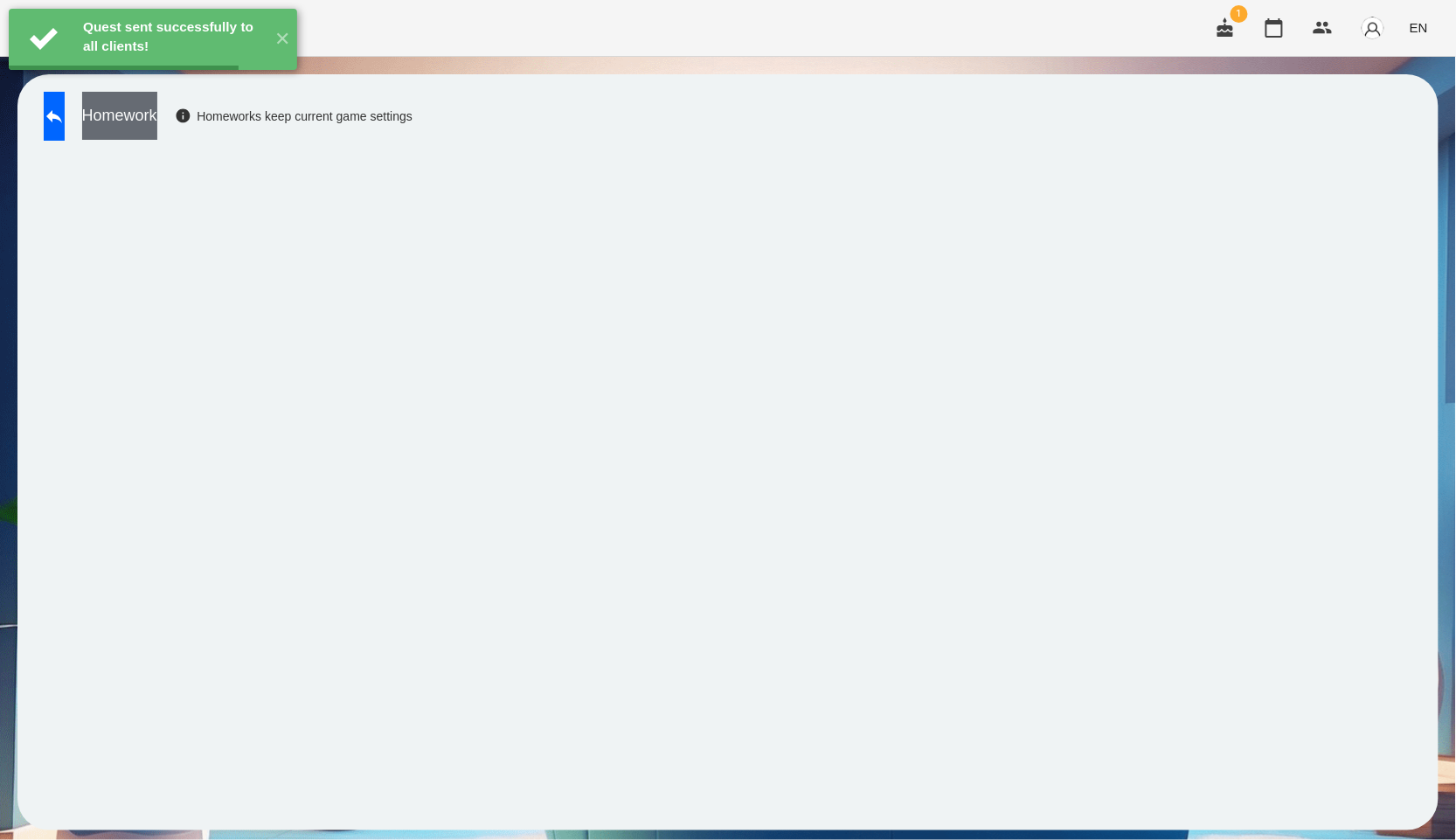
click at [144, 125] on button "Homework" at bounding box center [119, 116] width 75 height 48
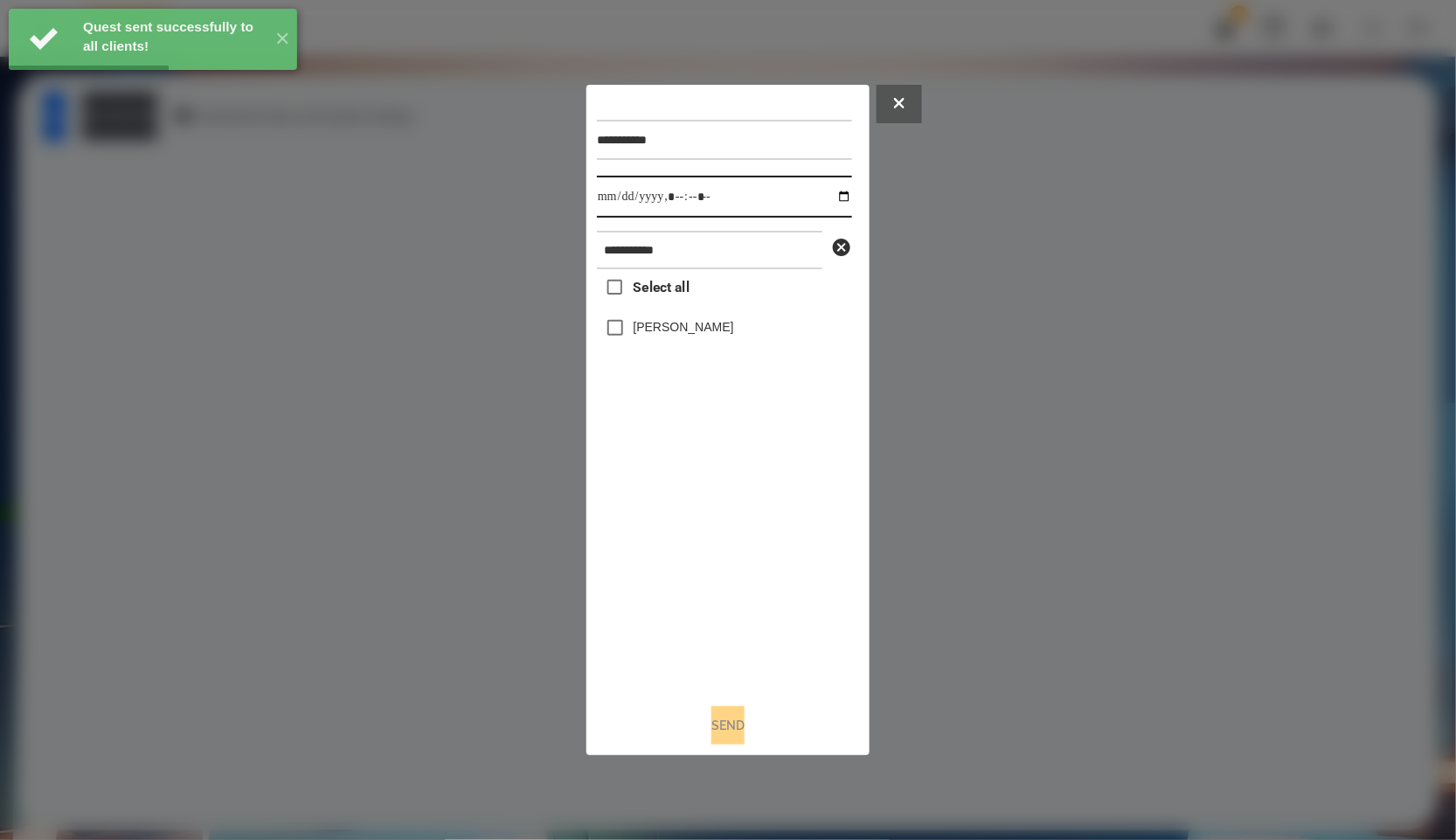
click at [832, 191] on input "datetime-local" at bounding box center [724, 197] width 255 height 42
type input "**********"
click at [695, 554] on div "Select all [PERSON_NAME]" at bounding box center [724, 479] width 255 height 421
click at [645, 332] on label "[PERSON_NAME]" at bounding box center [683, 326] width 100 height 17
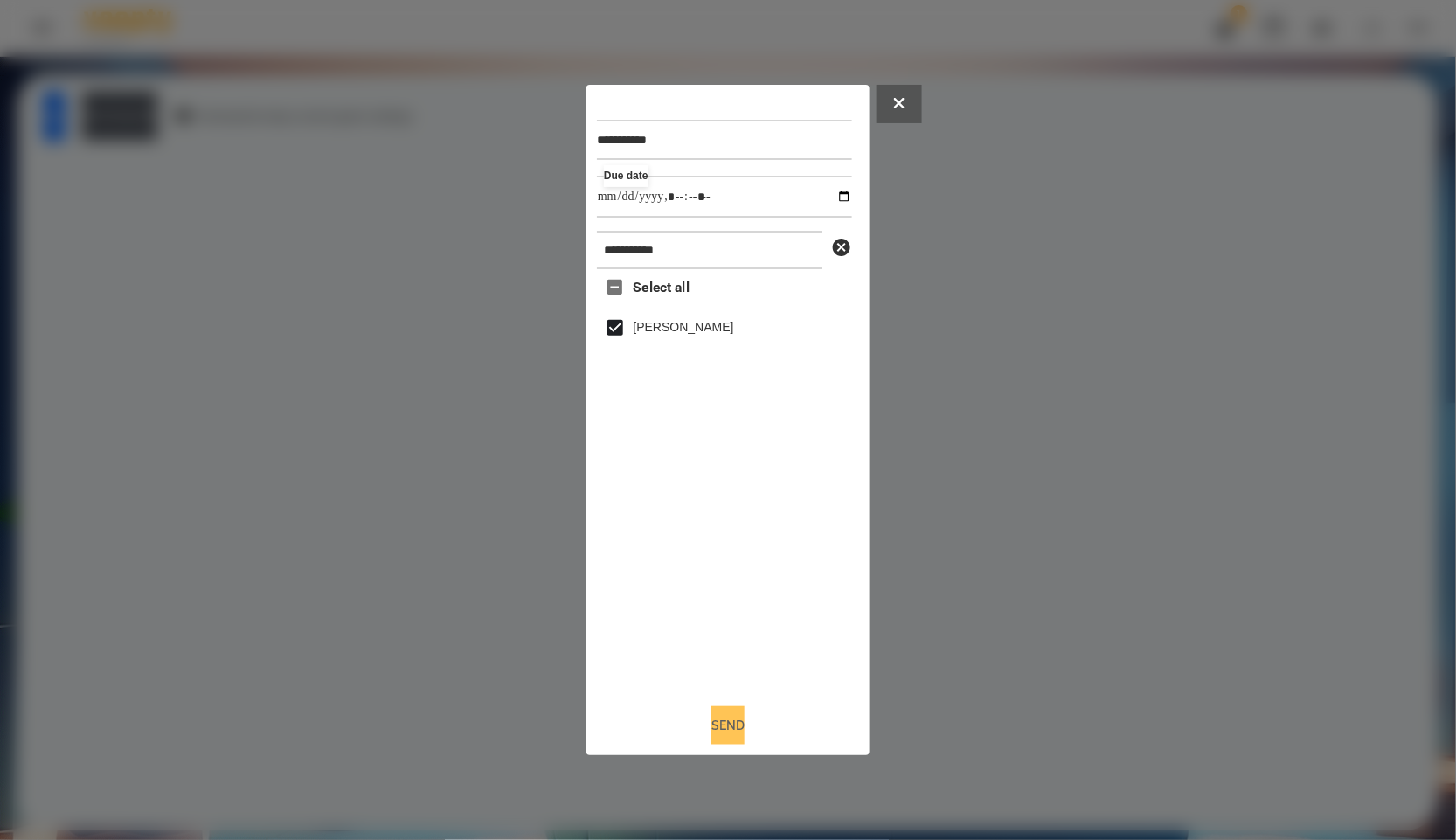
click at [730, 739] on button "Send" at bounding box center [728, 725] width 33 height 38
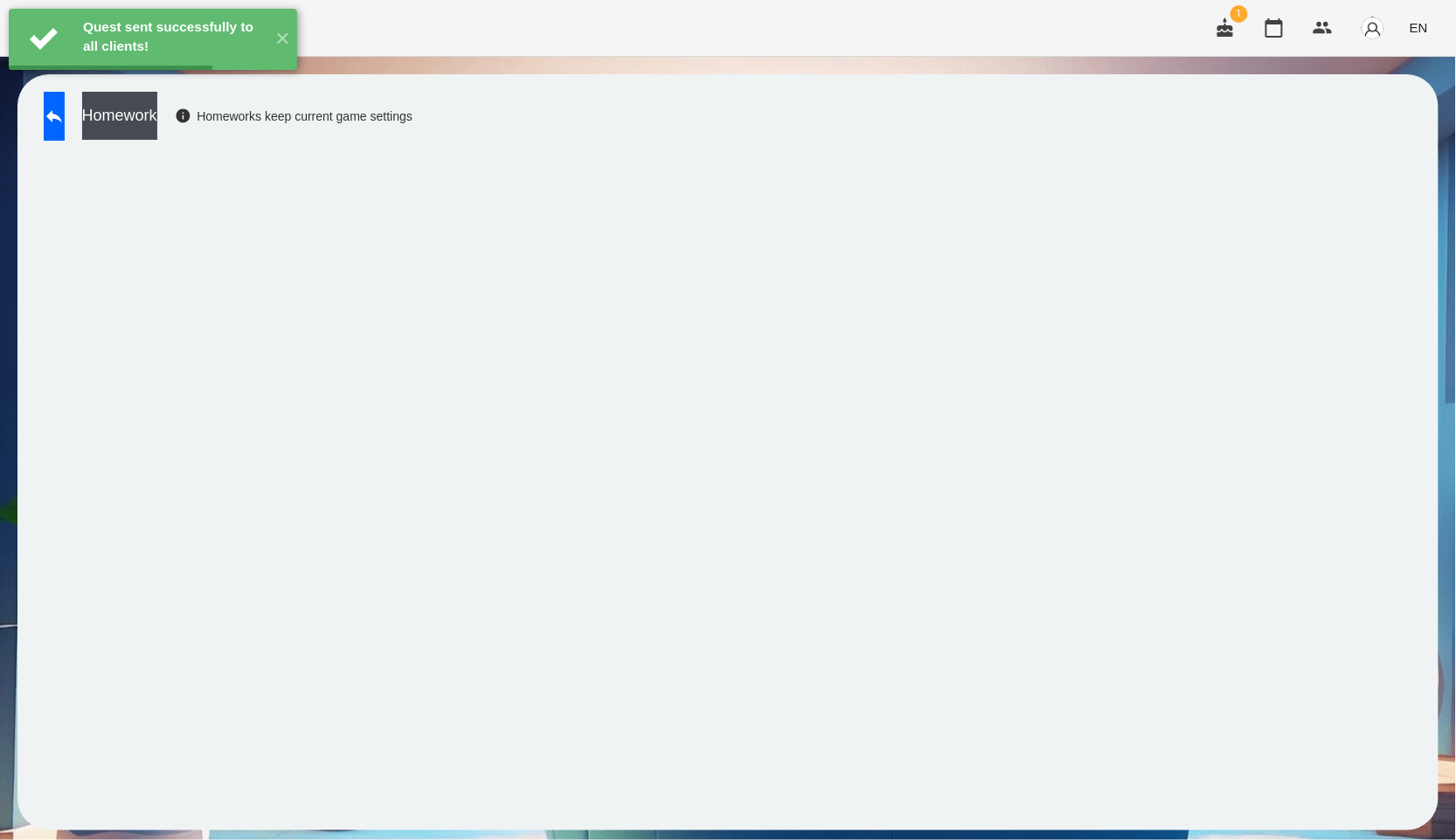
click at [168, 140] on div "Homework Homeworks keep current game settings" at bounding box center [224, 120] width 378 height 57
click at [157, 113] on button "Homework" at bounding box center [119, 116] width 75 height 48
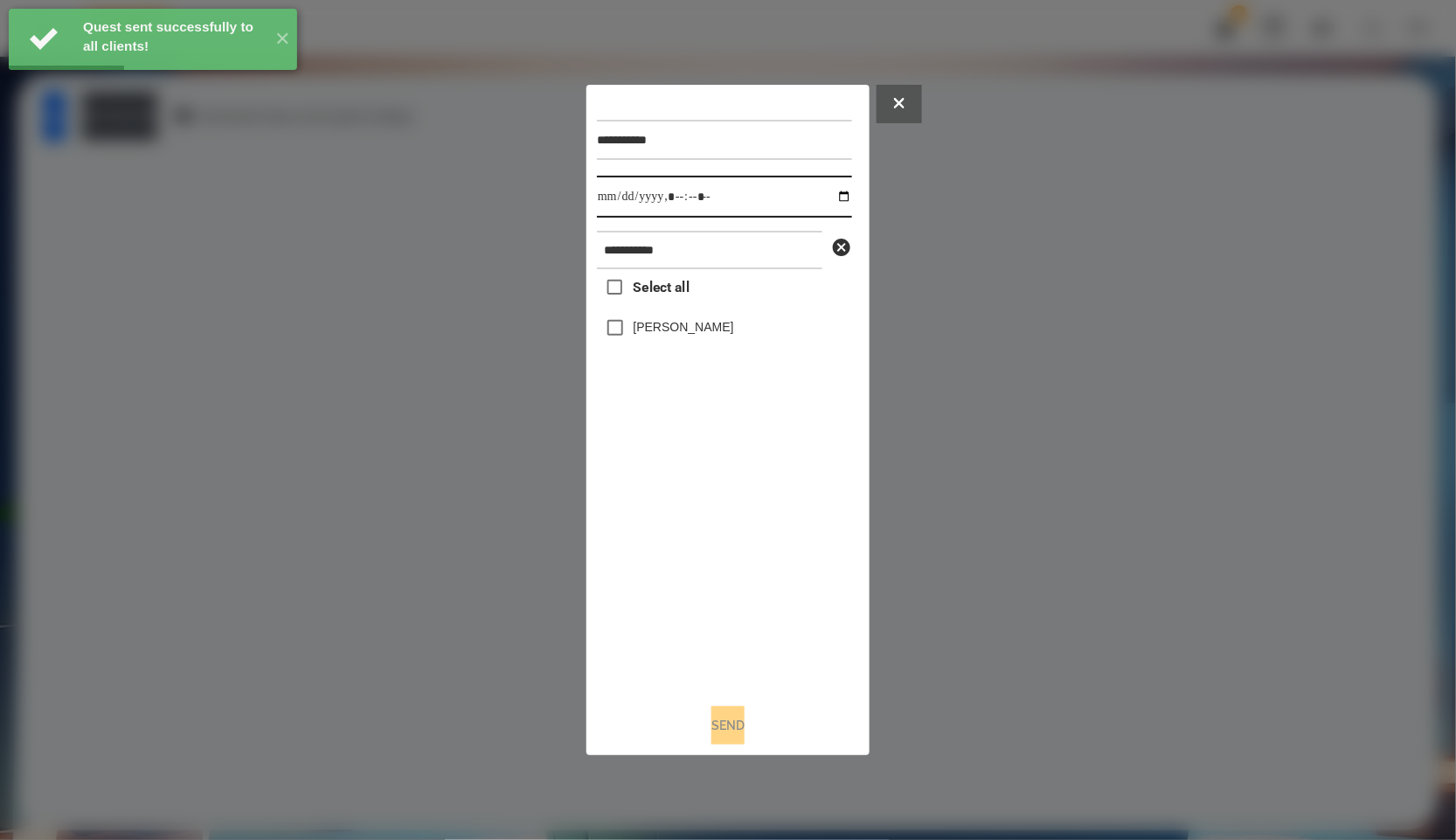
click at [828, 192] on input "datetime-local" at bounding box center [724, 197] width 255 height 42
click at [735, 570] on div "Select all [PERSON_NAME]" at bounding box center [724, 479] width 255 height 421
type input "**********"
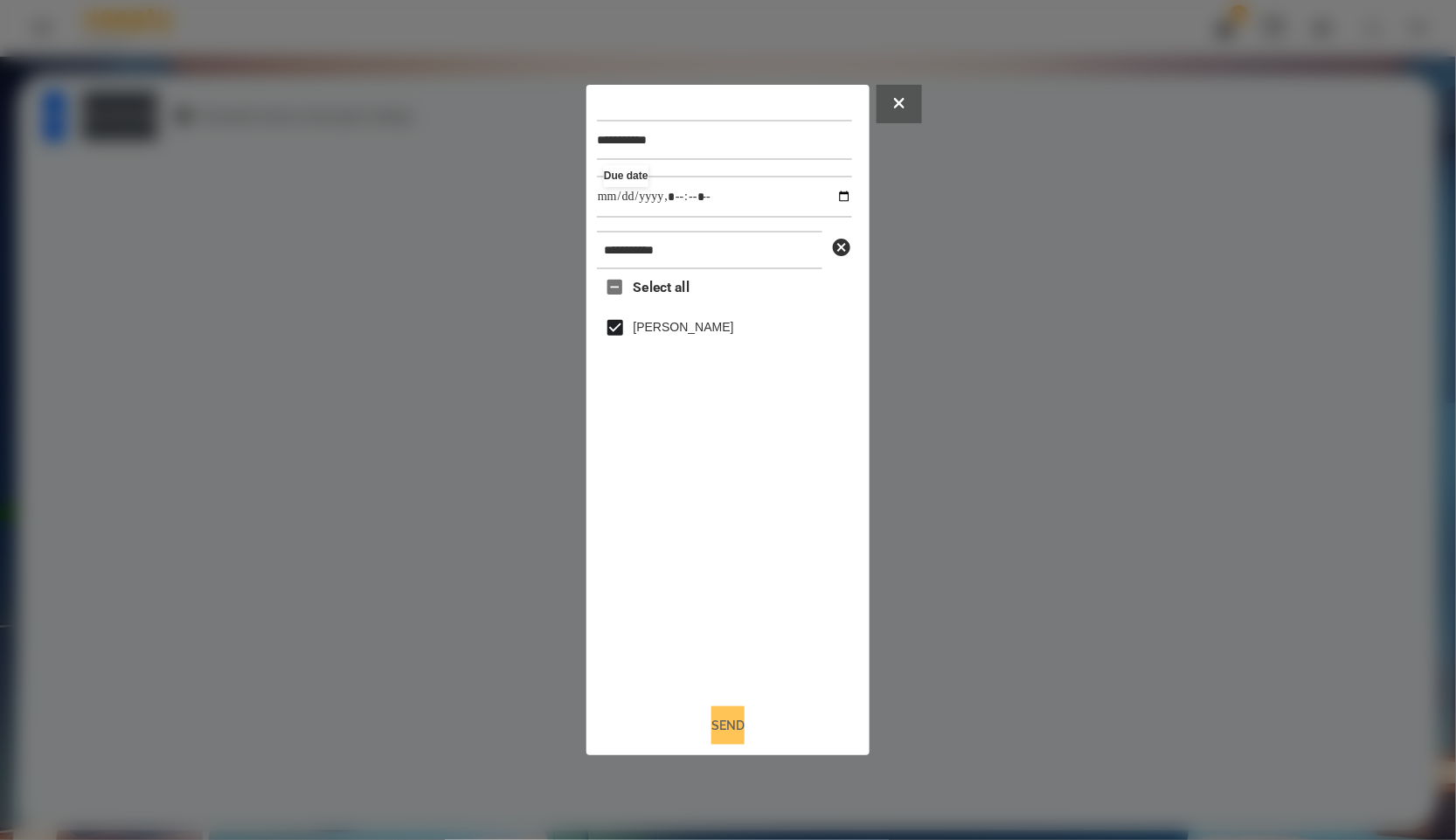
click at [726, 736] on button "Send" at bounding box center [728, 725] width 33 height 38
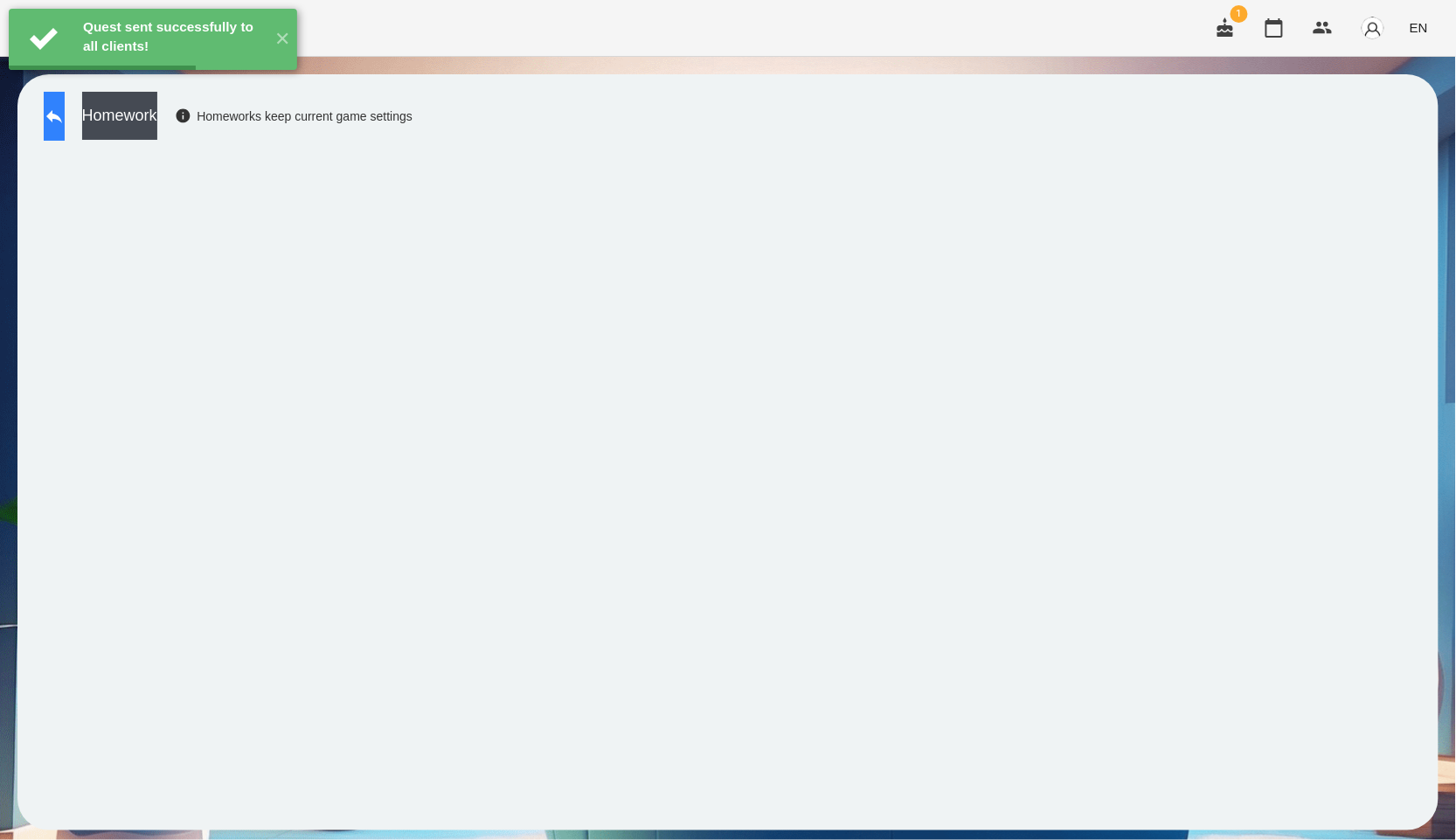
click at [62, 97] on button at bounding box center [54, 116] width 21 height 49
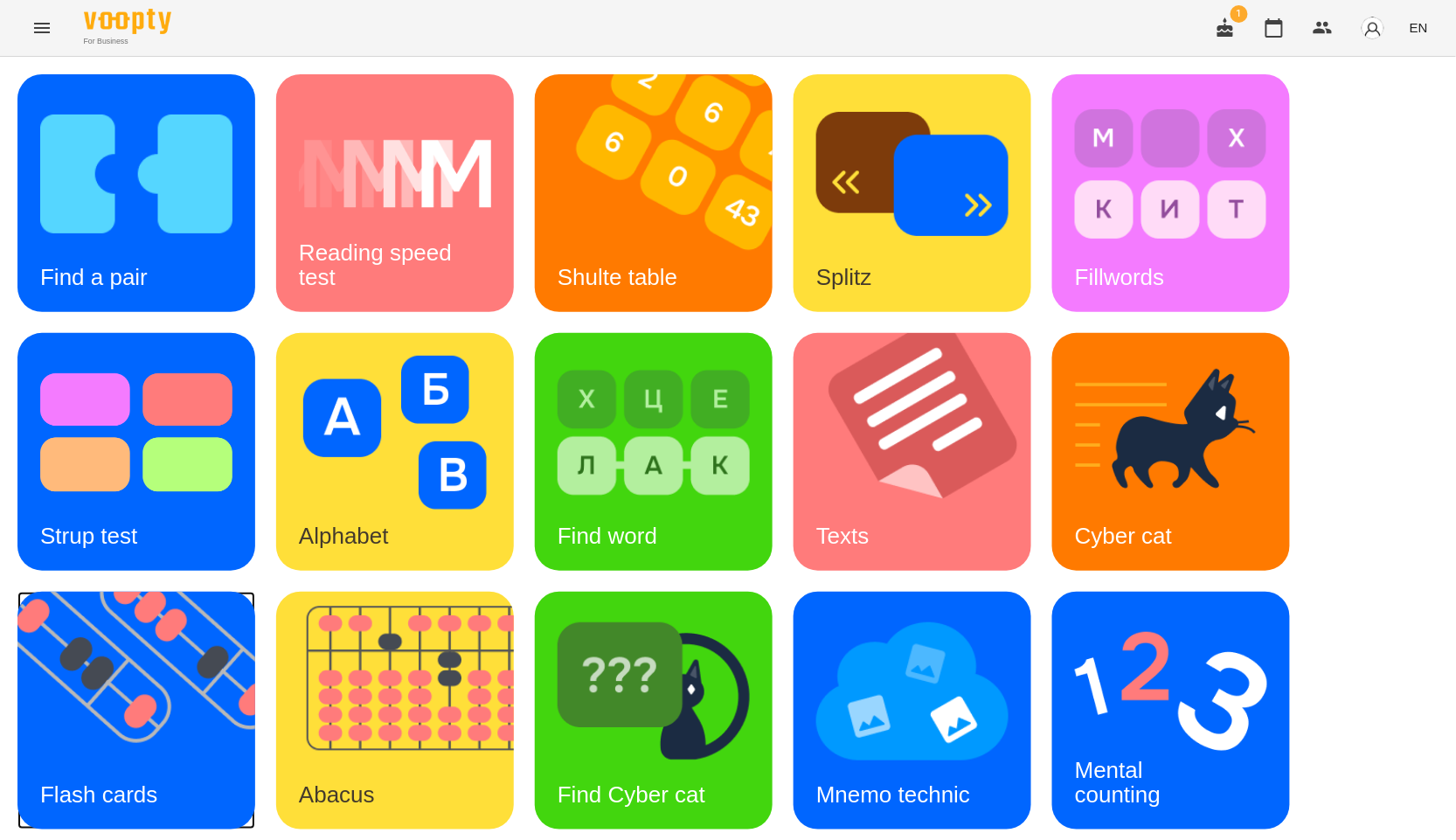
click at [223, 710] on img at bounding box center [147, 710] width 260 height 238
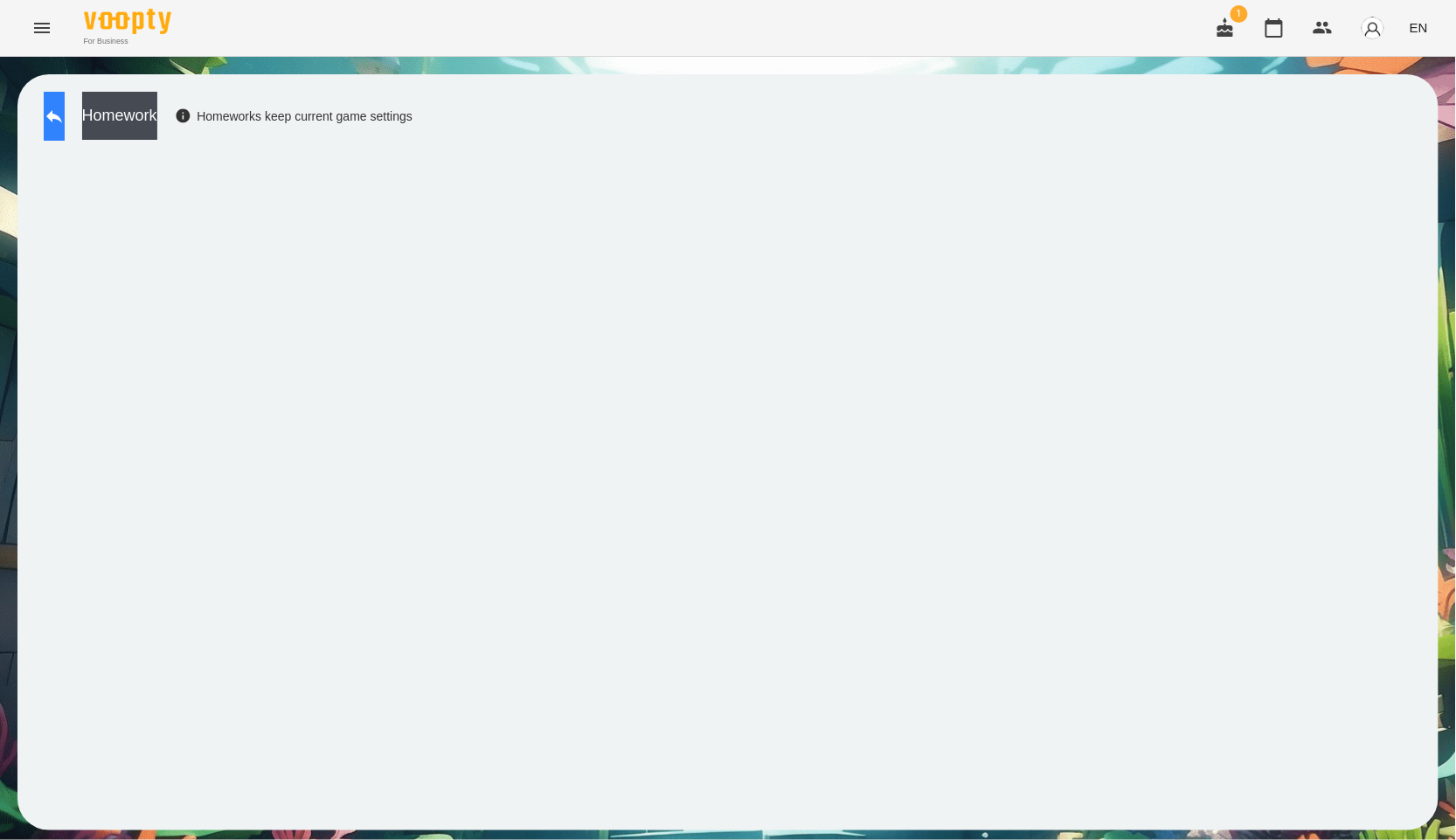
click at [50, 120] on button at bounding box center [54, 116] width 21 height 49
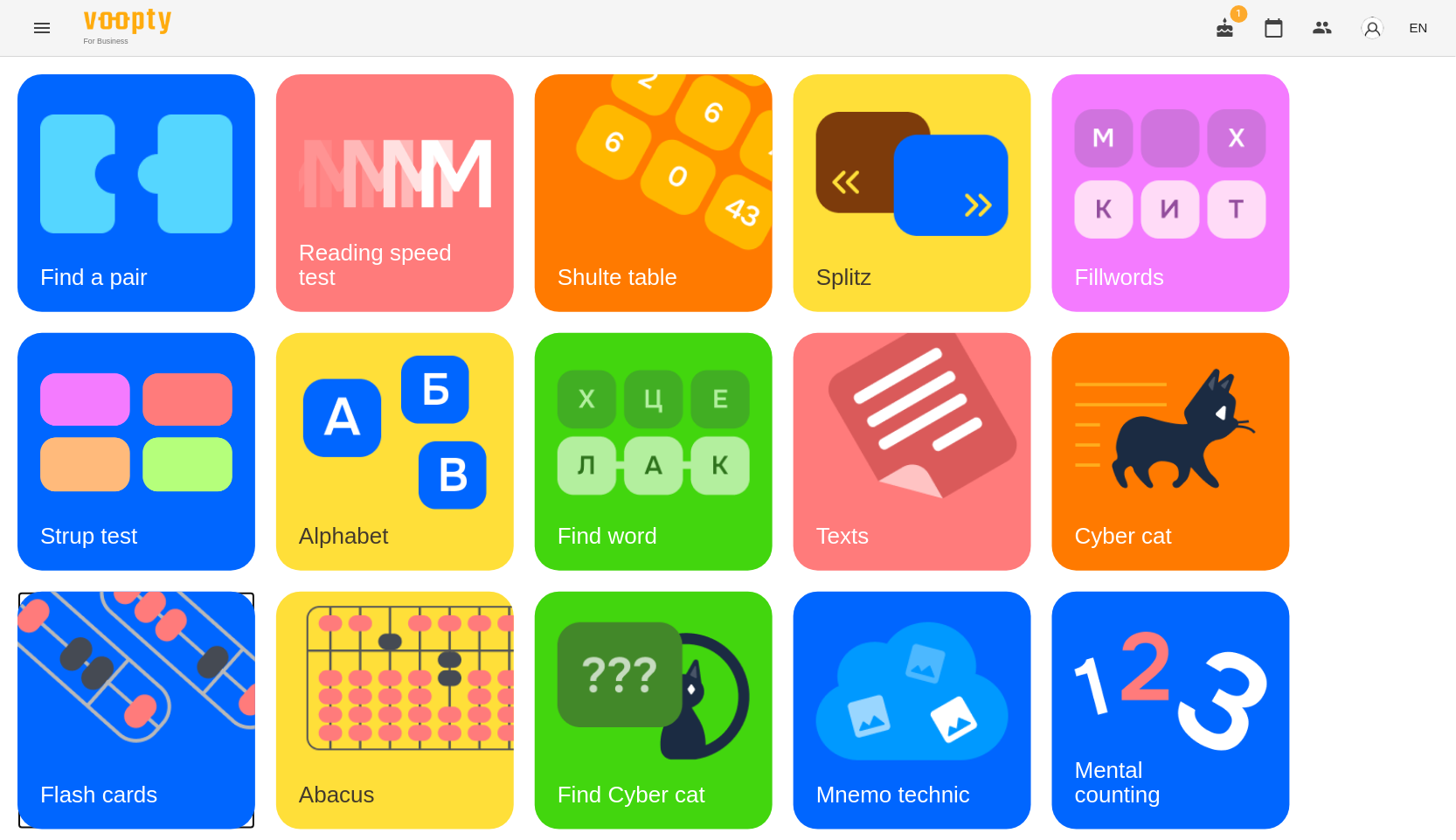
click at [74, 761] on div "Flash cards" at bounding box center [98, 795] width 162 height 69
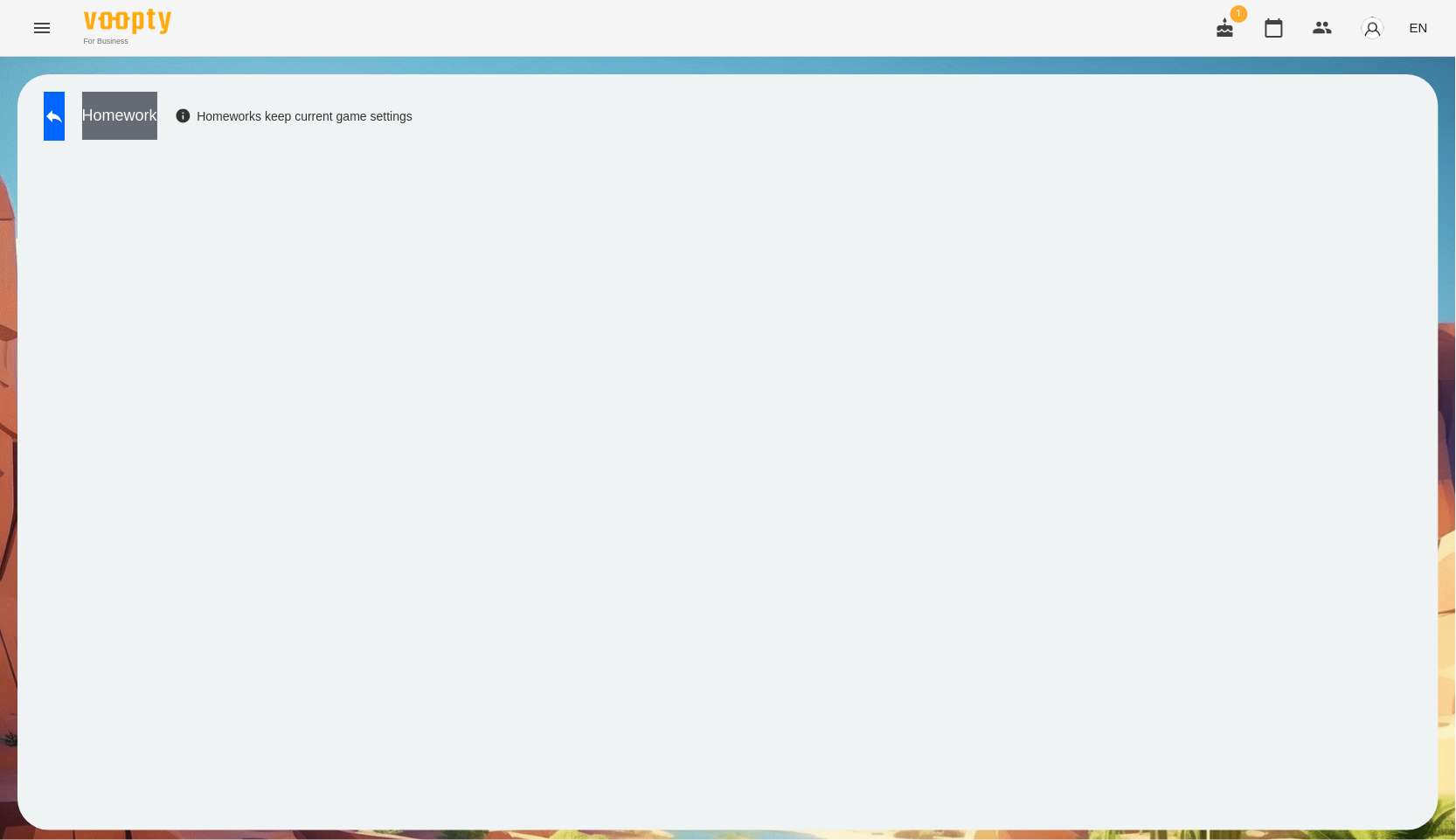
click at [157, 116] on button "Homework" at bounding box center [119, 116] width 75 height 48
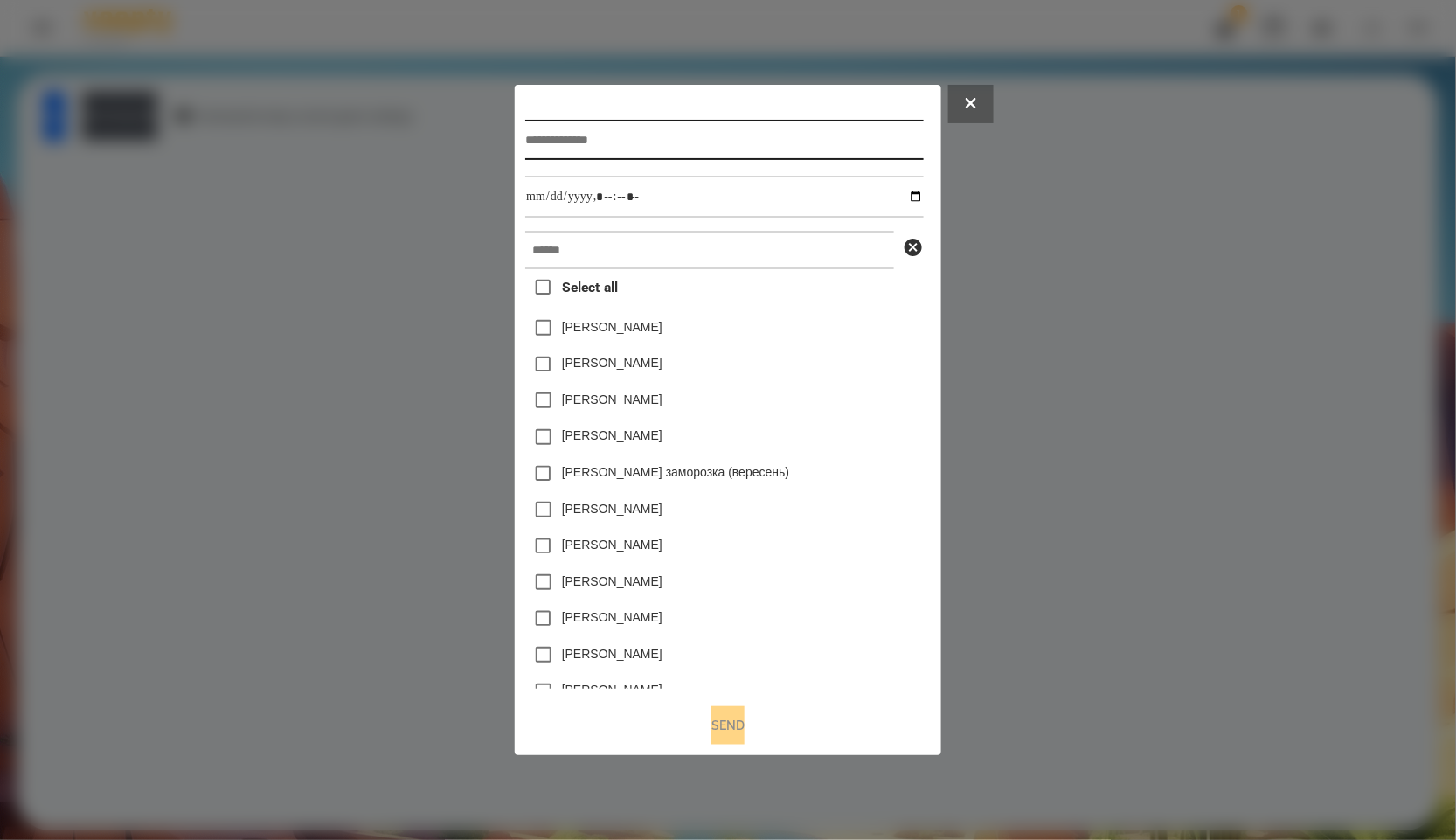
click at [612, 147] on input "text" at bounding box center [724, 140] width 398 height 40
type input "*"
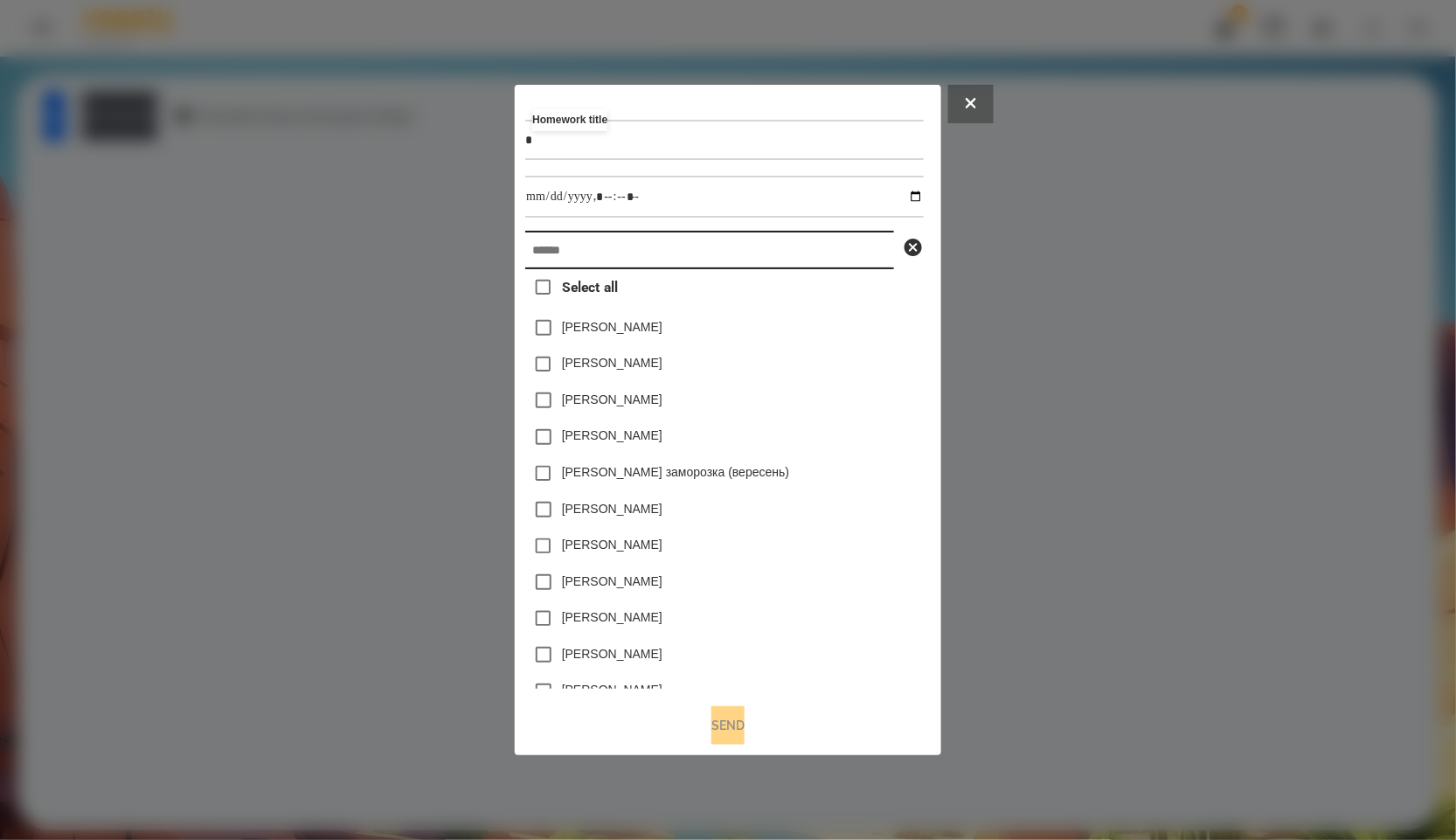
click at [581, 261] on input "text" at bounding box center [710, 250] width 369 height 38
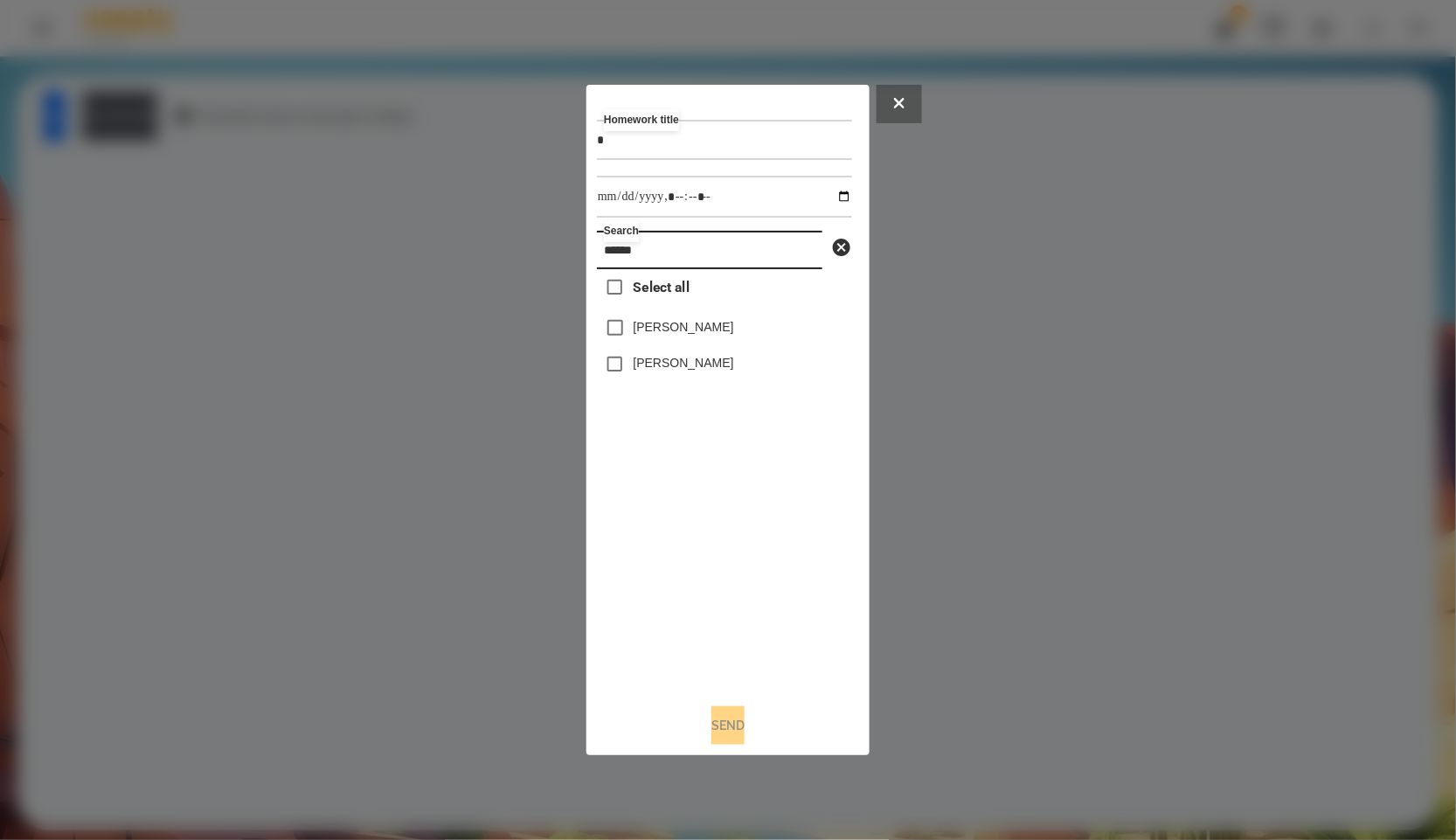
type input "******"
drag, startPoint x: 676, startPoint y: 249, endPoint x: 551, endPoint y: 245, distance: 125.1
click at [551, 245] on div "Homework title * Search ****** Select all [PERSON_NAME] [PERSON_NAME] Send" at bounding box center [728, 420] width 1456 height 840
drag, startPoint x: 622, startPoint y: 145, endPoint x: 530, endPoint y: 140, distance: 92.1
click at [530, 140] on div "Homework title * Search ****** Select all [PERSON_NAME] [PERSON_NAME] Send" at bounding box center [728, 420] width 1456 height 840
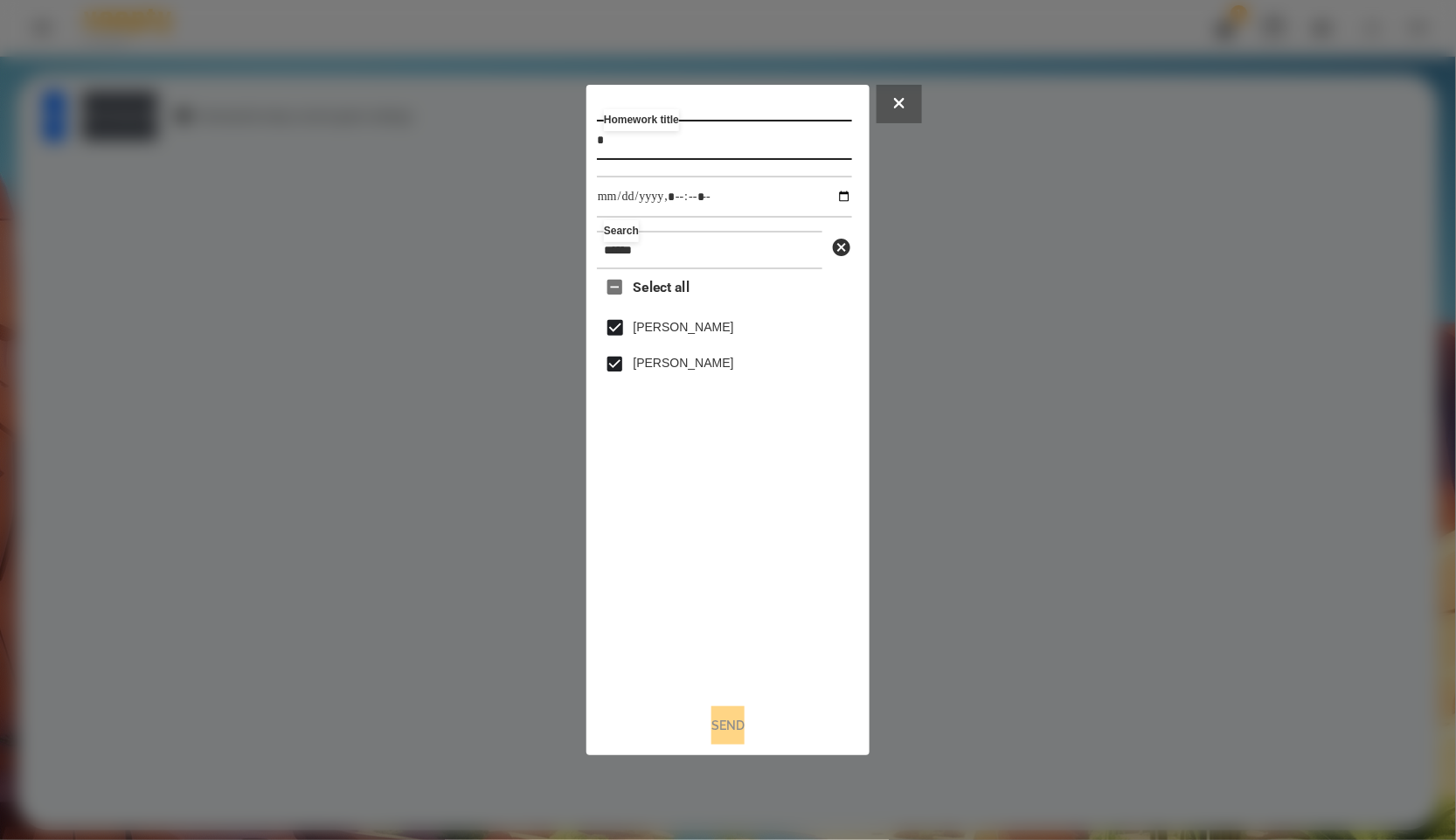
paste input "*****"
click at [843, 202] on input "datetime-local" at bounding box center [724, 197] width 255 height 42
click at [835, 202] on input "datetime-local" at bounding box center [724, 197] width 255 height 42
drag, startPoint x: 710, startPoint y: 141, endPoint x: 614, endPoint y: 136, distance: 96.1
click at [614, 136] on input "******" at bounding box center [724, 140] width 255 height 40
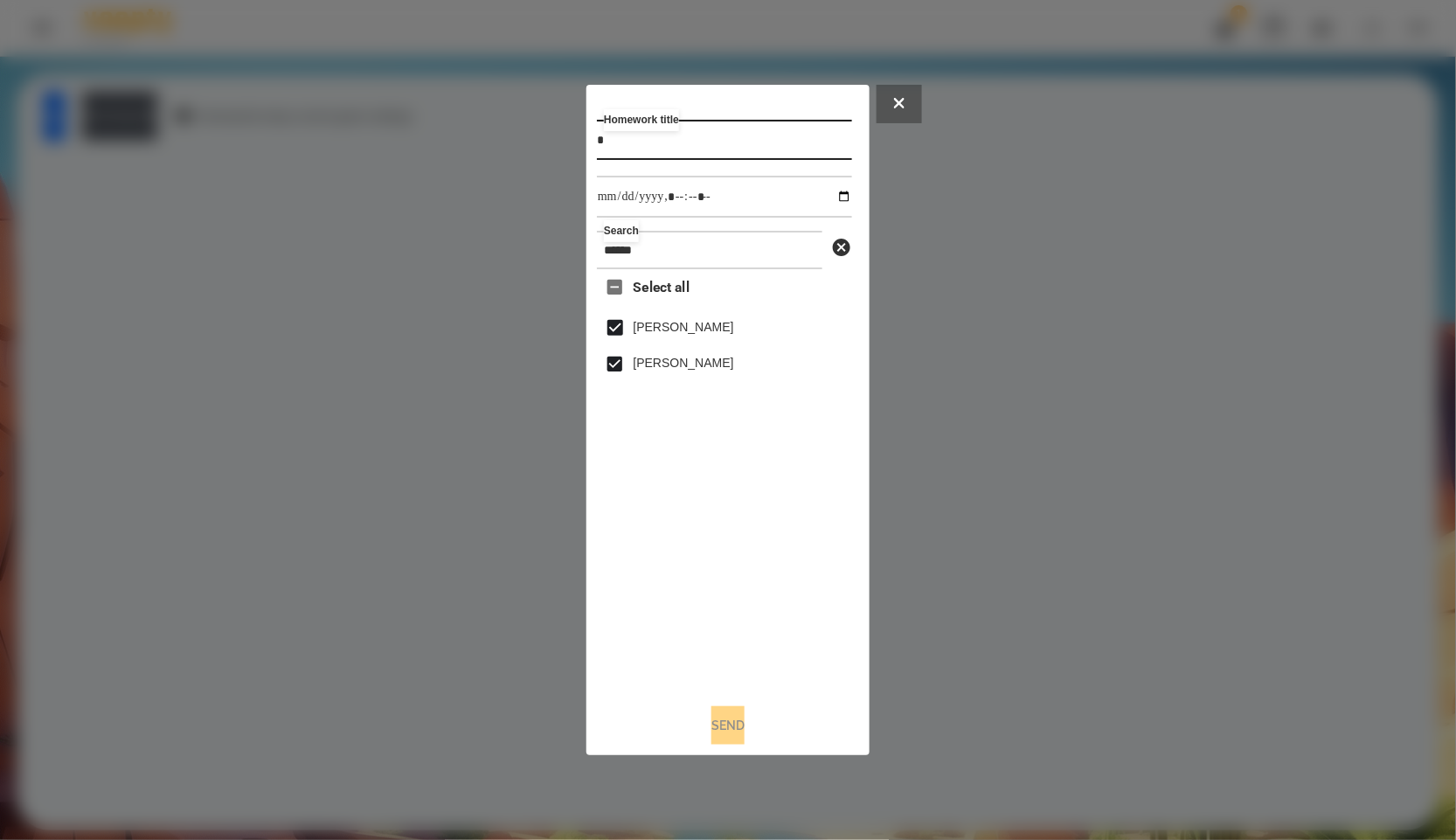
type input "*"
click at [840, 190] on input "datetime-local" at bounding box center [724, 197] width 255 height 42
type input "**********"
drag, startPoint x: 764, startPoint y: 545, endPoint x: 772, endPoint y: 570, distance: 26.2
click at [764, 545] on div "Select all [PERSON_NAME] [PERSON_NAME]" at bounding box center [724, 479] width 255 height 421
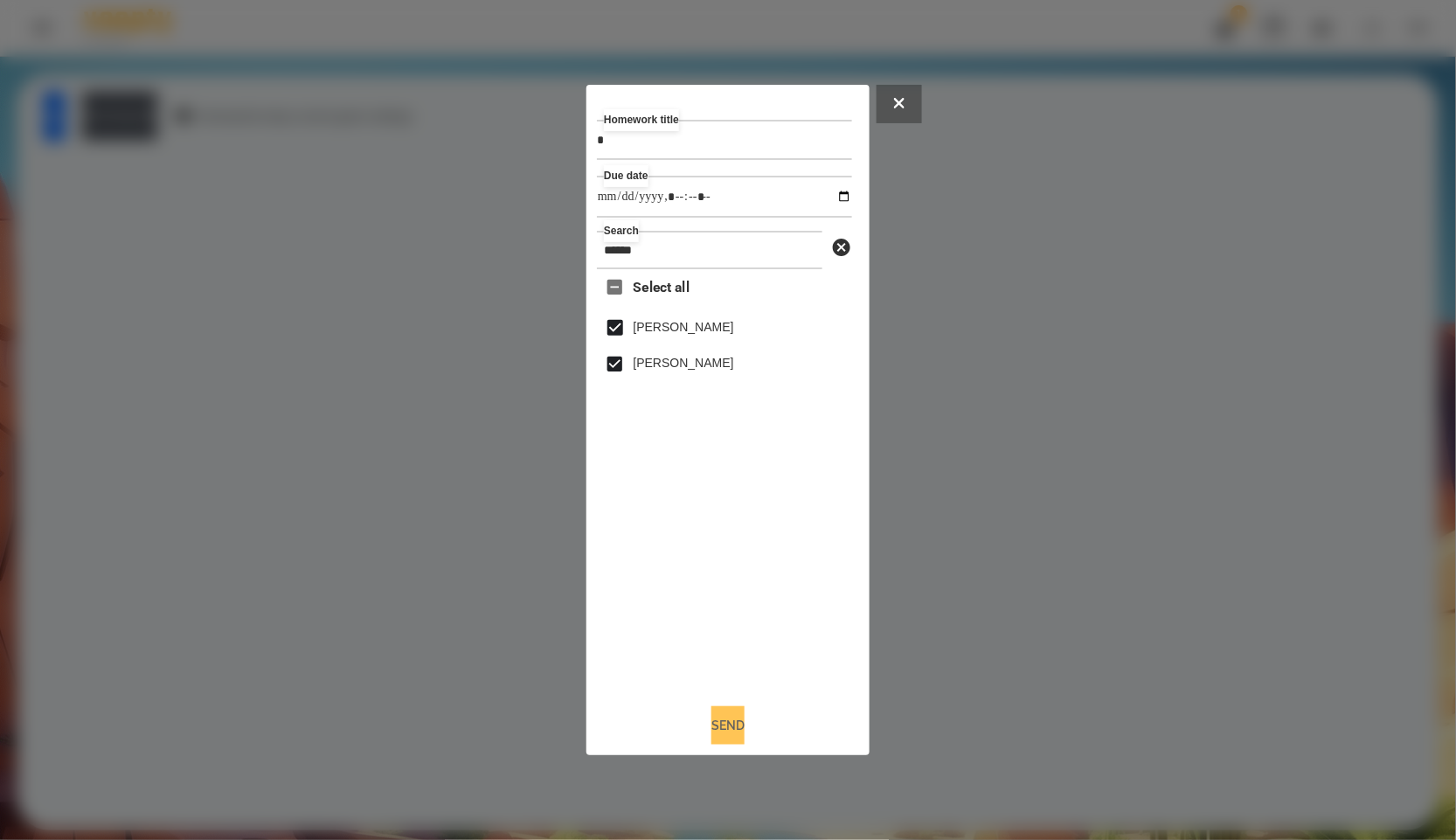
click at [745, 713] on button "Send" at bounding box center [728, 725] width 33 height 38
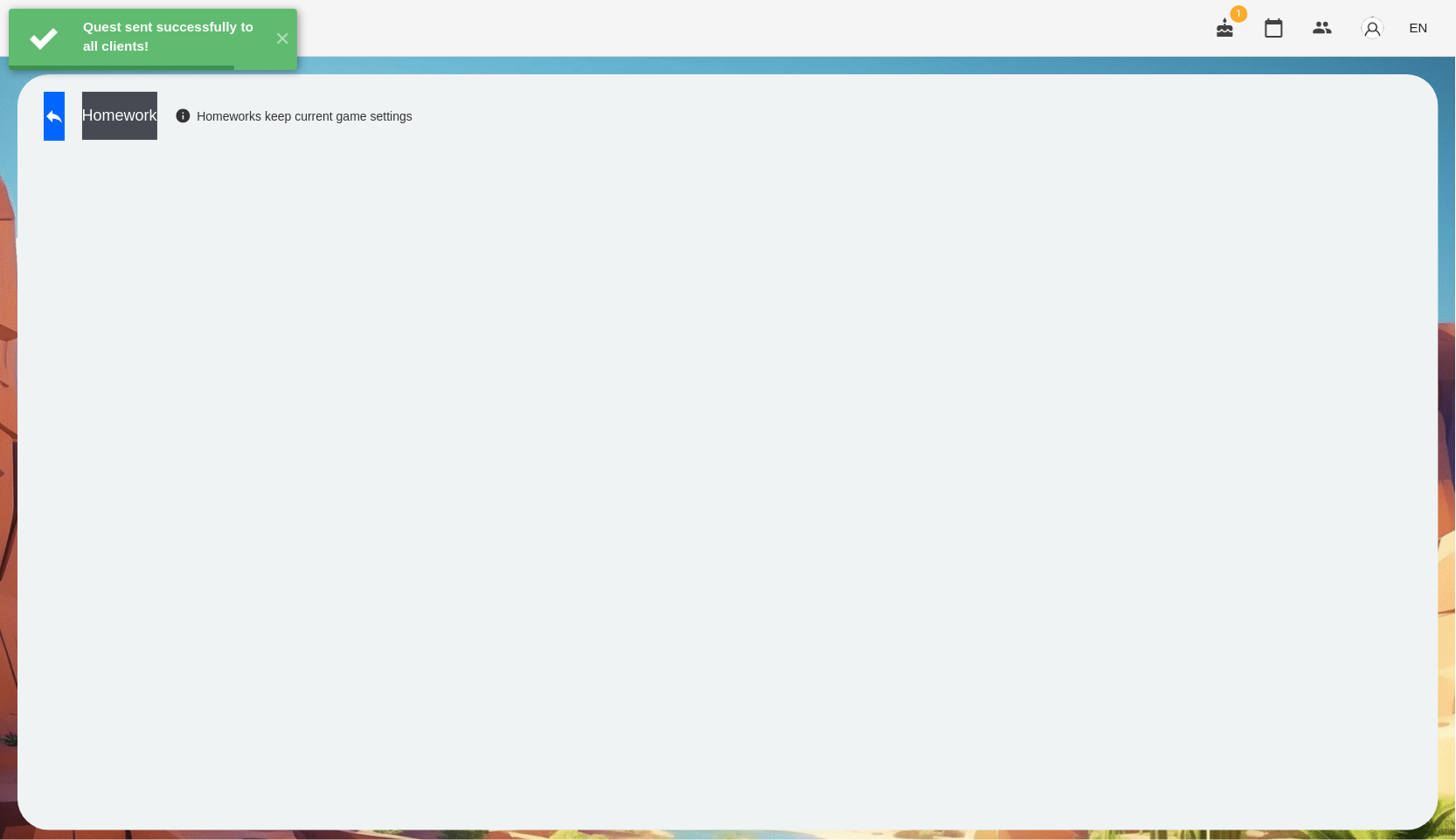
click at [157, 131] on button "Homework" at bounding box center [119, 116] width 75 height 48
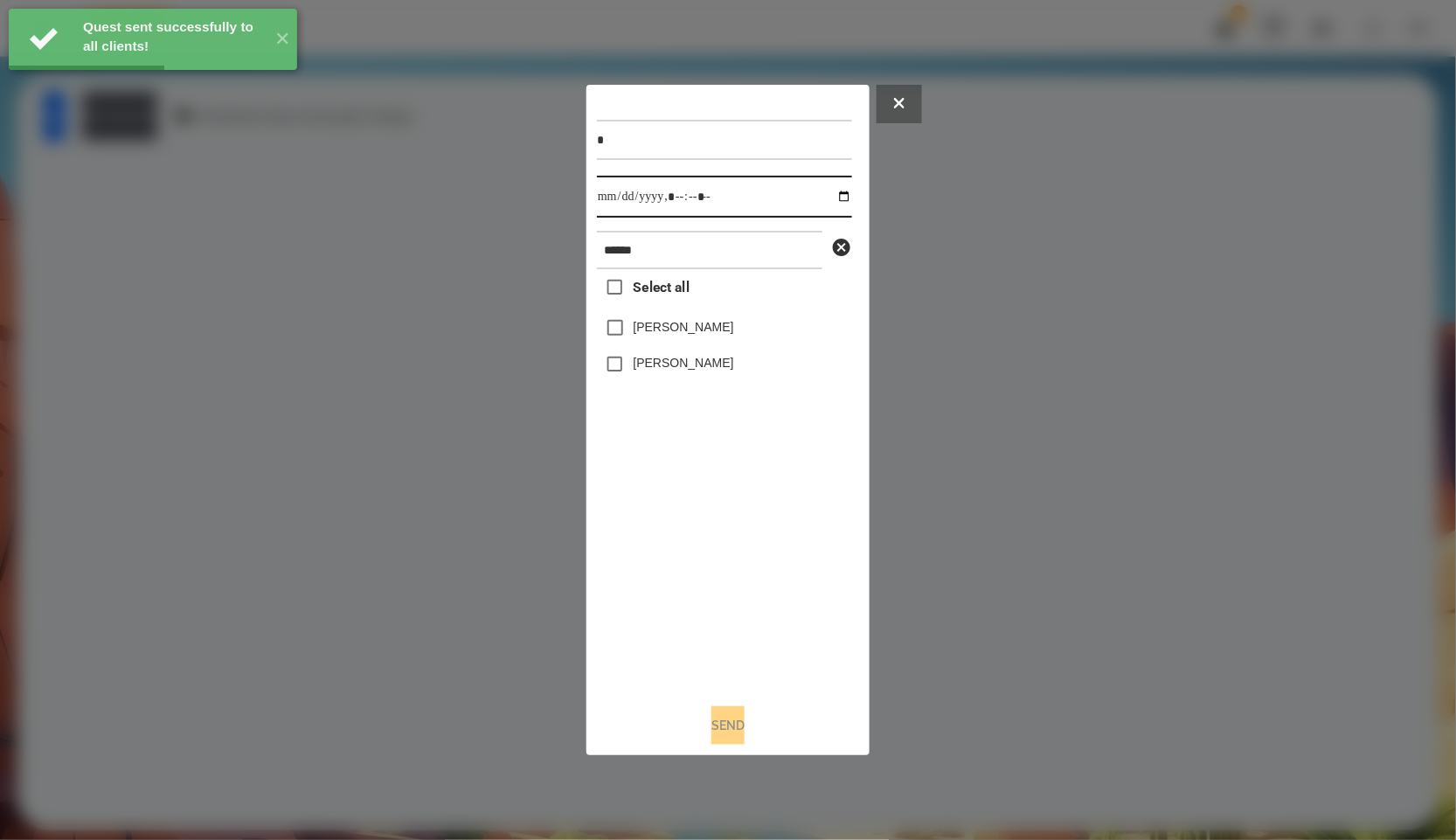
click at [830, 197] on input "datetime-local" at bounding box center [724, 197] width 255 height 42
type input "**********"
drag, startPoint x: 714, startPoint y: 652, endPoint x: 724, endPoint y: 608, distance: 45.1
click at [714, 652] on div "Select all [PERSON_NAME] [PERSON_NAME]" at bounding box center [724, 479] width 255 height 421
click at [657, 290] on span "Select all" at bounding box center [661, 287] width 56 height 21
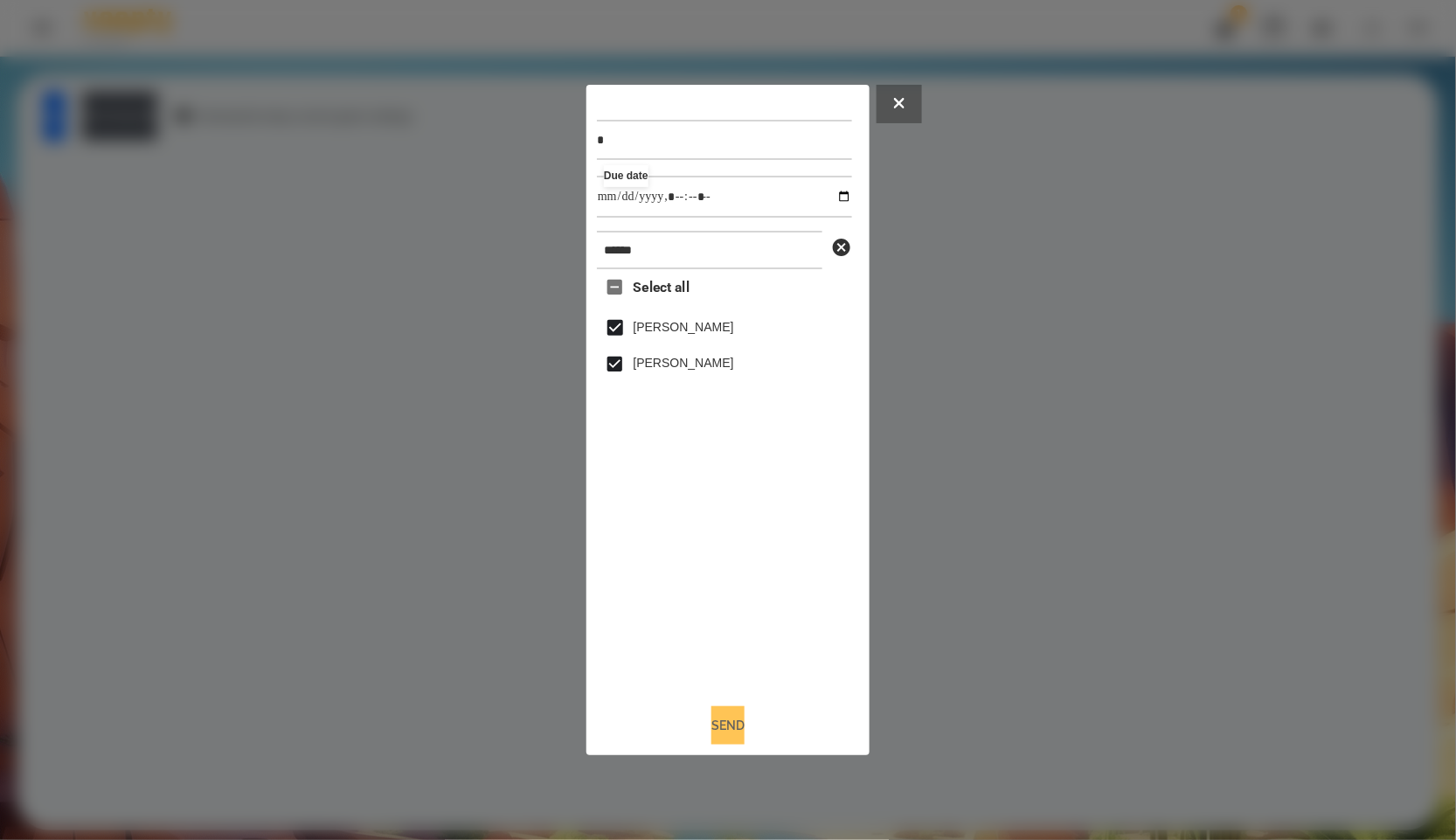
click at [743, 714] on button "Send" at bounding box center [728, 725] width 33 height 38
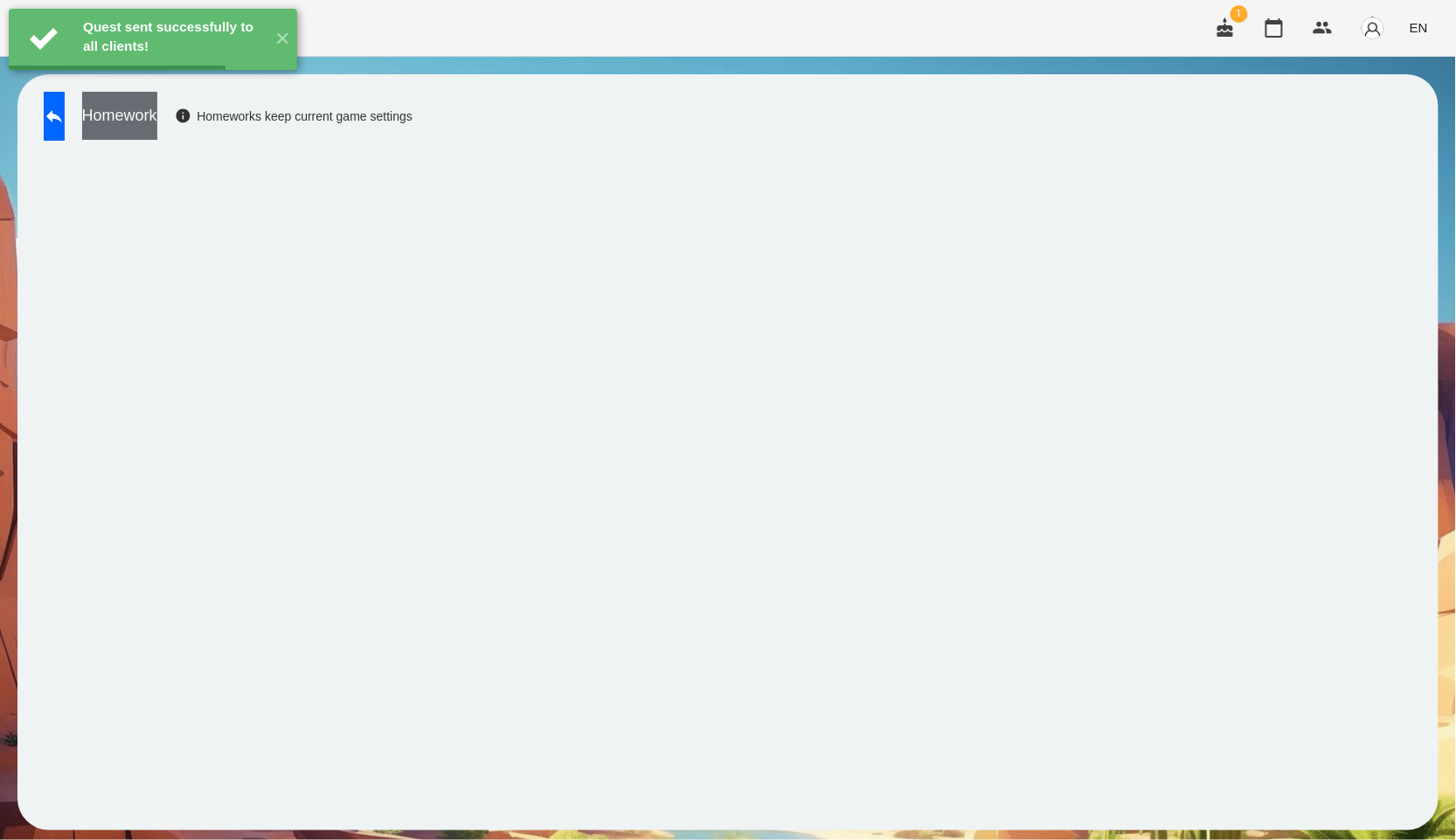
click at [157, 118] on button "Homework" at bounding box center [119, 116] width 75 height 48
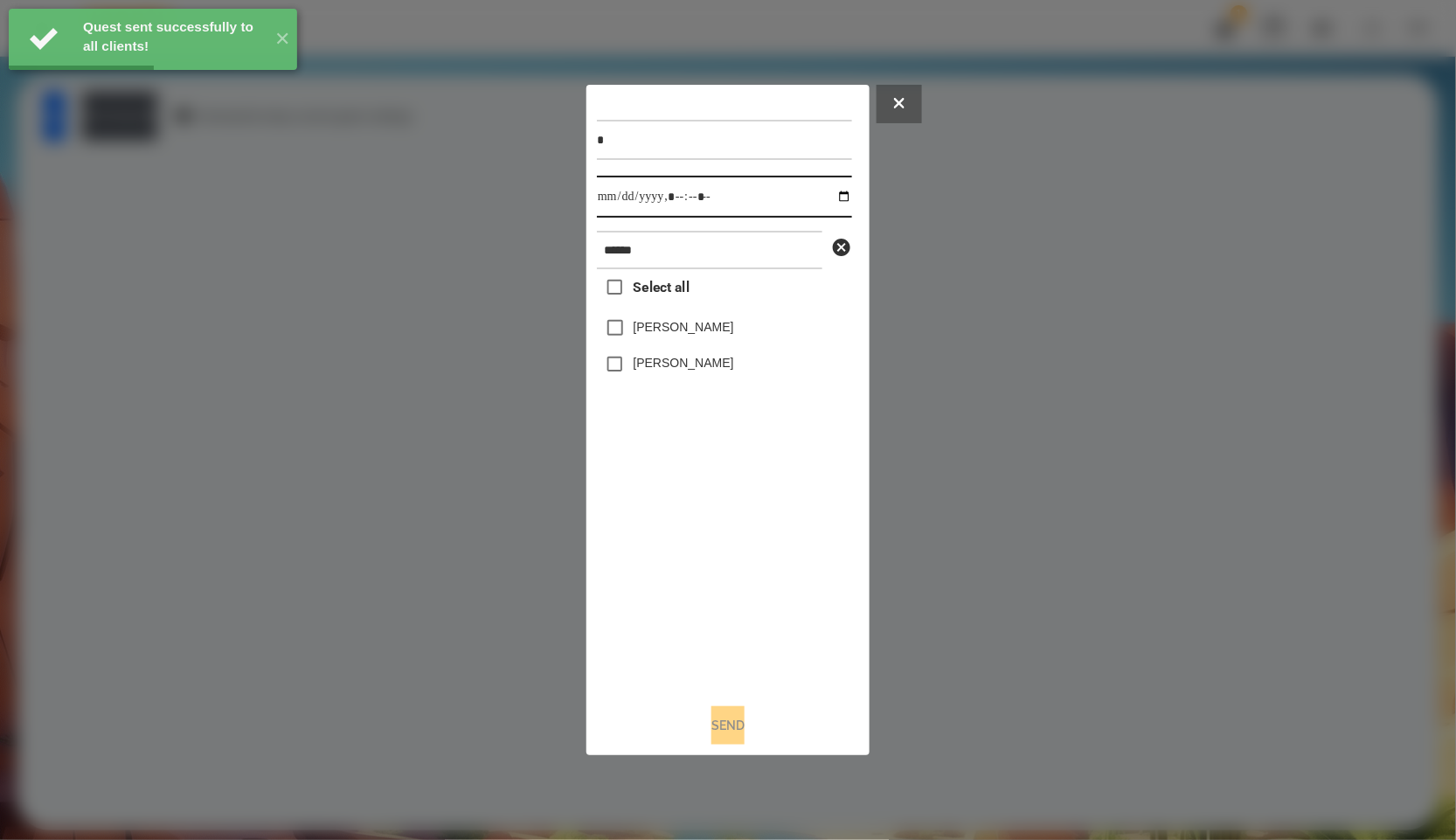
click at [829, 198] on input "datetime-local" at bounding box center [724, 197] width 255 height 42
type input "**********"
click at [744, 662] on div "Select all [PERSON_NAME] [PERSON_NAME]" at bounding box center [724, 479] width 255 height 421
click at [682, 300] on label "Select all" at bounding box center [643, 287] width 93 height 36
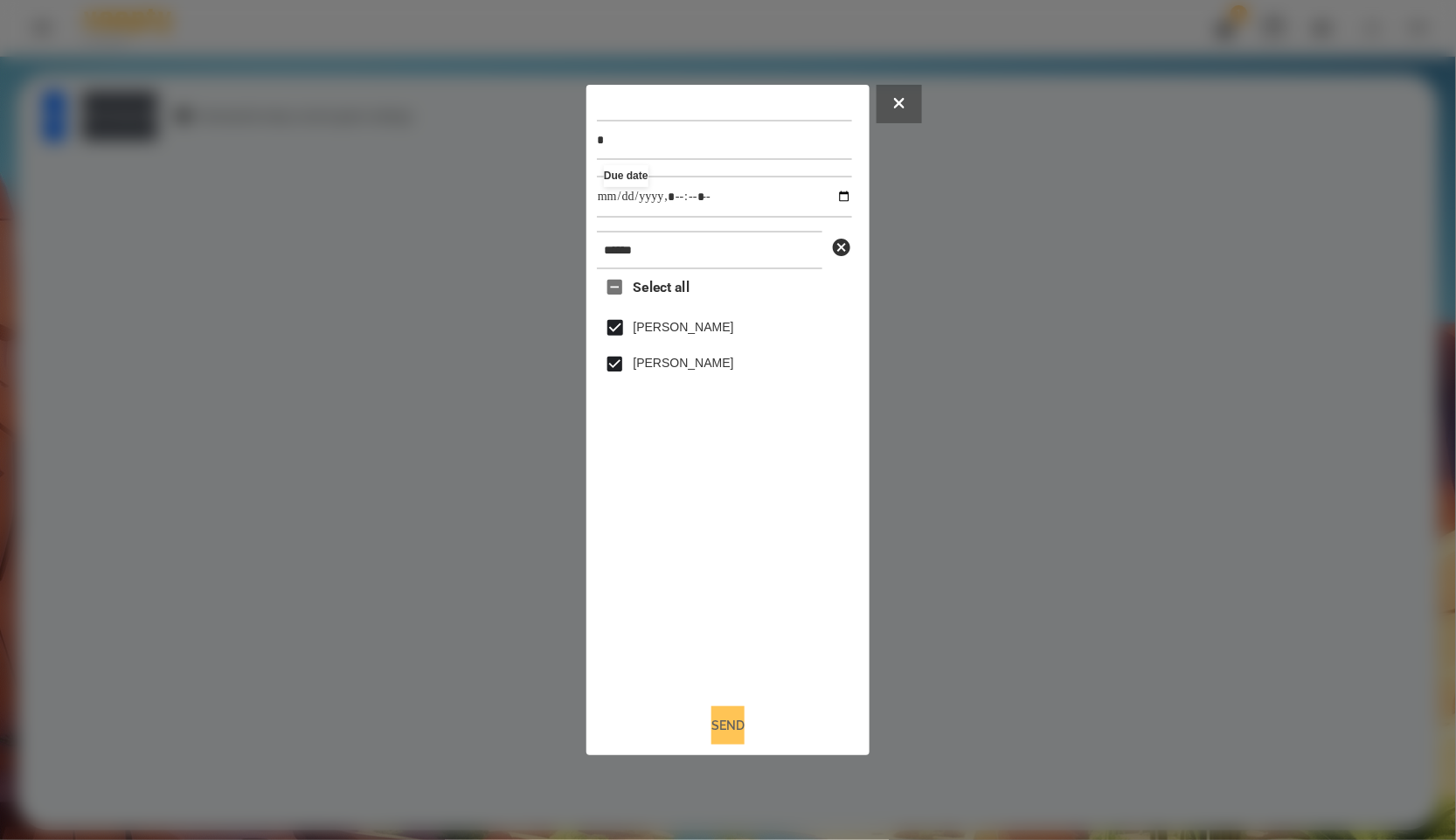
click at [745, 741] on button "Send" at bounding box center [728, 725] width 33 height 38
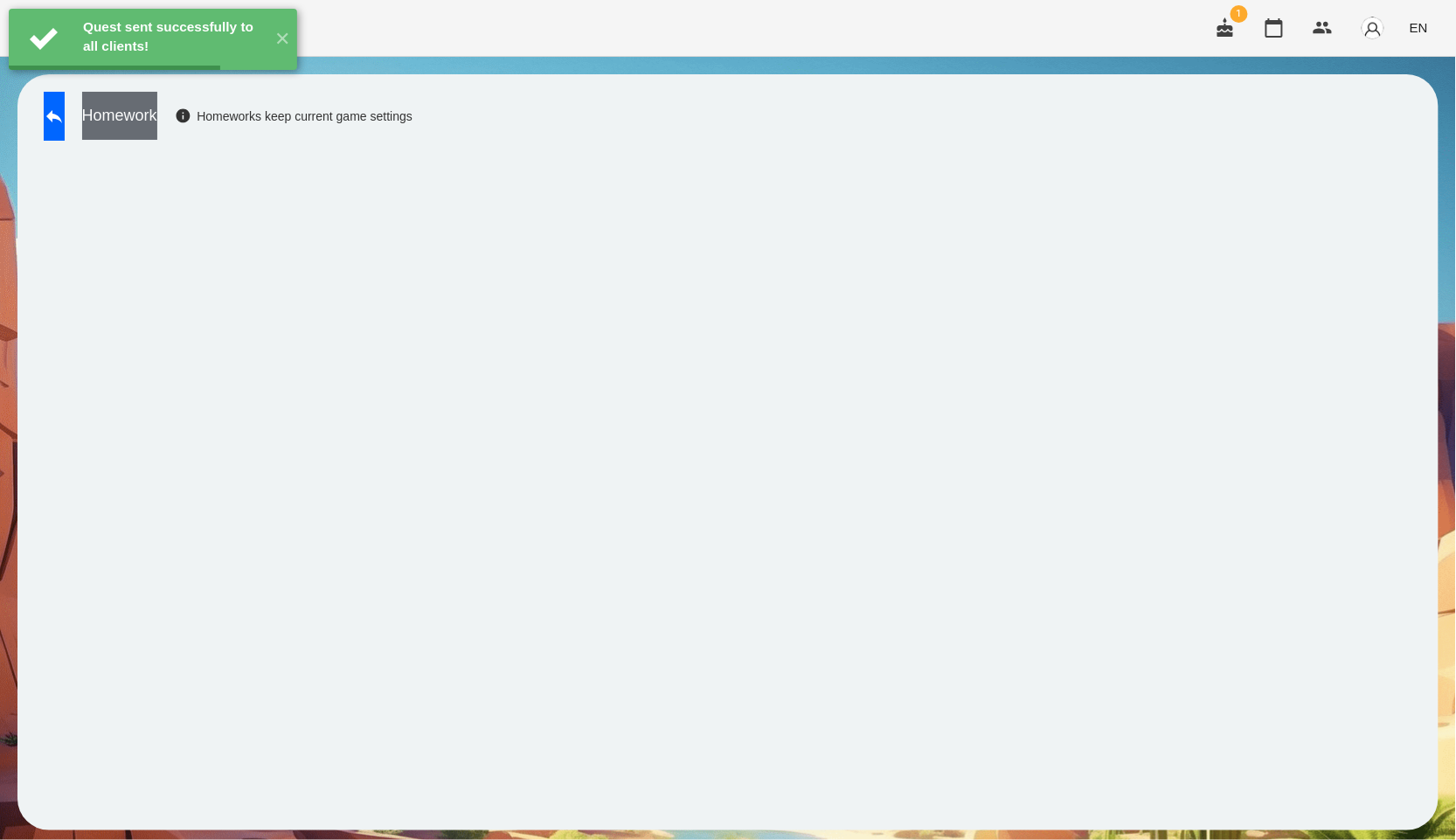
click at [157, 121] on button "Homework" at bounding box center [119, 116] width 75 height 48
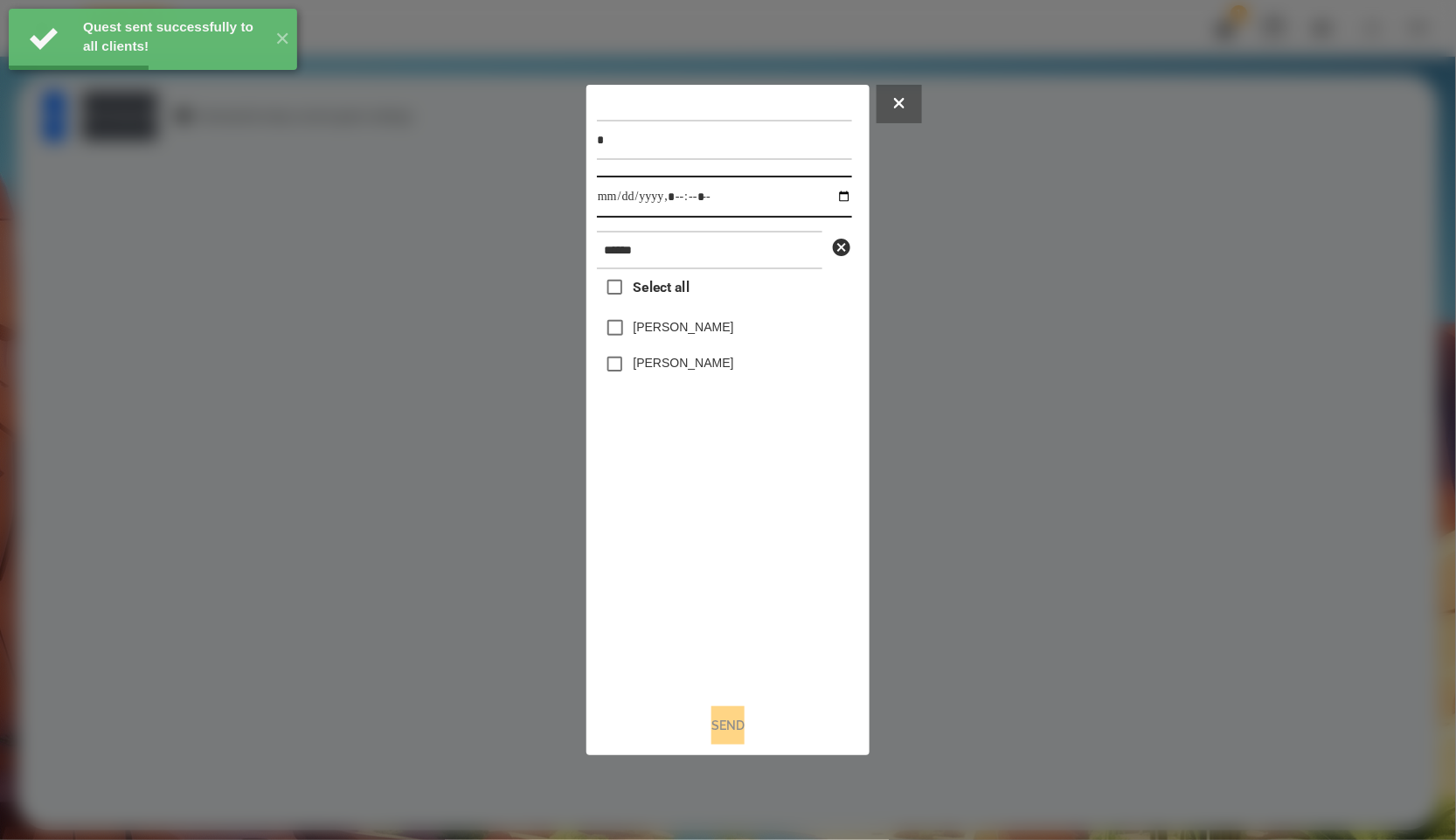
click at [841, 193] on input "datetime-local" at bounding box center [724, 197] width 255 height 42
click at [837, 193] on input "datetime-local" at bounding box center [724, 197] width 255 height 42
type input "**********"
click at [771, 631] on div "Select all [PERSON_NAME] [PERSON_NAME]" at bounding box center [724, 479] width 255 height 421
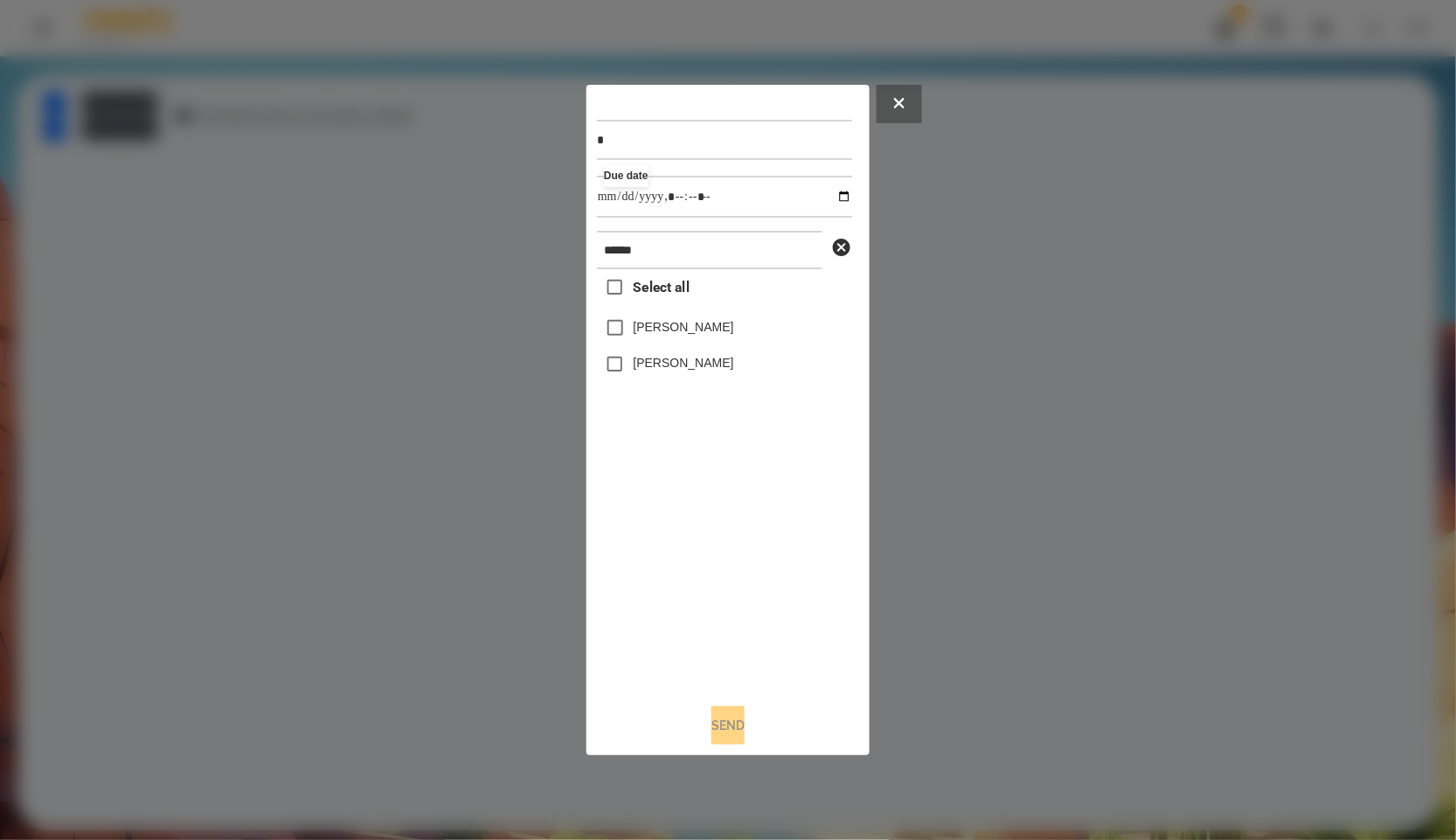
click at [686, 324] on label "[PERSON_NAME]" at bounding box center [683, 326] width 100 height 17
click at [661, 369] on label "[PERSON_NAME]" at bounding box center [683, 363] width 100 height 17
click at [714, 707] on div "* Due date ****** Select all [PERSON_NAME] [PERSON_NAME] Send" at bounding box center [728, 421] width 262 height 651
click at [712, 725] on button "Send" at bounding box center [728, 725] width 33 height 38
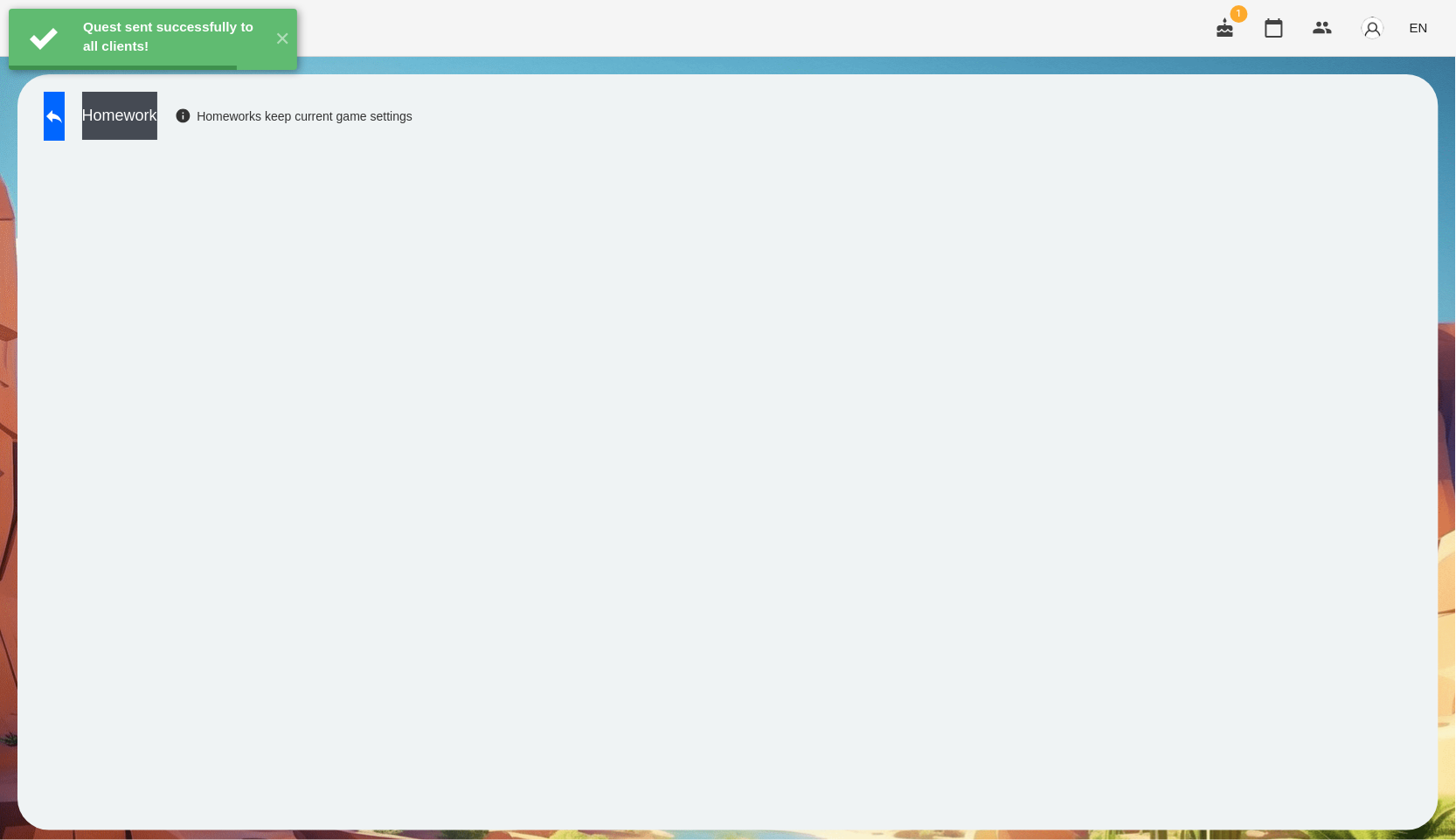
click at [157, 116] on button "Homework" at bounding box center [119, 116] width 75 height 48
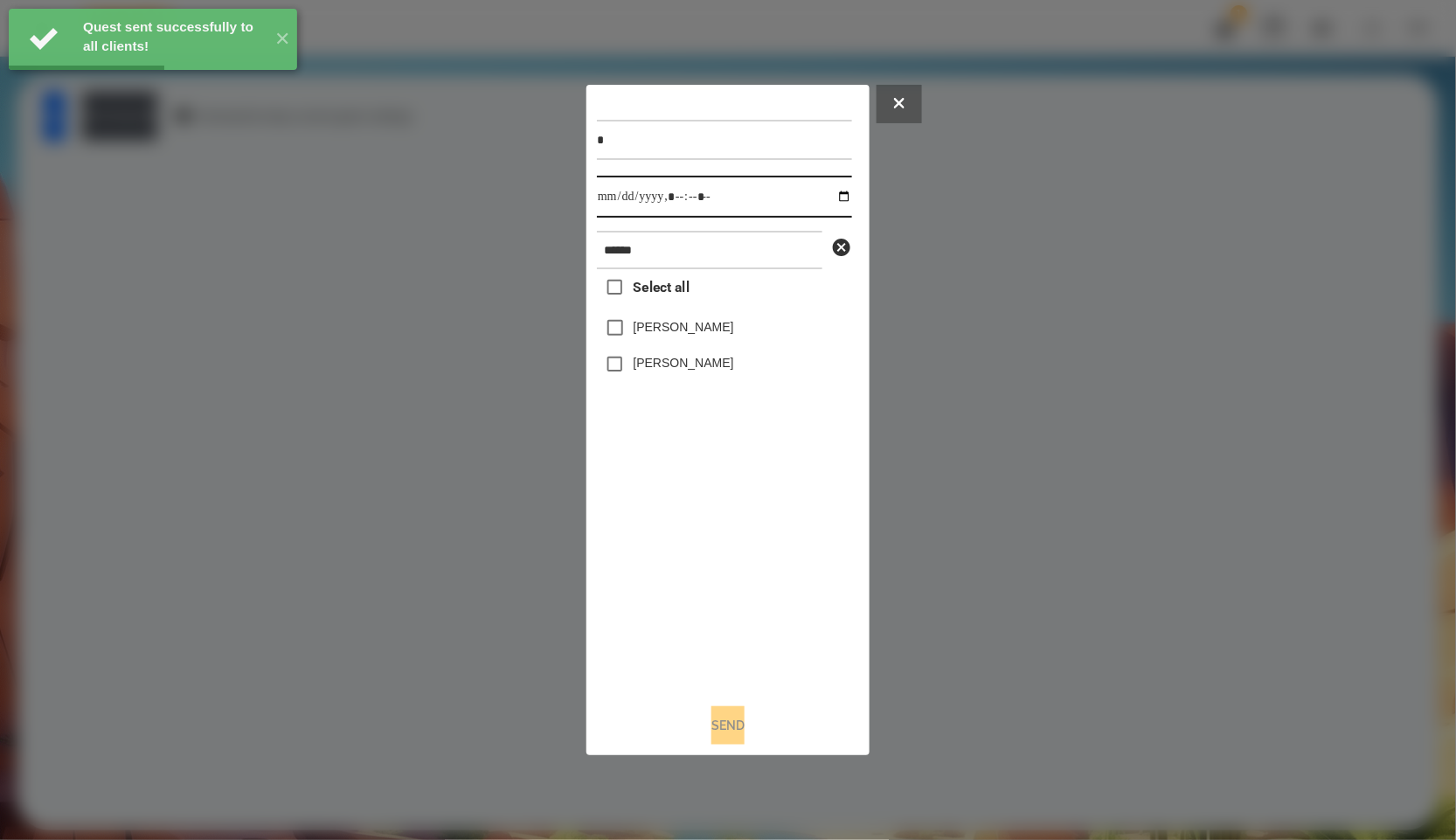
click at [833, 201] on input "datetime-local" at bounding box center [724, 197] width 255 height 42
type input "**********"
click at [758, 599] on div "Select all [PERSON_NAME] [PERSON_NAME]" at bounding box center [724, 479] width 255 height 421
click at [744, 743] on button "Send" at bounding box center [728, 725] width 33 height 38
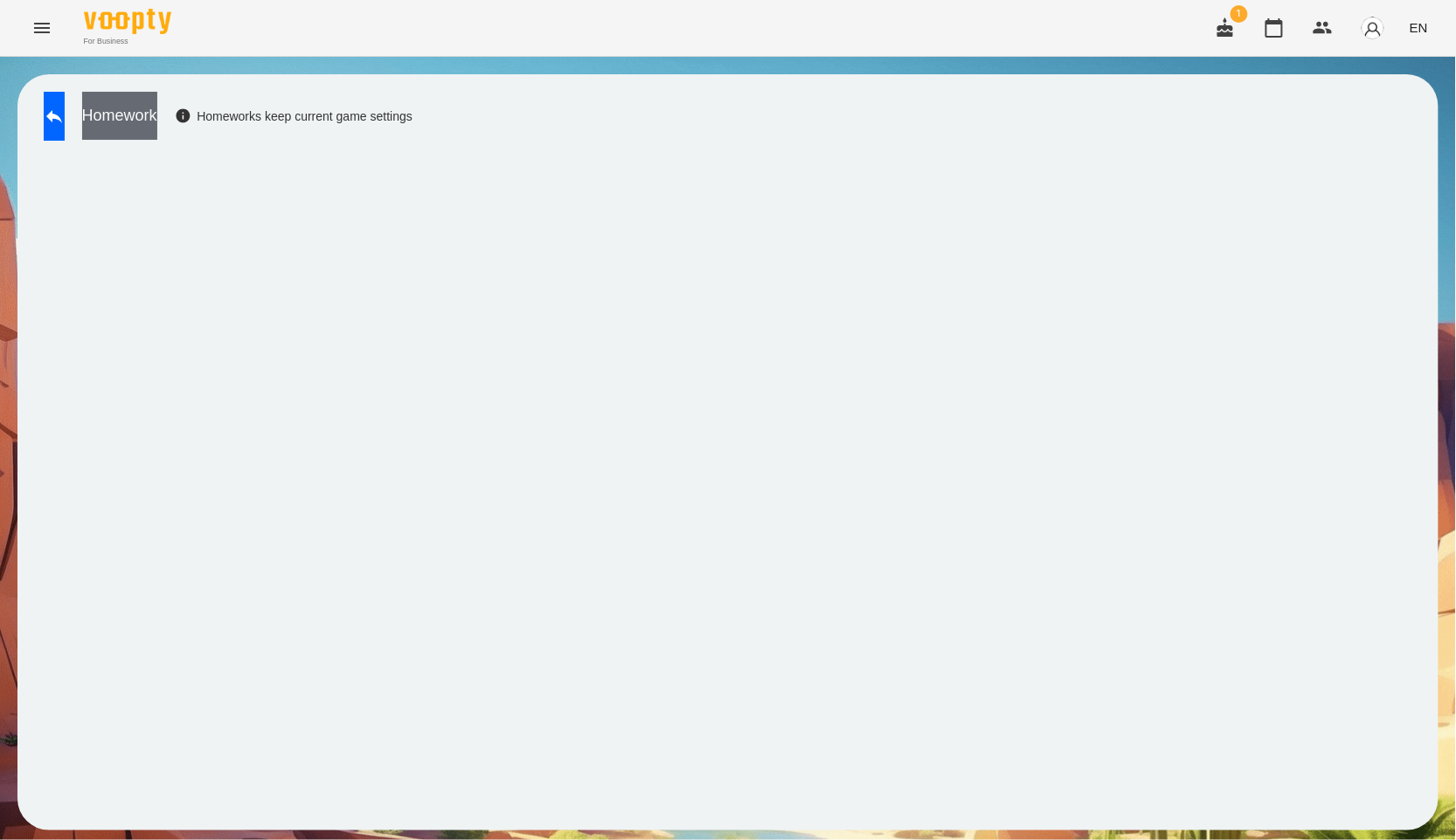
click at [157, 116] on button "Homework" at bounding box center [119, 116] width 75 height 48
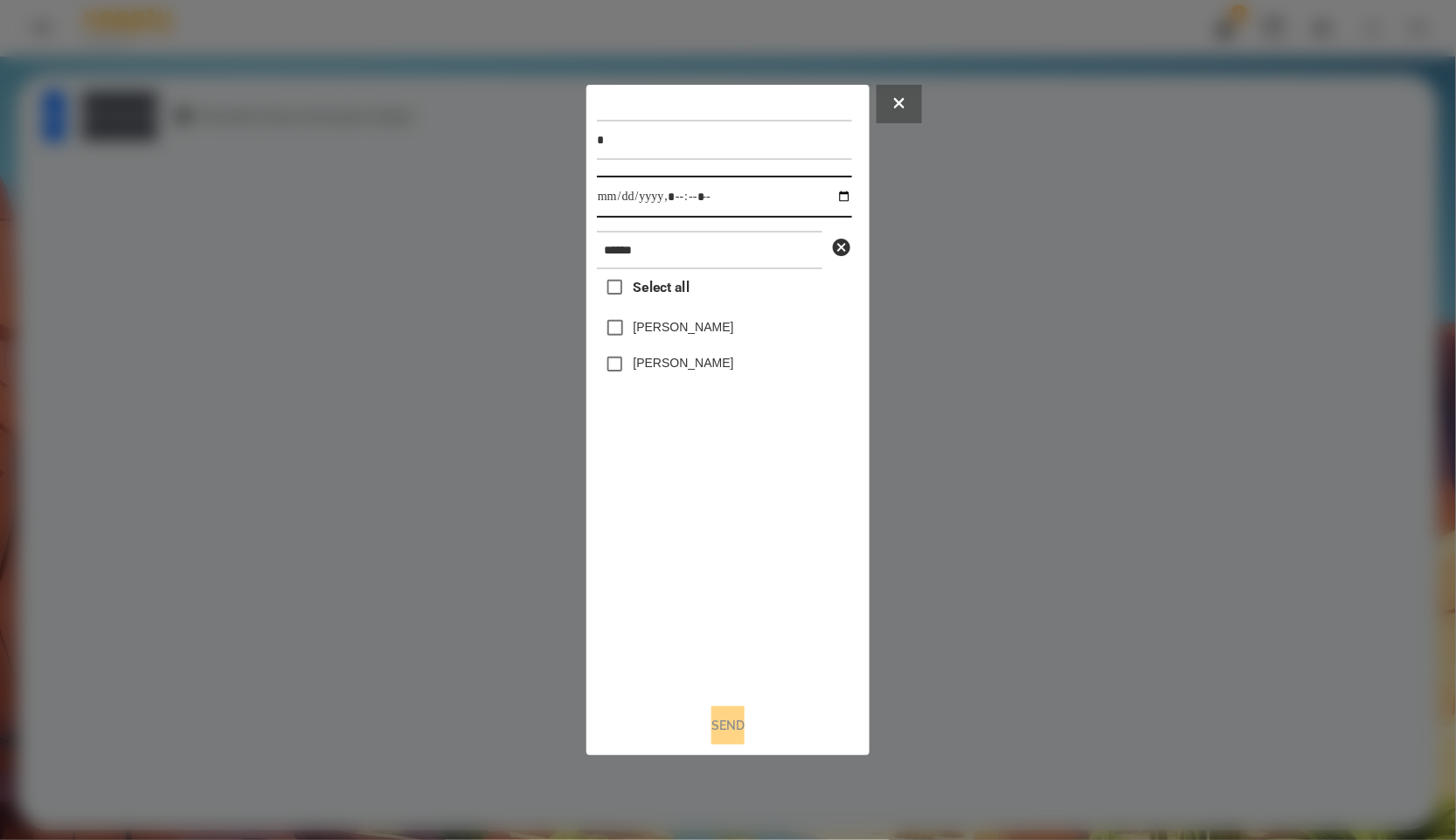
click at [828, 193] on input "datetime-local" at bounding box center [724, 197] width 255 height 42
type input "**********"
drag, startPoint x: 717, startPoint y: 553, endPoint x: 674, endPoint y: 452, distance: 109.8
click at [717, 553] on div "Select all [PERSON_NAME] [PERSON_NAME]" at bounding box center [724, 479] width 255 height 421
click at [678, 301] on label "Select all" at bounding box center [643, 287] width 93 height 36
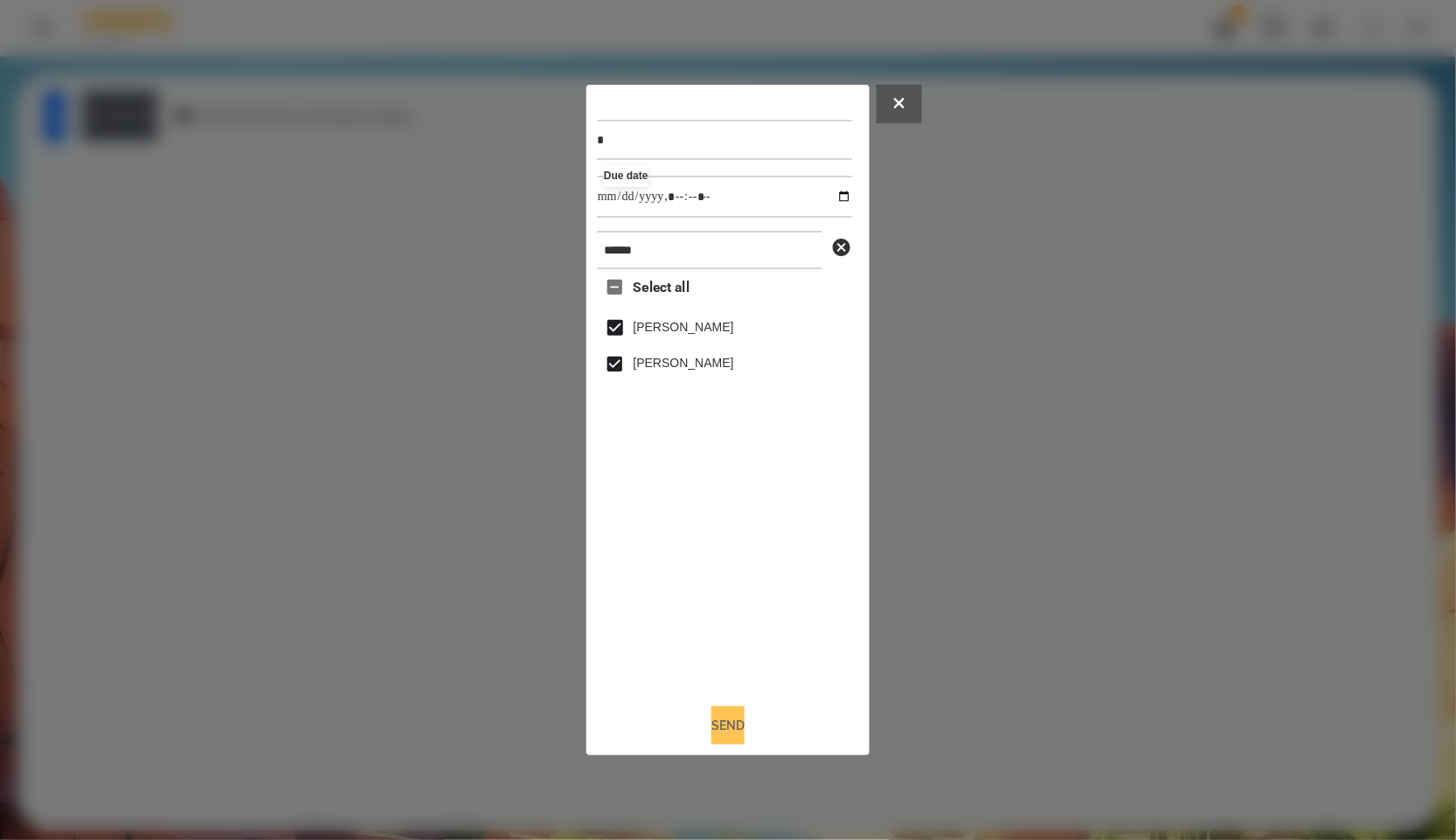
click at [736, 735] on button "Send" at bounding box center [728, 725] width 33 height 38
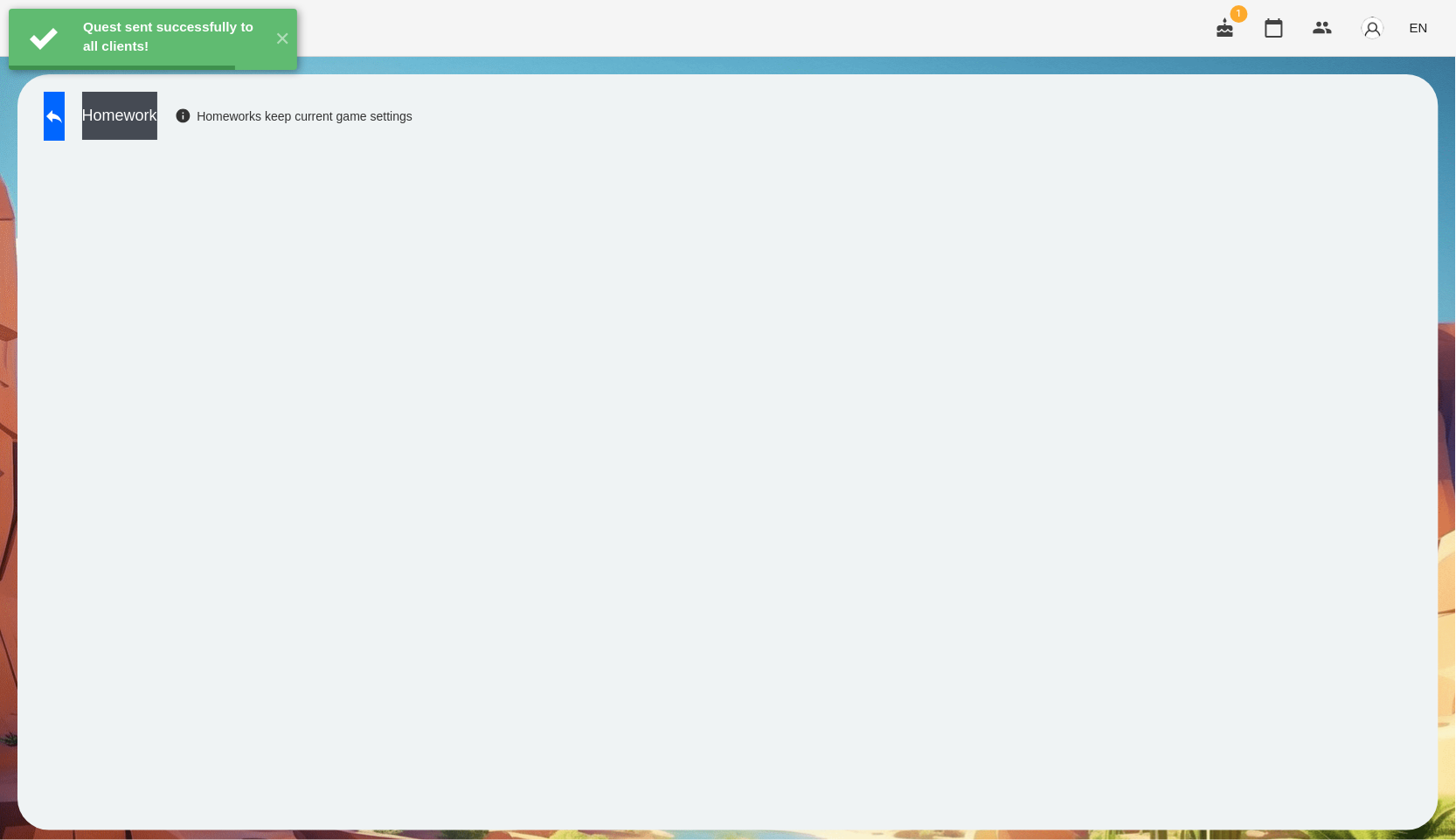
click at [155, 116] on button "Homework" at bounding box center [119, 116] width 75 height 48
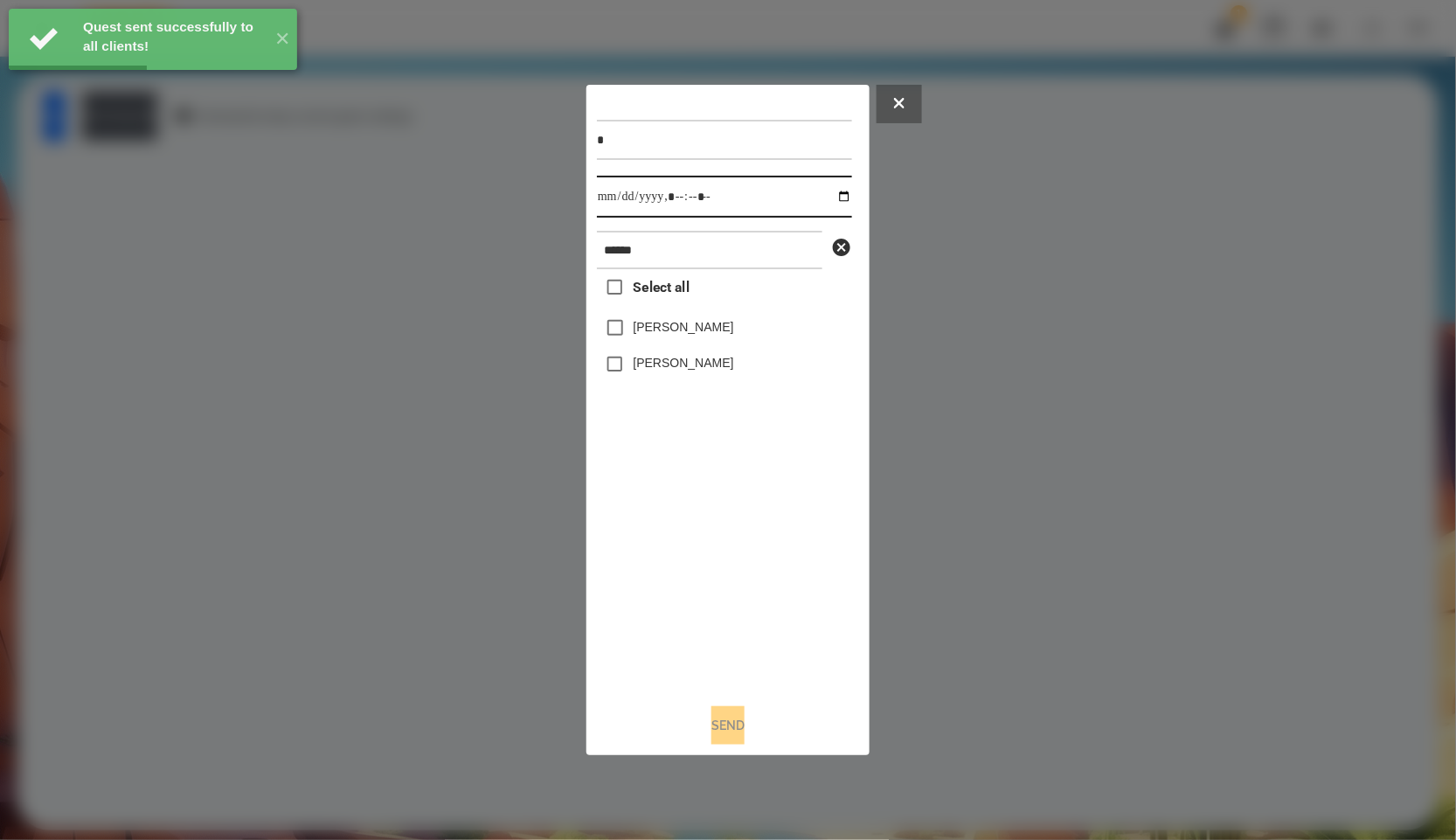
click at [839, 198] on input "datetime-local" at bounding box center [724, 197] width 255 height 42
type input "**********"
click at [745, 556] on div "Select all [PERSON_NAME] [PERSON_NAME]" at bounding box center [724, 479] width 255 height 421
click at [657, 330] on label "[PERSON_NAME]" at bounding box center [683, 326] width 100 height 17
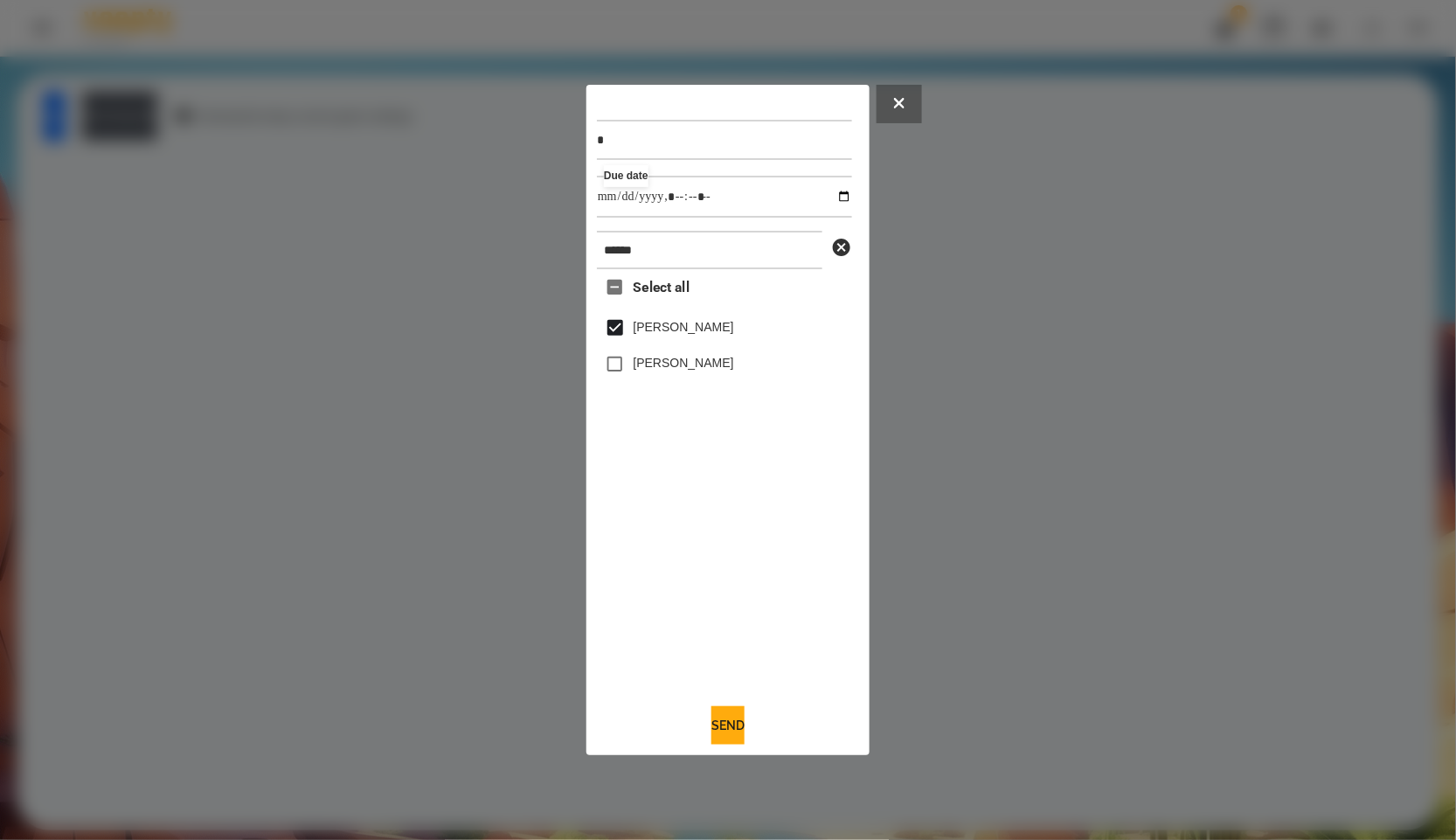
click at [674, 371] on label "[PERSON_NAME]" at bounding box center [683, 363] width 100 height 17
click at [712, 719] on button "Send" at bounding box center [728, 725] width 33 height 38
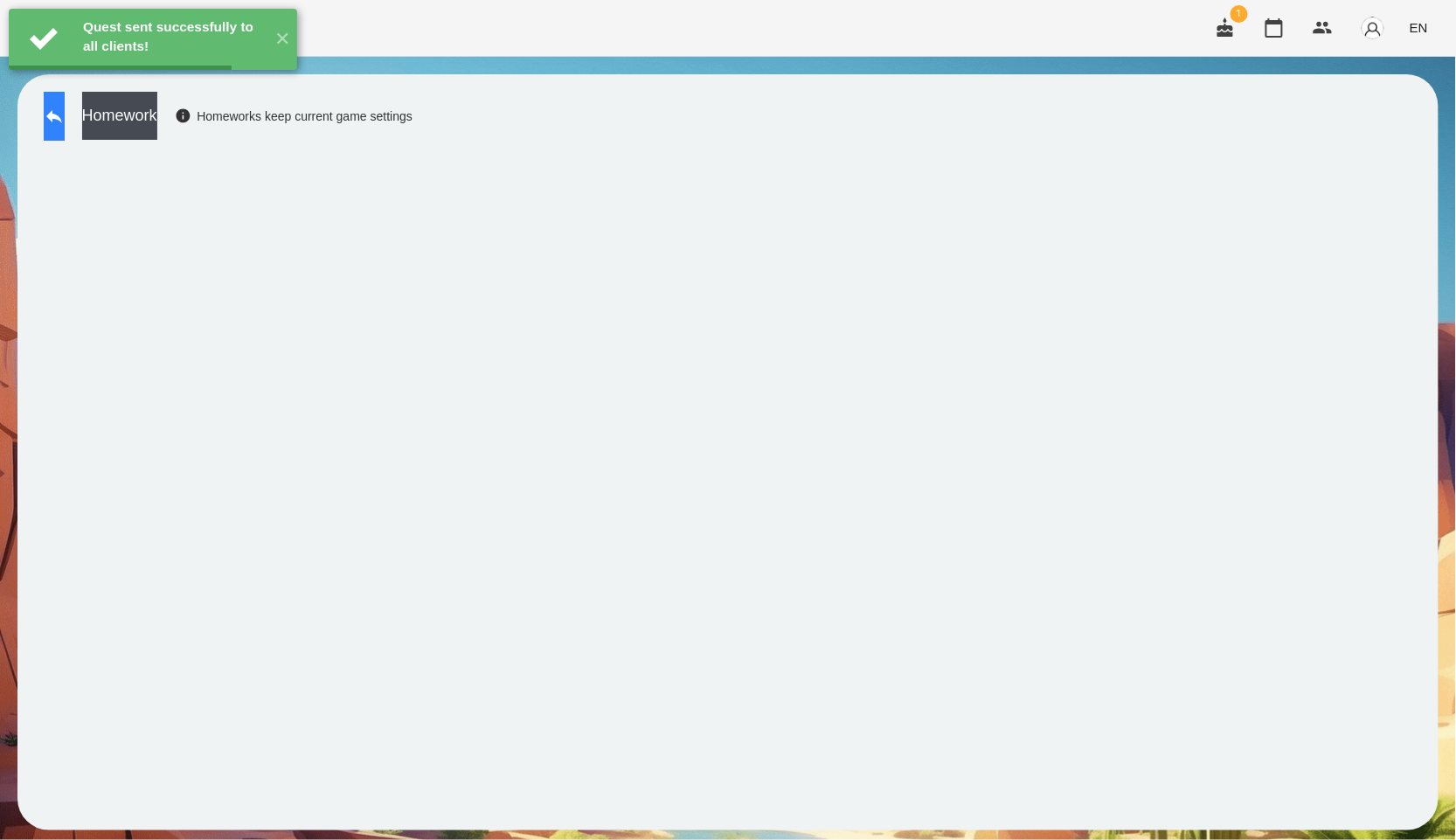
click at [65, 130] on button at bounding box center [54, 116] width 21 height 49
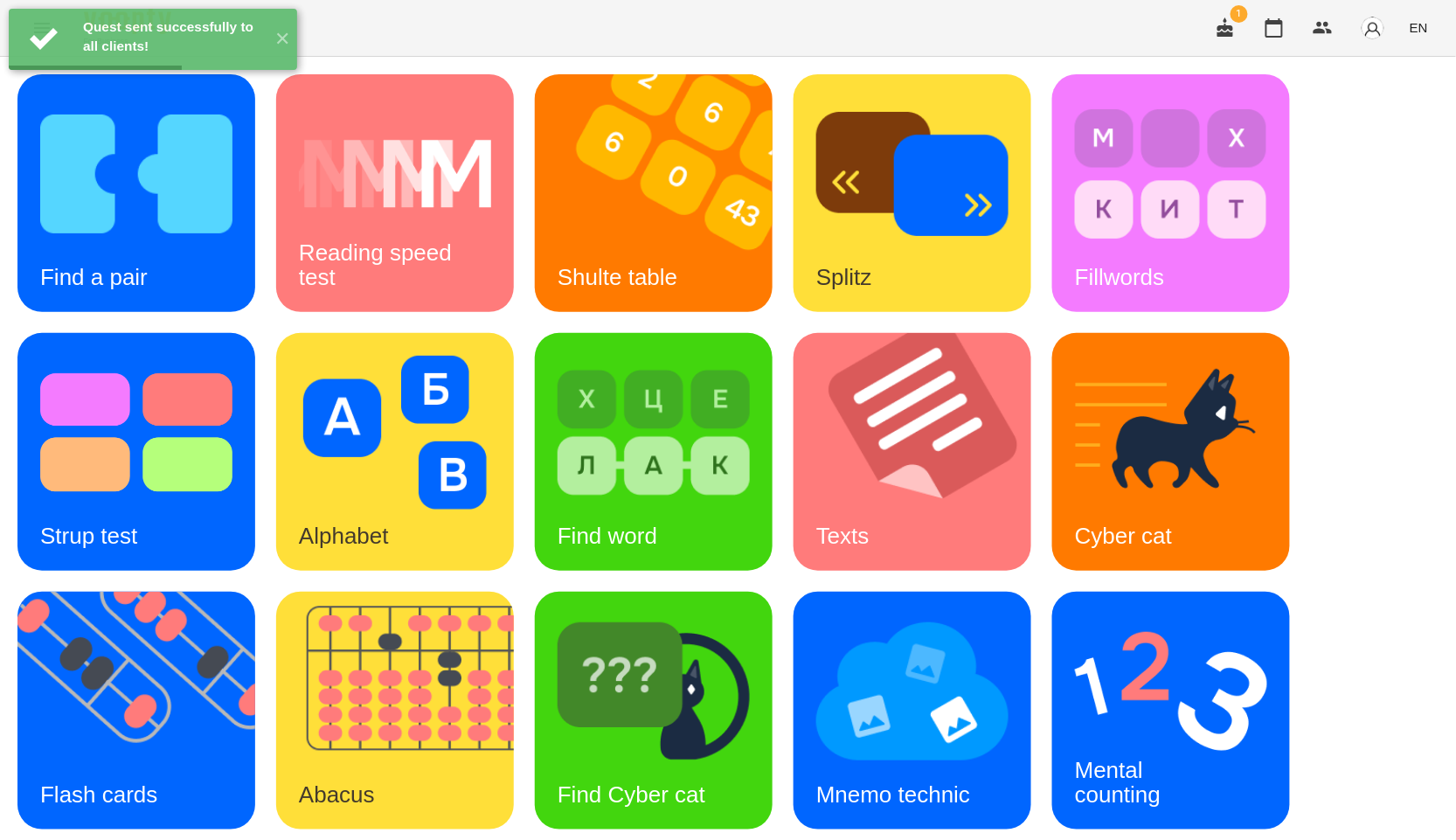
scroll to position [265, 0]
click at [260, 766] on div "Find a pair Reading speed test Shulte table Splitz Fillwords Strup test Alphabe…" at bounding box center [728, 581] width 1422 height 1015
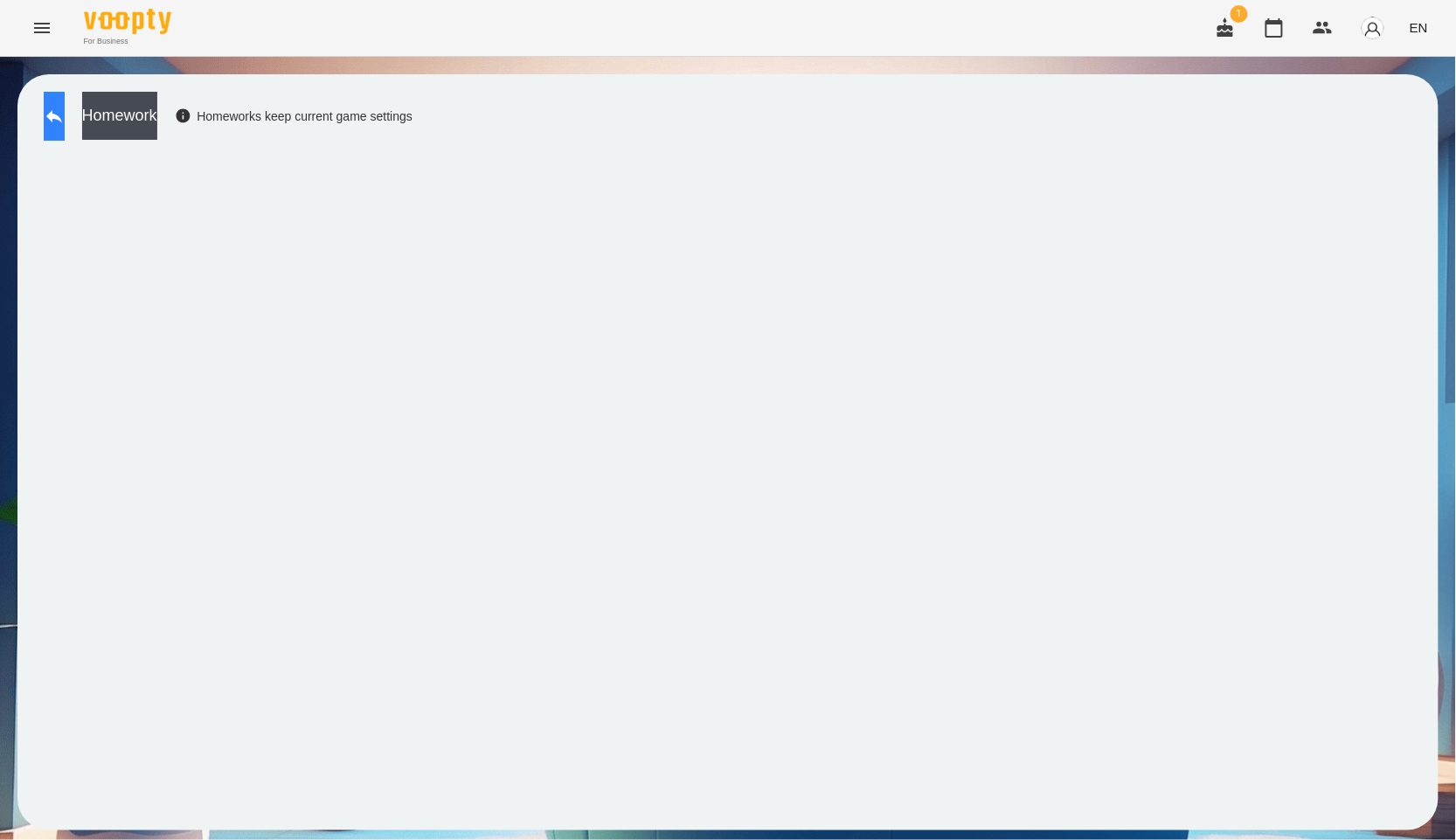
click at [55, 108] on button at bounding box center [54, 116] width 21 height 49
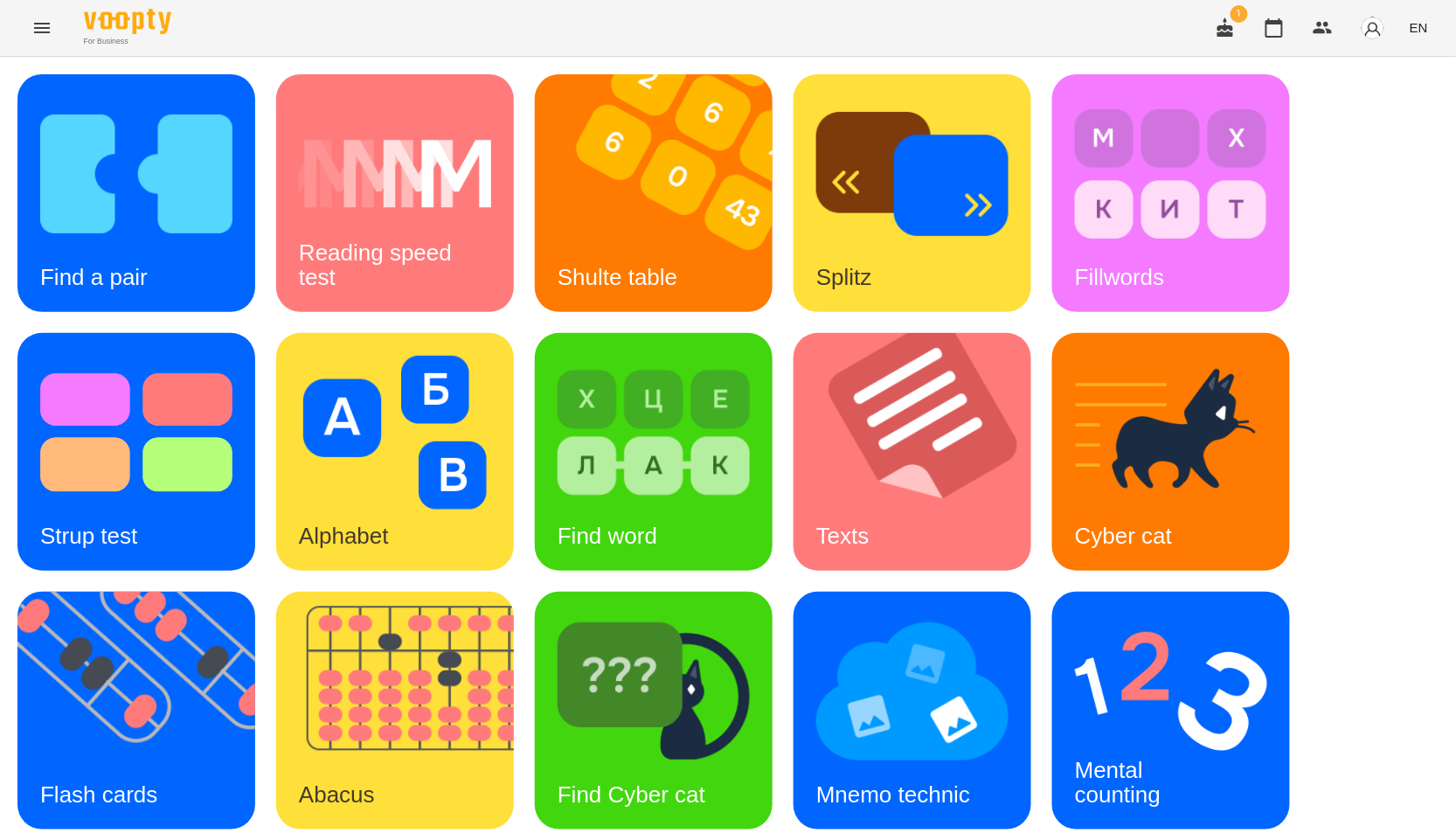
scroll to position [265, 0]
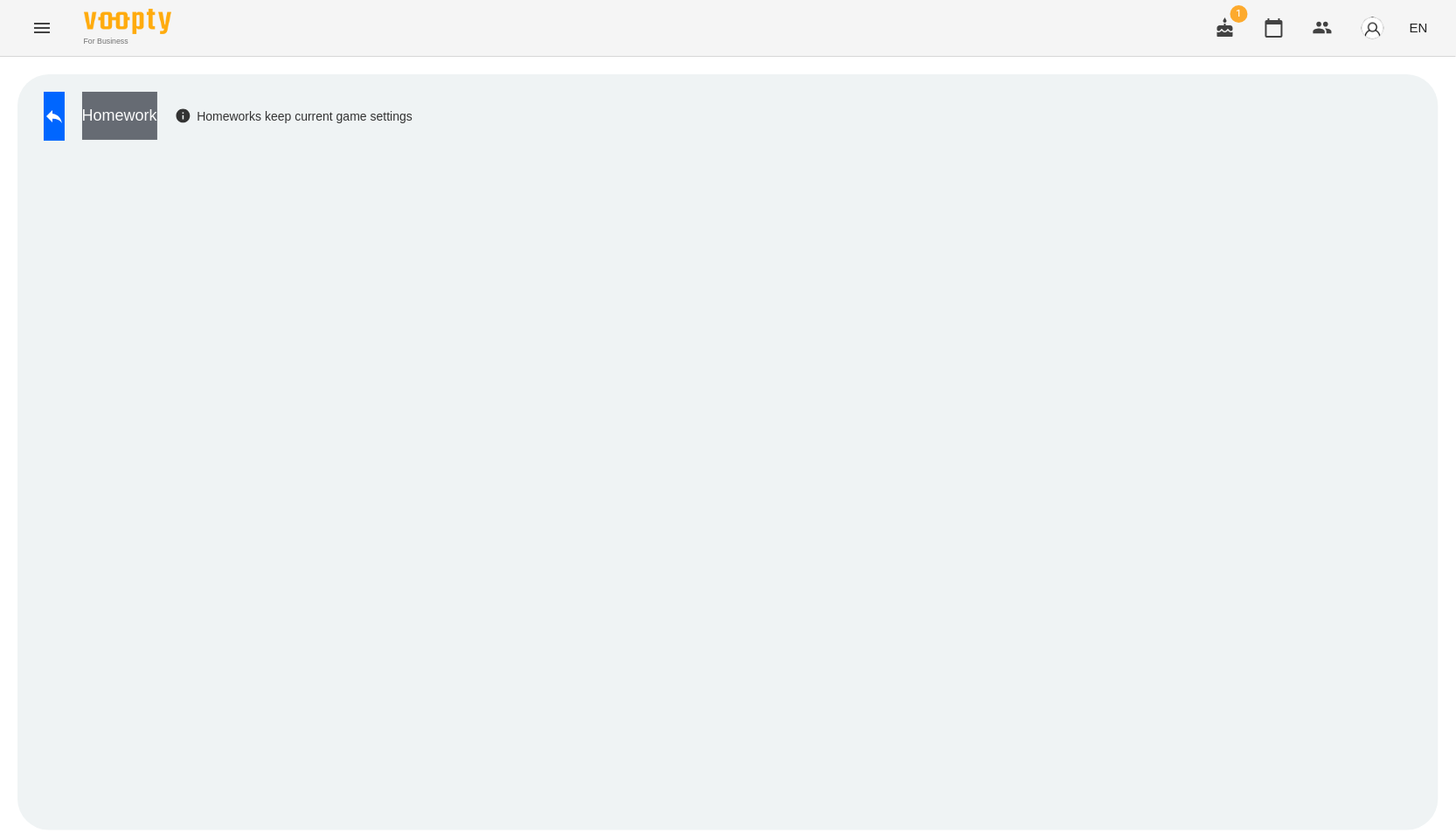
click at [157, 125] on button "Homework" at bounding box center [119, 116] width 75 height 48
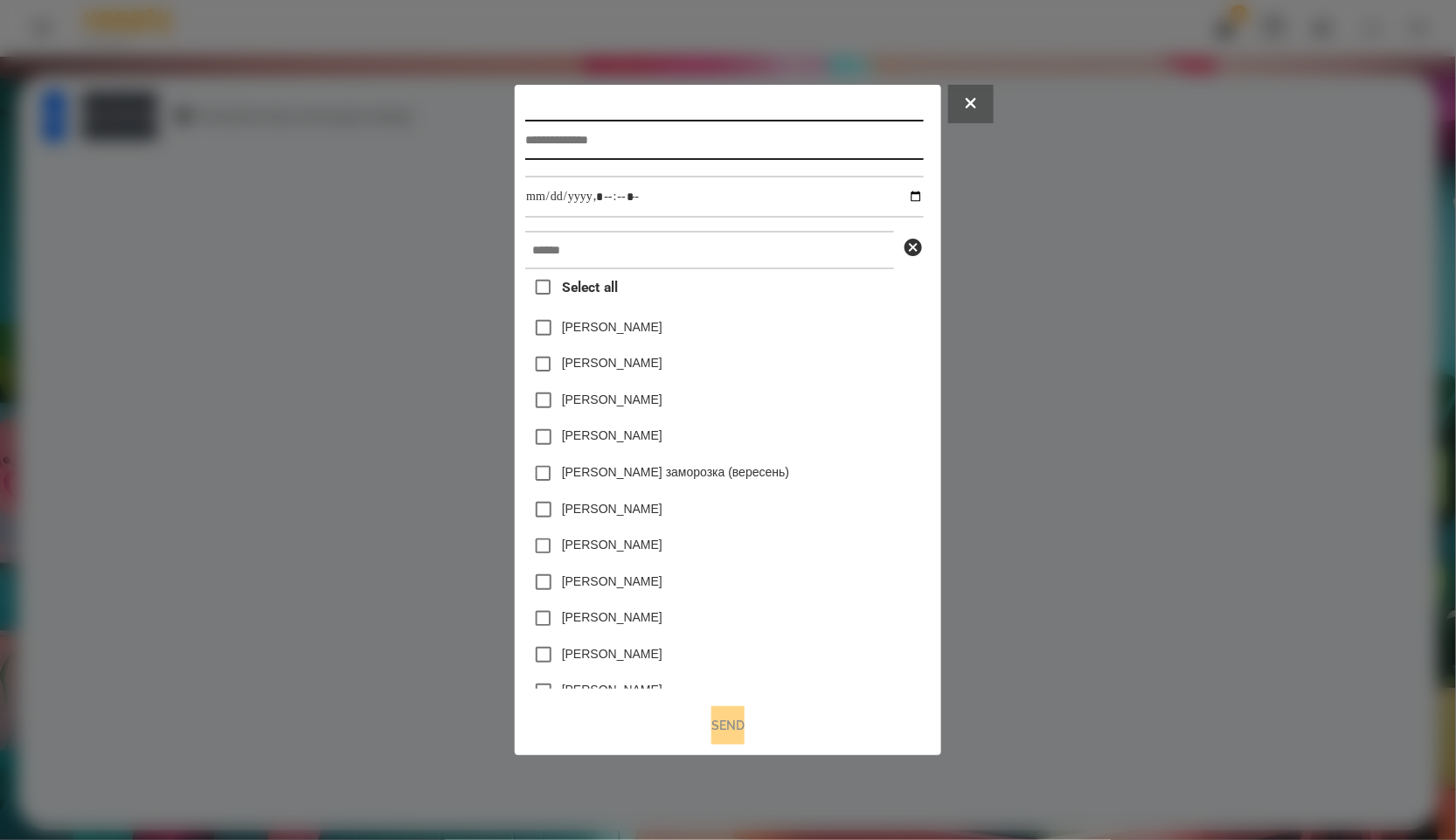
click at [542, 136] on input "text" at bounding box center [724, 140] width 398 height 40
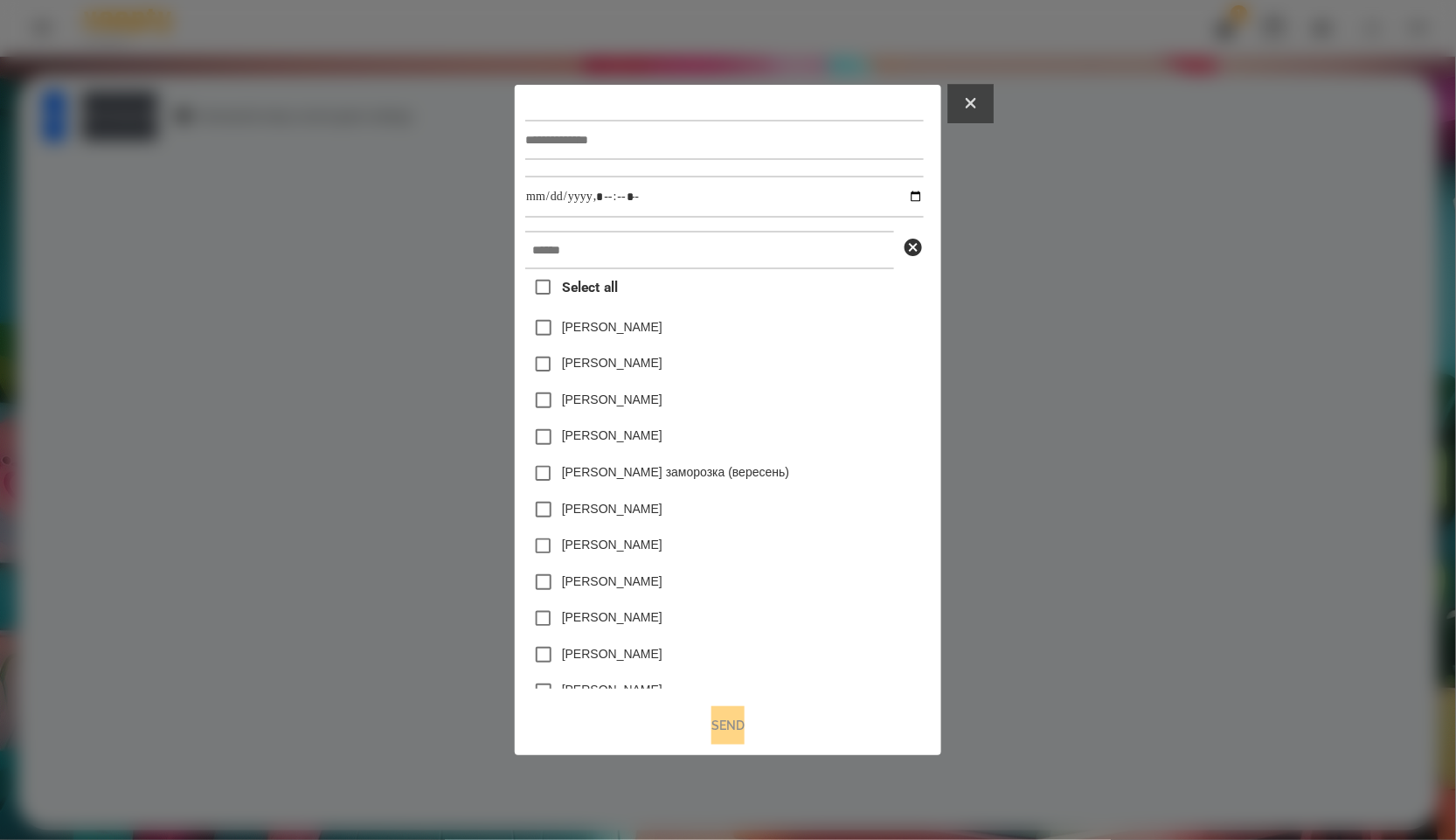
click at [989, 110] on button at bounding box center [971, 104] width 46 height 38
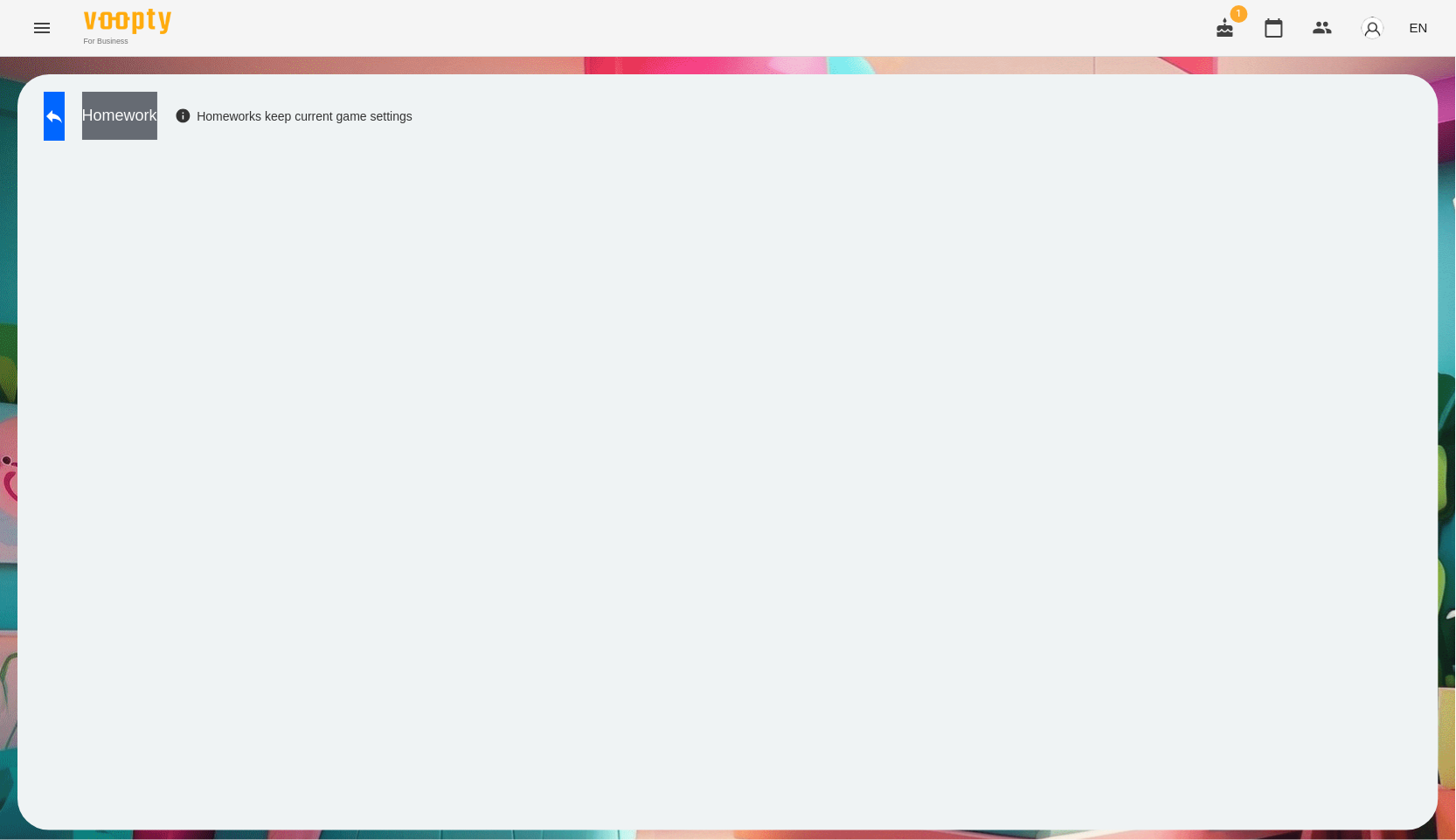
click at [157, 105] on button "Homework" at bounding box center [119, 116] width 75 height 48
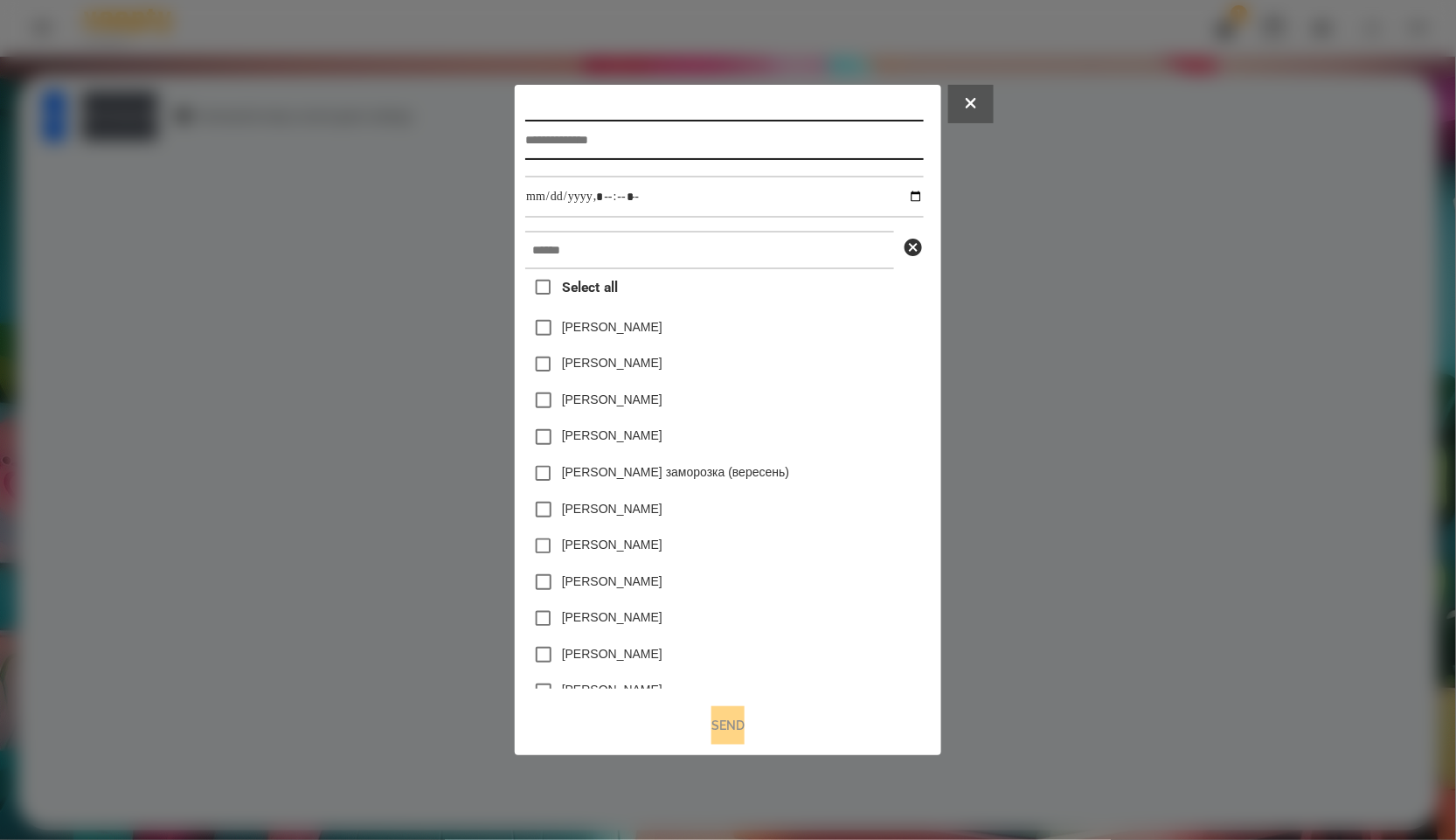
click at [663, 140] on input "text" at bounding box center [724, 140] width 398 height 40
paste input "******"
type input "******"
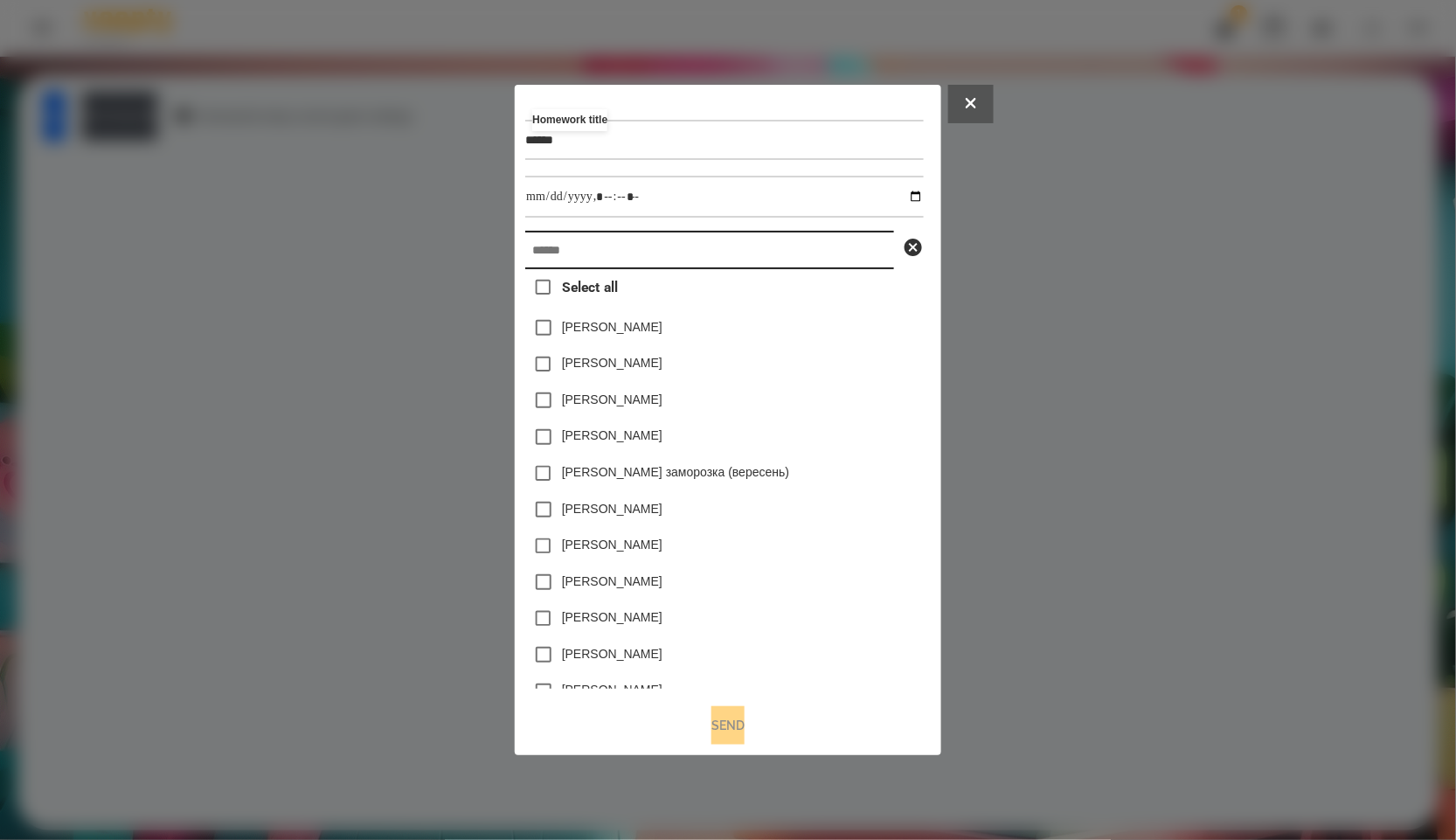
click at [665, 258] on input "text" at bounding box center [710, 250] width 369 height 38
paste input "******"
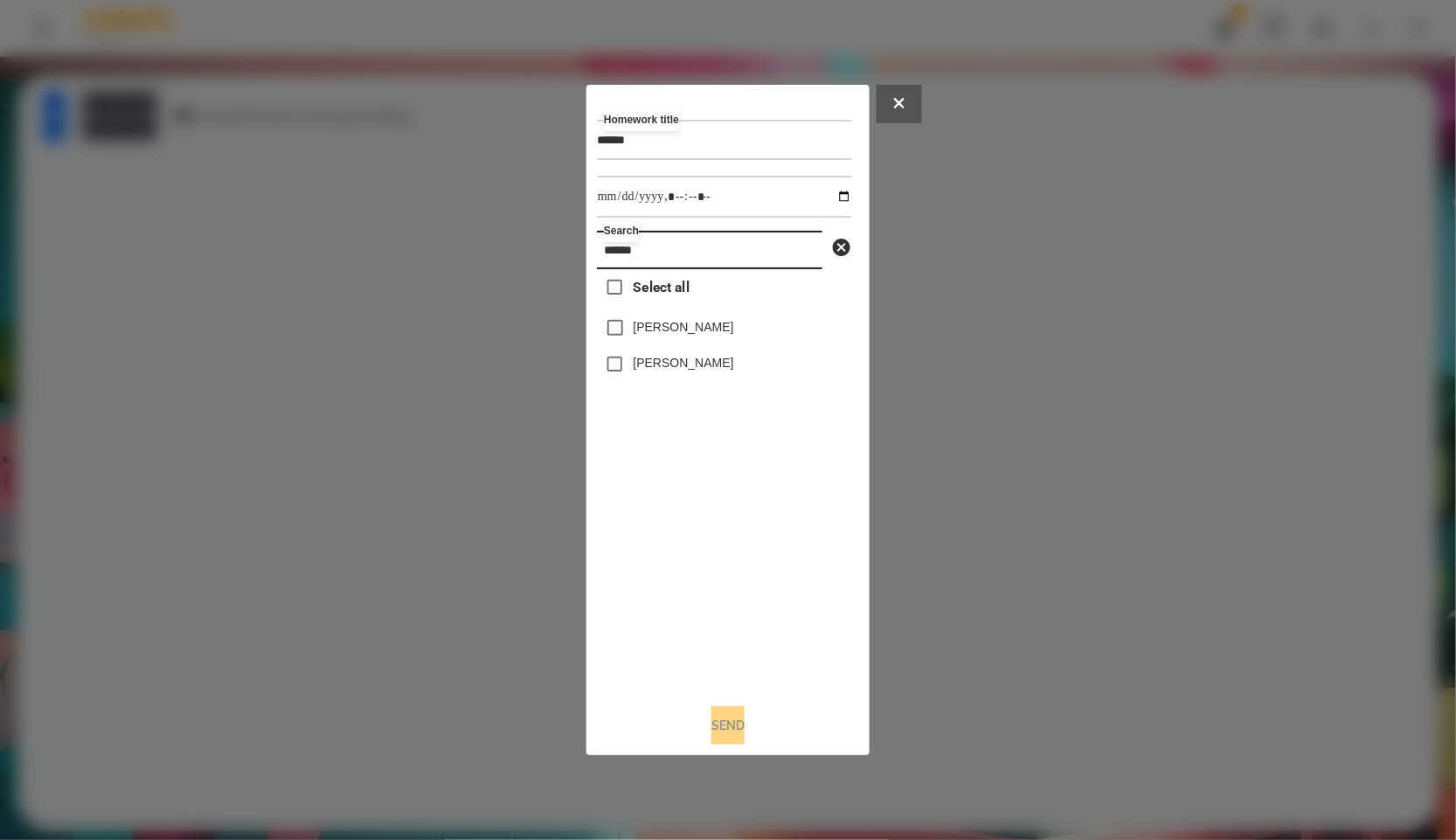
type input "******"
drag, startPoint x: 683, startPoint y: 134, endPoint x: 619, endPoint y: 136, distance: 64.0
click at [619, 136] on input "******" at bounding box center [724, 140] width 255 height 40
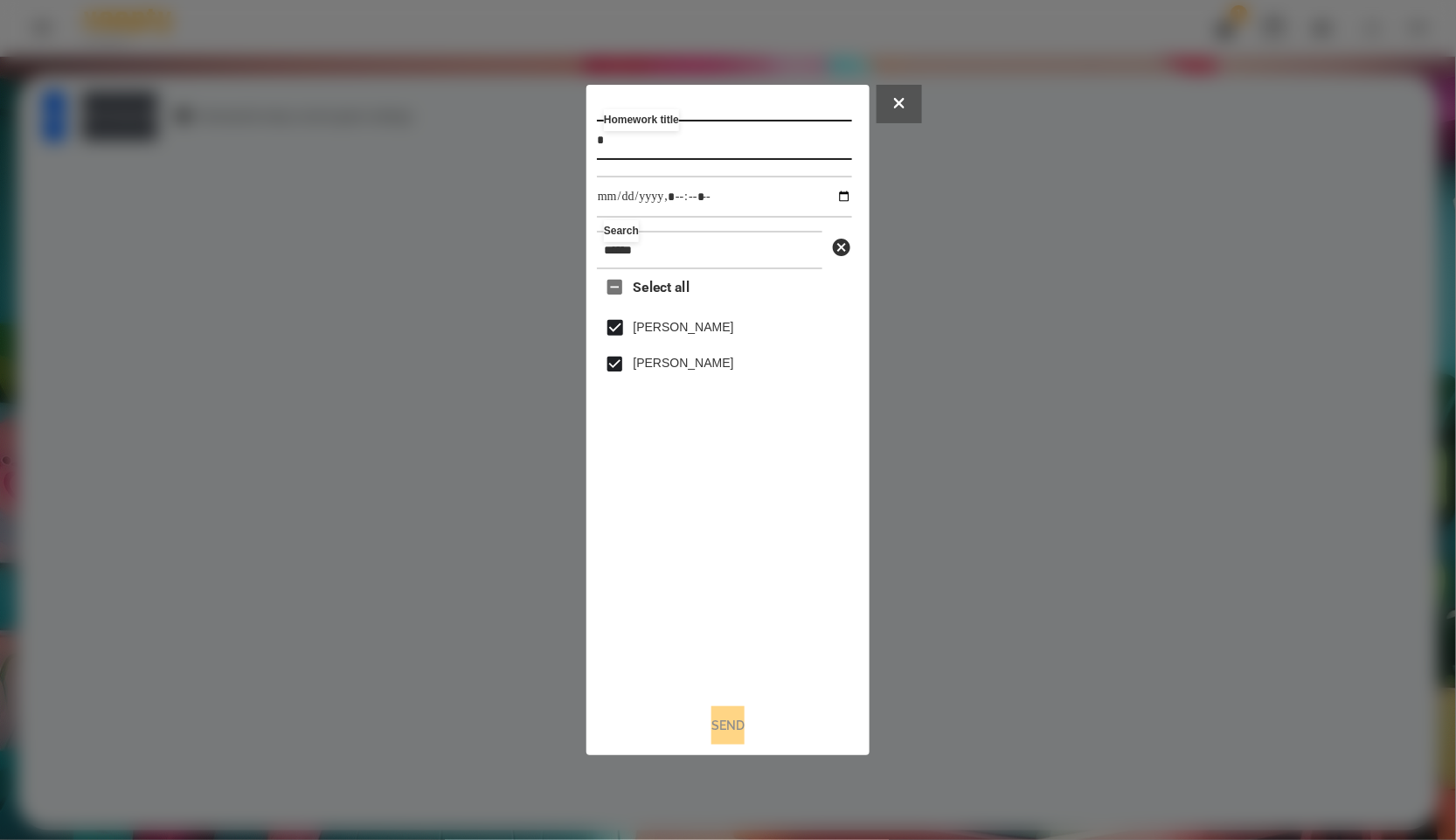
type input "*"
click at [830, 200] on input "datetime-local" at bounding box center [724, 197] width 255 height 42
type input "**********"
drag, startPoint x: 770, startPoint y: 600, endPoint x: 755, endPoint y: 643, distance: 45.5
click at [770, 600] on div "Select all [PERSON_NAME] [PERSON_NAME]" at bounding box center [724, 479] width 255 height 421
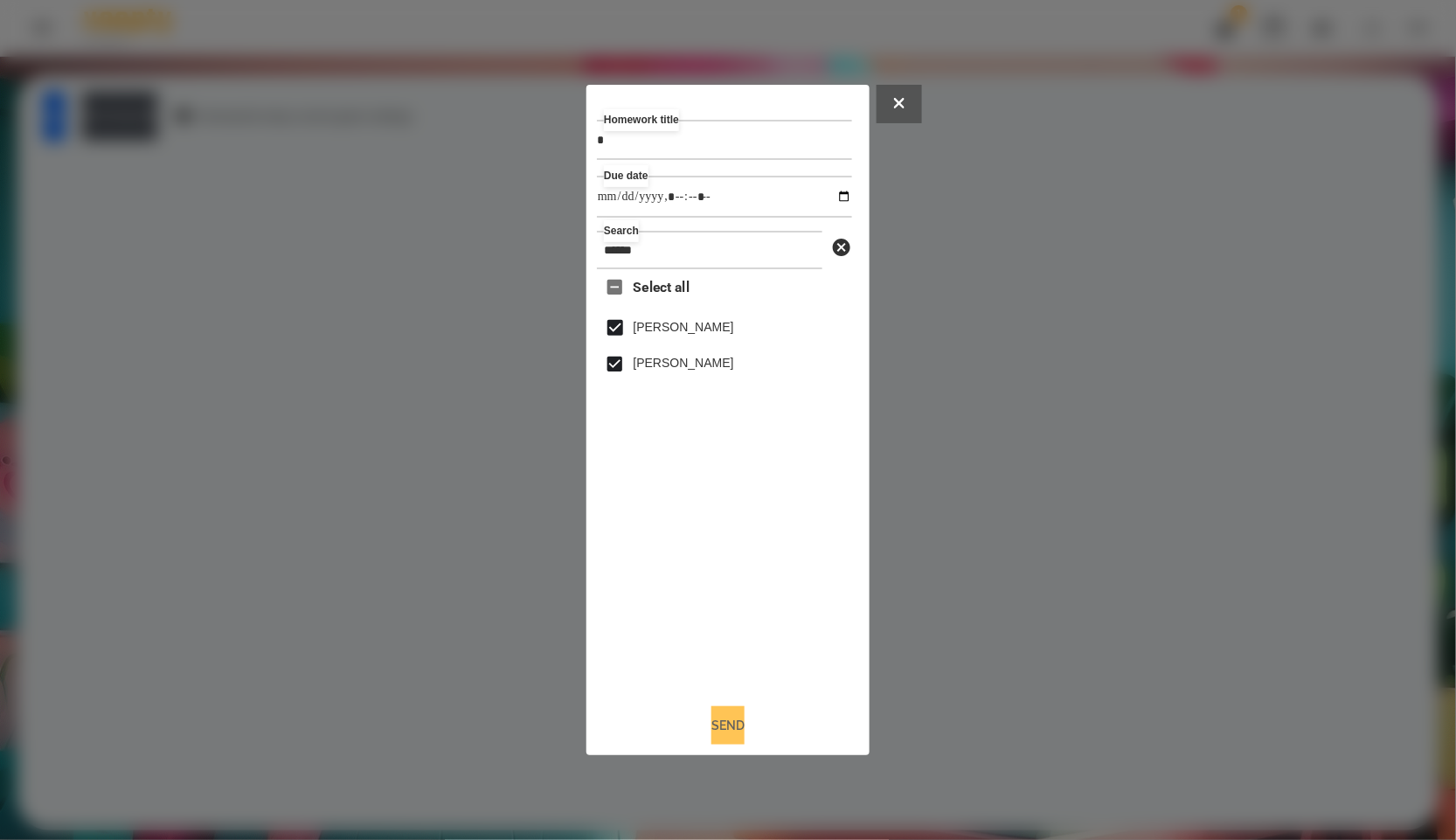
click at [735, 724] on button "Send" at bounding box center [728, 725] width 33 height 38
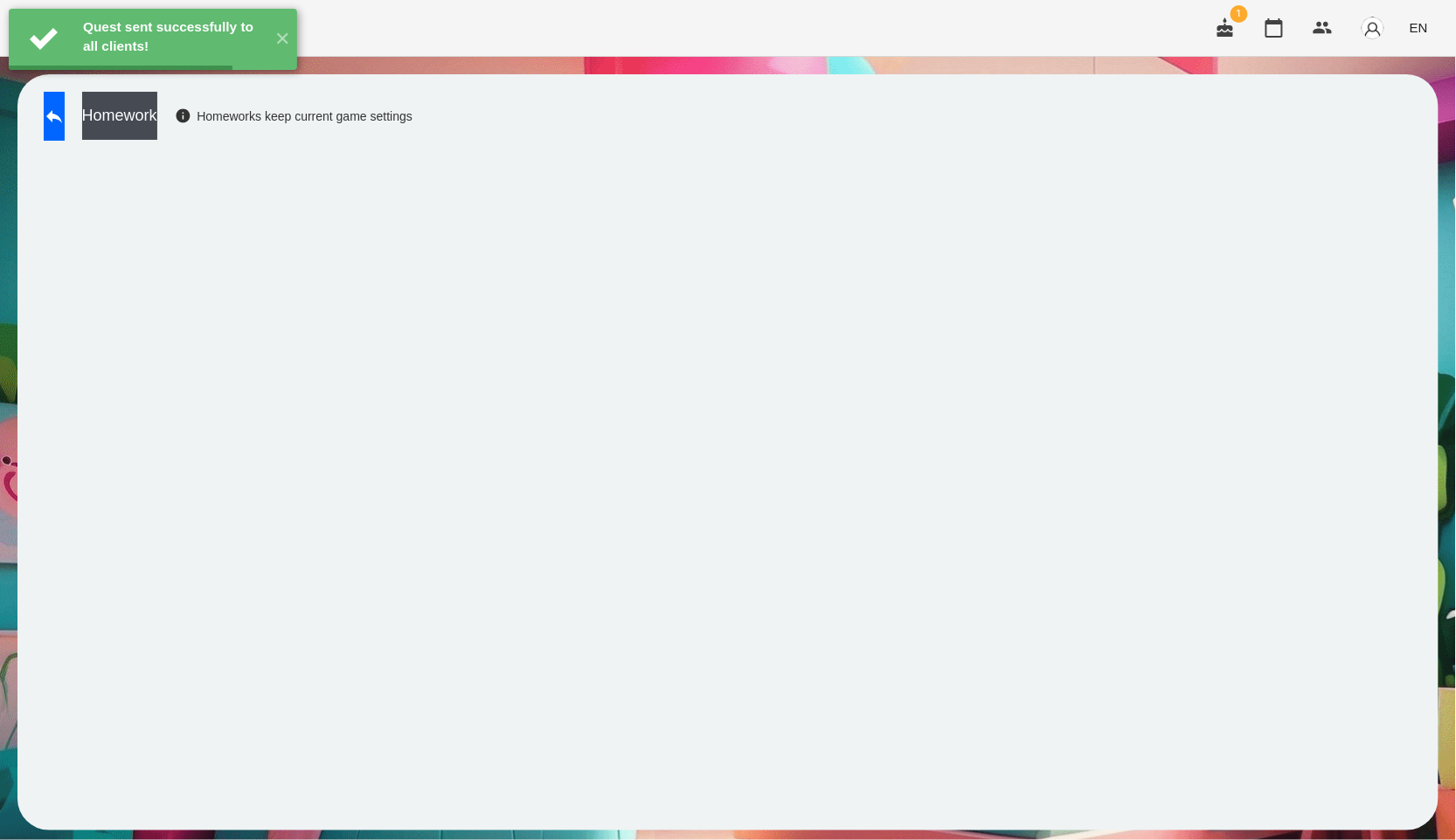
click at [157, 111] on button "Homework" at bounding box center [119, 116] width 75 height 48
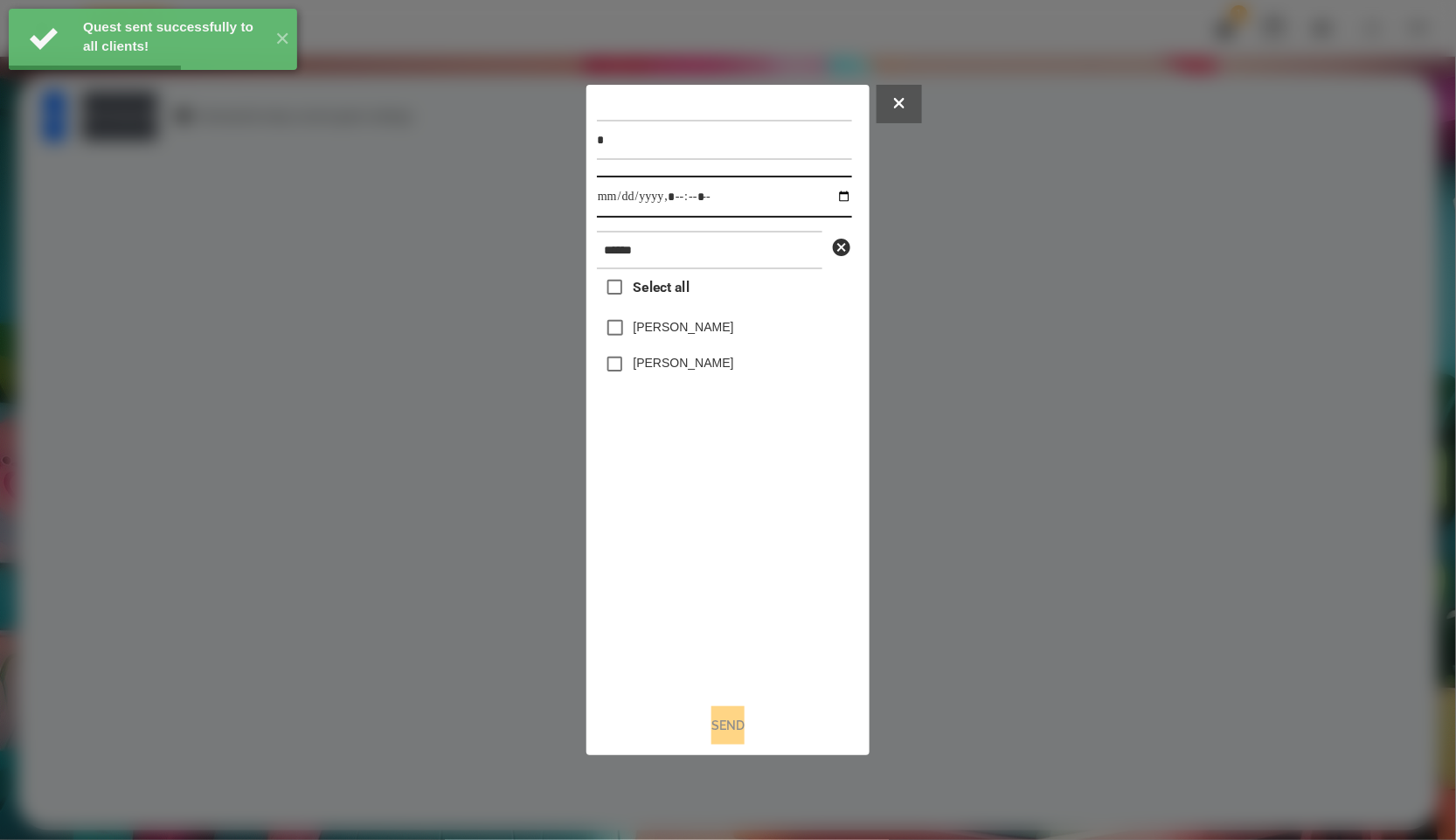
click at [819, 198] on input "datetime-local" at bounding box center [724, 197] width 255 height 42
click at [818, 201] on input "datetime-local" at bounding box center [724, 197] width 255 height 42
click at [833, 194] on input "datetime-local" at bounding box center [724, 197] width 255 height 42
type input "**********"
click at [735, 490] on div "Select all [PERSON_NAME] [PERSON_NAME]" at bounding box center [724, 479] width 255 height 421
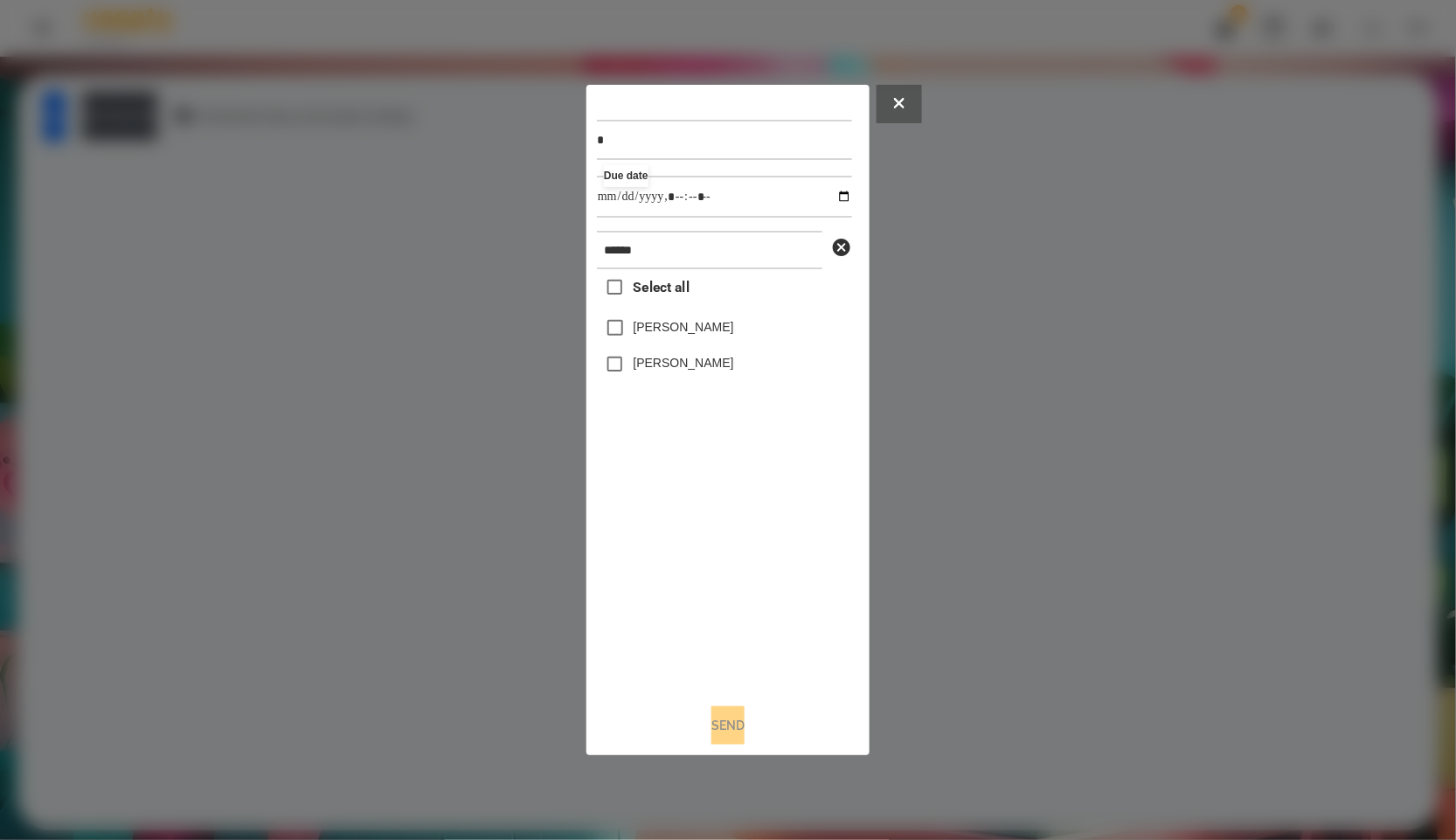
click at [636, 294] on span "Select all" at bounding box center [661, 287] width 56 height 21
click at [744, 735] on button "Send" at bounding box center [728, 725] width 33 height 38
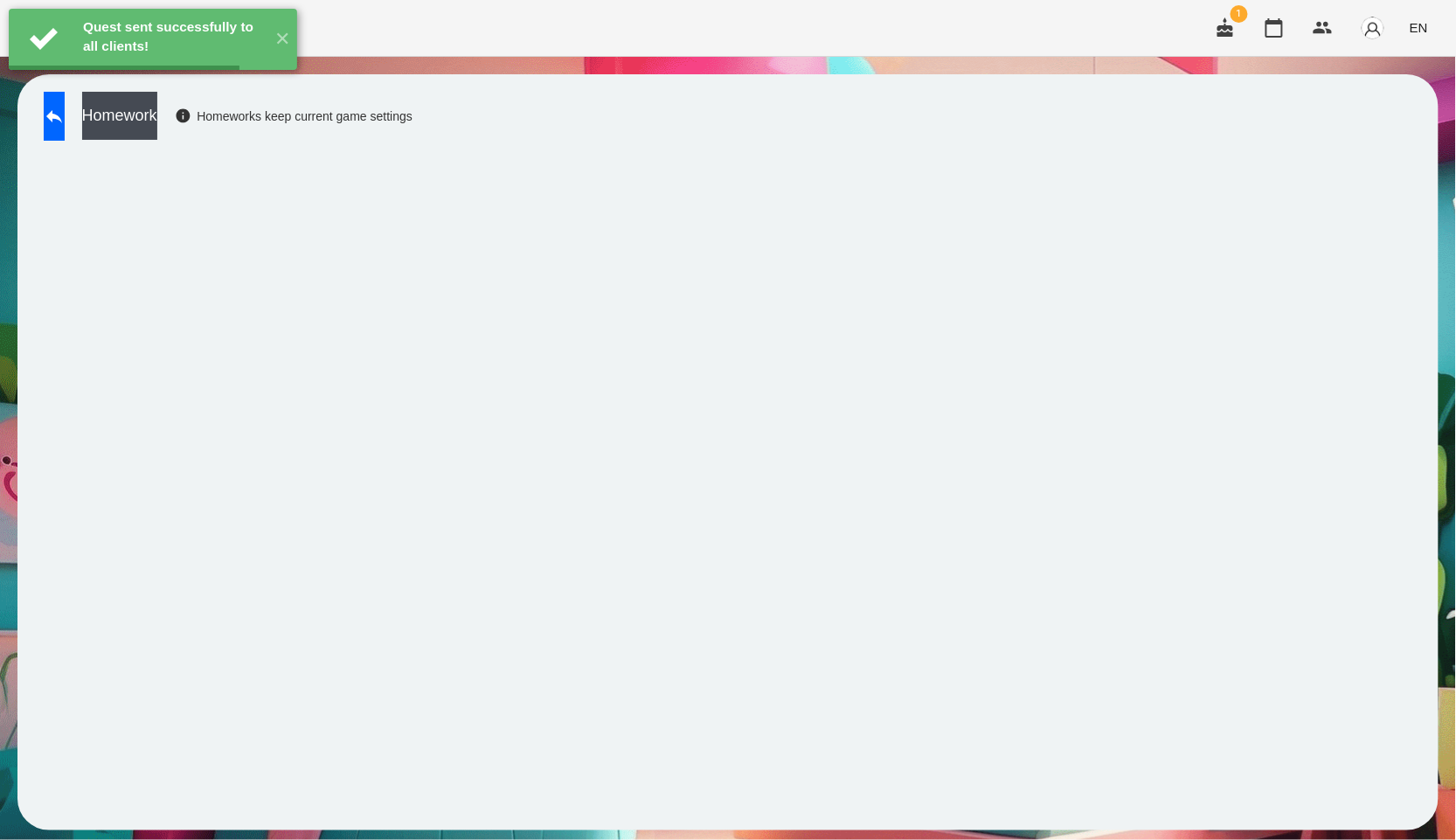
click at [157, 119] on button "Homework" at bounding box center [119, 116] width 75 height 48
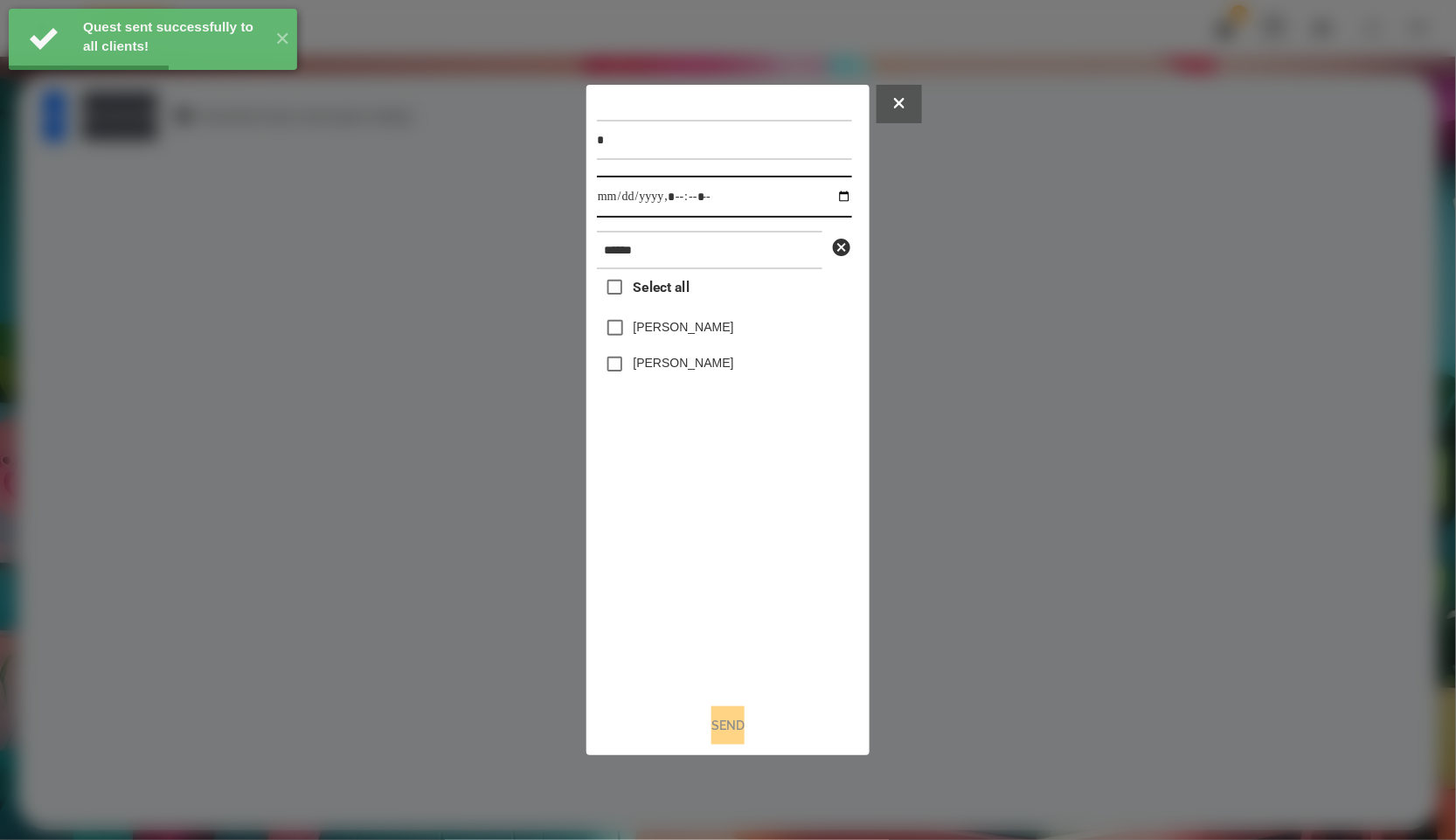
click at [837, 200] on input "datetime-local" at bounding box center [724, 197] width 255 height 42
type input "**********"
drag, startPoint x: 693, startPoint y: 605, endPoint x: 673, endPoint y: 446, distance: 160.3
click at [693, 605] on div "Select all [PERSON_NAME] [PERSON_NAME]" at bounding box center [724, 479] width 255 height 421
click at [652, 298] on span "Select all" at bounding box center [661, 287] width 56 height 21
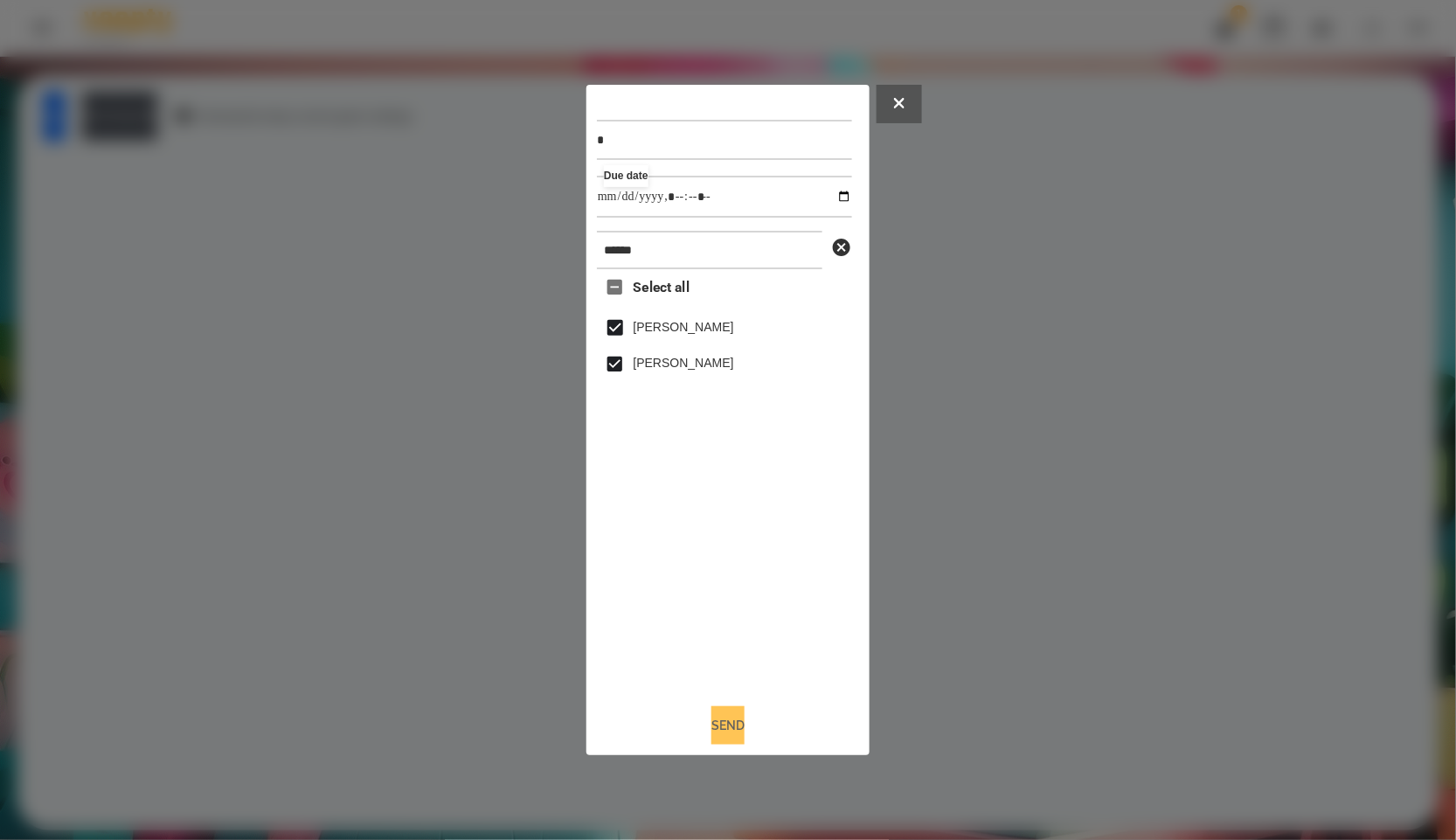
click at [712, 735] on button "Send" at bounding box center [728, 725] width 33 height 38
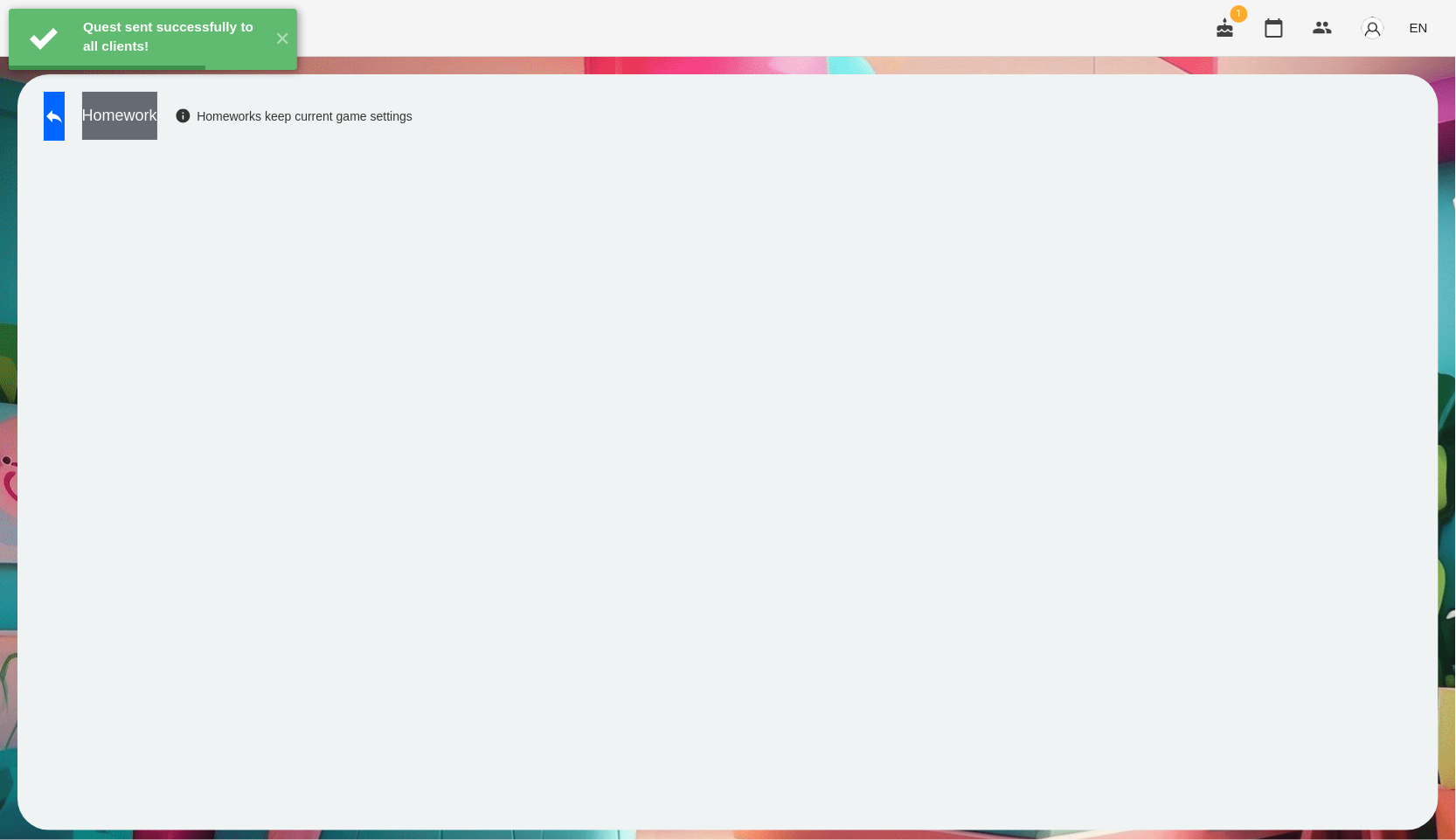
click at [157, 120] on button "Homework" at bounding box center [119, 116] width 75 height 48
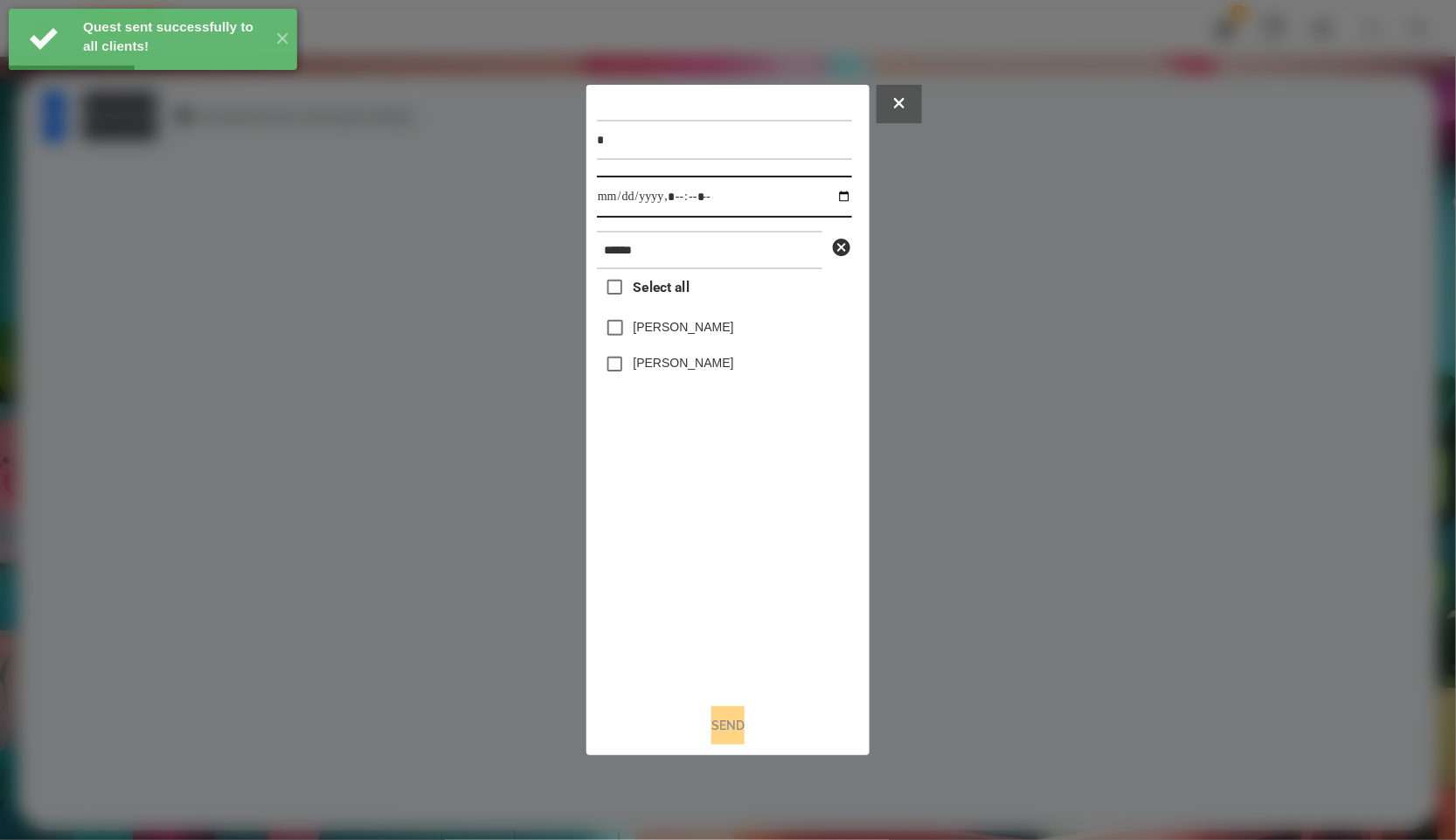
click at [834, 197] on input "datetime-local" at bounding box center [724, 197] width 255 height 42
type input "**********"
drag, startPoint x: 697, startPoint y: 562, endPoint x: 634, endPoint y: 373, distance: 199.2
click at [697, 562] on div "Select all [PERSON_NAME] [PERSON_NAME]" at bounding box center [724, 479] width 255 height 421
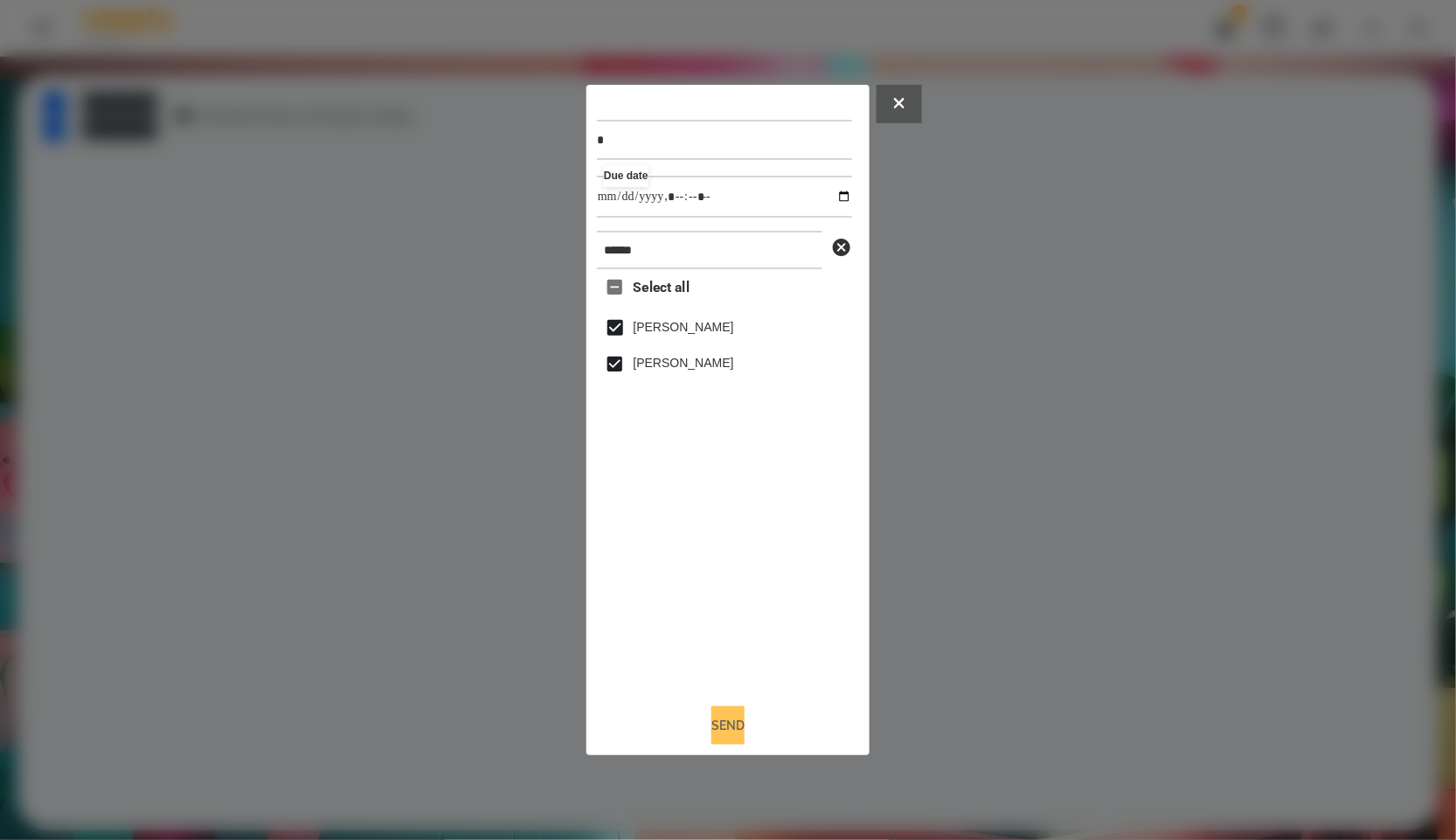
click at [733, 716] on button "Send" at bounding box center [728, 725] width 33 height 38
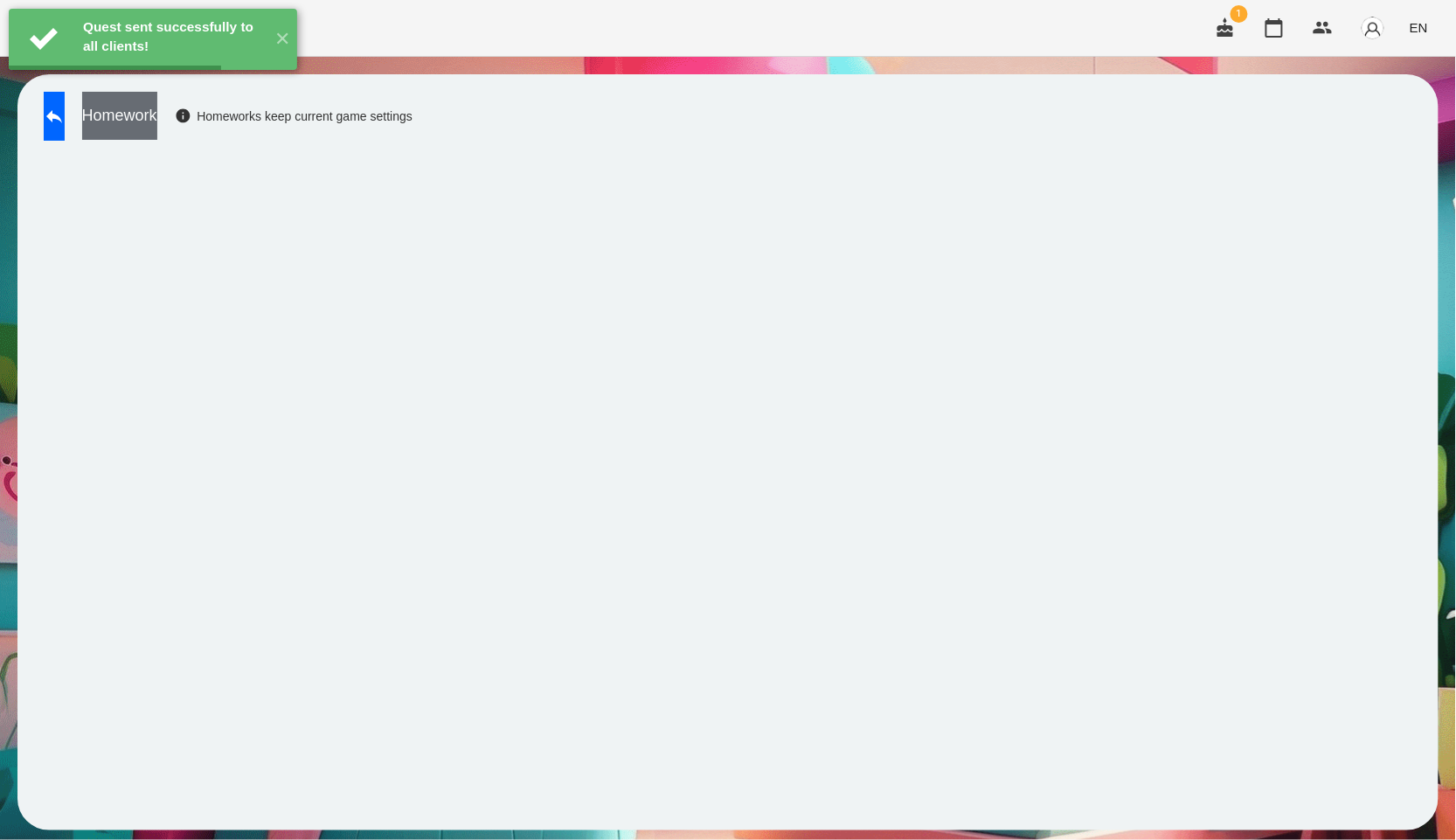
click at [149, 116] on button "Homework" at bounding box center [119, 116] width 75 height 48
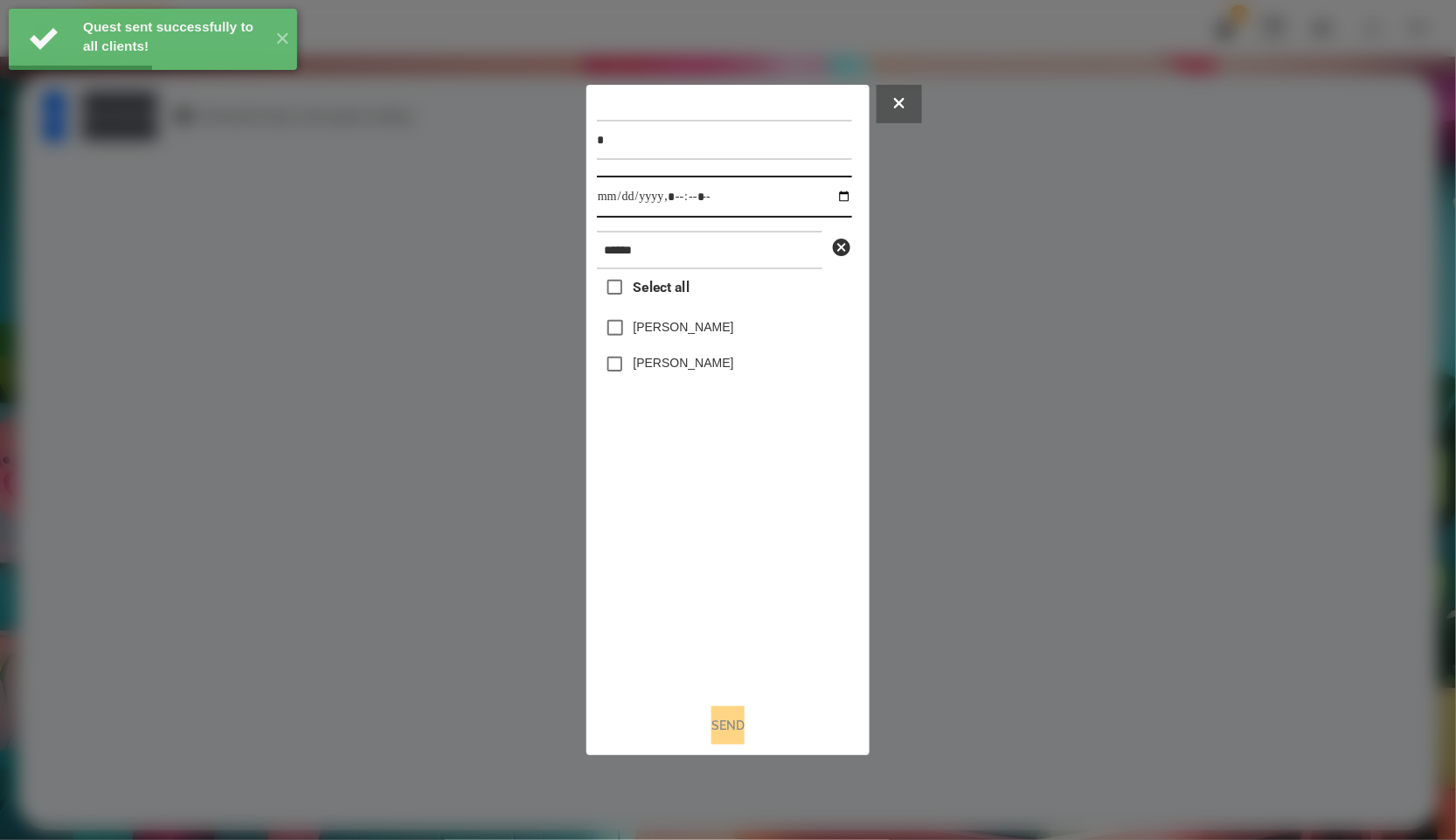
click at [822, 199] on input "datetime-local" at bounding box center [724, 197] width 255 height 42
click at [825, 185] on input "datetime-local" at bounding box center [724, 197] width 255 height 42
click at [837, 201] on input "datetime-local" at bounding box center [724, 197] width 255 height 42
type input "**********"
click at [713, 569] on div "Select all [PERSON_NAME] [PERSON_NAME]" at bounding box center [724, 479] width 255 height 421
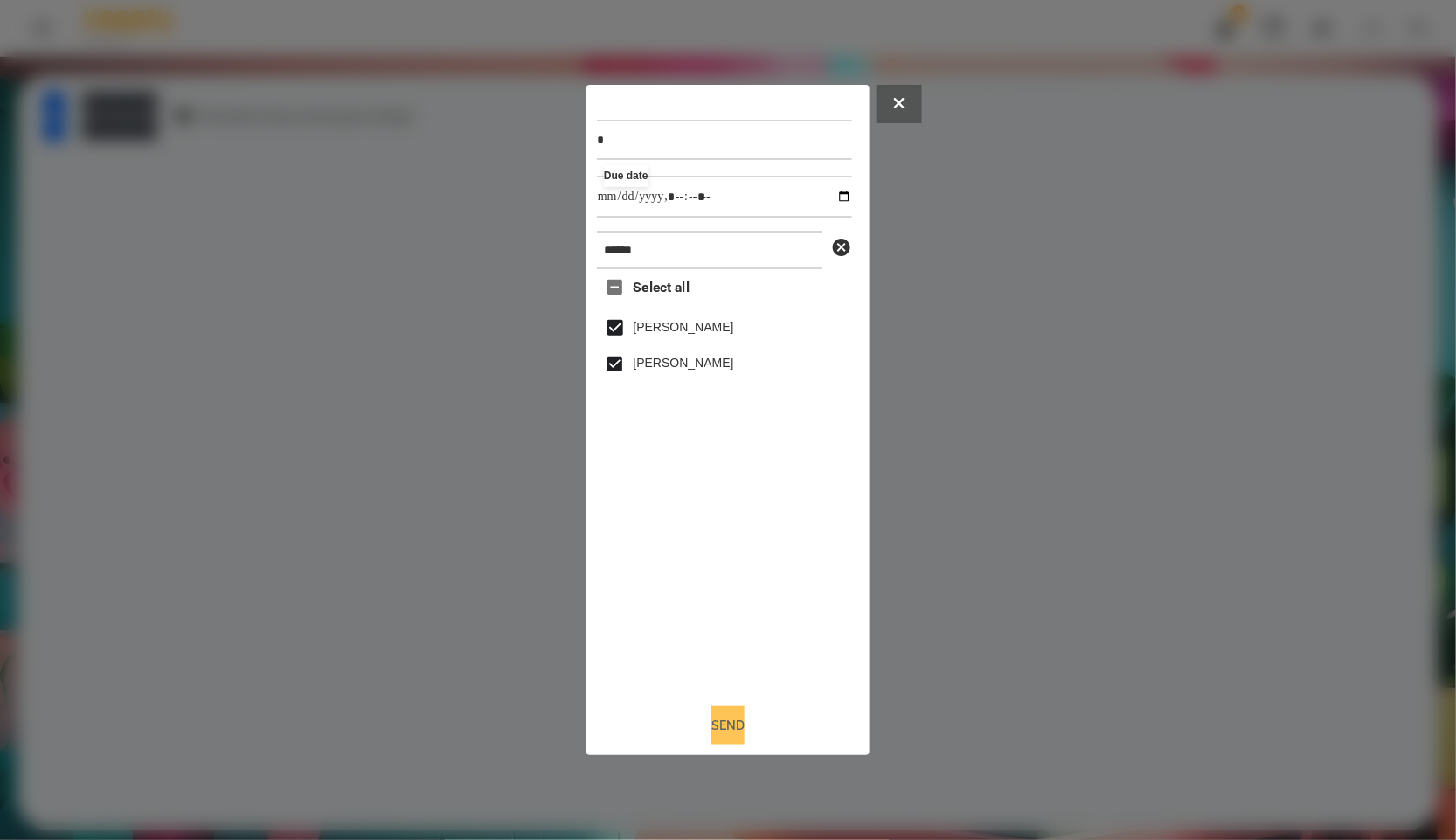
click at [712, 726] on button "Send" at bounding box center [728, 725] width 33 height 38
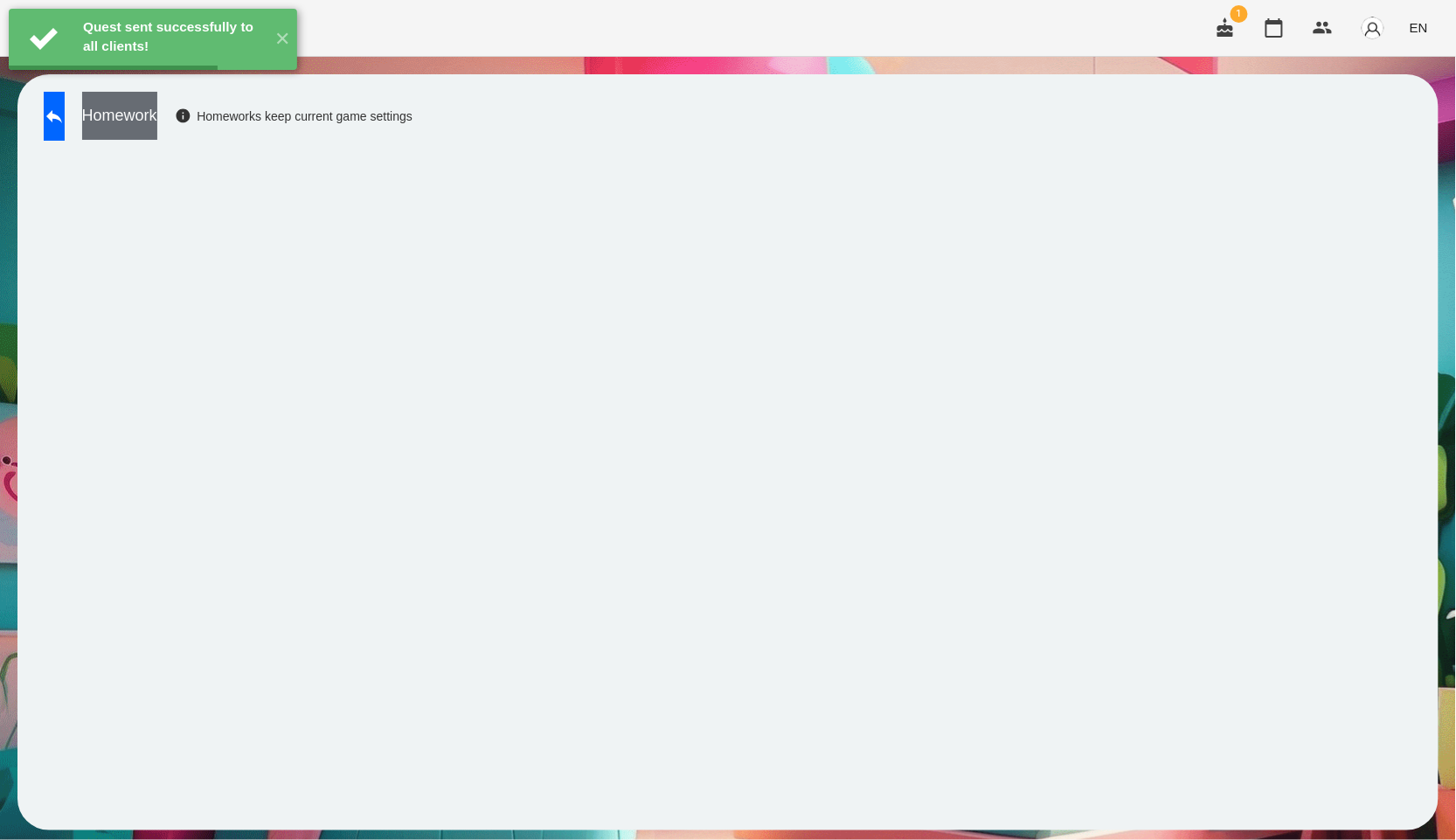
click at [157, 105] on button "Homework" at bounding box center [119, 116] width 75 height 48
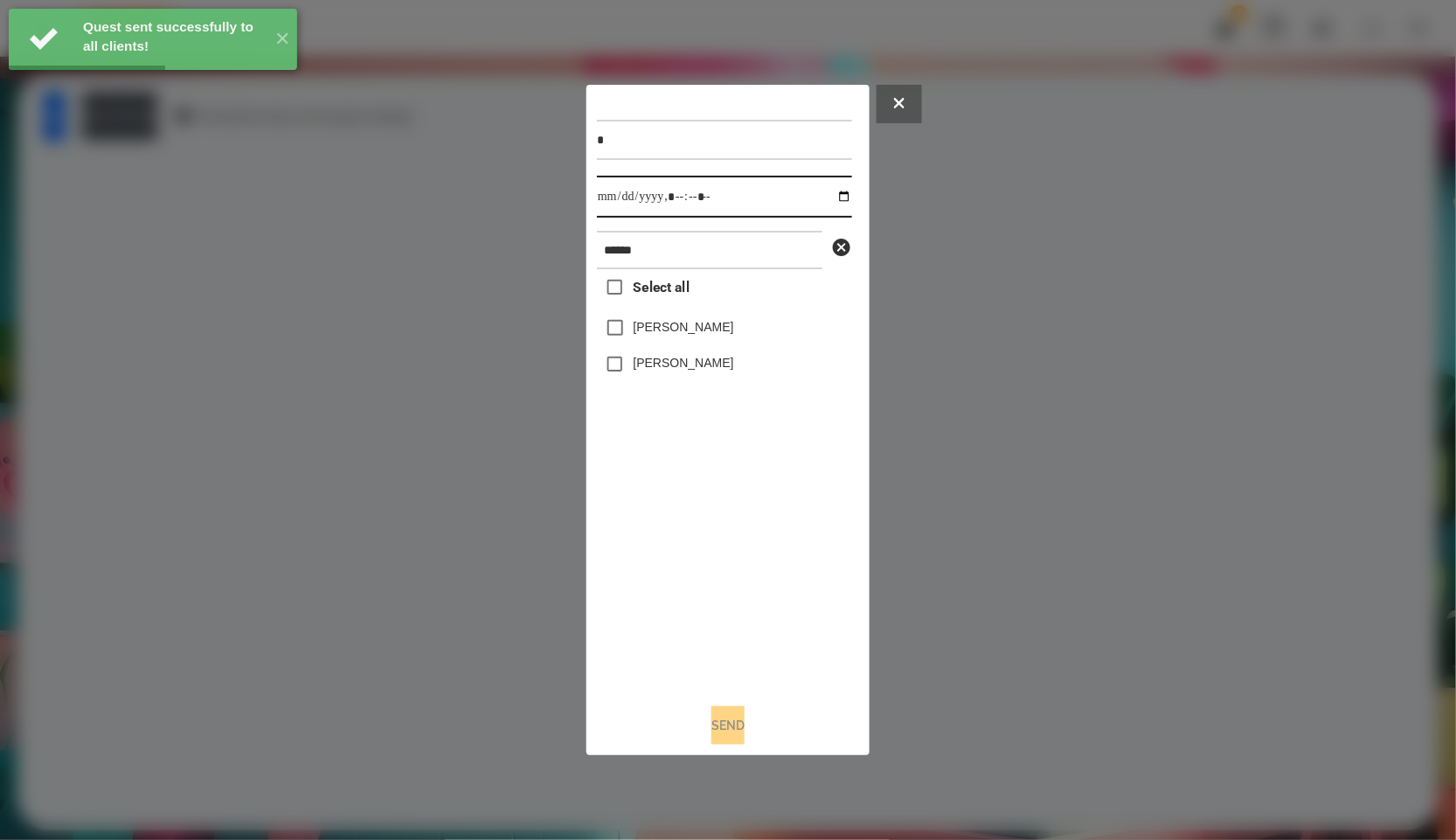
click at [835, 198] on input "datetime-local" at bounding box center [724, 197] width 255 height 42
type input "**********"
drag, startPoint x: 725, startPoint y: 570, endPoint x: 634, endPoint y: 342, distance: 245.5
click at [727, 568] on div "Select all [PERSON_NAME] [PERSON_NAME]" at bounding box center [724, 479] width 255 height 421
click at [745, 724] on button "Send" at bounding box center [728, 725] width 33 height 38
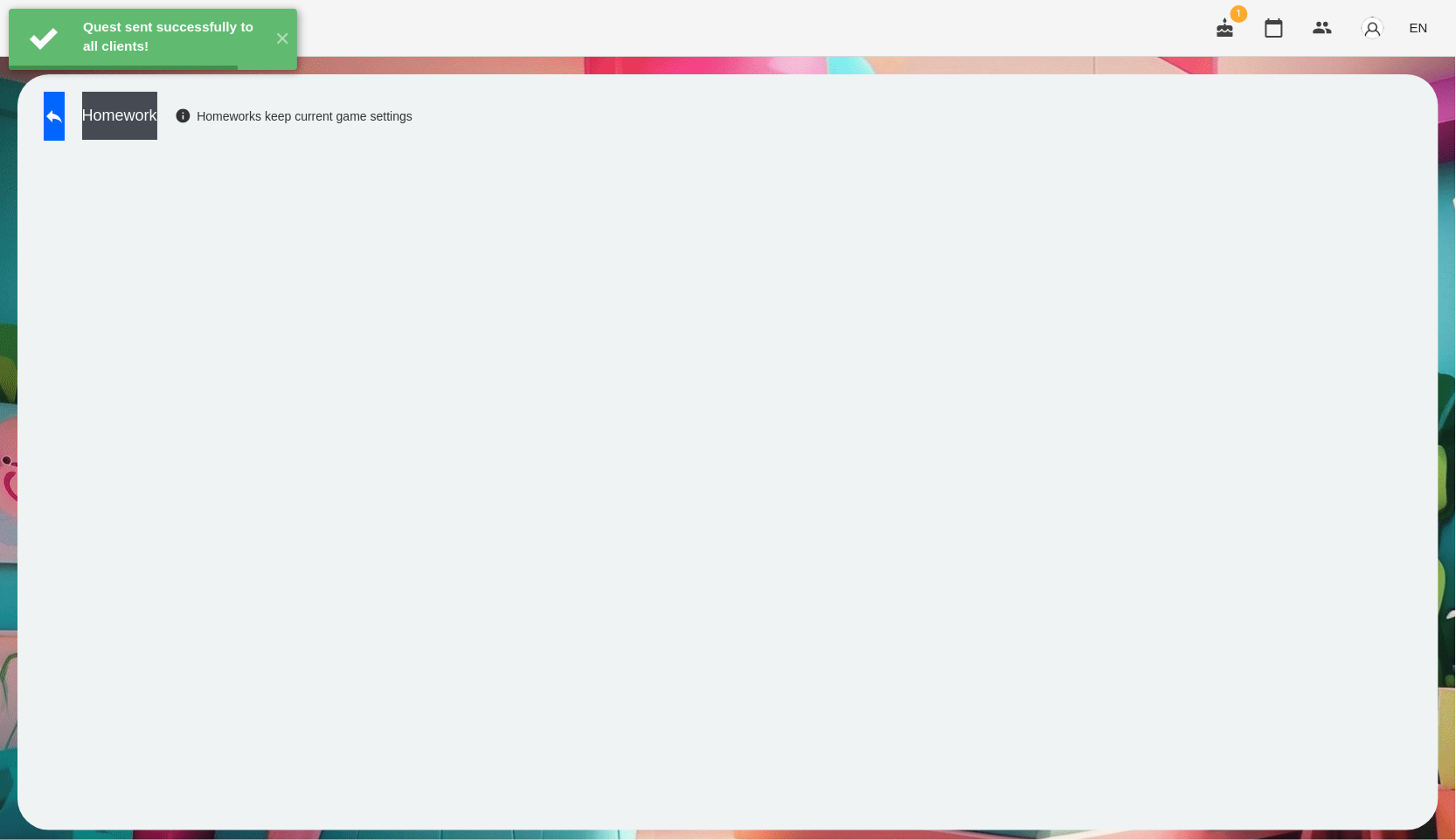
click at [157, 116] on button "Homework" at bounding box center [119, 116] width 75 height 48
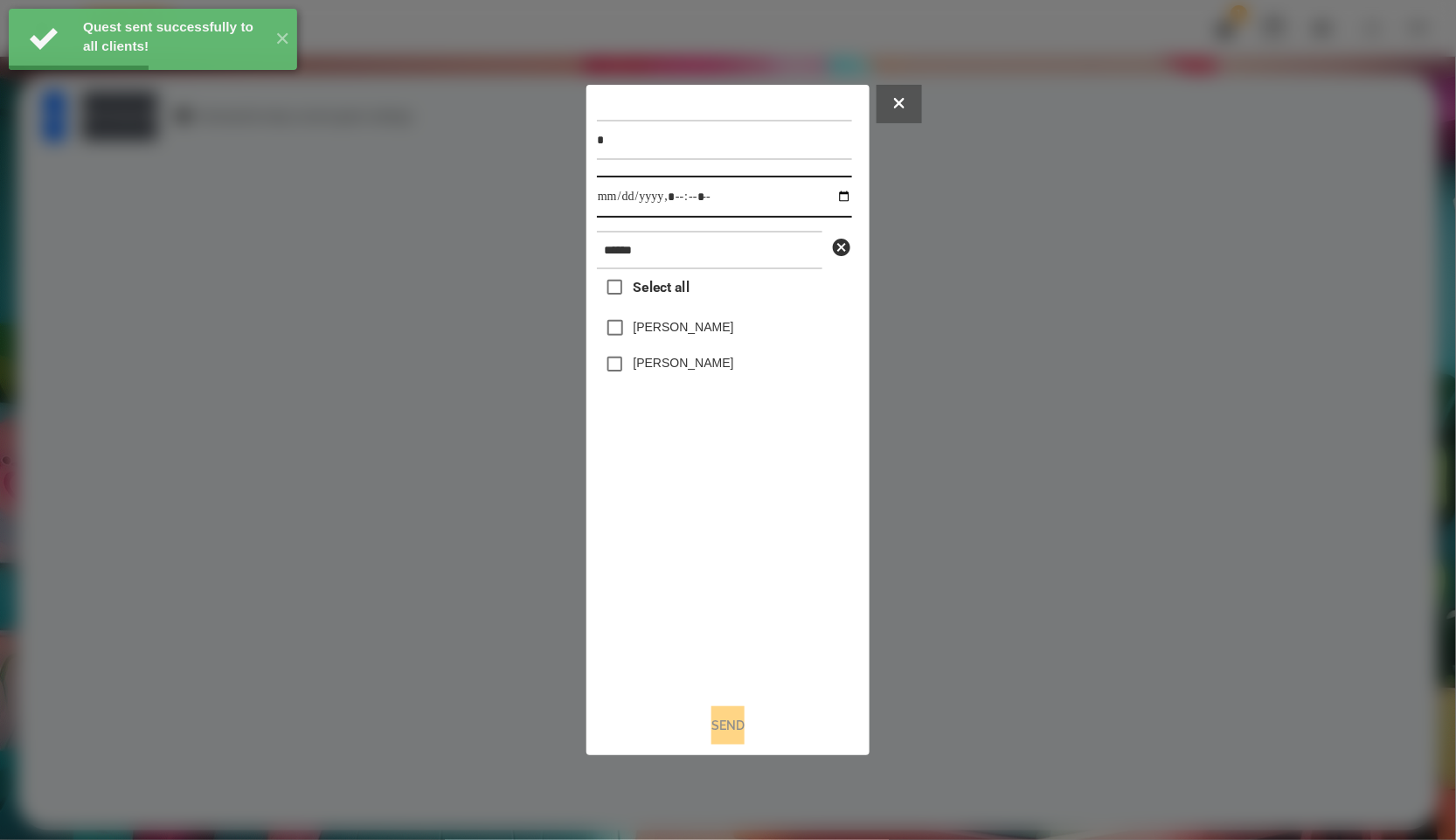
click at [831, 197] on input "datetime-local" at bounding box center [724, 197] width 255 height 42
type input "**********"
click at [779, 547] on div "Select all [PERSON_NAME] [PERSON_NAME]" at bounding box center [724, 479] width 255 height 421
click at [697, 286] on div "Select all [PERSON_NAME] [PERSON_NAME]" at bounding box center [724, 479] width 255 height 421
click at [671, 255] on input "******" at bounding box center [710, 250] width 225 height 38
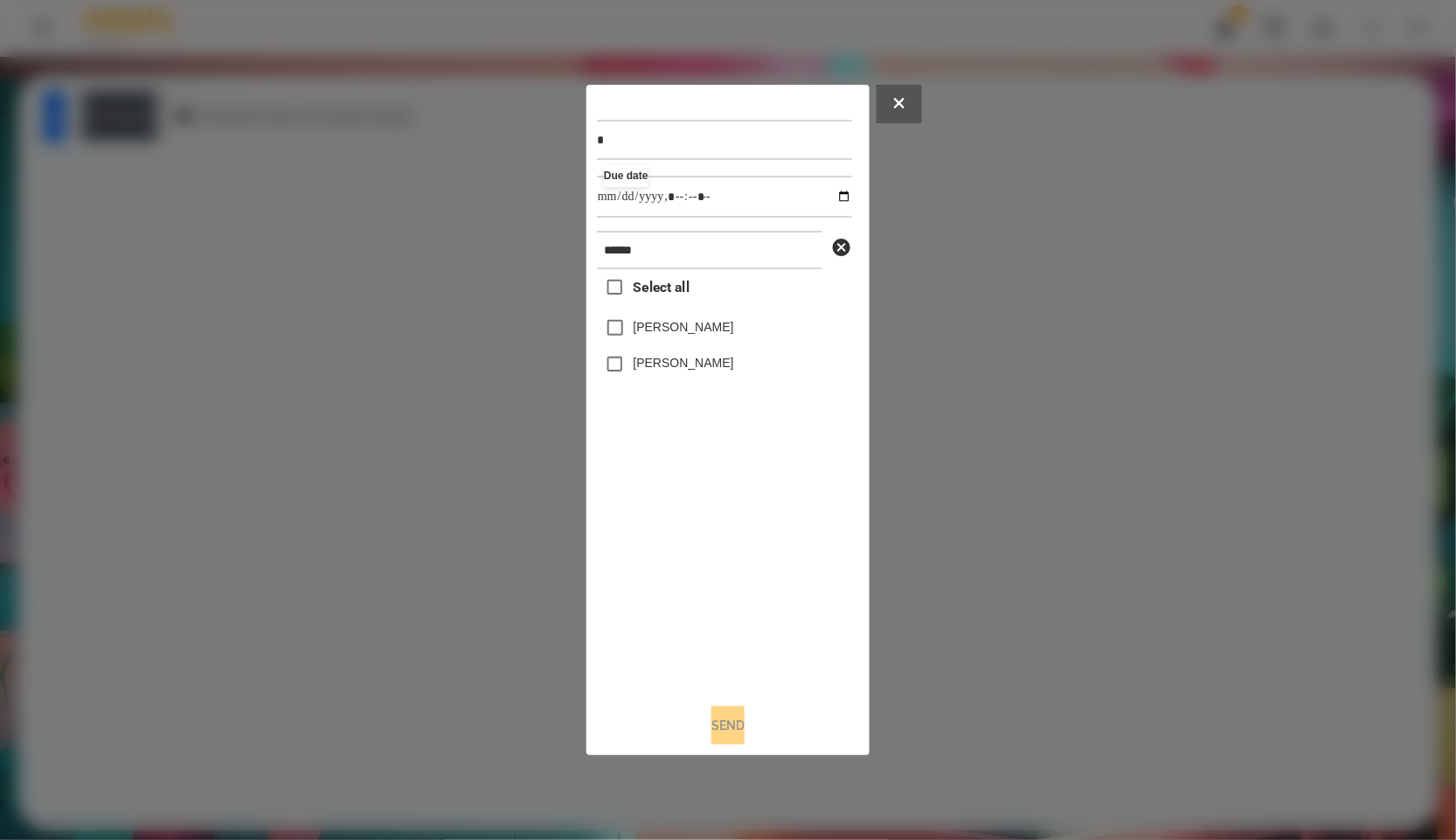
click at [667, 290] on span "Select all" at bounding box center [661, 287] width 56 height 21
click at [735, 724] on button "Send" at bounding box center [728, 725] width 33 height 38
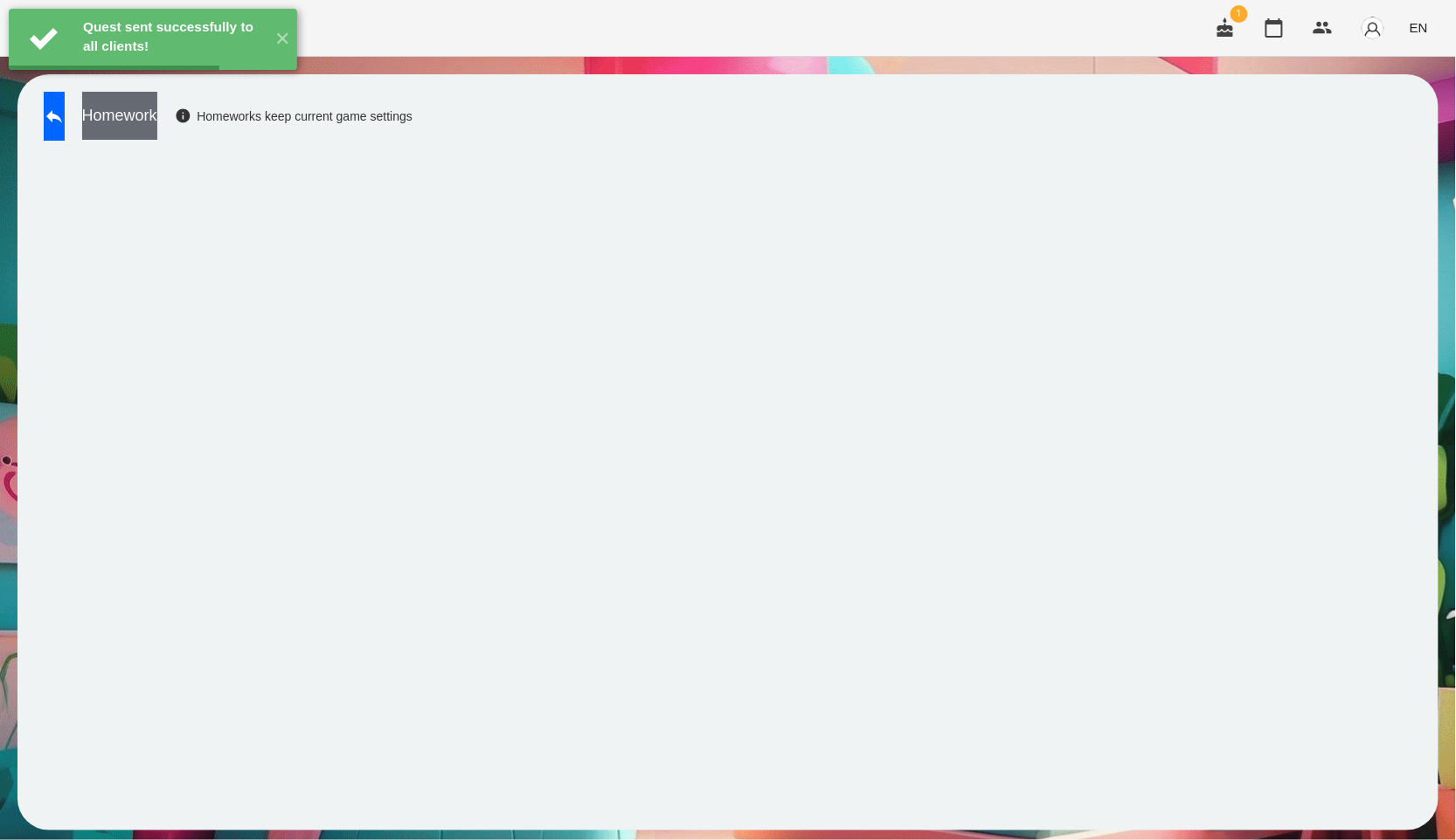
drag, startPoint x: 179, startPoint y: 110, endPoint x: 175, endPoint y: 97, distance: 13.6
click at [157, 97] on button "Homework" at bounding box center [119, 116] width 75 height 48
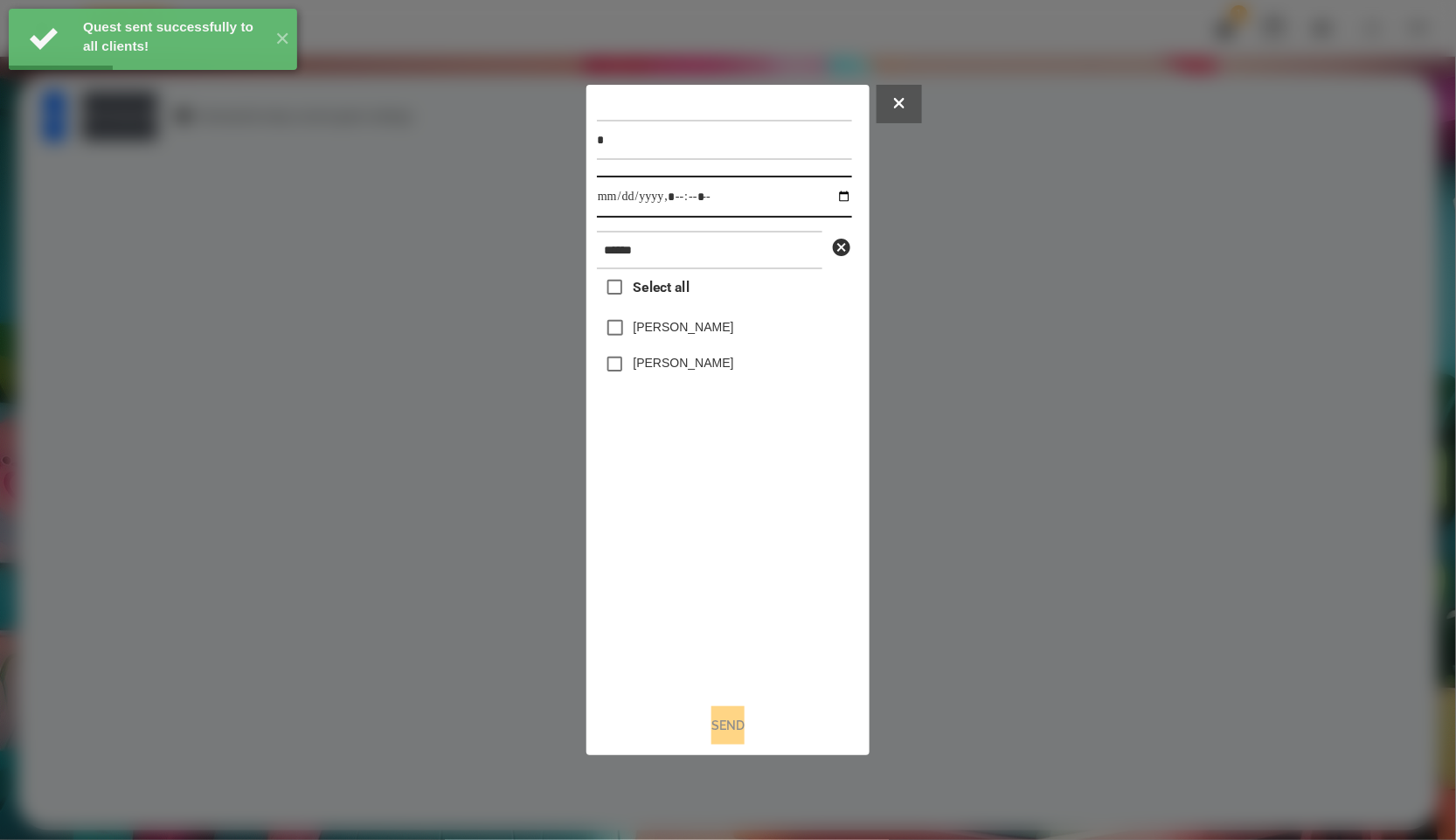
click at [825, 192] on input "datetime-local" at bounding box center [724, 197] width 255 height 42
click at [704, 559] on div "Select all [PERSON_NAME] [PERSON_NAME]" at bounding box center [724, 479] width 255 height 421
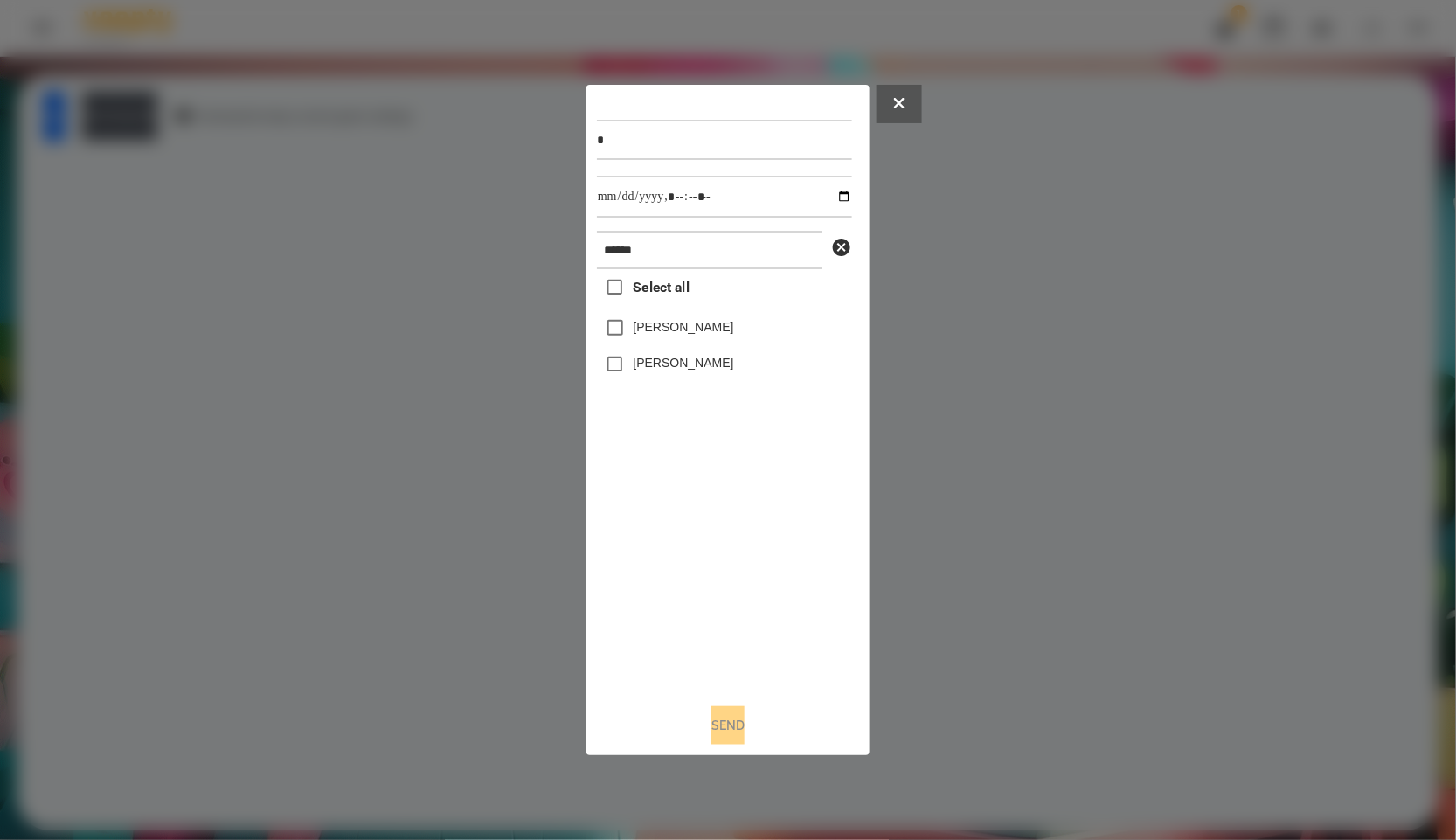
click at [897, 99] on icon at bounding box center [899, 103] width 10 height 10
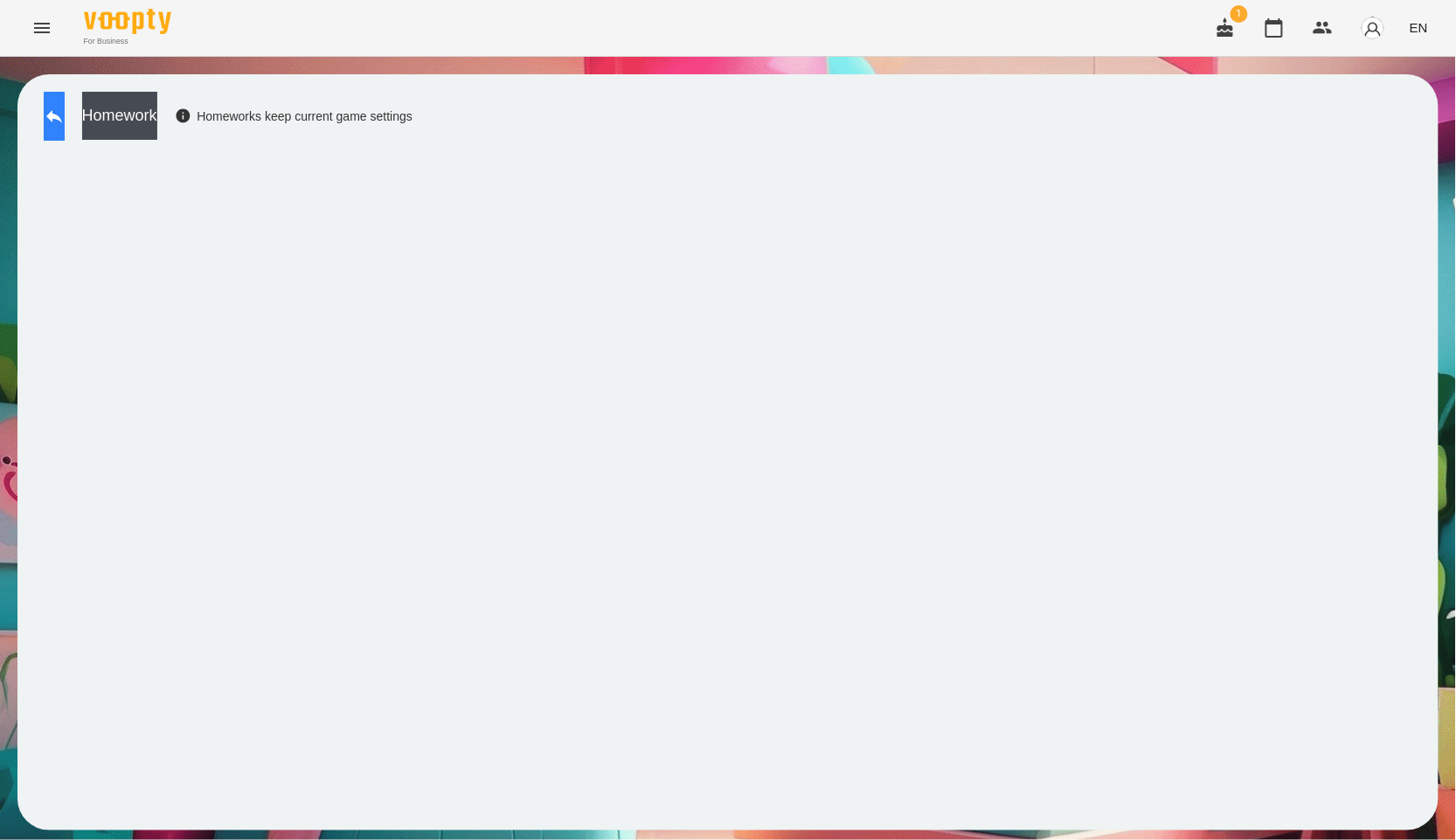
click at [65, 120] on icon at bounding box center [54, 116] width 21 height 21
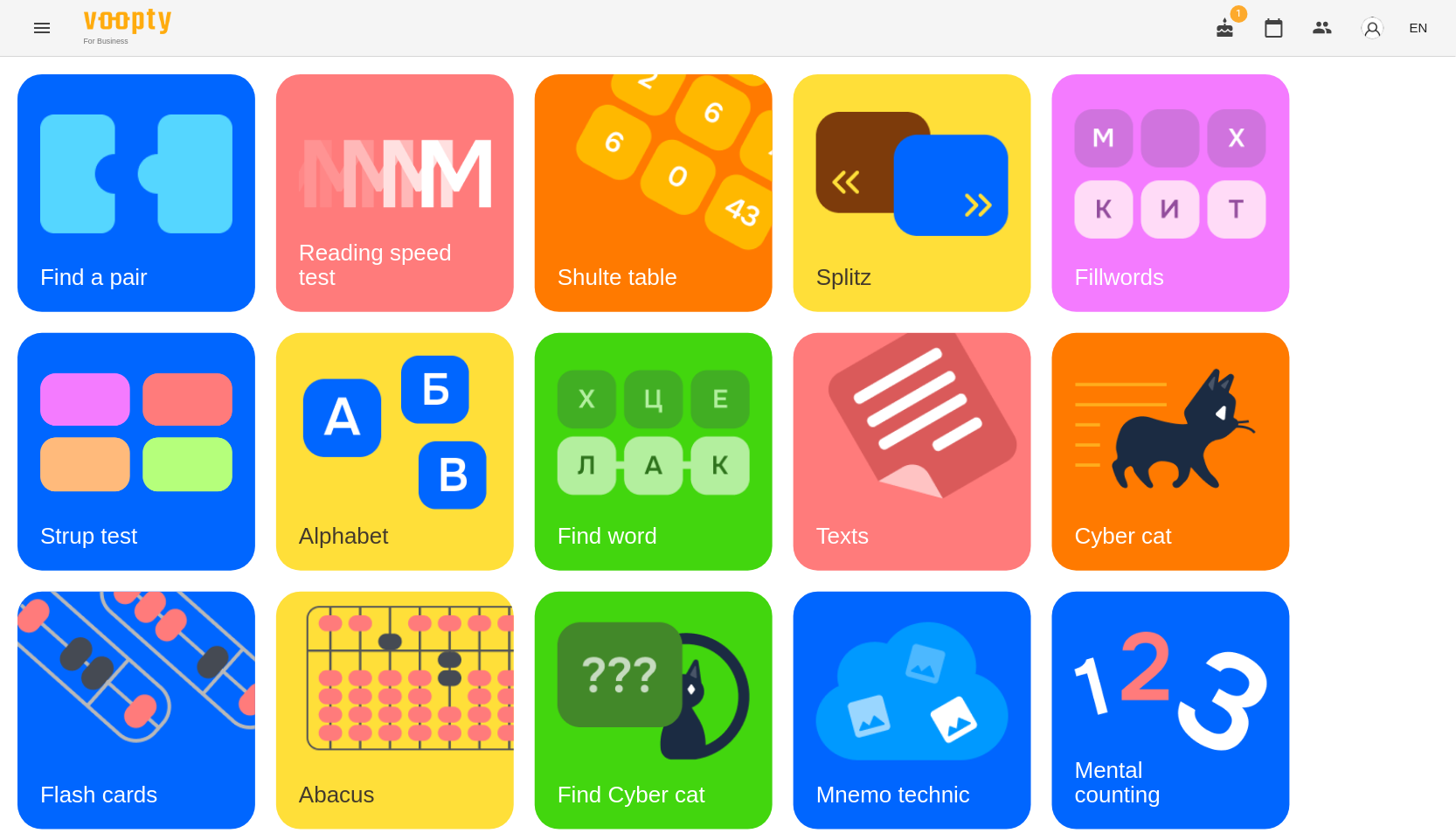
scroll to position [265, 0]
click at [1230, 615] on img at bounding box center [1172, 691] width 193 height 154
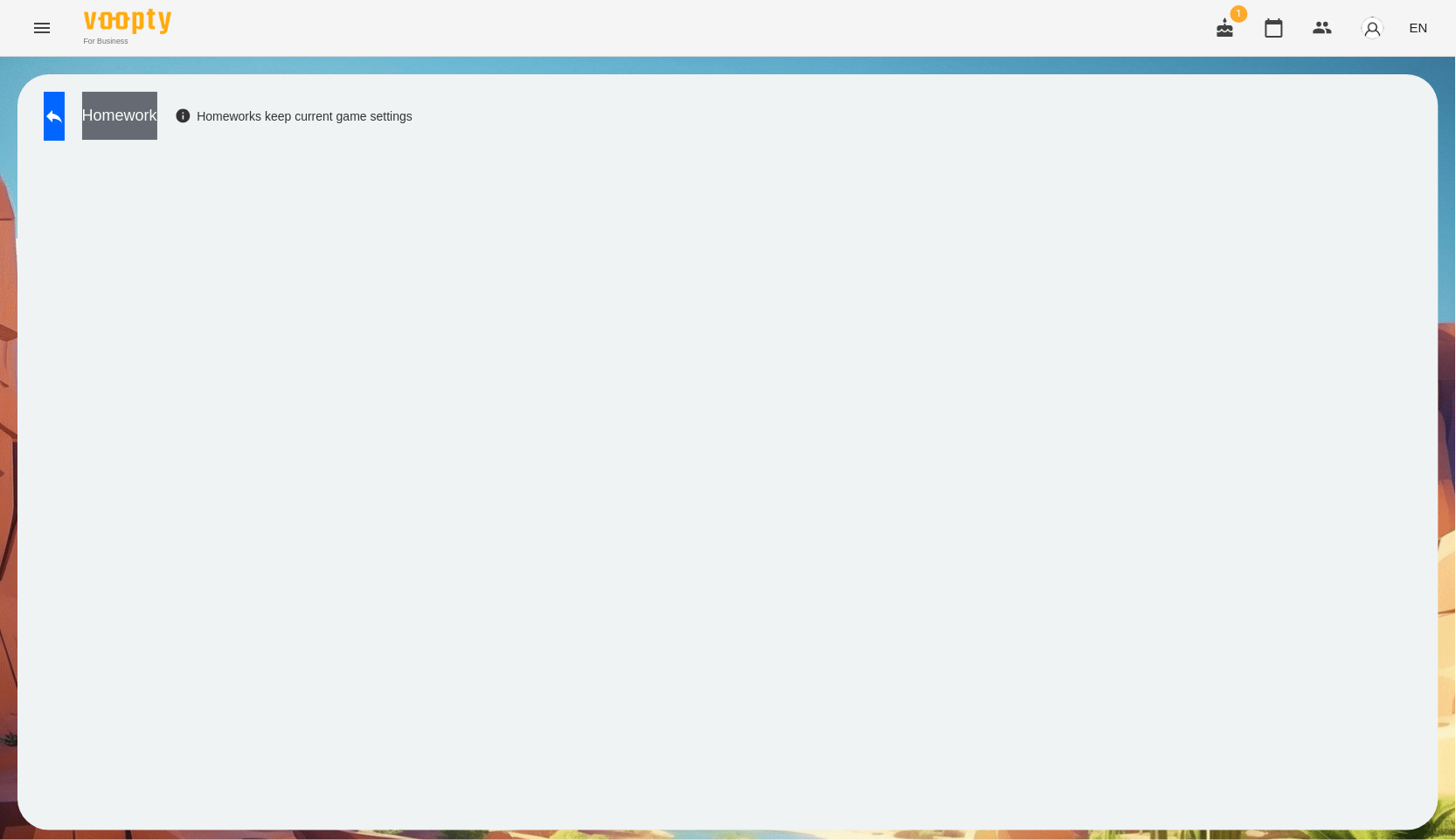
click at [157, 120] on button "Homework" at bounding box center [119, 116] width 75 height 48
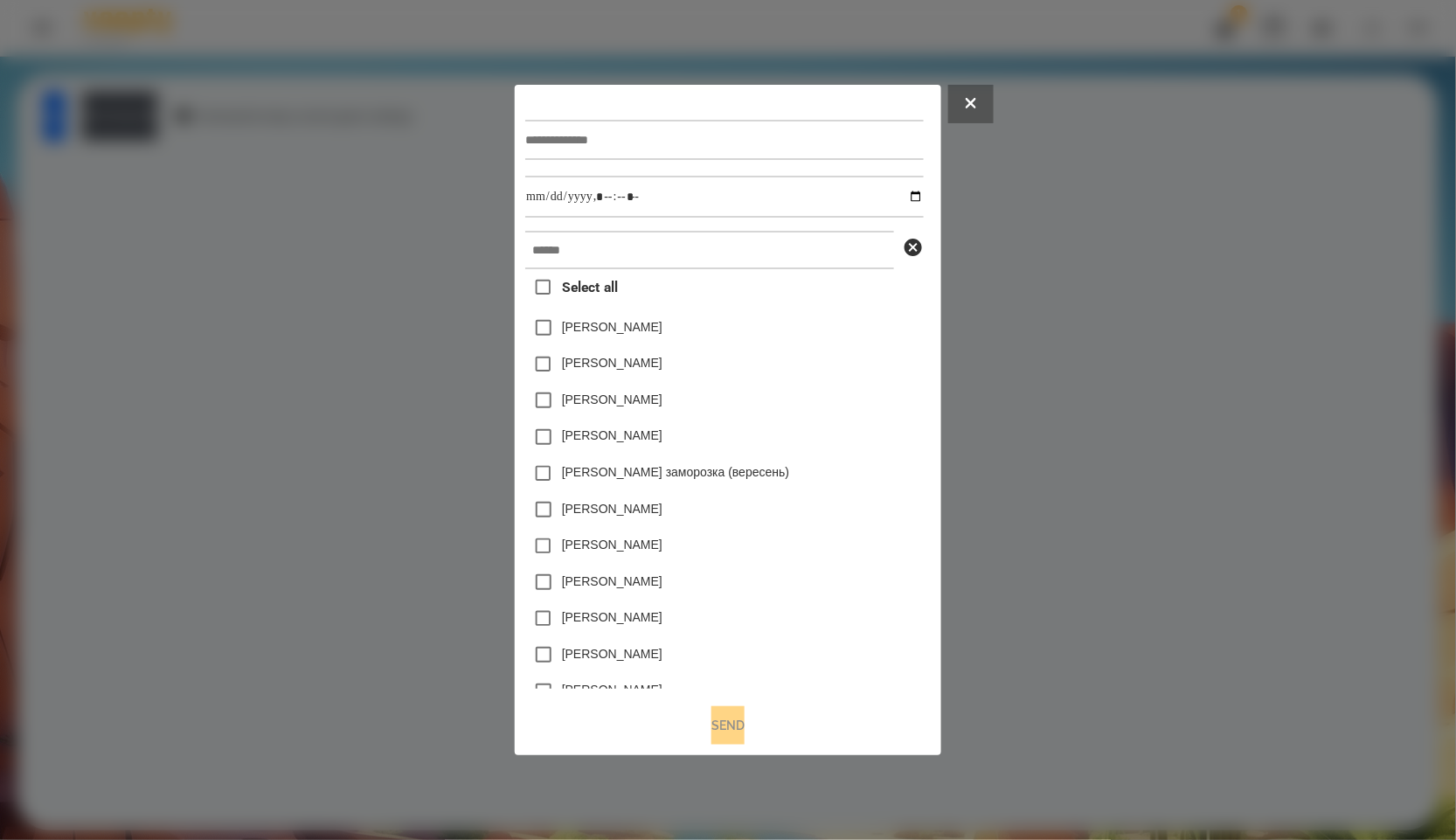
click at [640, 159] on div at bounding box center [724, 139] width 398 height 72
click at [640, 154] on input "text" at bounding box center [724, 140] width 398 height 40
paste input "******"
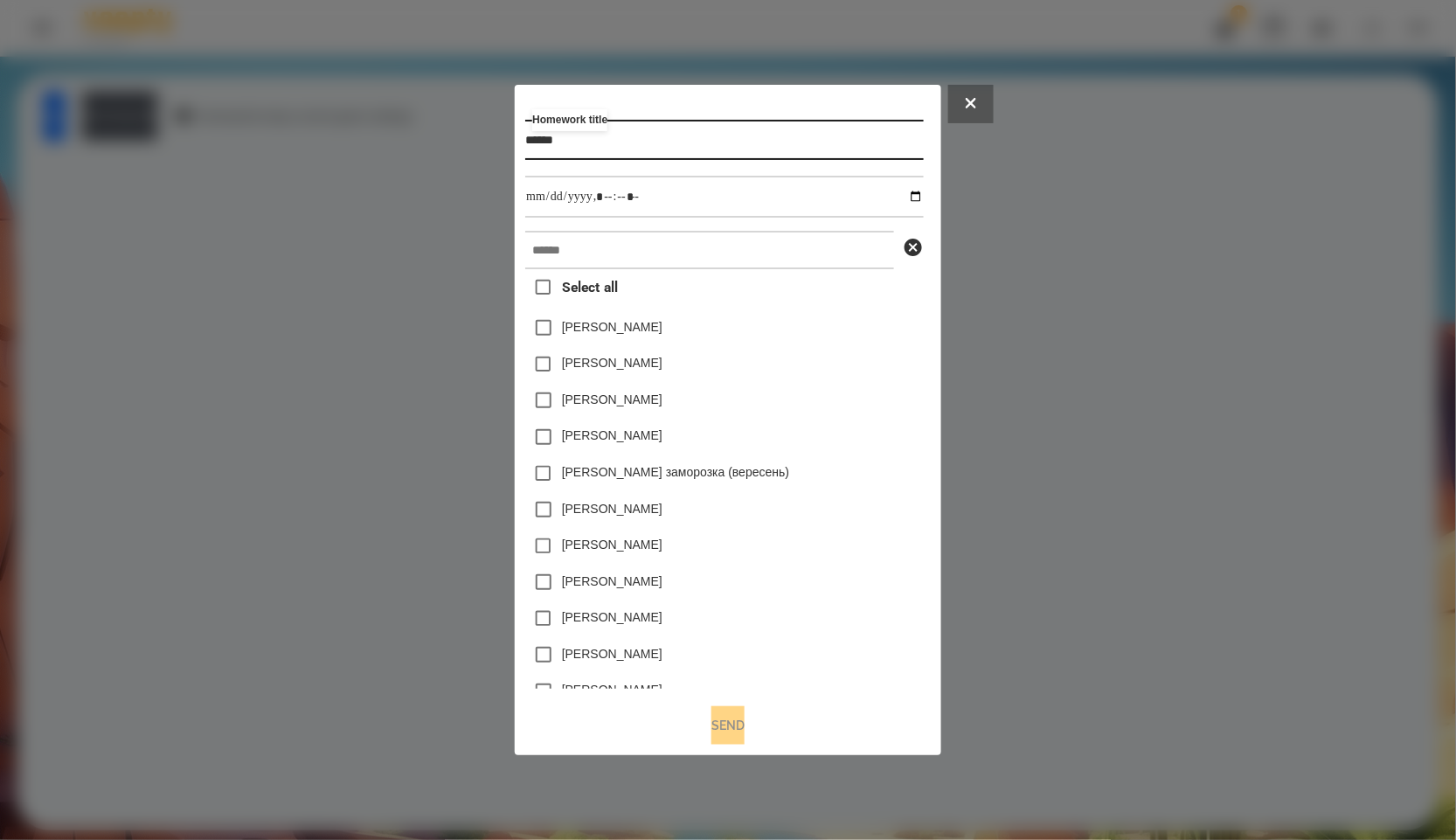
type input "******"
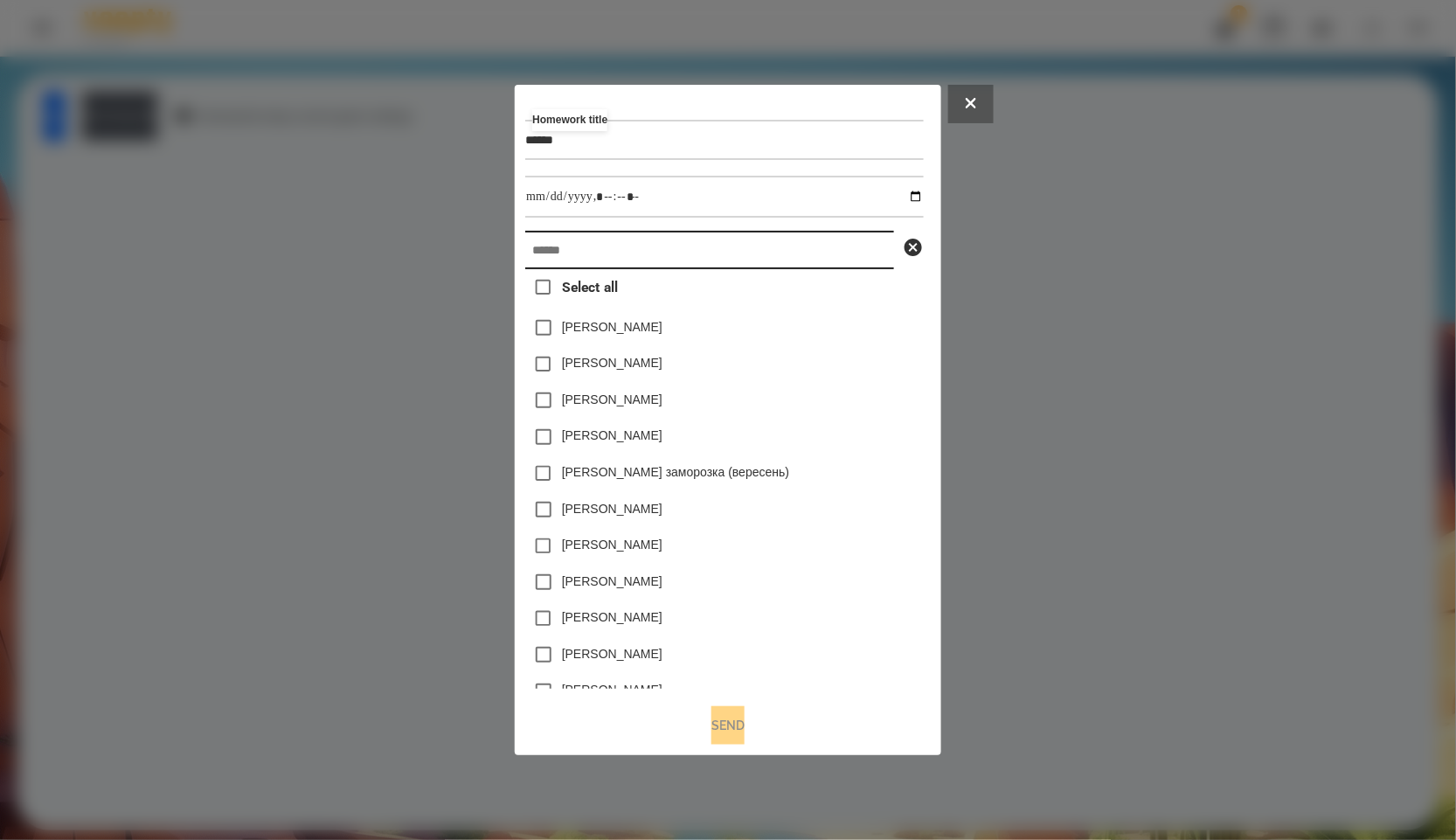
click at [649, 255] on input "text" at bounding box center [710, 250] width 369 height 38
paste input "******"
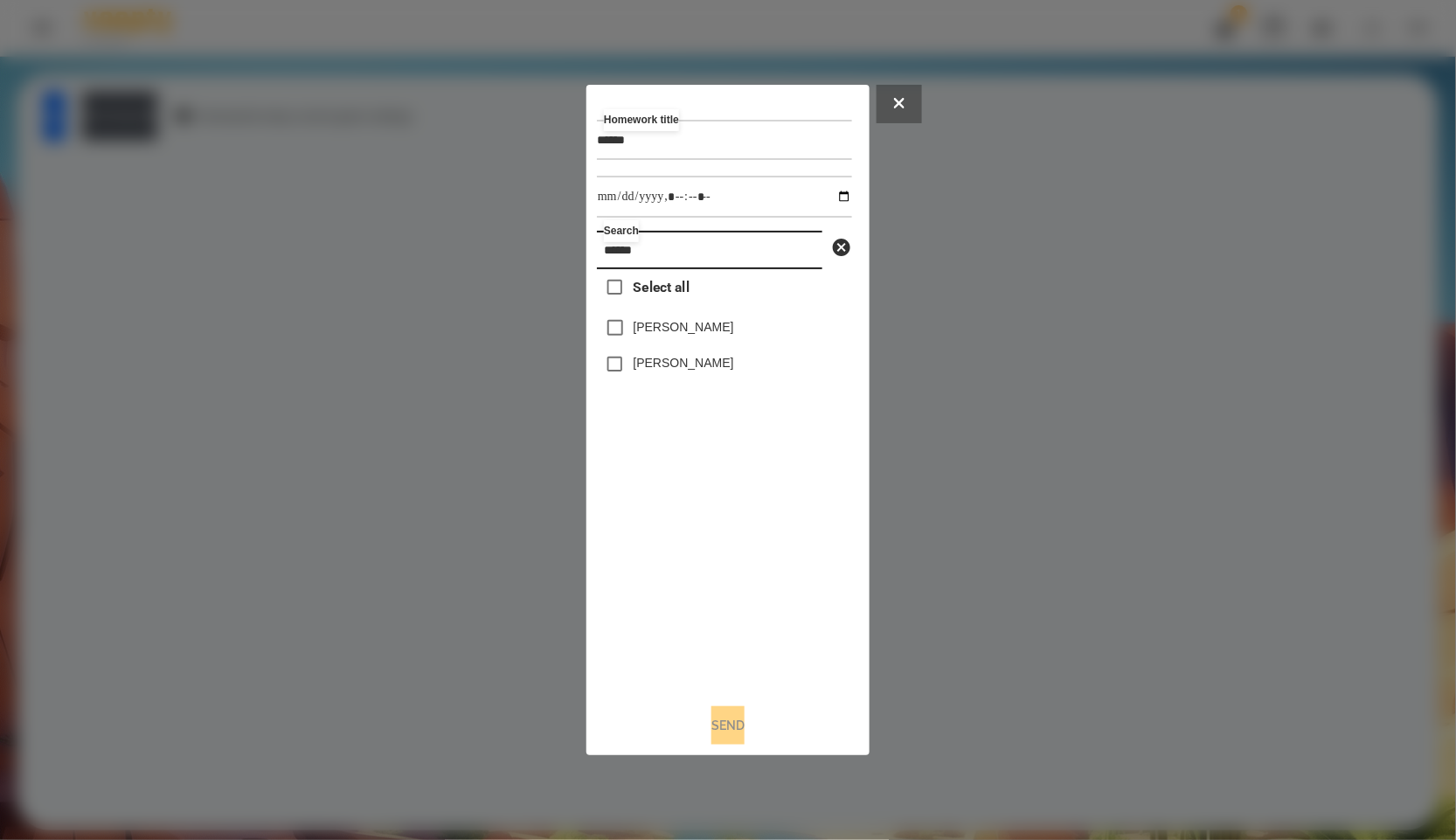
type input "******"
click at [676, 293] on span "Select all" at bounding box center [661, 287] width 56 height 21
drag, startPoint x: 718, startPoint y: 146, endPoint x: 616, endPoint y: 146, distance: 102.0
click at [616, 146] on input "******" at bounding box center [724, 140] width 255 height 40
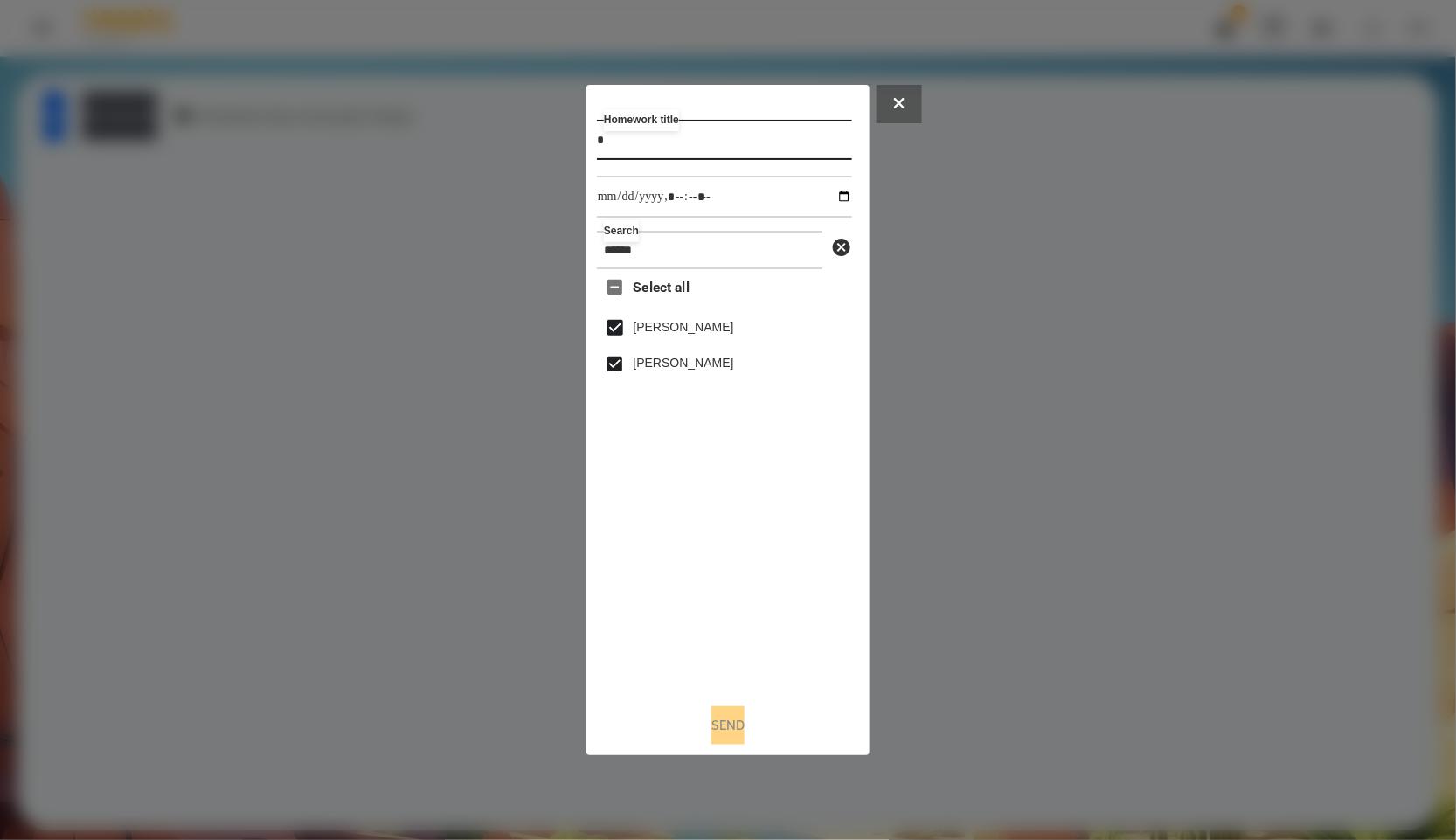
type input "*"
click at [832, 201] on input "datetime-local" at bounding box center [724, 197] width 255 height 42
type input "**********"
drag, startPoint x: 653, startPoint y: 673, endPoint x: 685, endPoint y: 691, distance: 36.7
click at [653, 673] on div "Select all [PERSON_NAME] [PERSON_NAME]" at bounding box center [724, 479] width 255 height 421
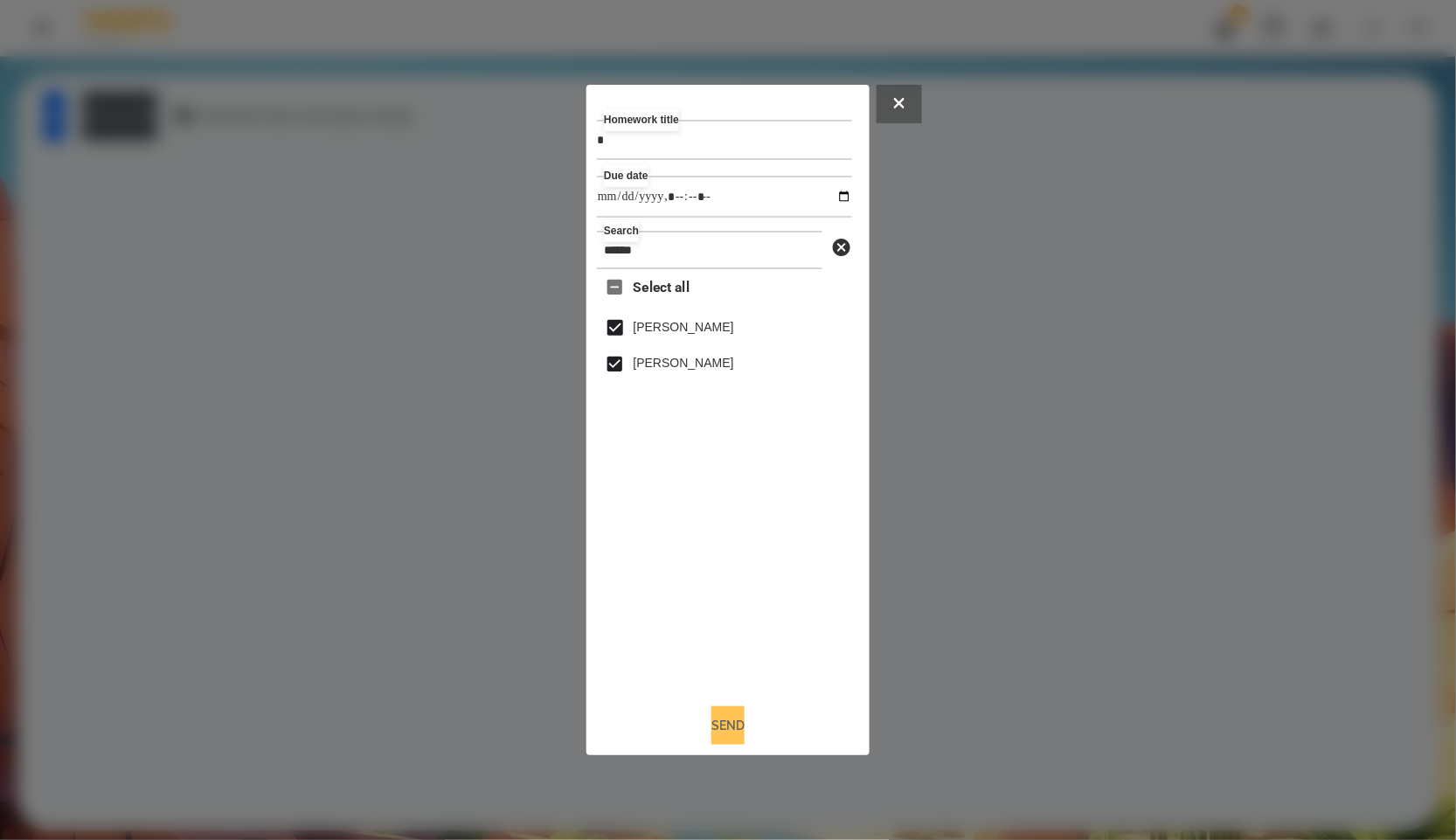
click at [712, 732] on button "Send" at bounding box center [728, 725] width 33 height 38
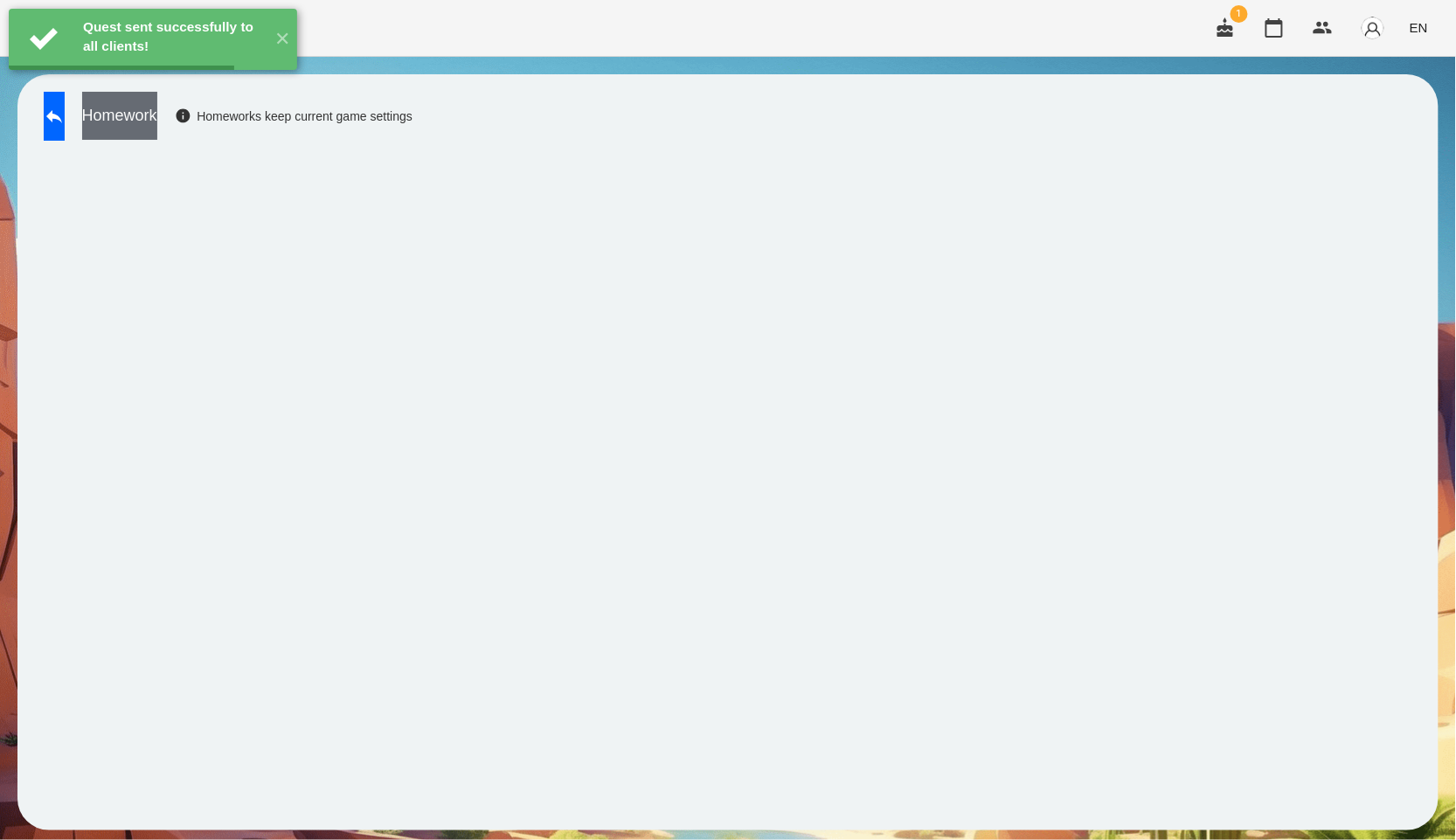
click at [157, 118] on button "Homework" at bounding box center [119, 116] width 75 height 48
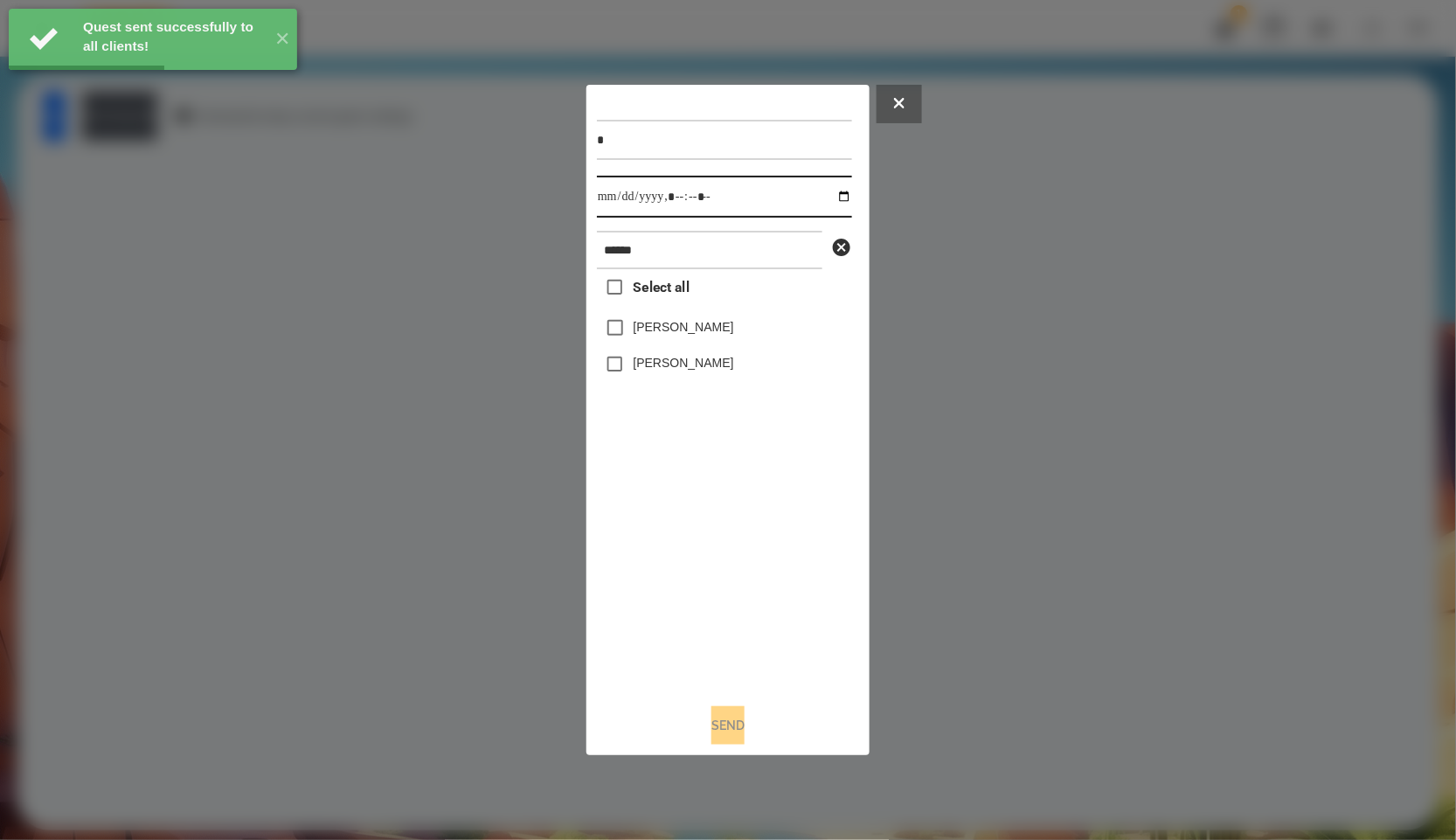
click at [834, 203] on input "datetime-local" at bounding box center [724, 197] width 255 height 42
type input "**********"
click at [740, 567] on div "Select all [PERSON_NAME] [PERSON_NAME]" at bounding box center [724, 479] width 255 height 421
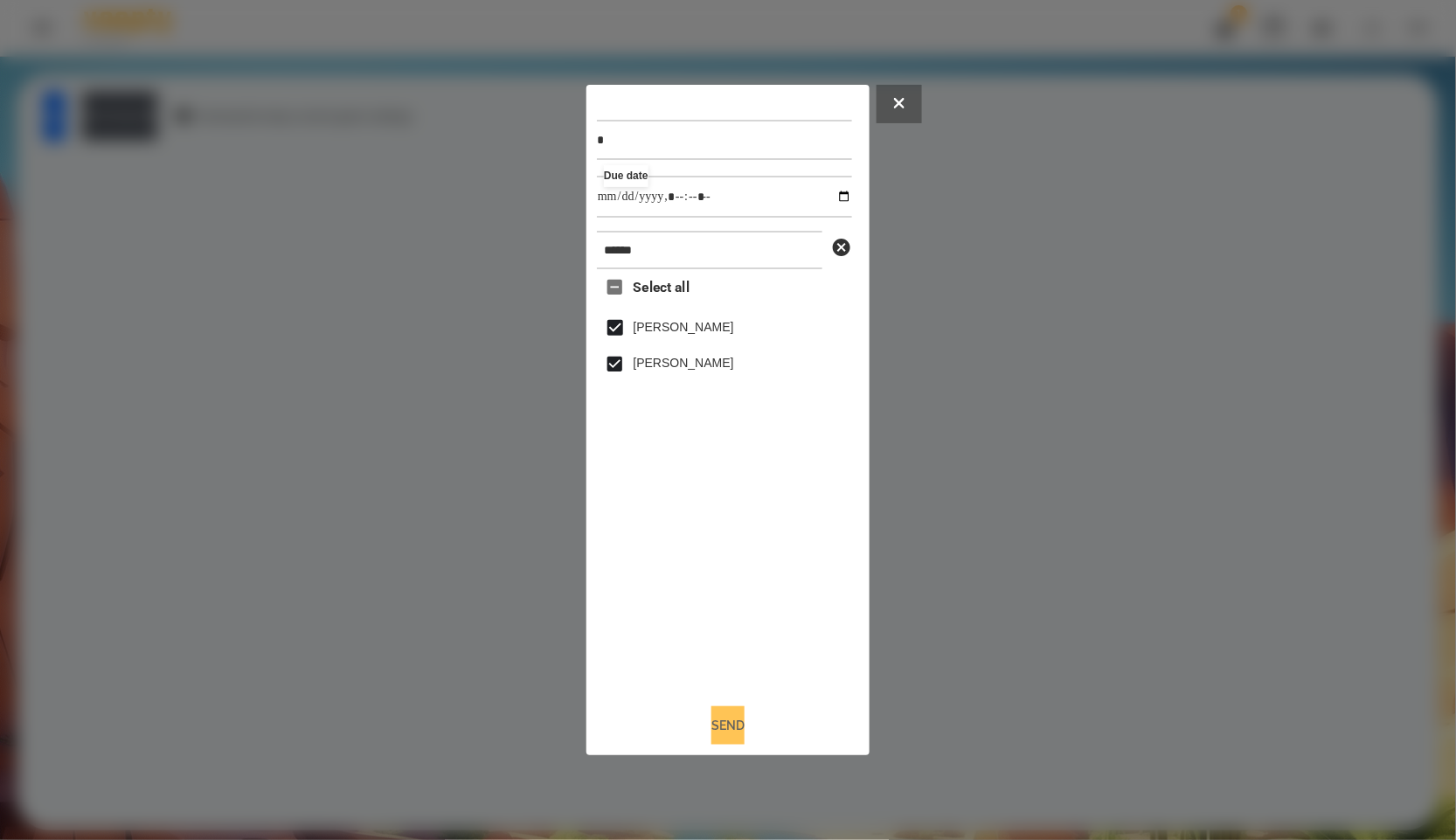
click at [723, 713] on button "Send" at bounding box center [728, 725] width 33 height 38
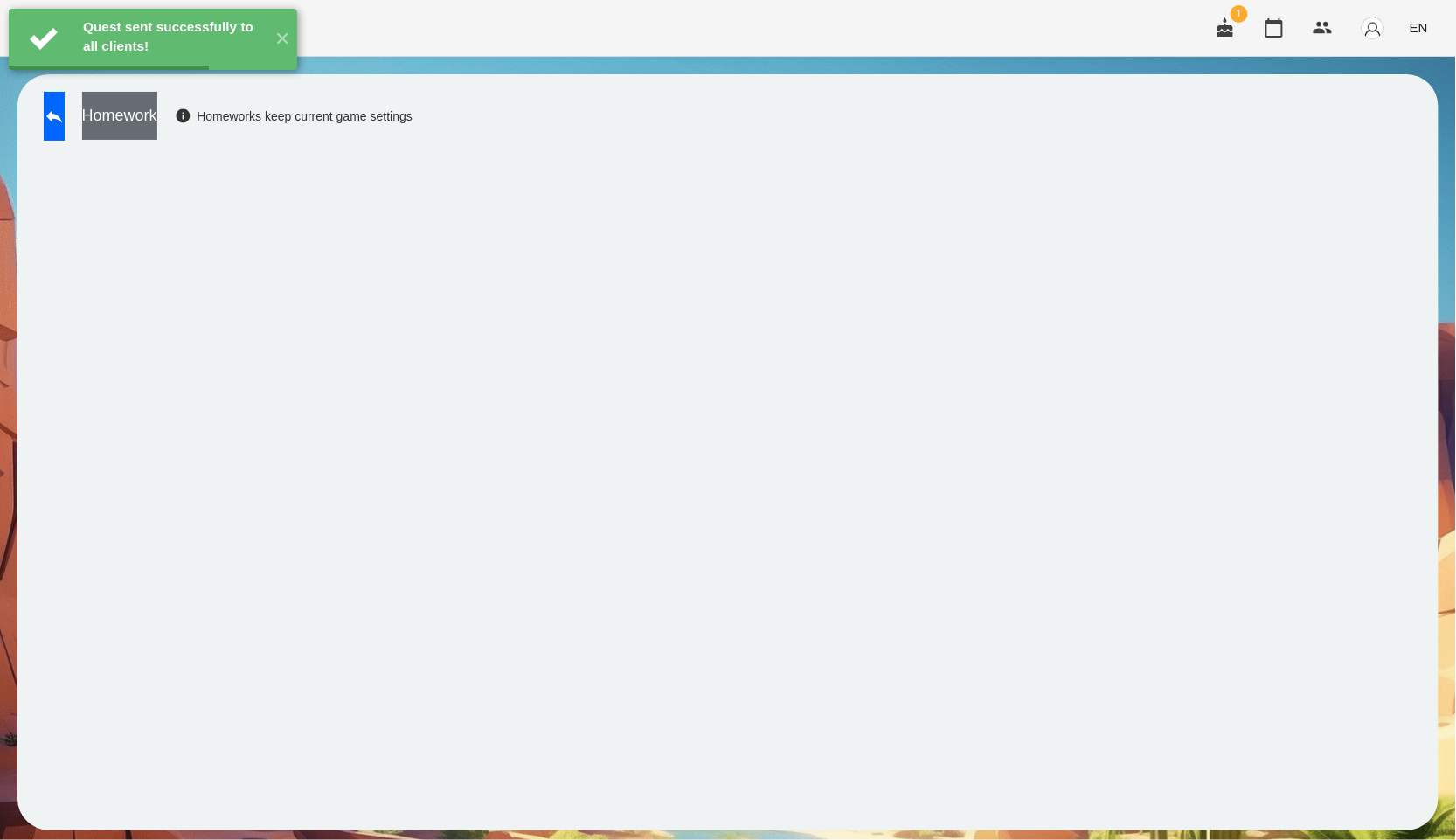
click at [157, 107] on button "Homework" at bounding box center [119, 116] width 75 height 48
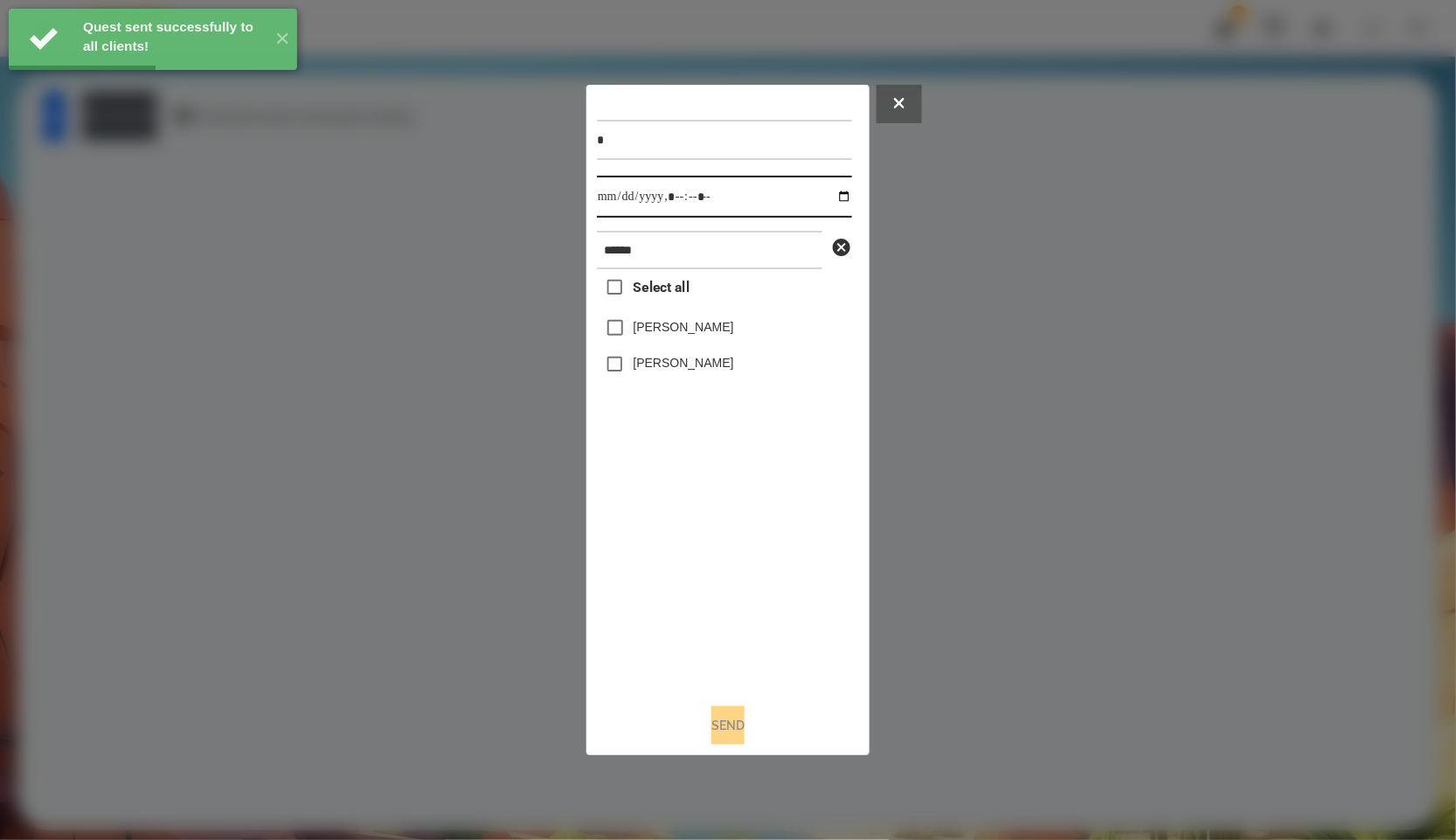
click at [830, 188] on input "datetime-local" at bounding box center [724, 197] width 255 height 42
type input "**********"
click at [639, 484] on div "Select all [PERSON_NAME] [PERSON_NAME]" at bounding box center [724, 479] width 255 height 421
click at [658, 334] on label "[PERSON_NAME]" at bounding box center [683, 326] width 100 height 17
click at [678, 363] on label "[PERSON_NAME]" at bounding box center [683, 363] width 100 height 17
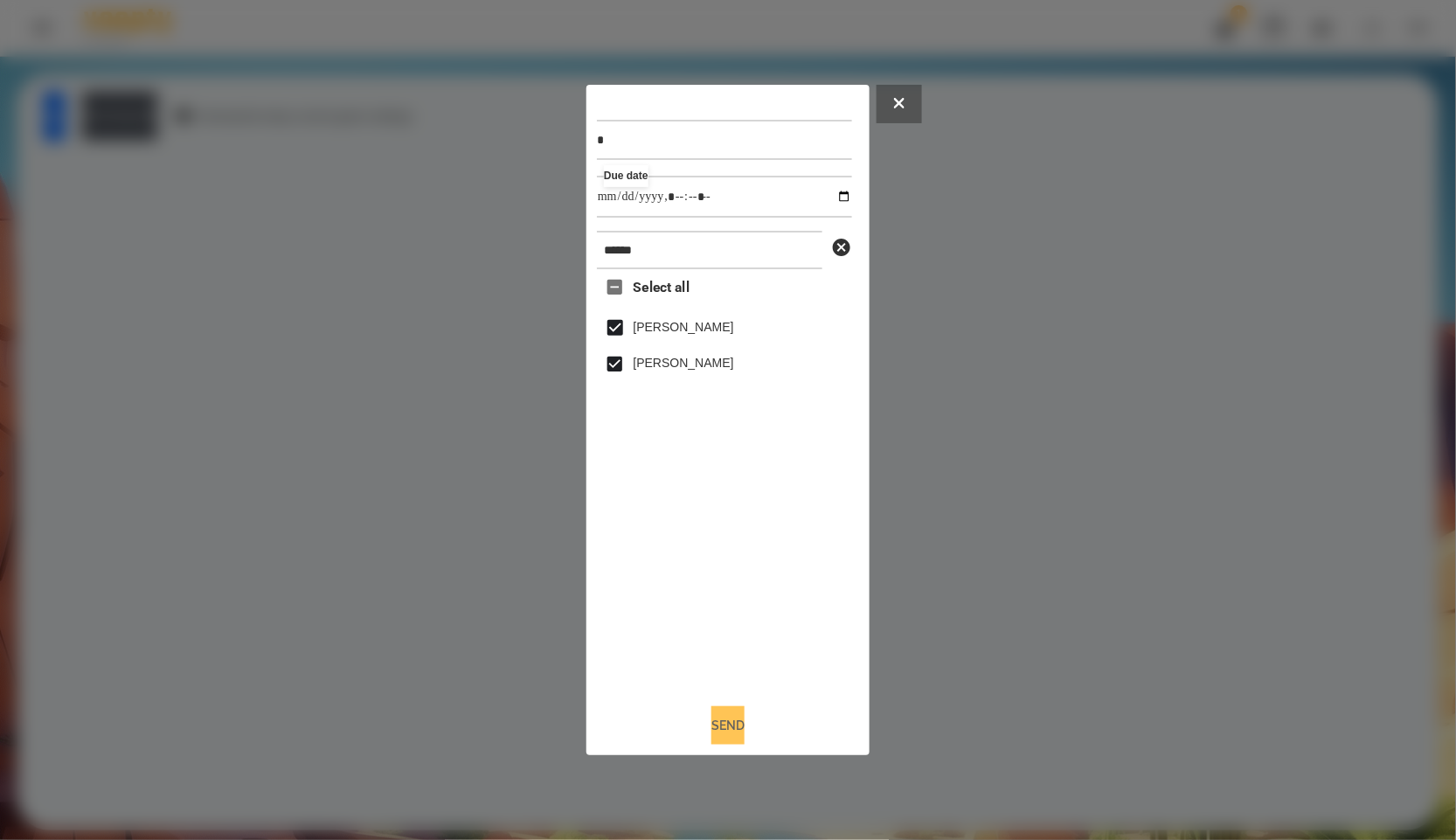
click at [745, 718] on button "Send" at bounding box center [728, 725] width 33 height 38
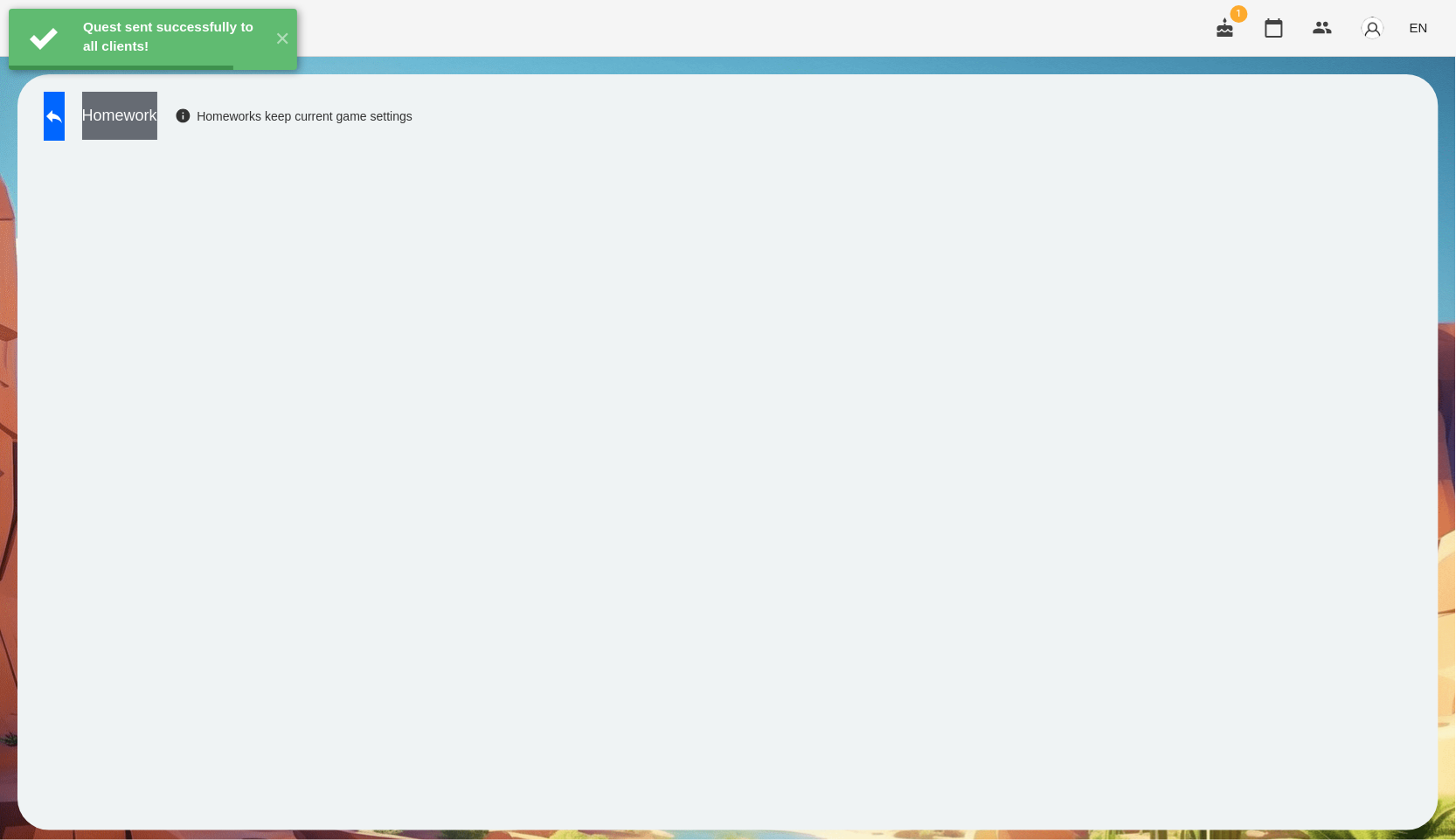
click at [157, 99] on button "Homework" at bounding box center [119, 116] width 75 height 48
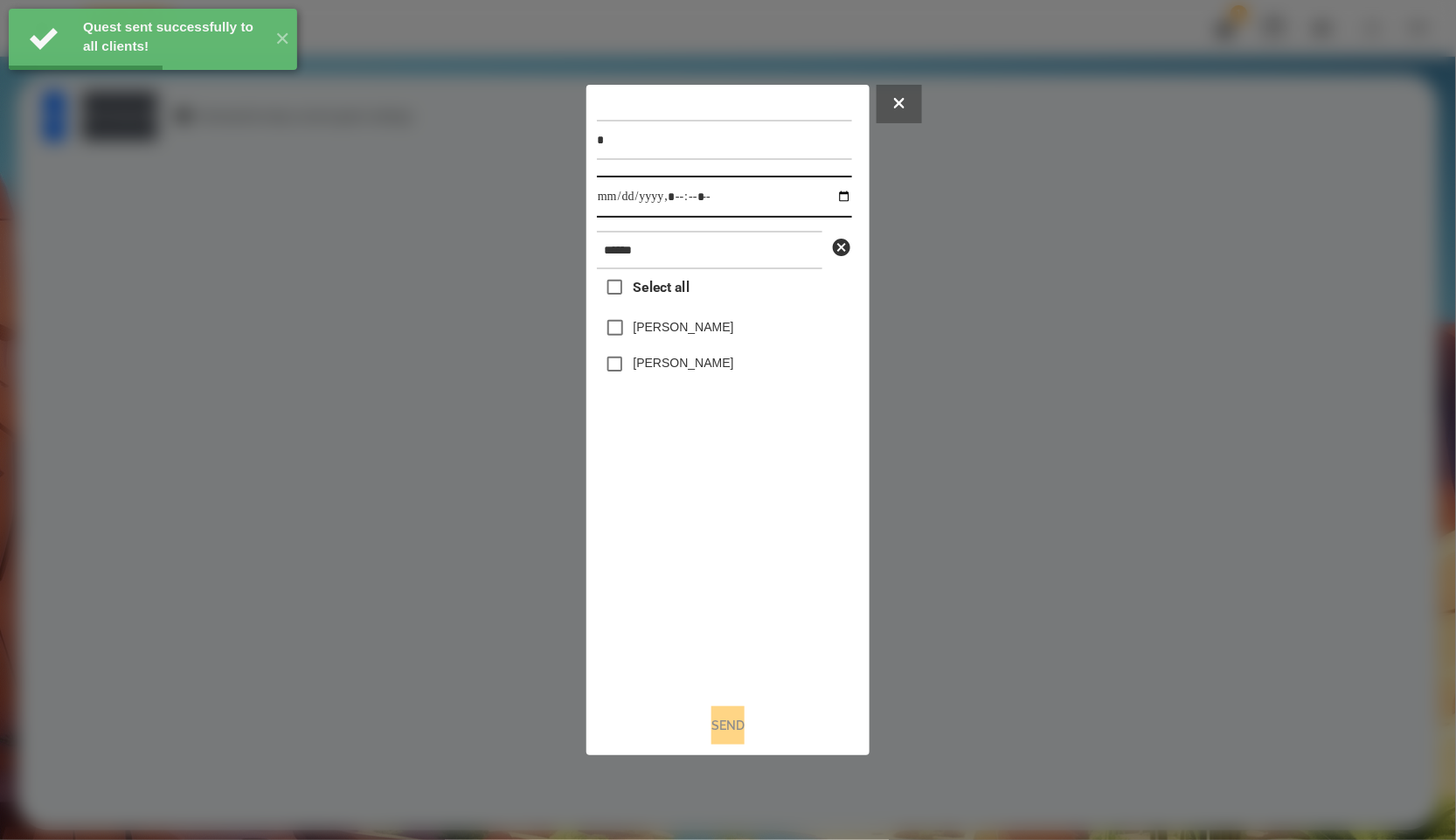
click at [833, 188] on input "datetime-local" at bounding box center [724, 197] width 255 height 42
type input "**********"
click at [861, 796] on div at bounding box center [728, 420] width 1456 height 840
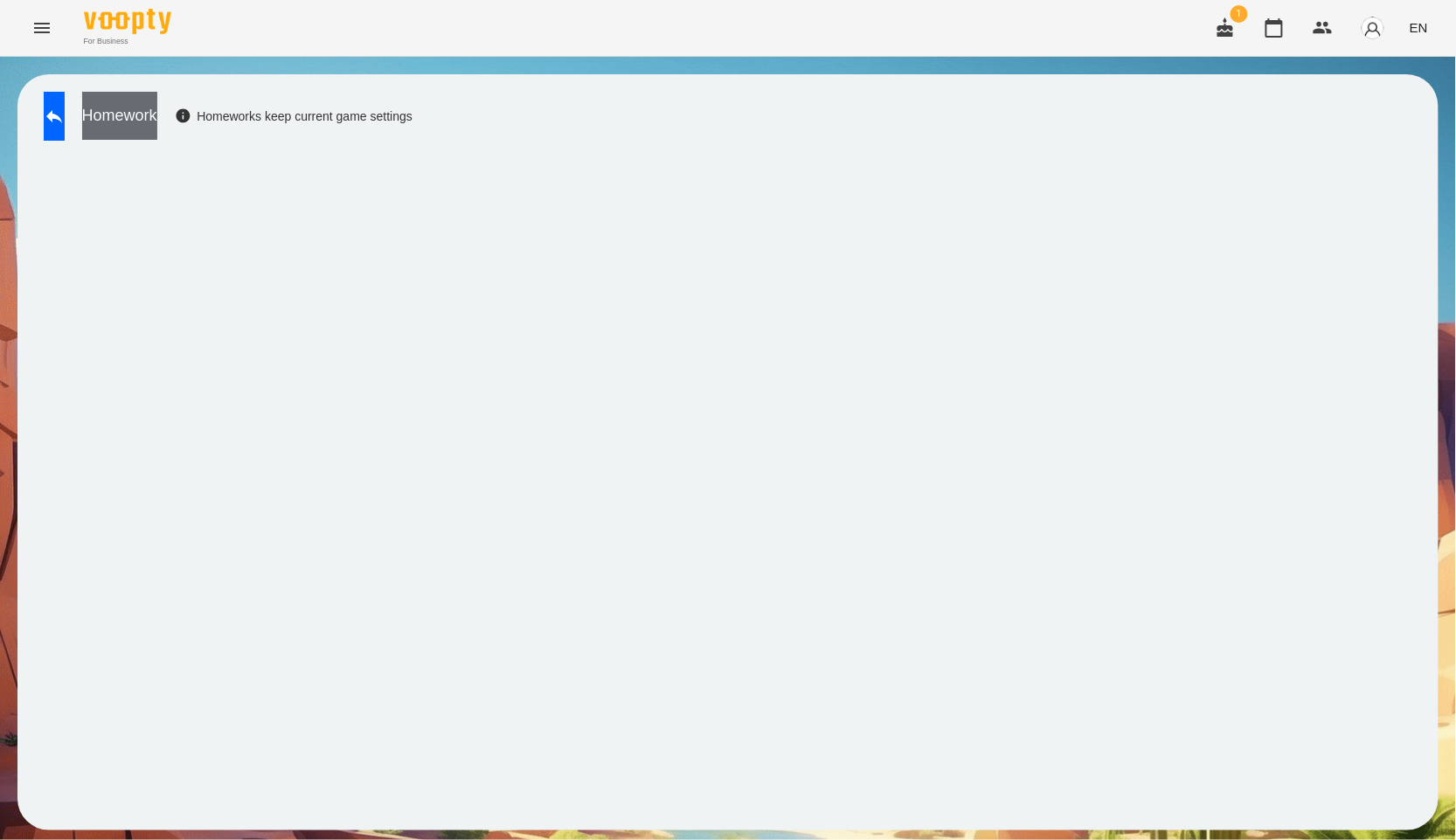
click at [157, 116] on button "Homework" at bounding box center [119, 116] width 75 height 48
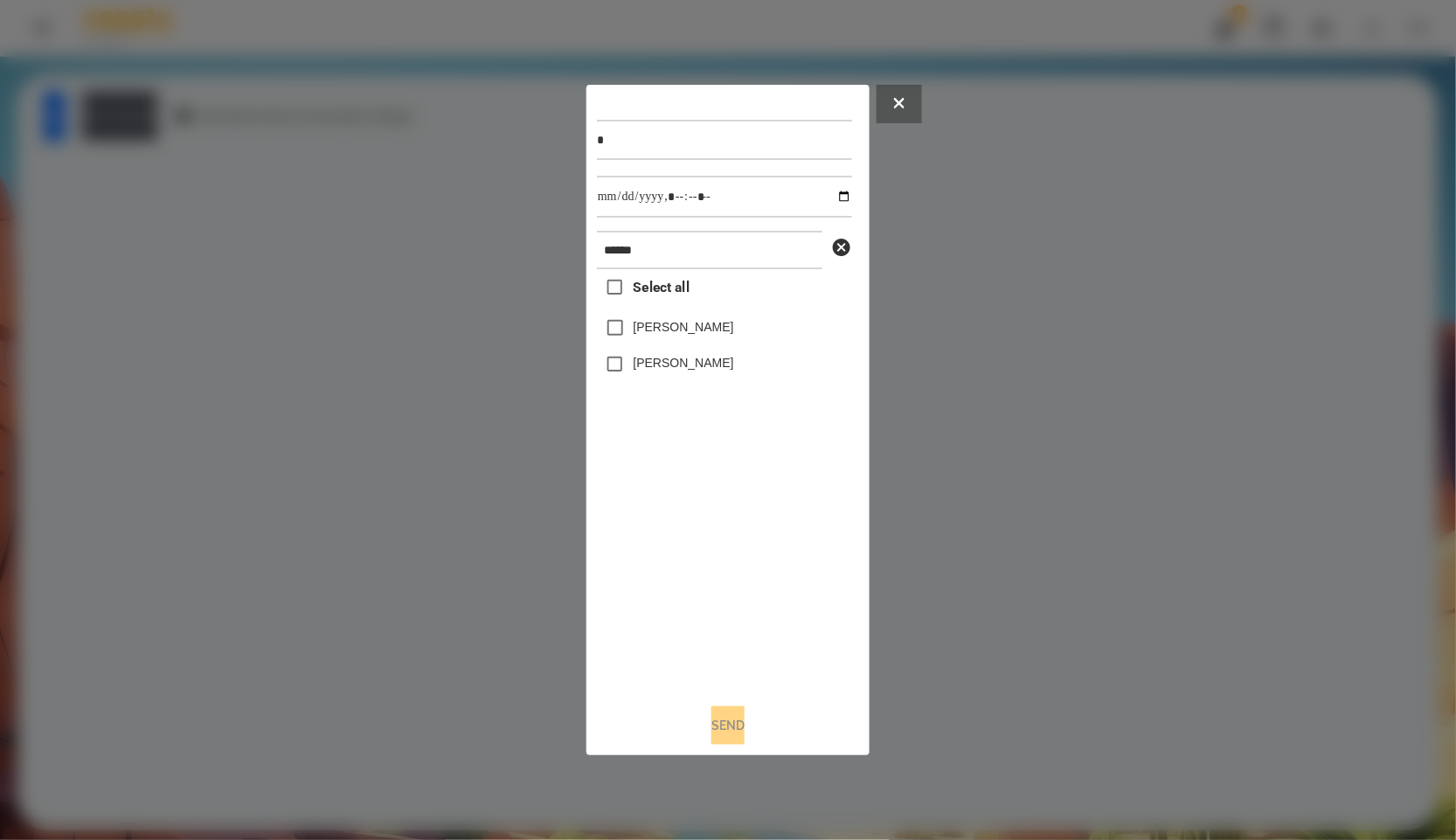
click at [662, 296] on span "Select all" at bounding box center [661, 287] width 56 height 21
click at [723, 695] on div "* ****** Select all [PERSON_NAME] [PERSON_NAME] Send" at bounding box center [728, 421] width 262 height 651
click at [718, 728] on button "Send" at bounding box center [728, 725] width 33 height 38
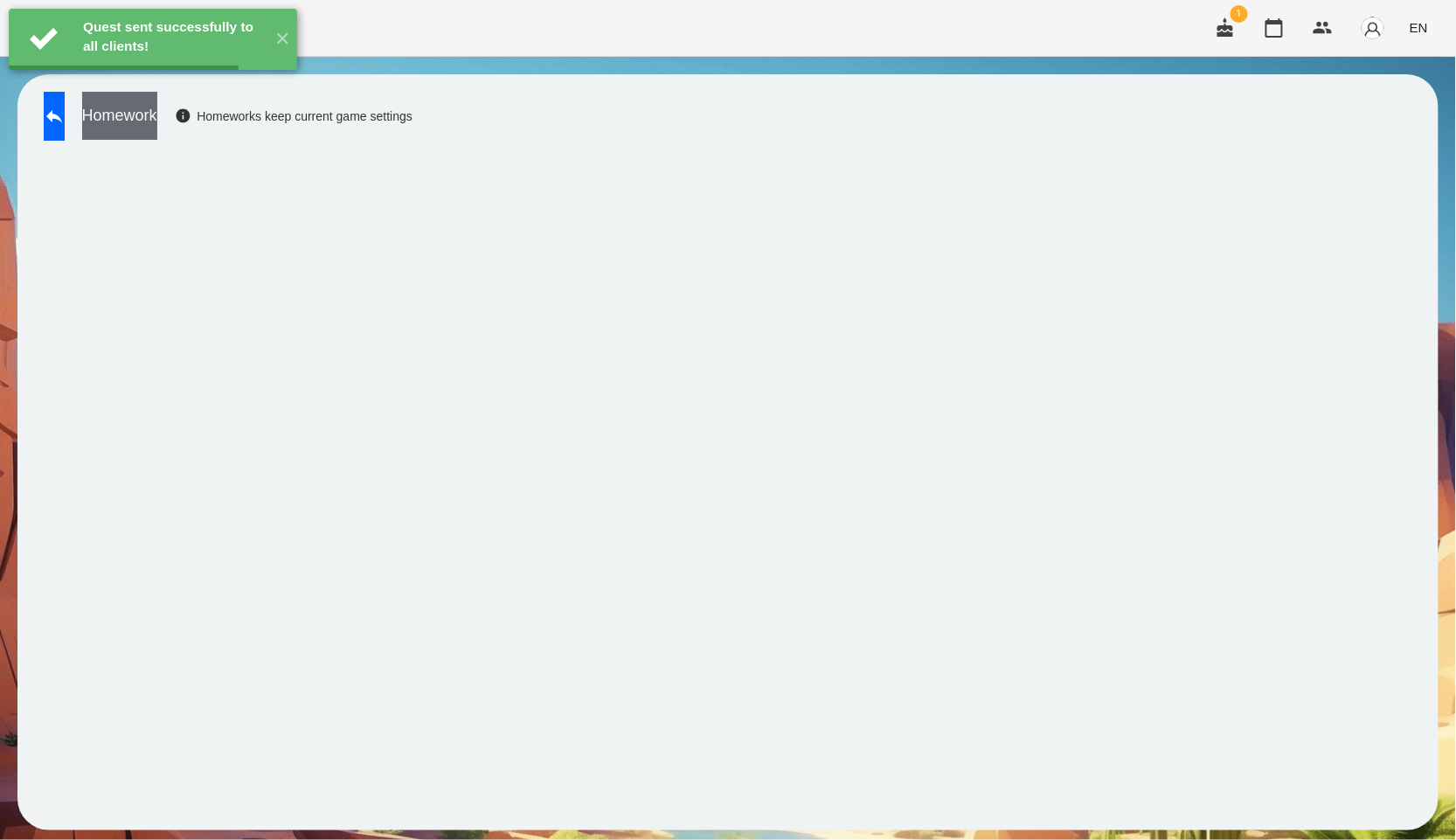
click at [155, 120] on button "Homework" at bounding box center [119, 116] width 75 height 48
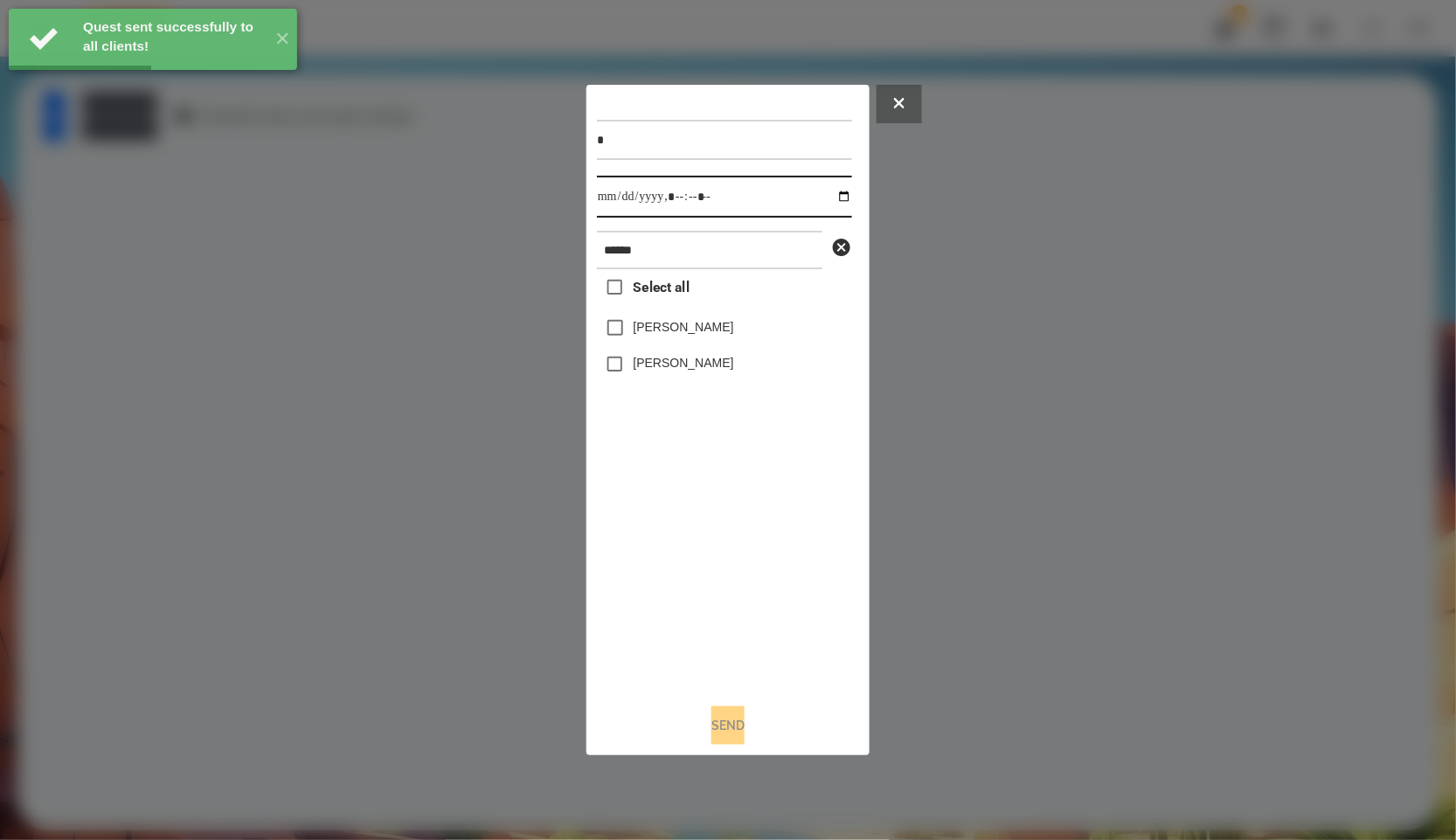
click at [826, 195] on input "datetime-local" at bounding box center [724, 197] width 255 height 42
type input "**********"
drag, startPoint x: 724, startPoint y: 515, endPoint x: 634, endPoint y: 332, distance: 203.9
click at [724, 515] on div "Select all [PERSON_NAME] [PERSON_NAME]" at bounding box center [724, 479] width 255 height 421
click at [634, 286] on span "Select all" at bounding box center [661, 287] width 56 height 21
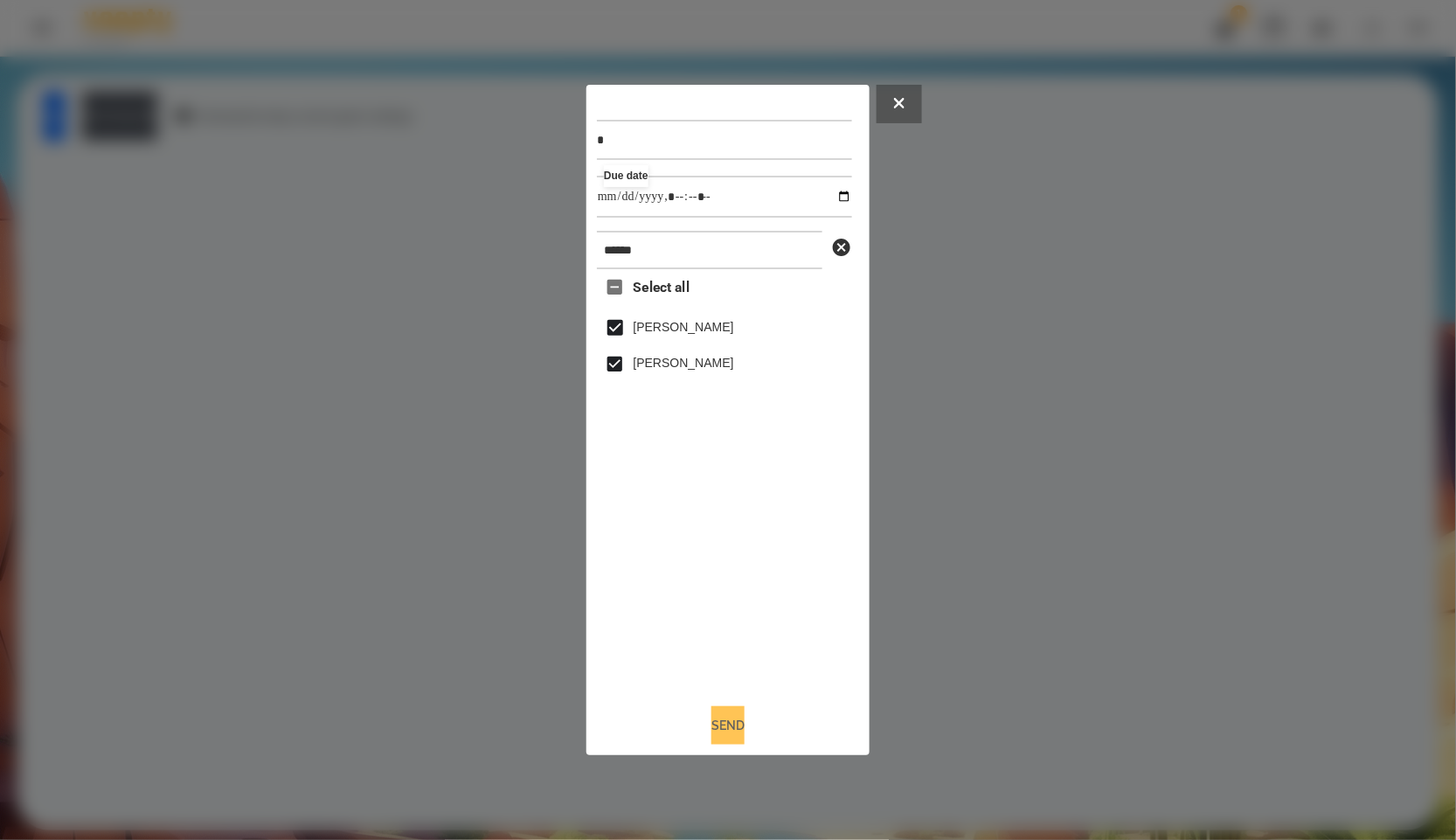
click at [745, 735] on button "Send" at bounding box center [728, 725] width 33 height 38
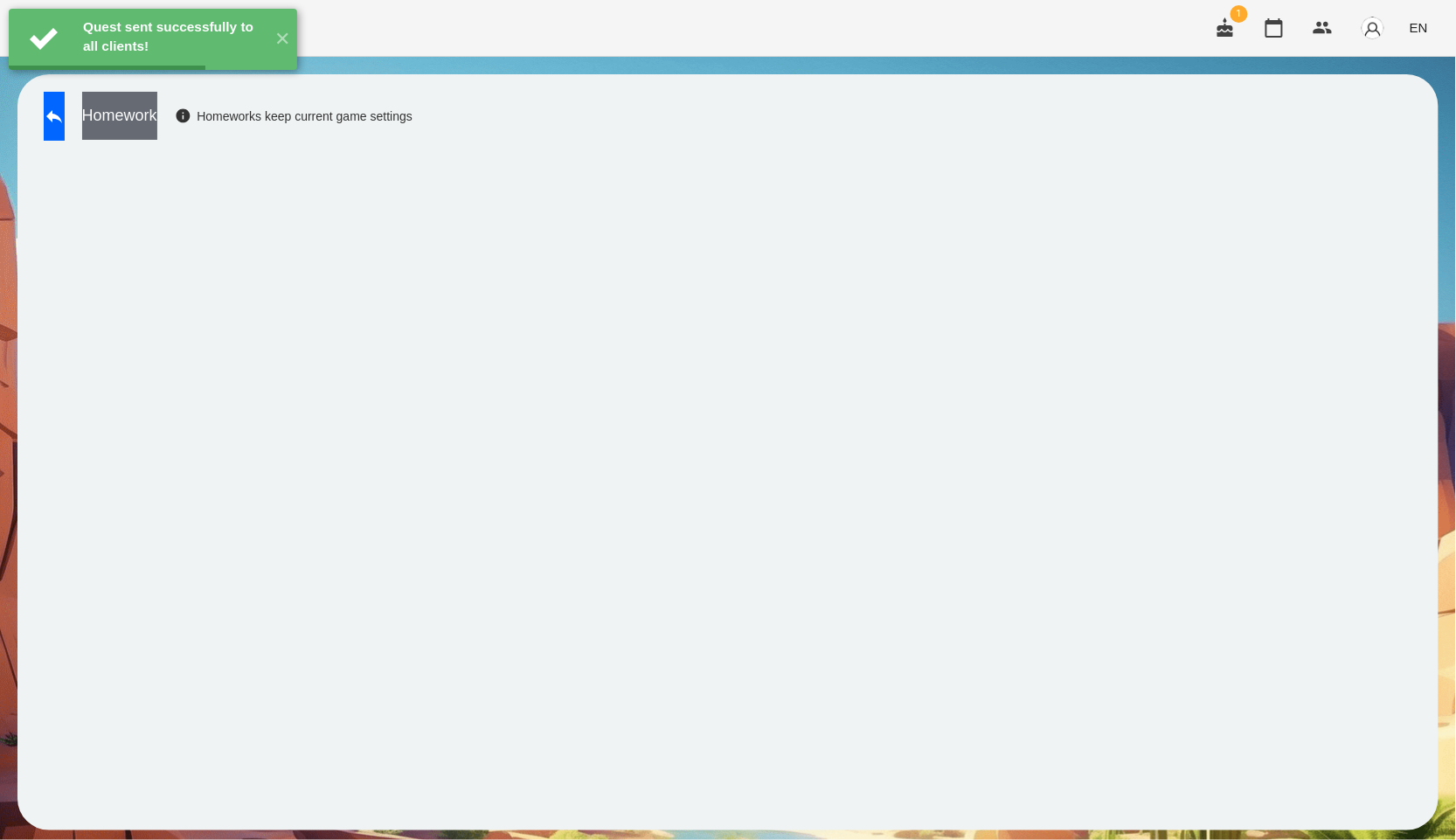
click at [157, 130] on button "Homework" at bounding box center [119, 116] width 75 height 48
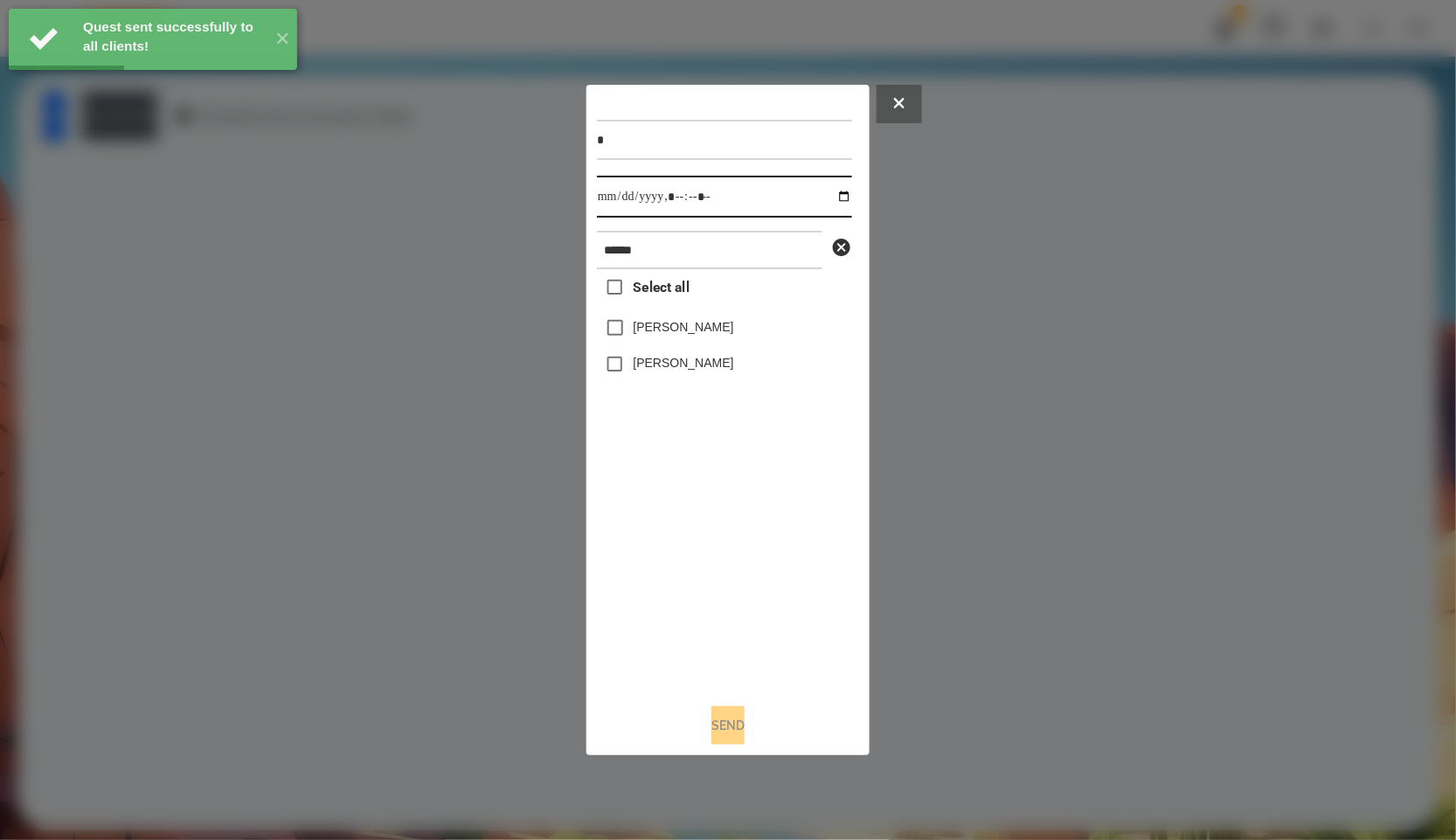
click at [823, 193] on input "datetime-local" at bounding box center [724, 197] width 255 height 42
type input "**********"
click at [720, 630] on div "Select all [PERSON_NAME] [PERSON_NAME]" at bounding box center [724, 479] width 255 height 421
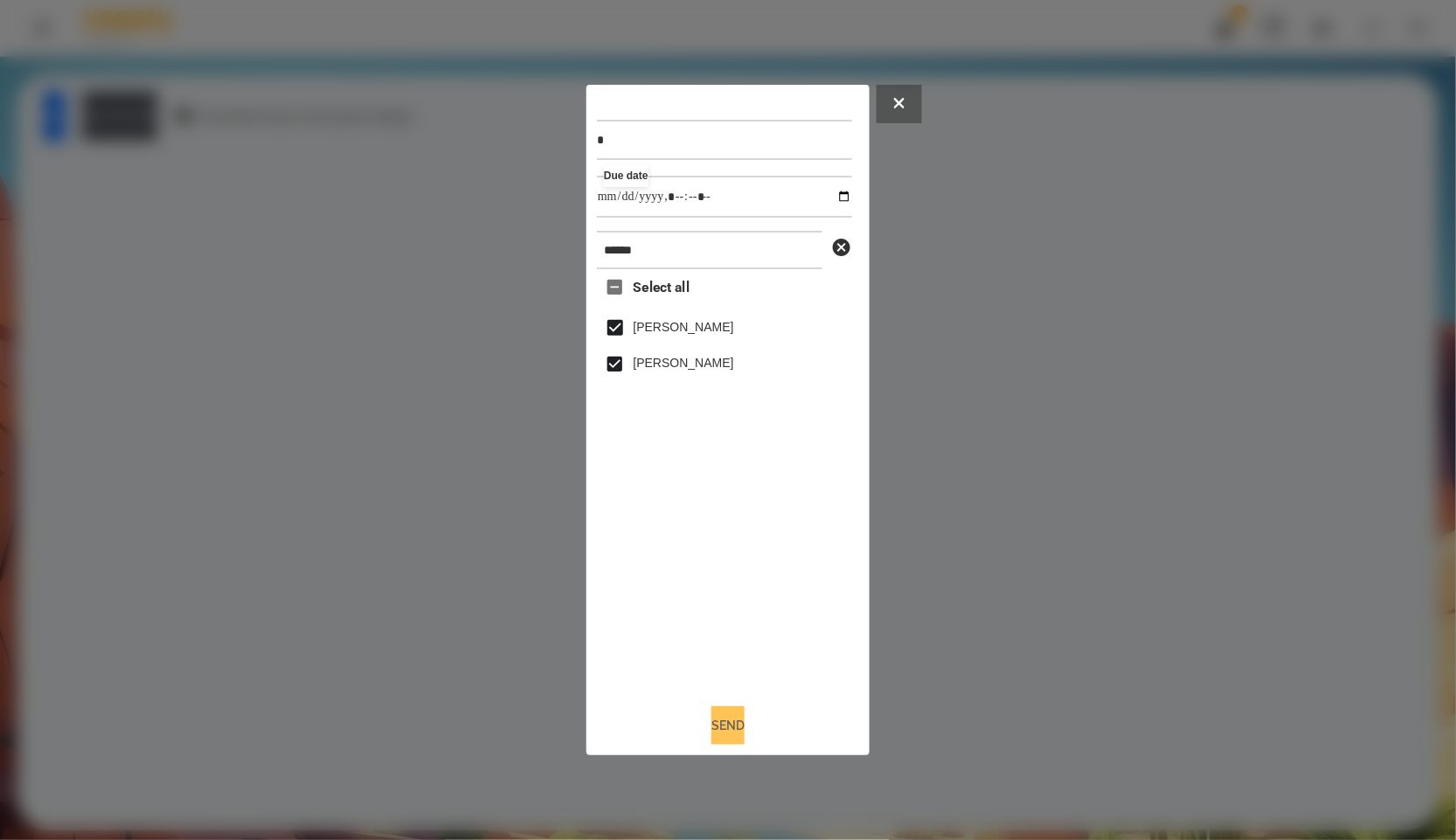
click at [741, 740] on button "Send" at bounding box center [728, 725] width 33 height 38
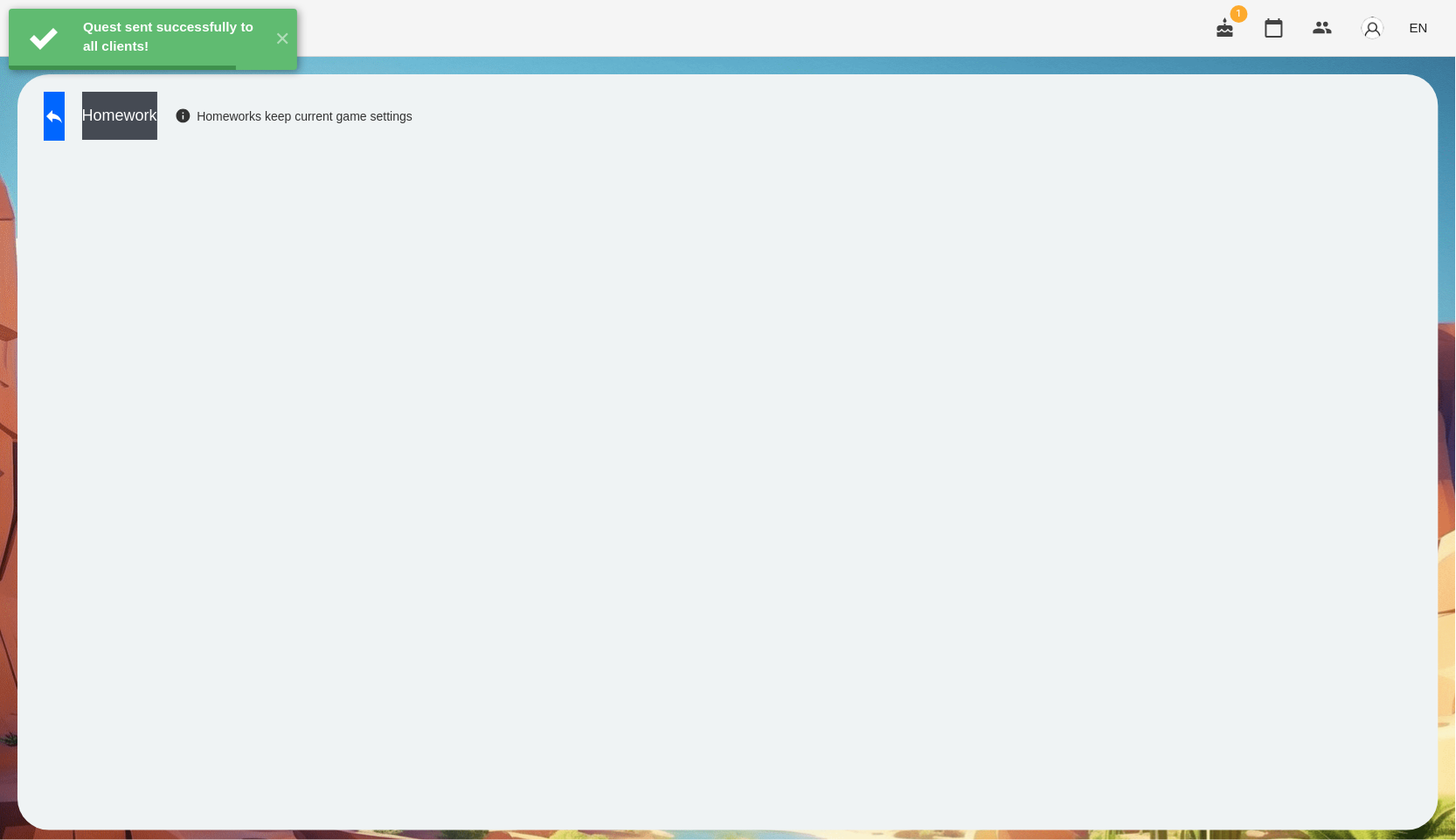
click at [157, 118] on button "Homework" at bounding box center [119, 116] width 75 height 48
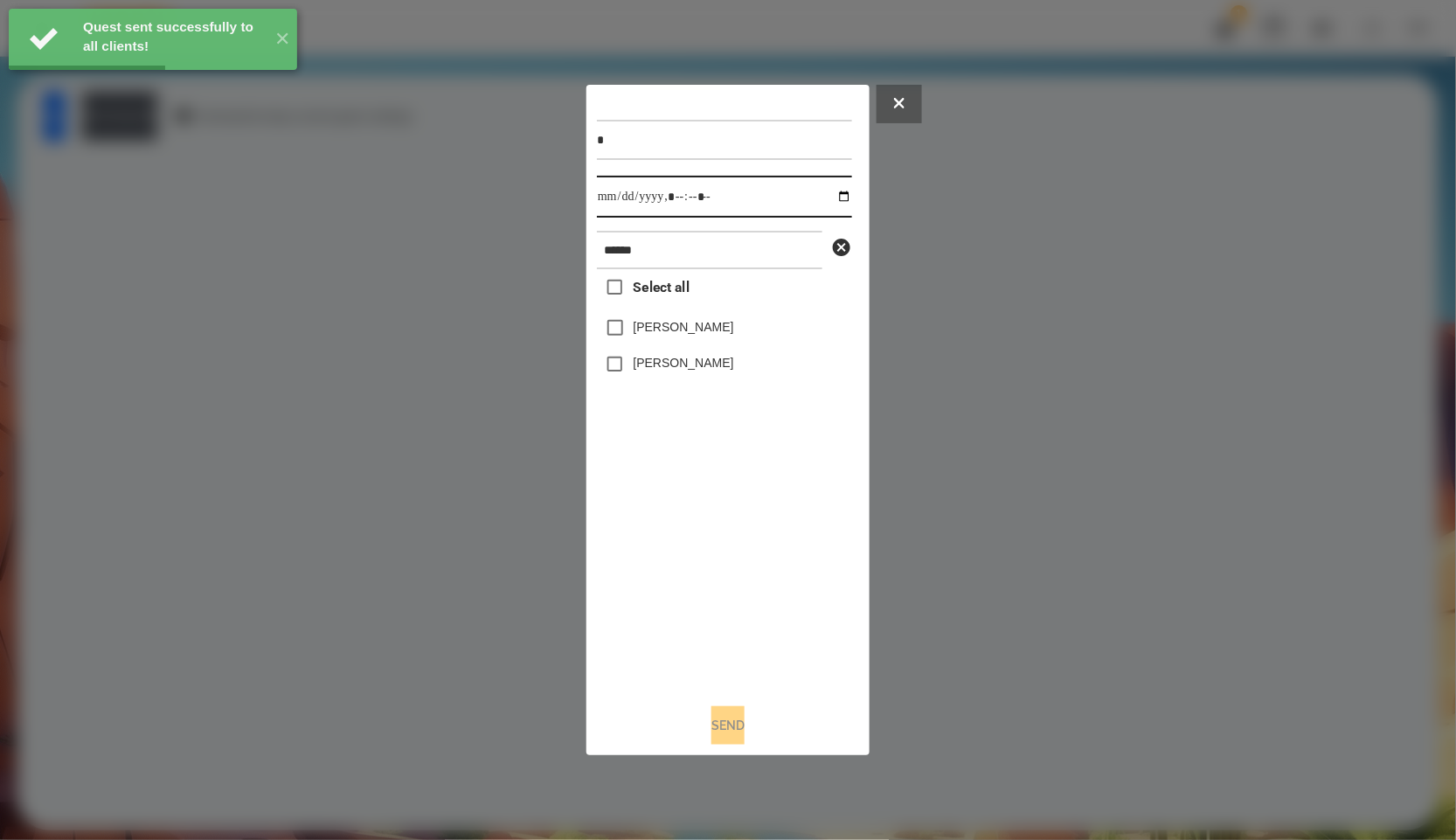
click at [839, 193] on input "datetime-local" at bounding box center [724, 197] width 255 height 42
type input "**********"
drag, startPoint x: 1107, startPoint y: 507, endPoint x: 1073, endPoint y: 483, distance: 41.6
click at [1107, 507] on div at bounding box center [728, 420] width 1456 height 840
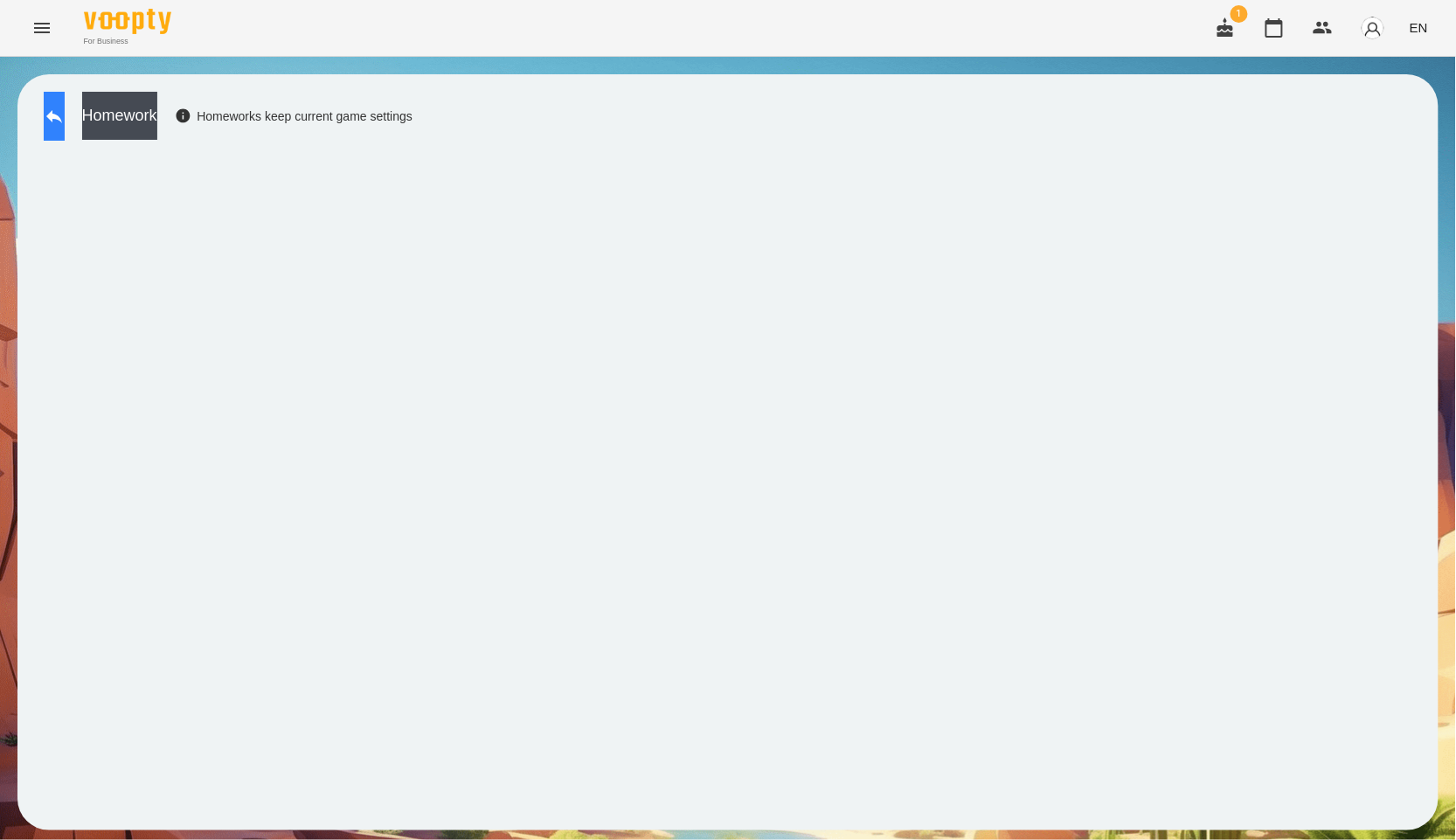
click at [65, 132] on button at bounding box center [54, 116] width 21 height 49
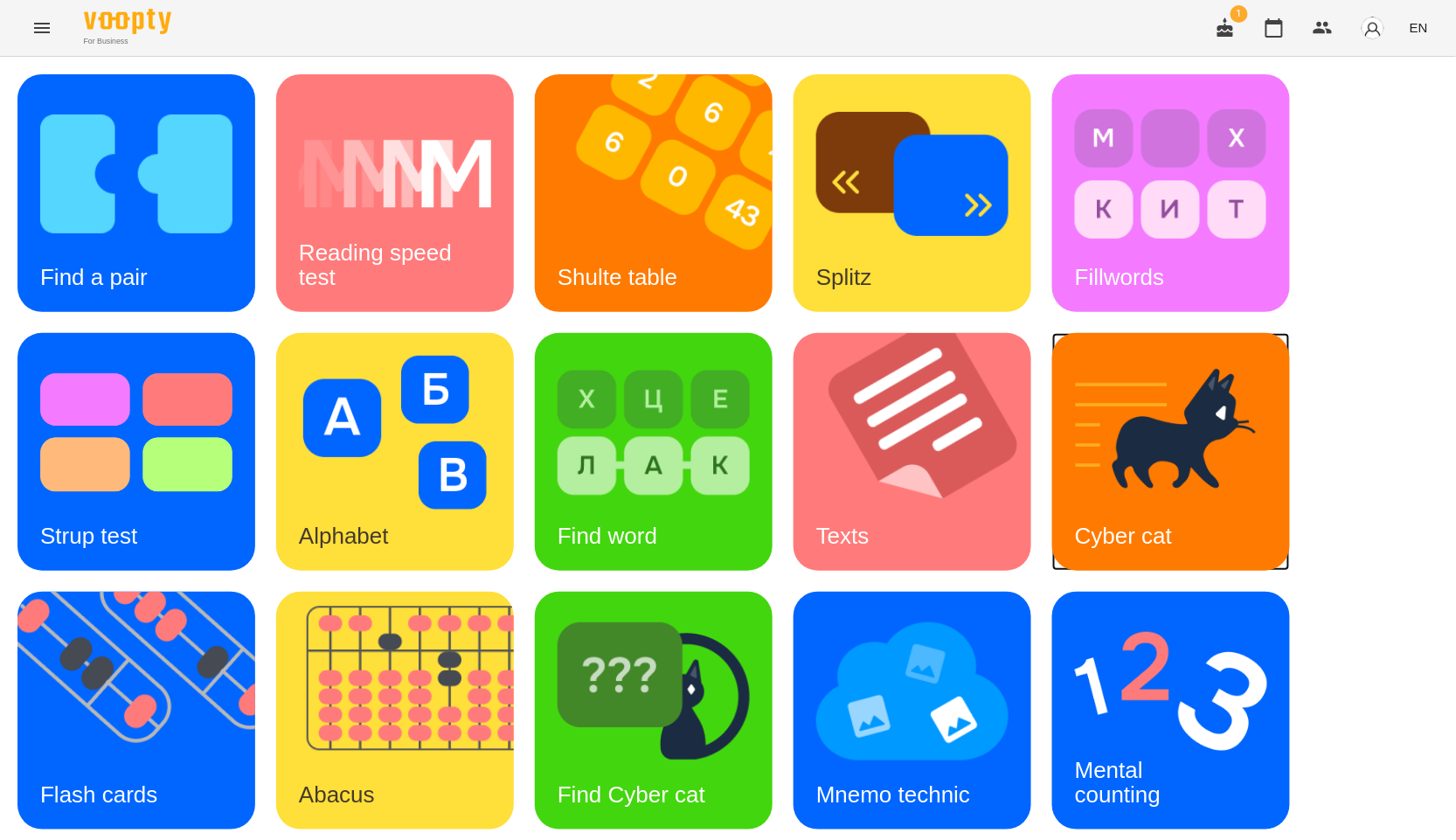
click at [1181, 471] on img at bounding box center [1172, 432] width 193 height 154
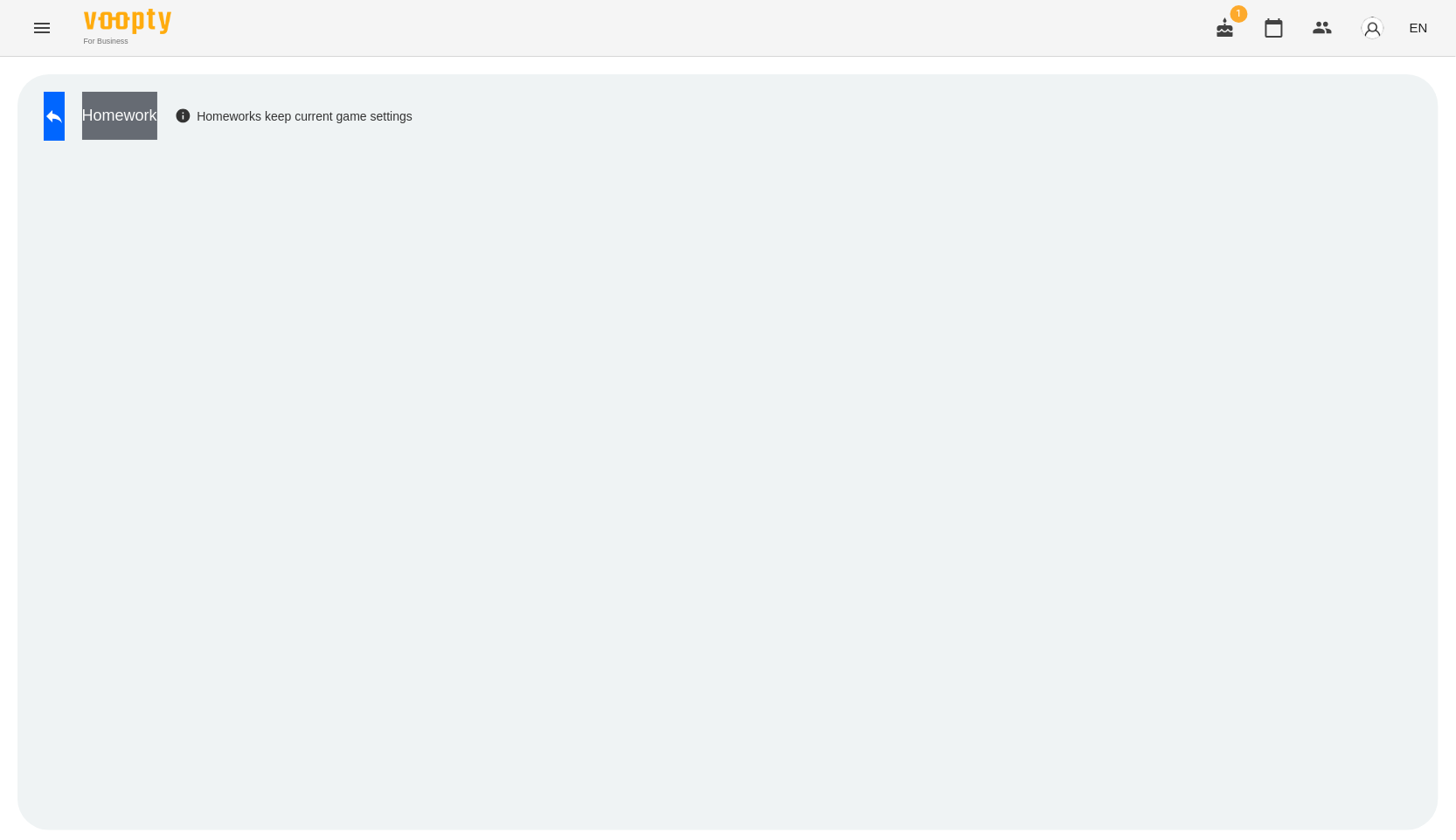
click at [157, 100] on button "Homework" at bounding box center [119, 116] width 75 height 48
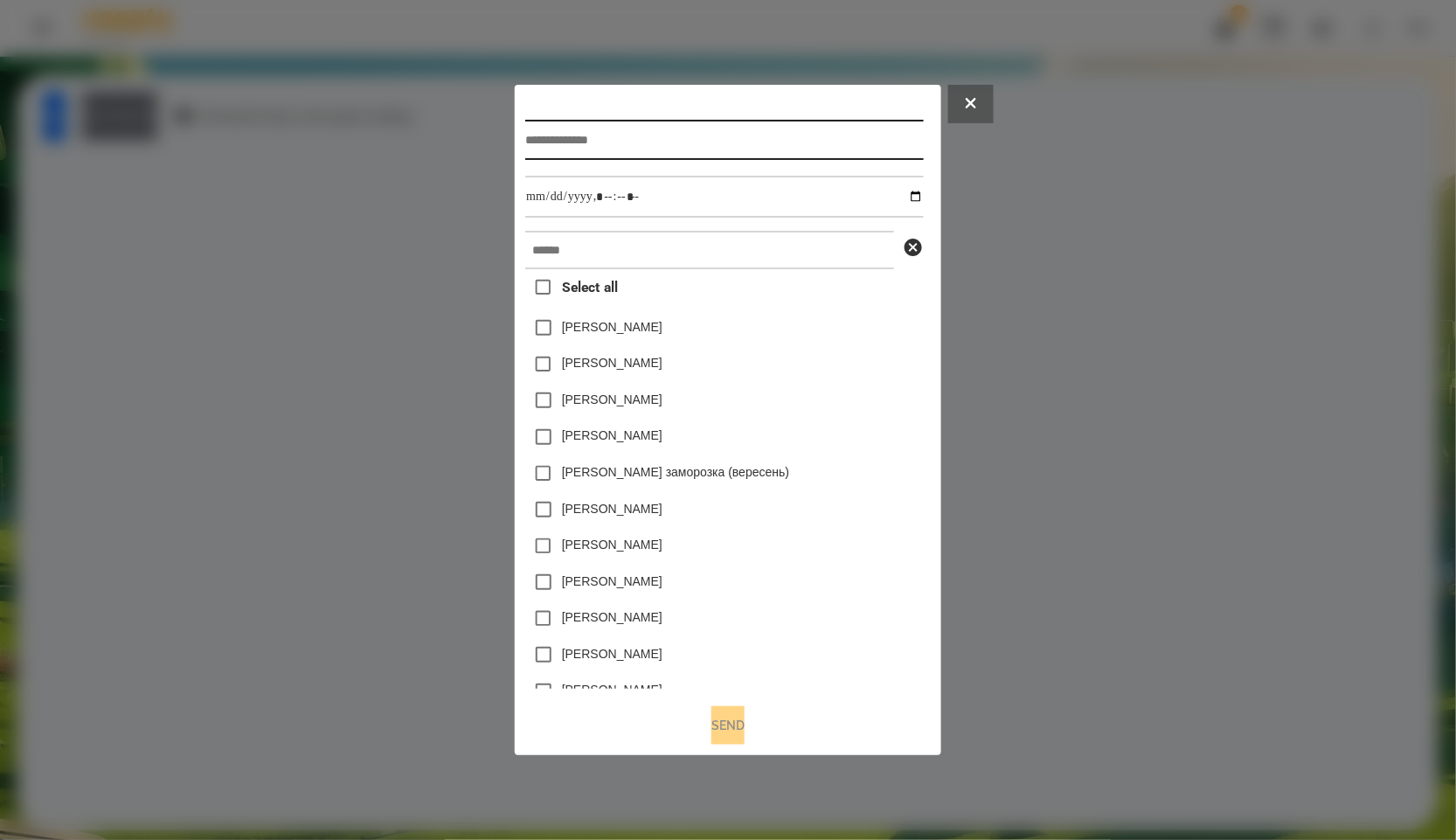
click at [726, 142] on input "text" at bounding box center [724, 140] width 398 height 40
paste input "******"
type input "******"
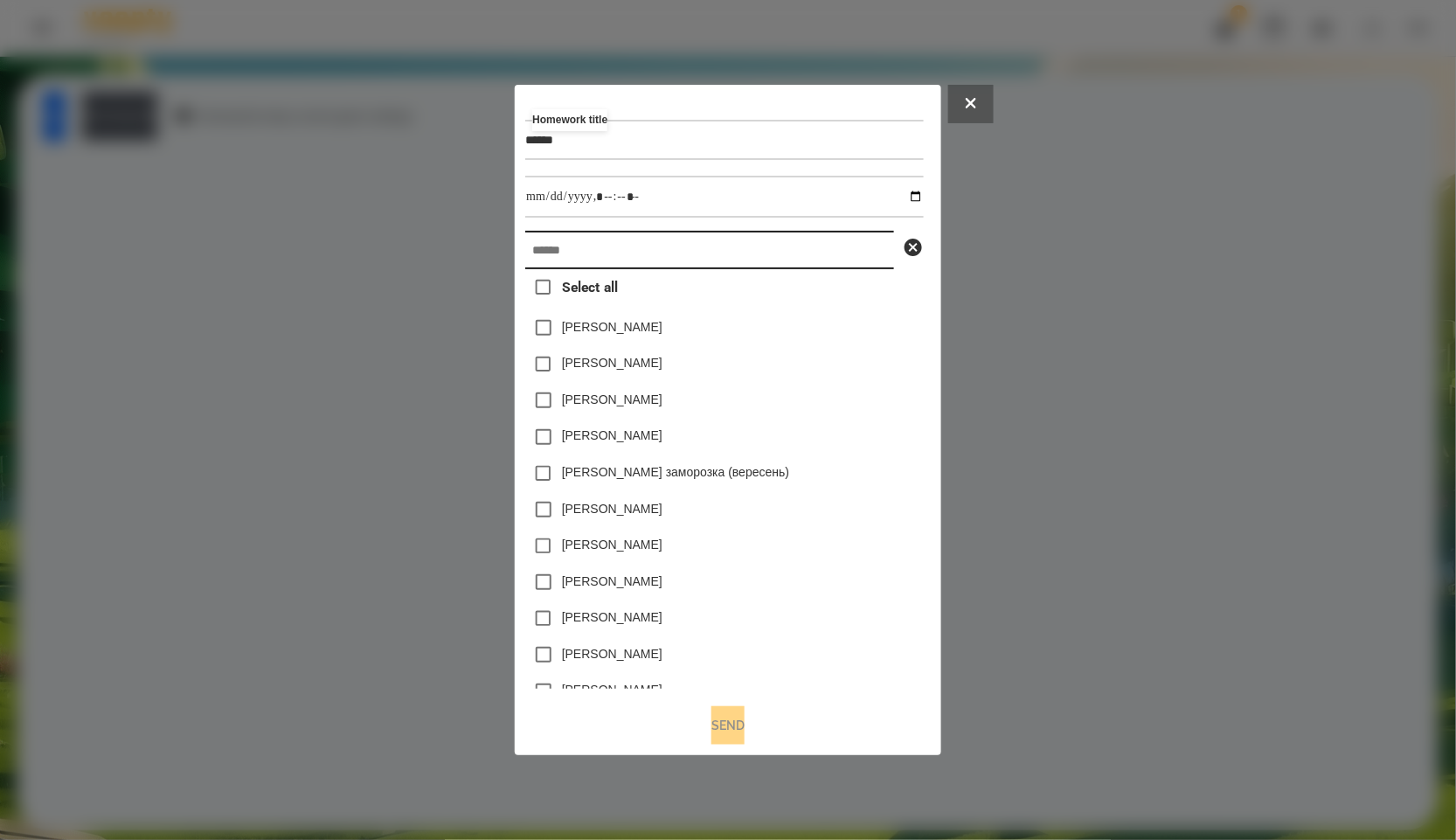
click at [688, 249] on input "text" at bounding box center [710, 250] width 369 height 38
paste input "******"
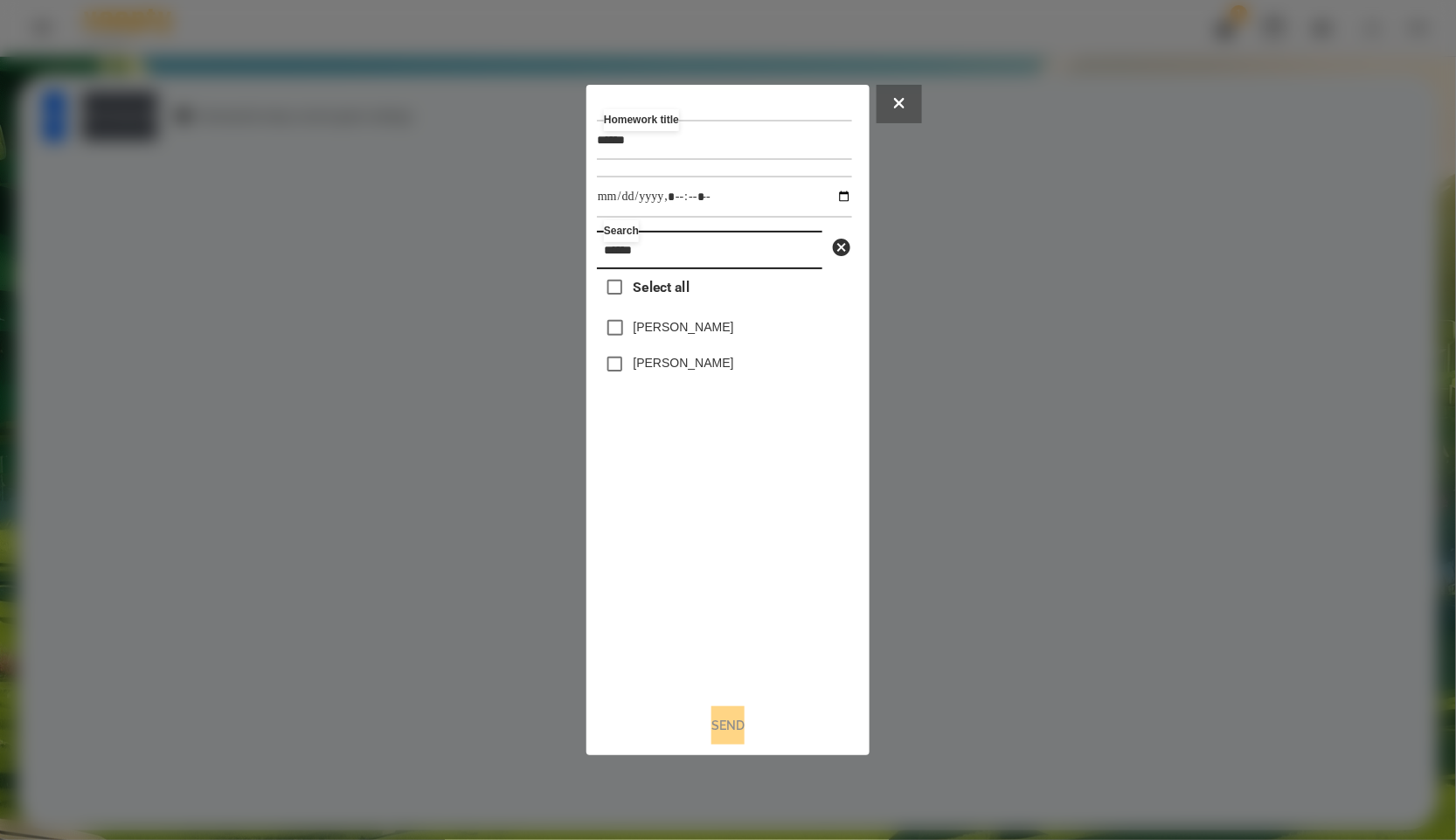
type input "******"
click at [676, 293] on span "Select all" at bounding box center [661, 287] width 56 height 21
click at [714, 142] on input "******" at bounding box center [724, 140] width 255 height 40
type input "*******"
click at [828, 202] on input "datetime-local" at bounding box center [724, 197] width 255 height 42
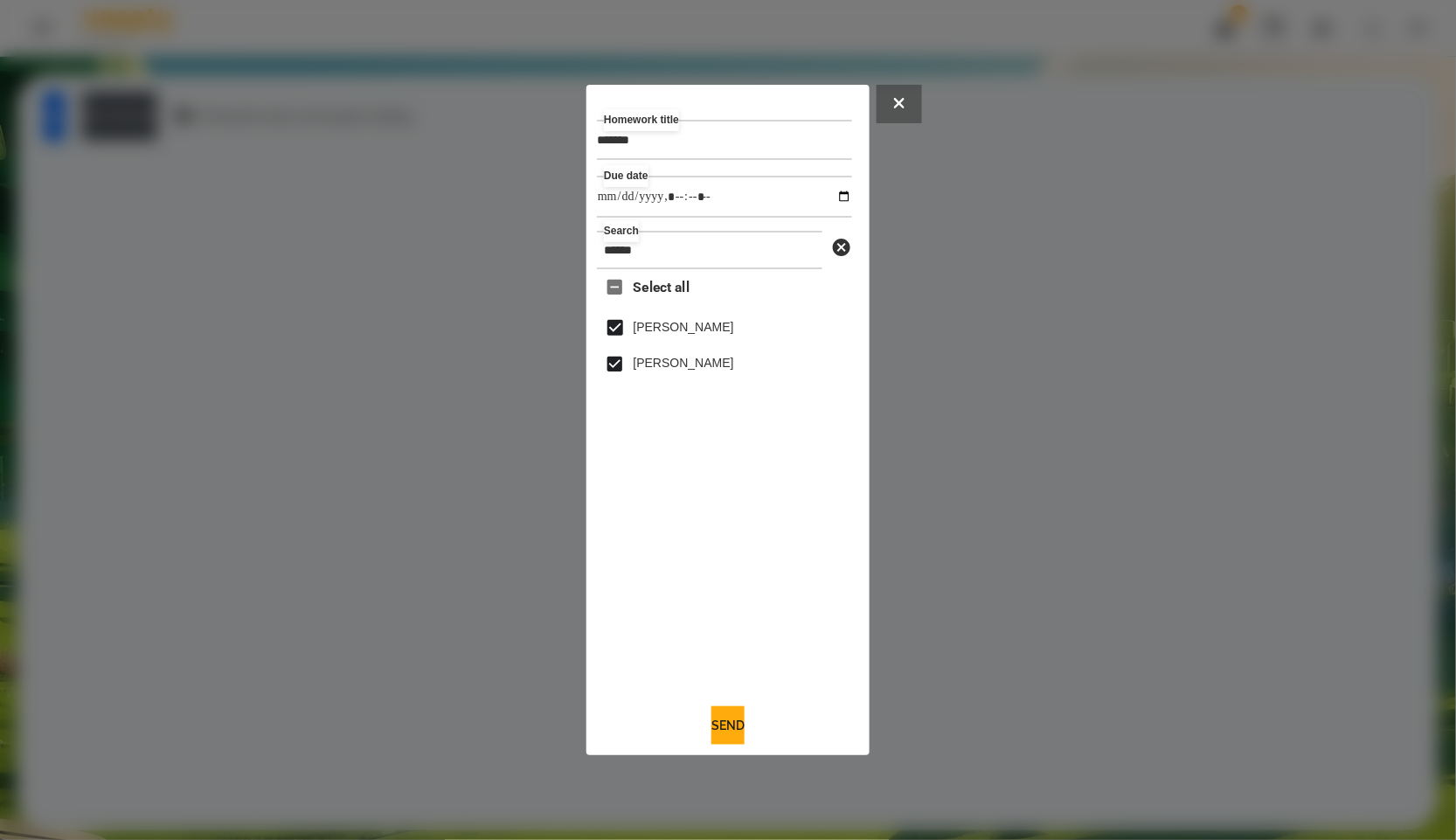
type input "**********"
click at [730, 621] on div "Select all [PERSON_NAME] [PERSON_NAME]" at bounding box center [724, 479] width 255 height 421
click at [712, 724] on button "Send" at bounding box center [728, 725] width 33 height 38
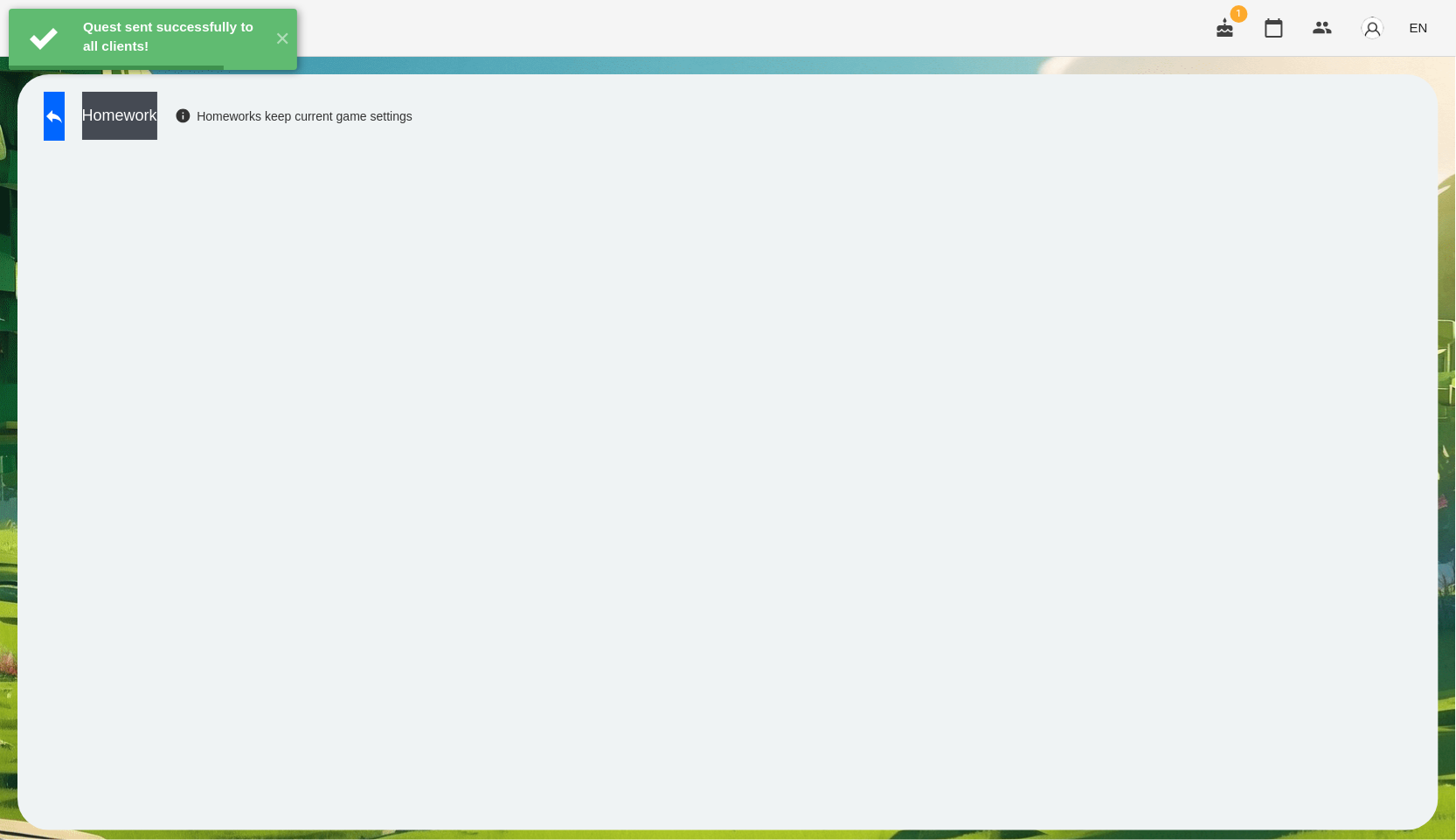
click at [157, 116] on button "Homework" at bounding box center [119, 116] width 75 height 48
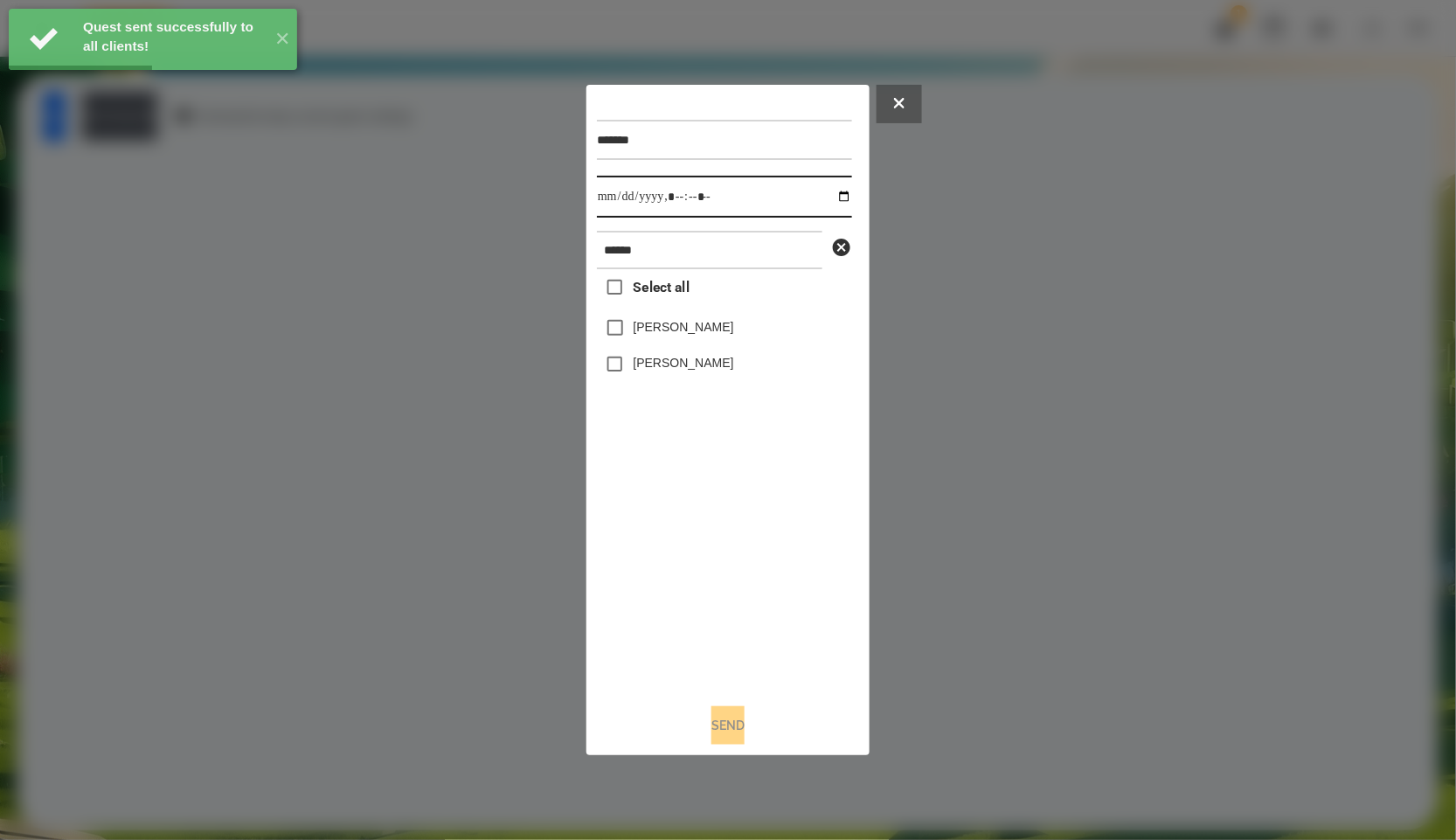
click at [823, 182] on input "datetime-local" at bounding box center [724, 197] width 255 height 42
click at [836, 187] on input "datetime-local" at bounding box center [724, 197] width 255 height 42
type input "**********"
drag, startPoint x: 748, startPoint y: 547, endPoint x: 739, endPoint y: 559, distance: 15.0
click at [748, 547] on div "Select all [PERSON_NAME] [PERSON_NAME]" at bounding box center [724, 479] width 255 height 421
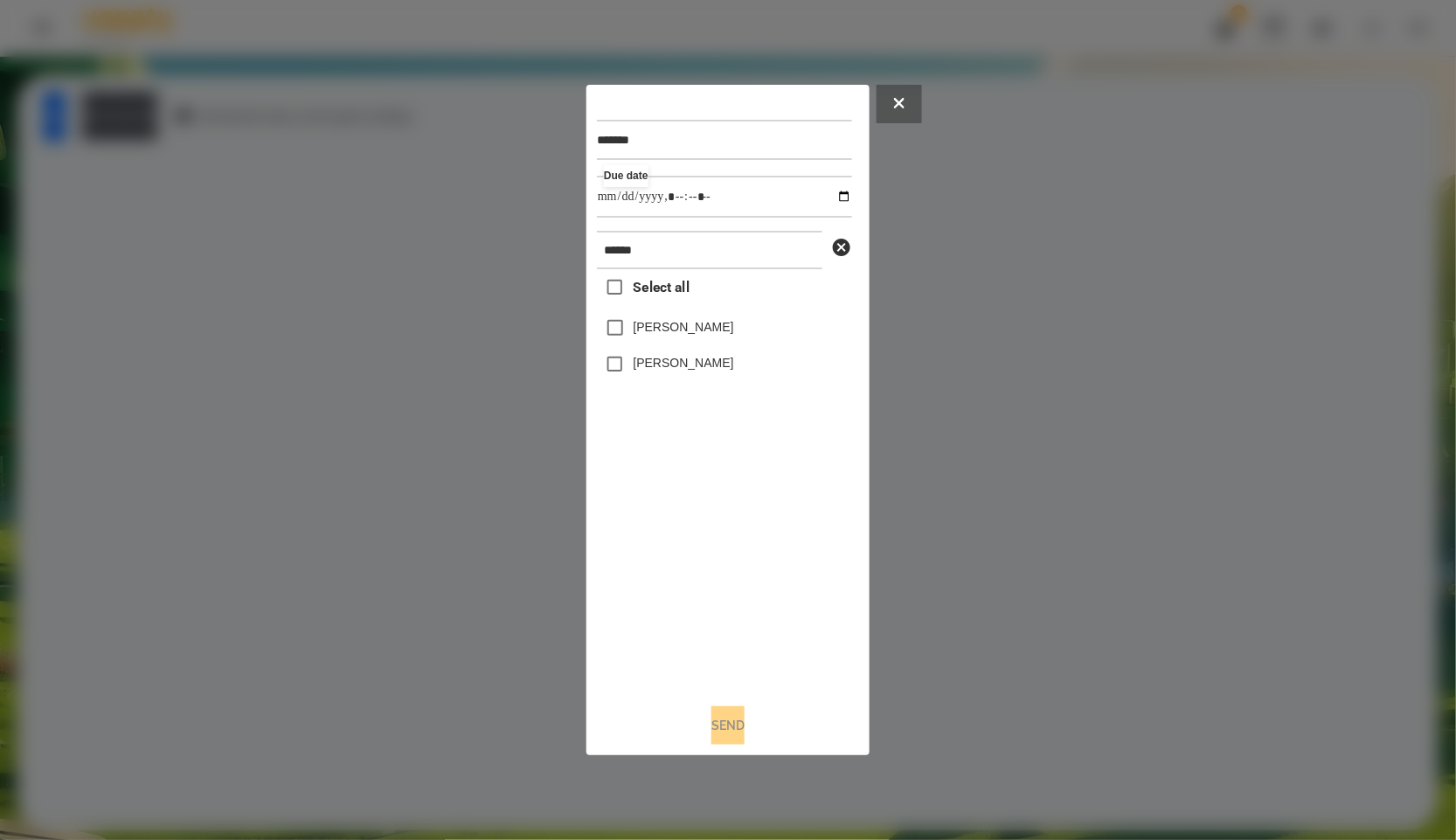
click at [657, 290] on span "Select all" at bounding box center [661, 287] width 56 height 21
click at [730, 748] on div "******* Due date ****** Select all [PERSON_NAME] [PERSON_NAME] Send" at bounding box center [728, 421] width 283 height 672
click at [727, 733] on button "Send" at bounding box center [728, 725] width 33 height 38
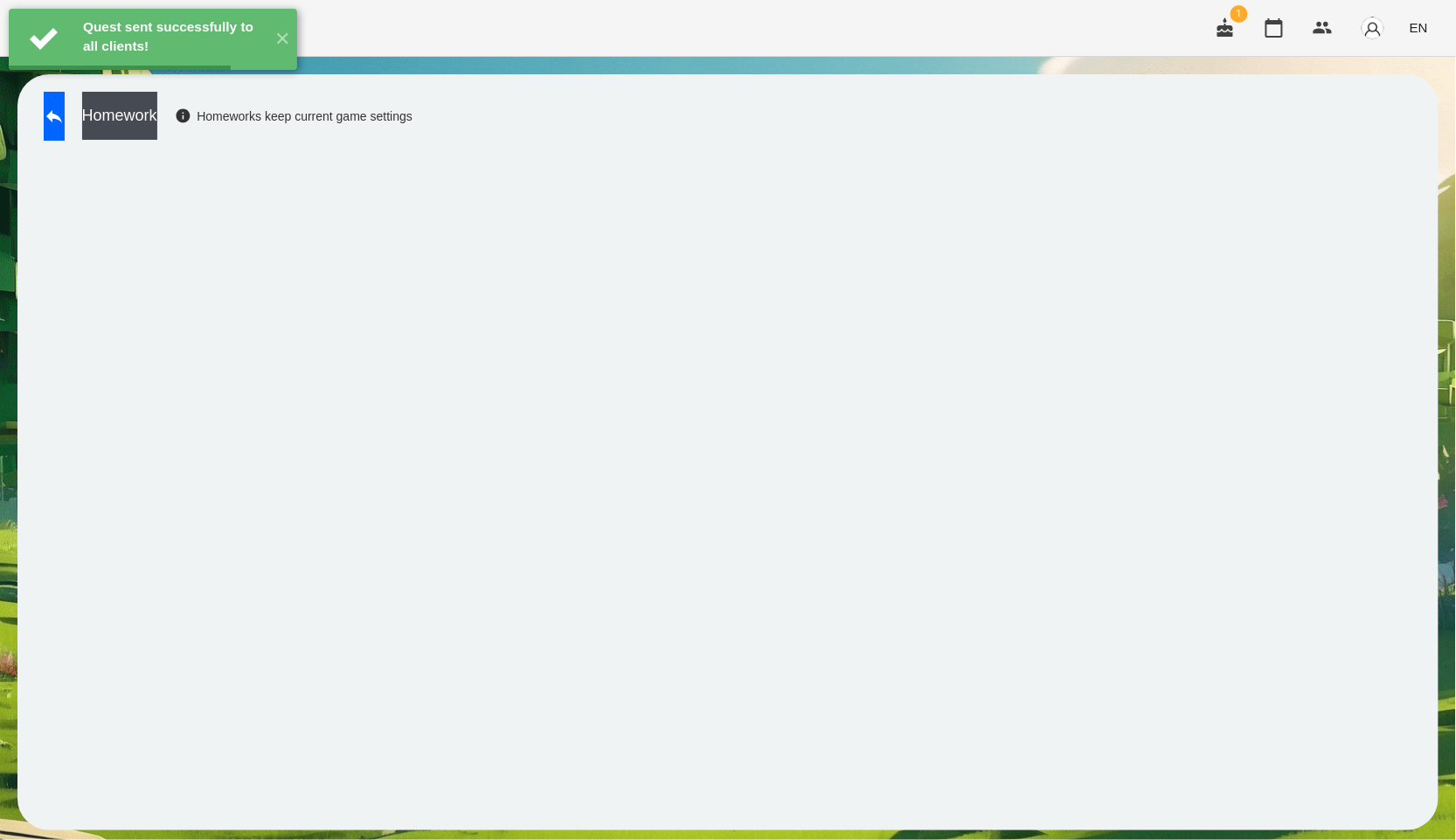
click at [157, 119] on button "Homework" at bounding box center [119, 116] width 75 height 48
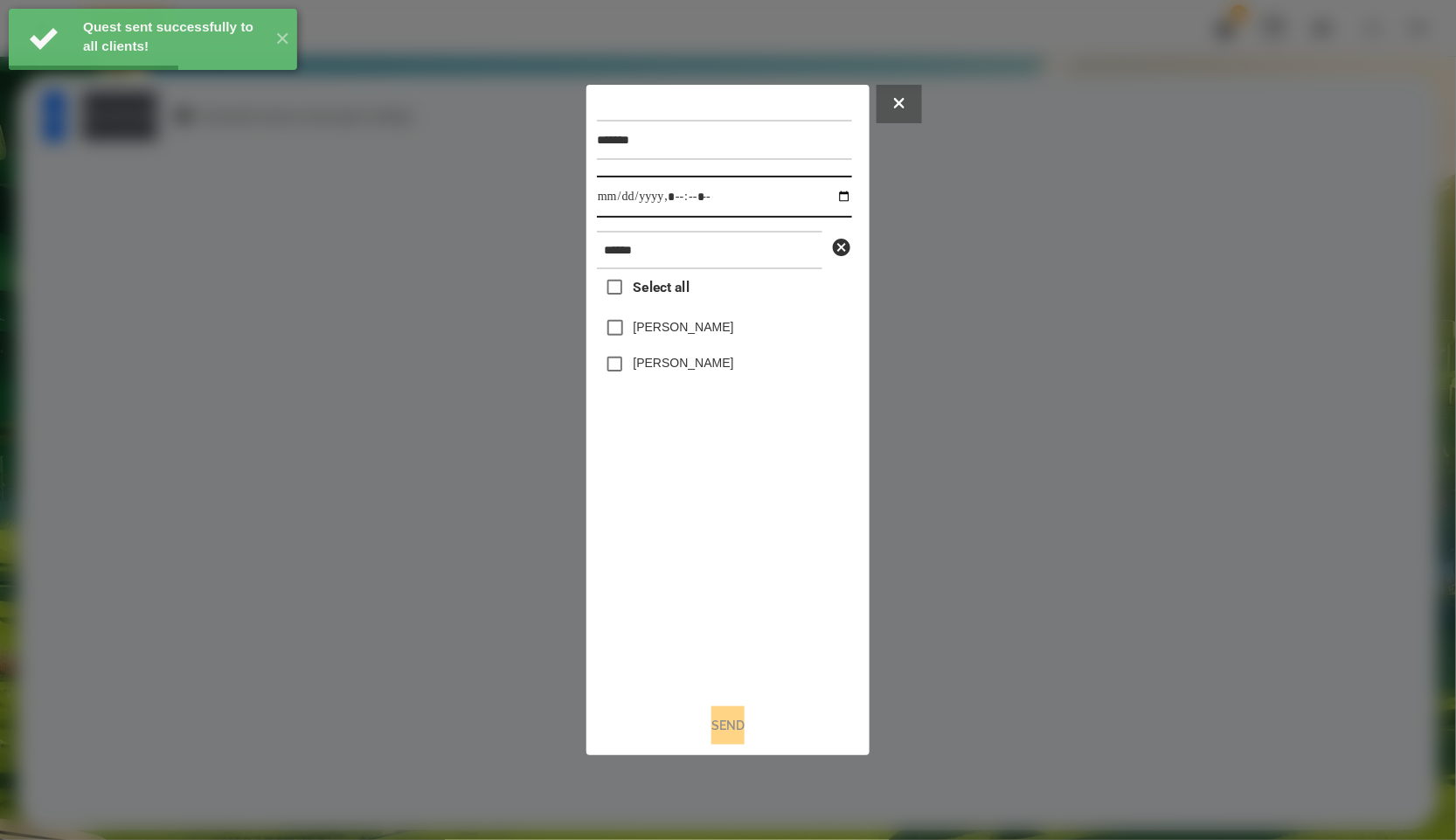
click at [811, 178] on input "datetime-local" at bounding box center [724, 197] width 255 height 42
click at [823, 186] on input "datetime-local" at bounding box center [724, 197] width 255 height 42
click at [829, 202] on input "datetime-local" at bounding box center [724, 197] width 255 height 42
type input "**********"
drag, startPoint x: 683, startPoint y: 562, endPoint x: 682, endPoint y: 478, distance: 84.0
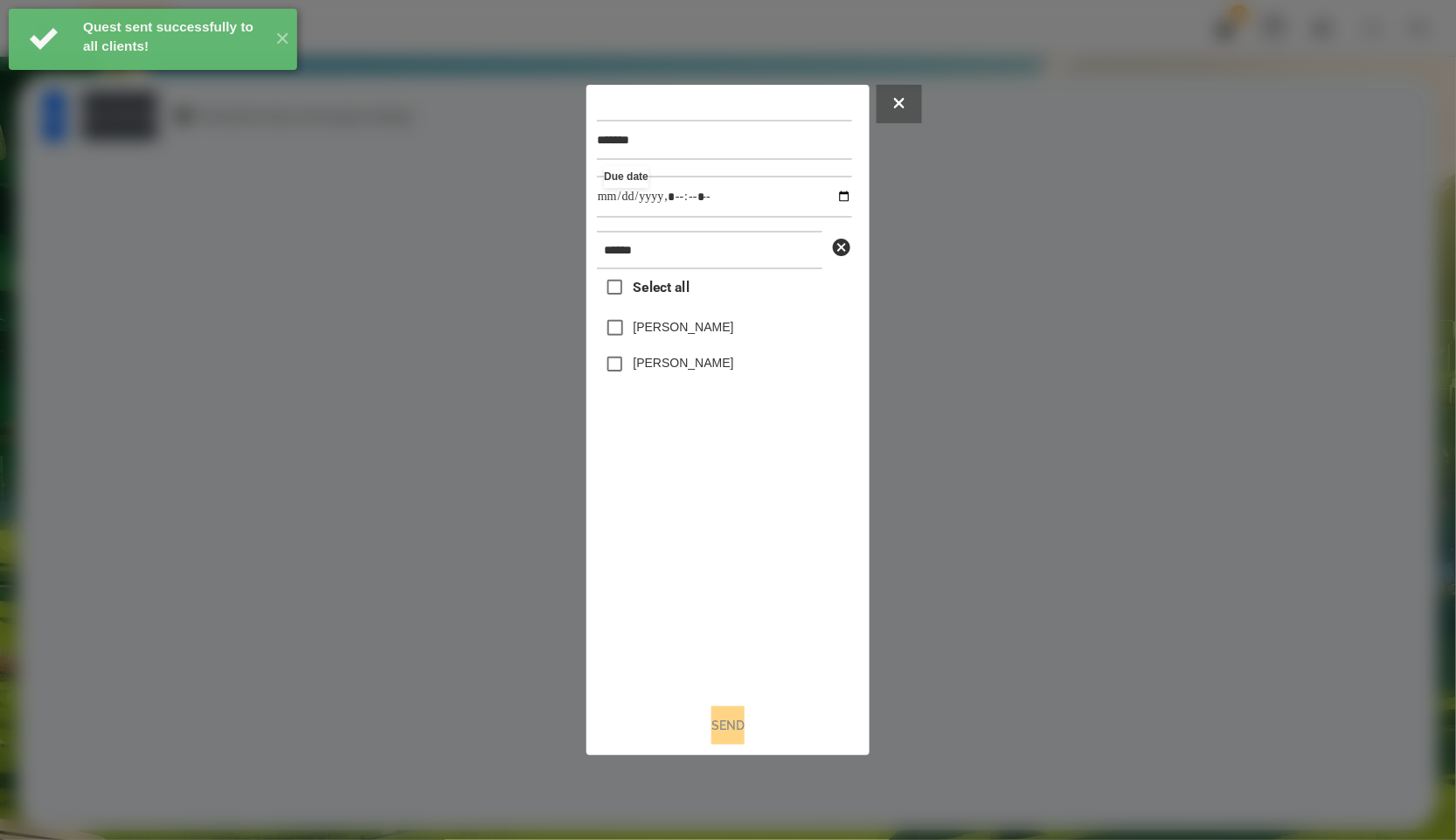
click at [683, 562] on div "Select all [PERSON_NAME] [PERSON_NAME]" at bounding box center [724, 479] width 255 height 421
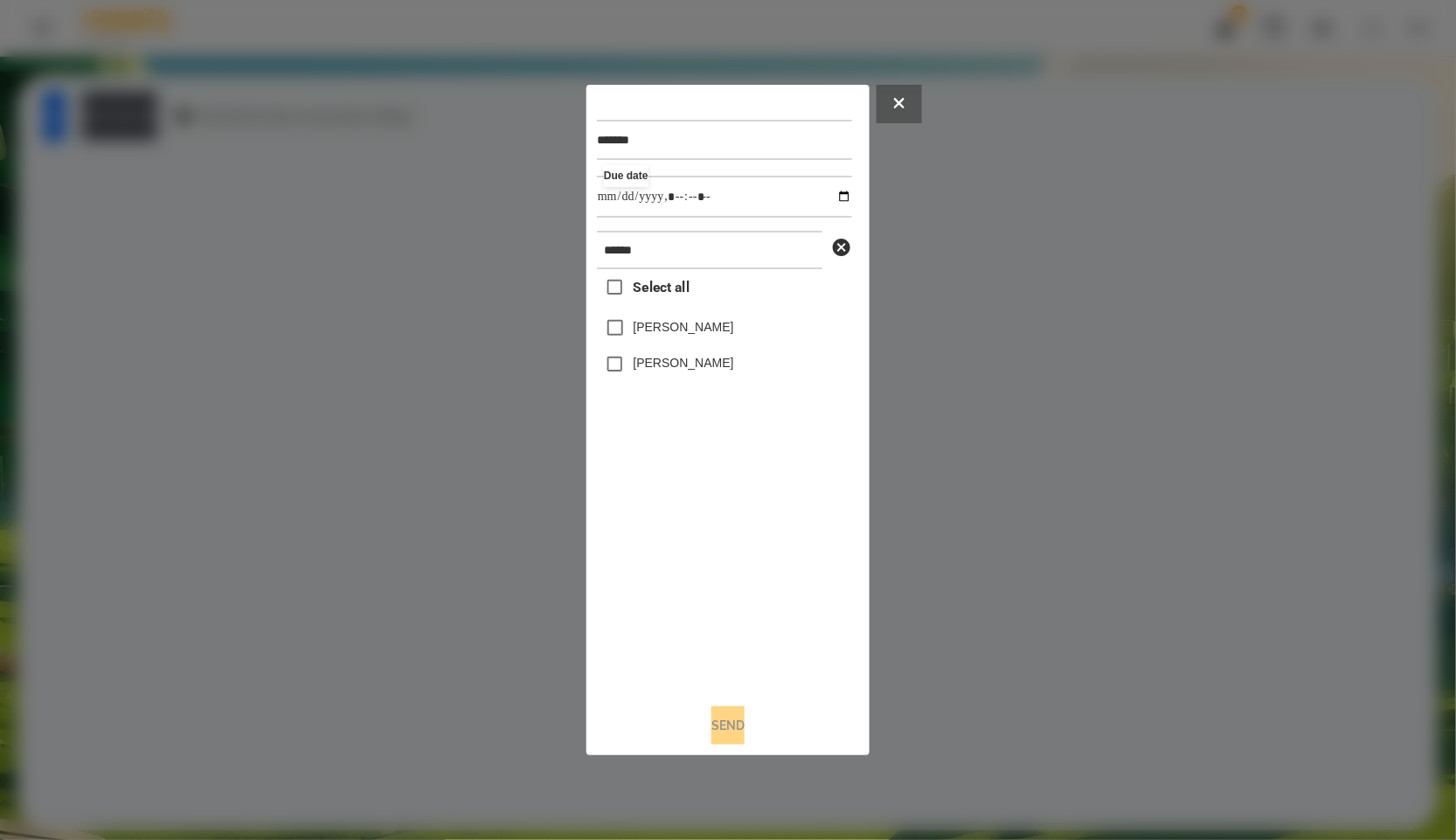
click at [668, 296] on span "Select all" at bounding box center [661, 287] width 56 height 21
click at [735, 720] on button "Send" at bounding box center [728, 725] width 33 height 38
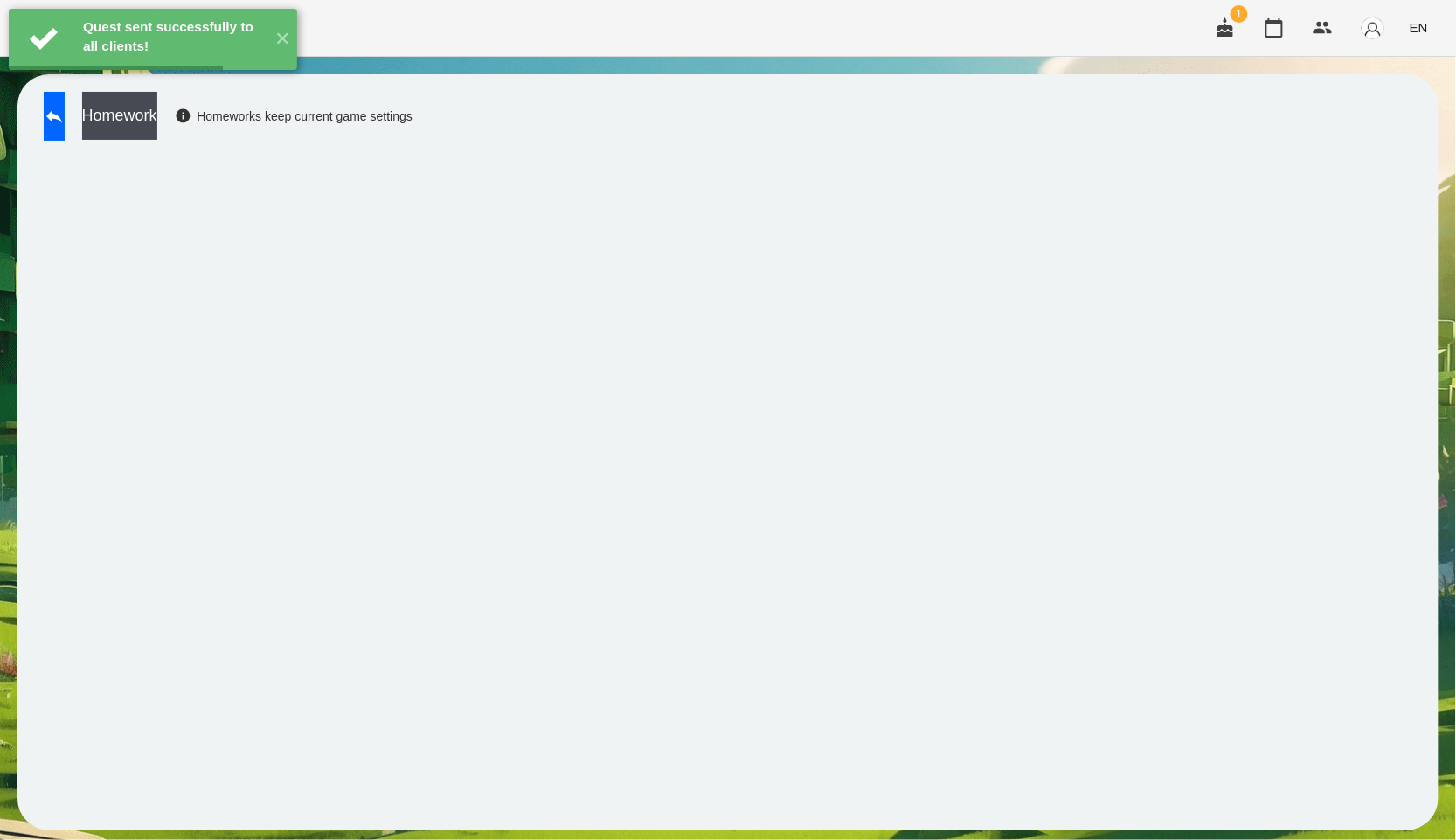
click at [140, 119] on button "Homework" at bounding box center [119, 116] width 75 height 48
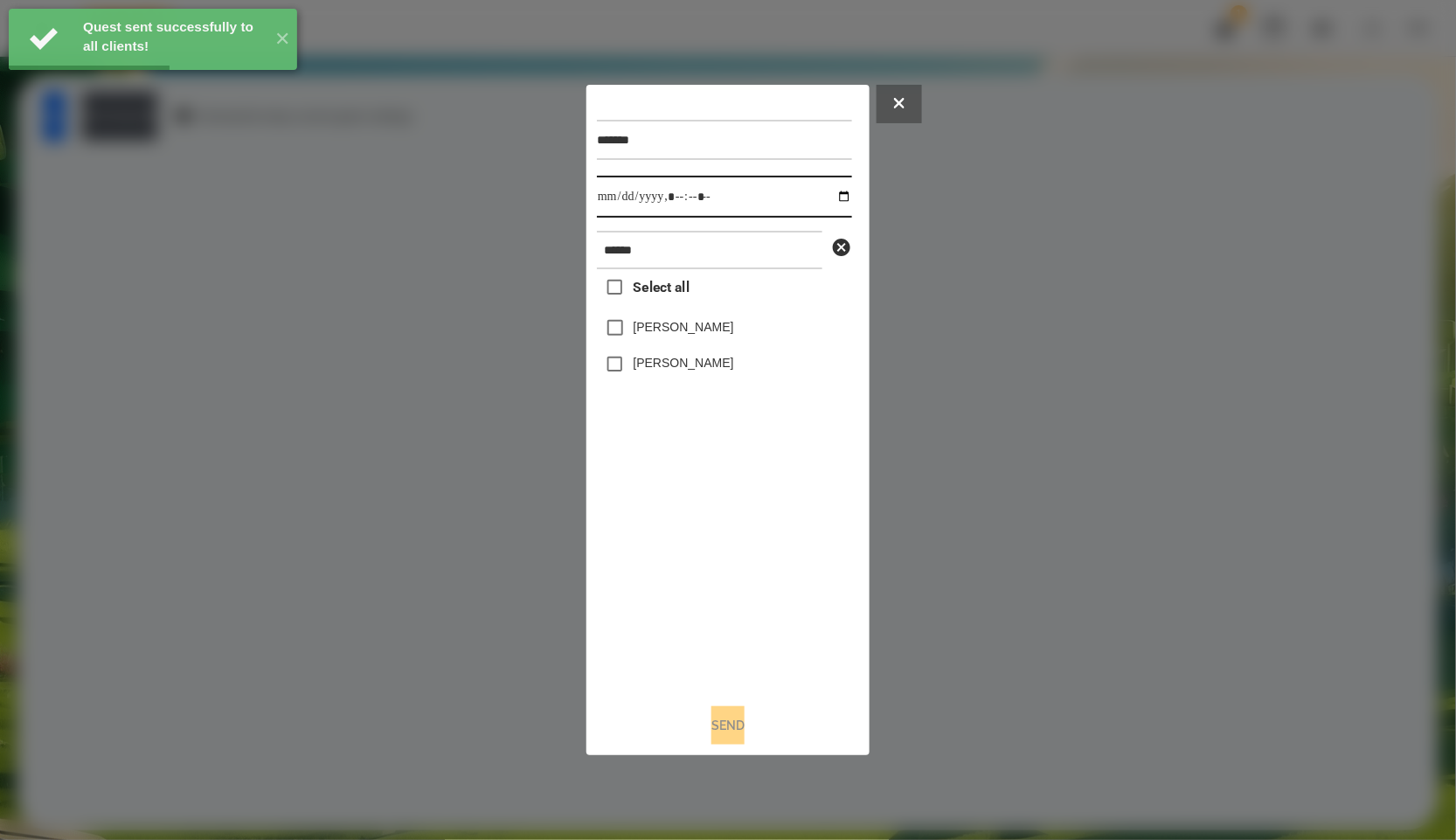
click at [835, 199] on input "datetime-local" at bounding box center [724, 197] width 255 height 42
type input "**********"
click at [745, 598] on div "Select all [PERSON_NAME] [PERSON_NAME]" at bounding box center [724, 479] width 255 height 421
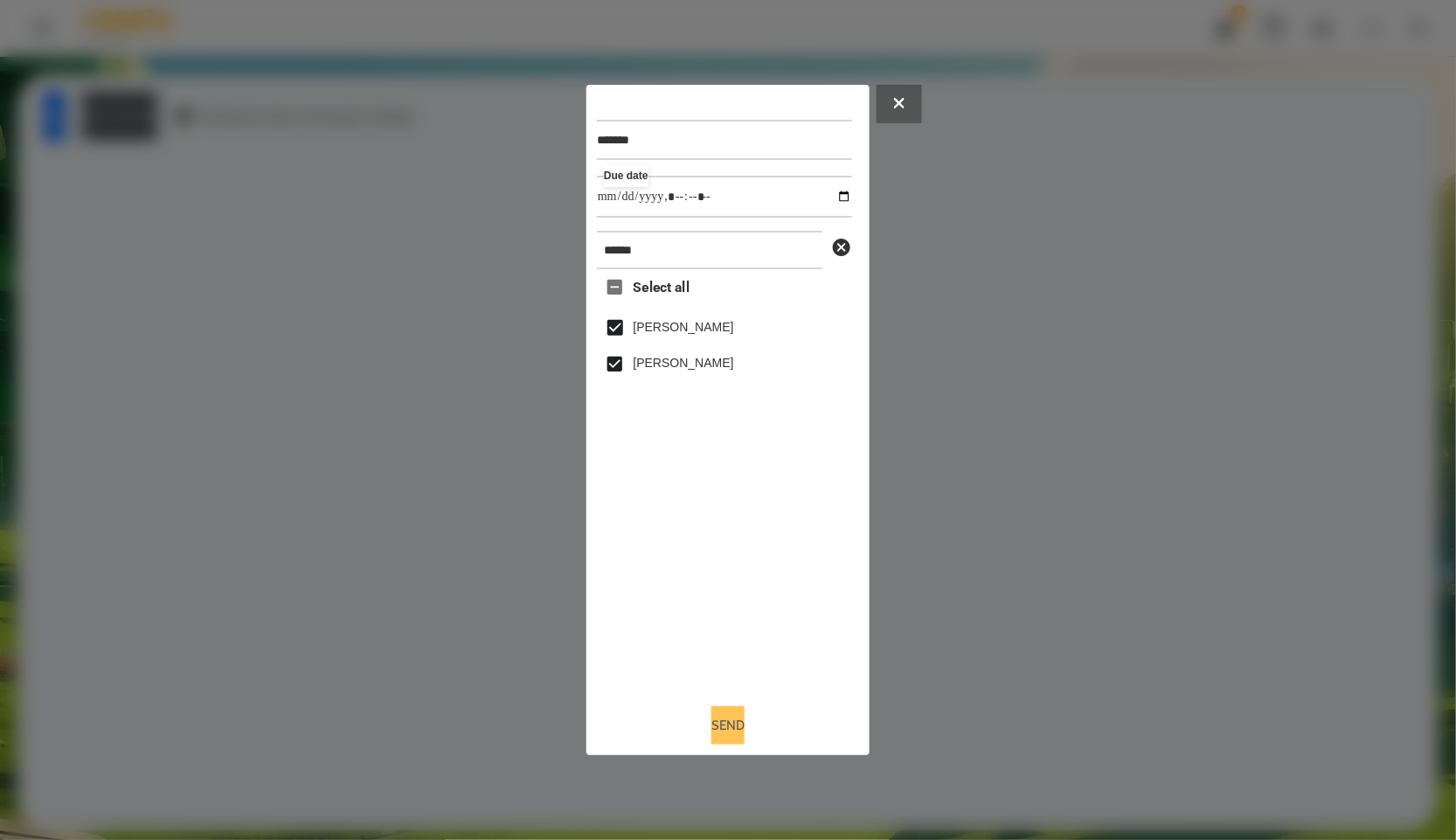
click at [721, 720] on button "Send" at bounding box center [728, 725] width 33 height 38
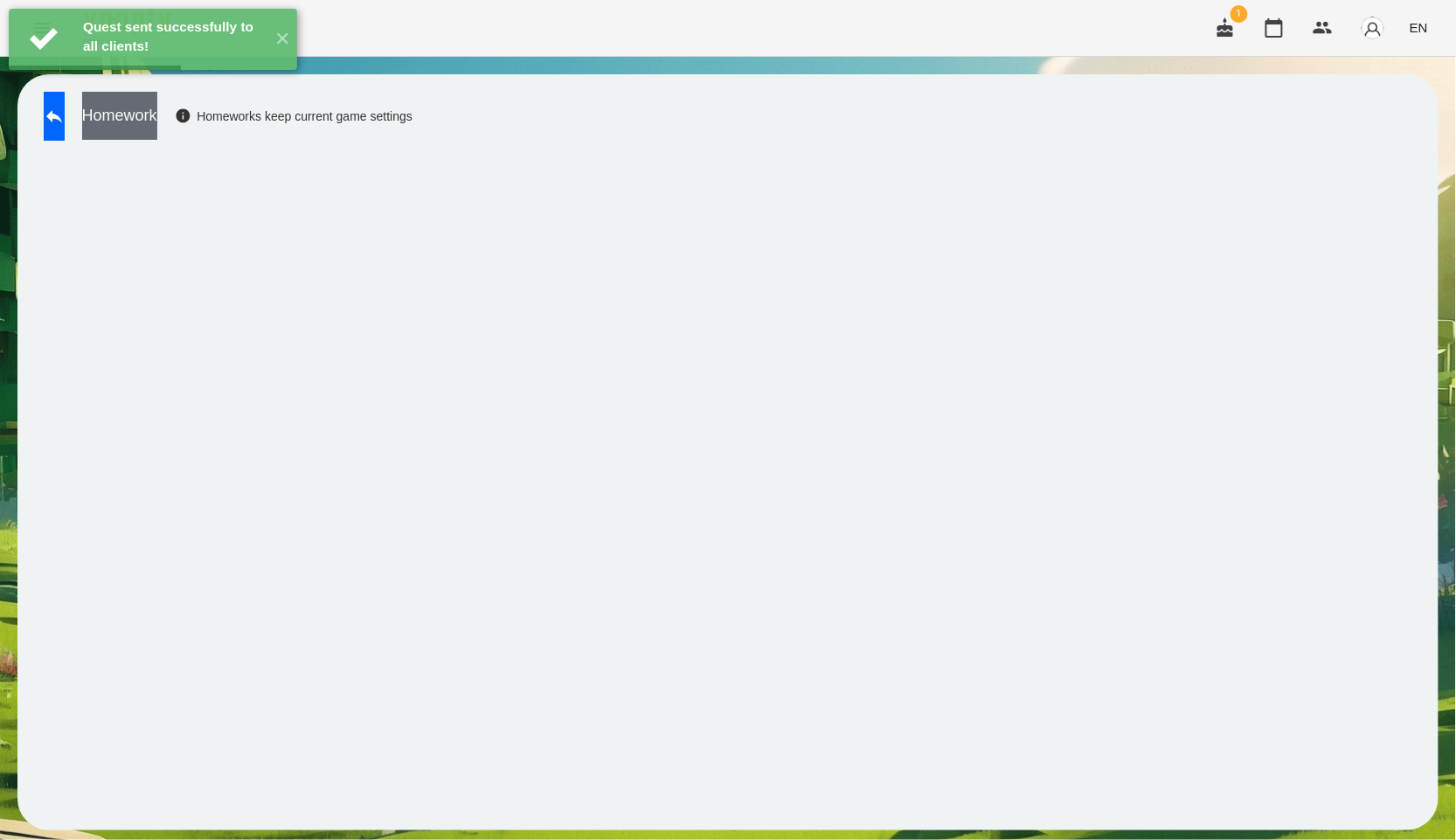
click at [157, 125] on button "Homework" at bounding box center [119, 116] width 75 height 48
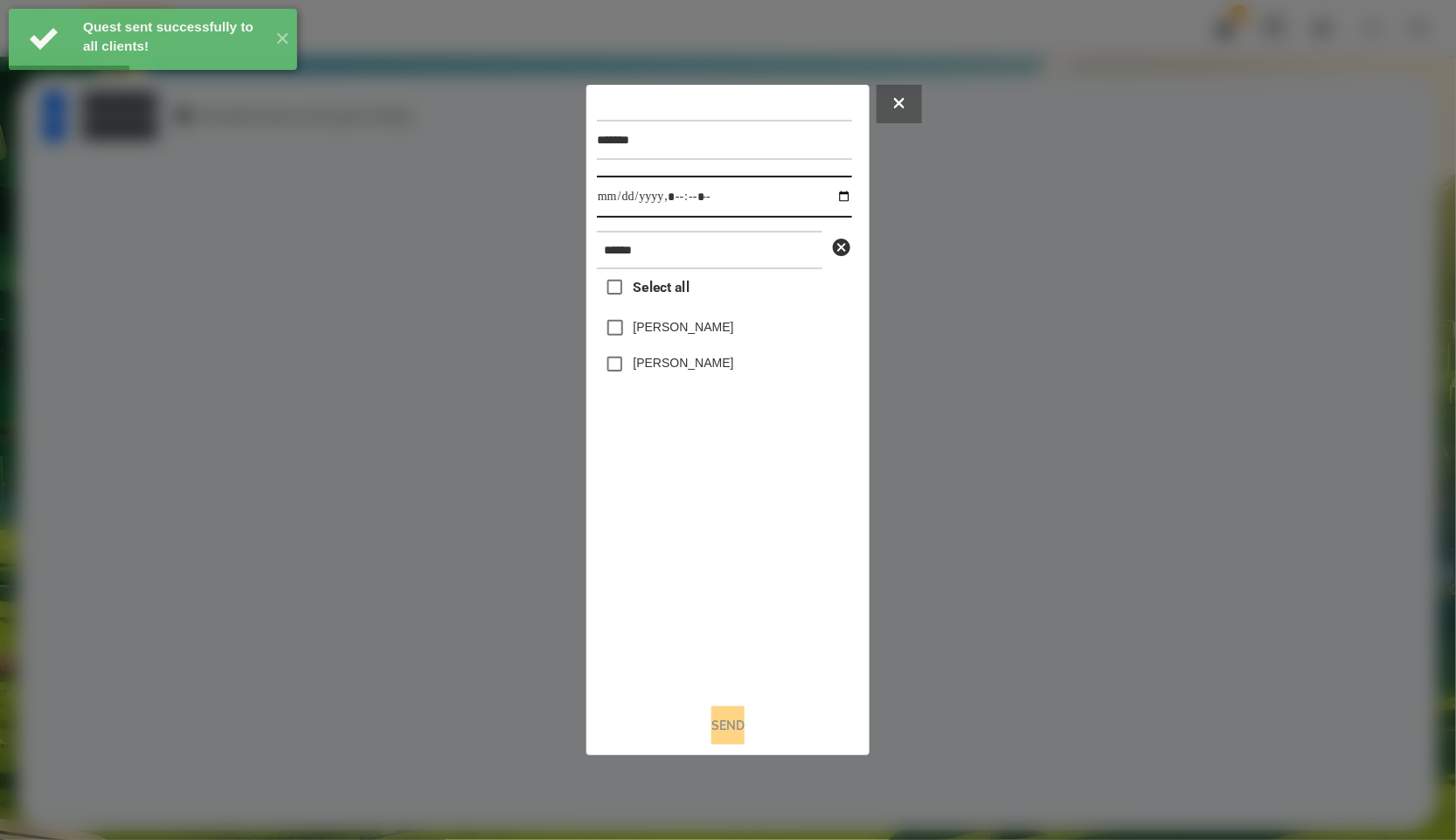
click at [837, 203] on input "datetime-local" at bounding box center [724, 197] width 255 height 42
type input "**********"
drag, startPoint x: 728, startPoint y: 637, endPoint x: 636, endPoint y: 369, distance: 283.4
click at [728, 637] on div "Select all [PERSON_NAME] [PERSON_NAME]" at bounding box center [724, 479] width 255 height 421
click at [655, 298] on span "Select all" at bounding box center [661, 287] width 56 height 21
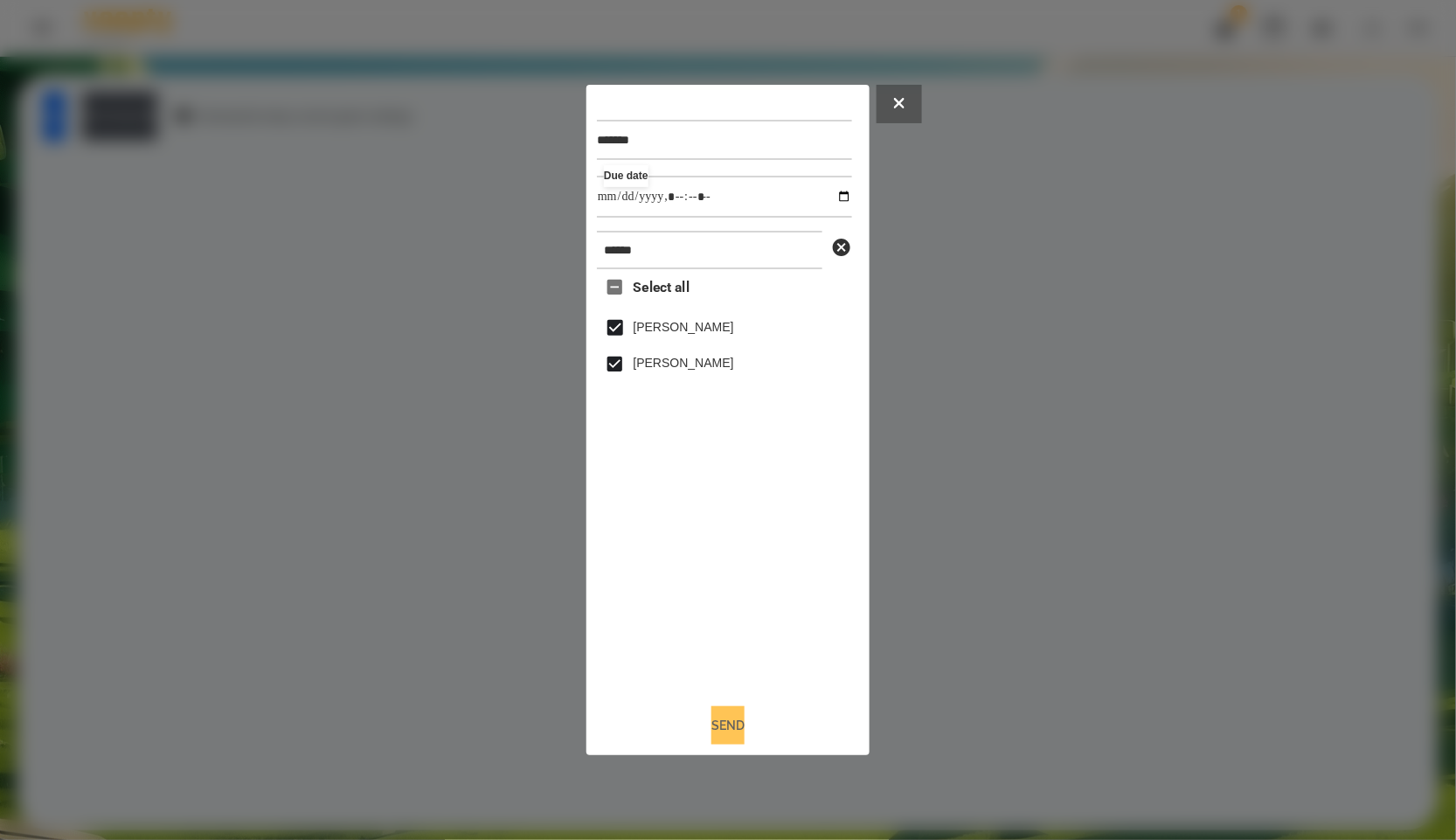
click at [712, 714] on button "Send" at bounding box center [728, 725] width 33 height 38
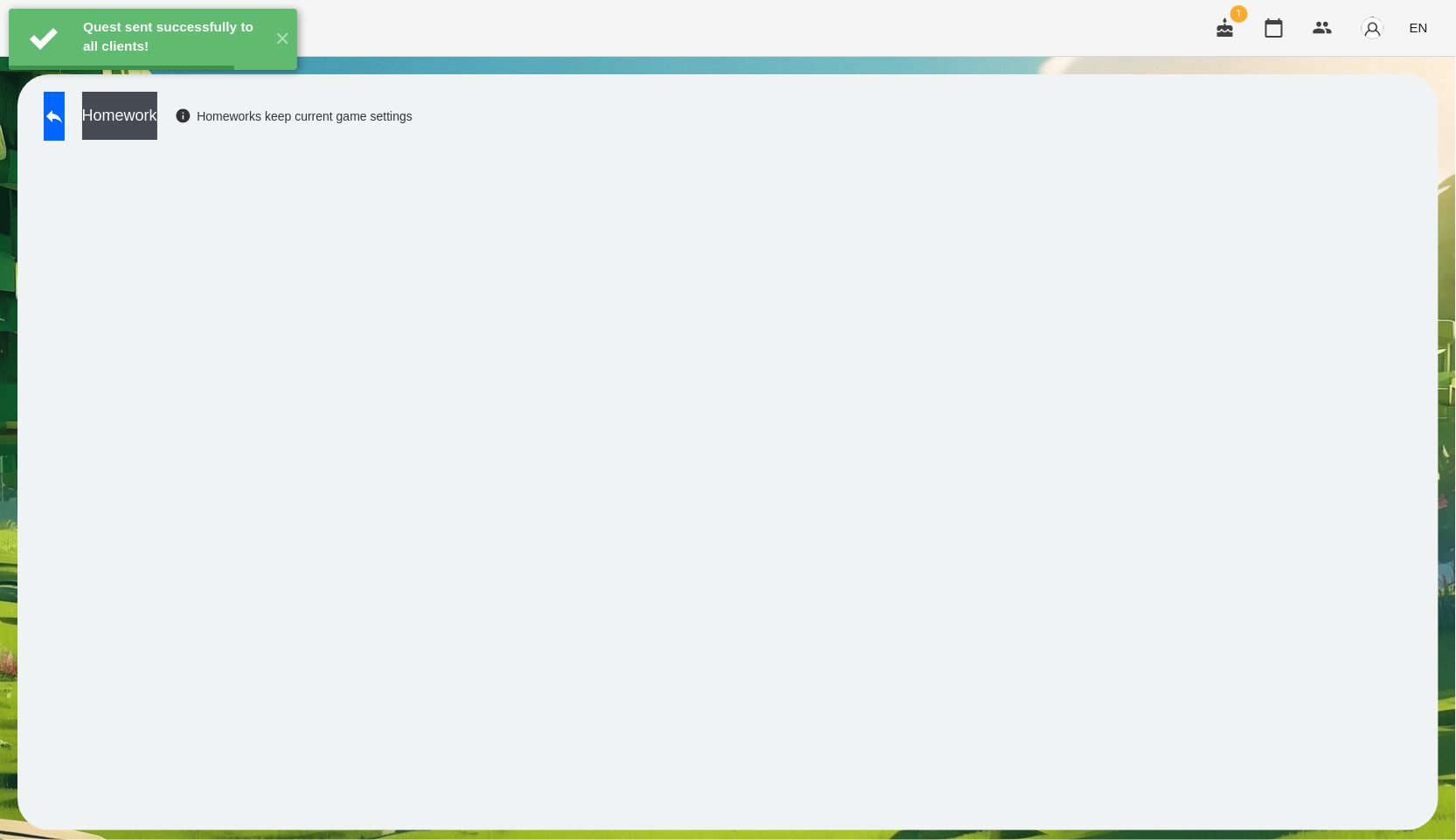
click at [148, 124] on button "Homework" at bounding box center [119, 116] width 75 height 48
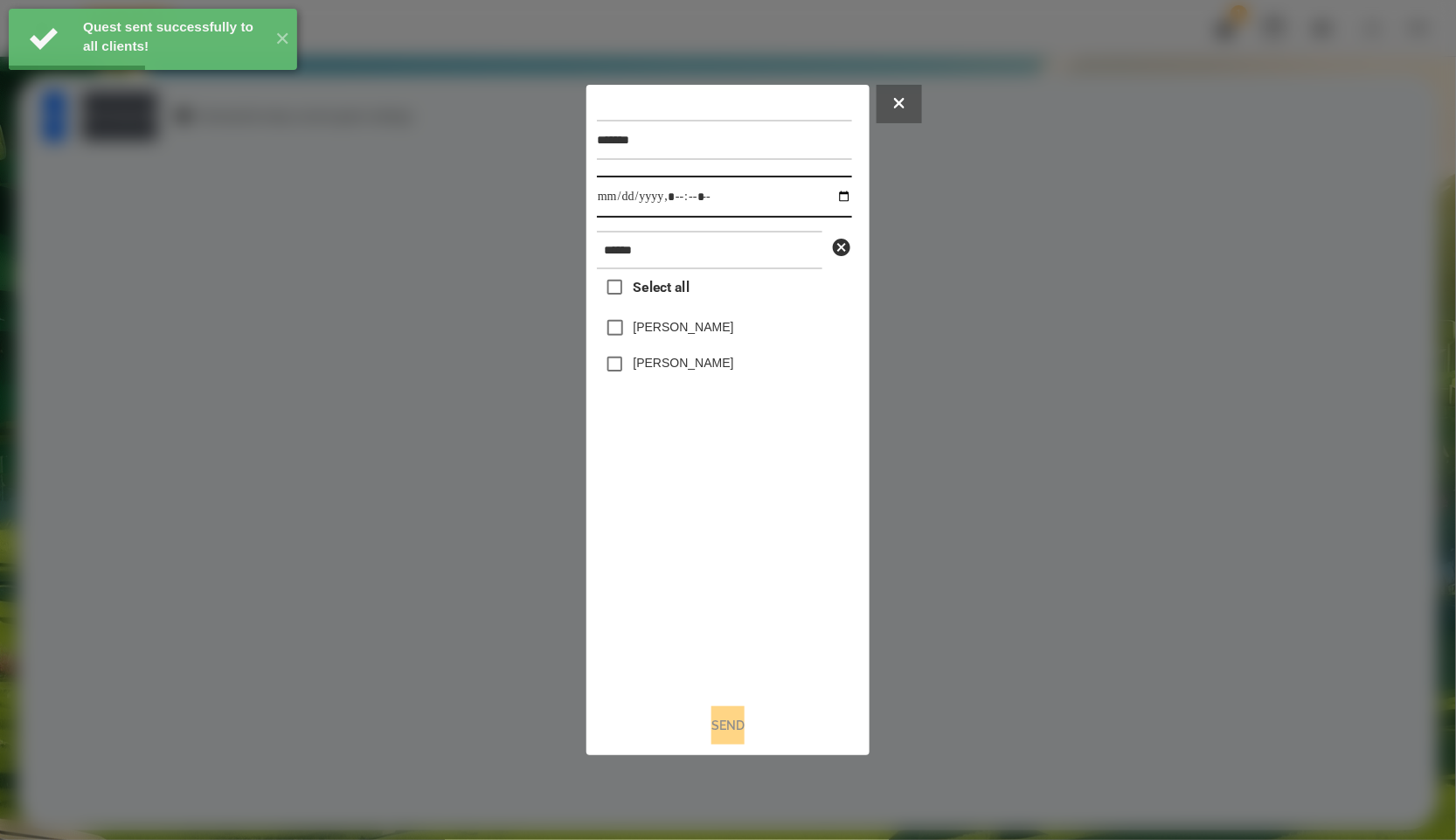
click at [835, 193] on input "datetime-local" at bounding box center [724, 197] width 255 height 42
type input "**********"
drag, startPoint x: 715, startPoint y: 536, endPoint x: 640, endPoint y: 360, distance: 191.3
click at [715, 536] on div "Select all [PERSON_NAME] [PERSON_NAME]" at bounding box center [724, 479] width 255 height 421
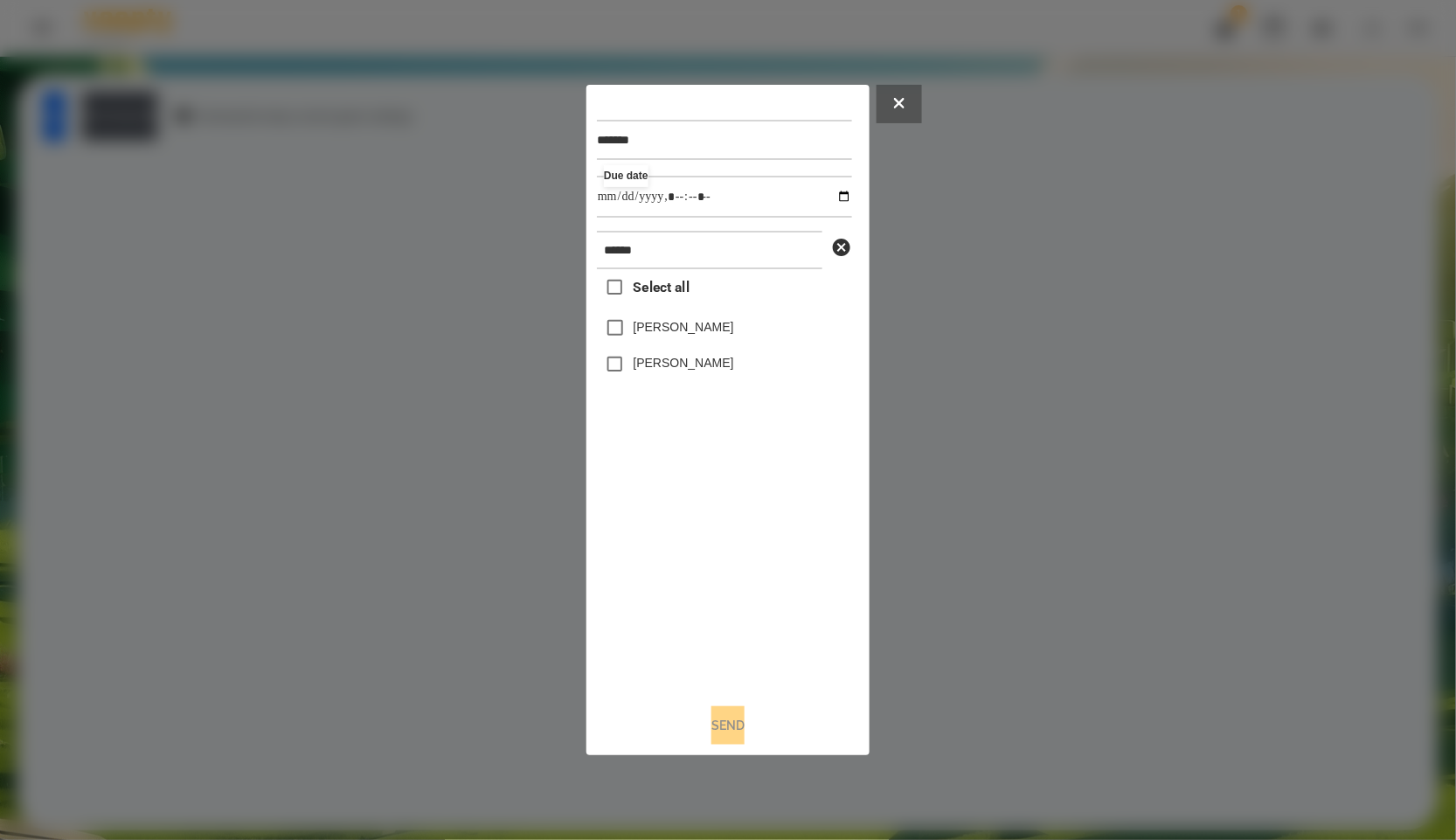
click at [634, 290] on span "Select all" at bounding box center [661, 287] width 56 height 21
click at [745, 724] on button "Send" at bounding box center [728, 725] width 33 height 38
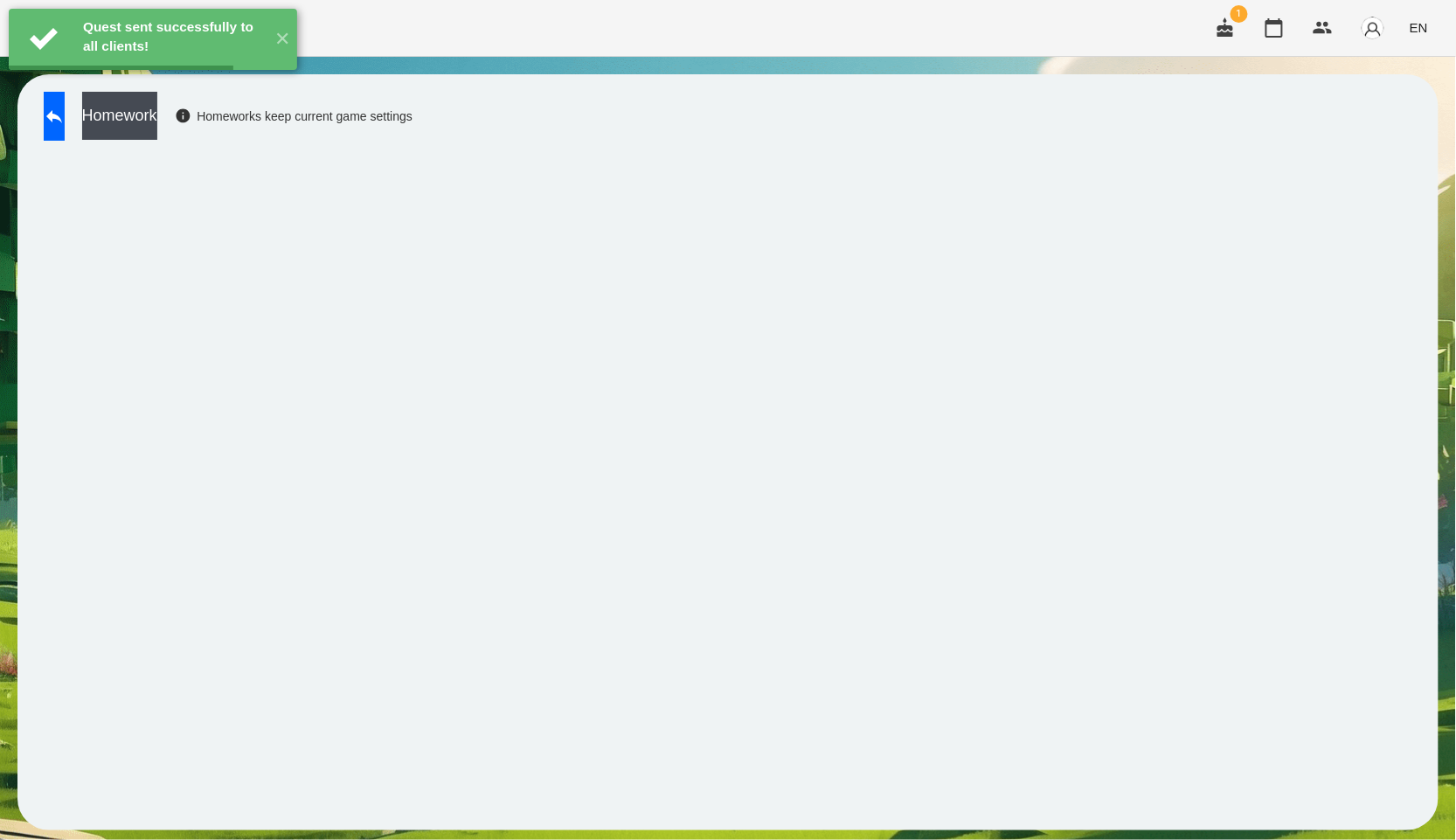
click at [157, 114] on button "Homework" at bounding box center [119, 116] width 75 height 48
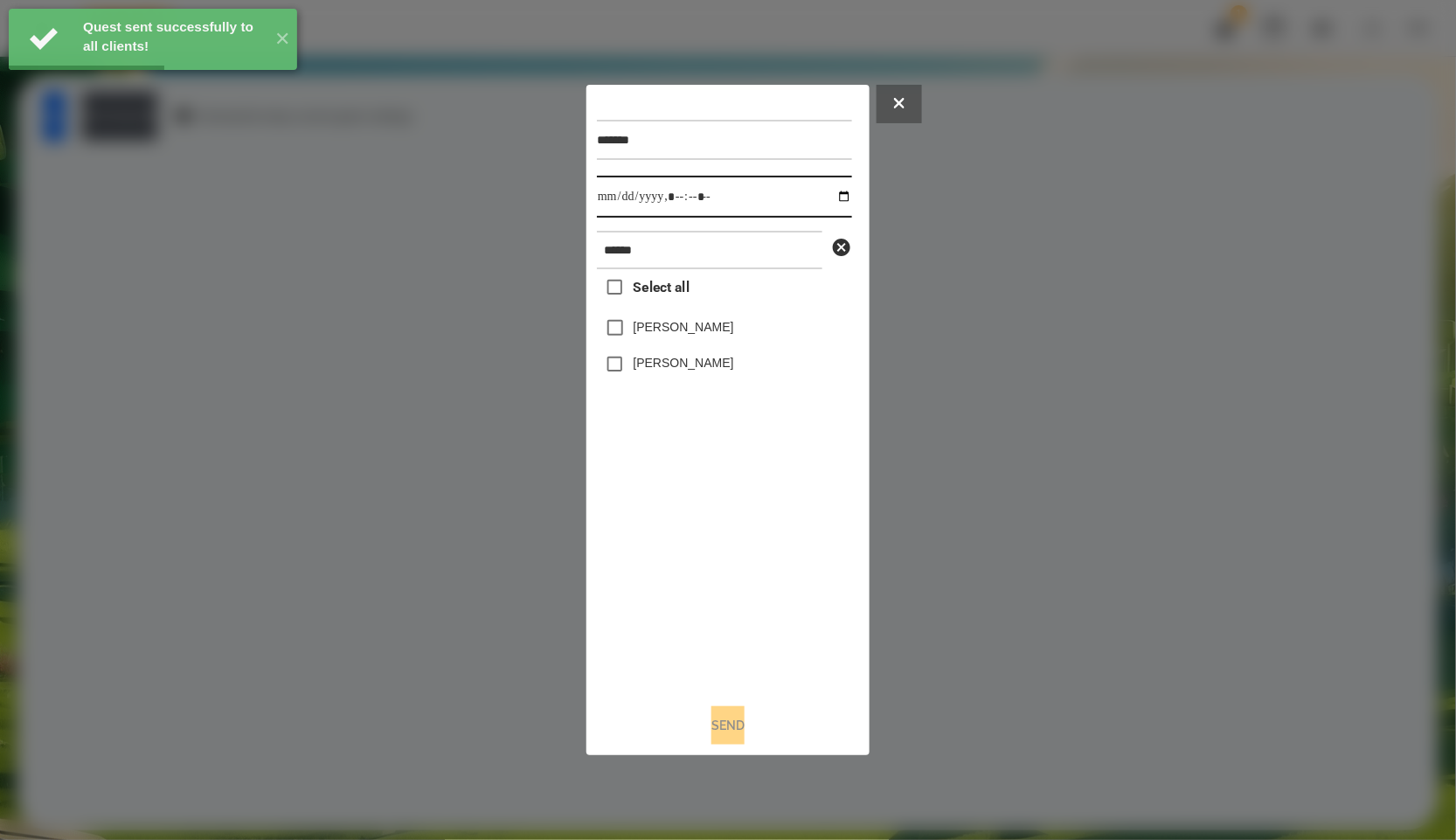
click at [826, 188] on input "datetime-local" at bounding box center [724, 197] width 255 height 42
drag, startPoint x: 726, startPoint y: 529, endPoint x: 647, endPoint y: 479, distance: 93.5
click at [726, 529] on div "Select all [PERSON_NAME] [PERSON_NAME]" at bounding box center [724, 479] width 255 height 421
click at [139, 245] on div at bounding box center [728, 420] width 1456 height 840
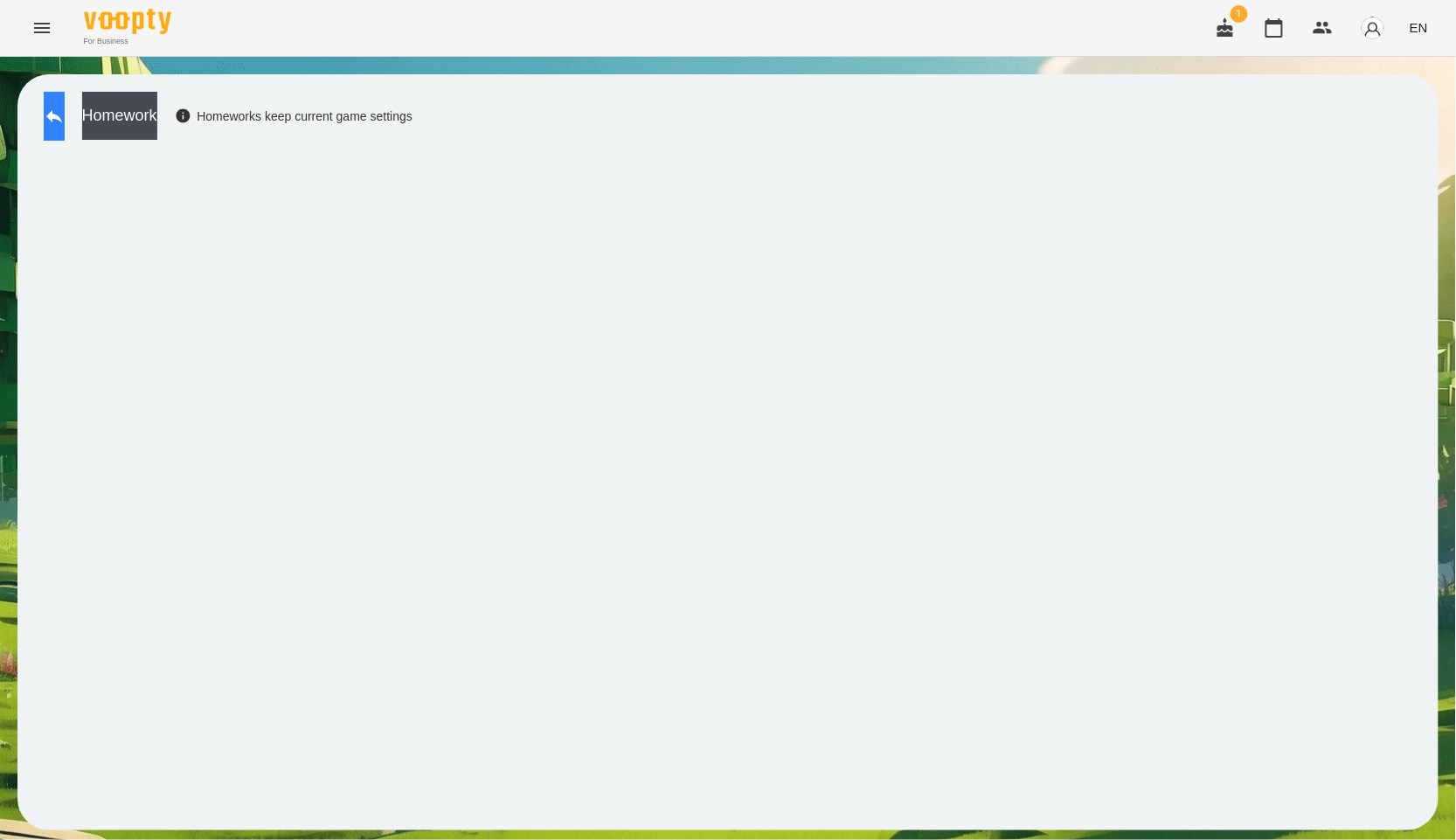
click at [65, 128] on button at bounding box center [54, 116] width 21 height 49
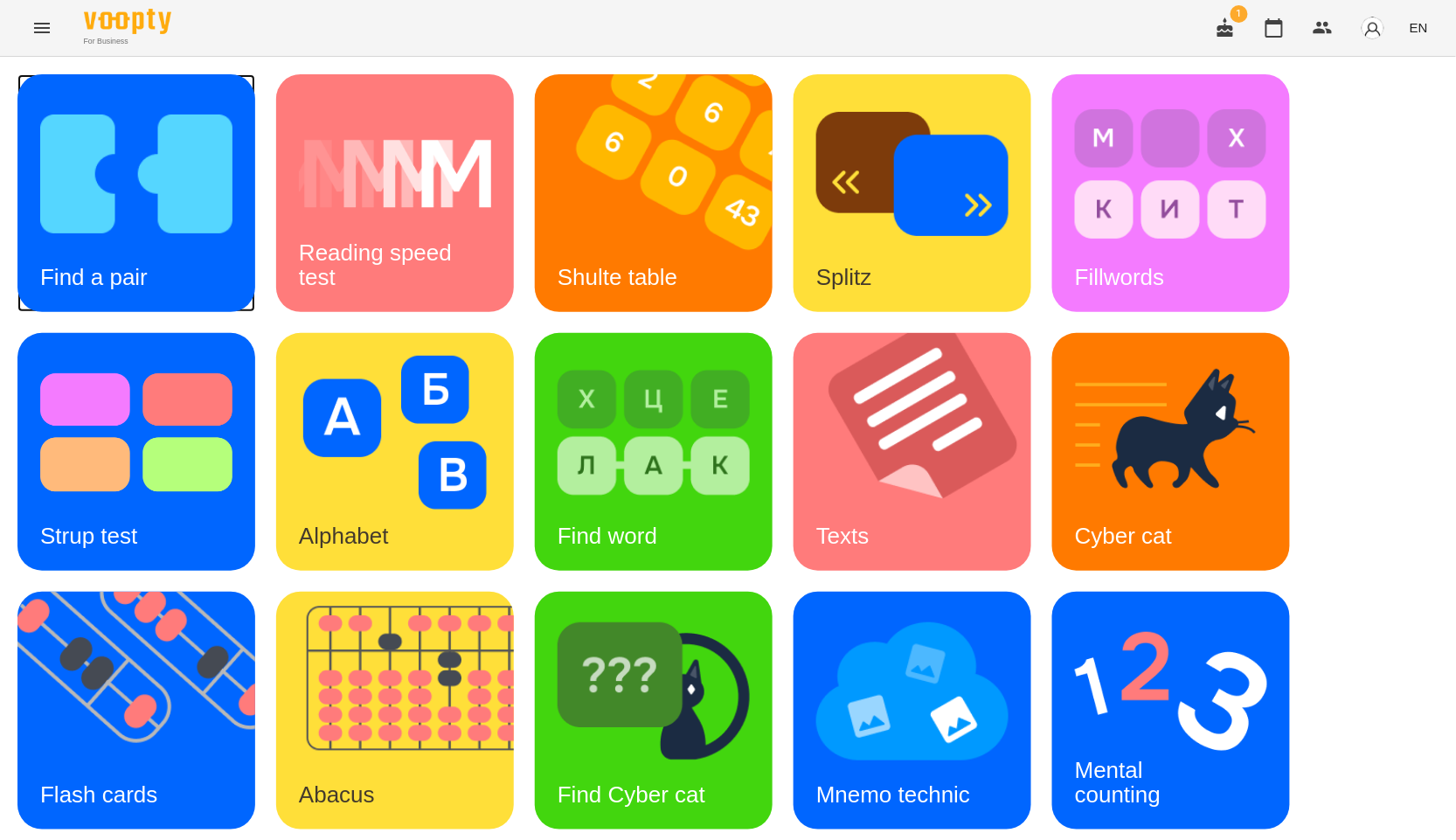
click at [143, 179] on img at bounding box center [136, 174] width 193 height 154
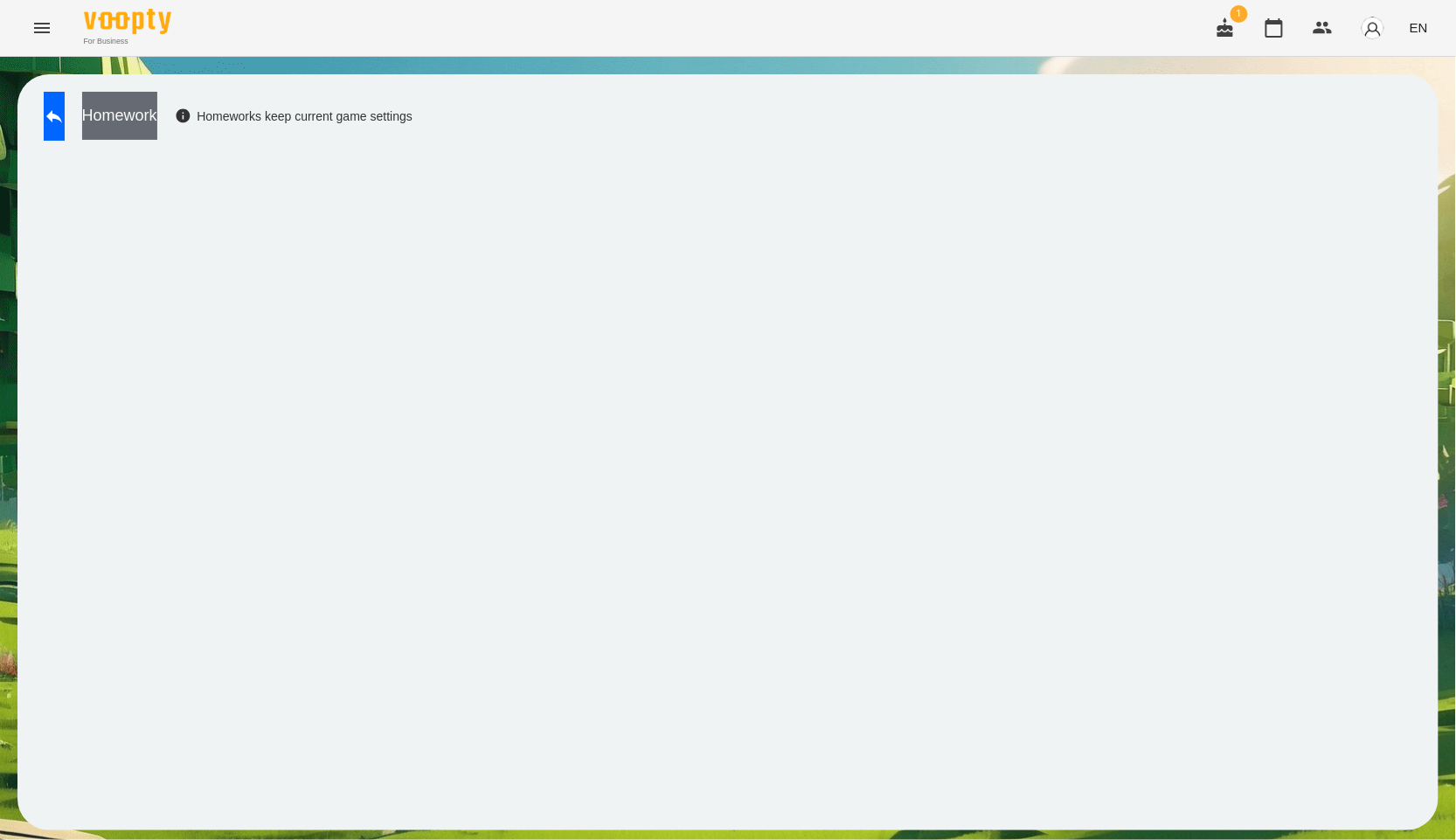
click at [157, 121] on button "Homework" at bounding box center [119, 116] width 75 height 48
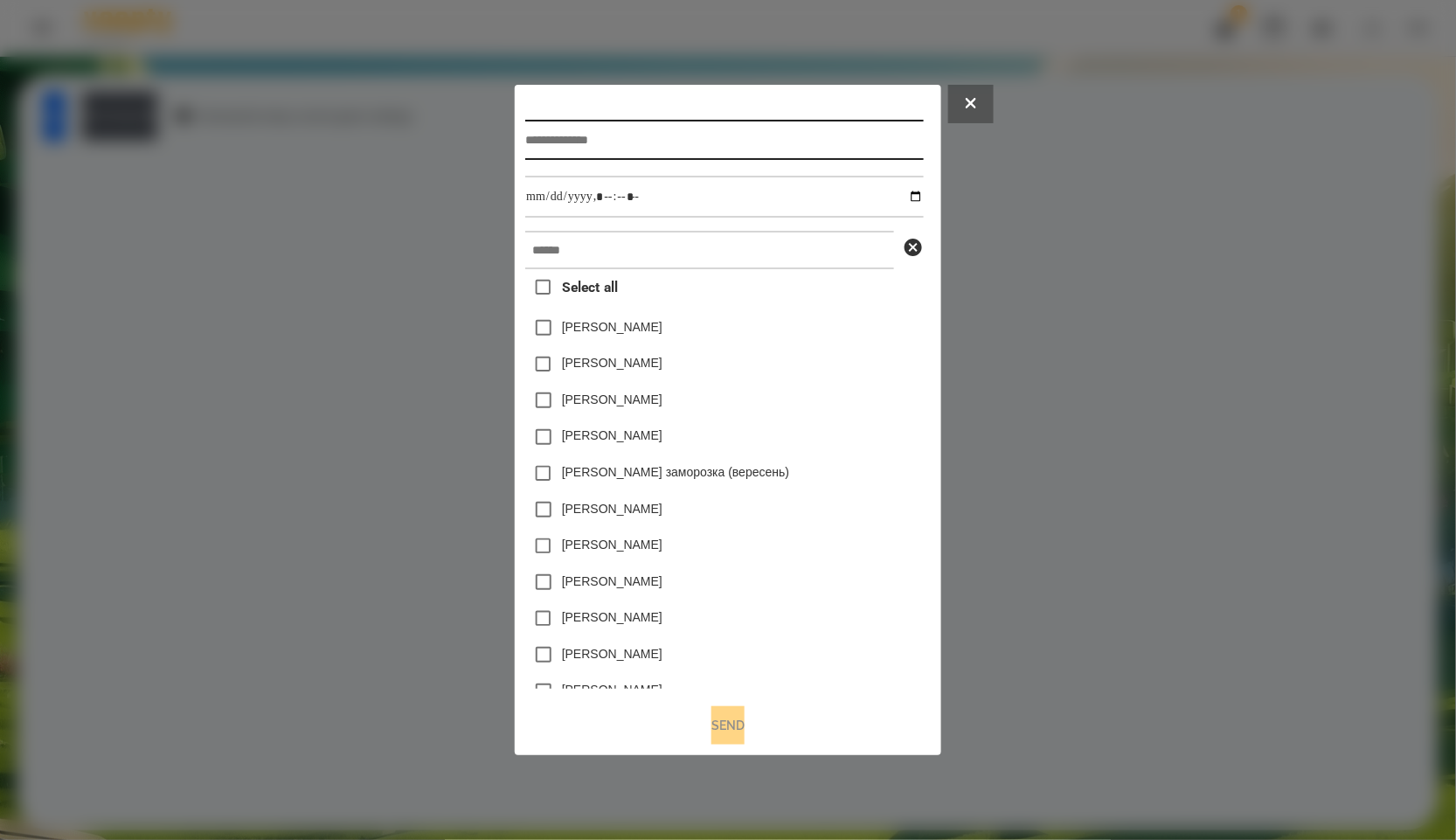
click at [736, 134] on input "text" at bounding box center [724, 140] width 398 height 40
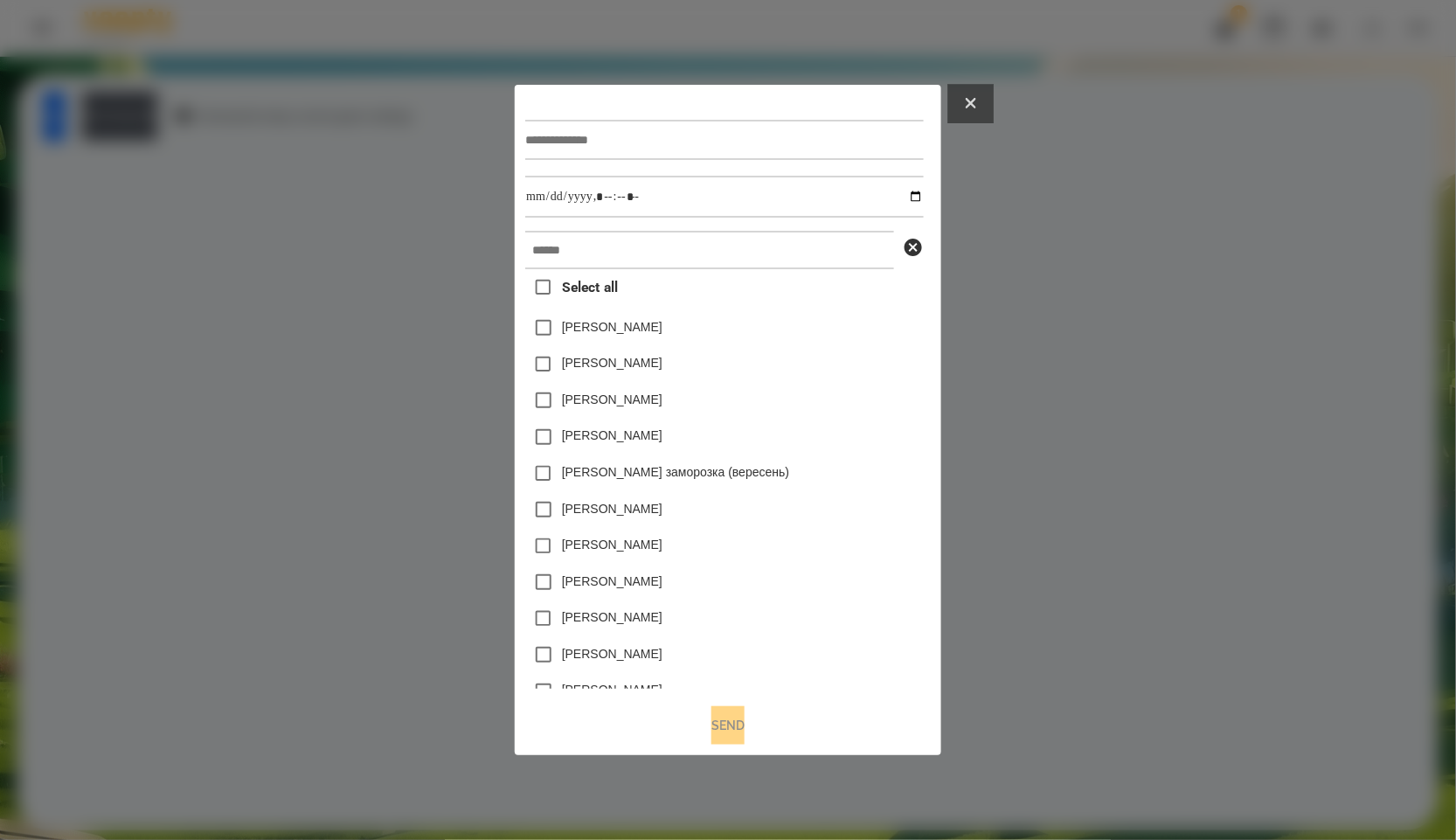
click at [994, 85] on button at bounding box center [971, 104] width 46 height 38
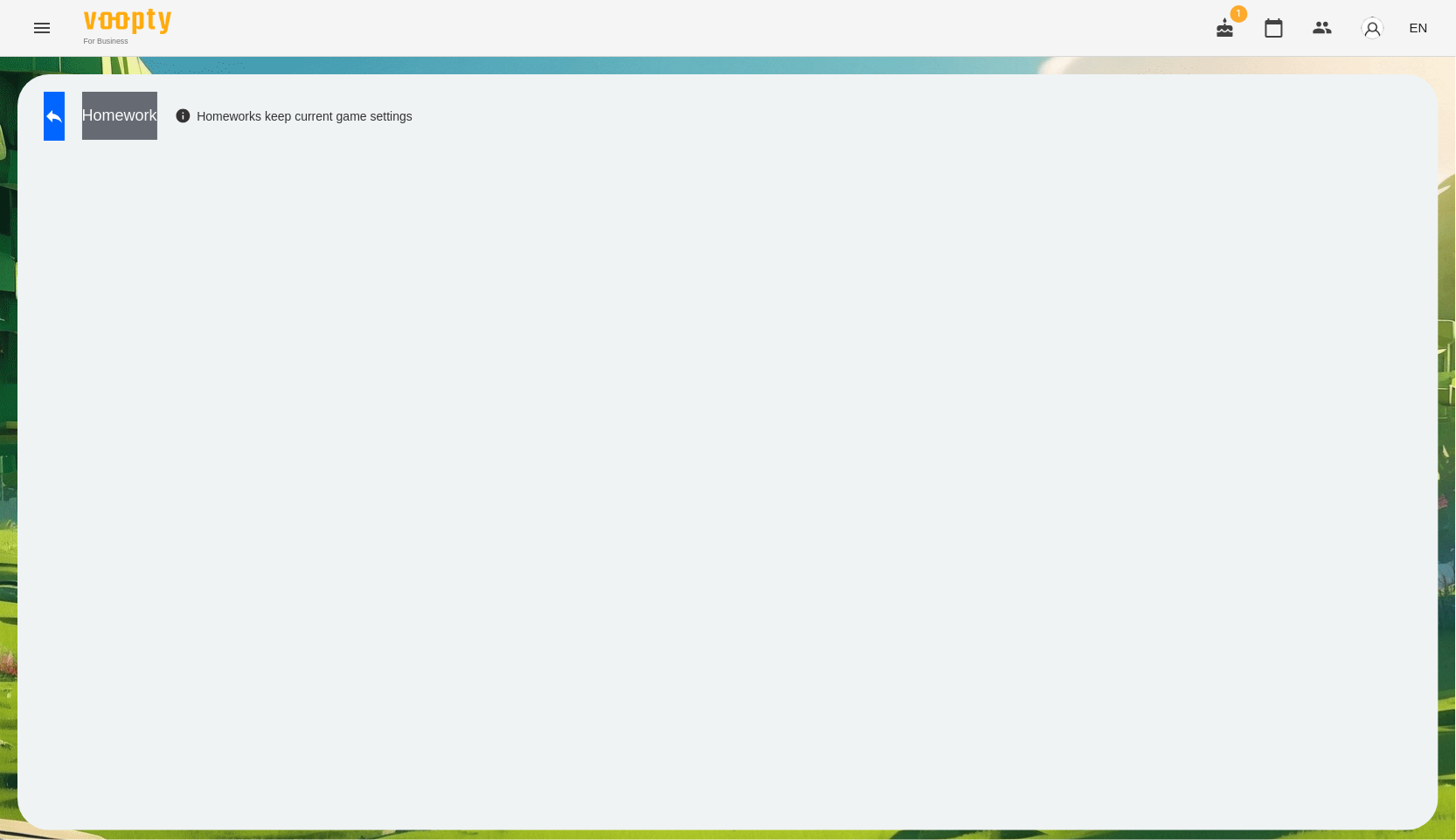
click at [145, 103] on button "Homework" at bounding box center [119, 116] width 75 height 48
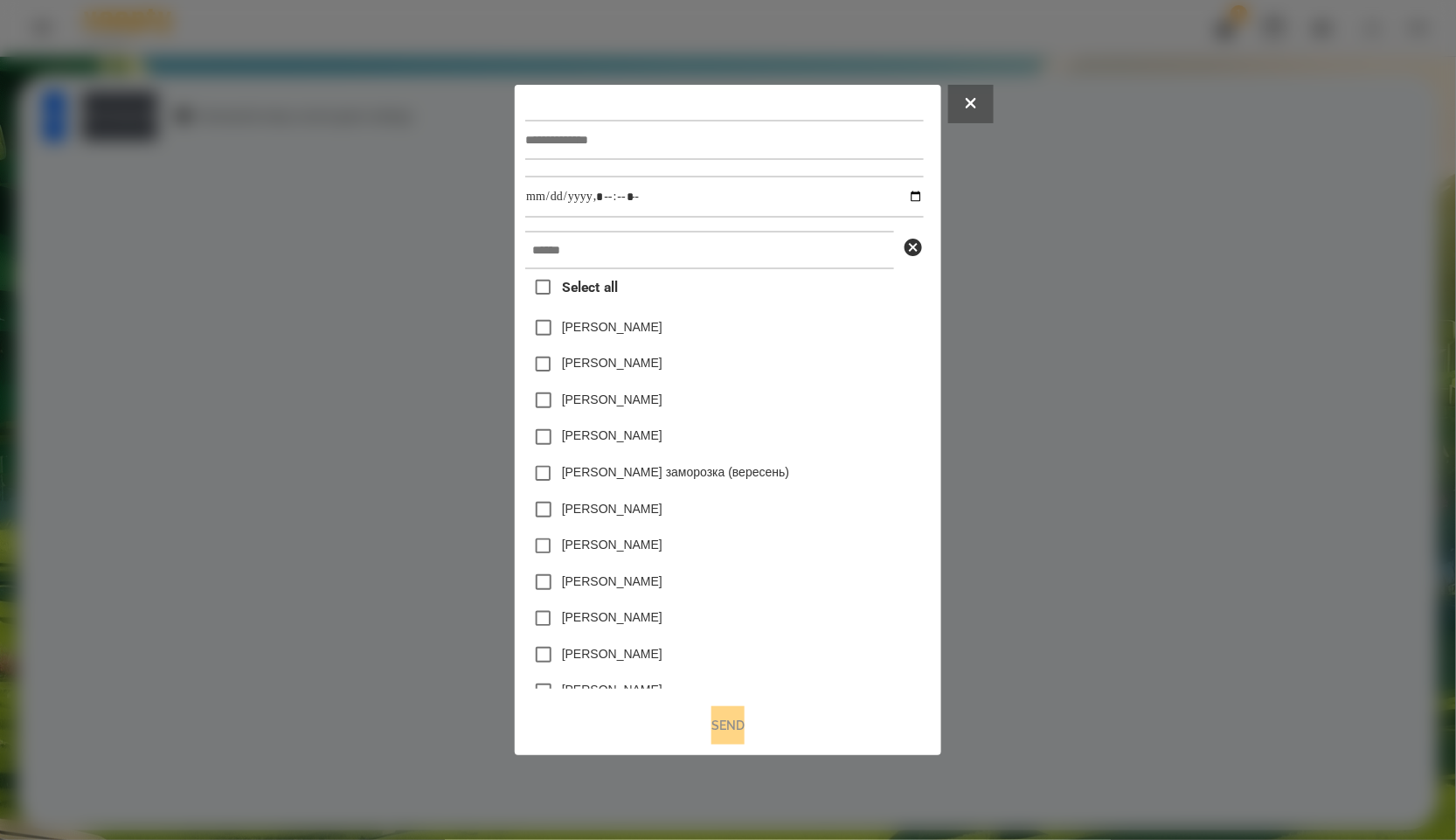
click at [820, 163] on div at bounding box center [724, 139] width 398 height 72
click at [821, 136] on input "text" at bounding box center [724, 140] width 398 height 40
paste input "******"
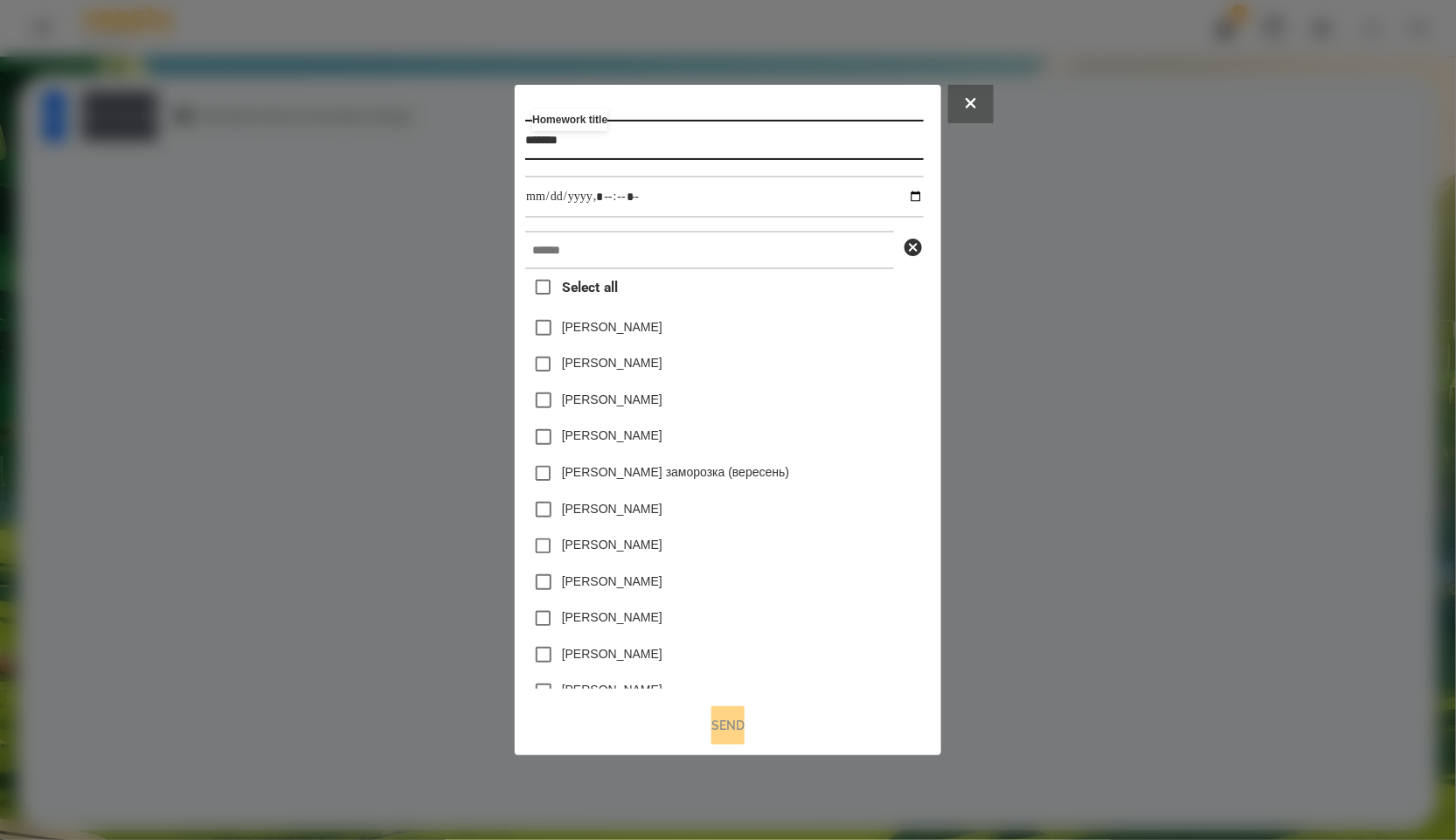
type input "*******"
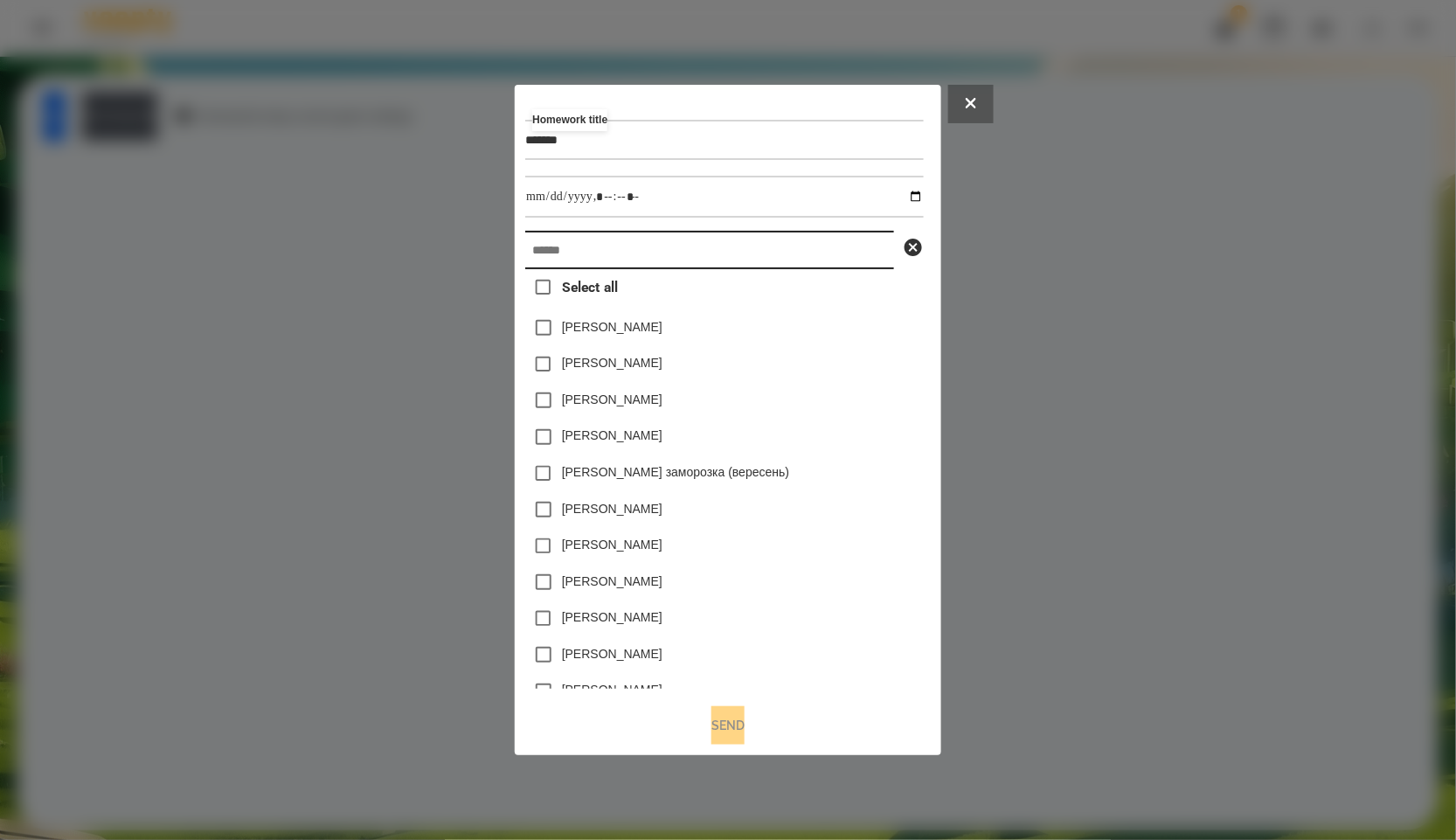
click at [863, 249] on input "text" at bounding box center [710, 250] width 369 height 38
paste input "******"
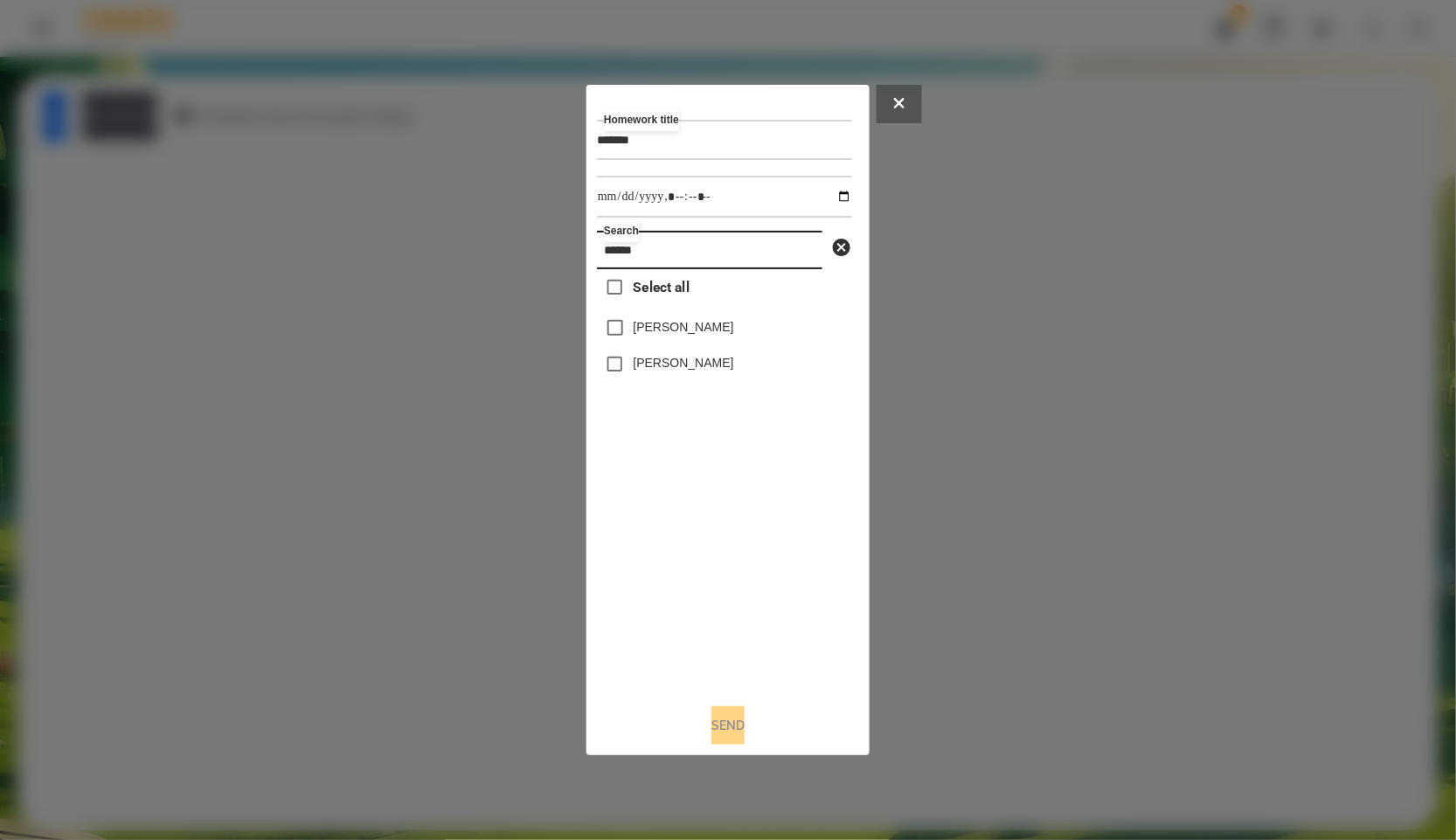
type input "******"
click at [841, 190] on input "datetime-local" at bounding box center [724, 197] width 255 height 42
click at [836, 190] on input "datetime-local" at bounding box center [724, 197] width 255 height 42
type input "**********"
click at [762, 514] on div "Select all [PERSON_NAME] [PERSON_NAME]" at bounding box center [724, 479] width 255 height 421
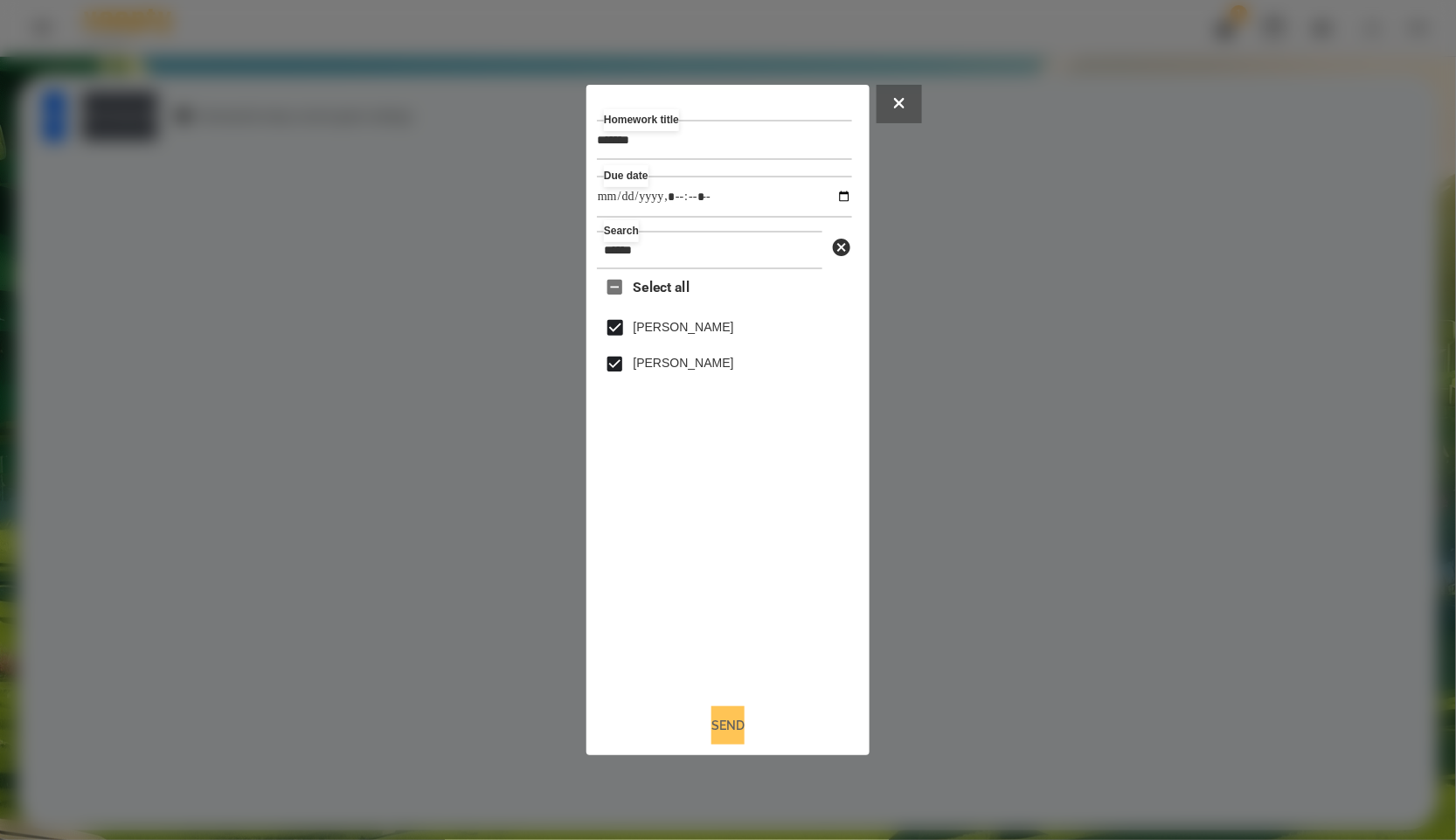
click at [725, 726] on button "Send" at bounding box center [728, 725] width 33 height 38
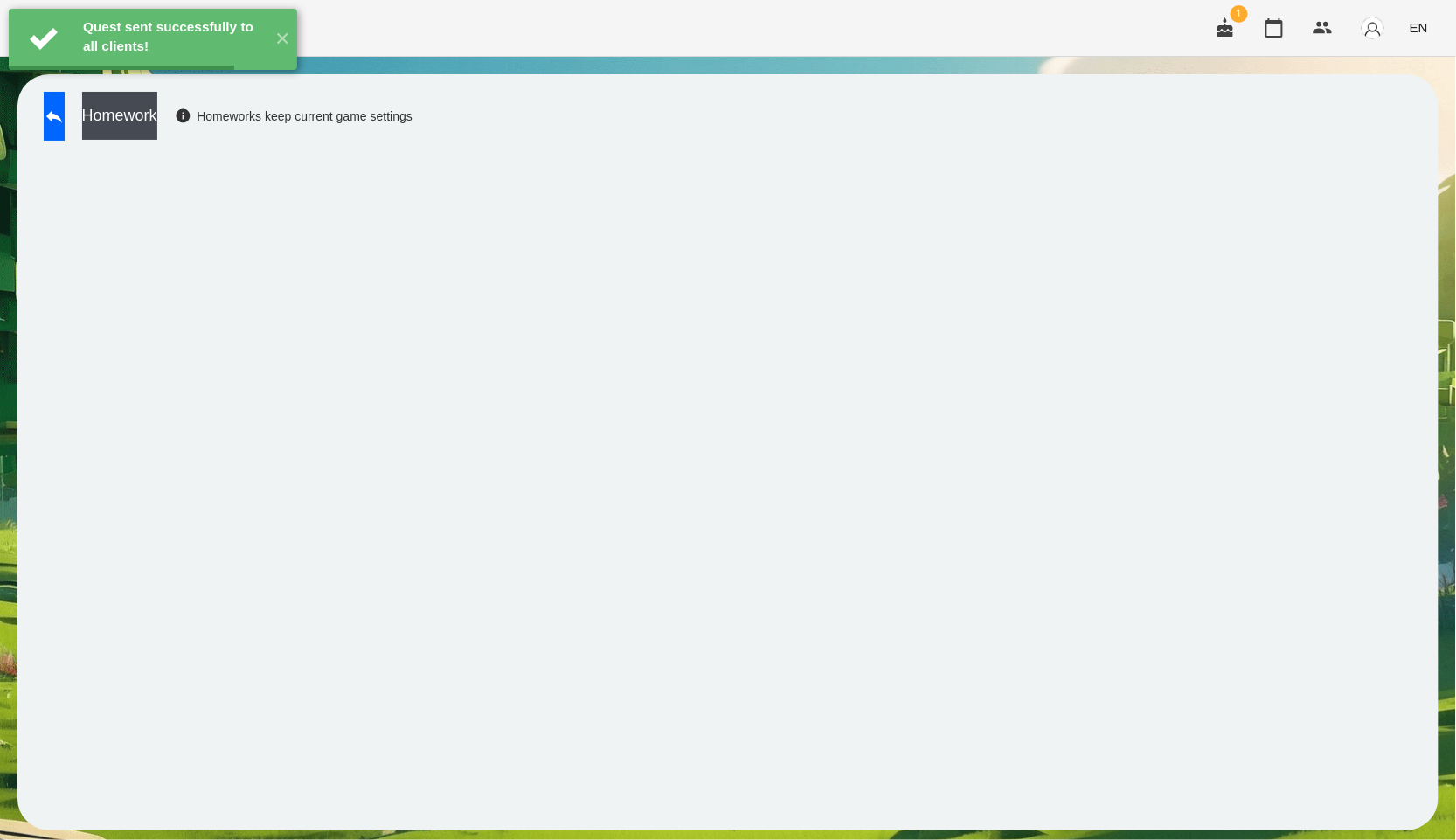
click at [157, 121] on button "Homework" at bounding box center [119, 116] width 75 height 48
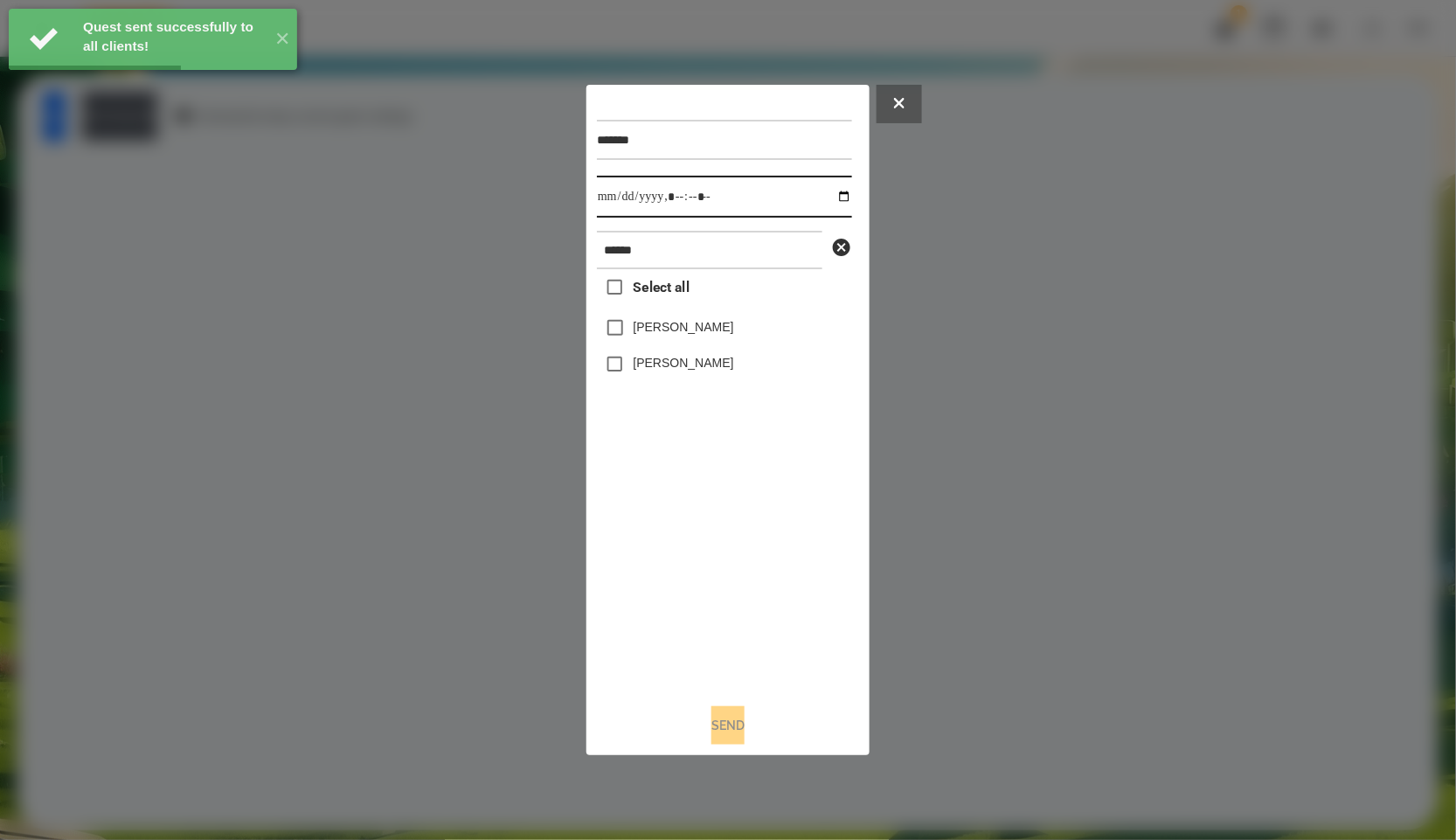
click at [824, 199] on input "datetime-local" at bounding box center [724, 197] width 255 height 42
type input "**********"
click at [748, 605] on div "Select all [PERSON_NAME] [PERSON_NAME]" at bounding box center [724, 479] width 255 height 421
click at [672, 284] on span "Select all" at bounding box center [661, 287] width 56 height 21
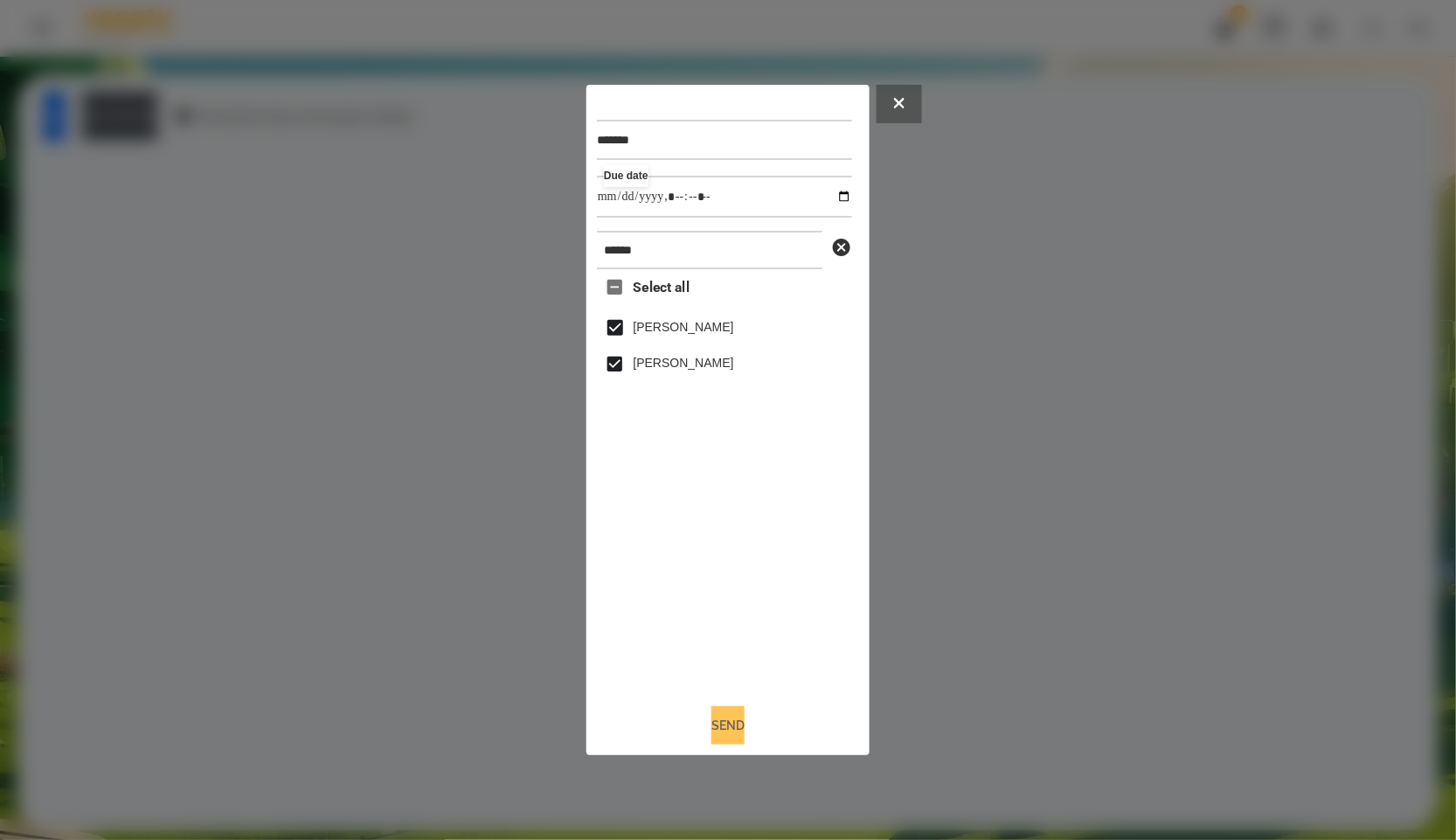
click at [720, 735] on button "Send" at bounding box center [728, 725] width 33 height 38
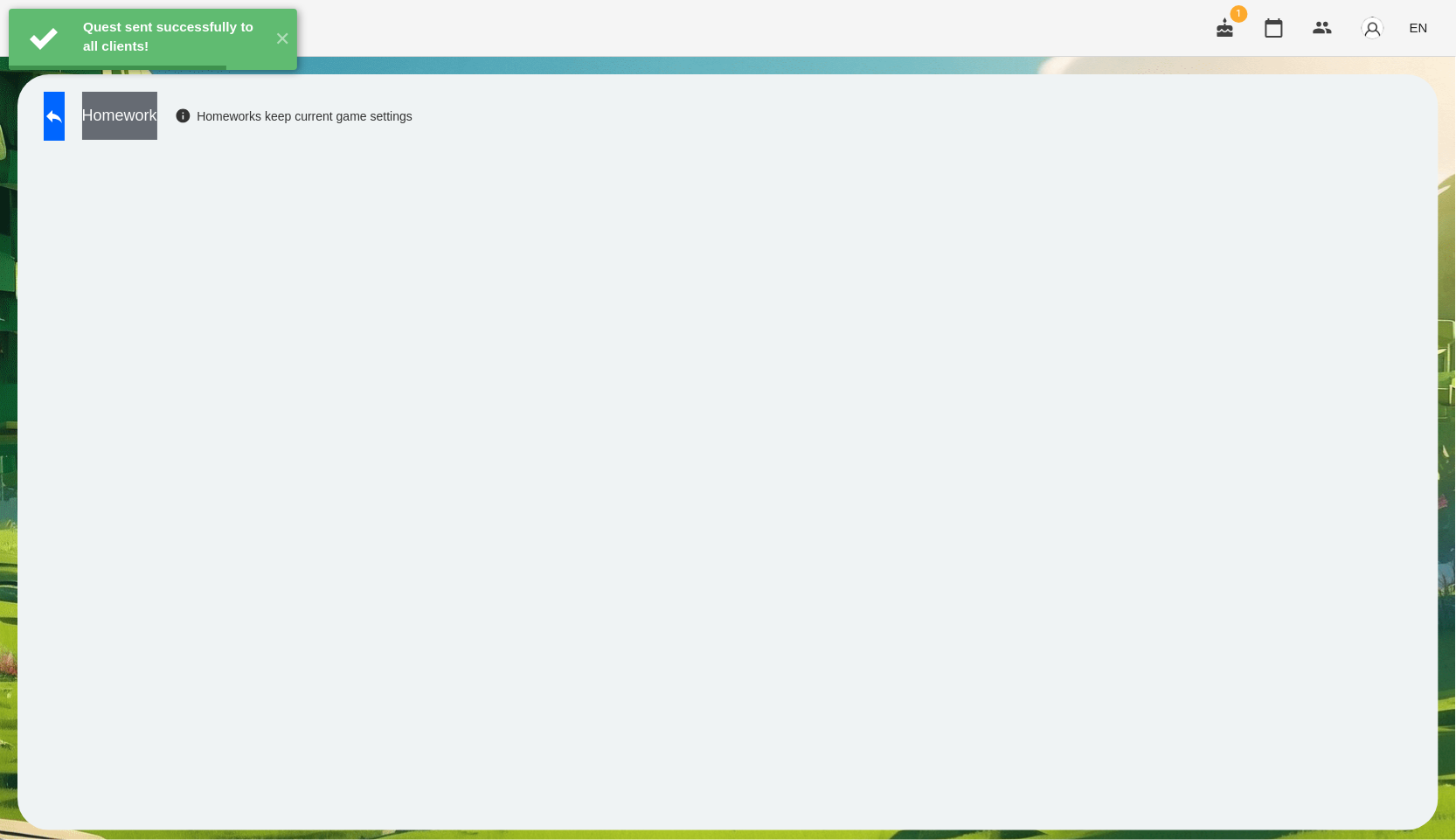
click at [157, 120] on button "Homework" at bounding box center [119, 116] width 75 height 48
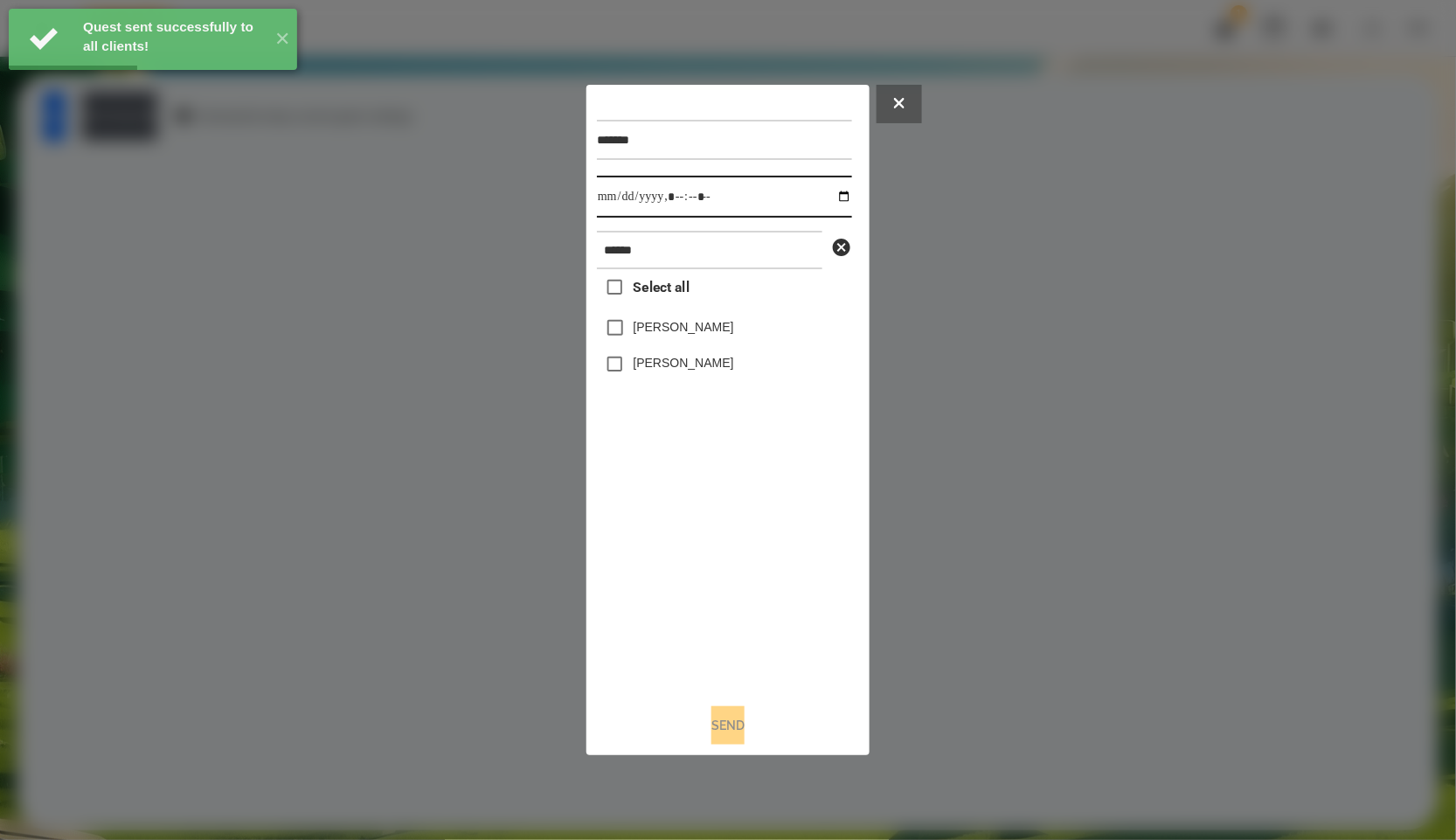
click at [835, 203] on input "datetime-local" at bounding box center [724, 197] width 255 height 42
type input "**********"
drag, startPoint x: 661, startPoint y: 563, endPoint x: 673, endPoint y: 412, distance: 151.5
click at [661, 563] on div "Select all [PERSON_NAME] [PERSON_NAME]" at bounding box center [724, 479] width 255 height 421
click at [682, 292] on span "Select all" at bounding box center [661, 287] width 56 height 21
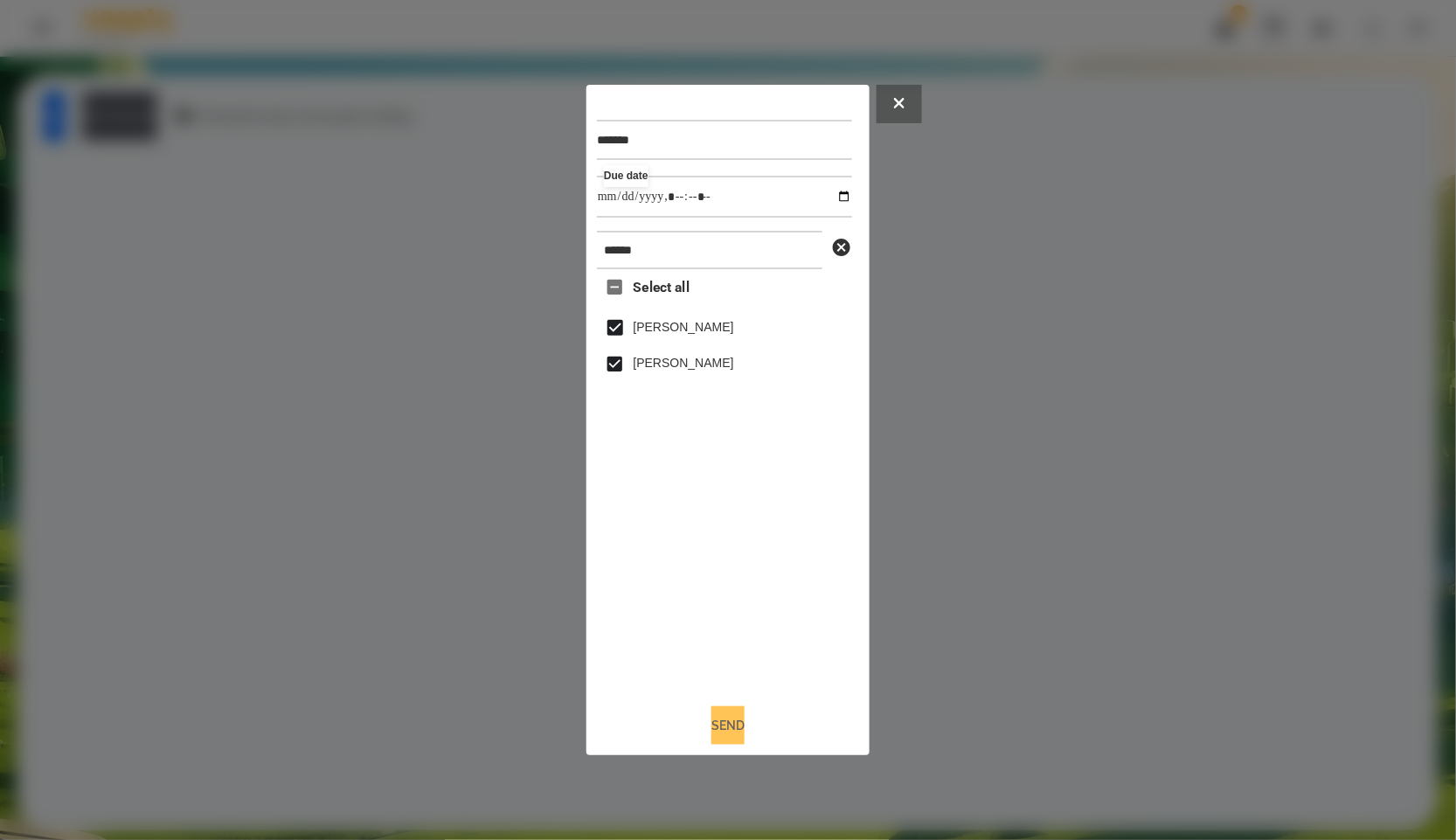
click at [735, 727] on button "Send" at bounding box center [728, 725] width 33 height 38
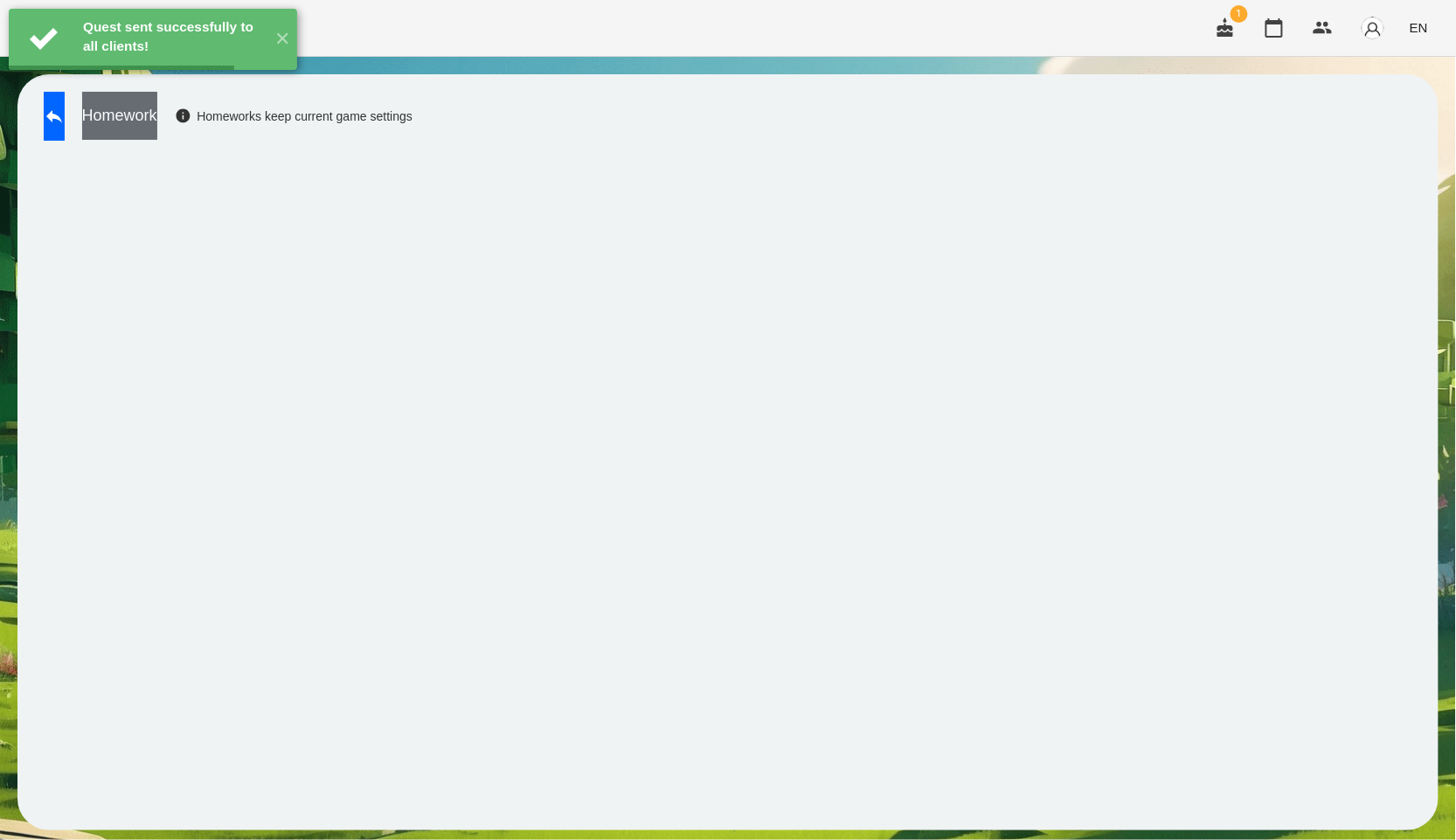
click at [157, 125] on button "Homework" at bounding box center [119, 116] width 75 height 48
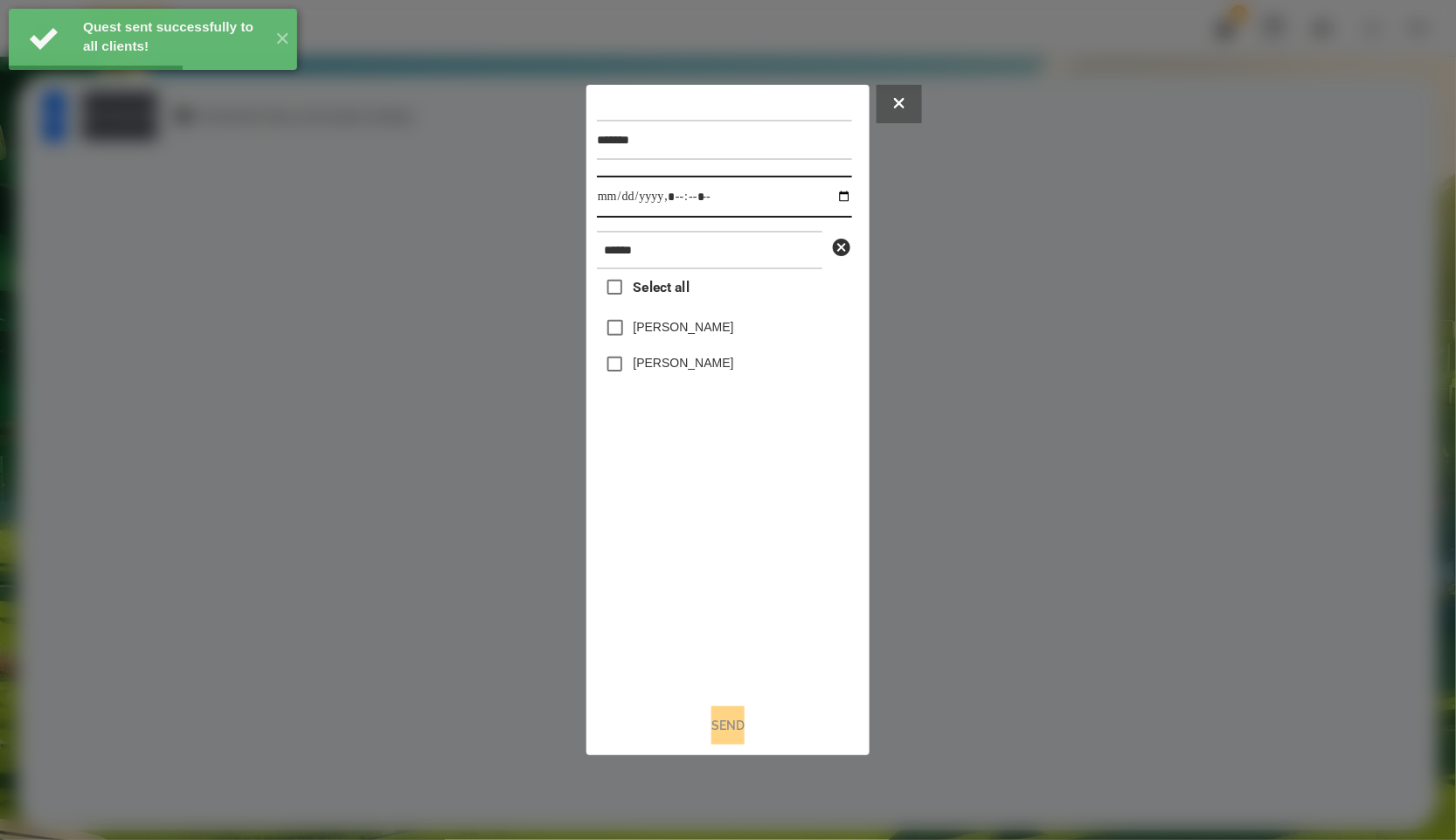
click at [849, 197] on input "datetime-local" at bounding box center [724, 197] width 255 height 42
click at [843, 197] on input "datetime-local" at bounding box center [724, 197] width 255 height 42
click at [837, 198] on input "datetime-local" at bounding box center [724, 197] width 255 height 42
type input "**********"
click at [697, 505] on div "Select all [PERSON_NAME] [PERSON_NAME]" at bounding box center [724, 479] width 255 height 421
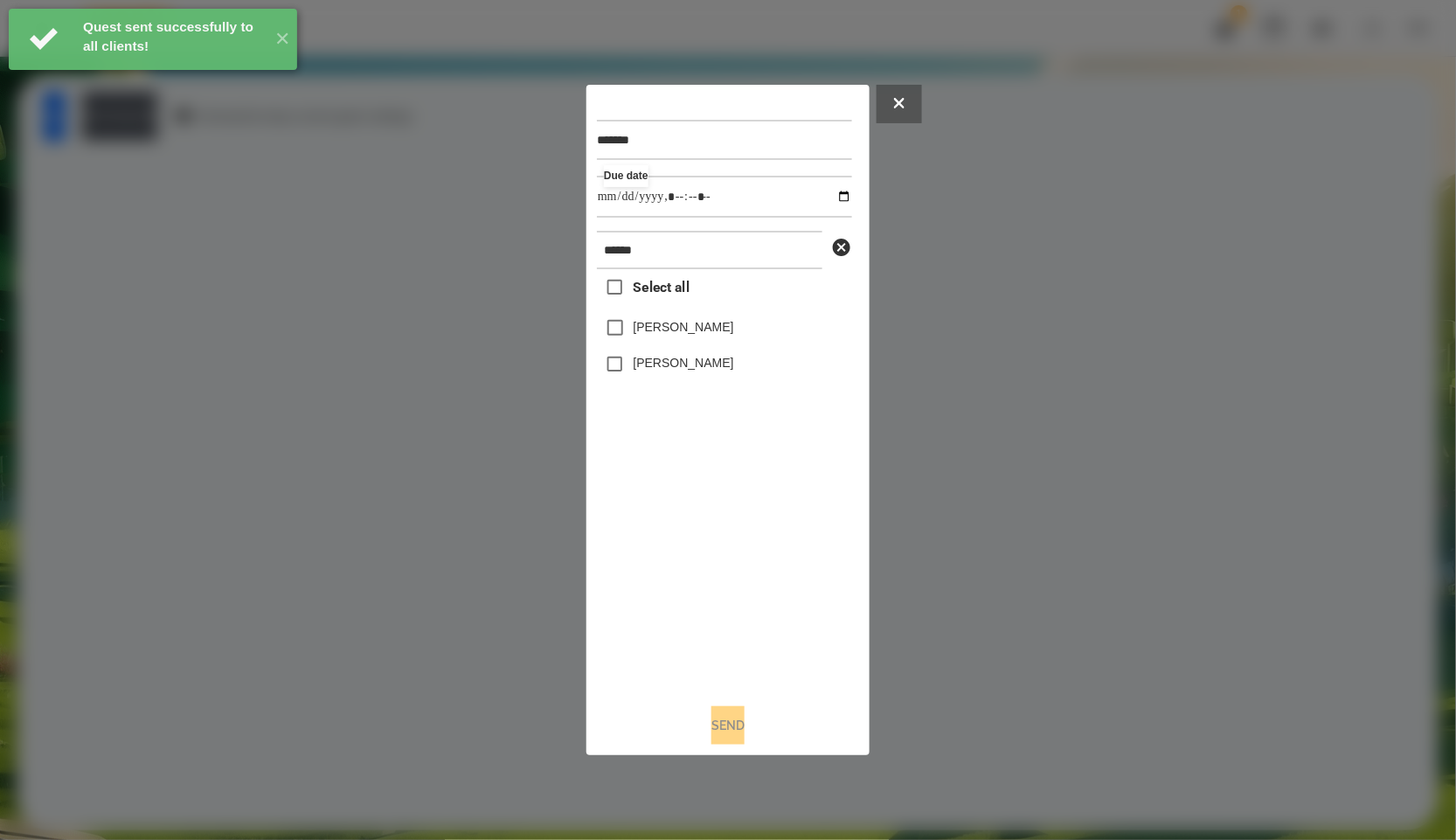
click at [653, 282] on span "Select all" at bounding box center [661, 287] width 56 height 21
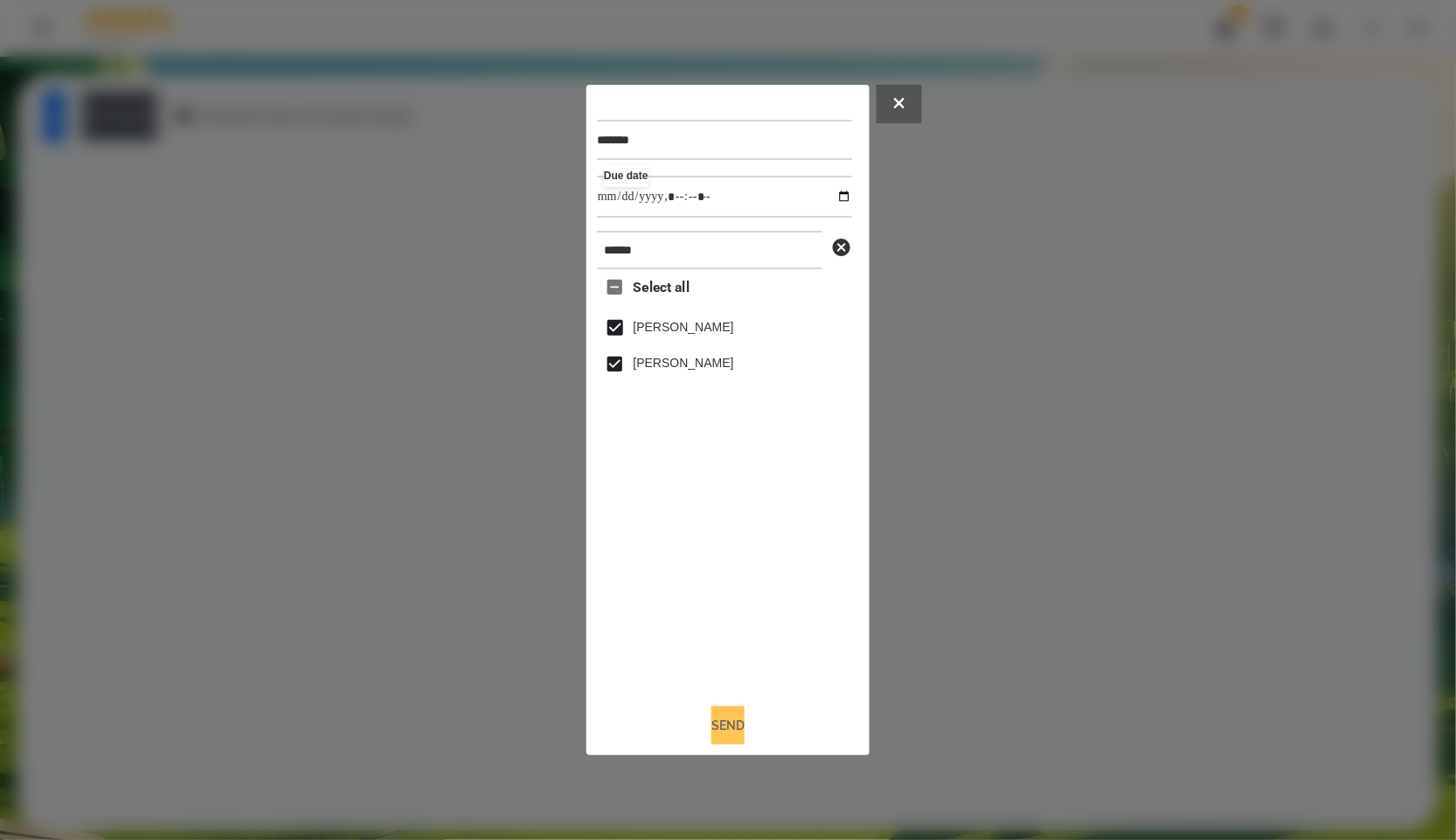
click at [723, 723] on button "Send" at bounding box center [728, 725] width 33 height 38
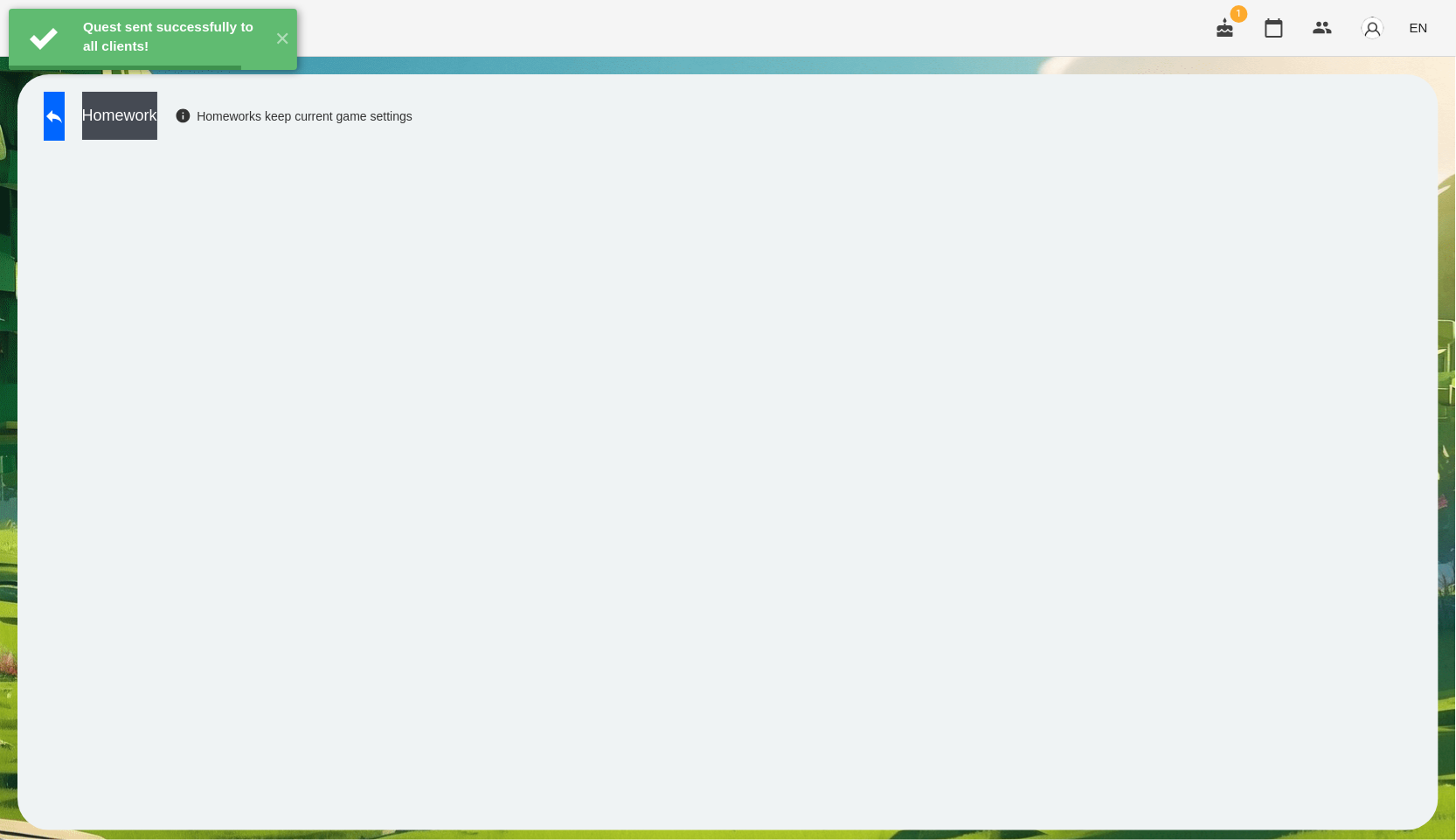
click at [156, 120] on button "Homework" at bounding box center [119, 116] width 75 height 48
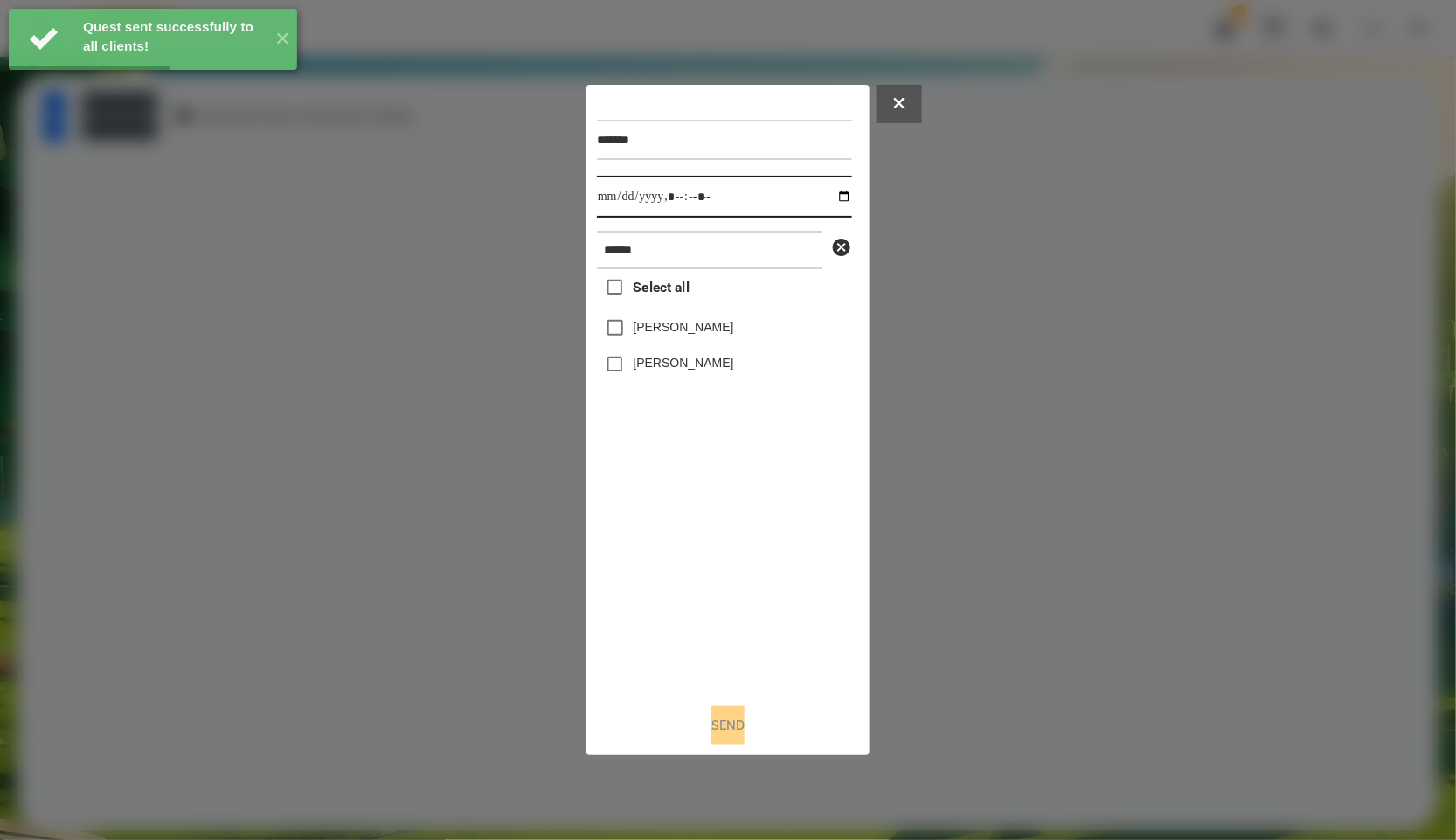
click at [825, 189] on input "datetime-local" at bounding box center [724, 197] width 255 height 42
type input "**********"
click at [709, 570] on div "Select all [PERSON_NAME] [PERSON_NAME]" at bounding box center [724, 479] width 255 height 421
click at [646, 286] on span "Select all" at bounding box center [661, 287] width 56 height 21
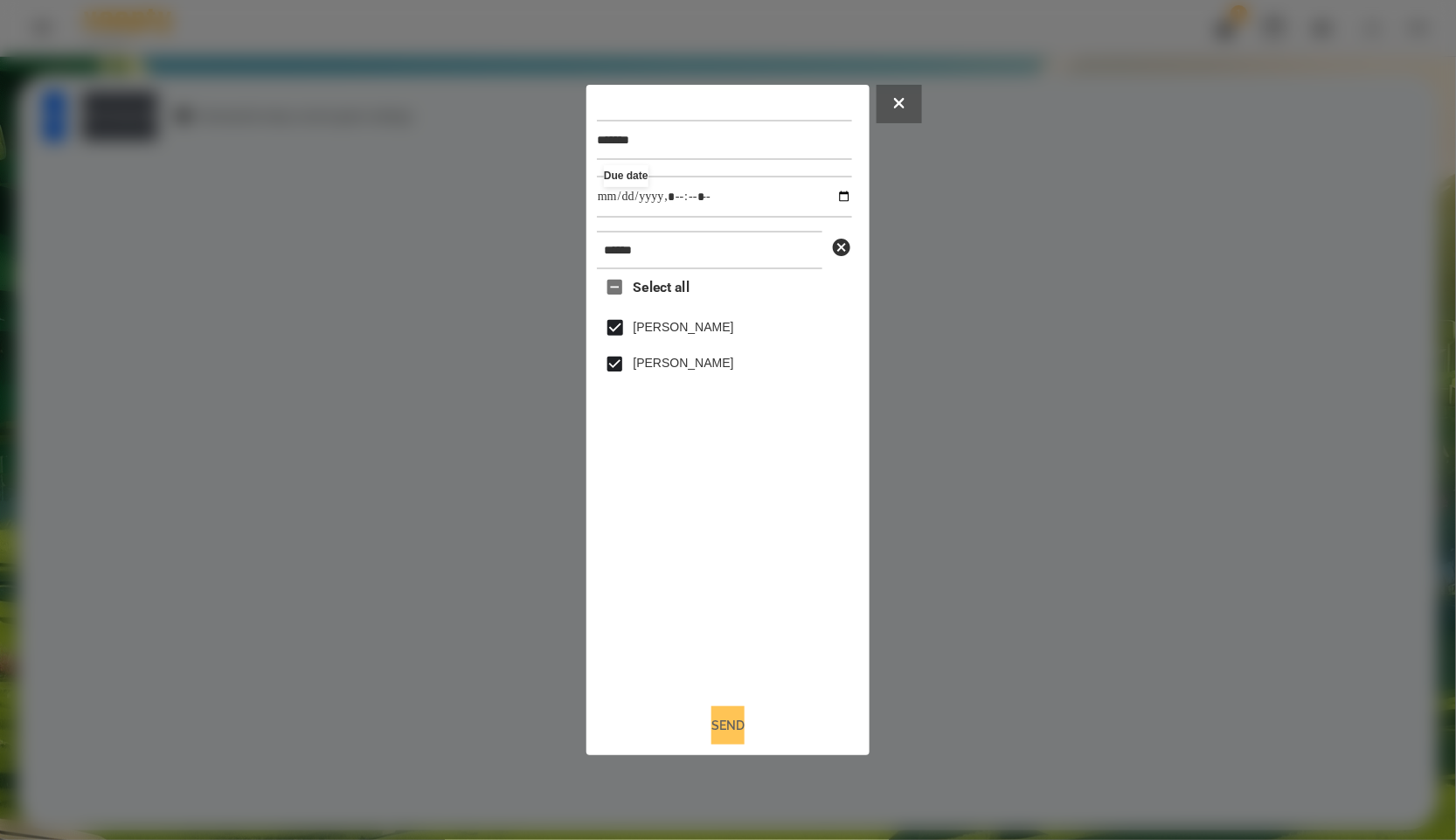
click at [713, 736] on button "Send" at bounding box center [728, 725] width 33 height 38
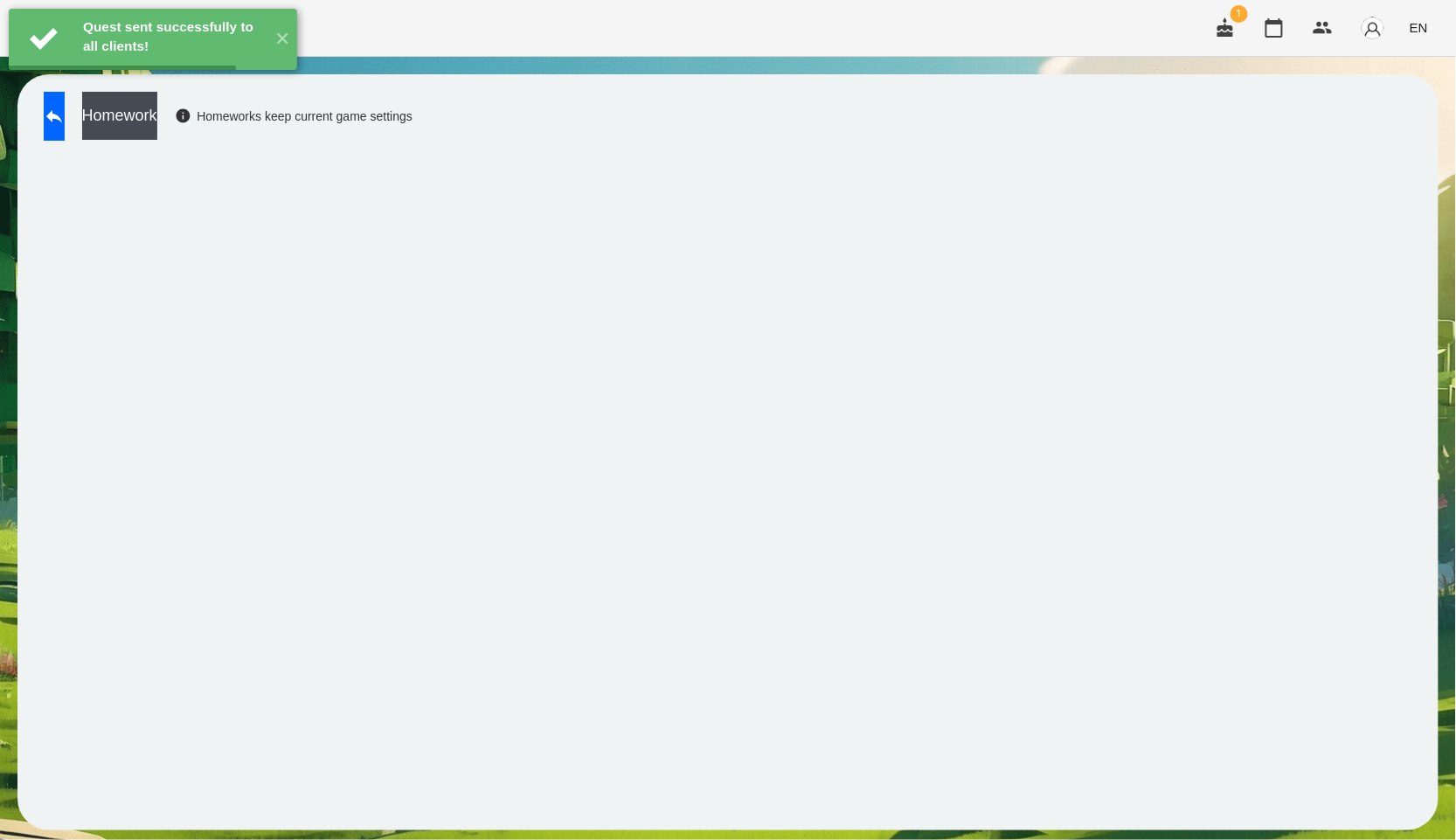
click at [157, 112] on button "Homework" at bounding box center [119, 116] width 75 height 48
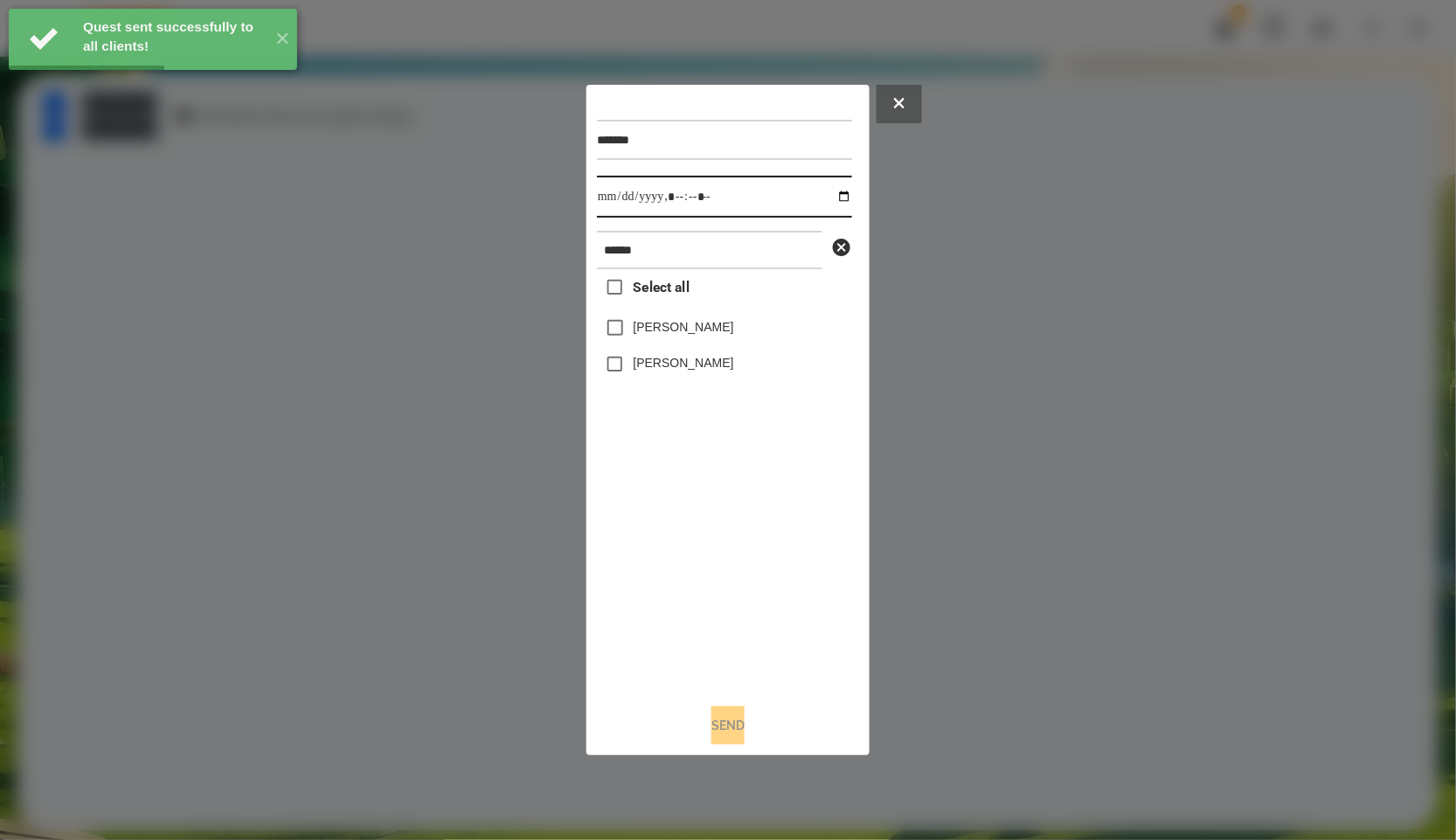
click at [834, 196] on input "datetime-local" at bounding box center [724, 197] width 255 height 42
type input "**********"
drag, startPoint x: 742, startPoint y: 587, endPoint x: 665, endPoint y: 422, distance: 182.1
click at [742, 587] on div "Select all [PERSON_NAME] [PERSON_NAME]" at bounding box center [724, 479] width 255 height 421
click at [665, 291] on span "Select all" at bounding box center [661, 287] width 56 height 21
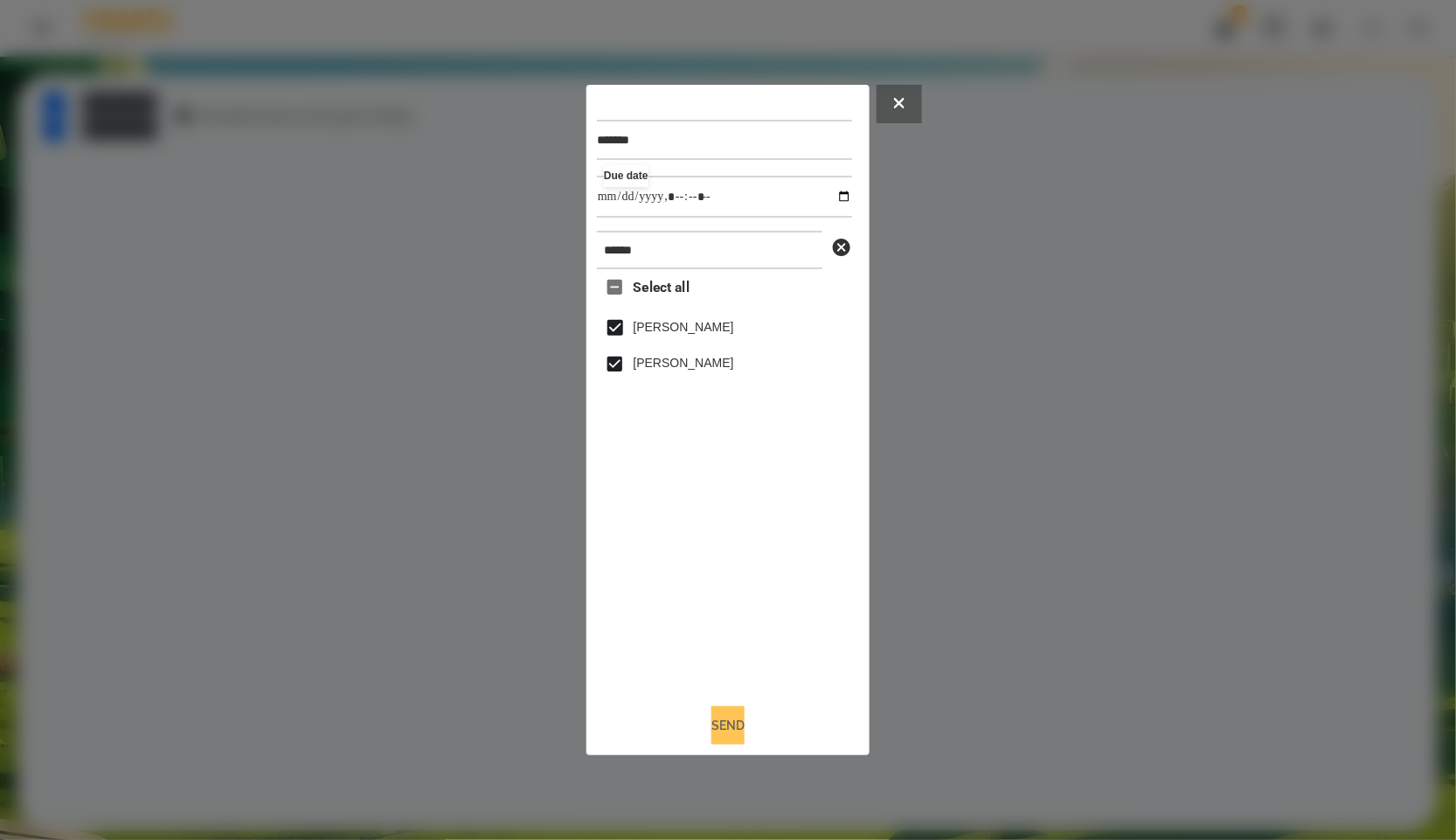
click at [734, 720] on button "Send" at bounding box center [728, 725] width 33 height 38
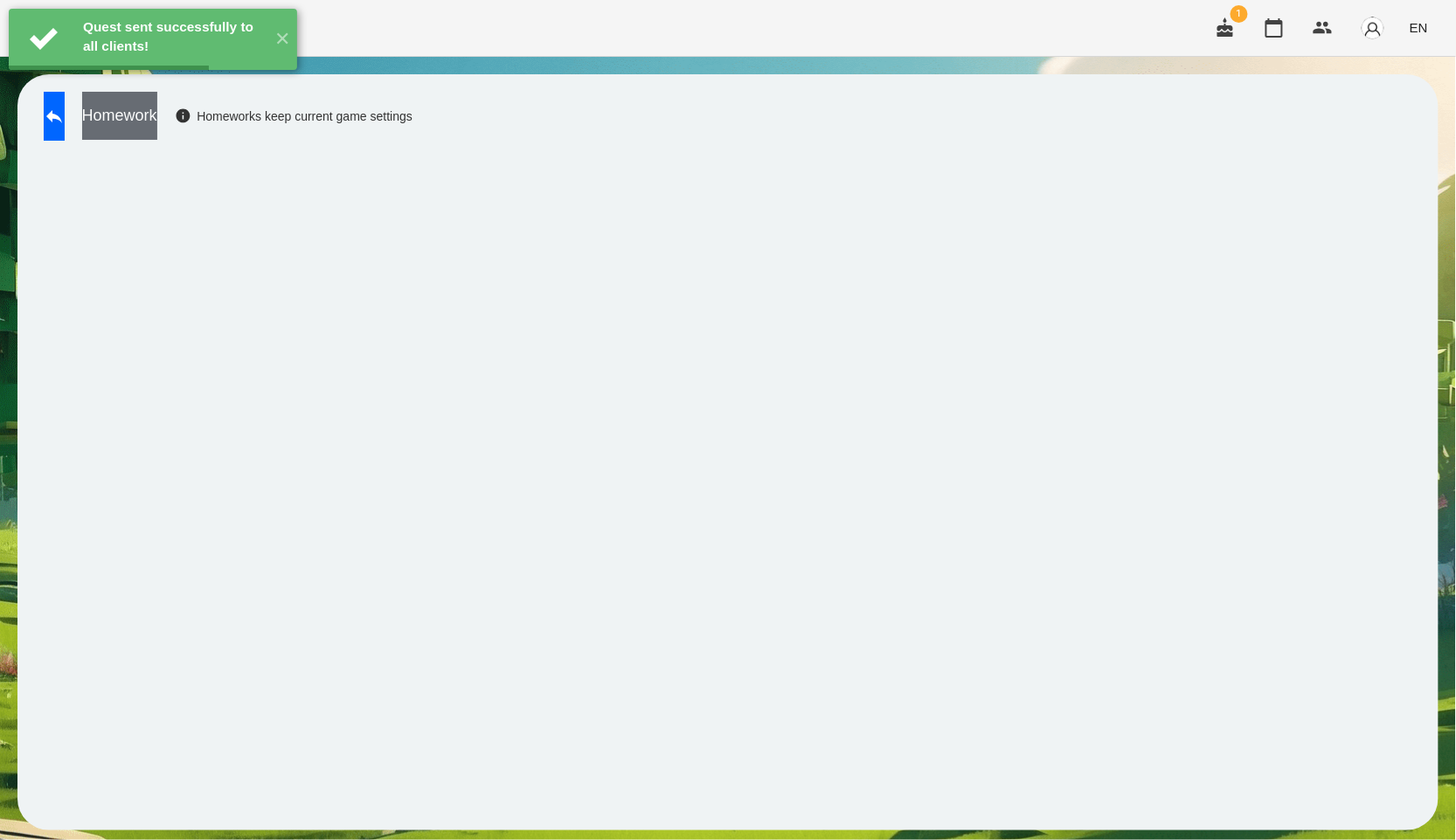
click at [157, 106] on button "Homework" at bounding box center [119, 116] width 75 height 48
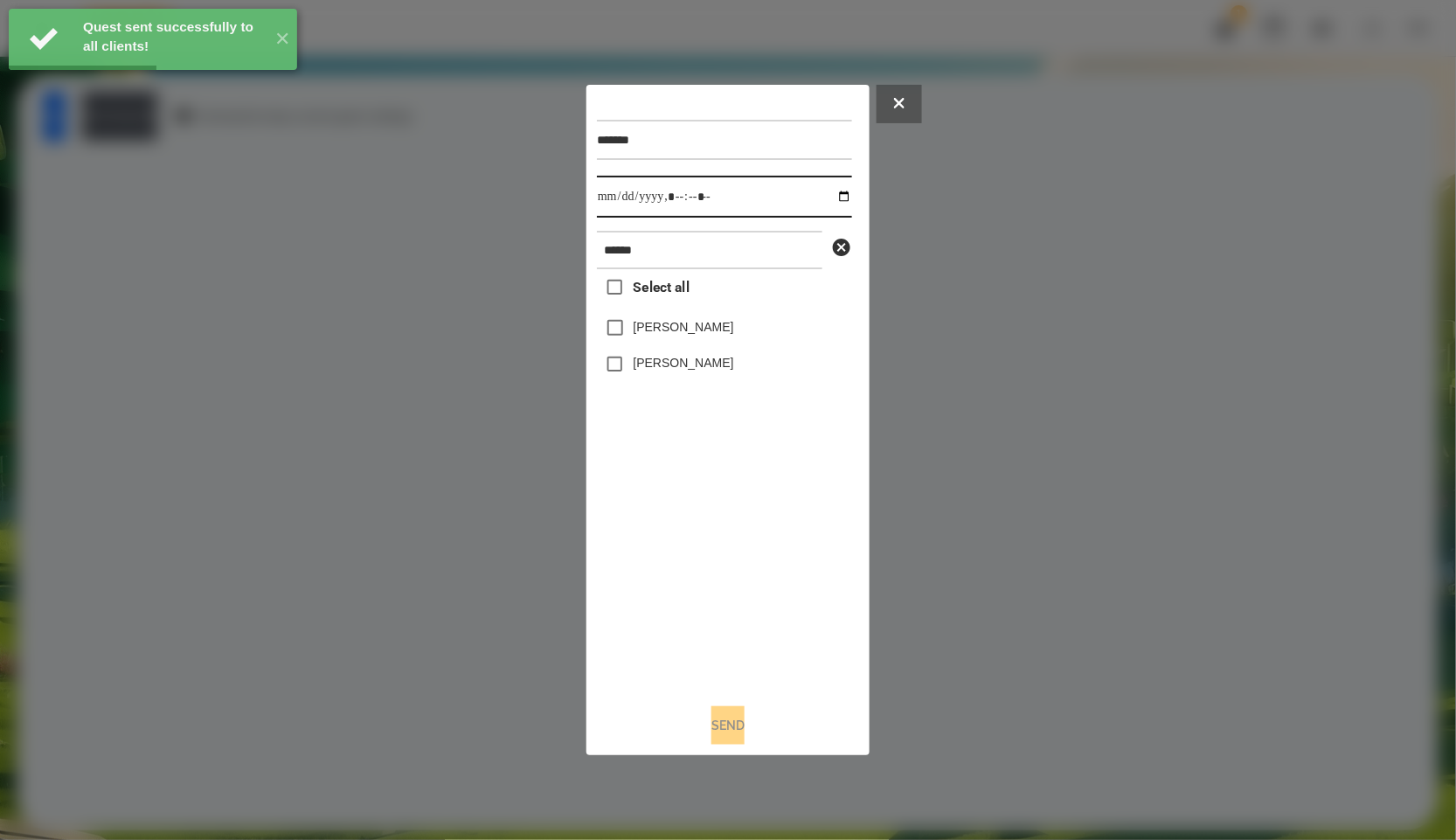
click at [830, 199] on input "datetime-local" at bounding box center [724, 197] width 255 height 42
type input "**********"
drag, startPoint x: 710, startPoint y: 541, endPoint x: 626, endPoint y: 490, distance: 98.3
click at [710, 541] on div "Select all [PERSON_NAME] [PERSON_NAME]" at bounding box center [724, 479] width 255 height 421
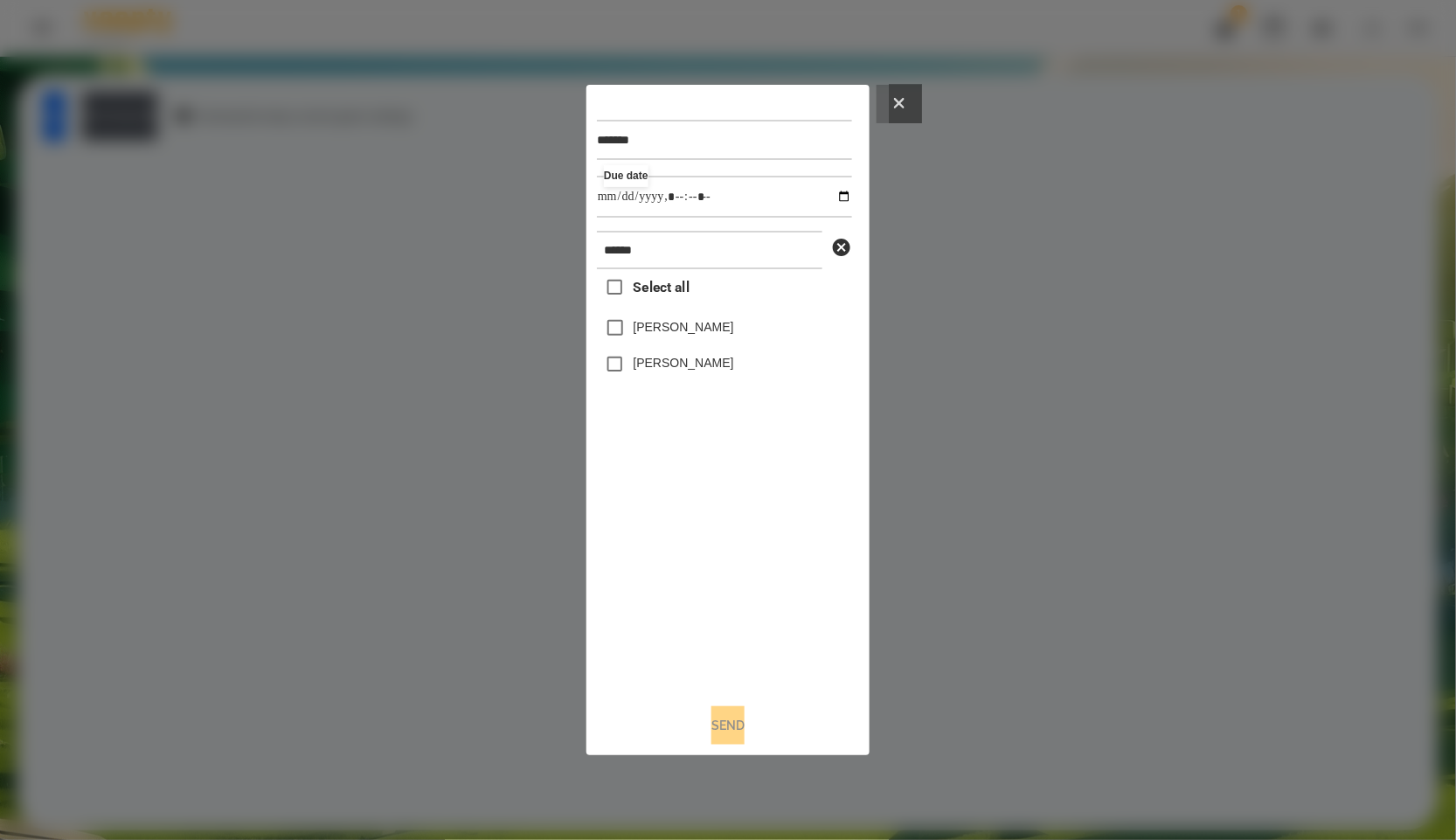
click at [909, 103] on button at bounding box center [900, 104] width 46 height 38
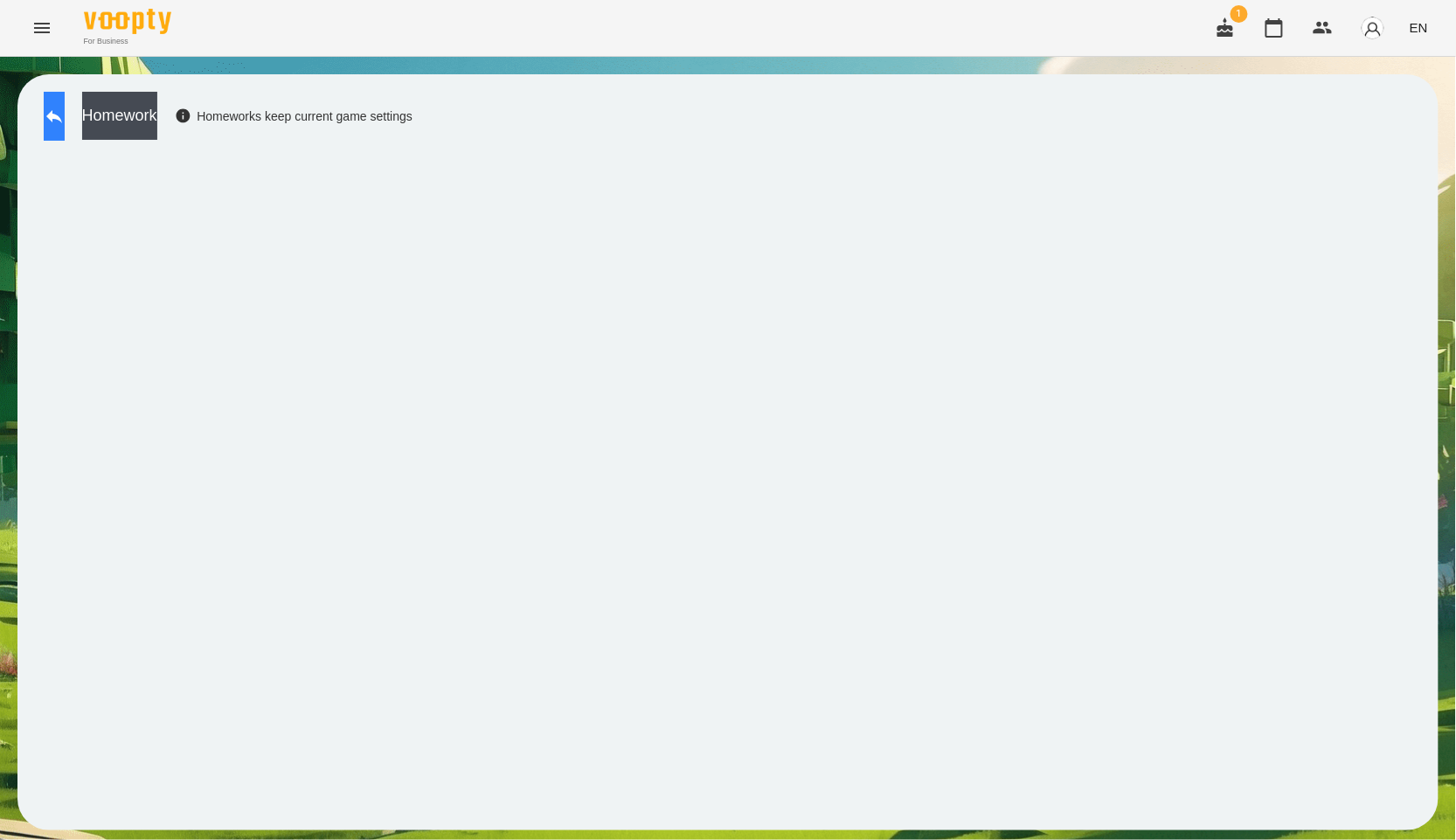
click at [65, 107] on icon at bounding box center [54, 116] width 21 height 21
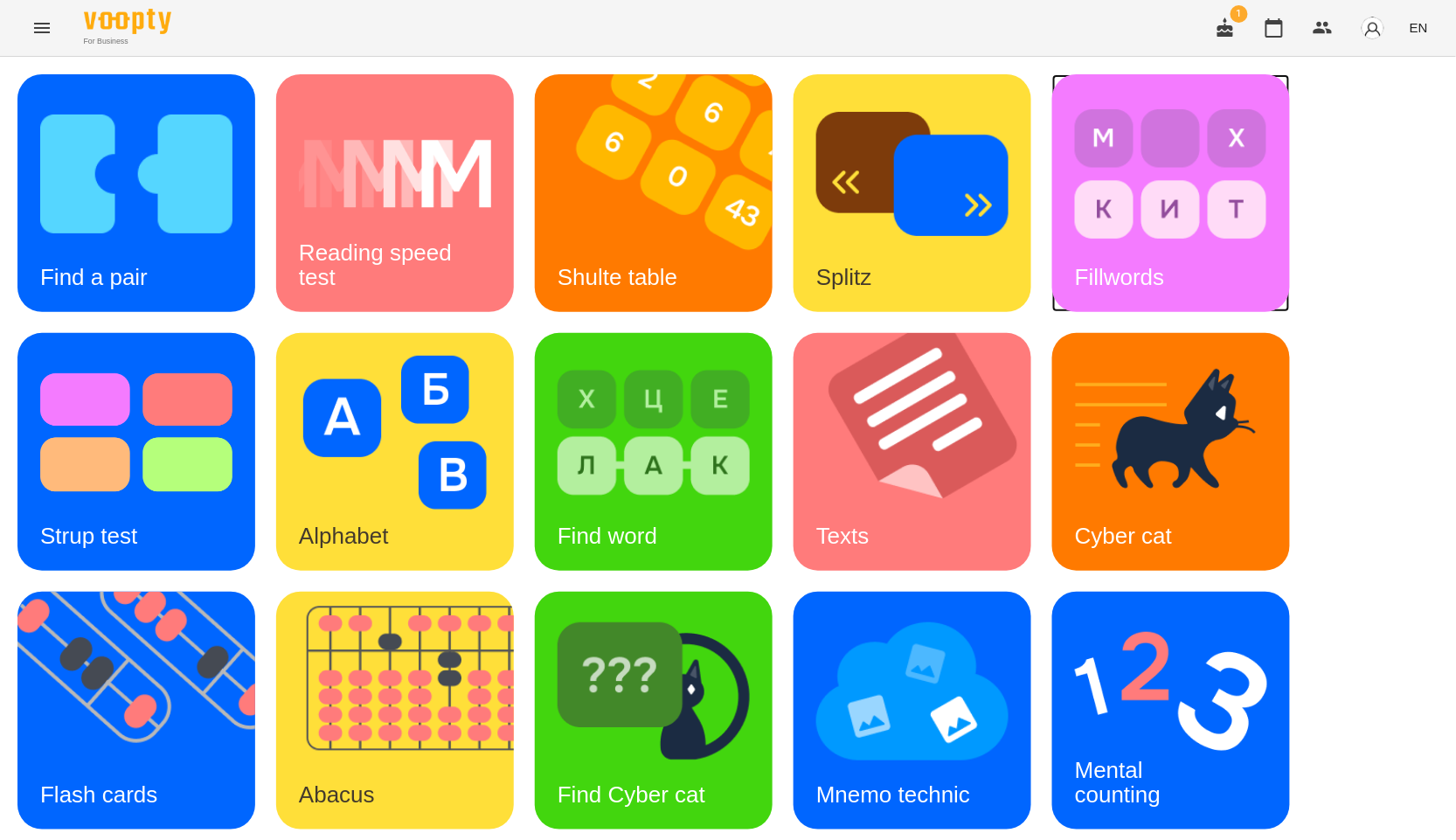
click at [1154, 245] on div "Fillwords" at bounding box center [1120, 278] width 135 height 69
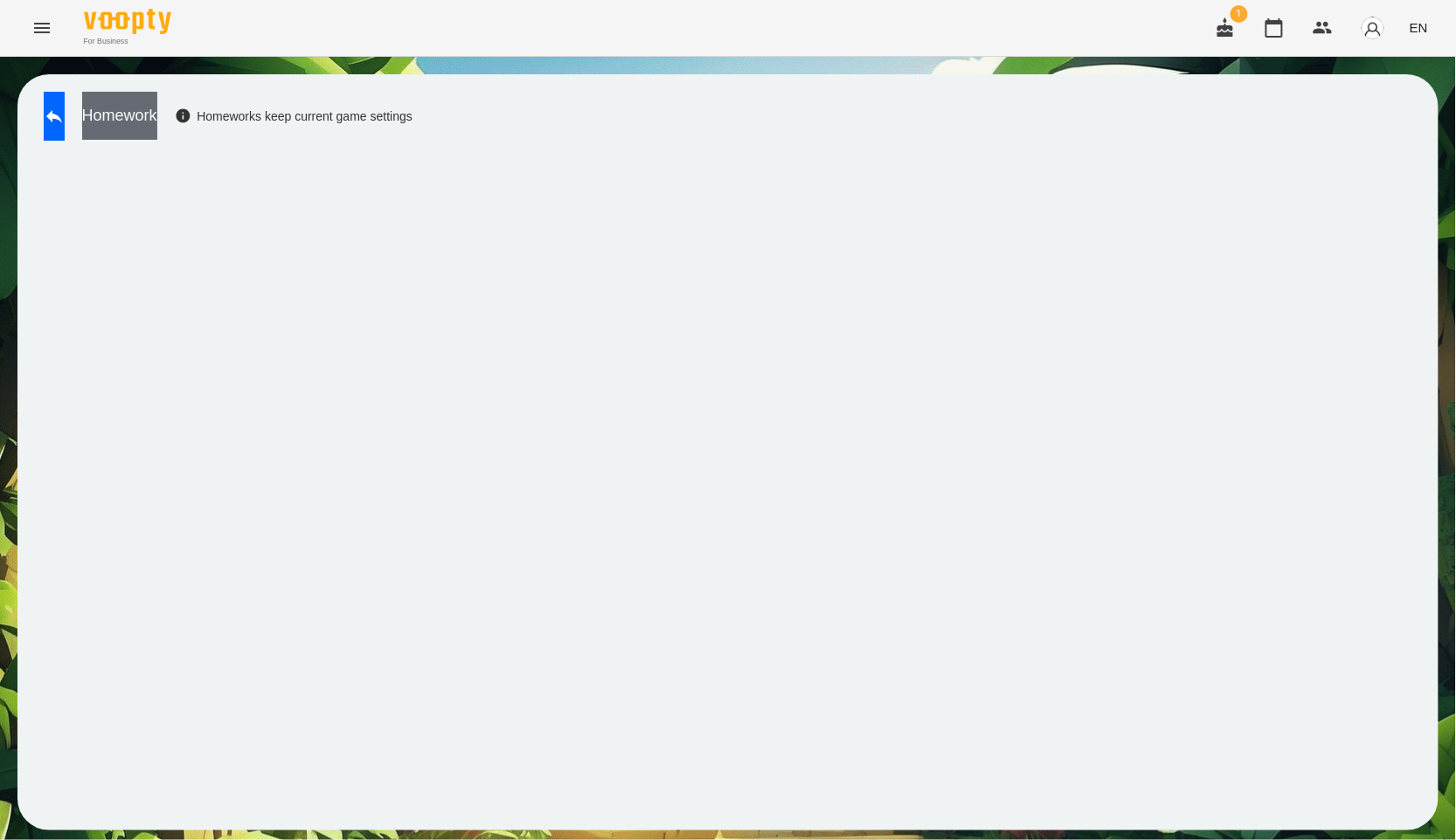
click at [157, 123] on button "Homework" at bounding box center [119, 116] width 75 height 48
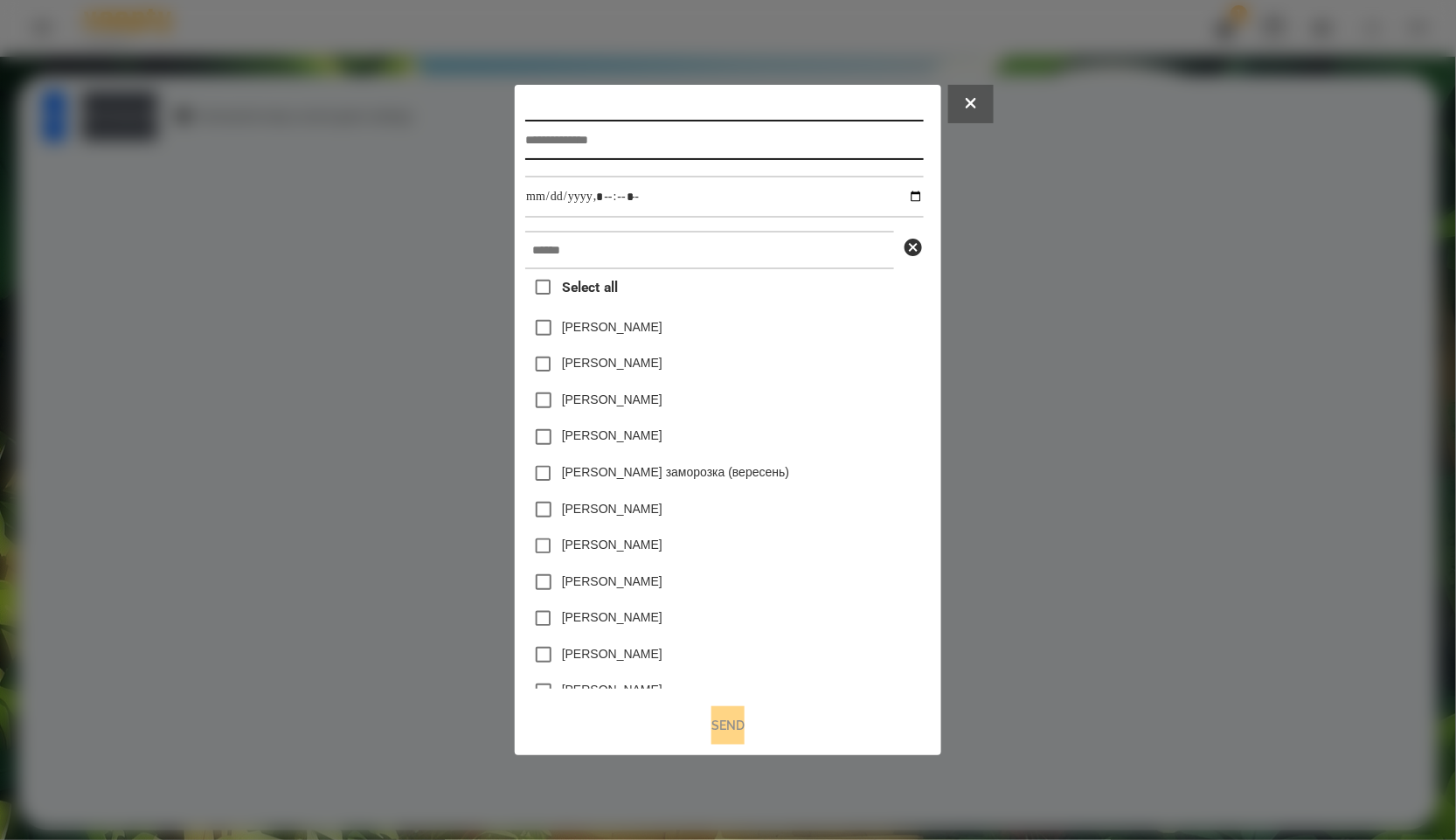
click at [684, 149] on input "text" at bounding box center [724, 140] width 398 height 40
paste input "******"
type input "******"
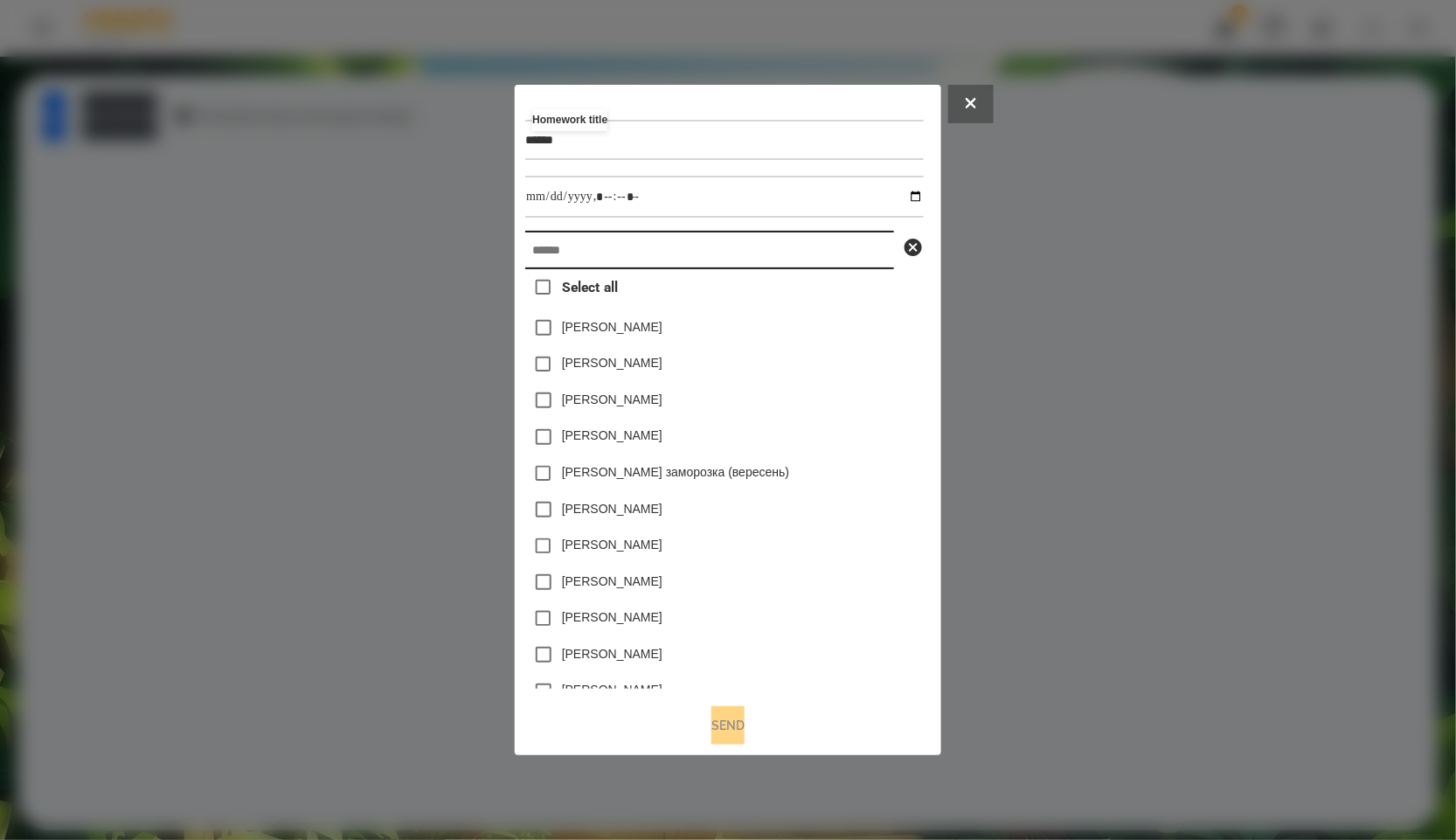
click at [652, 241] on input "text" at bounding box center [710, 250] width 369 height 38
paste input "******"
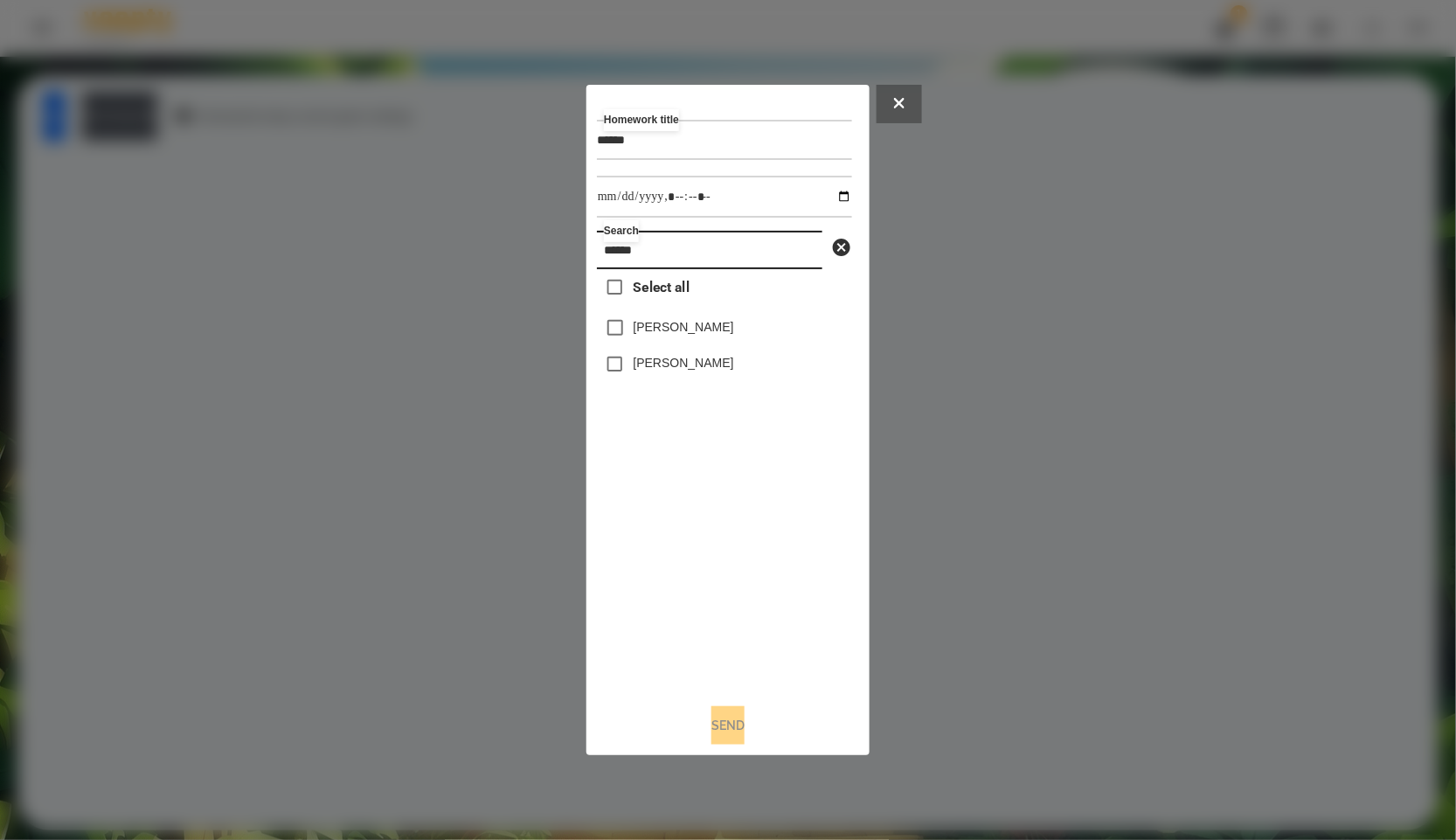
type input "******"
click at [664, 327] on label "[PERSON_NAME]" at bounding box center [683, 326] width 100 height 17
click at [703, 139] on input "******" at bounding box center [724, 140] width 255 height 40
type input "*******"
click at [818, 181] on input "datetime-local" at bounding box center [724, 197] width 255 height 42
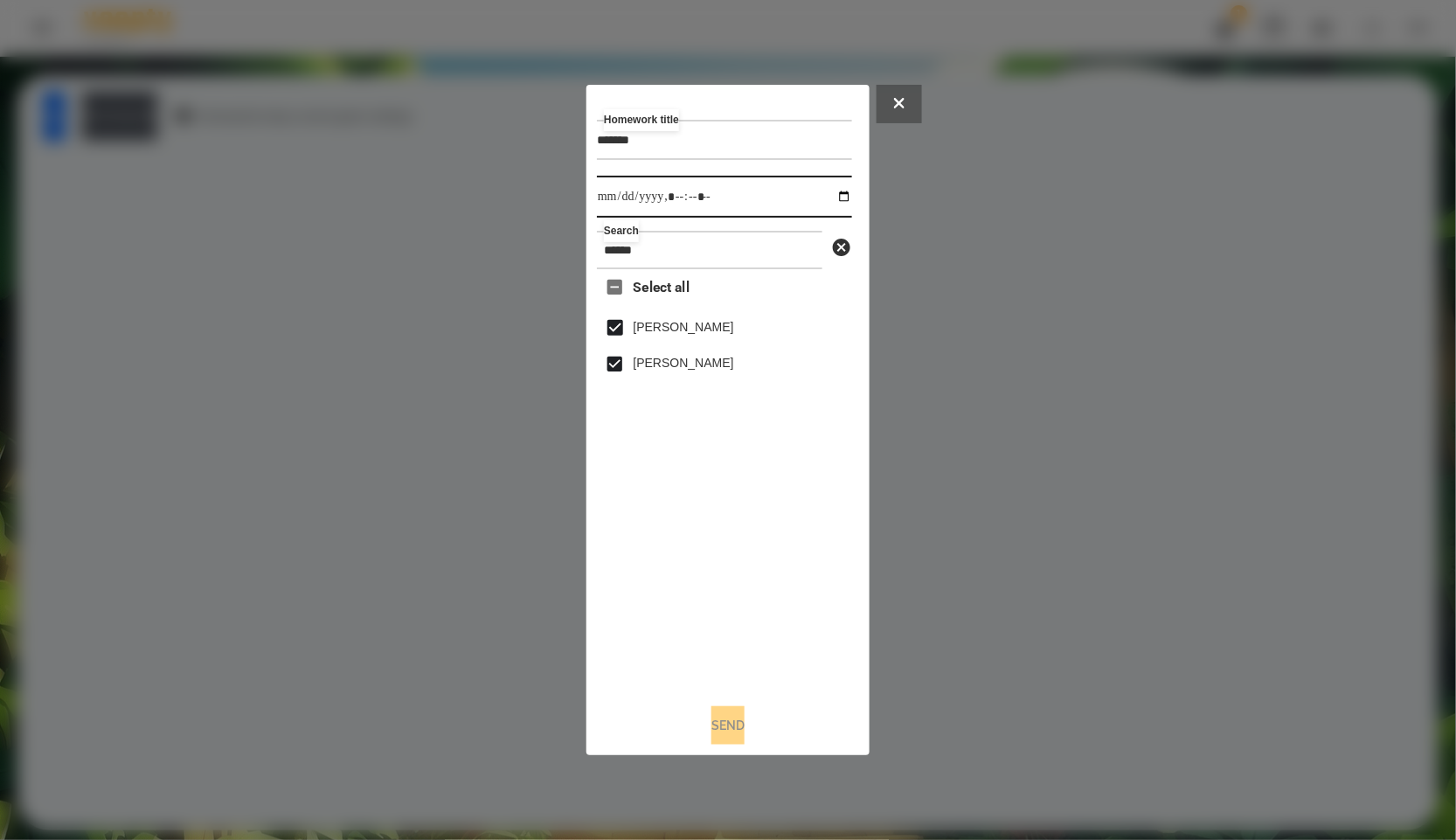
click at [828, 193] on input "datetime-local" at bounding box center [724, 197] width 255 height 42
type input "**********"
click at [801, 576] on div "Select all [PERSON_NAME] [PERSON_NAME]" at bounding box center [724, 479] width 255 height 421
click at [734, 719] on button "Send" at bounding box center [728, 725] width 33 height 38
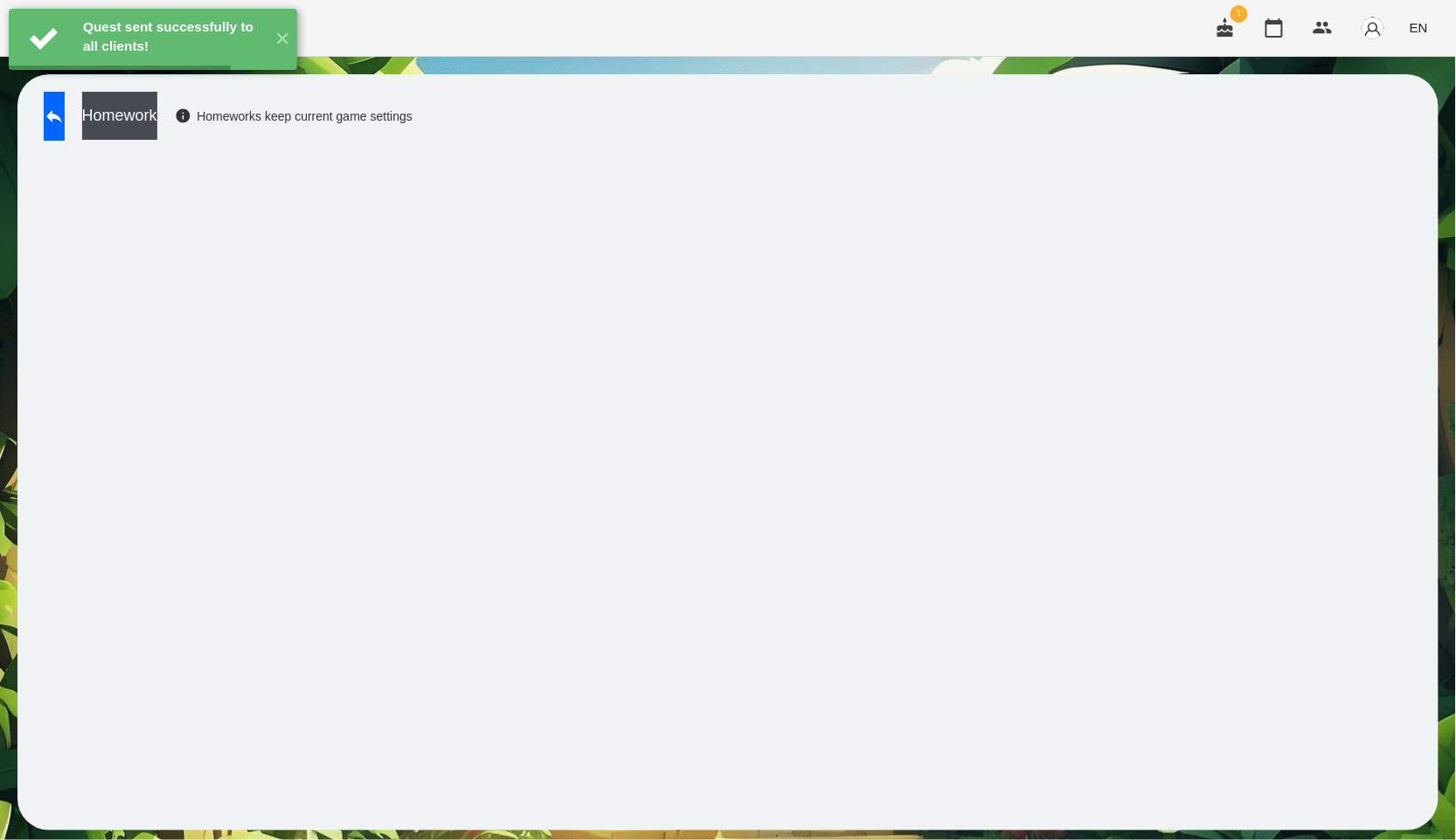
click at [157, 110] on button "Homework" at bounding box center [119, 116] width 75 height 48
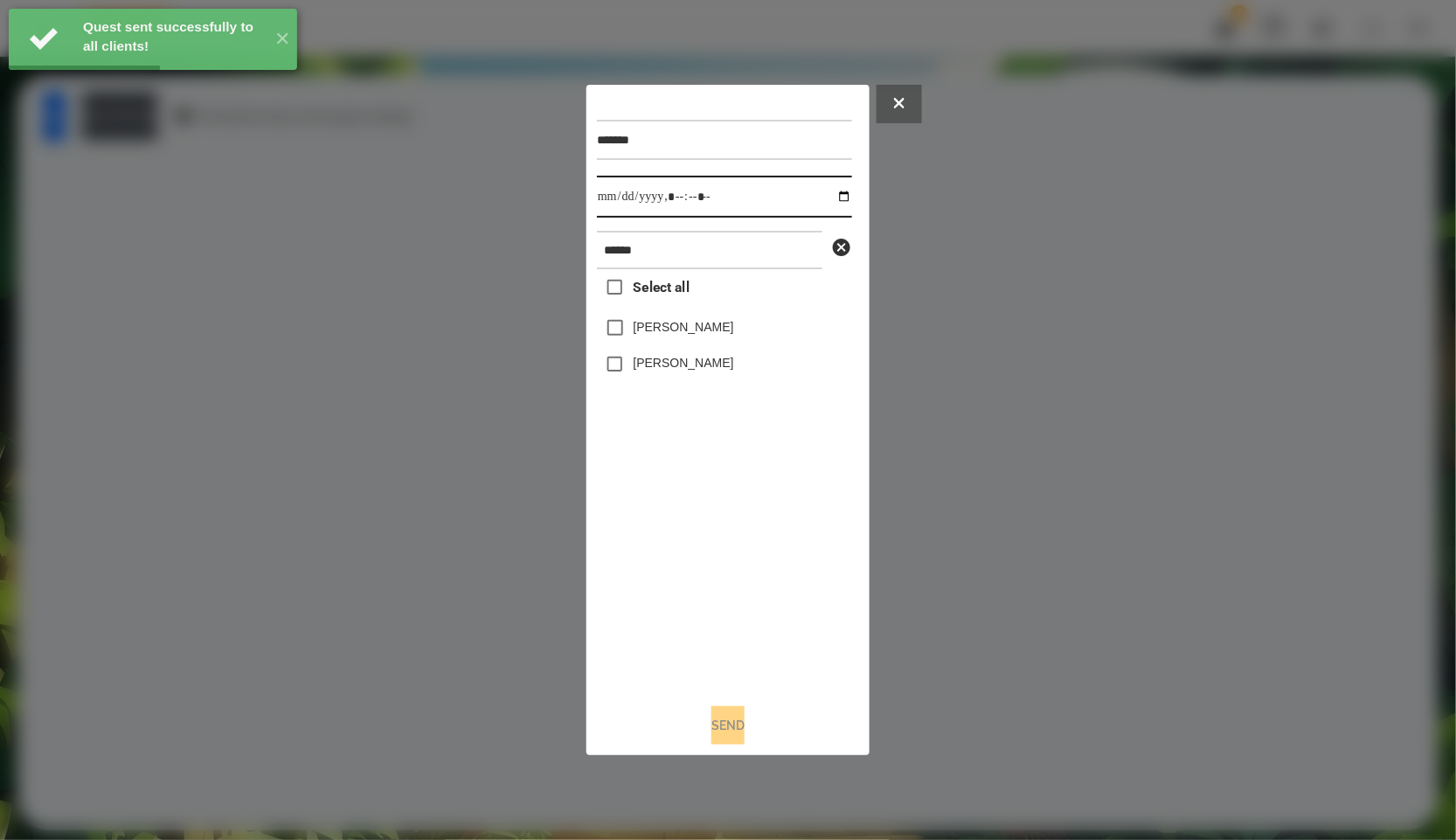
click at [831, 193] on input "datetime-local" at bounding box center [724, 197] width 255 height 42
type input "**********"
click at [686, 672] on div "Select all [PERSON_NAME] [PERSON_NAME]" at bounding box center [724, 479] width 255 height 421
click at [686, 296] on span "Select all" at bounding box center [661, 287] width 56 height 21
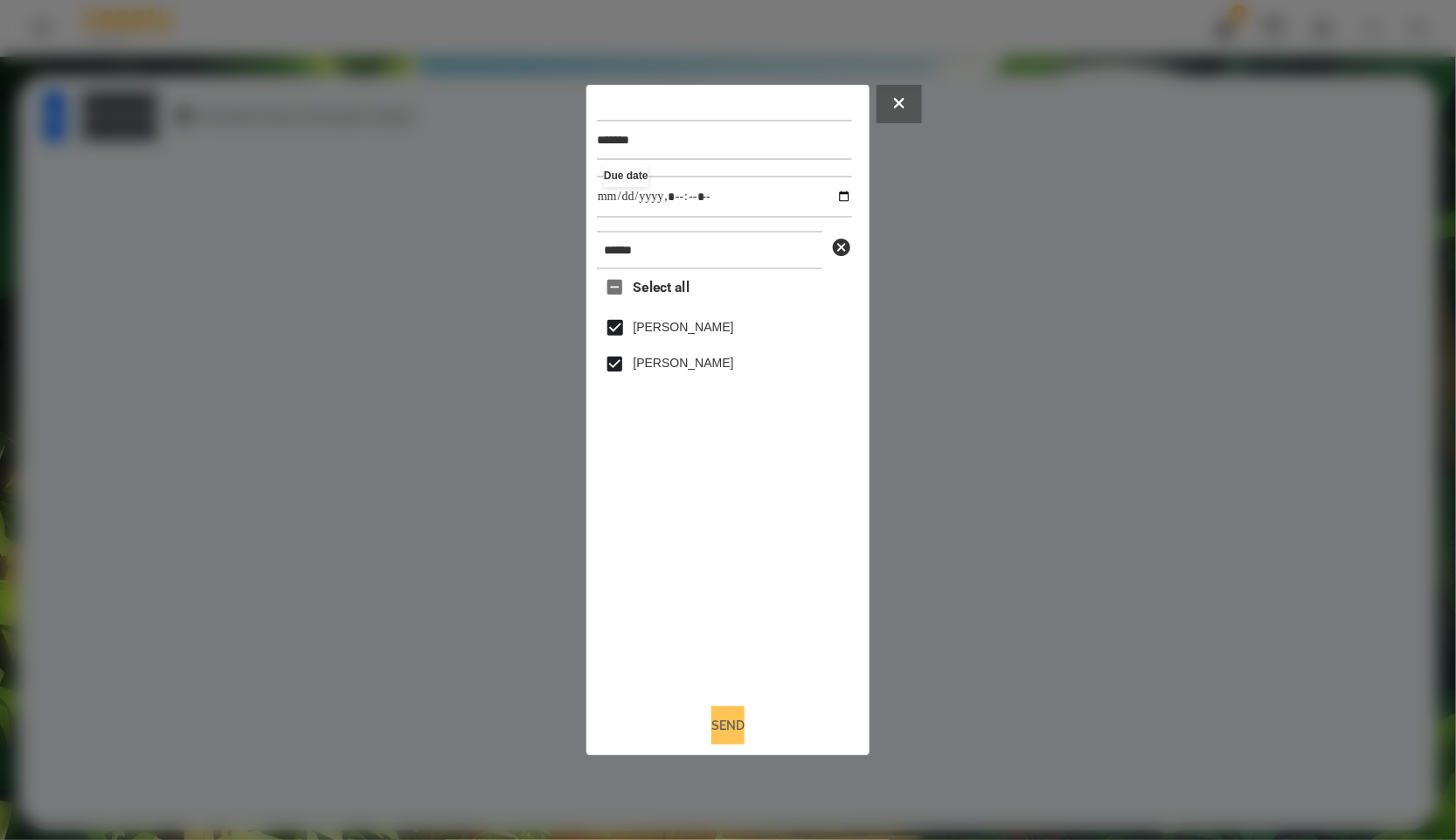
click at [738, 735] on button "Send" at bounding box center [728, 725] width 33 height 38
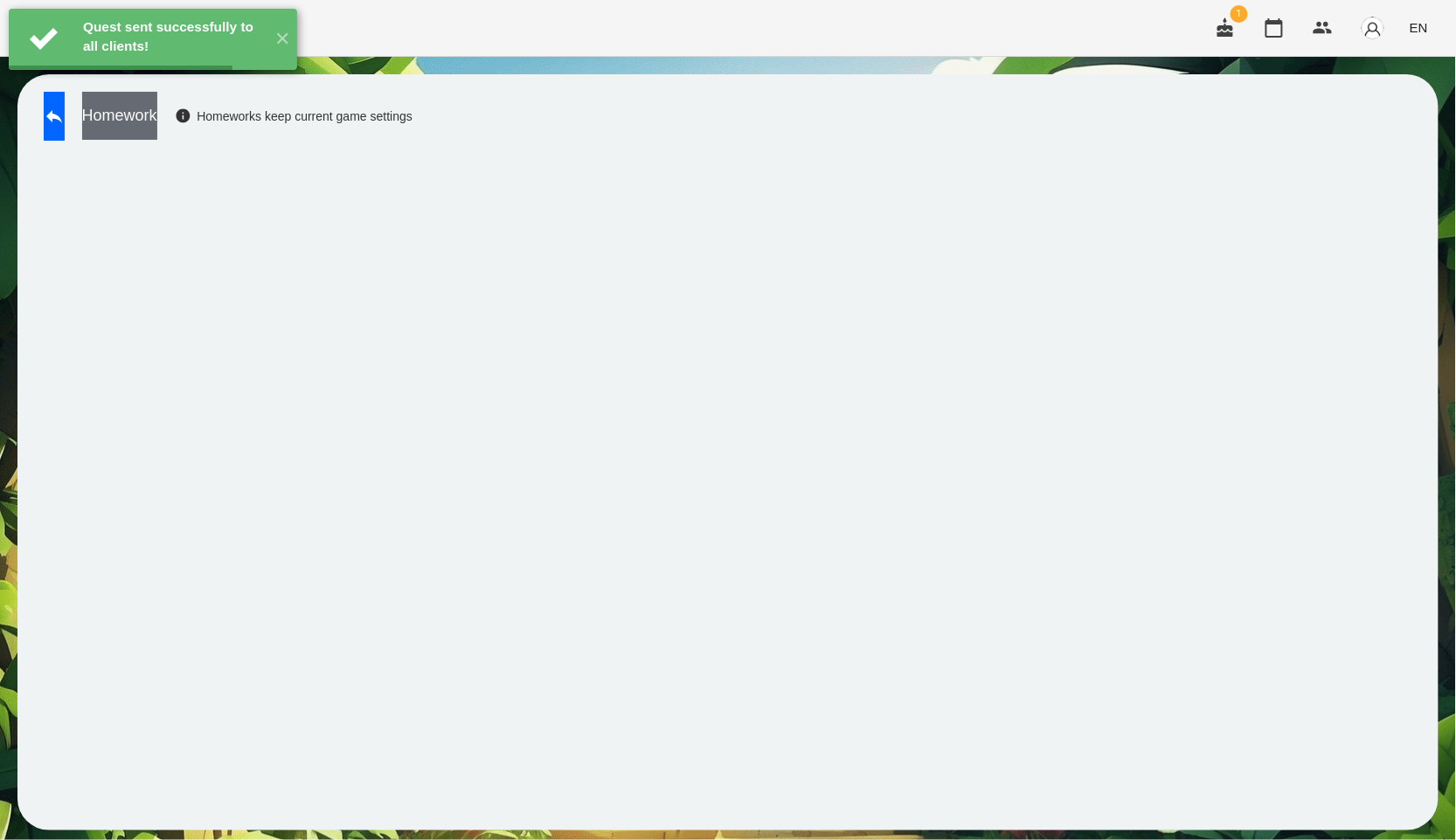
click at [157, 130] on button "Homework" at bounding box center [119, 116] width 75 height 48
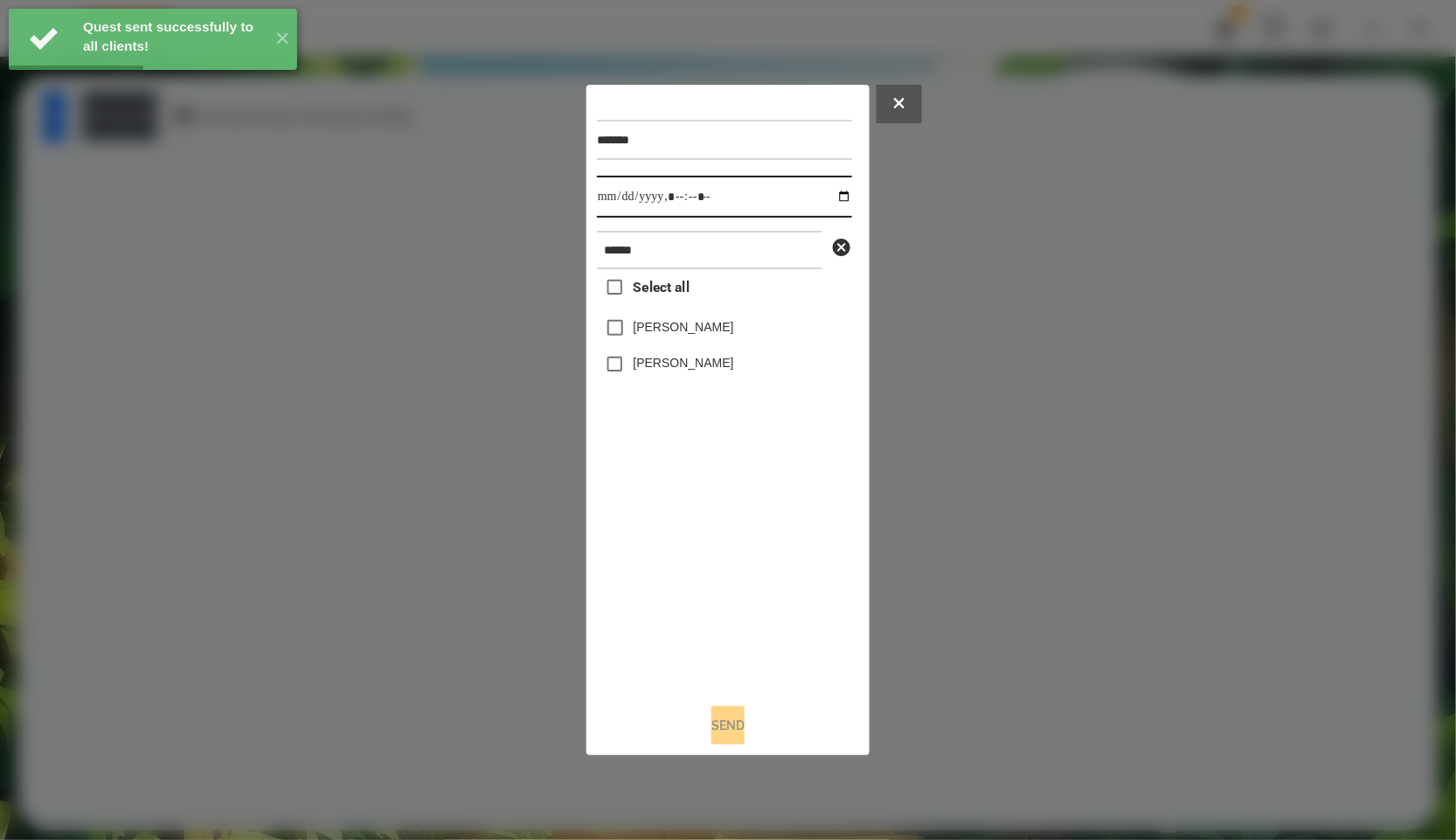
click at [822, 198] on input "datetime-local" at bounding box center [724, 197] width 255 height 42
click at [823, 198] on input "datetime-local" at bounding box center [724, 197] width 255 height 42
type input "**********"
click at [687, 561] on div "Select all [PERSON_NAME] [PERSON_NAME]" at bounding box center [724, 479] width 255 height 421
click at [651, 292] on span "Select all" at bounding box center [661, 287] width 56 height 21
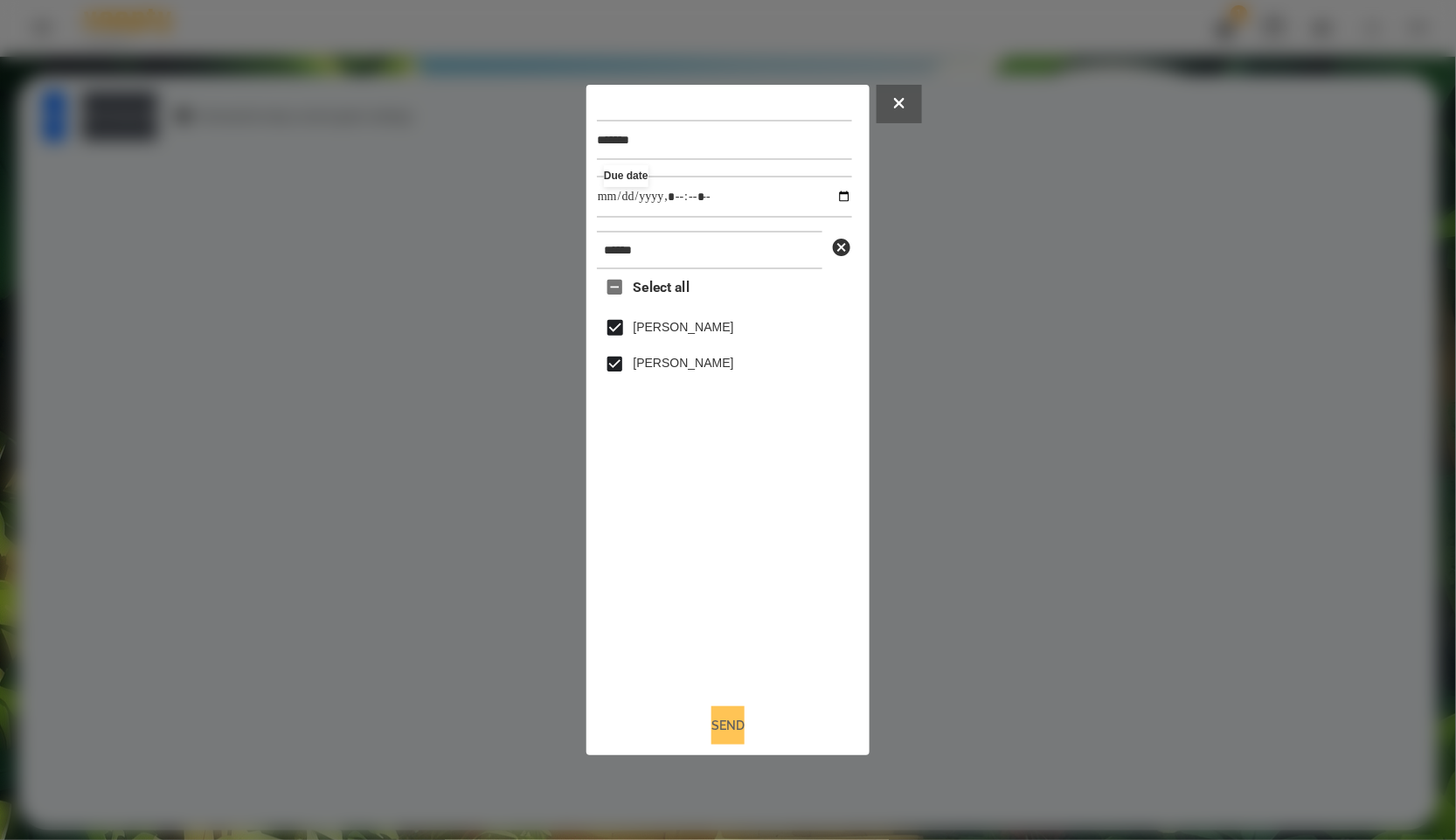
click at [735, 734] on button "Send" at bounding box center [728, 725] width 33 height 38
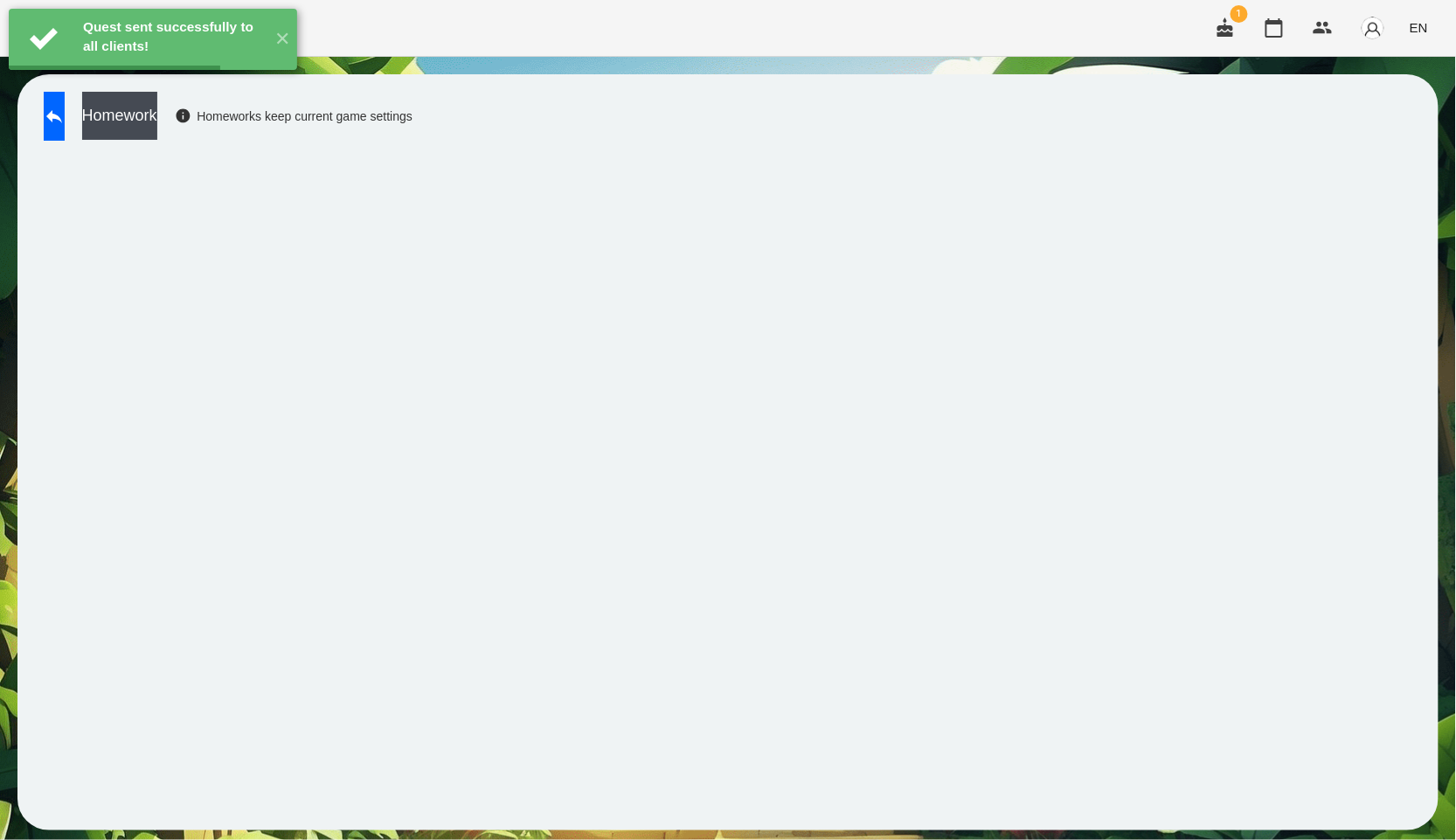
click at [152, 115] on button "Homework" at bounding box center [119, 116] width 75 height 48
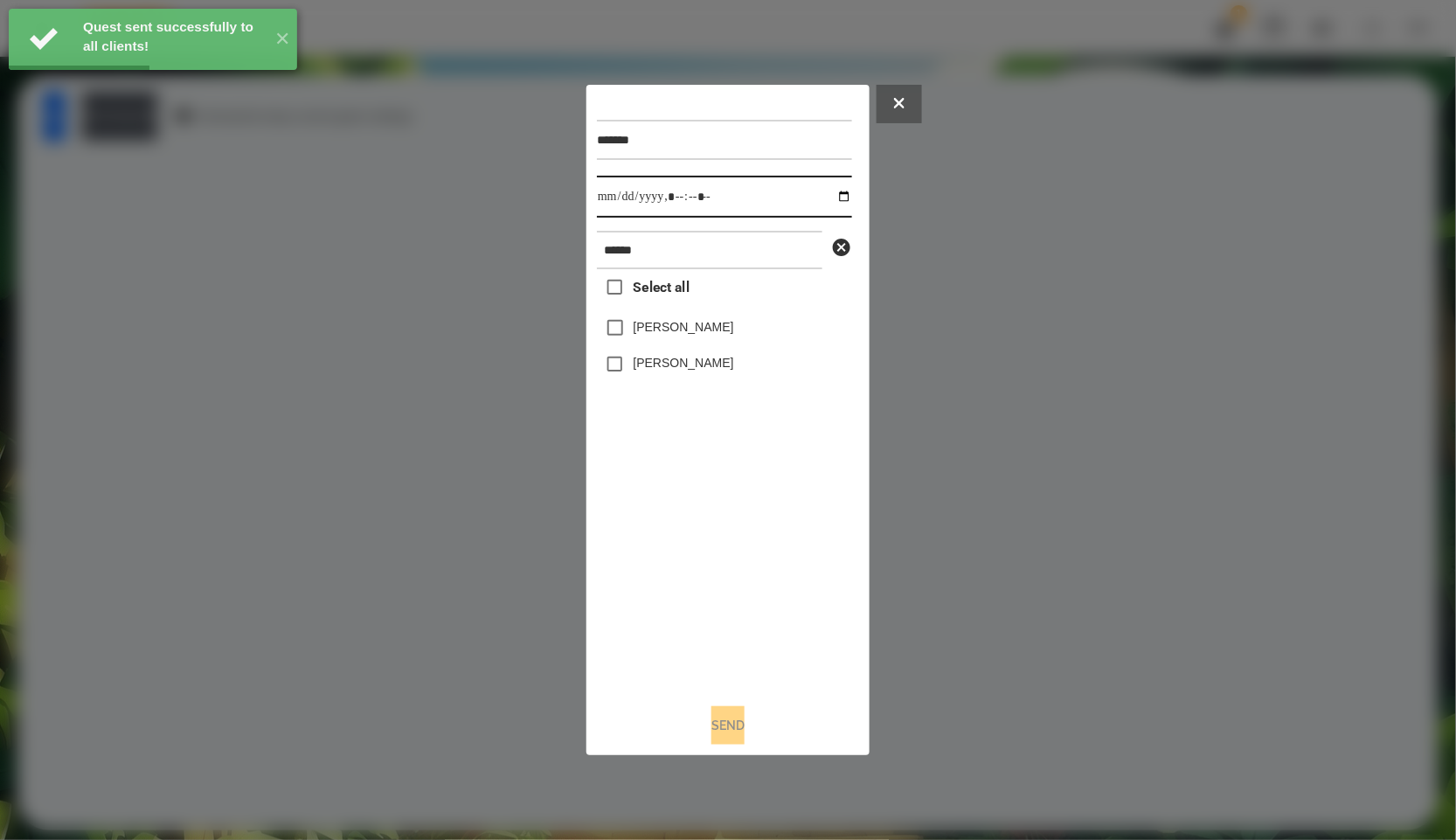
click at [842, 193] on input "datetime-local" at bounding box center [724, 197] width 255 height 42
click at [833, 194] on input "datetime-local" at bounding box center [724, 197] width 255 height 42
type input "**********"
click at [784, 664] on div "Select all [PERSON_NAME] [PERSON_NAME]" at bounding box center [724, 479] width 255 height 421
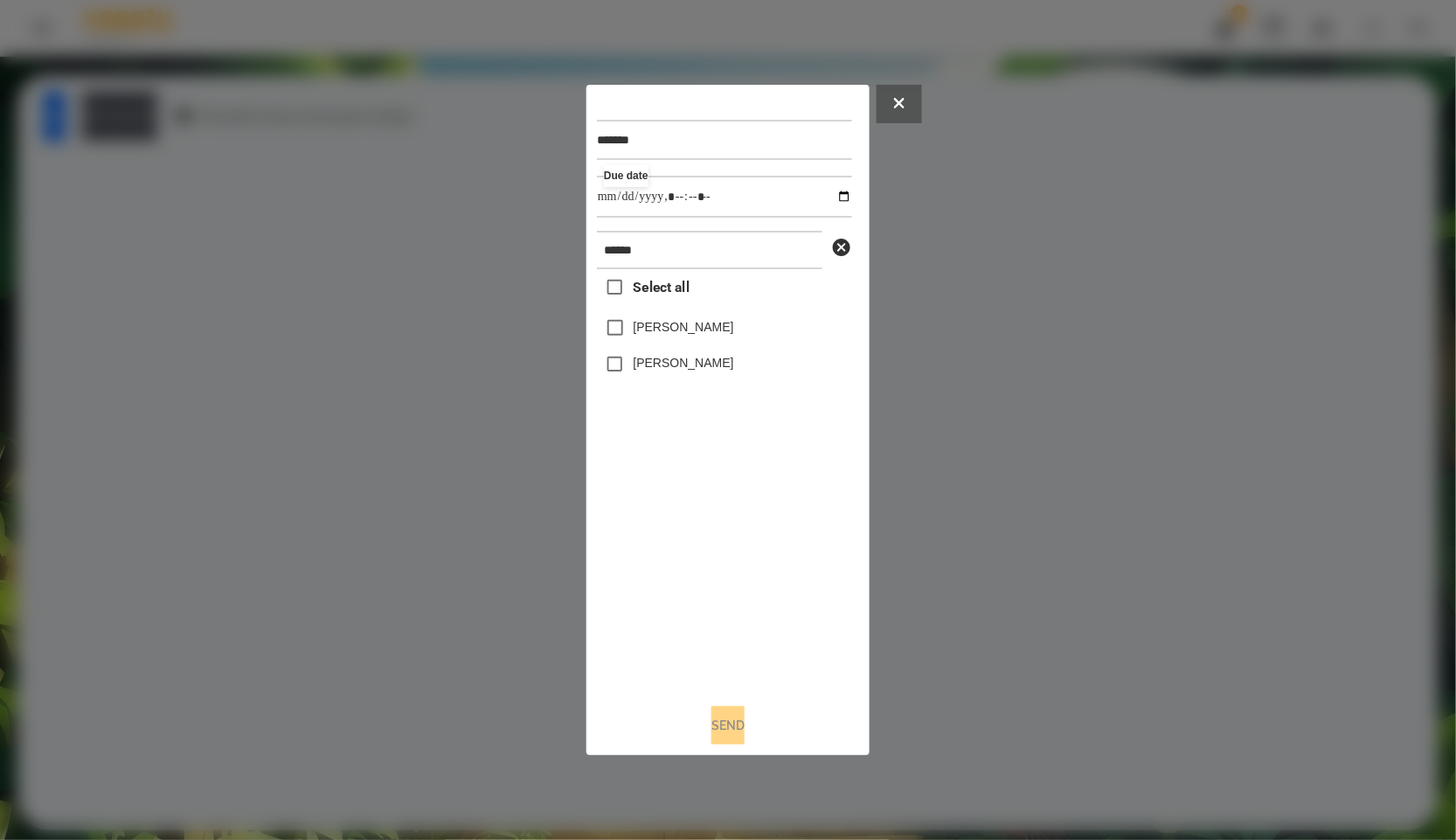
click at [682, 288] on span "Select all" at bounding box center [661, 287] width 56 height 21
click at [740, 735] on button "Send" at bounding box center [728, 725] width 33 height 38
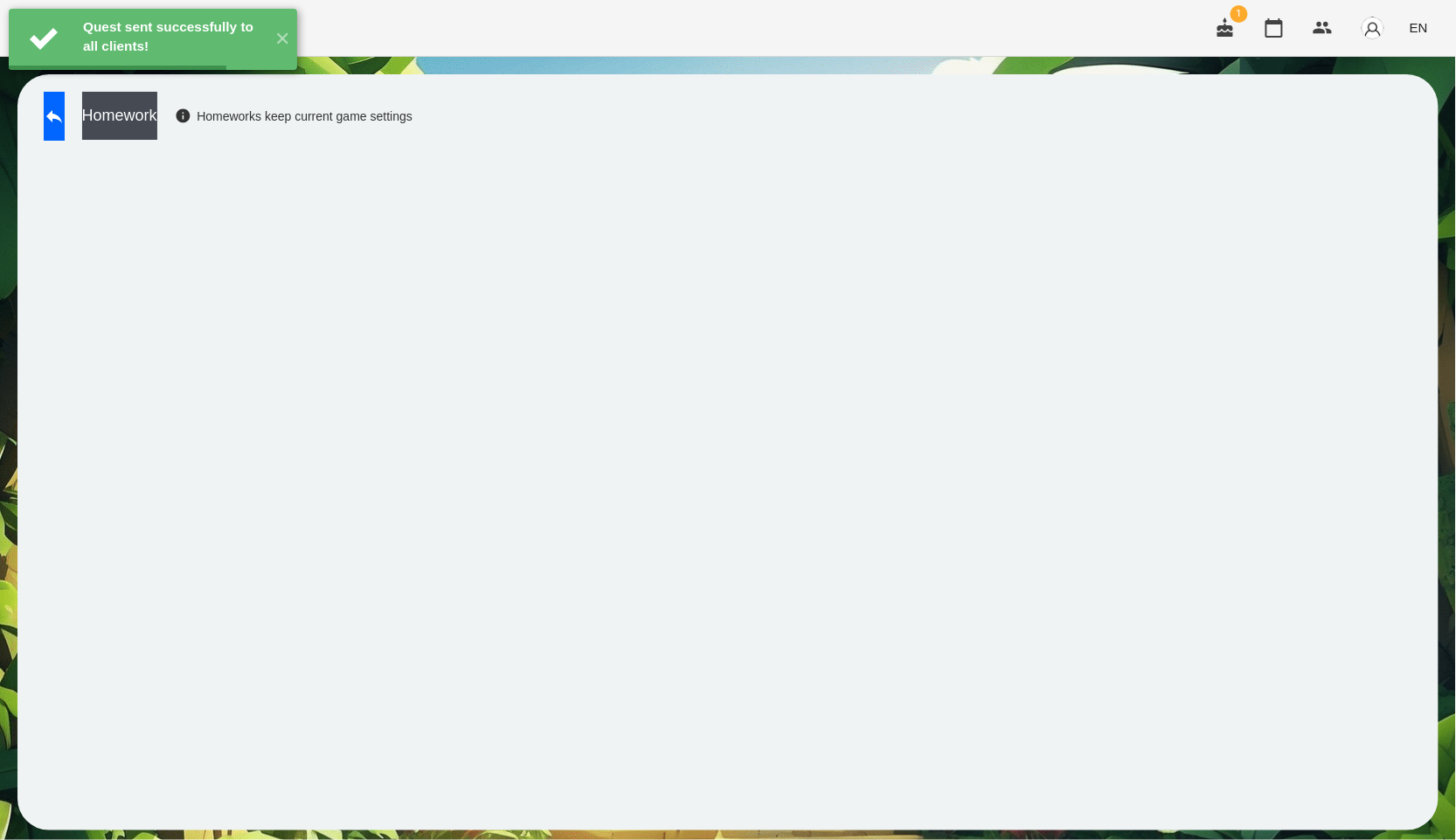
click at [157, 115] on button "Homework" at bounding box center [119, 116] width 75 height 48
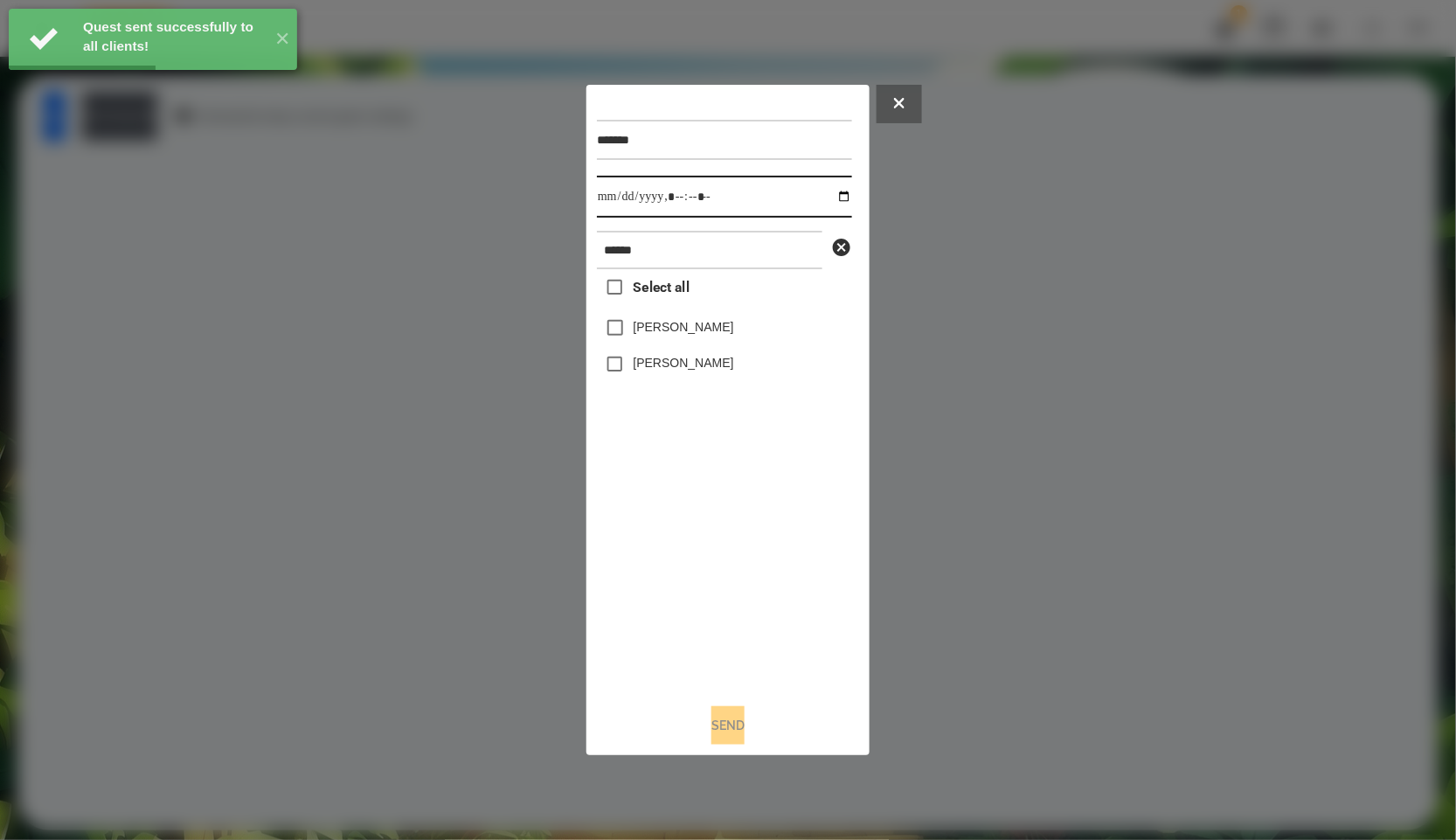
click at [837, 186] on input "datetime-local" at bounding box center [724, 197] width 255 height 42
click at [839, 180] on input "datetime-local" at bounding box center [724, 197] width 255 height 42
click at [835, 200] on input "datetime-local" at bounding box center [724, 197] width 255 height 42
type input "**********"
click at [699, 495] on div "Select all [PERSON_NAME] [PERSON_NAME]" at bounding box center [724, 479] width 255 height 421
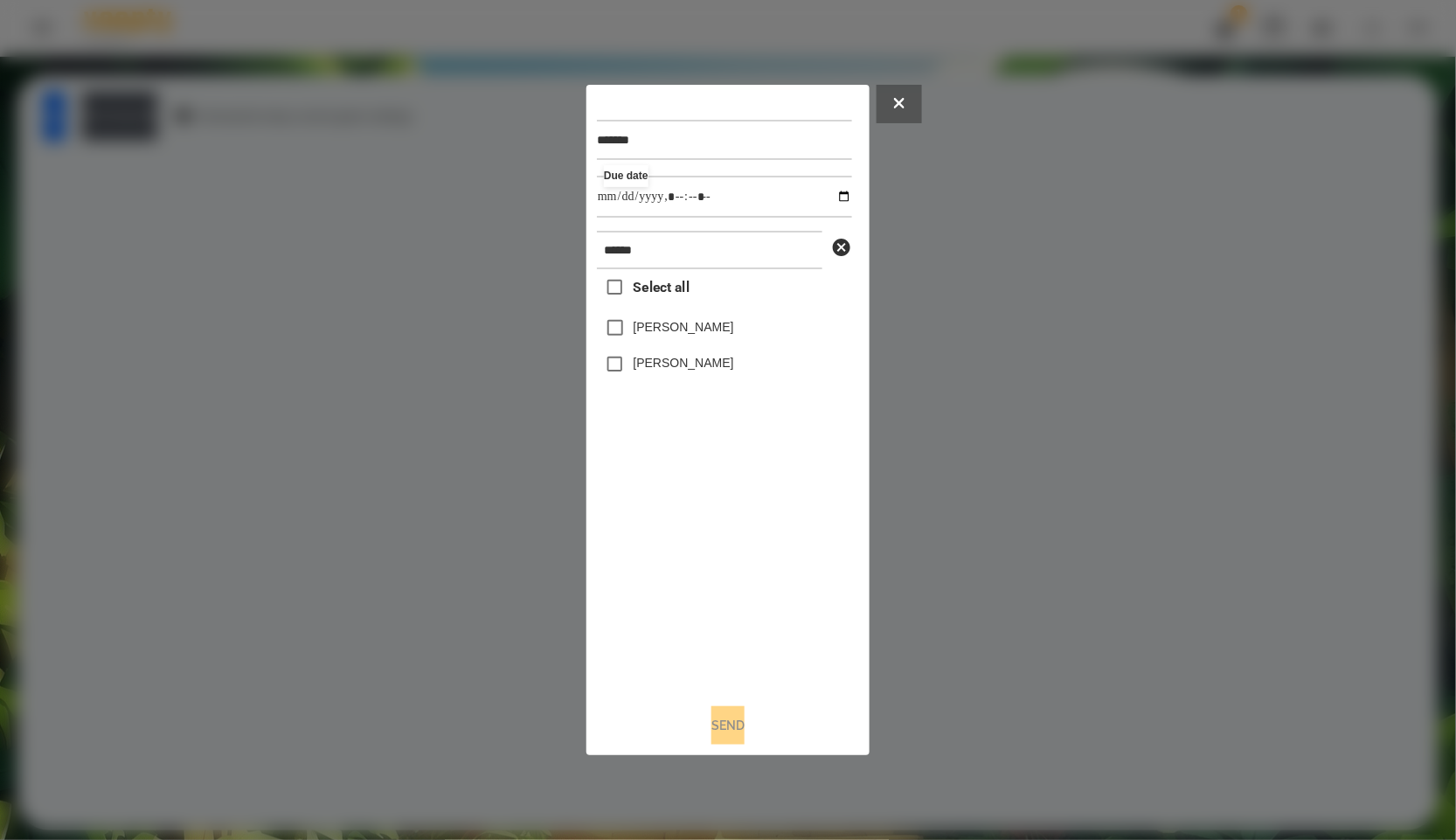
click at [675, 284] on span "Select all" at bounding box center [661, 287] width 56 height 21
click at [738, 724] on button "Send" at bounding box center [728, 725] width 33 height 38
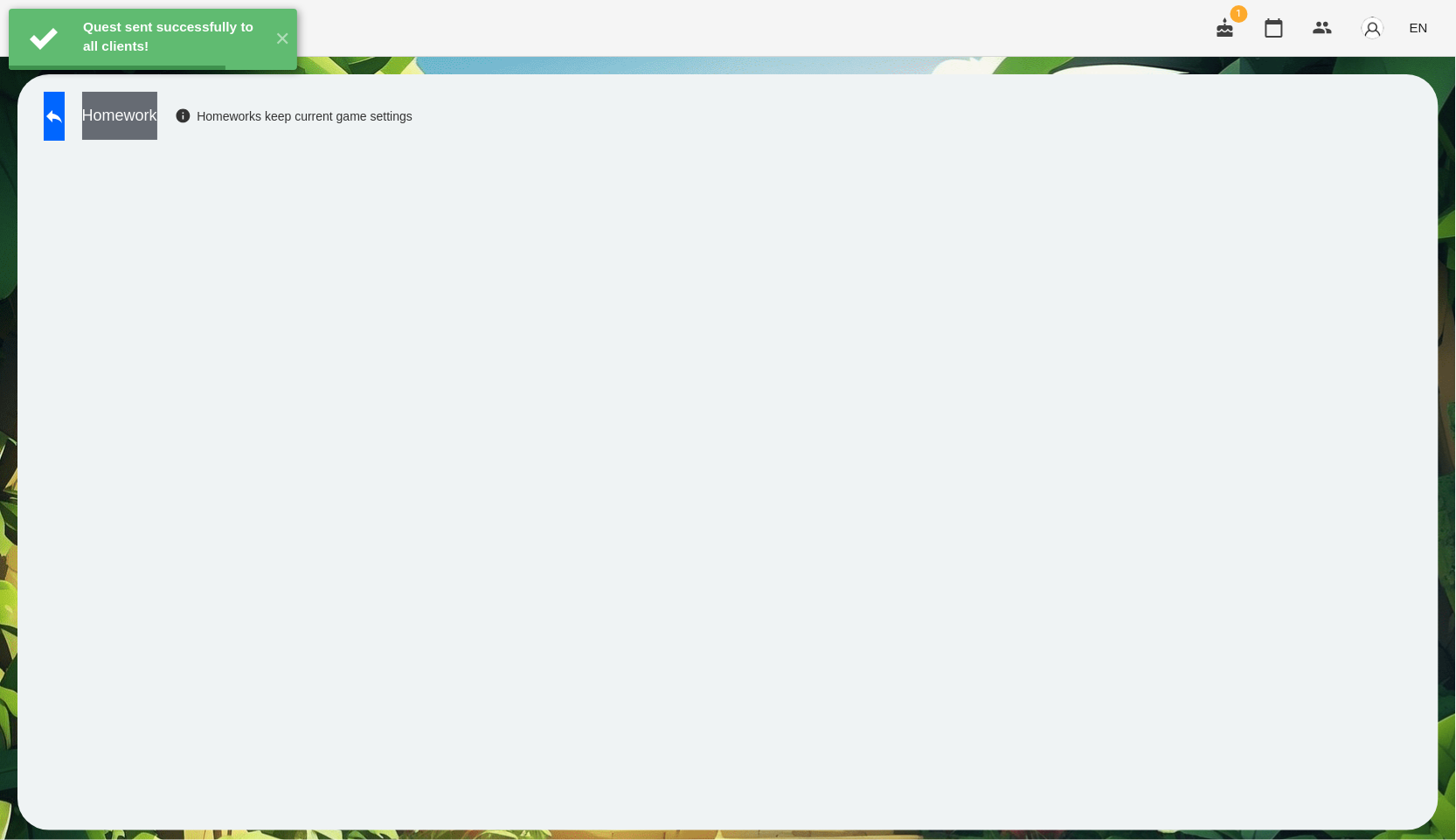
click at [157, 120] on button "Homework" at bounding box center [119, 116] width 75 height 48
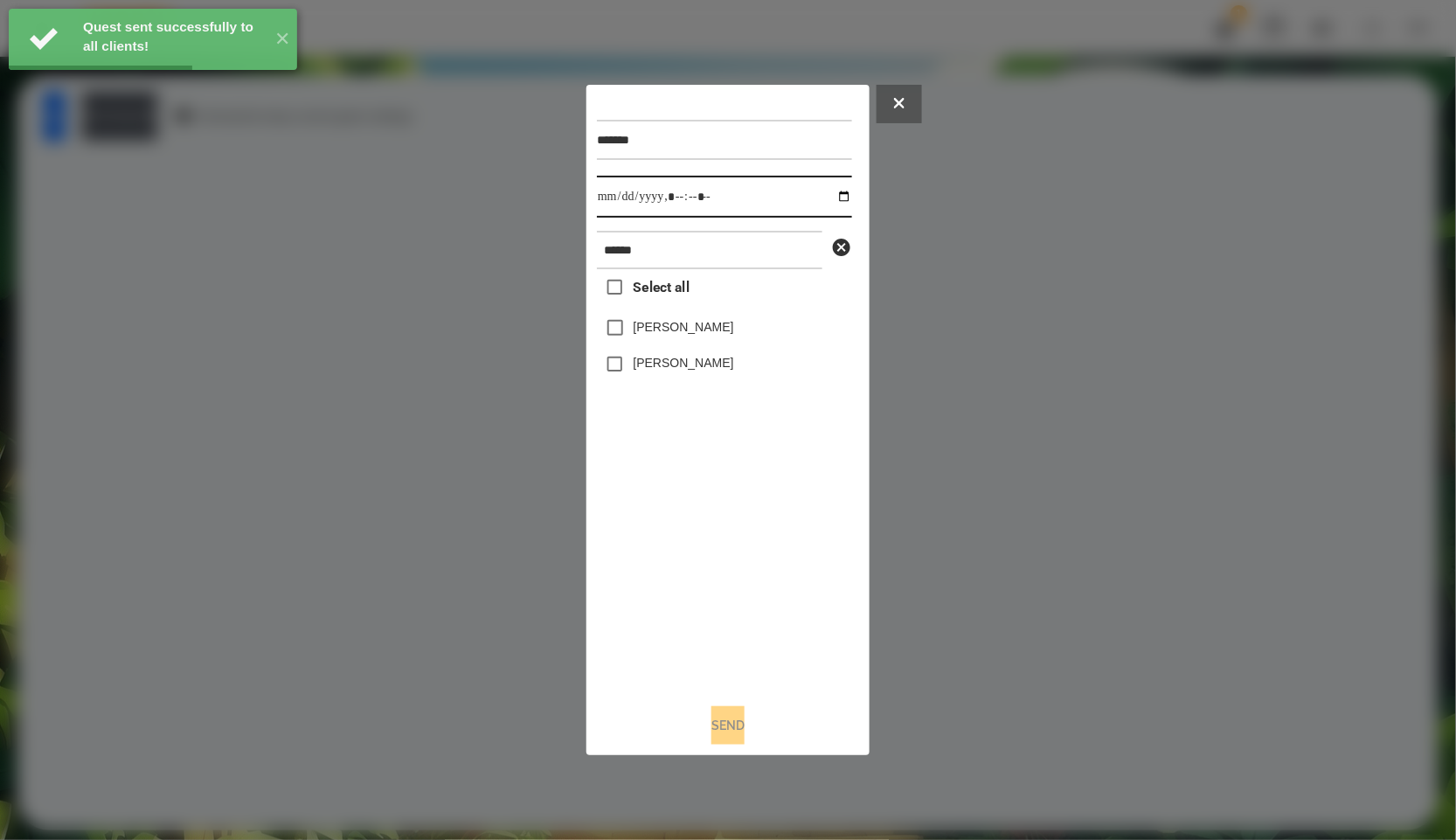
click at [840, 199] on input "datetime-local" at bounding box center [724, 197] width 255 height 42
type input "**********"
click at [719, 495] on div "Select all [PERSON_NAME] [PERSON_NAME]" at bounding box center [724, 479] width 255 height 421
click at [468, 346] on div at bounding box center [728, 420] width 1456 height 840
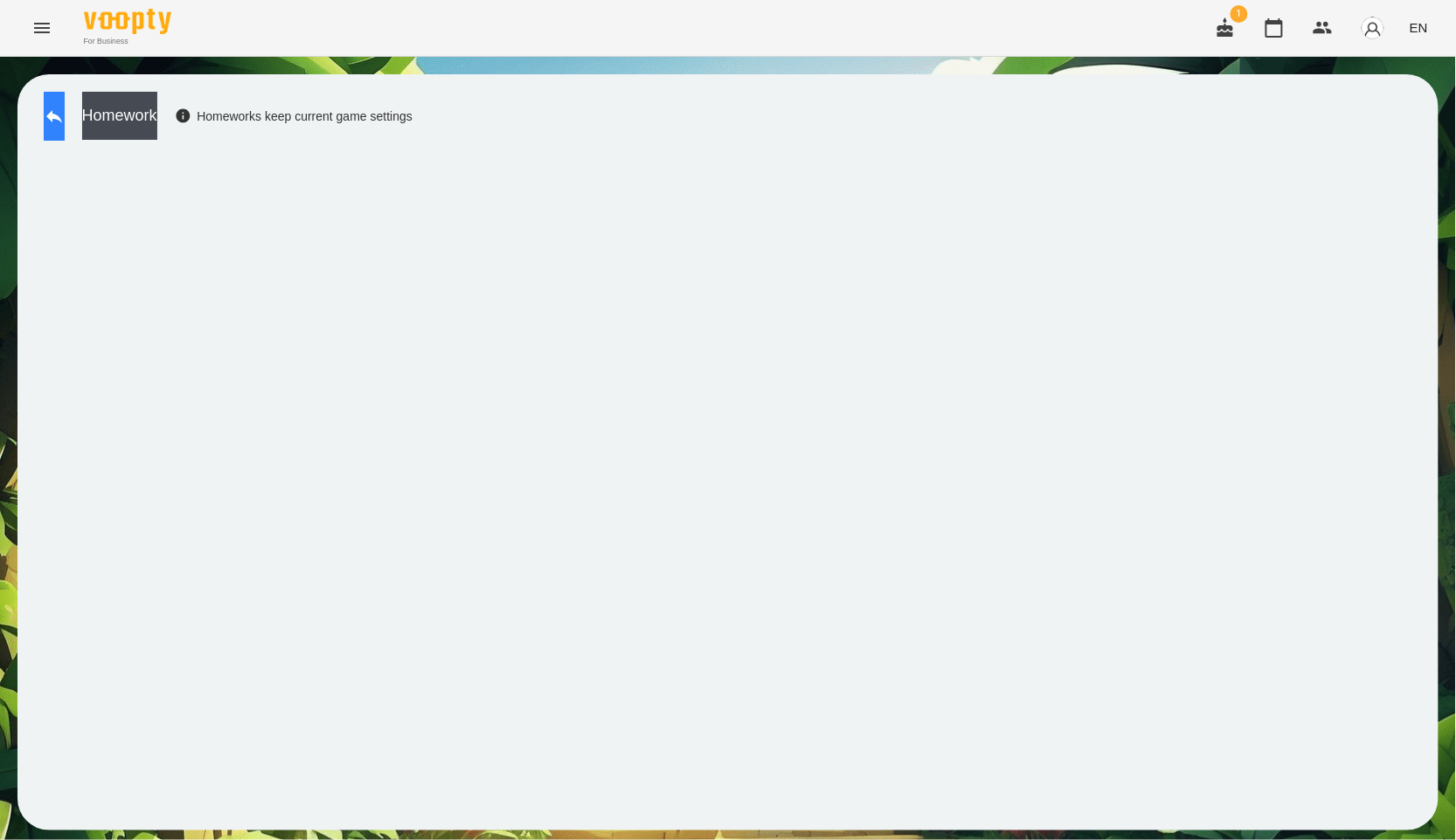
click at [65, 133] on button at bounding box center [54, 116] width 21 height 49
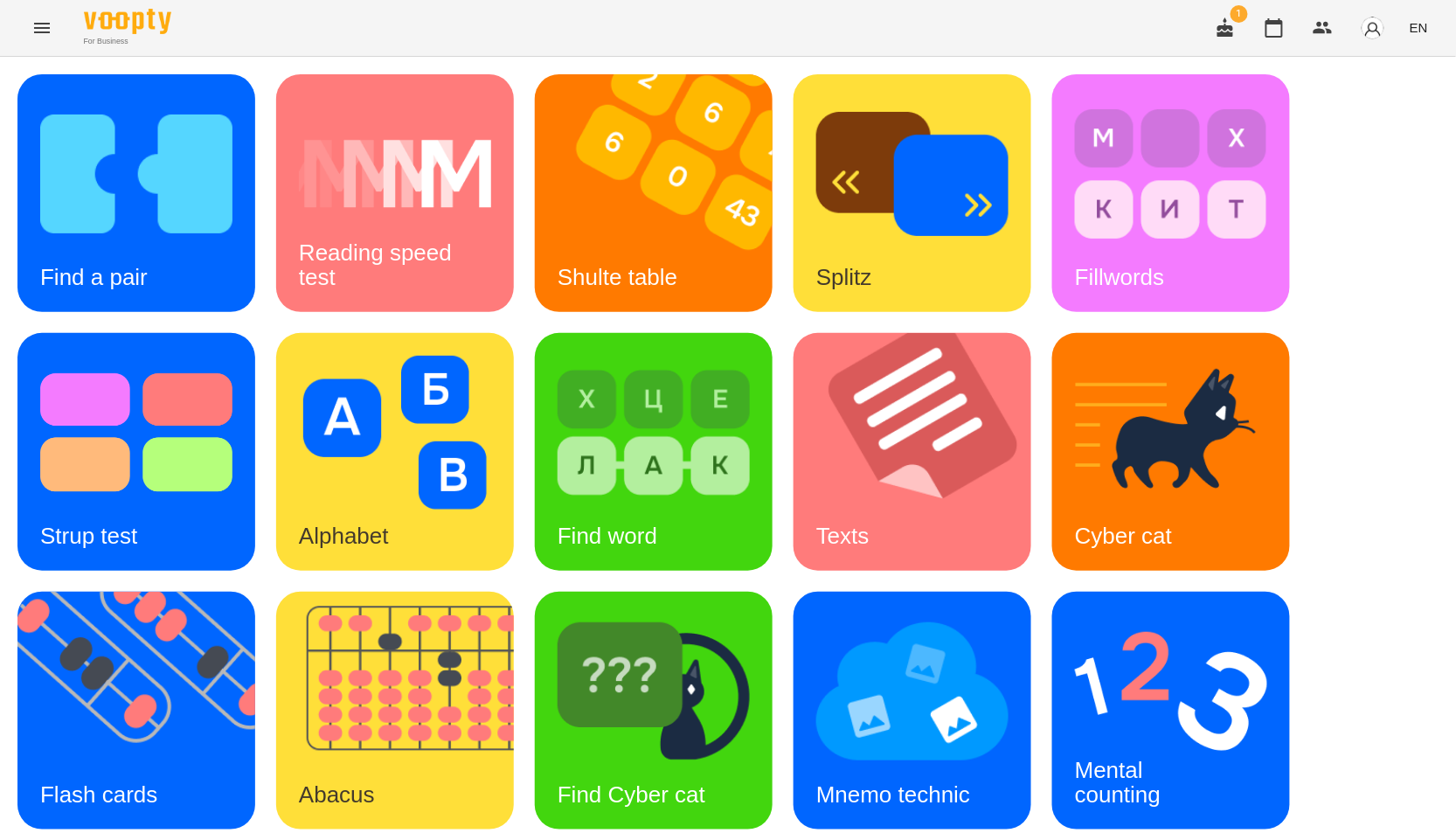
scroll to position [71, 0]
click at [201, 651] on img at bounding box center [147, 710] width 260 height 238
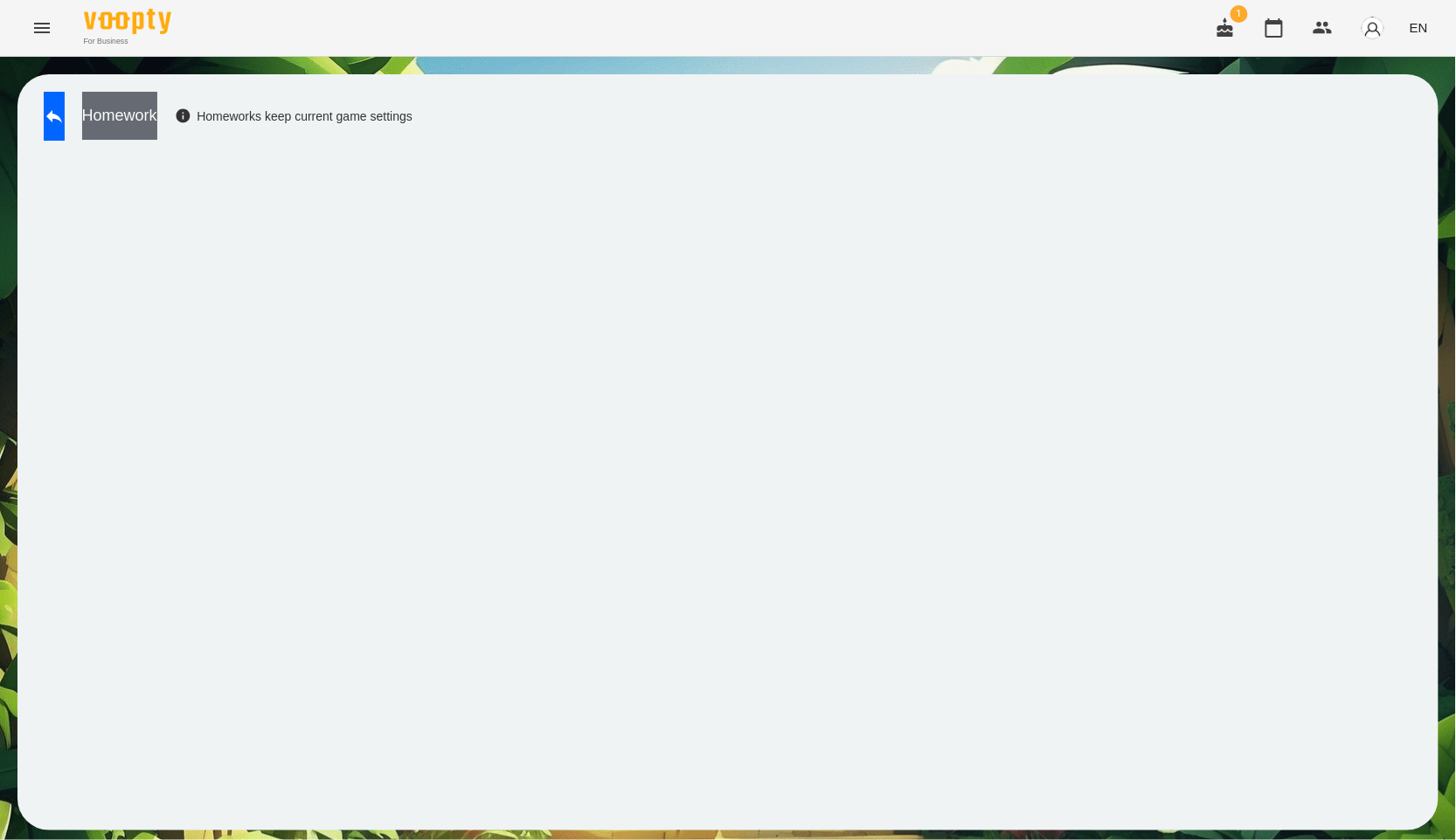
click at [157, 126] on button "Homework" at bounding box center [119, 116] width 75 height 48
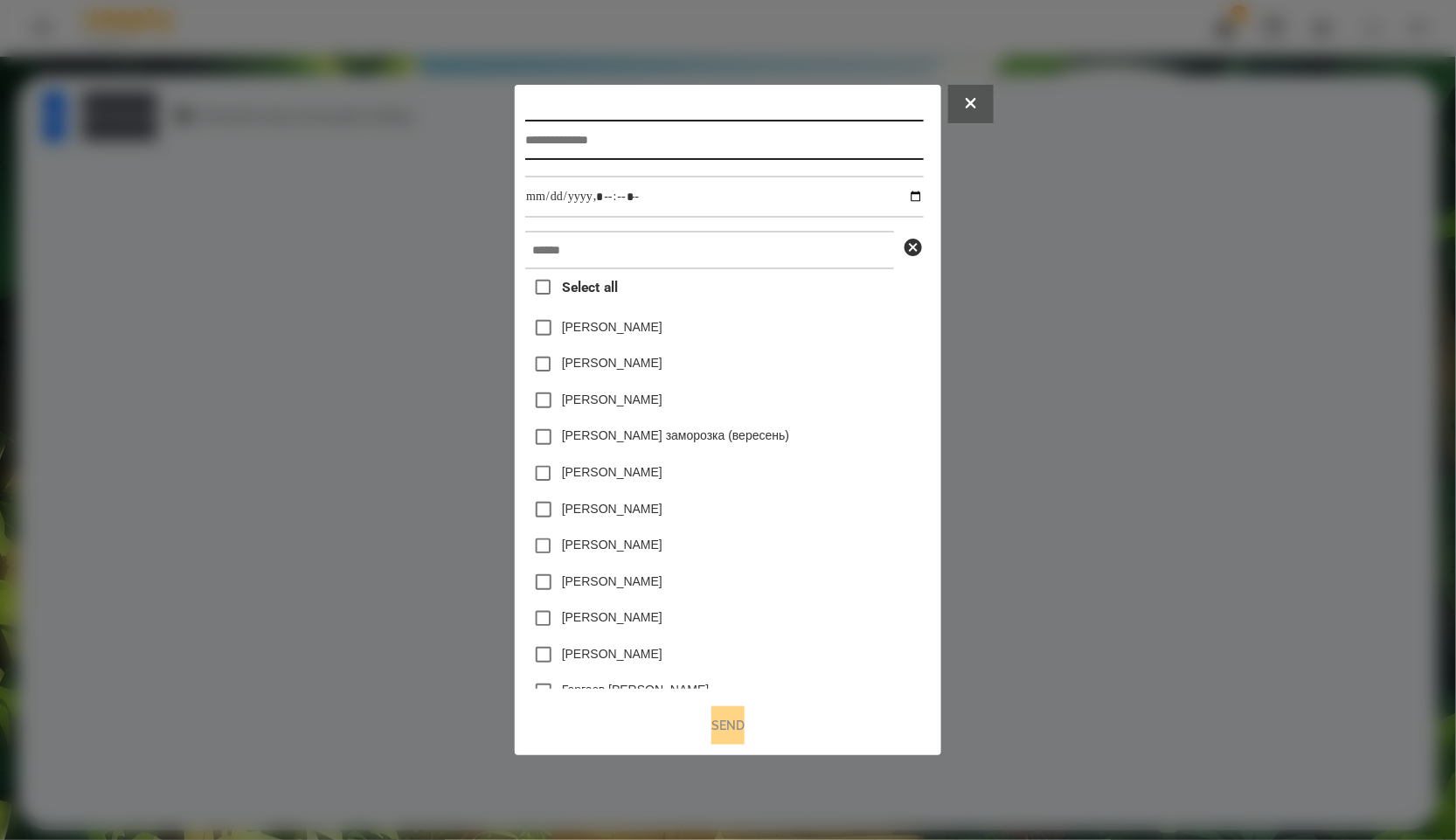
click at [603, 142] on input "text" at bounding box center [724, 140] width 398 height 40
paste input "******"
drag, startPoint x: 668, startPoint y: 140, endPoint x: 380, endPoint y: 130, distance: 288.2
click at [380, 130] on div "Homework title ****** Select all [PERSON_NAME] [PERSON_NAME] [PERSON_NAME] [PER…" at bounding box center [728, 420] width 1456 height 840
type input "*"
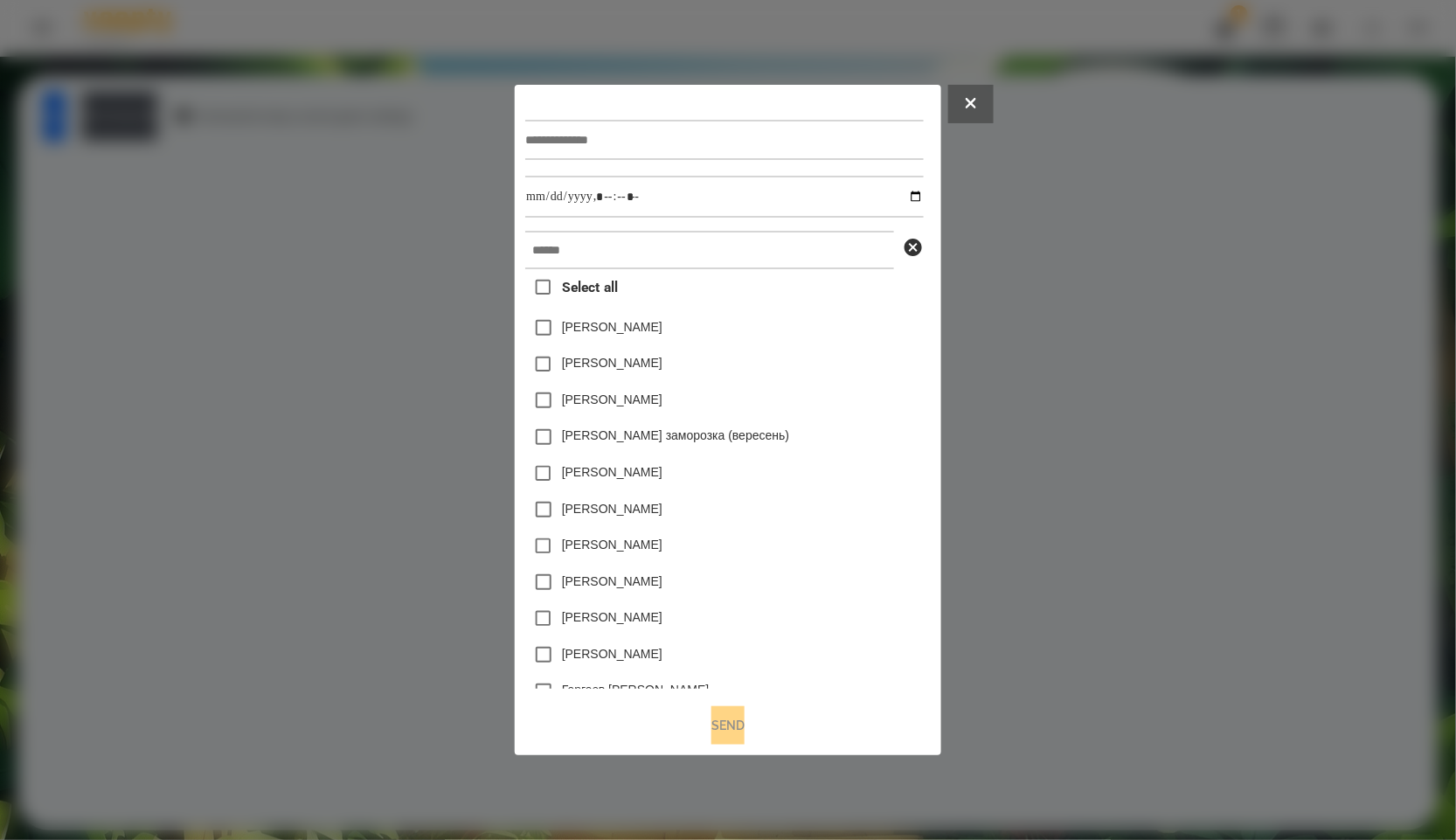
click at [718, 278] on div "Select all [PERSON_NAME] [PERSON_NAME] [PERSON_NAME] [PERSON_NAME] заморозка (в…" at bounding box center [724, 479] width 398 height 421
click at [721, 250] on input "text" at bounding box center [710, 250] width 369 height 38
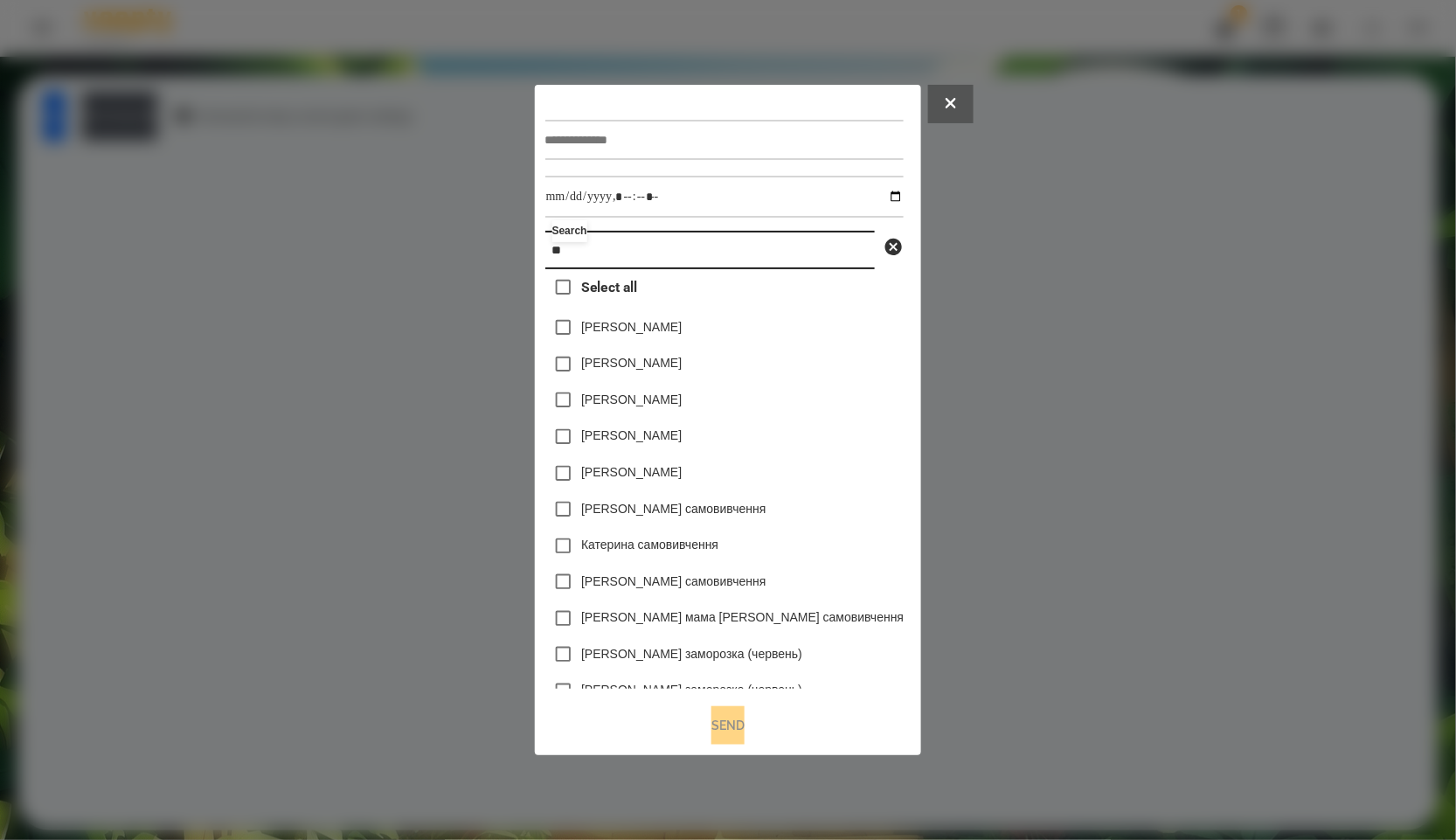
type input "*"
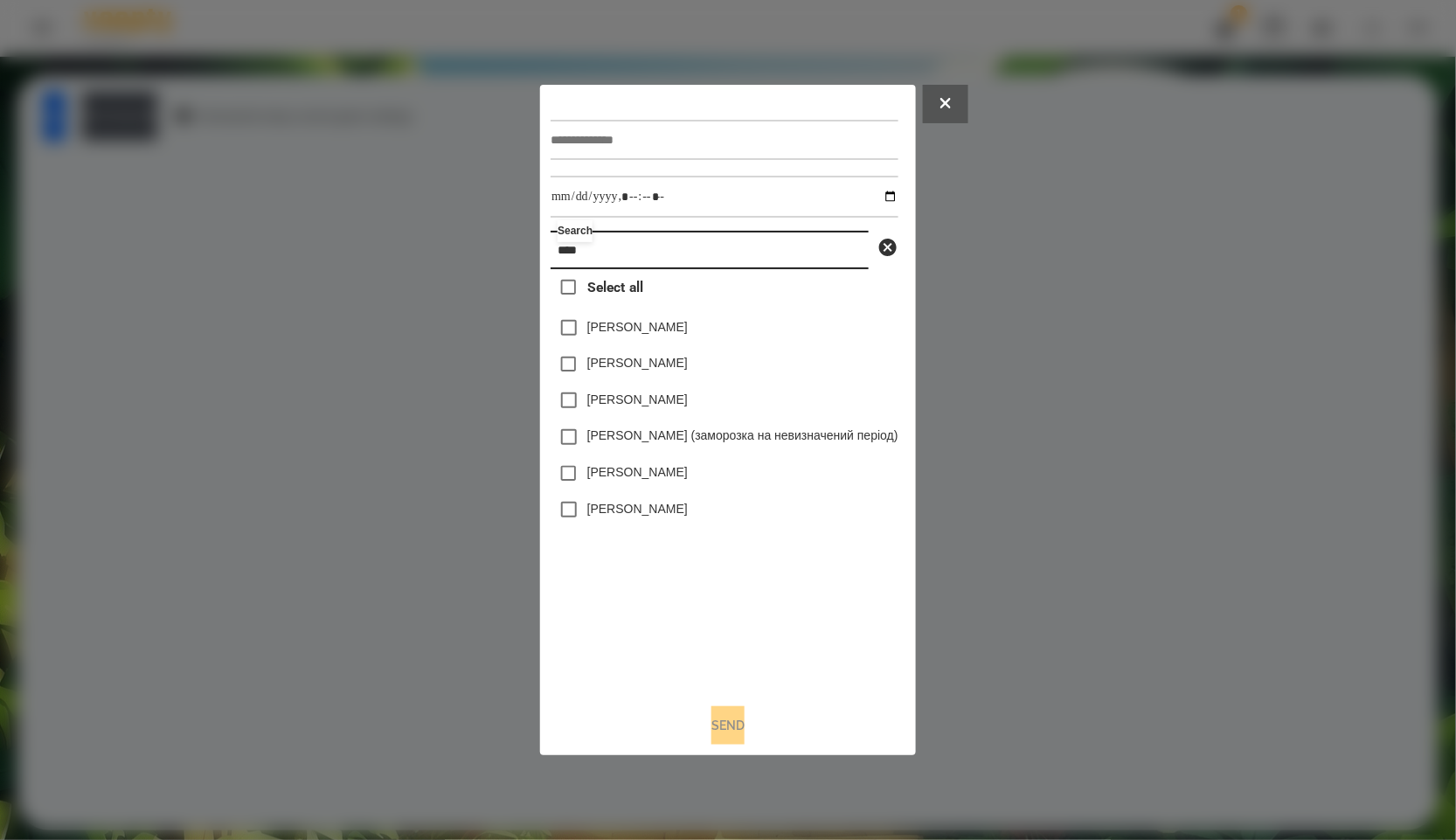
type input "****"
click at [957, 110] on button at bounding box center [946, 104] width 46 height 38
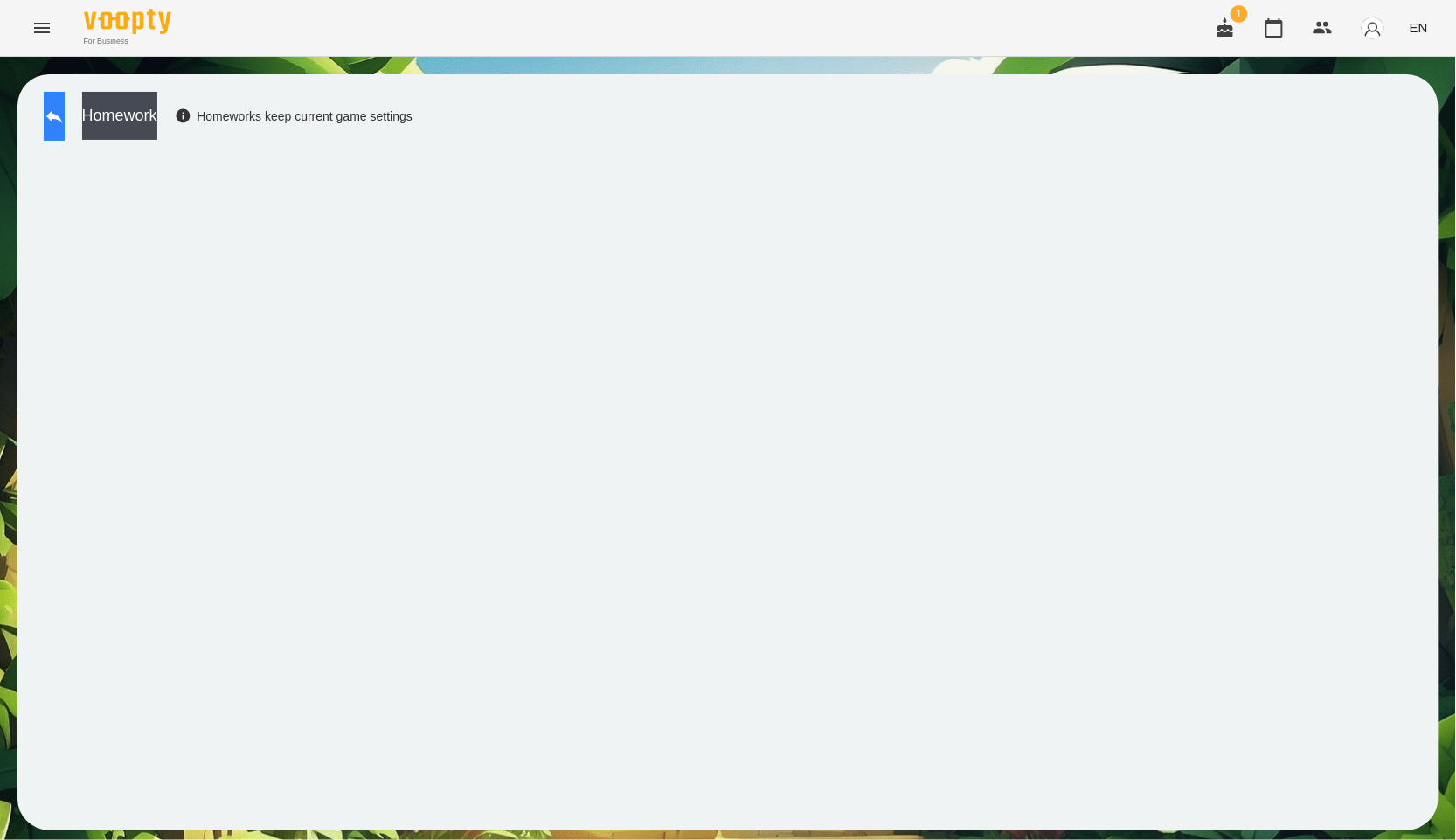
click at [65, 119] on button at bounding box center [54, 116] width 21 height 49
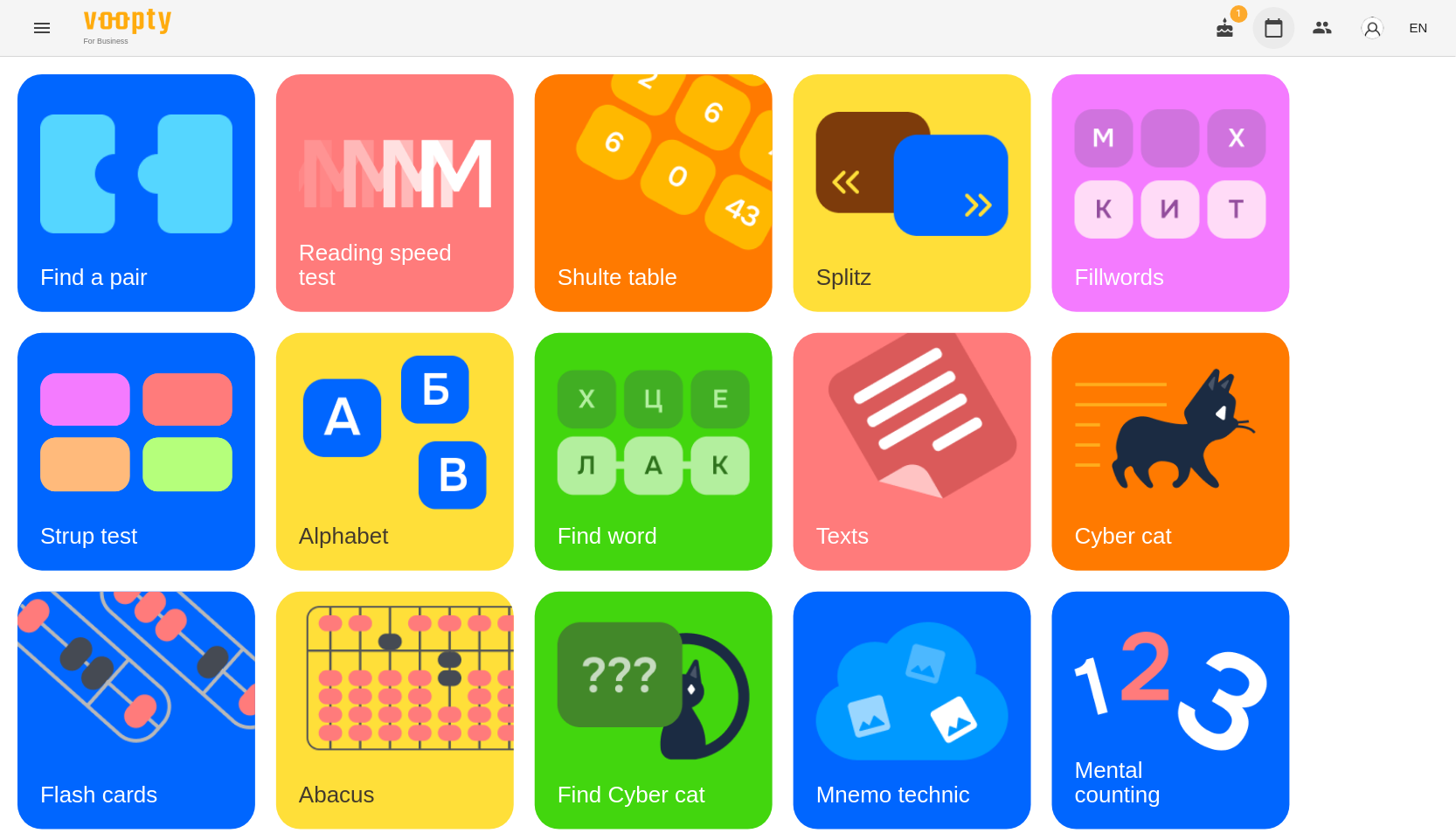
click at [1261, 24] on button "button" at bounding box center [1275, 28] width 42 height 42
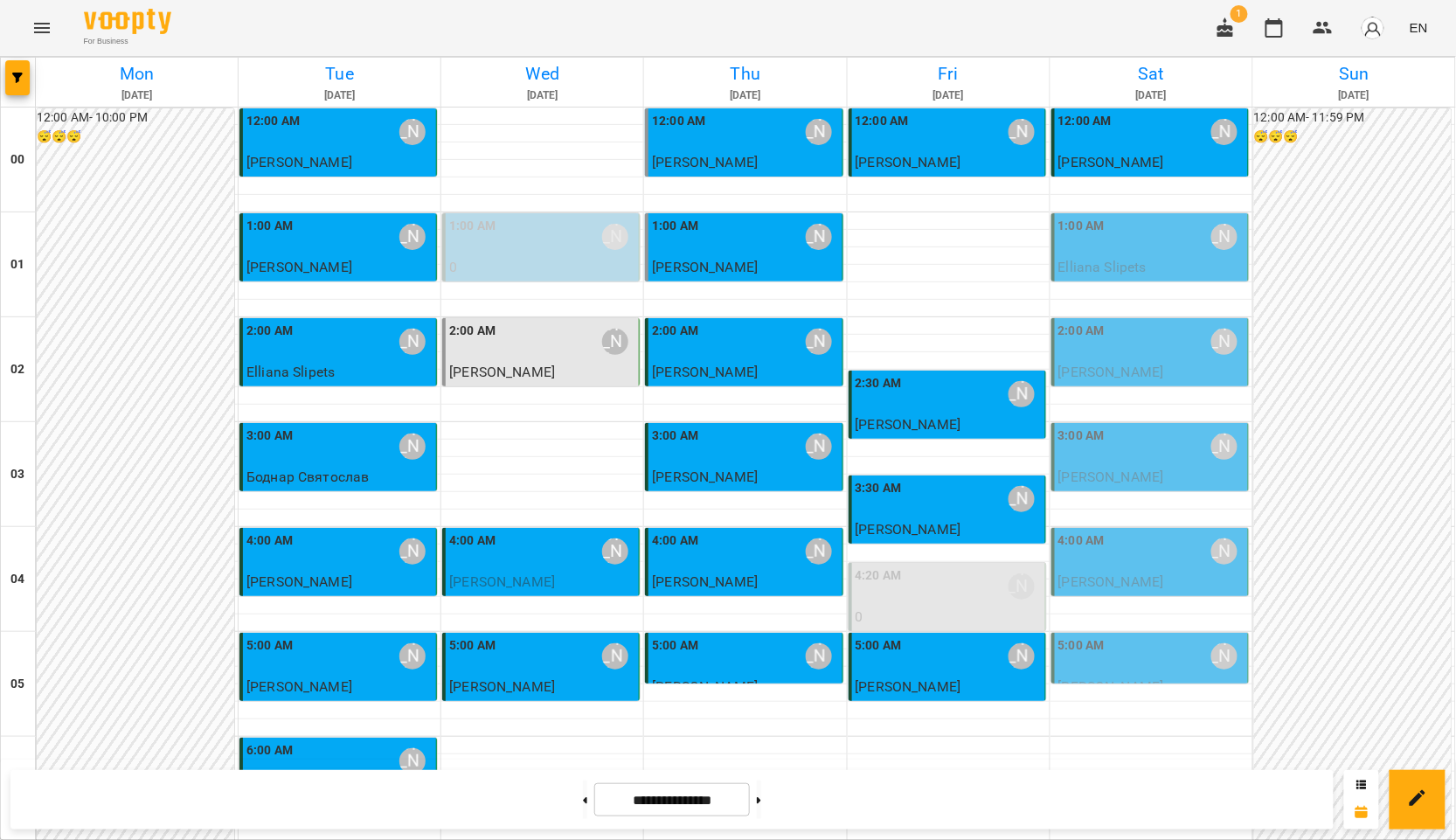
click at [1159, 246] on div "1:00 AM [PERSON_NAME]" at bounding box center [1151, 237] width 186 height 40
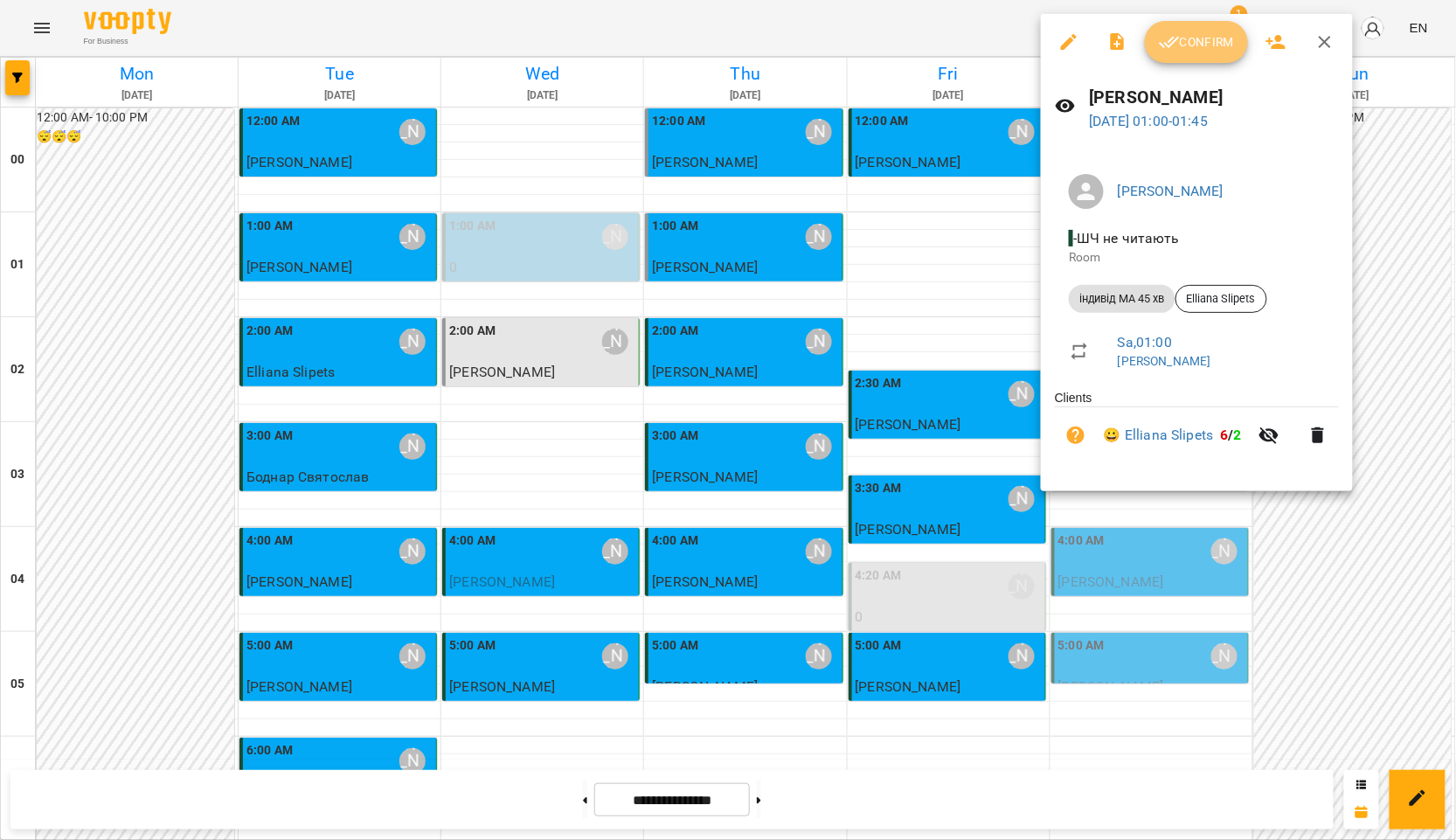
click at [1183, 49] on span "Confirm" at bounding box center [1196, 42] width 75 height 21
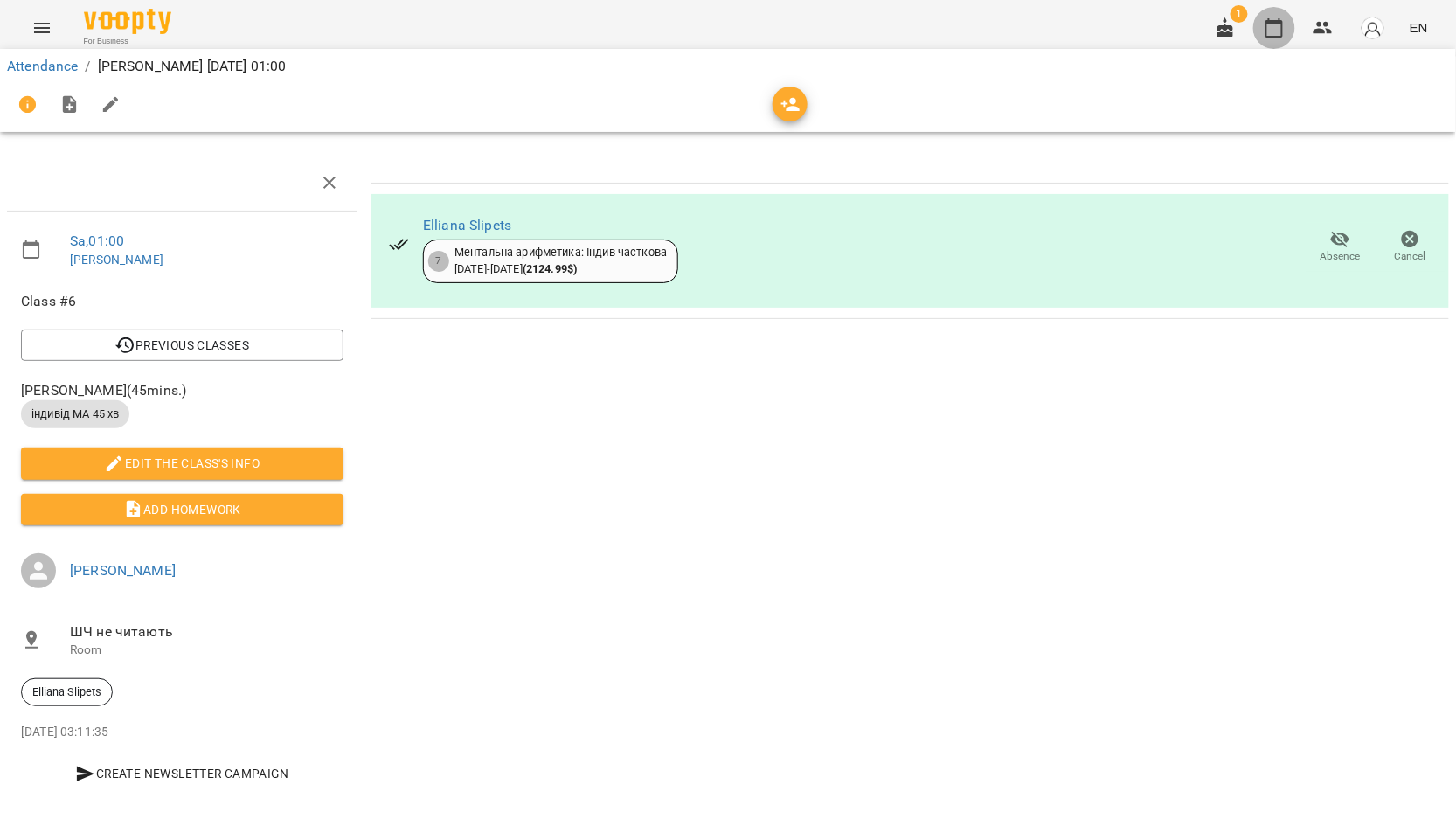
click at [1268, 27] on icon "button" at bounding box center [1274, 28] width 17 height 19
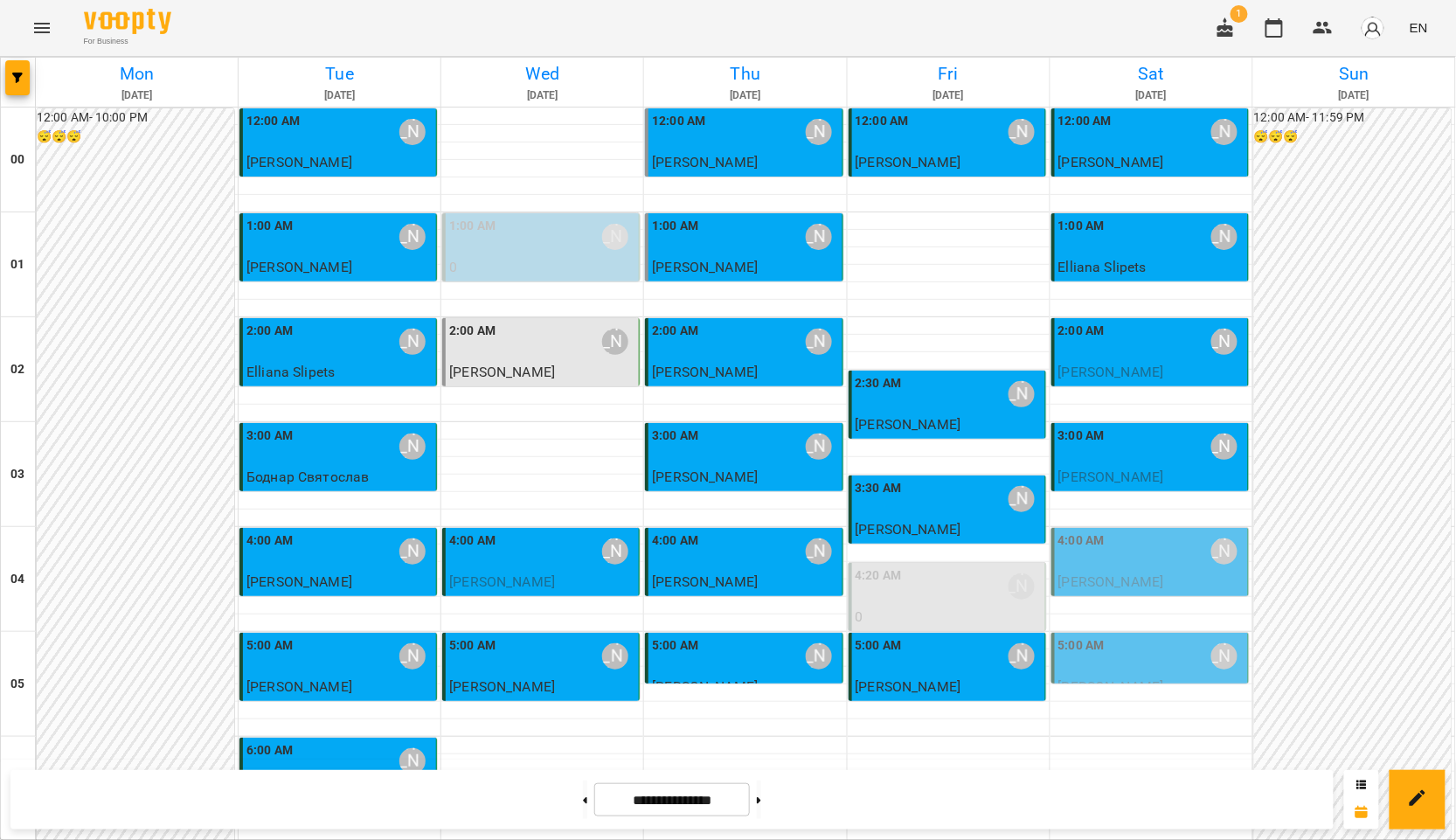
click at [1164, 576] on span "[PERSON_NAME]" at bounding box center [1111, 581] width 106 height 16
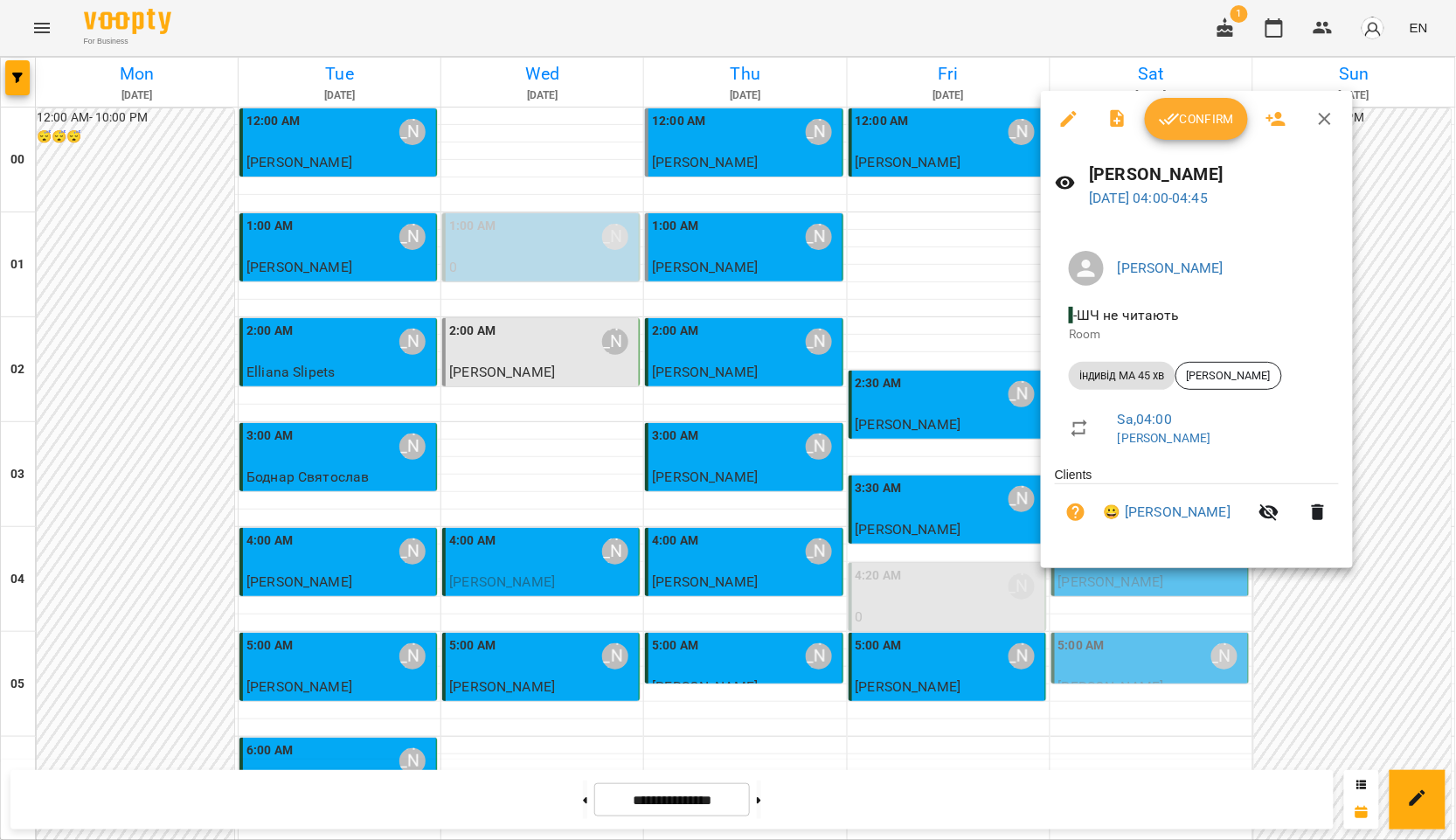
click at [1214, 116] on span "Confirm" at bounding box center [1196, 119] width 75 height 21
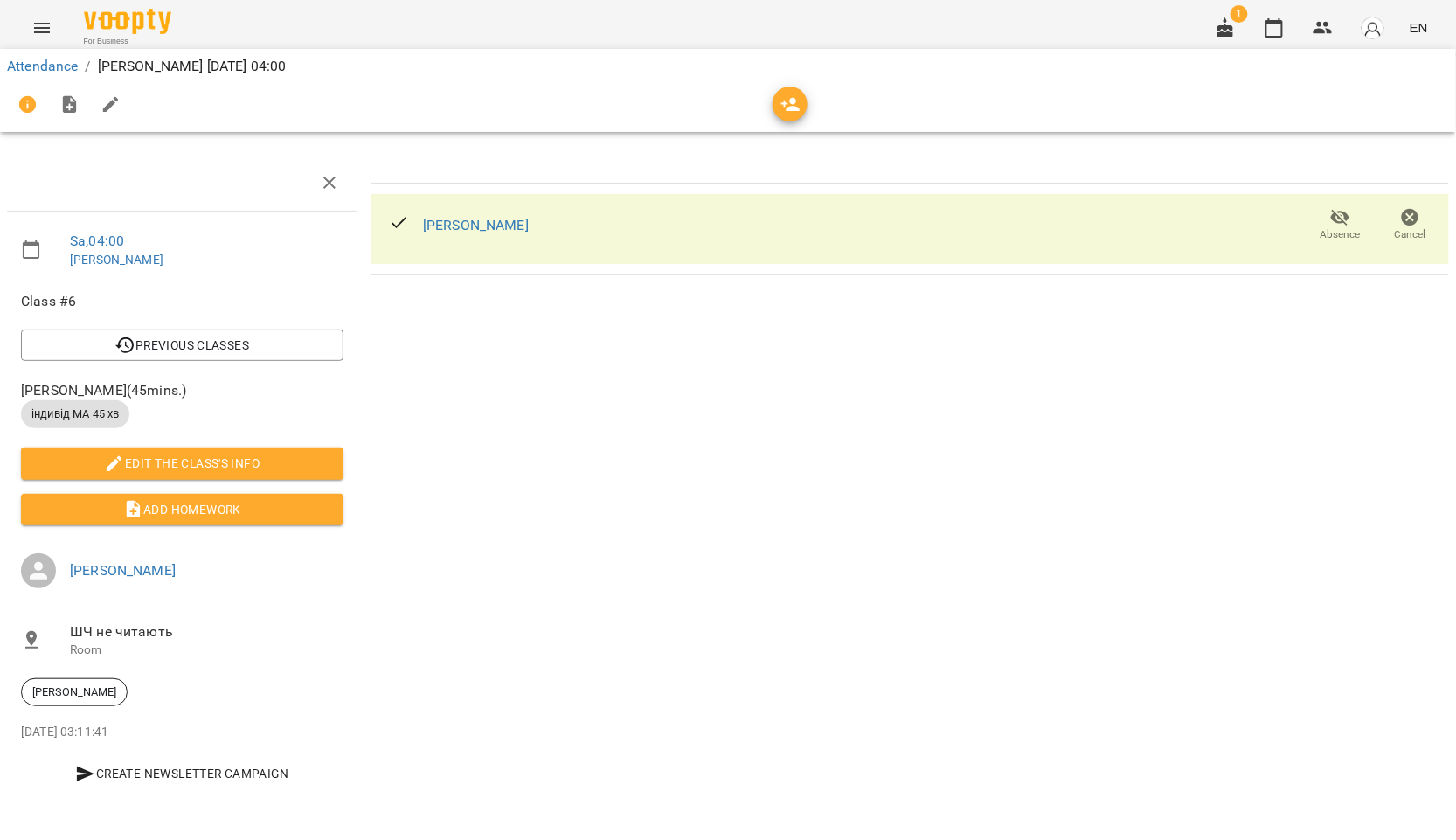
click at [1344, 228] on span "Absence" at bounding box center [1341, 235] width 40 height 15
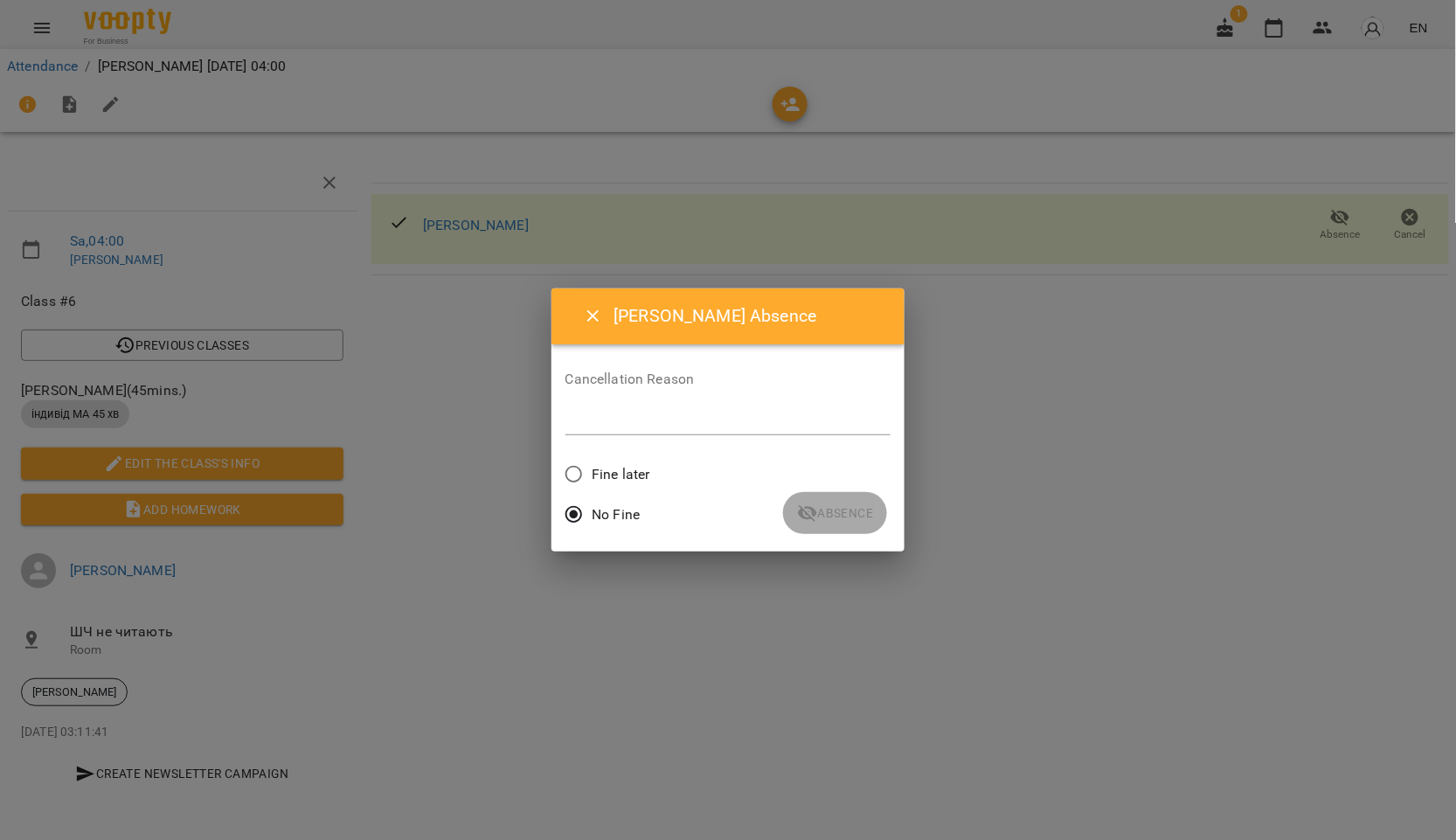
click at [638, 475] on span "Fine later" at bounding box center [620, 474] width 57 height 21
click at [620, 501] on label "No Fine" at bounding box center [598, 514] width 85 height 36
click at [842, 518] on div "No Fine" at bounding box center [729, 516] width 326 height 41
click at [592, 319] on icon "Close" at bounding box center [593, 316] width 12 height 12
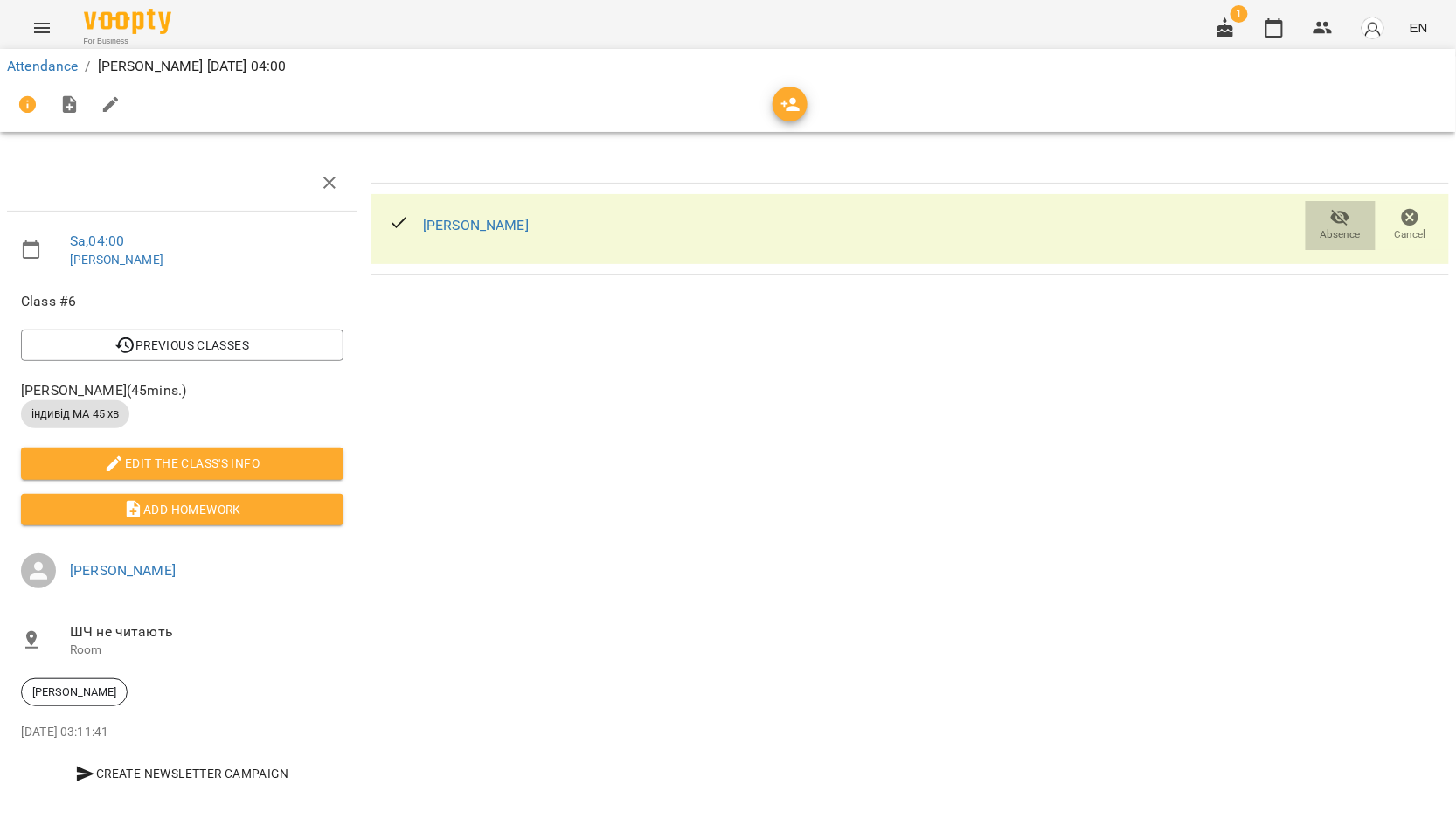
click at [1344, 224] on icon "button" at bounding box center [1341, 218] width 21 height 21
click at [1332, 218] on icon "button" at bounding box center [1341, 218] width 21 height 21
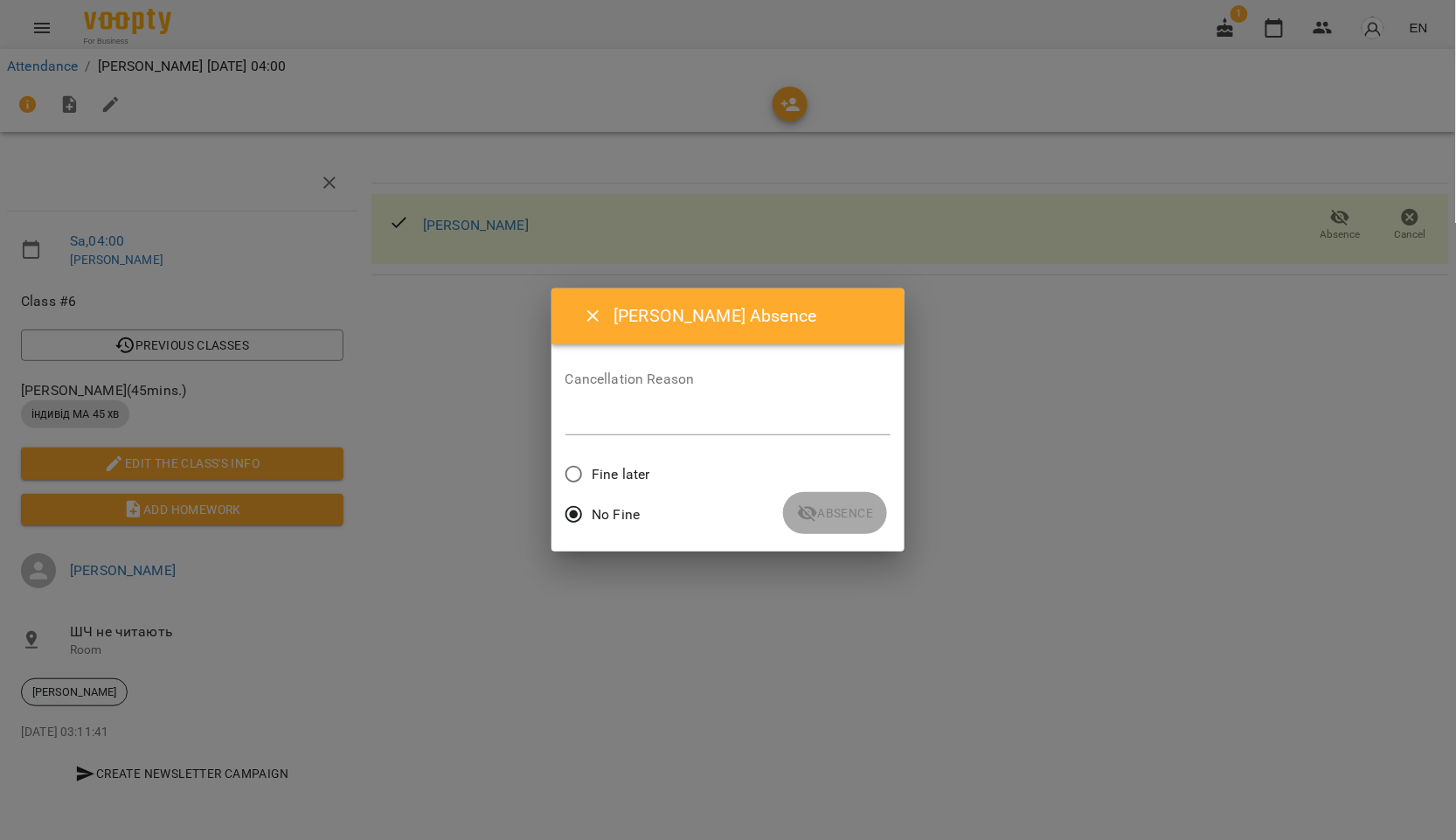
click at [848, 505] on div "No Fine" at bounding box center [729, 516] width 326 height 41
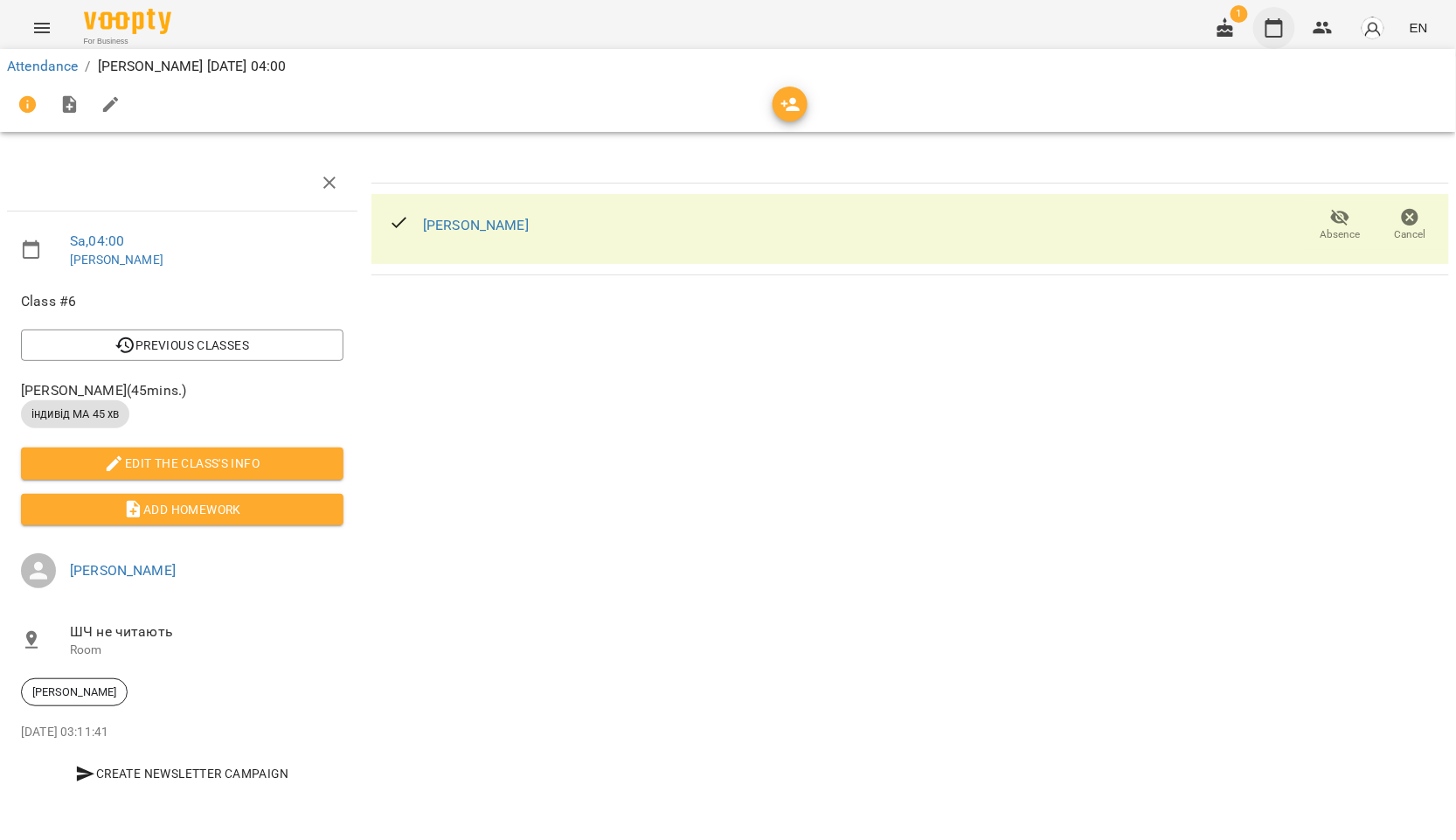
click at [1279, 32] on icon "button" at bounding box center [1275, 28] width 21 height 21
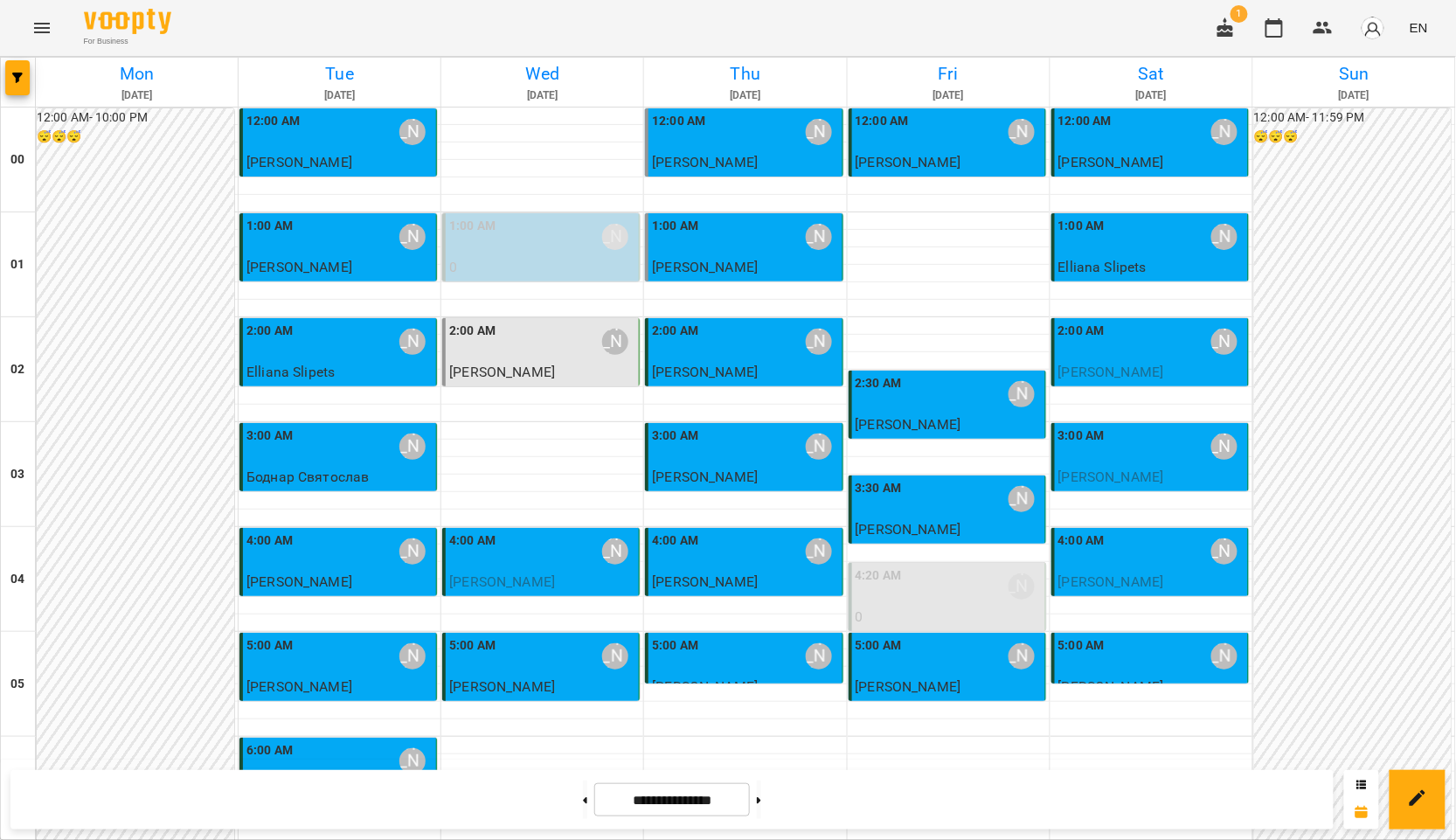
scroll to position [194, 0]
click at [1138, 532] on div "4:00 AM [PERSON_NAME]" at bounding box center [1151, 552] width 186 height 40
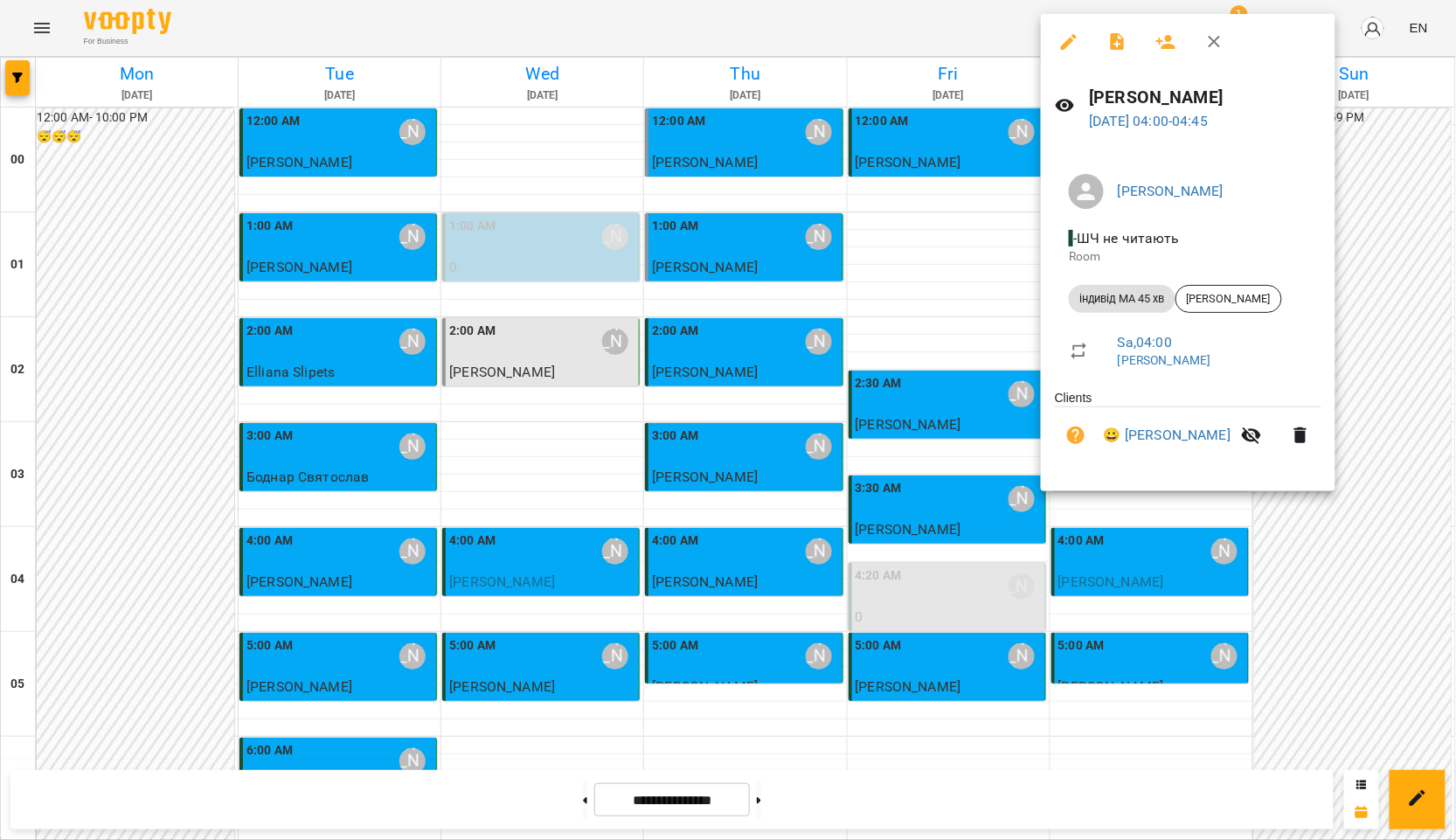
click at [1198, 608] on div at bounding box center [728, 420] width 1456 height 840
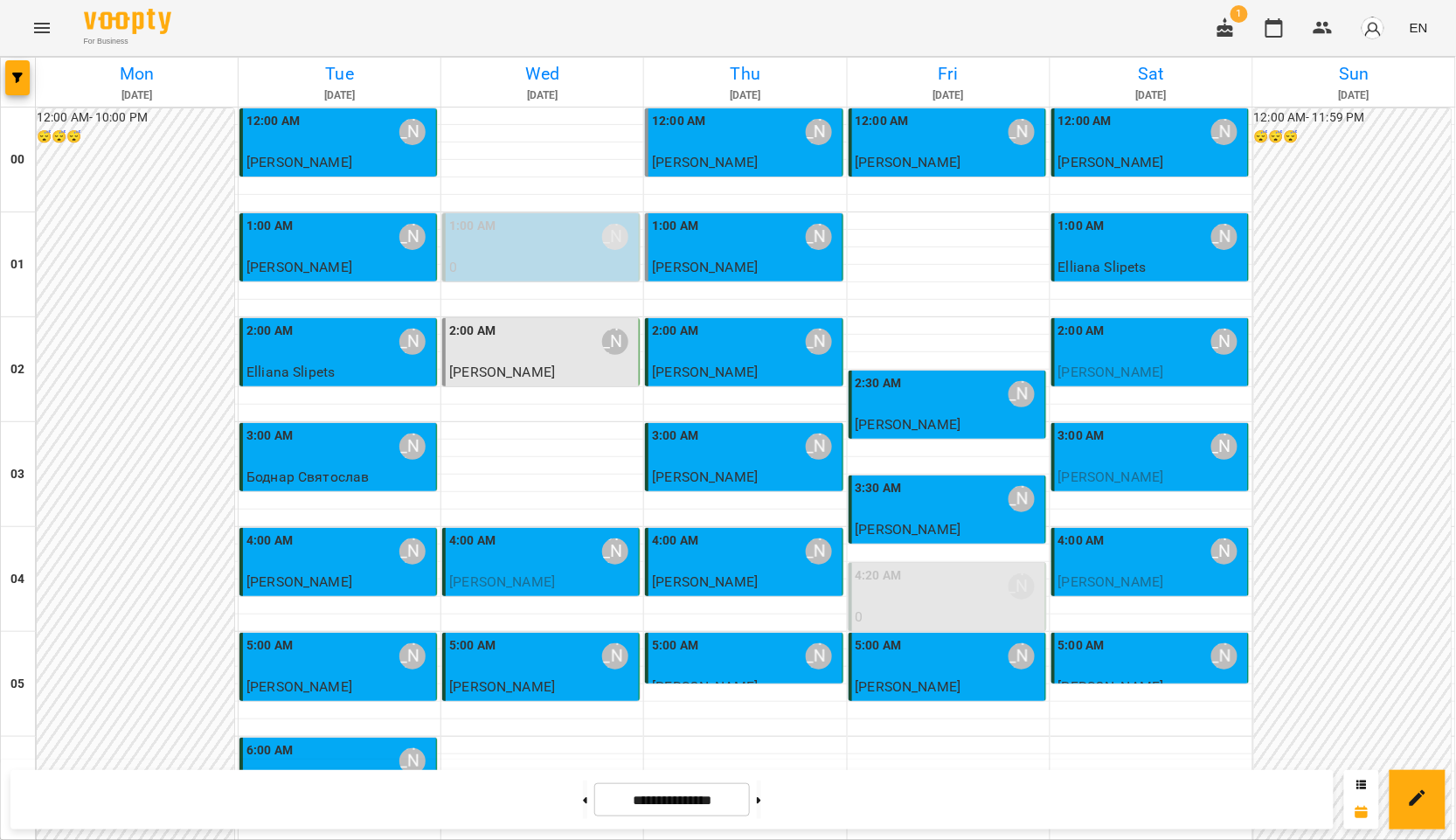
click at [1172, 637] on div "5:00 AM [PERSON_NAME]" at bounding box center [1151, 657] width 186 height 40
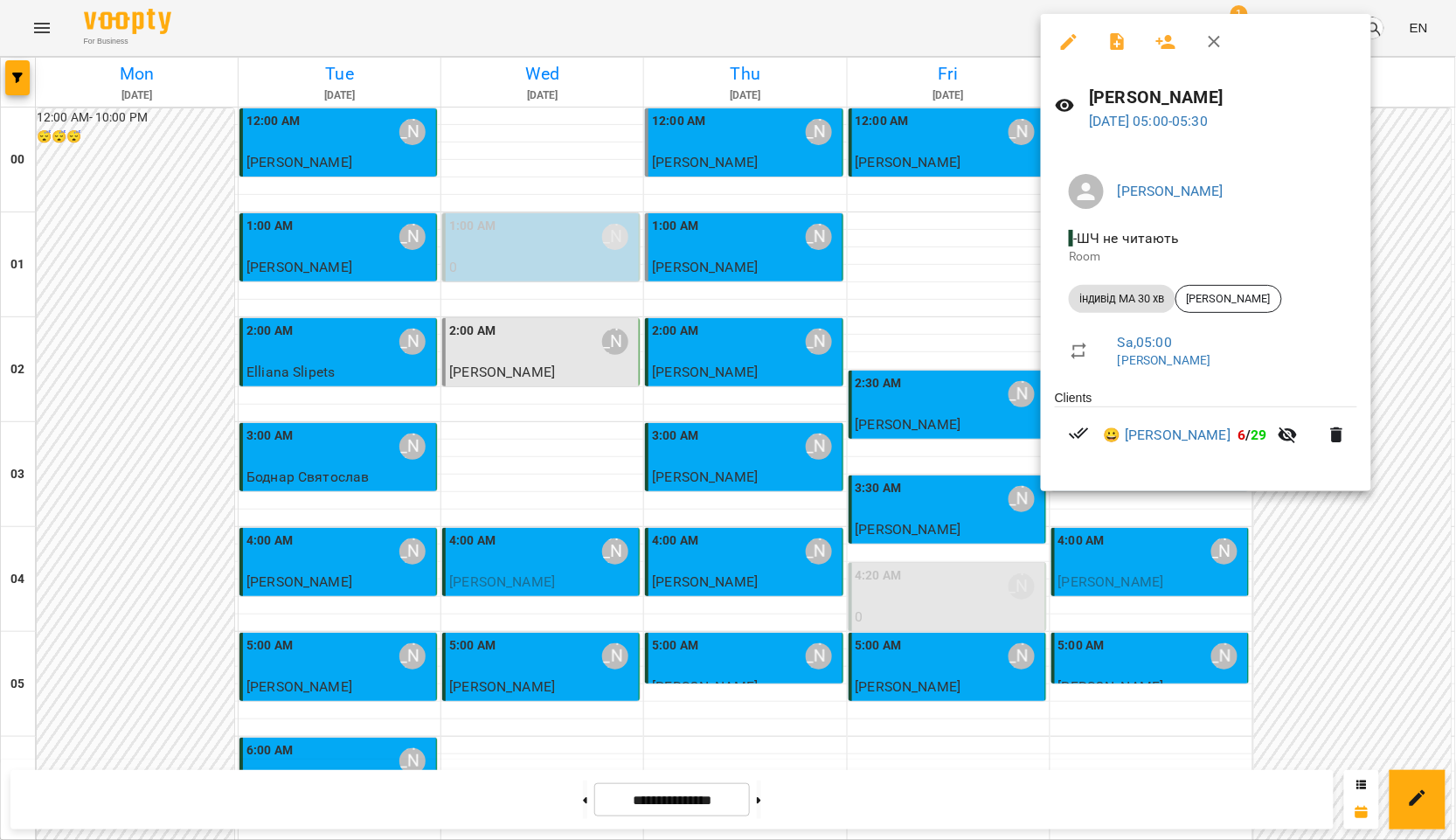
click at [1018, 615] on div at bounding box center [728, 420] width 1456 height 840
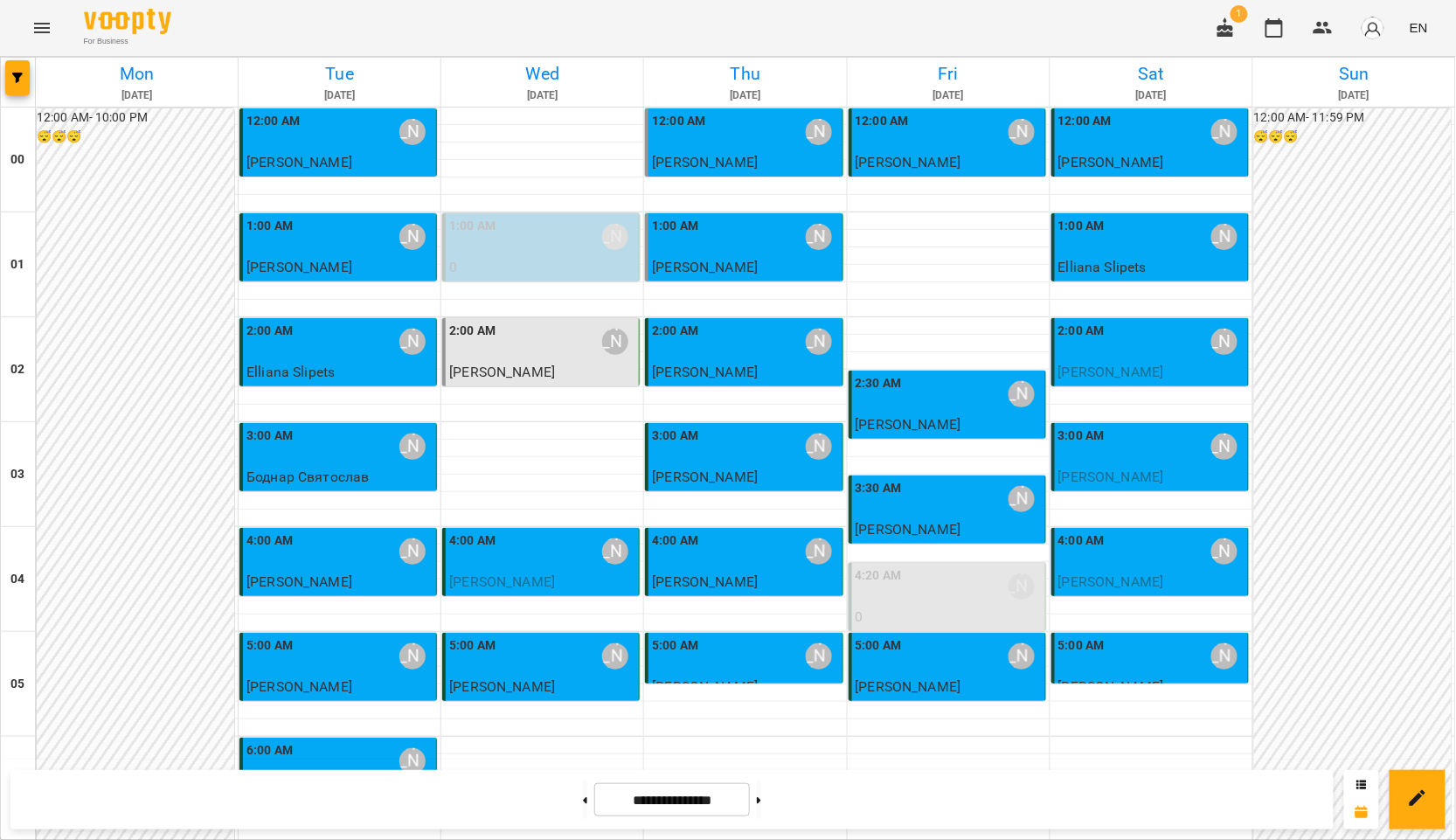
click at [1159, 574] on span "[PERSON_NAME]" at bounding box center [1111, 581] width 106 height 16
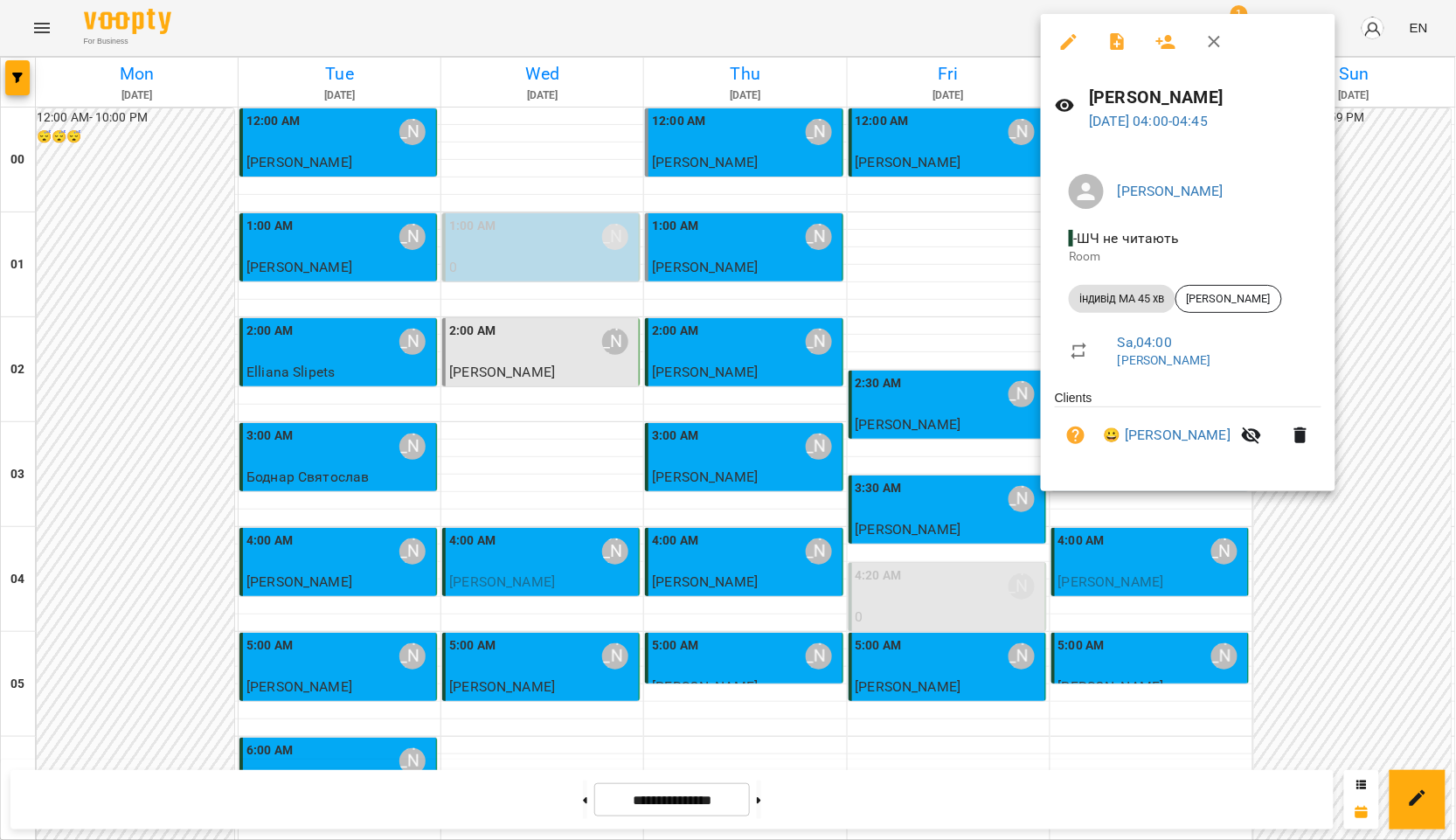
click at [1262, 433] on icon "button" at bounding box center [1252, 435] width 21 height 21
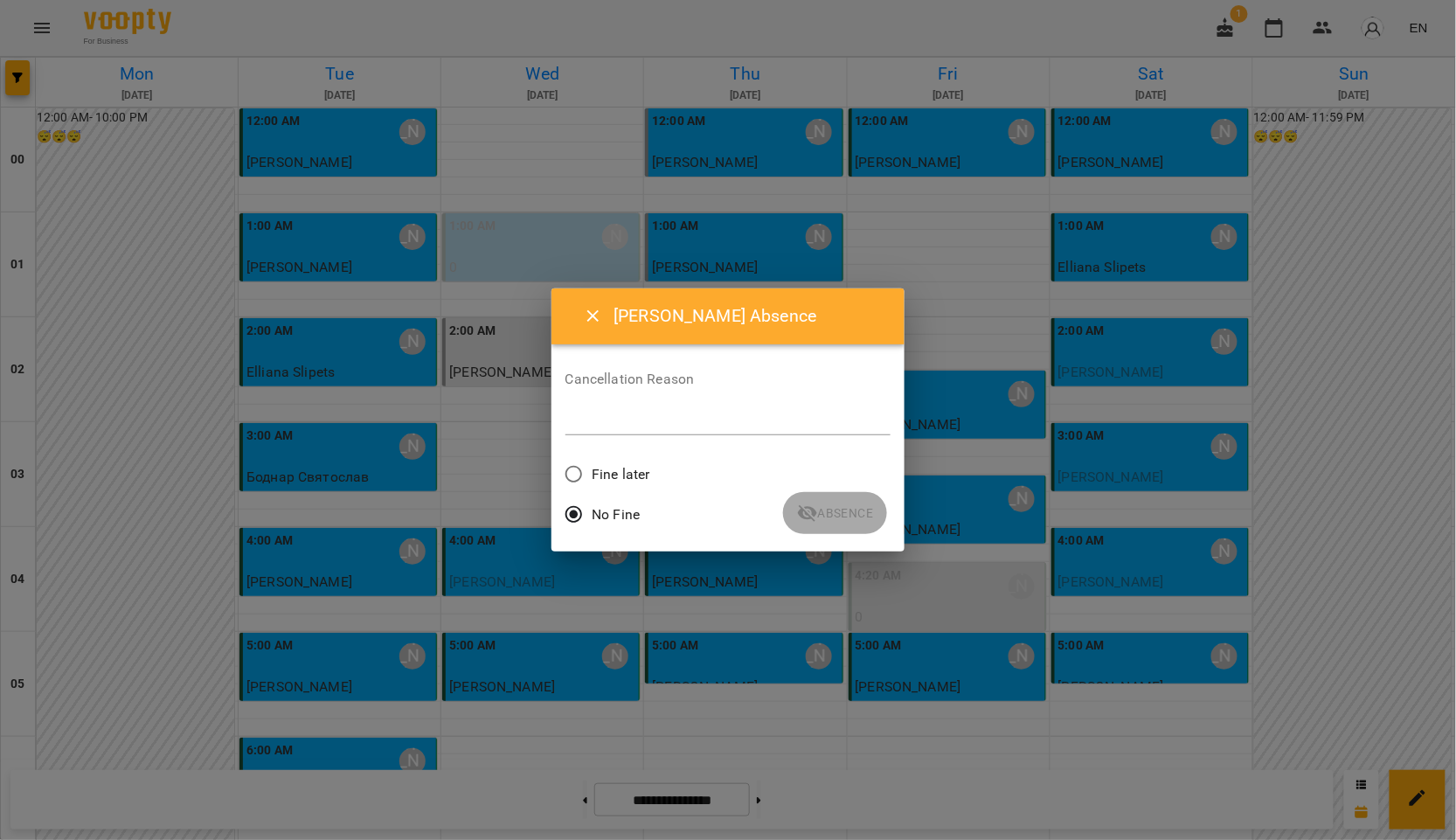
click at [610, 479] on span "Fine later" at bounding box center [620, 474] width 57 height 21
click at [640, 514] on span "No Fine" at bounding box center [615, 515] width 48 height 21
click at [885, 514] on div "No Fine" at bounding box center [729, 516] width 326 height 41
click at [850, 513] on span "Absence" at bounding box center [835, 514] width 76 height 21
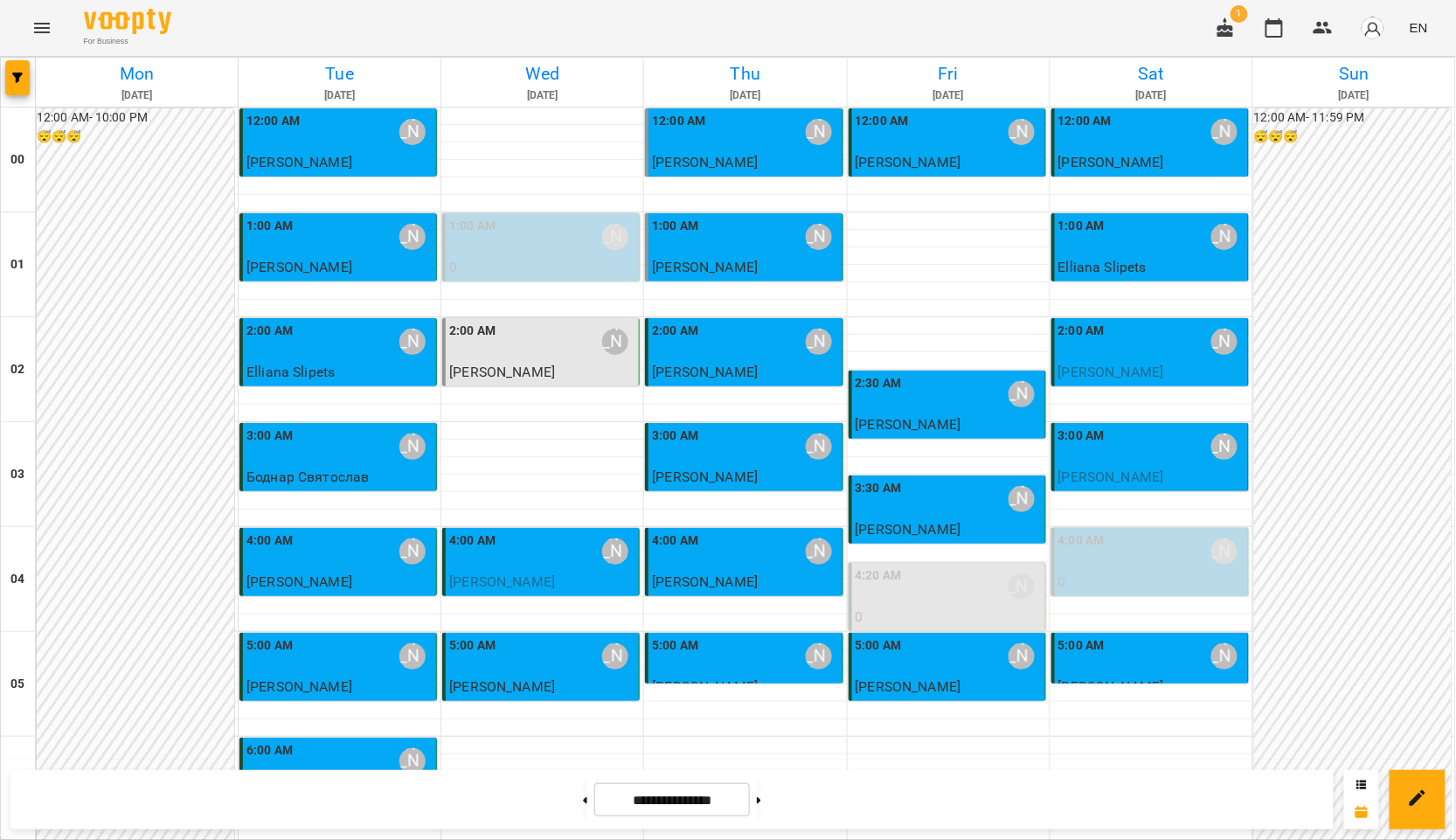
scroll to position [1263, 0]
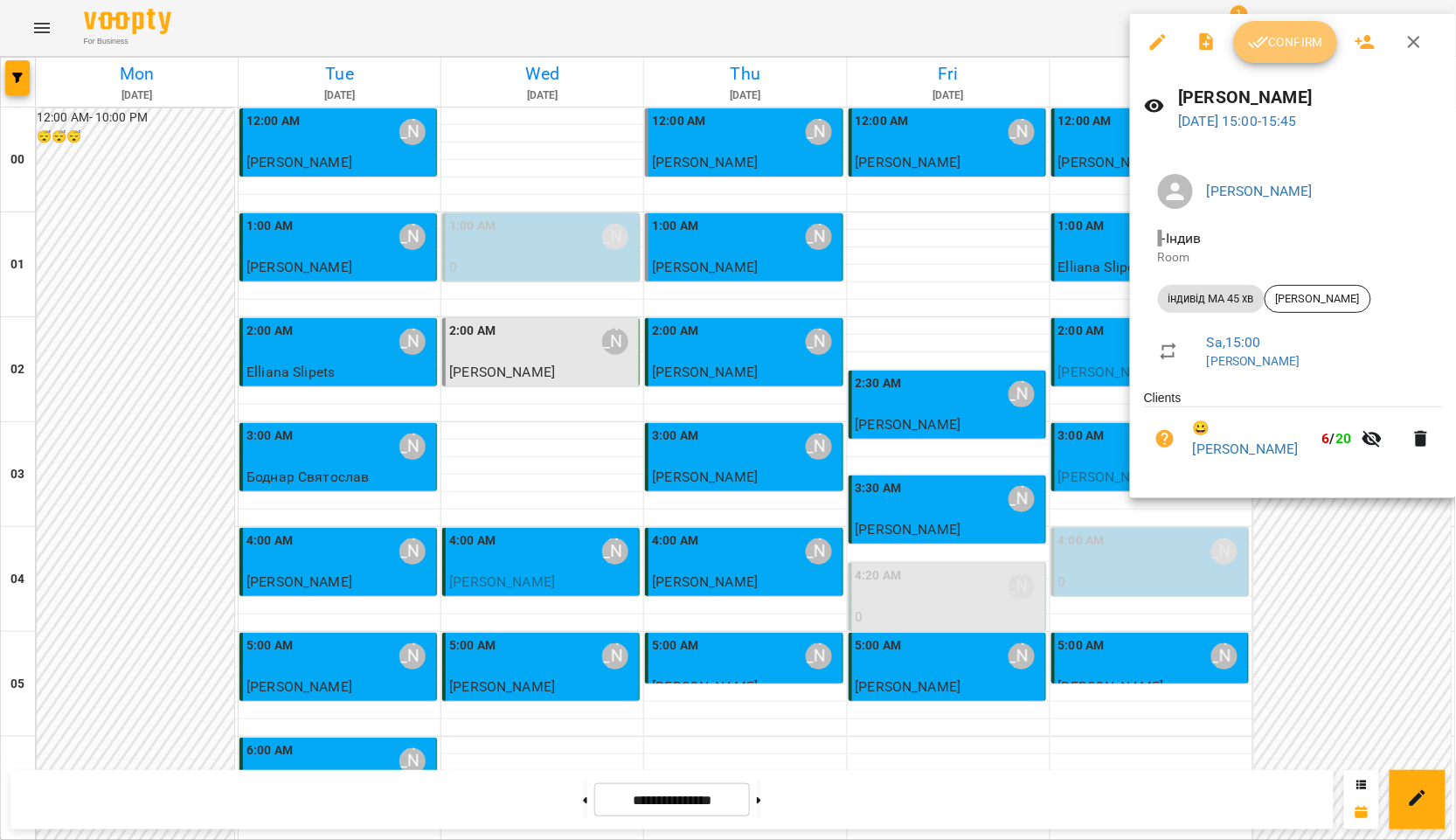
click at [1267, 30] on button "Confirm" at bounding box center [1286, 42] width 103 height 42
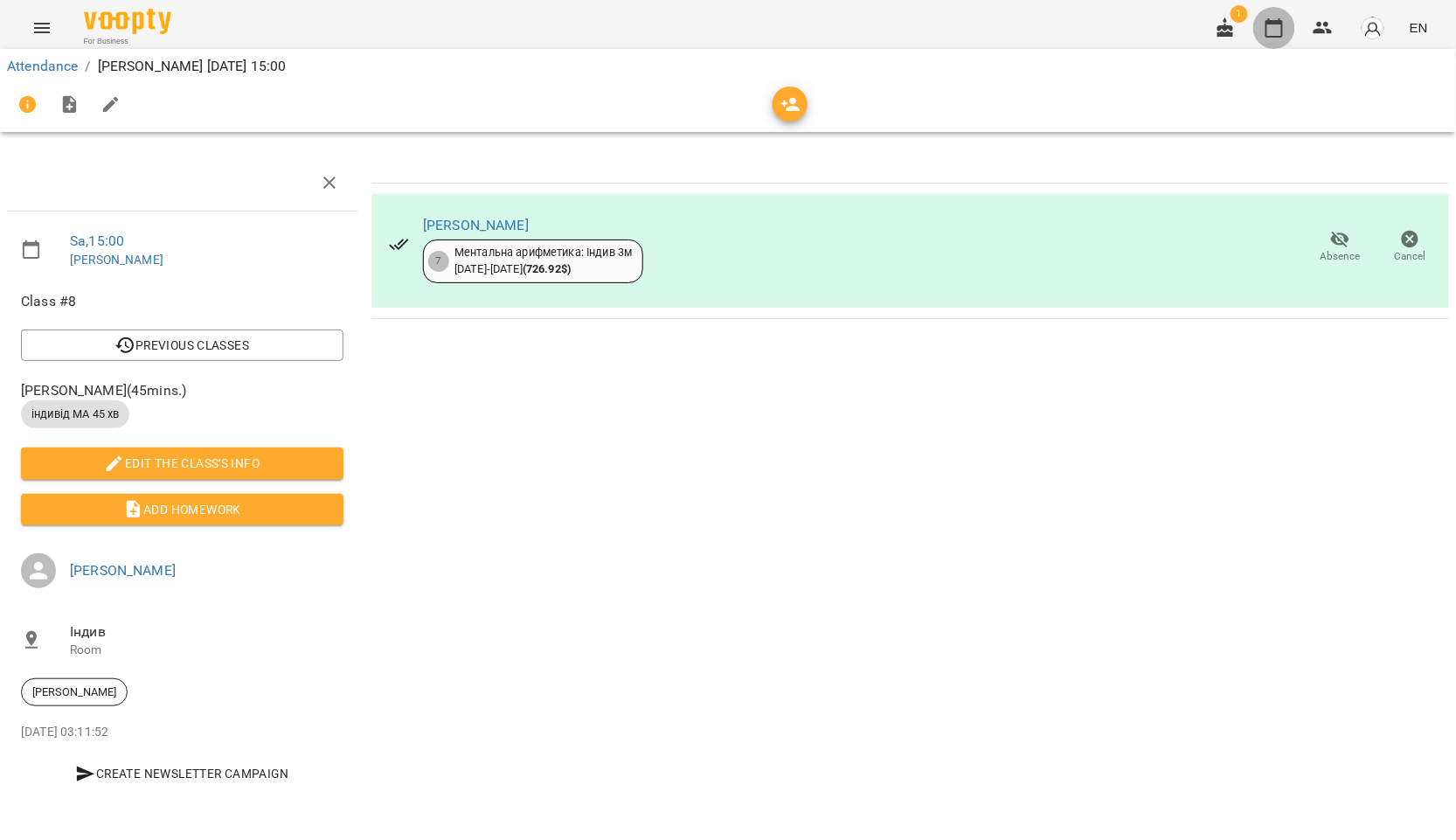
click at [1292, 36] on button "button" at bounding box center [1275, 28] width 42 height 42
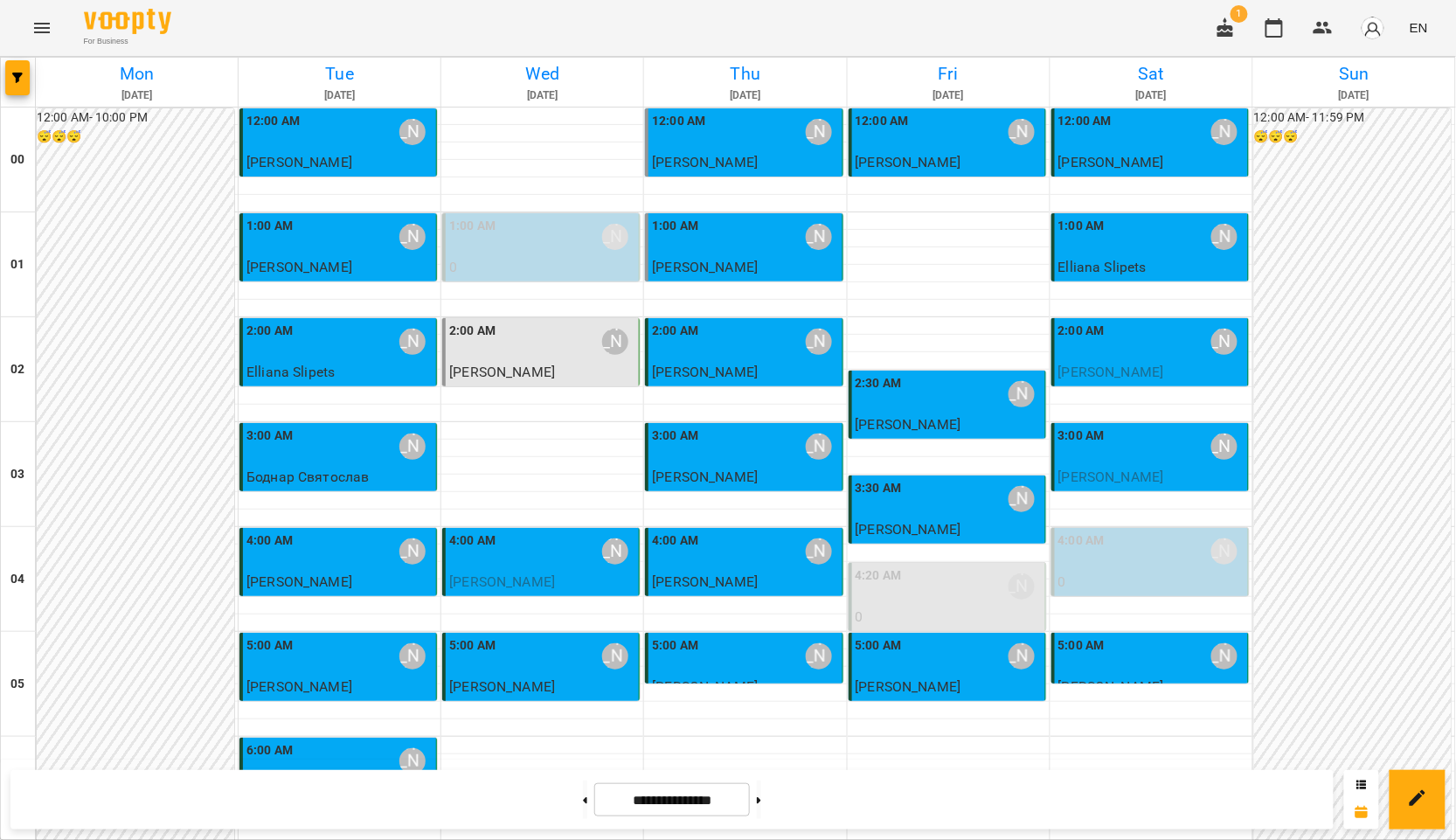
scroll to position [1651, 0]
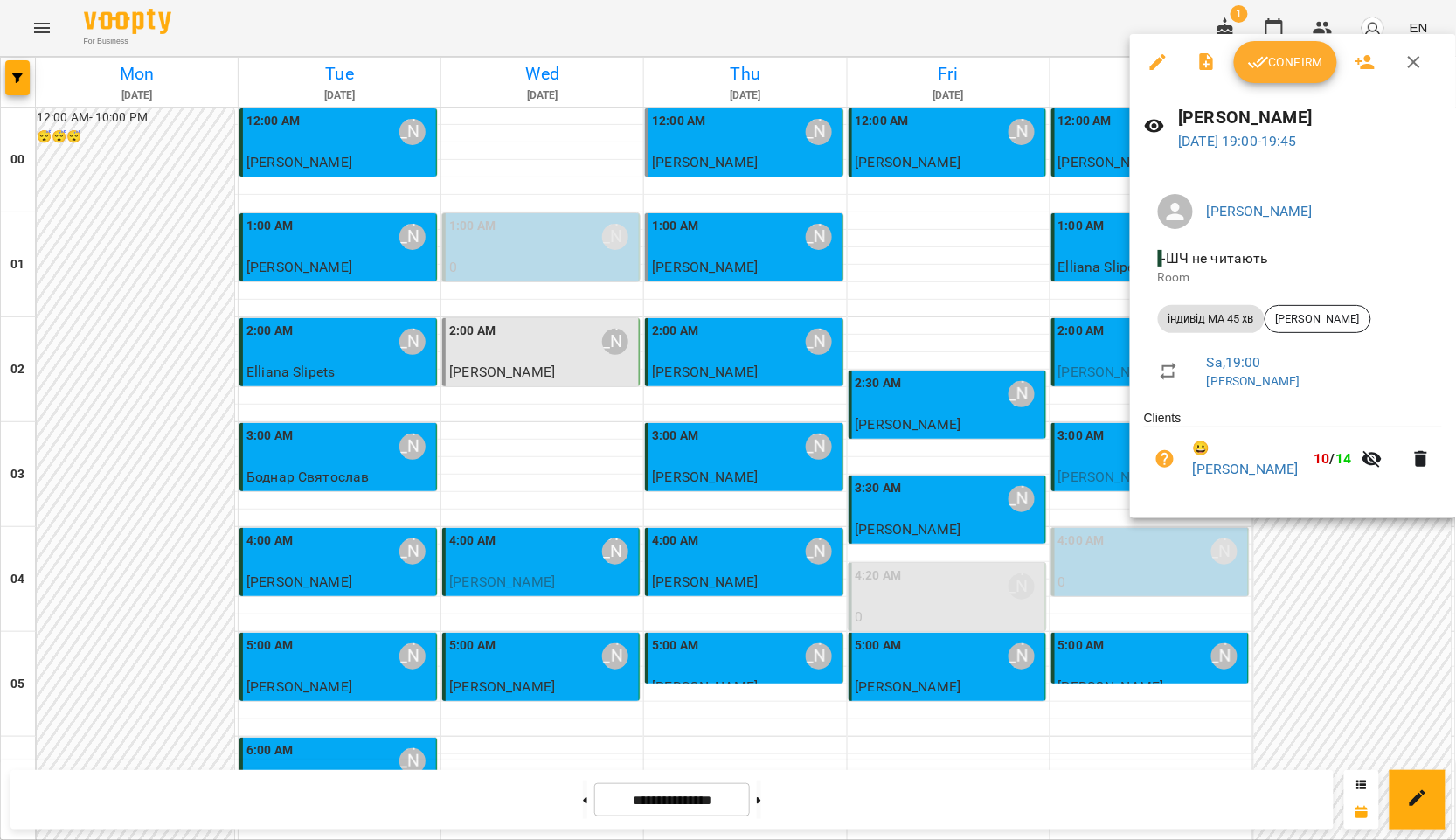
click at [1267, 54] on icon "button" at bounding box center [1258, 62] width 21 height 21
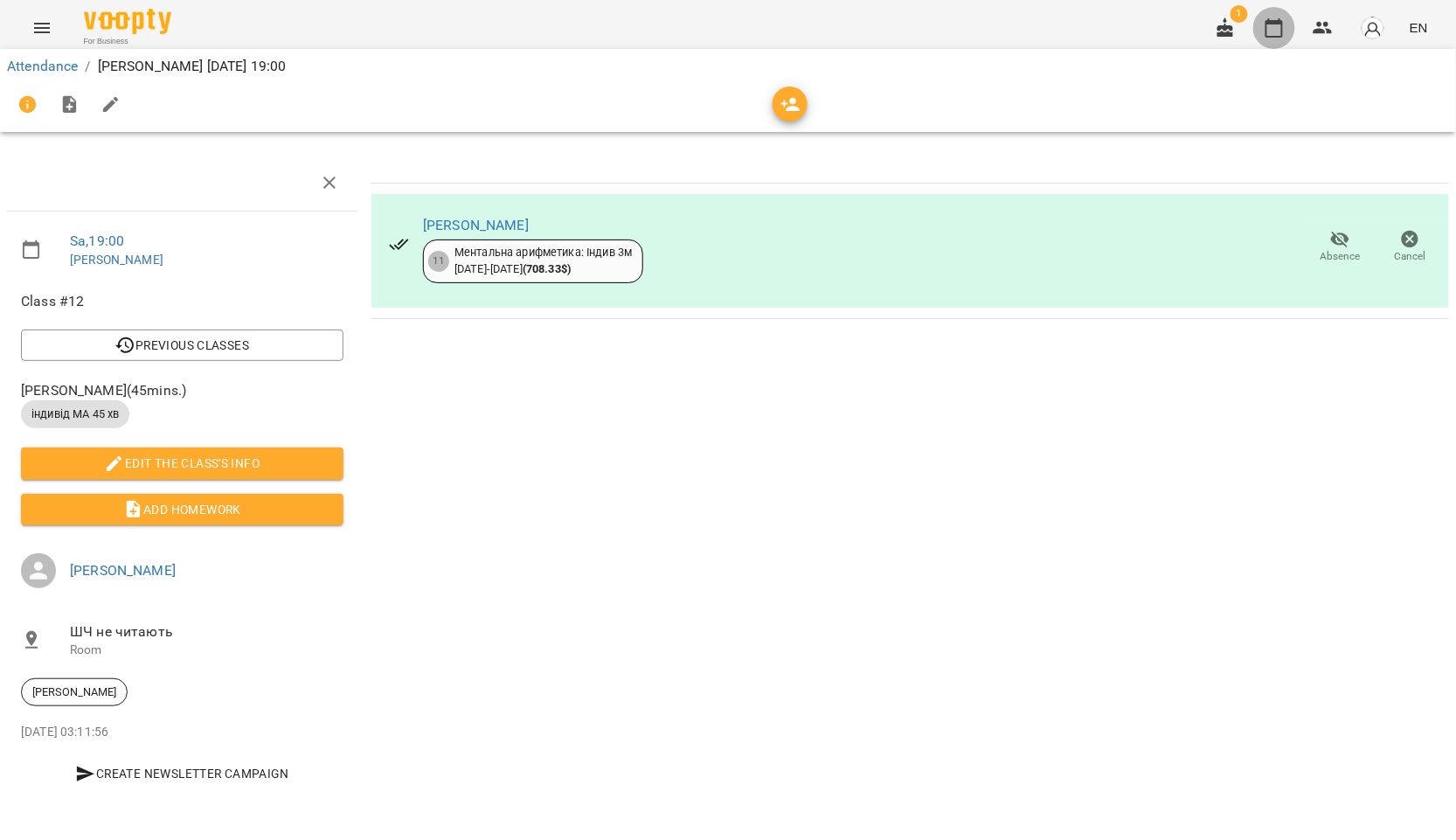
click at [1285, 19] on icon "button" at bounding box center [1275, 28] width 21 height 21
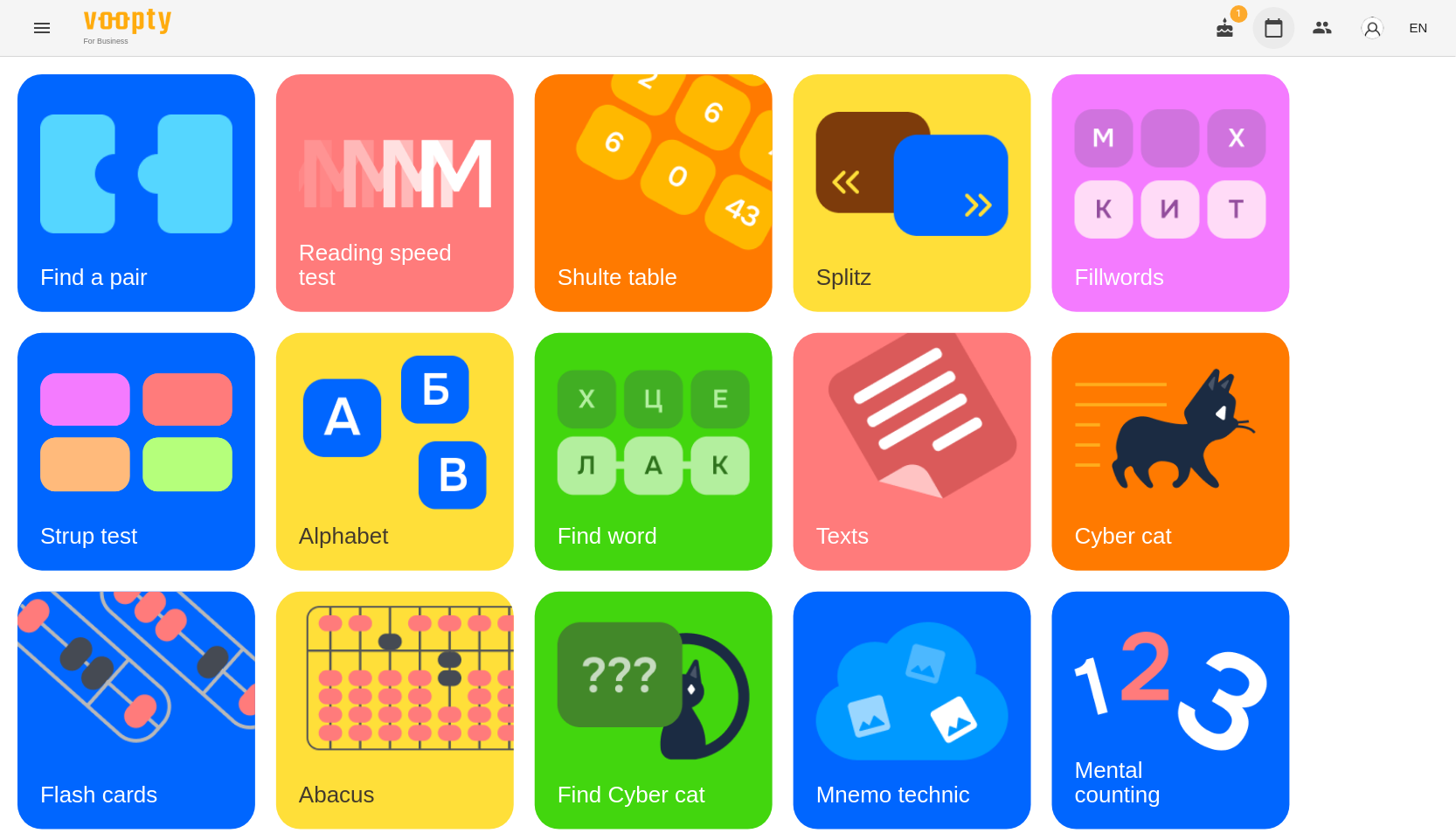
click at [1280, 25] on icon "button" at bounding box center [1275, 28] width 21 height 21
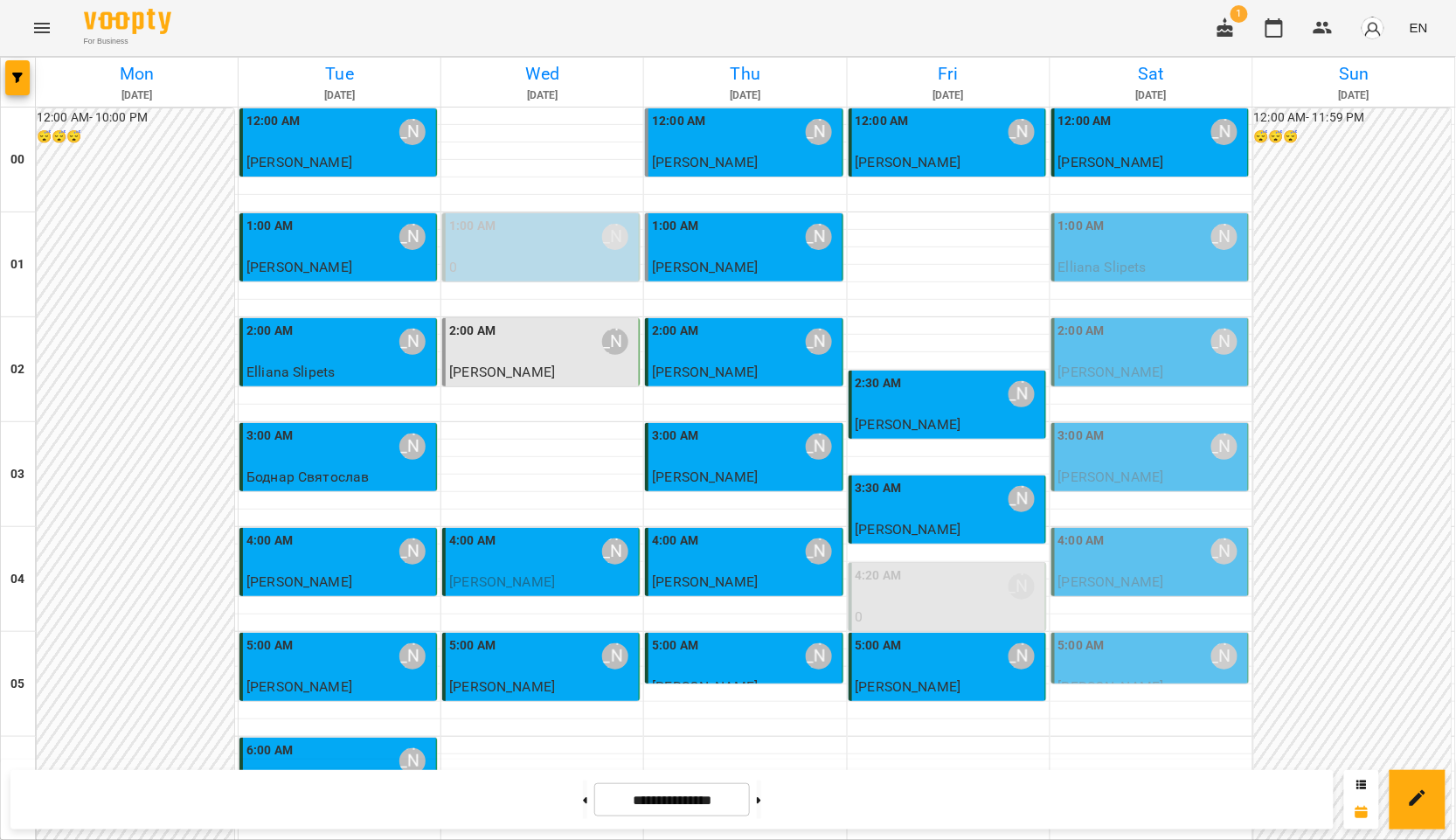
click at [1145, 341] on div "2:00 AM Курбанова Софія" at bounding box center [1151, 342] width 186 height 40
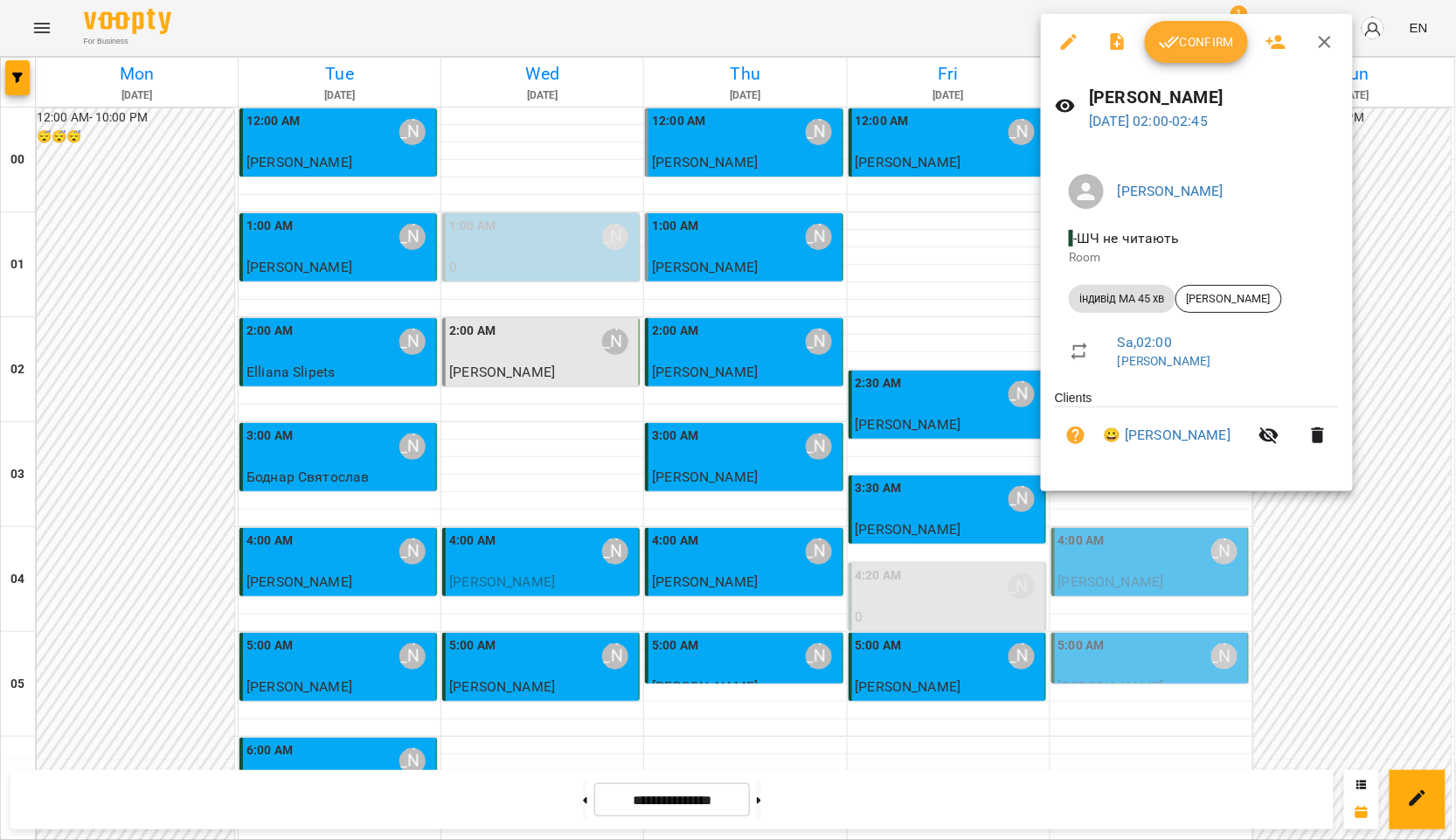
click at [1198, 40] on span "Confirm" at bounding box center [1196, 42] width 75 height 21
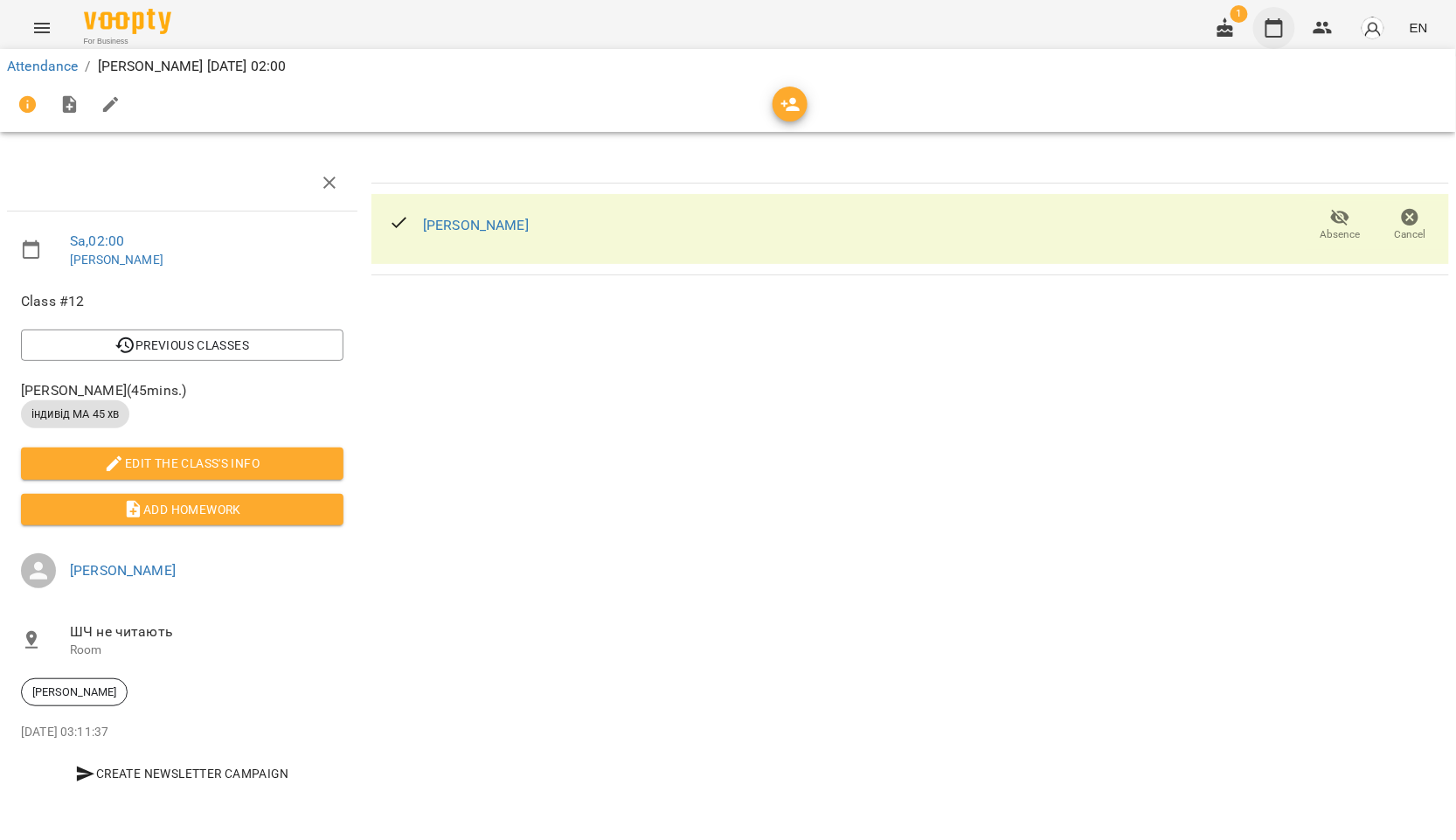
click at [1281, 33] on icon "button" at bounding box center [1275, 28] width 21 height 21
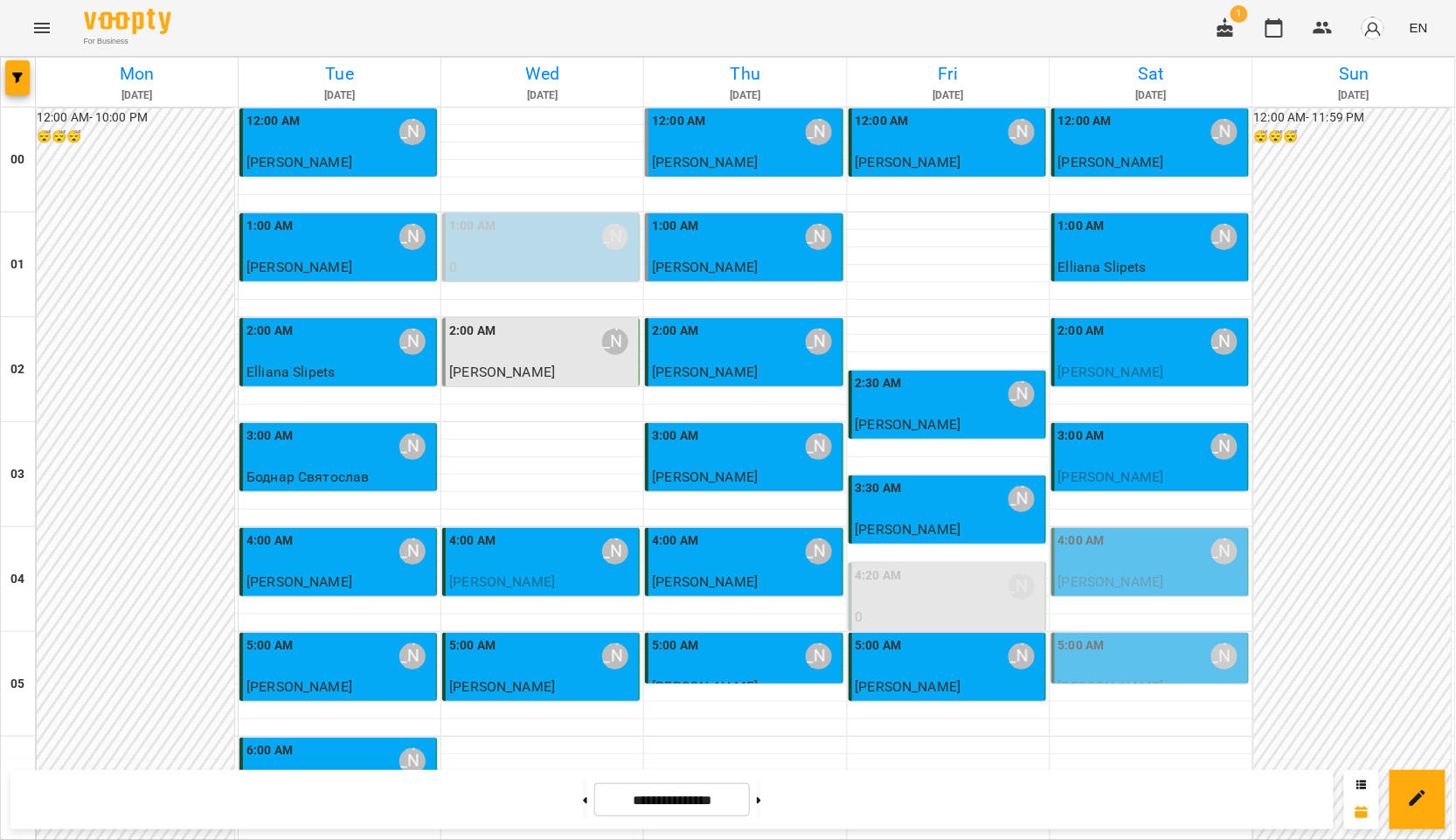
click at [1148, 660] on div "5:00 AM [PERSON_NAME]" at bounding box center [1151, 657] width 186 height 40
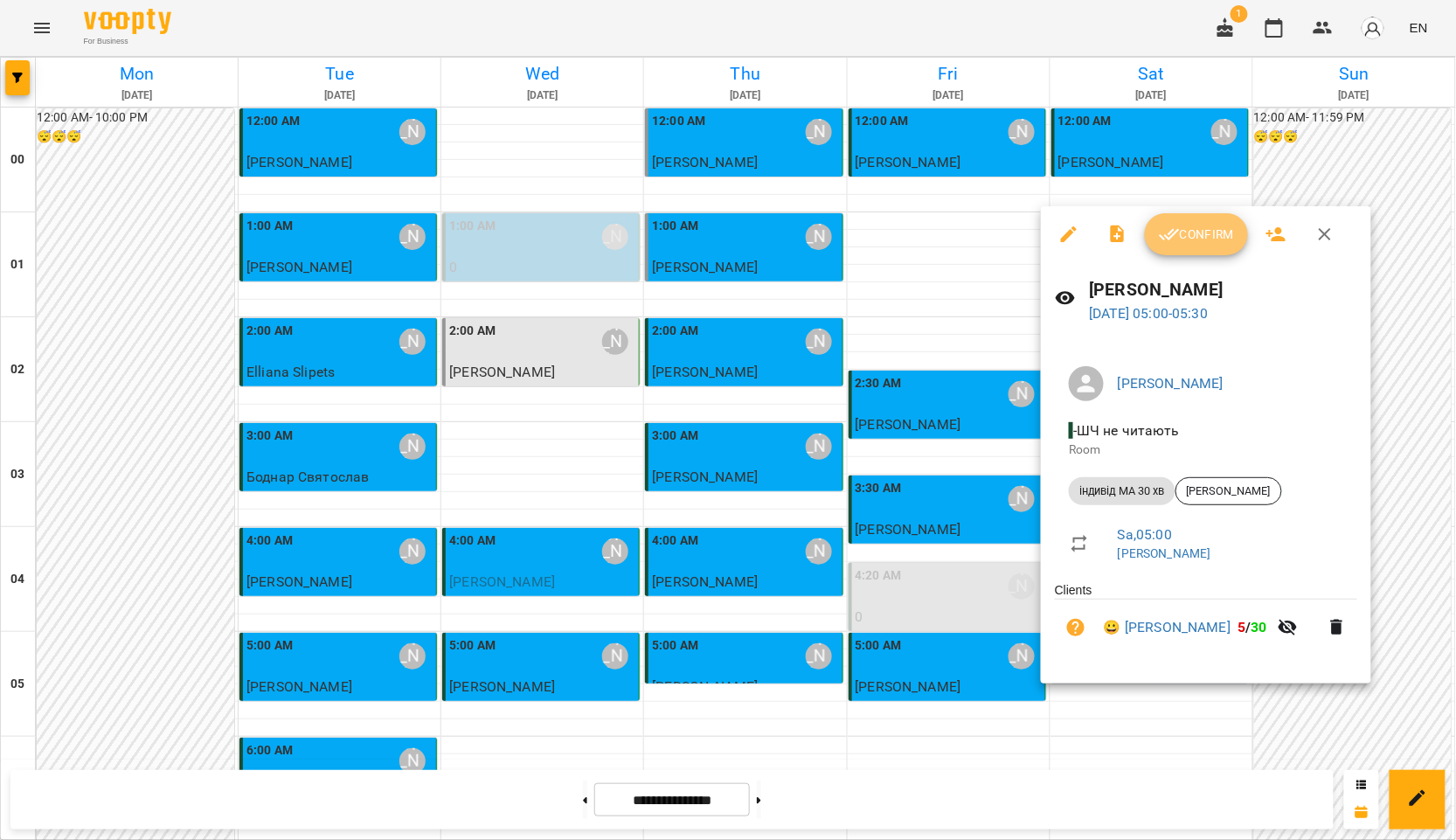
click at [1188, 232] on span "Confirm" at bounding box center [1196, 235] width 75 height 21
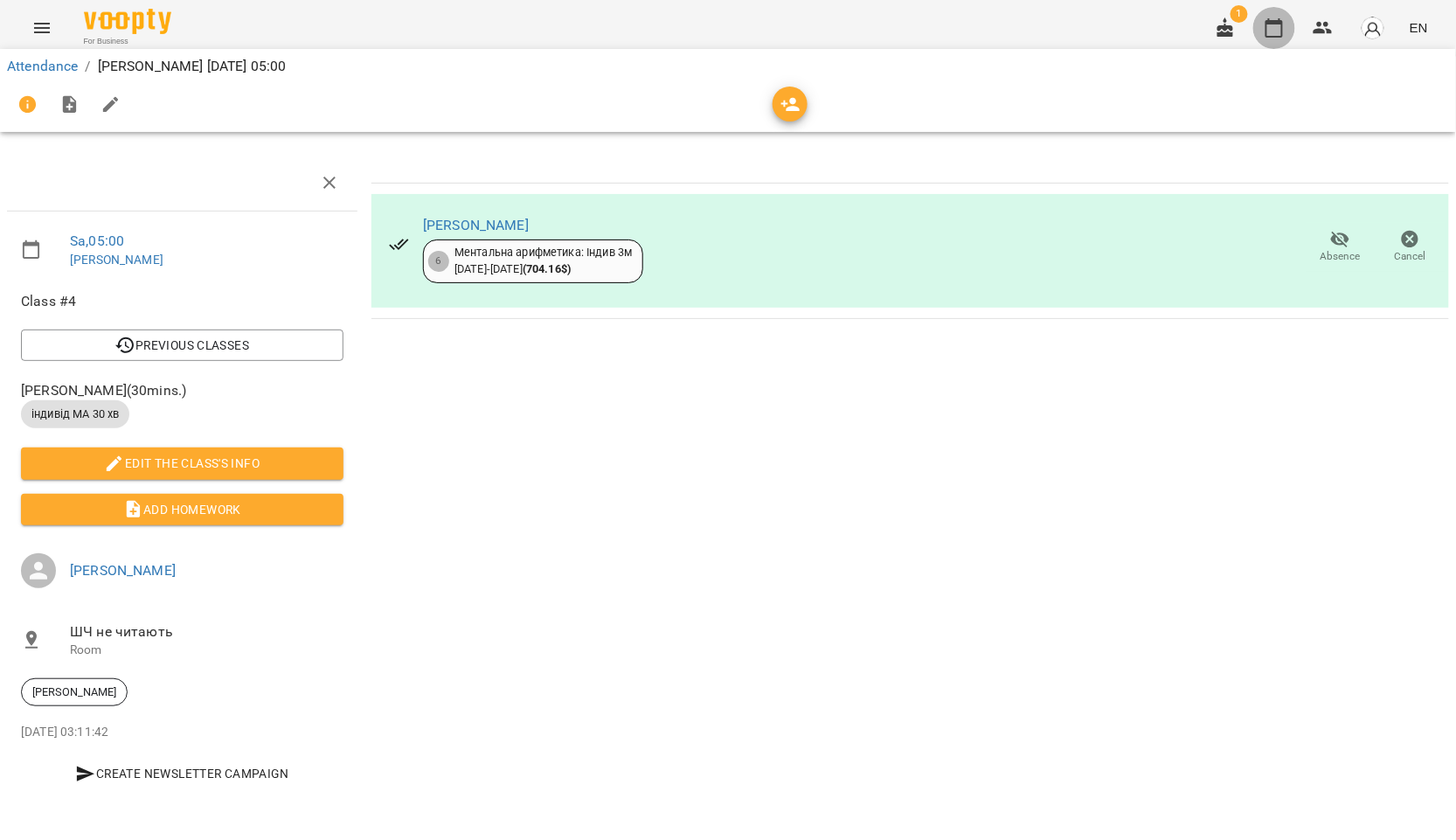
click at [1268, 31] on icon "button" at bounding box center [1274, 28] width 17 height 19
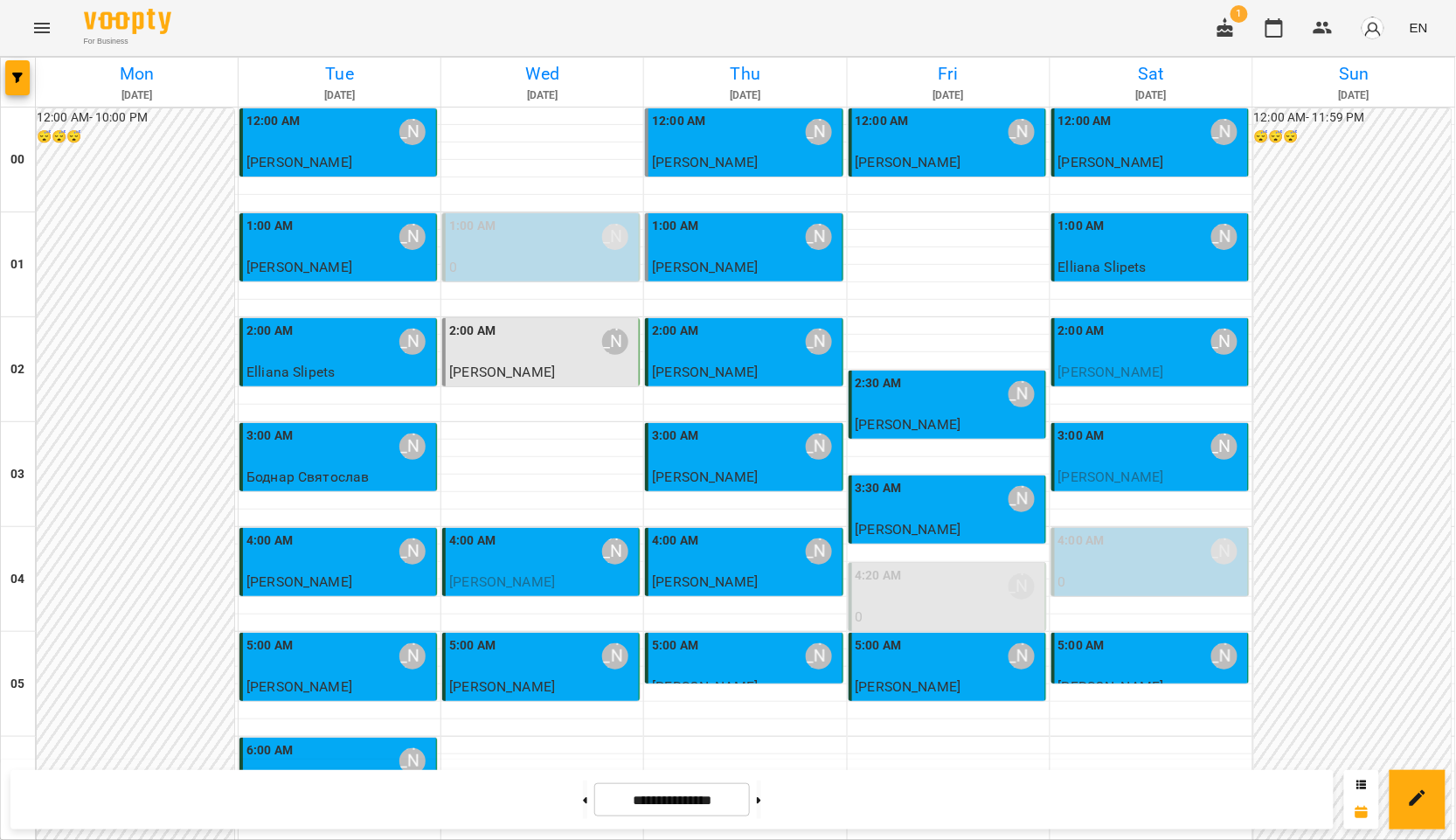
scroll to position [1457, 0]
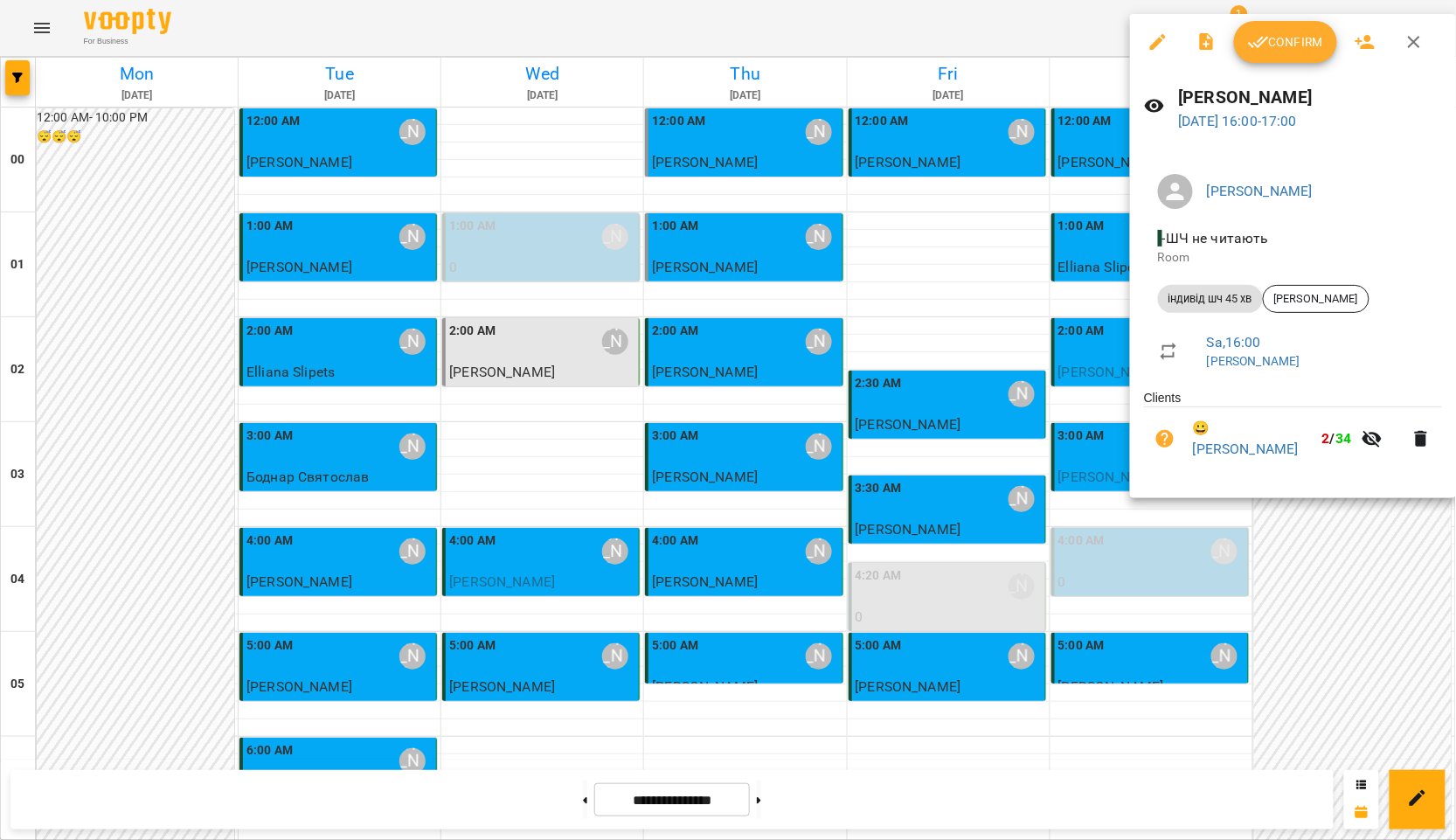
click at [1274, 39] on span "Confirm" at bounding box center [1285, 42] width 75 height 21
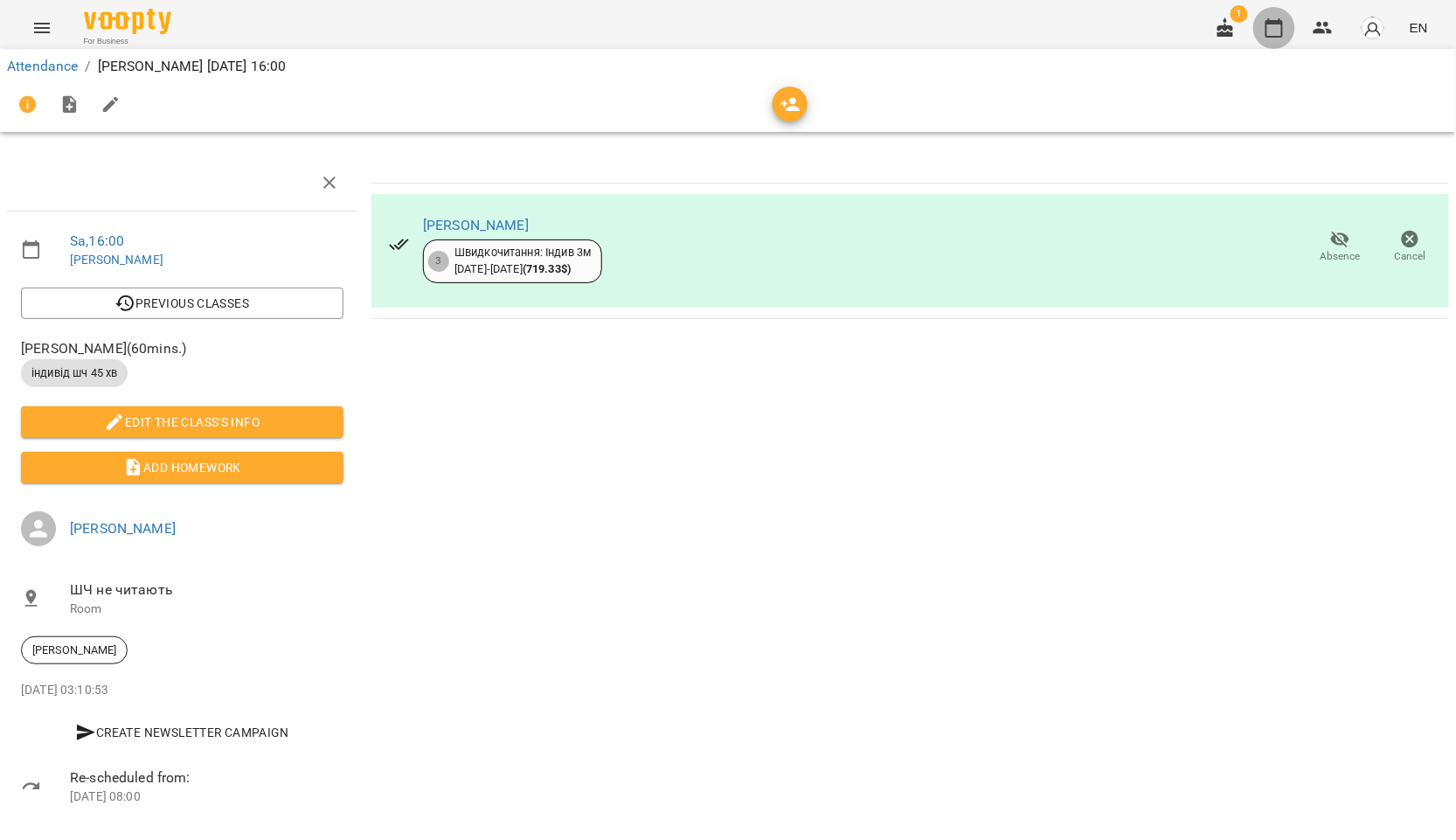
click at [1276, 24] on icon "button" at bounding box center [1274, 28] width 17 height 19
